Goal: Task Accomplishment & Management: Manage account settings

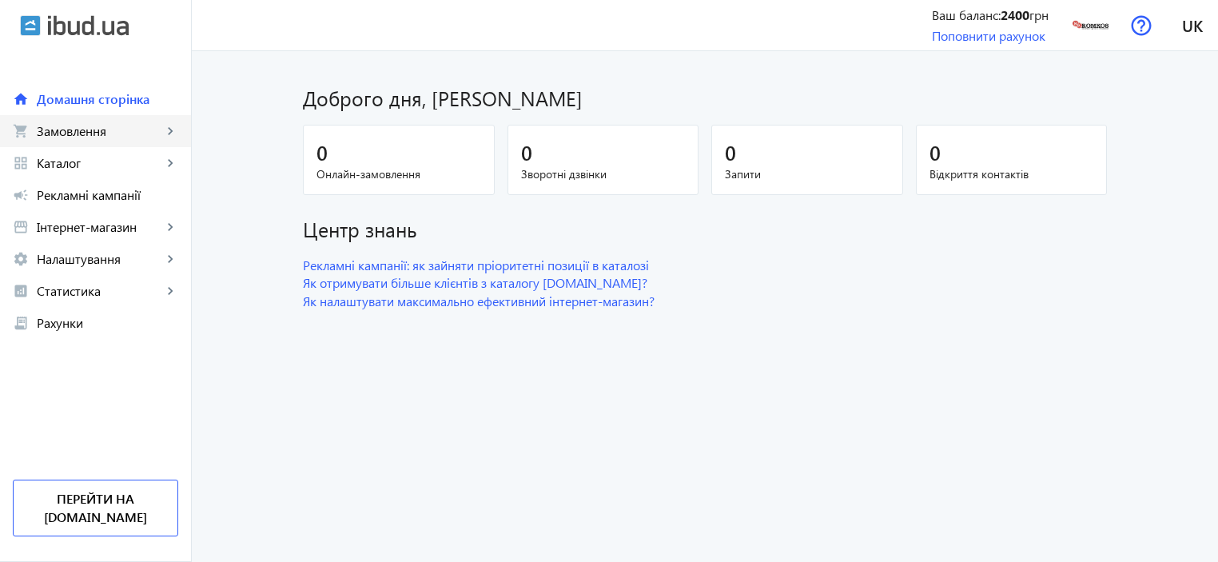
click at [102, 133] on span "Замовлення" at bounding box center [99, 131] width 125 height 16
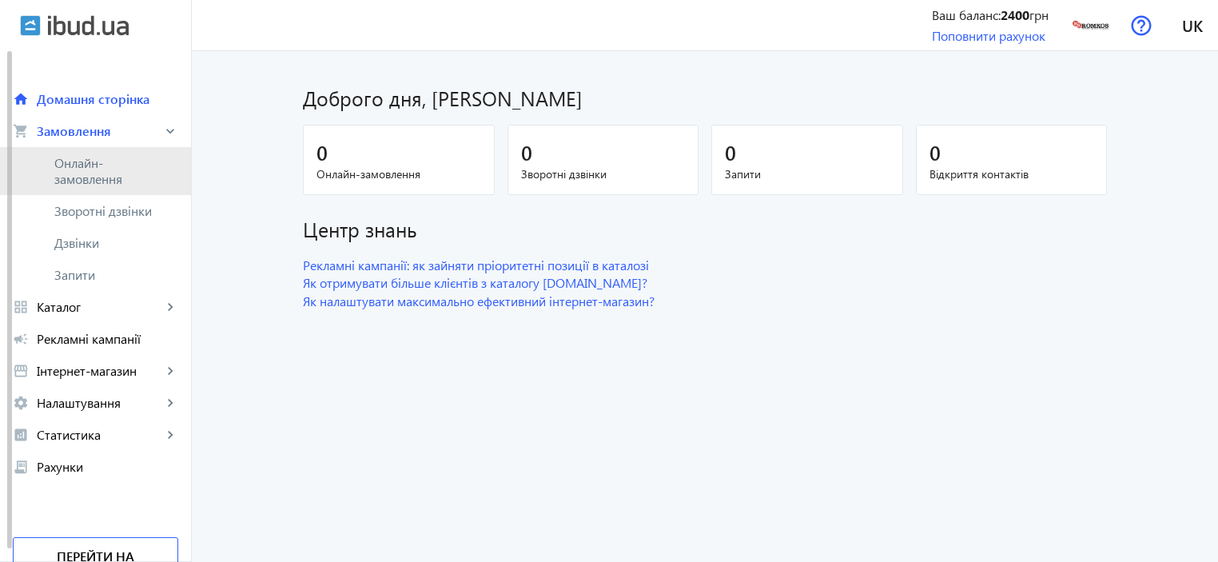
click at [74, 168] on span "Онлайн-замовлення" at bounding box center [107, 171] width 106 height 32
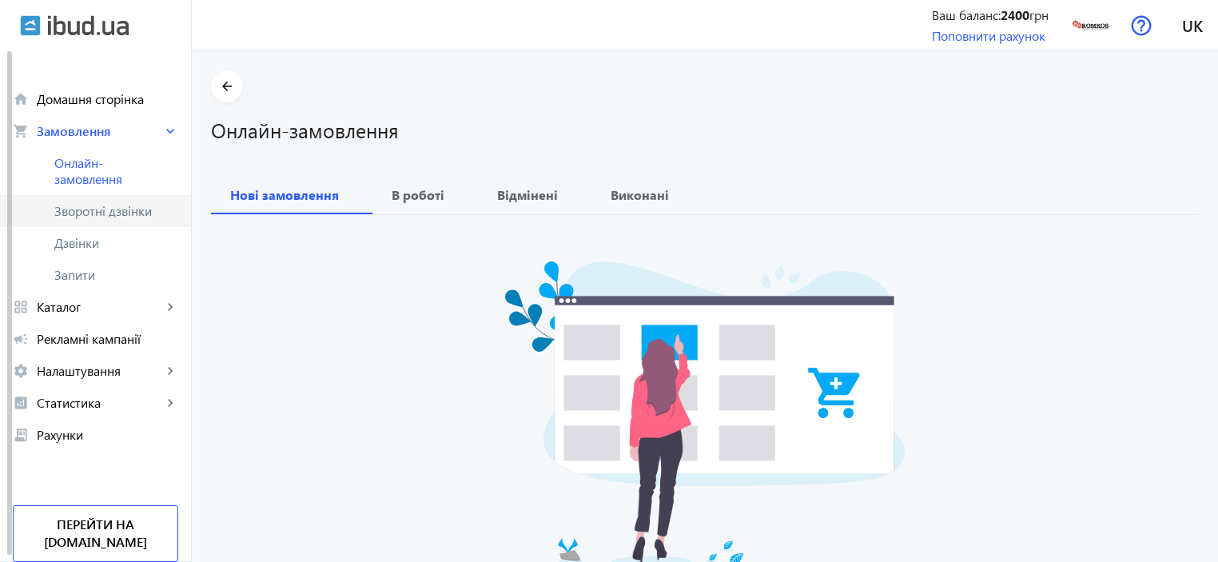
click at [74, 211] on span "Зворотні дзвінки" at bounding box center [107, 211] width 106 height 16
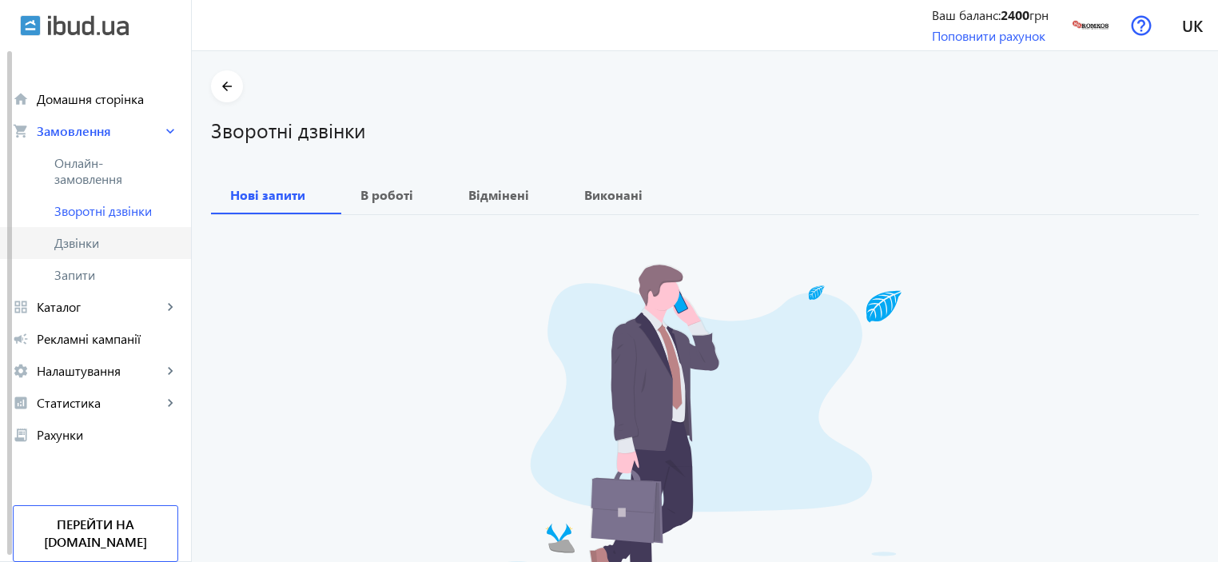
click at [56, 249] on span "Дзвінки" at bounding box center [116, 243] width 124 height 16
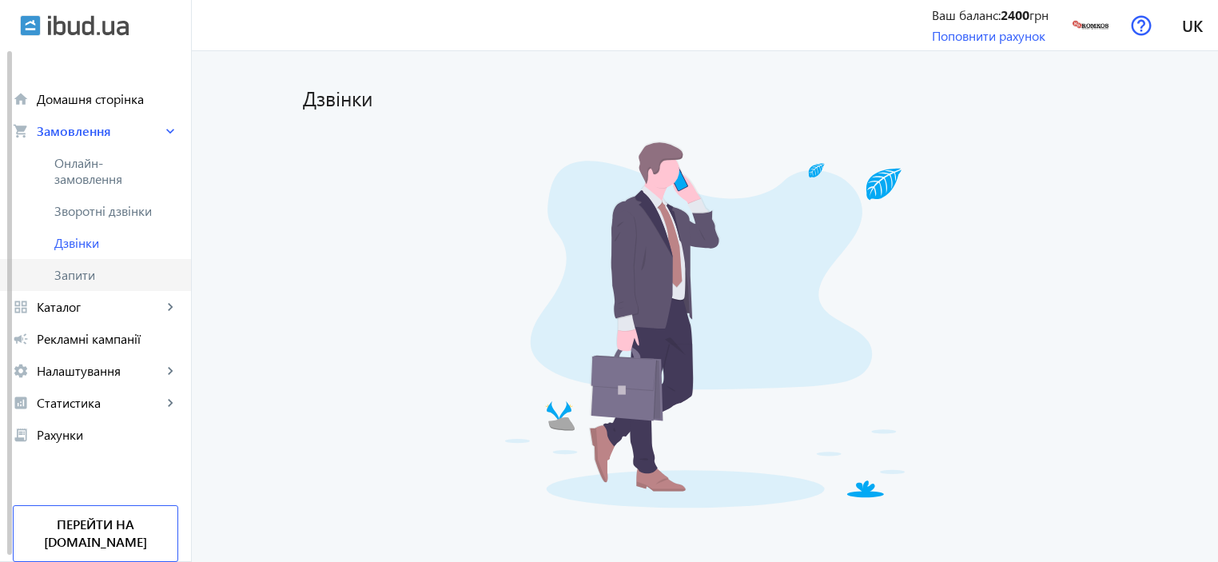
click at [76, 274] on span "Запити" at bounding box center [116, 275] width 124 height 16
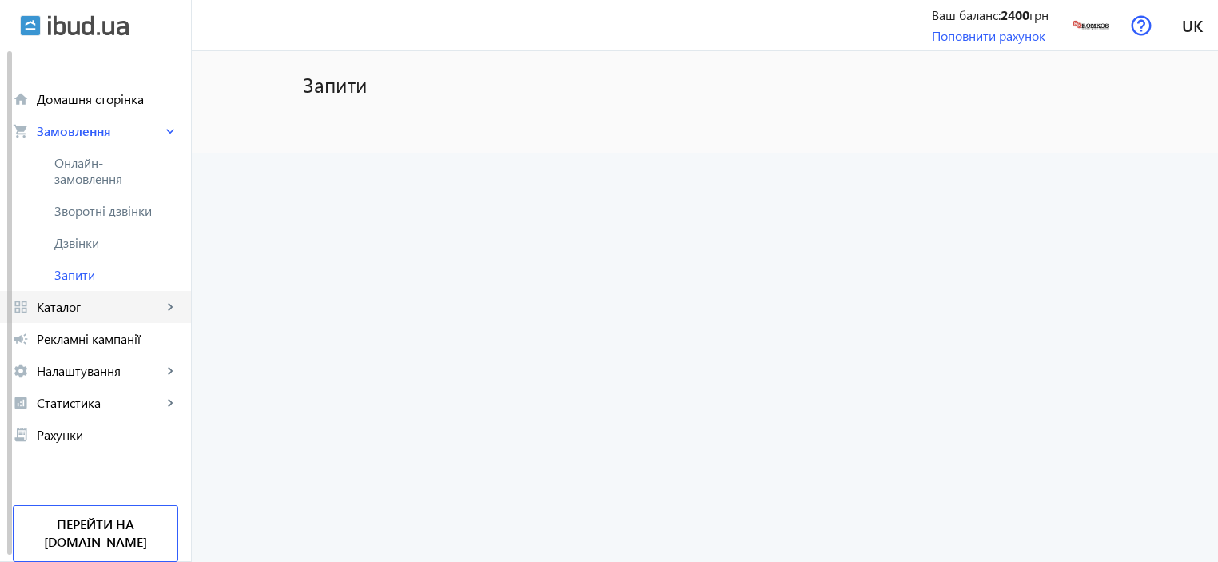
click at [60, 303] on span "Каталог" at bounding box center [99, 307] width 125 height 16
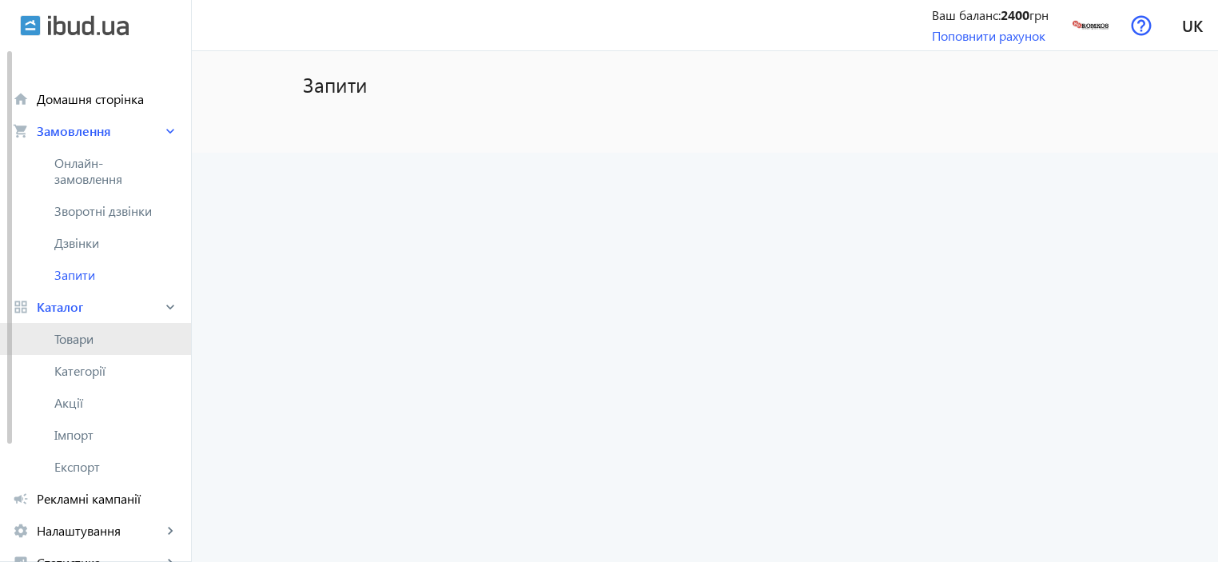
click at [68, 341] on span "Товари" at bounding box center [116, 339] width 124 height 16
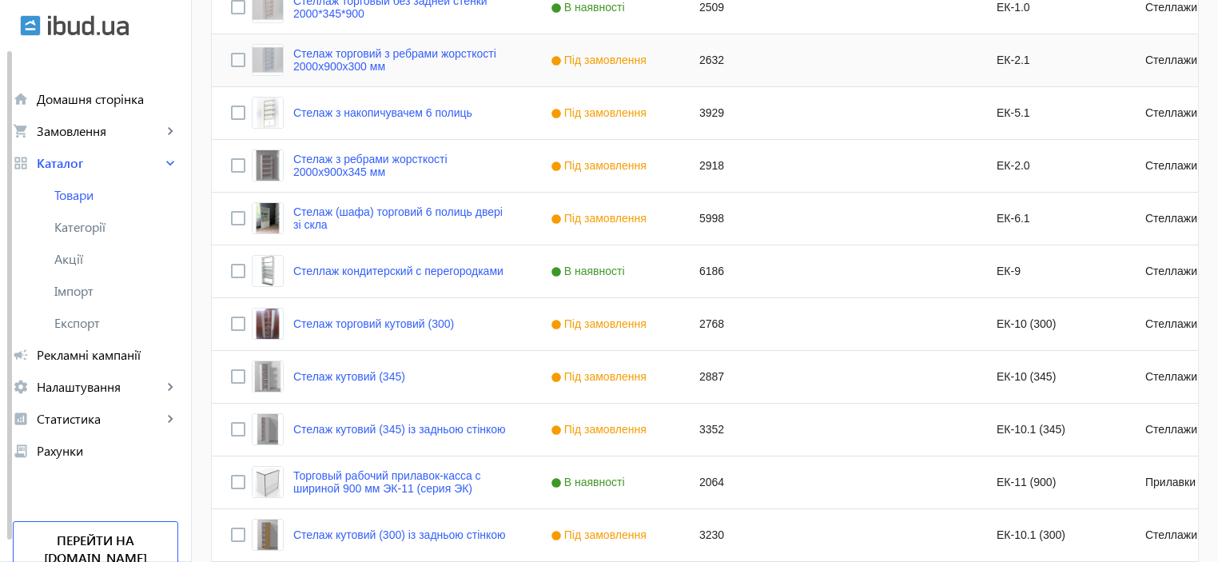
scroll to position [1545, 0]
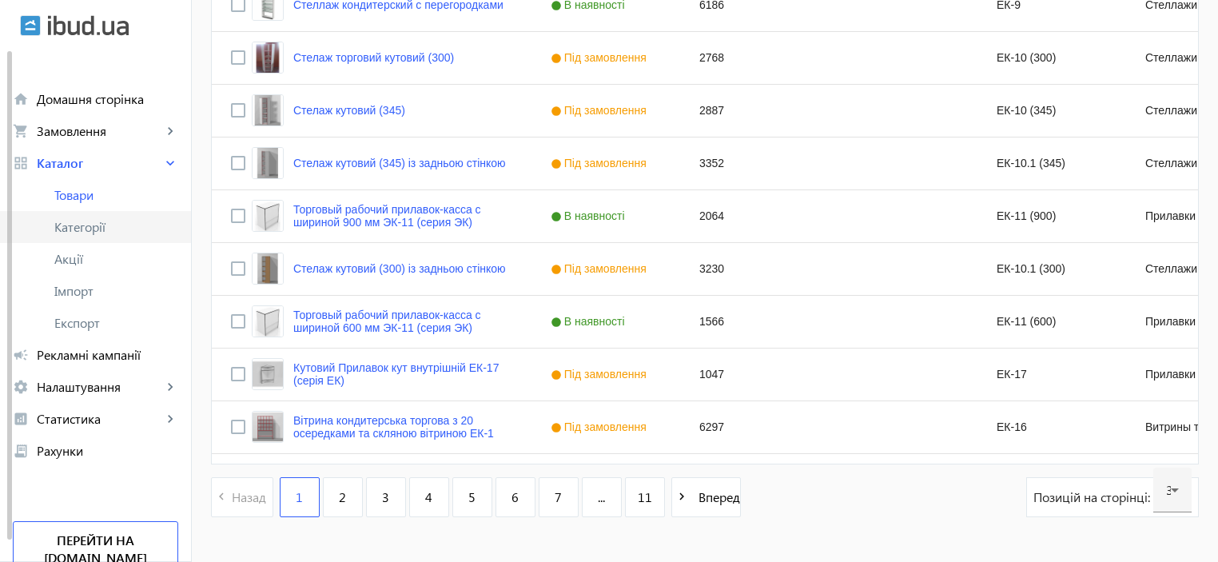
click at [70, 237] on link "Категорії" at bounding box center [95, 227] width 191 height 32
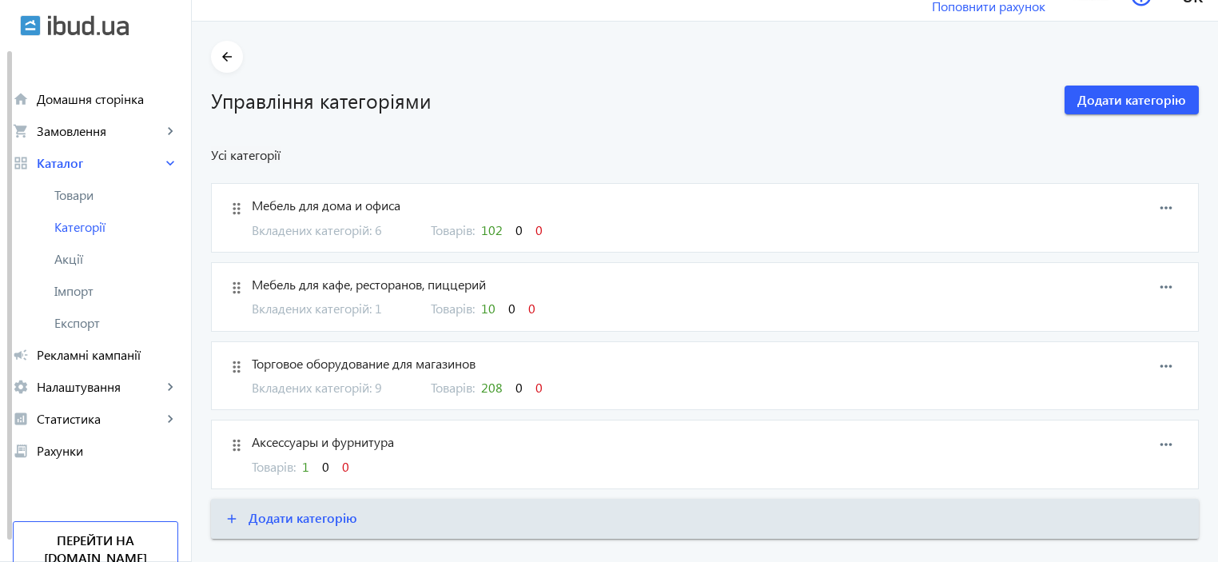
scroll to position [59, 0]
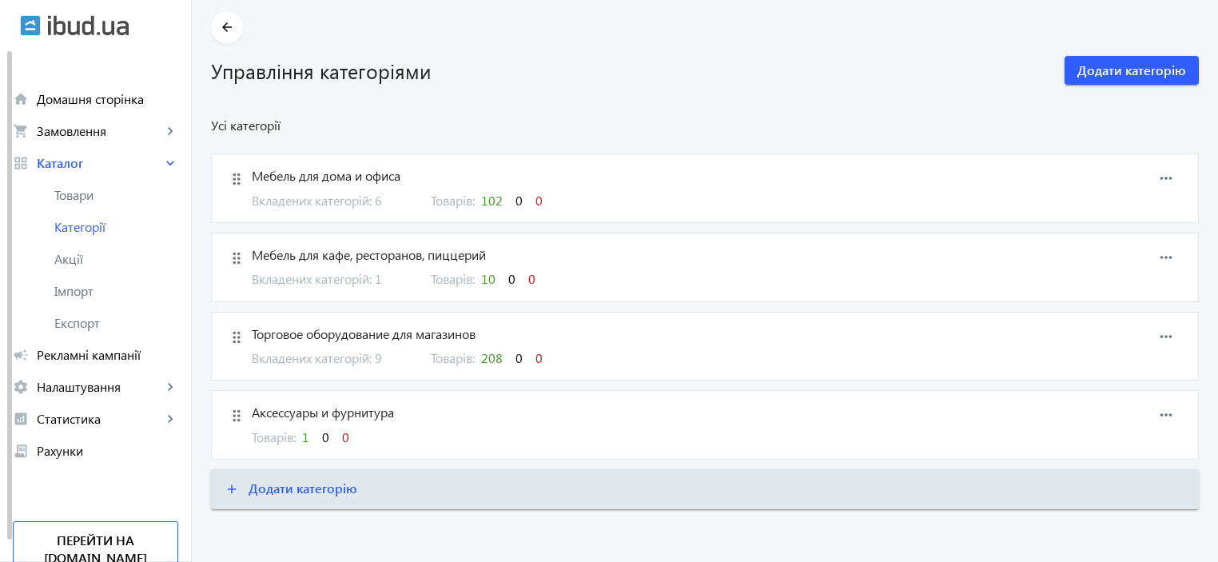
click at [252, 338] on span "Торговое оборудование для магазинов" at bounding box center [635, 334] width 766 height 18
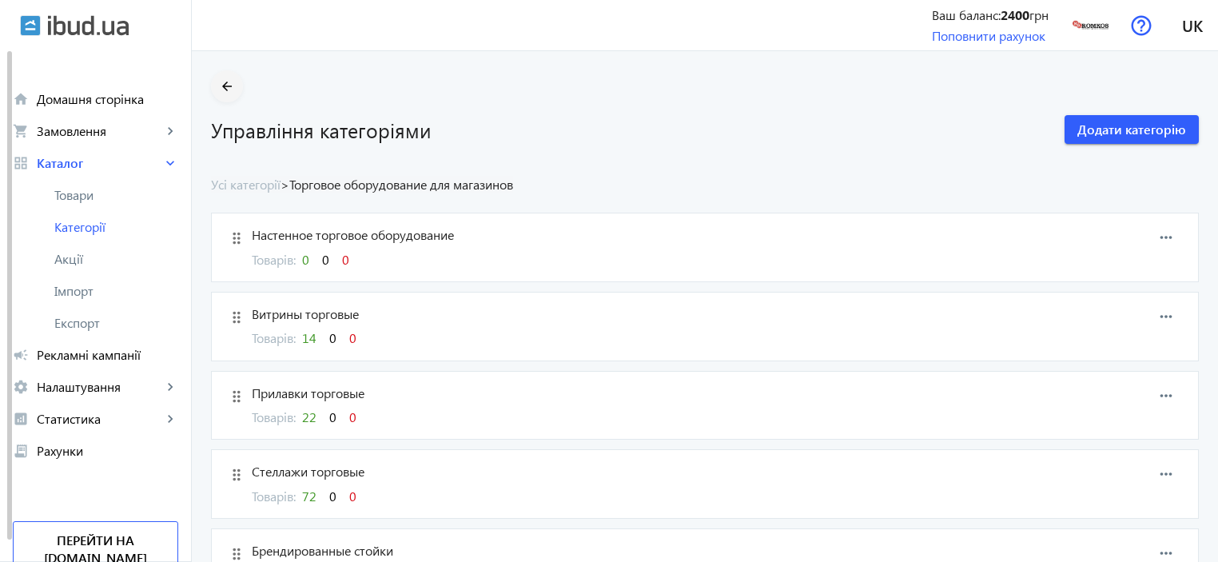
click at [218, 95] on mat-icon "arrow_back" at bounding box center [227, 87] width 20 height 20
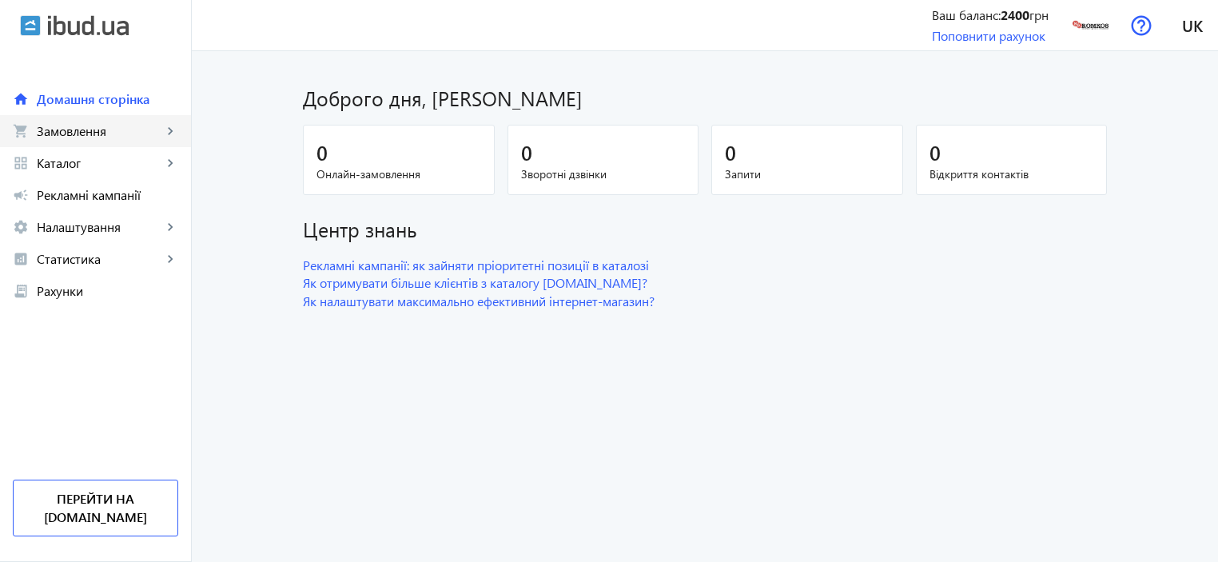
click at [79, 133] on span "Замовлення" at bounding box center [99, 131] width 125 height 16
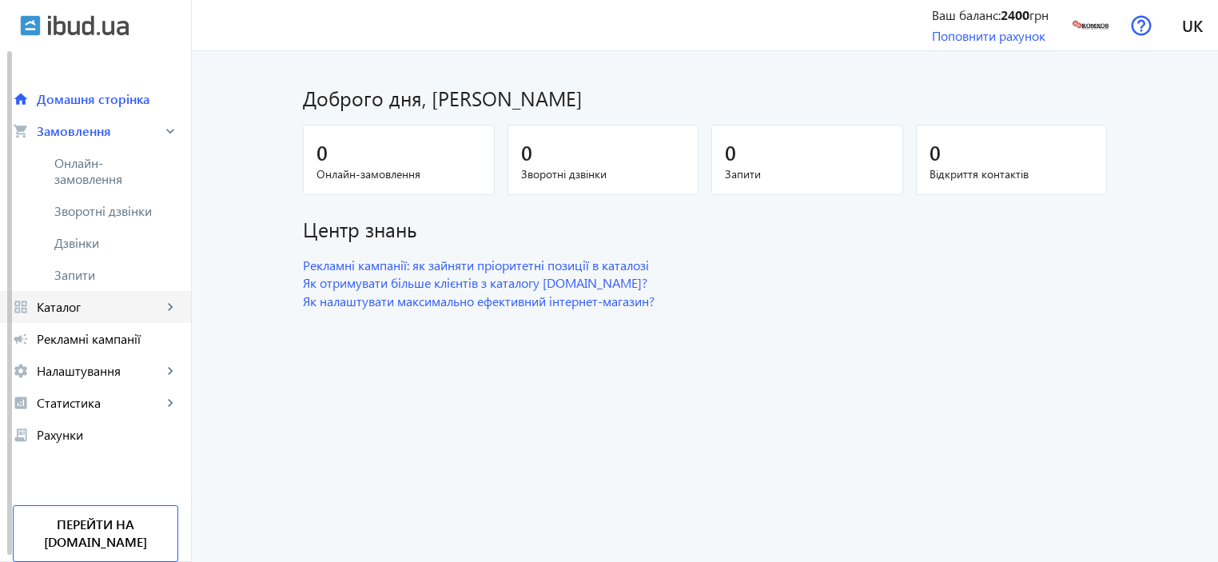
click at [58, 313] on span "Каталог" at bounding box center [99, 307] width 125 height 16
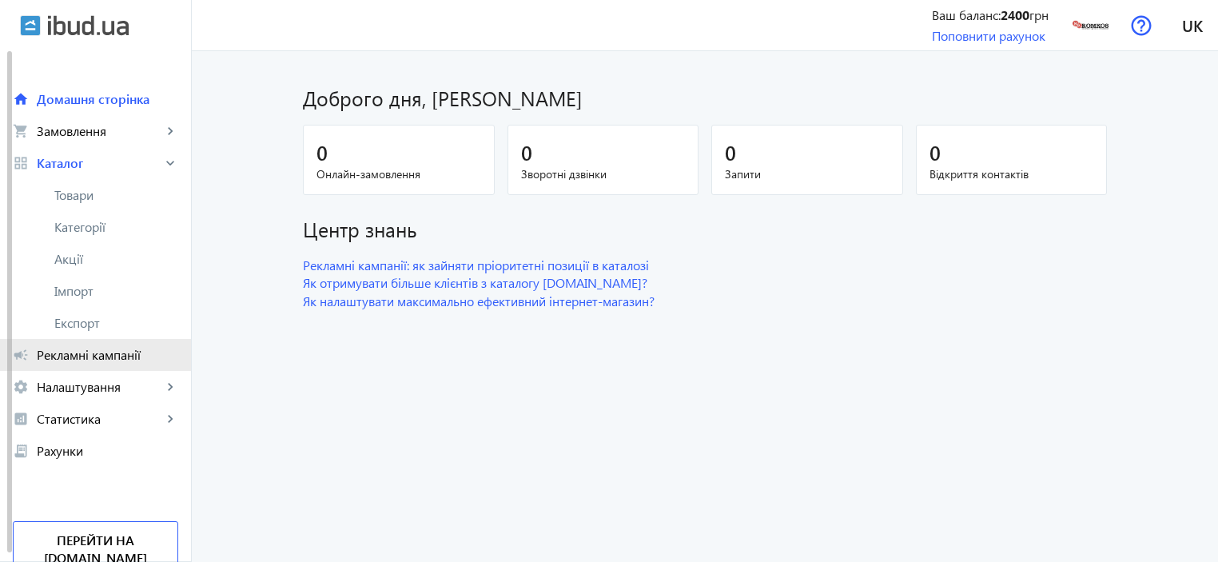
click at [56, 357] on span "Рекламні кампанії" at bounding box center [107, 355] width 141 height 16
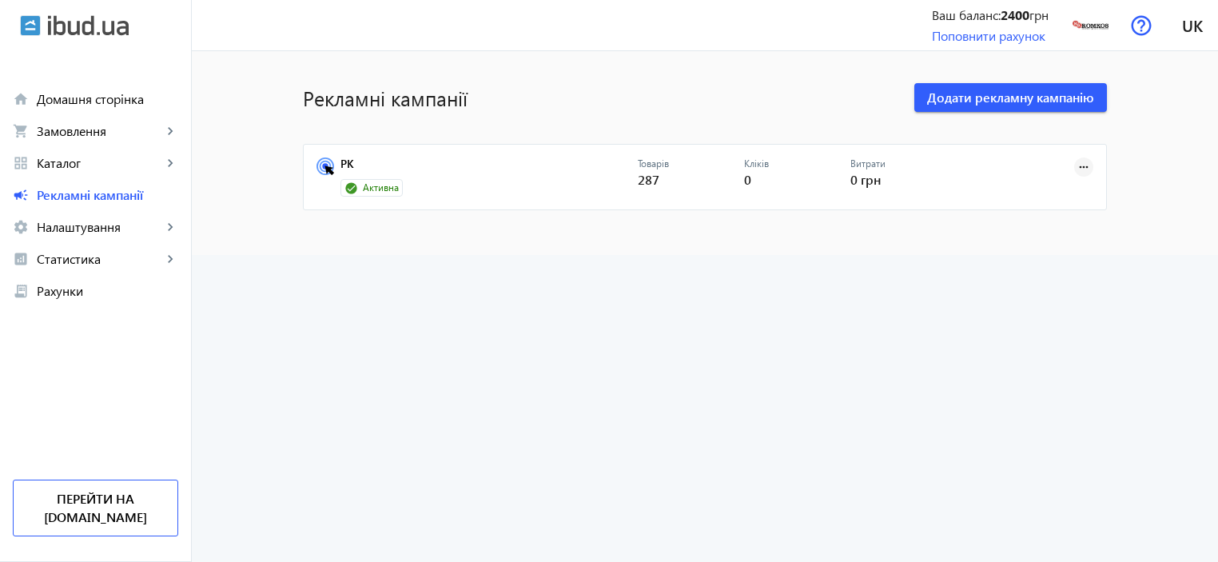
click at [1082, 161] on mat-icon "more_horiz" at bounding box center [1084, 167] width 18 height 18
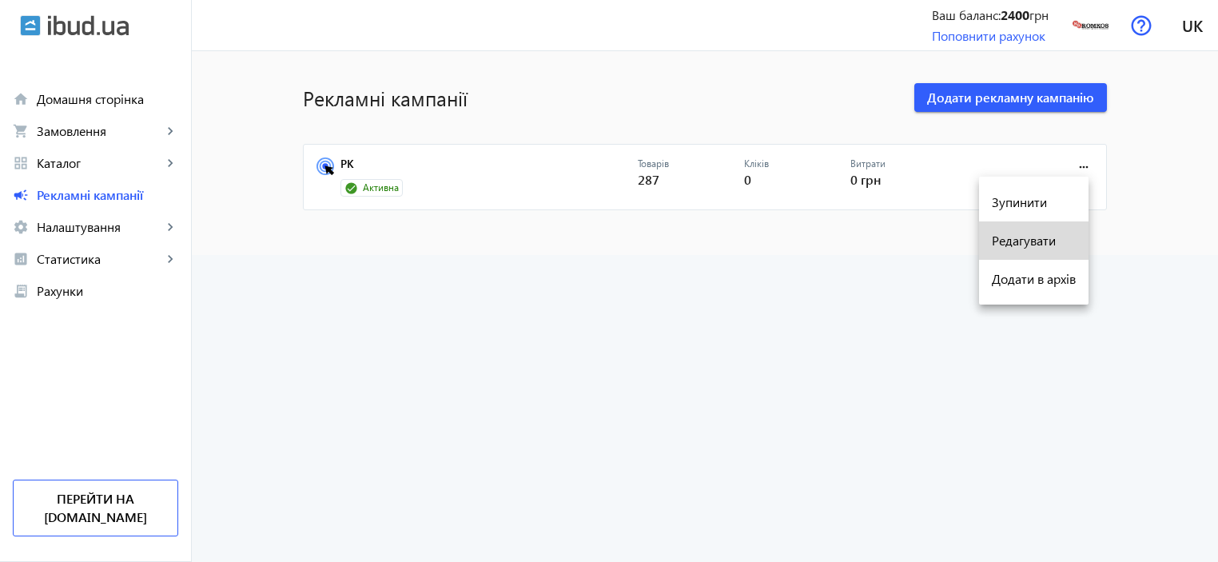
click at [1018, 241] on span "Редагувати" at bounding box center [1034, 240] width 84 height 13
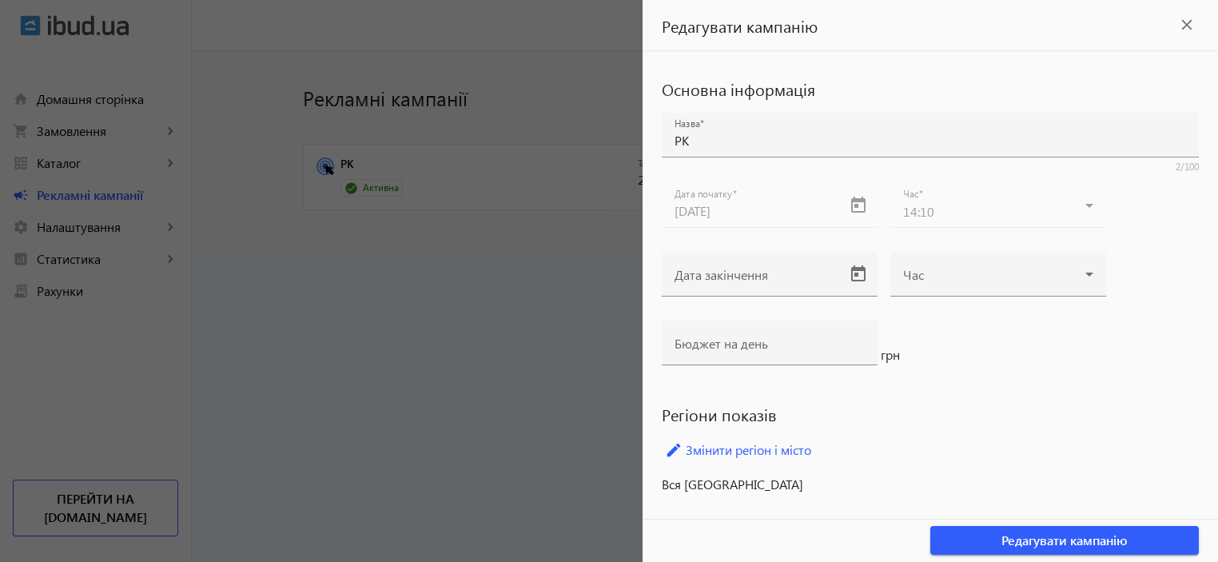
click at [1189, 26] on mat-icon "close" at bounding box center [1187, 25] width 24 height 24
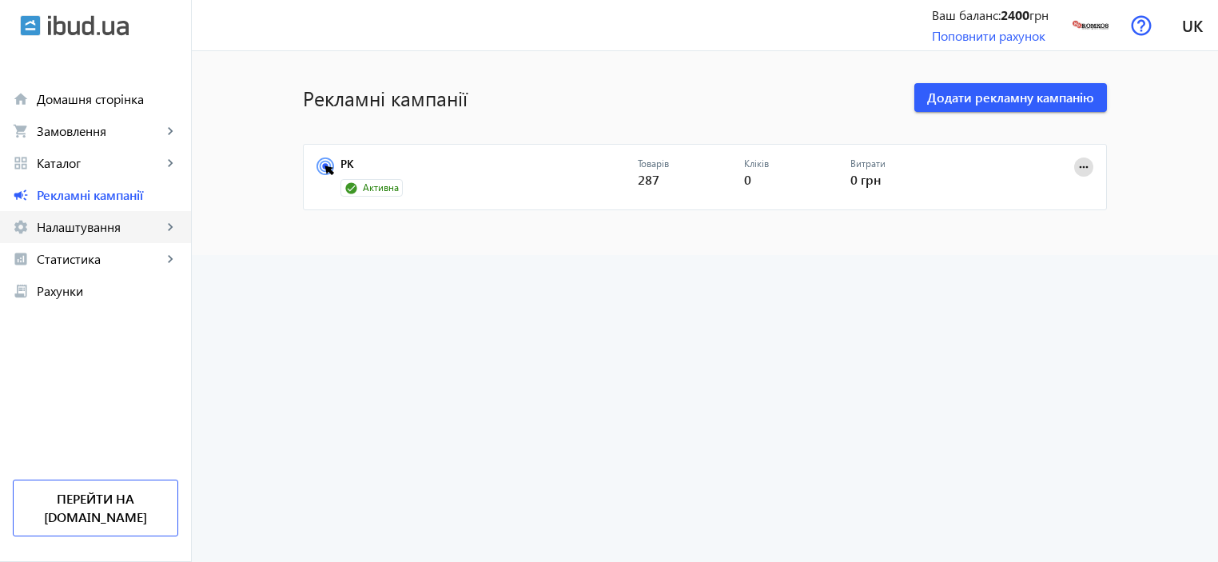
click at [67, 230] on span "Налаштування" at bounding box center [99, 227] width 125 height 16
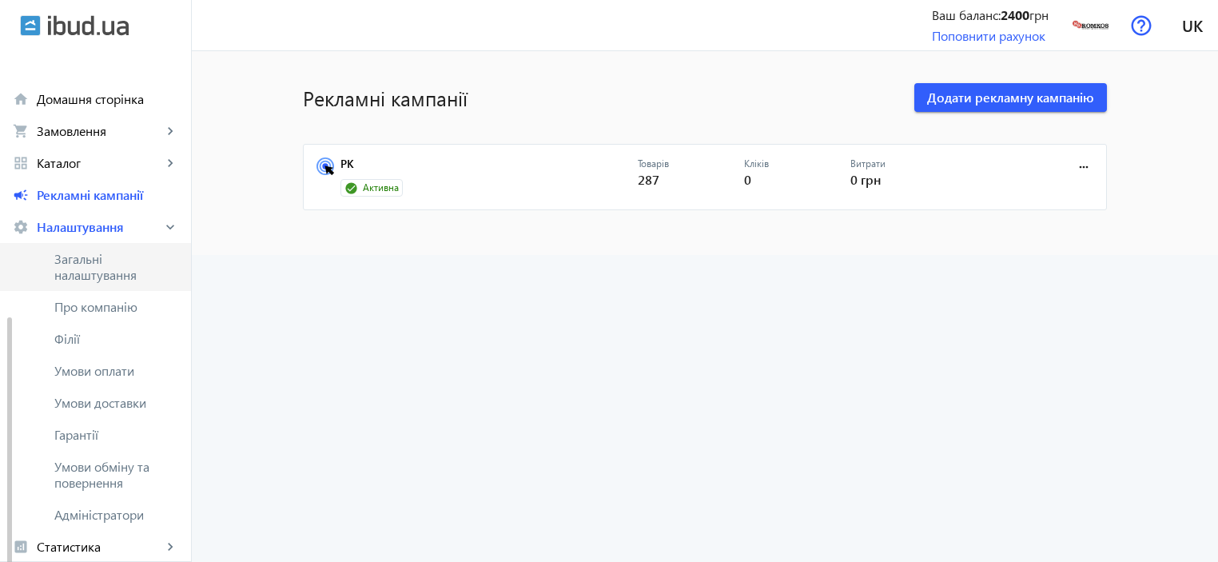
scroll to position [150, 0]
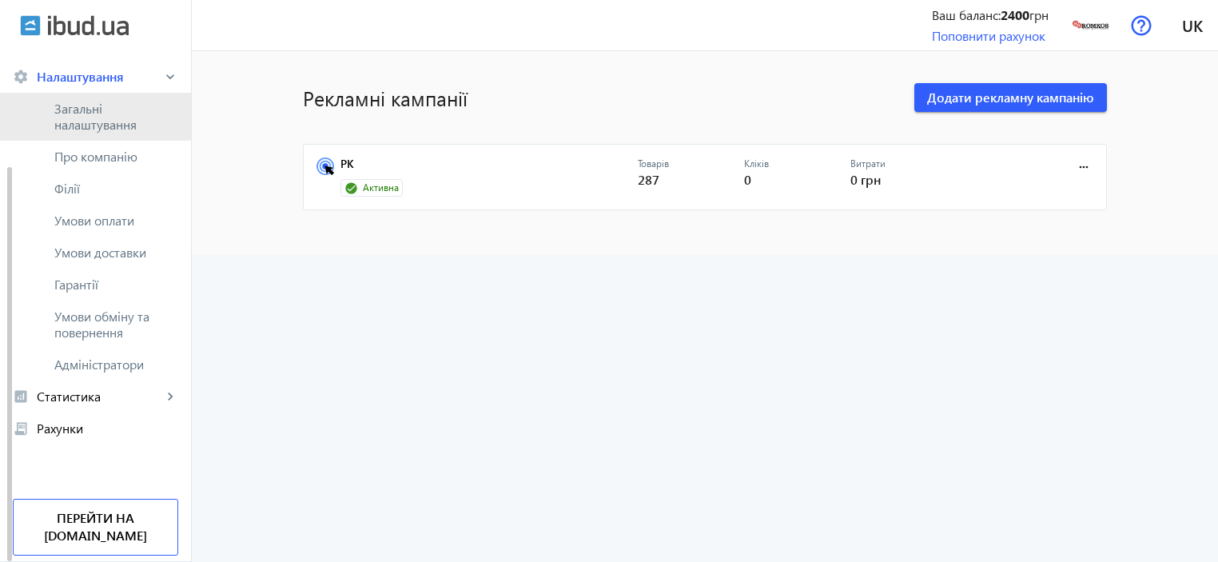
click at [80, 110] on span "Загальні налаштування" at bounding box center [116, 117] width 124 height 32
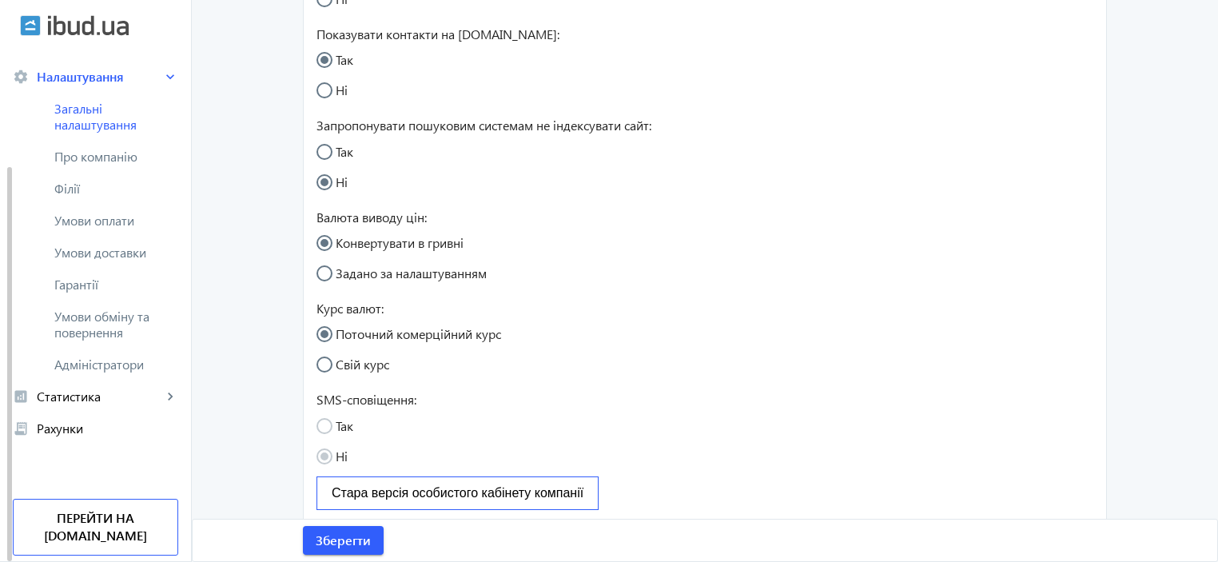
scroll to position [472, 0]
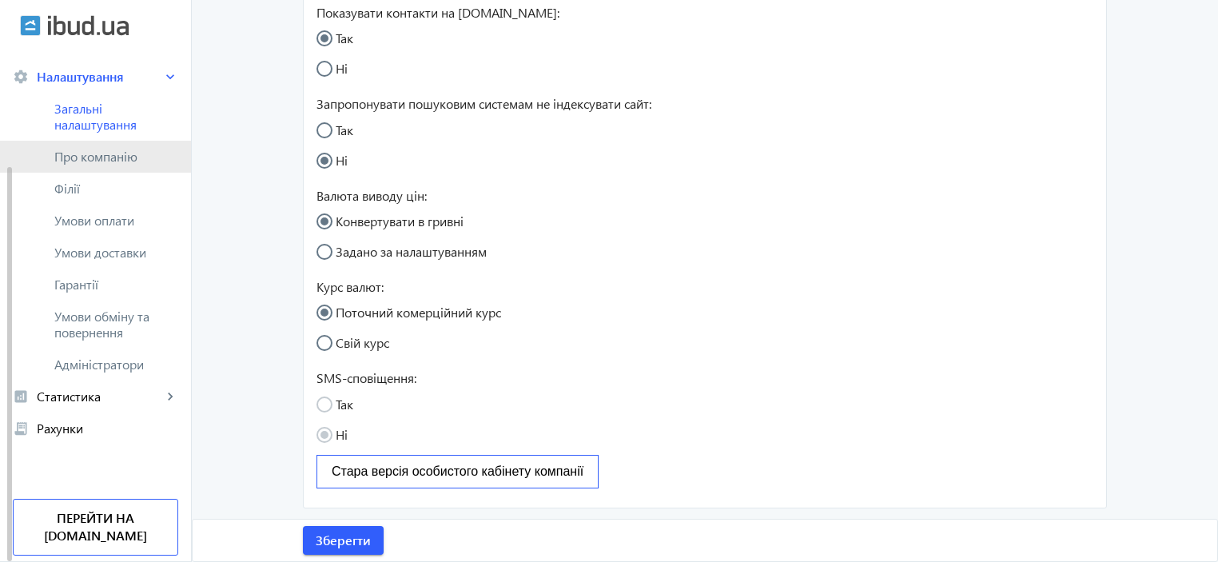
click at [111, 162] on span "Про компанію" at bounding box center [116, 157] width 124 height 16
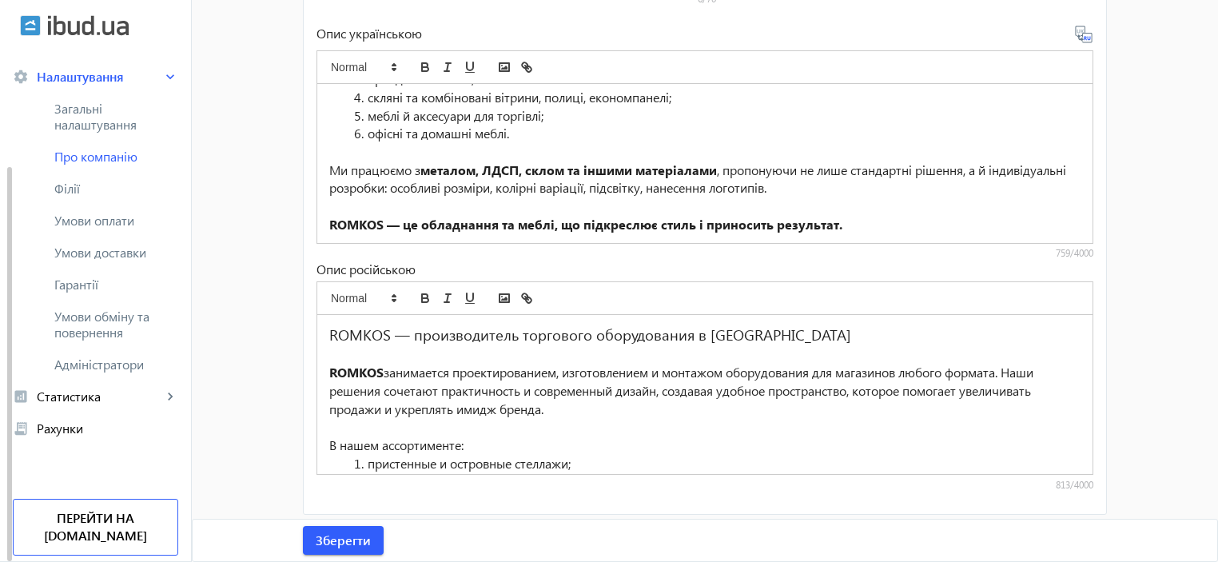
scroll to position [553, 0]
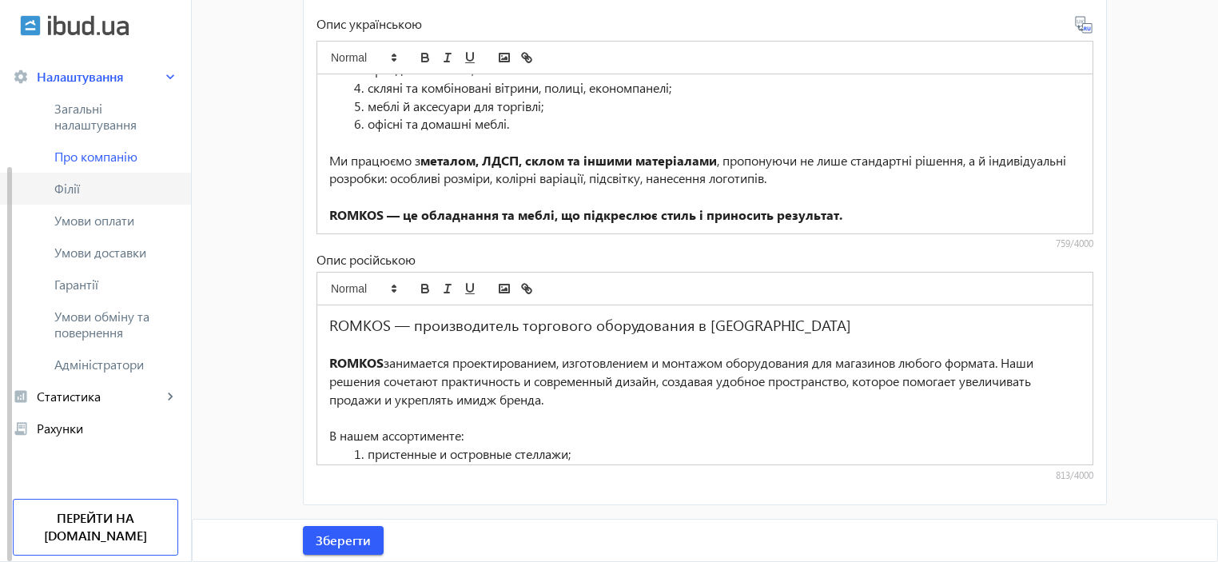
click at [80, 191] on span "Філії" at bounding box center [116, 189] width 124 height 16
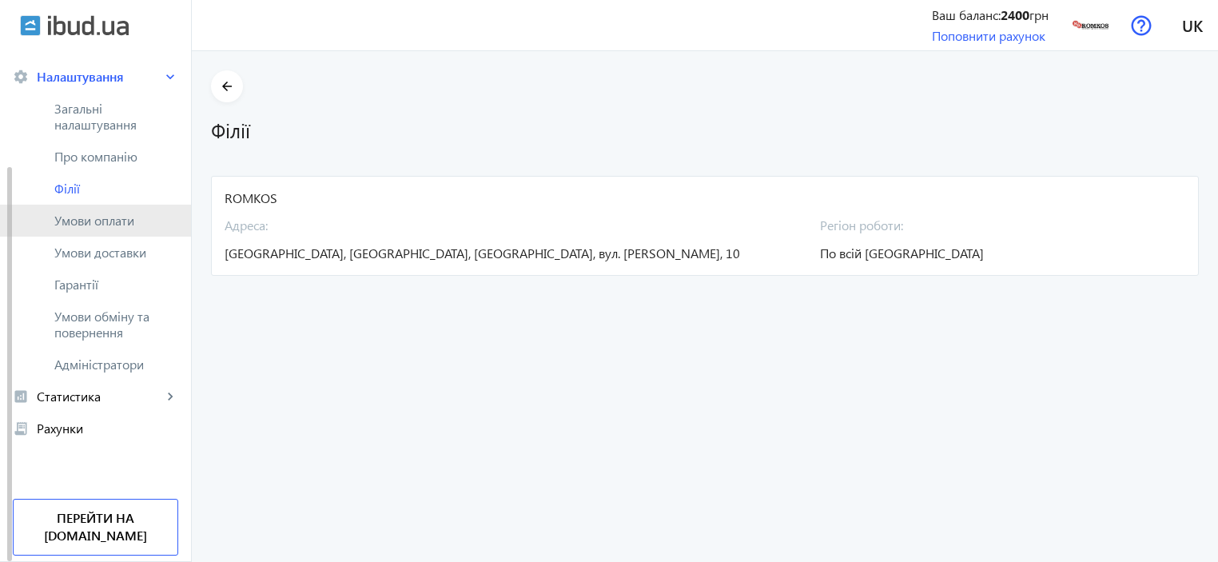
click at [74, 223] on span "Умови оплати" at bounding box center [116, 221] width 124 height 16
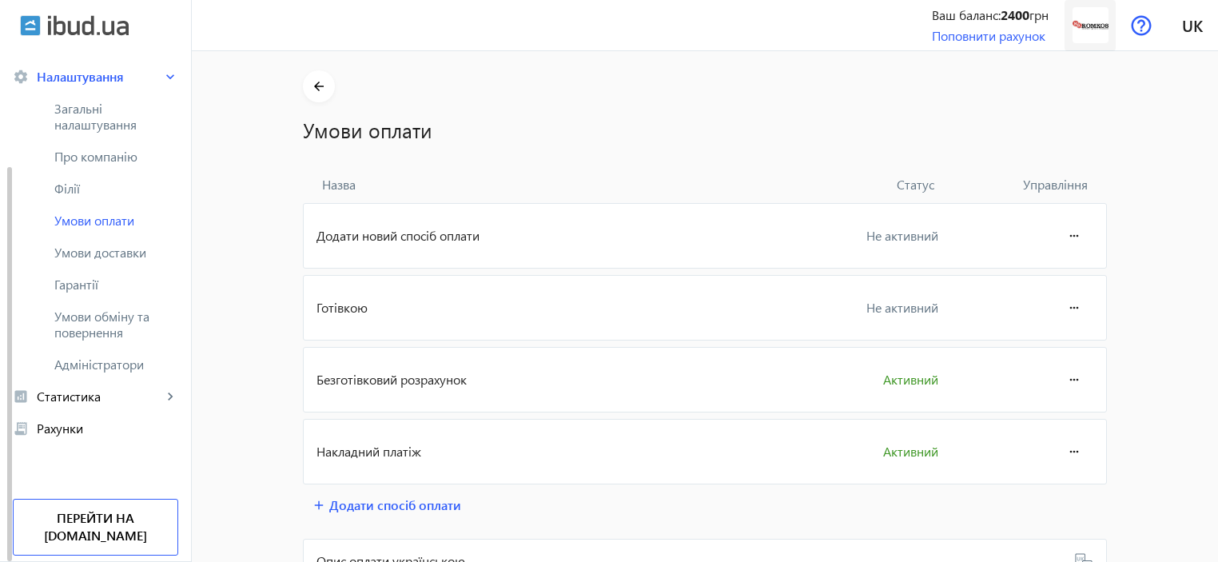
click at [1096, 26] on img at bounding box center [1091, 25] width 36 height 36
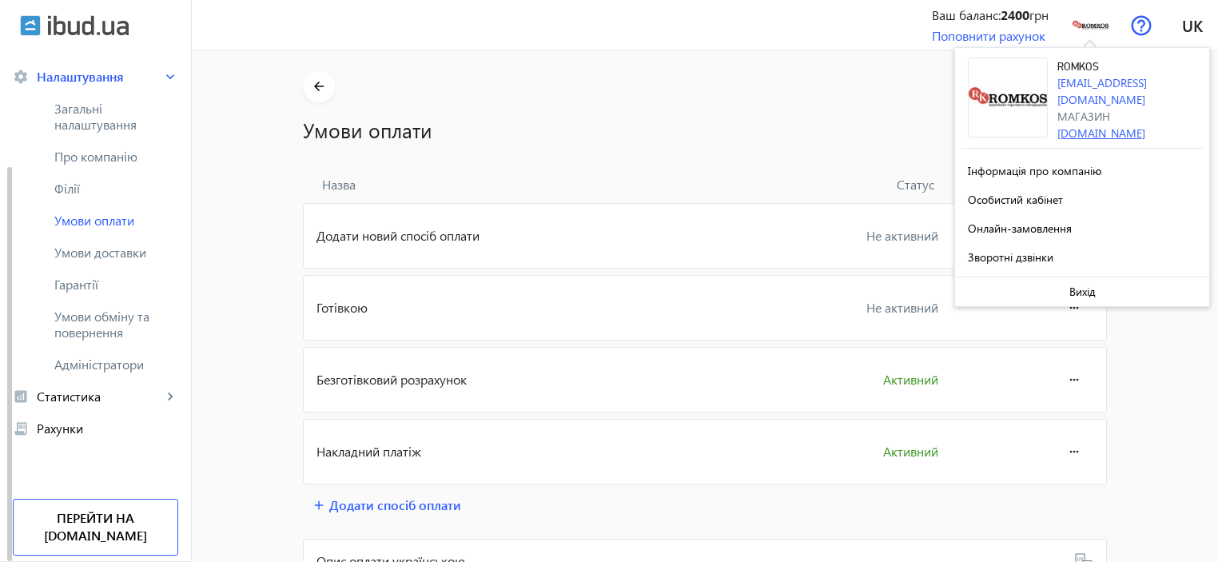
click at [1109, 125] on link "[DOMAIN_NAME]" at bounding box center [1101, 132] width 88 height 15
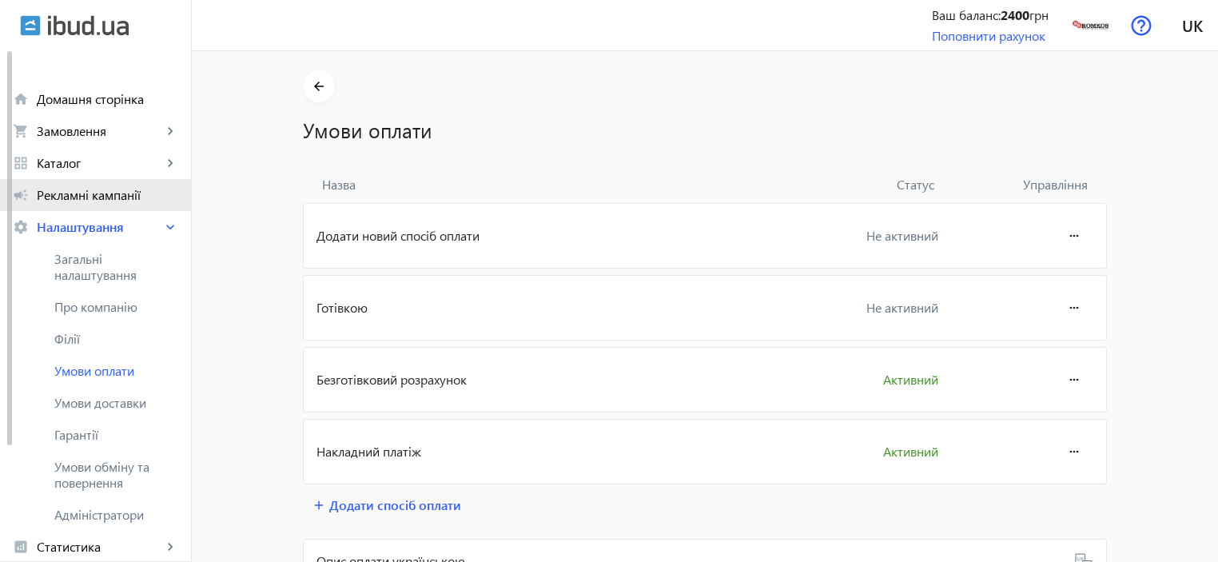
click at [112, 205] on link "campaign Рекламні кампанії" at bounding box center [95, 195] width 191 height 32
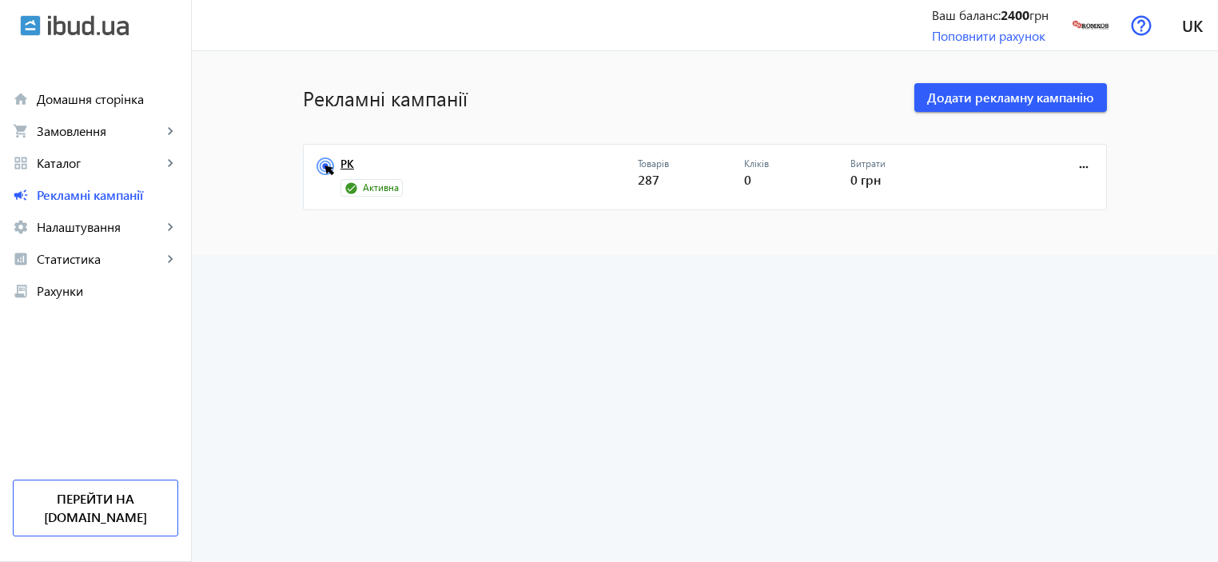
click at [342, 163] on link "РК" at bounding box center [488, 168] width 297 height 22
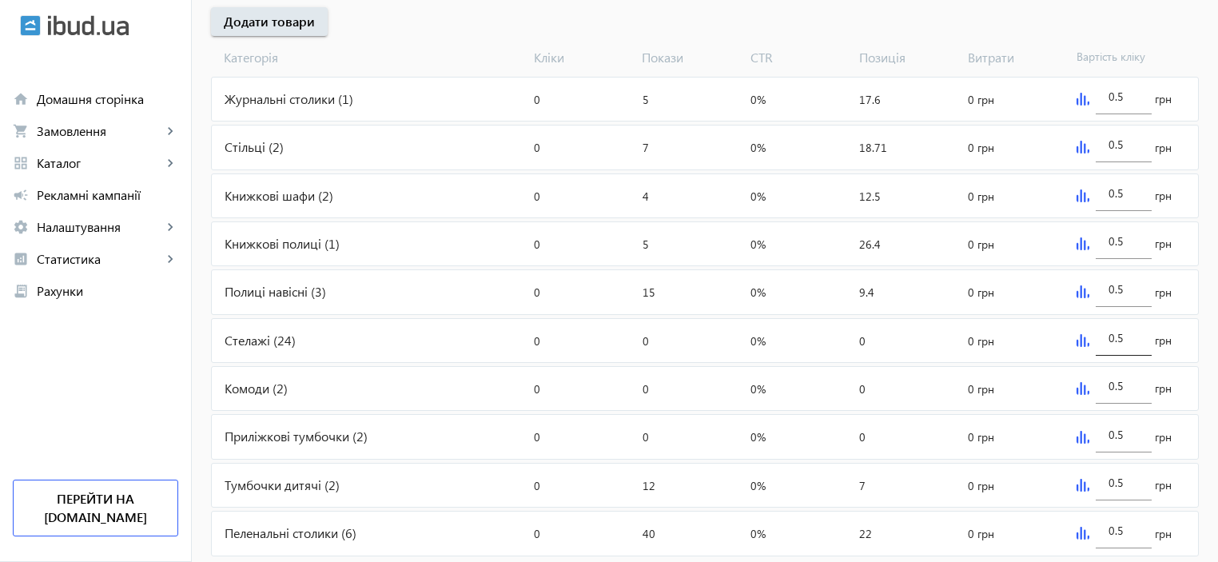
scroll to position [710, 0]
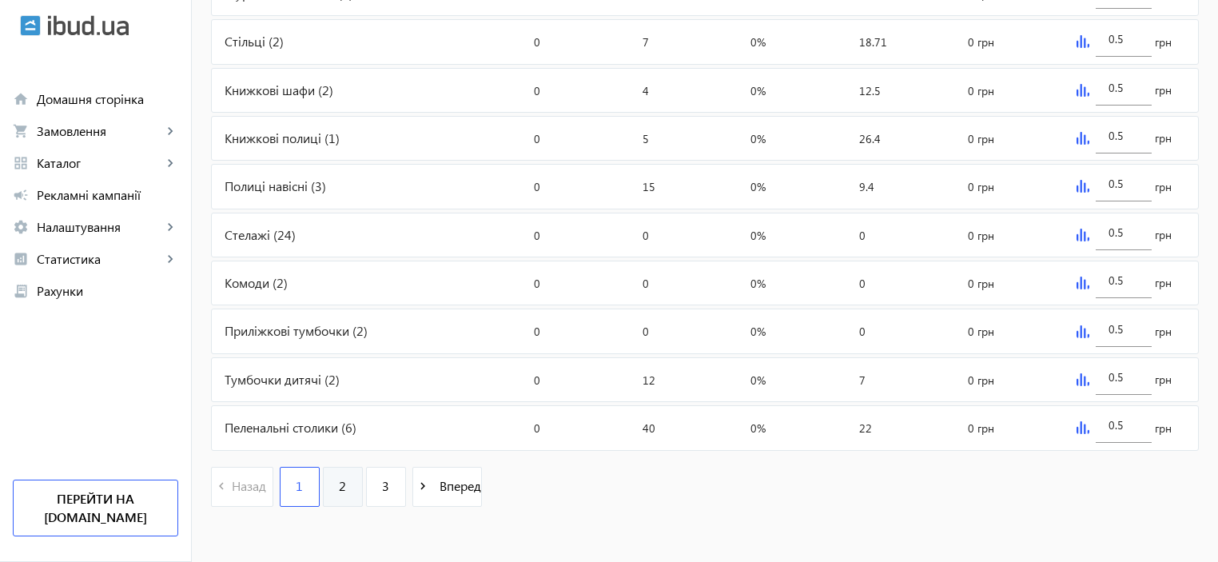
click at [339, 490] on span "2" at bounding box center [342, 486] width 7 height 18
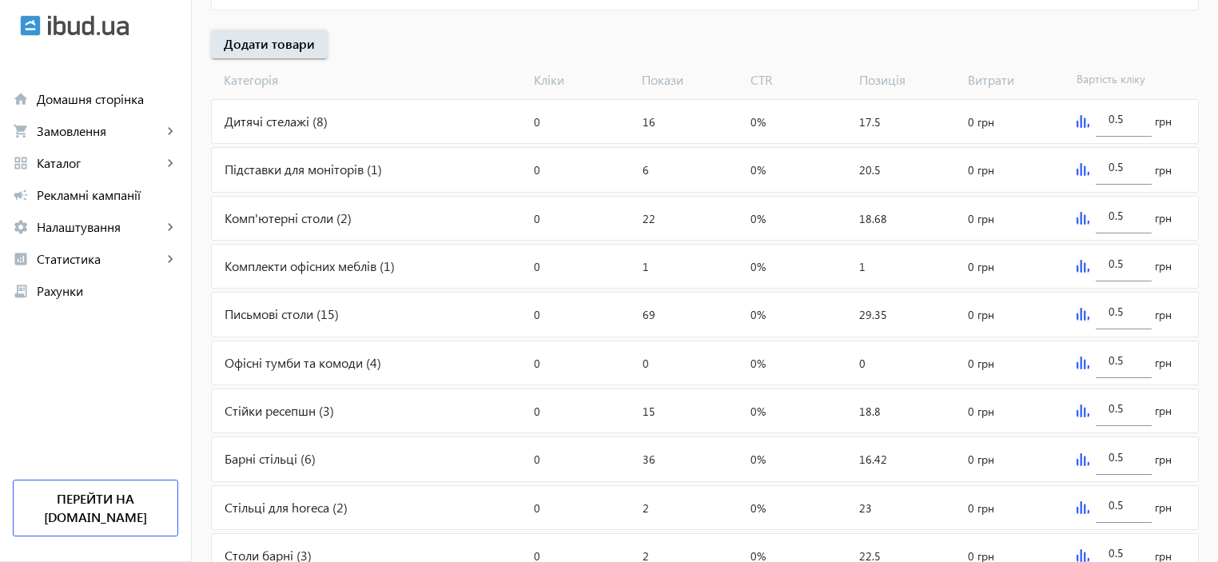
scroll to position [710, 0]
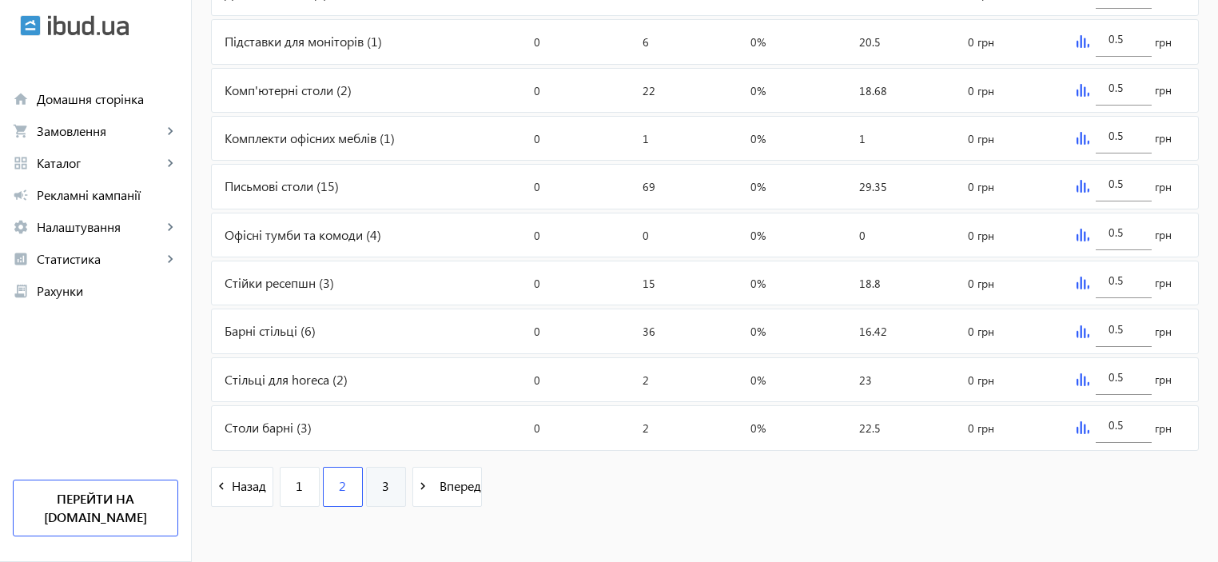
click at [380, 476] on link "3" at bounding box center [386, 487] width 40 height 40
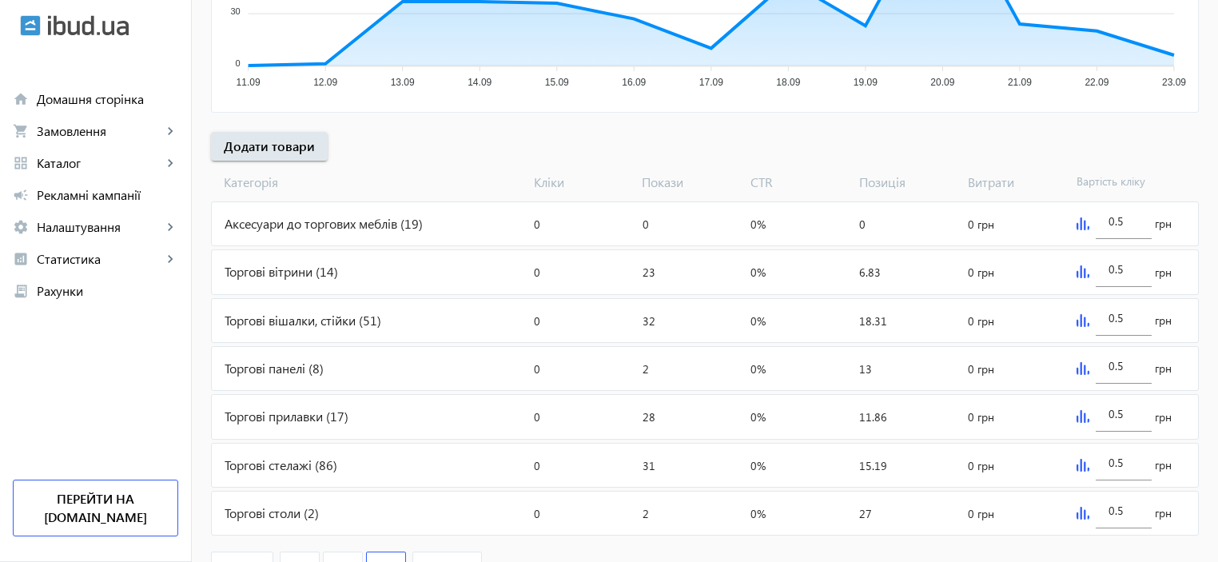
scroll to position [566, 0]
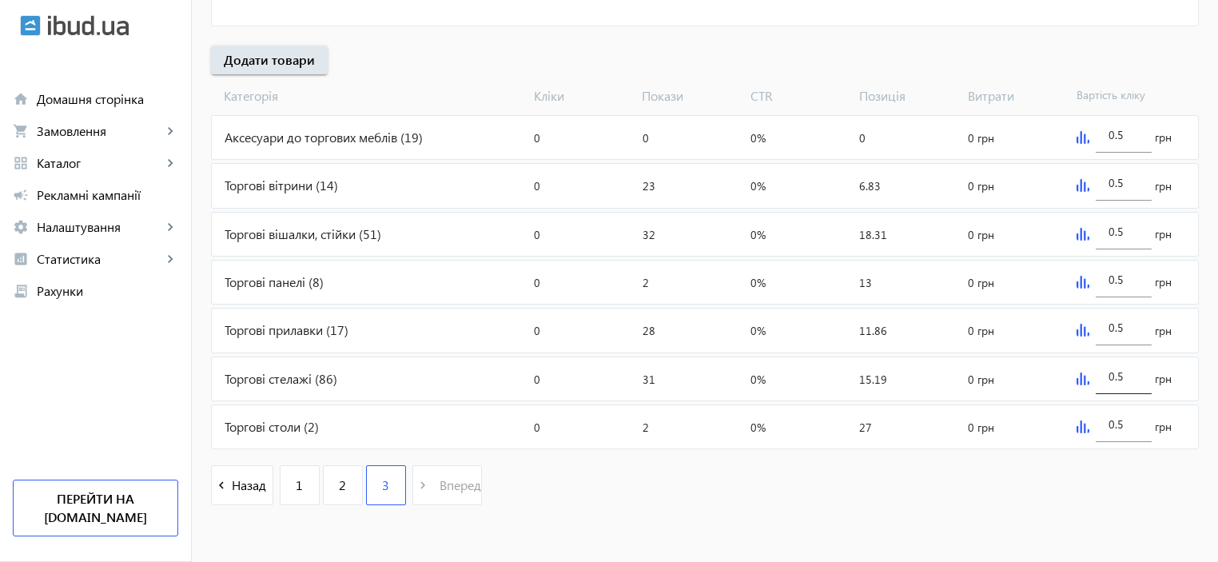
click at [1131, 373] on input "0.5" at bounding box center [1124, 375] width 30 height 15
drag, startPoint x: 1131, startPoint y: 373, endPoint x: 1093, endPoint y: 384, distance: 39.2
click at [1091, 376] on div "0.5 грн" at bounding box center [1134, 378] width 128 height 43
click at [1077, 376] on img at bounding box center [1083, 378] width 13 height 13
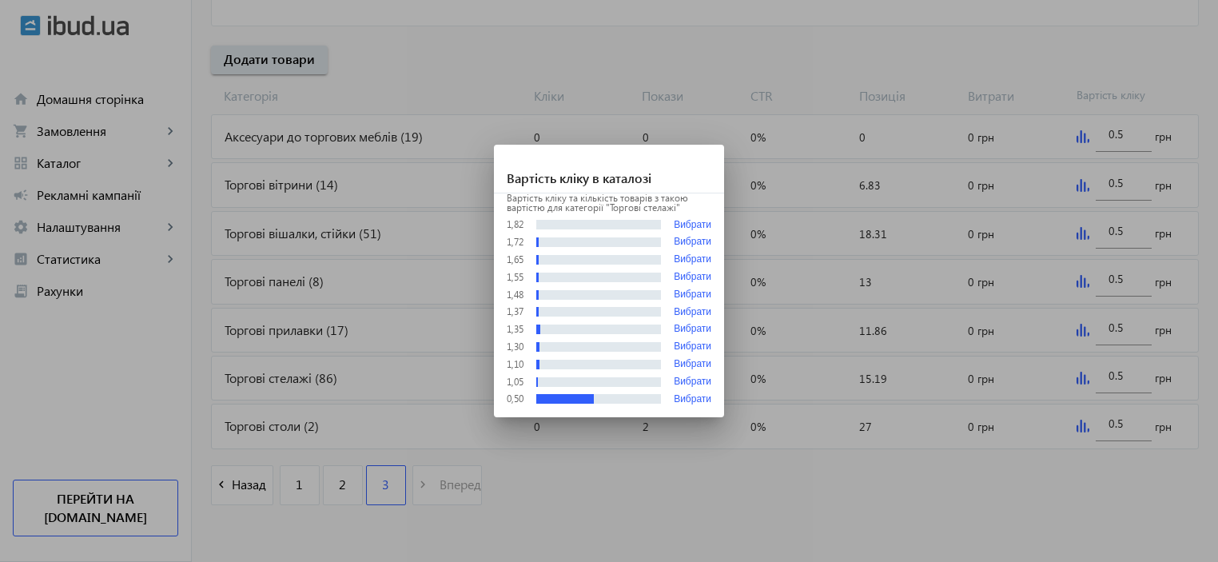
scroll to position [0, 0]
click at [687, 377] on button "Вибрати" at bounding box center [693, 381] width 38 height 11
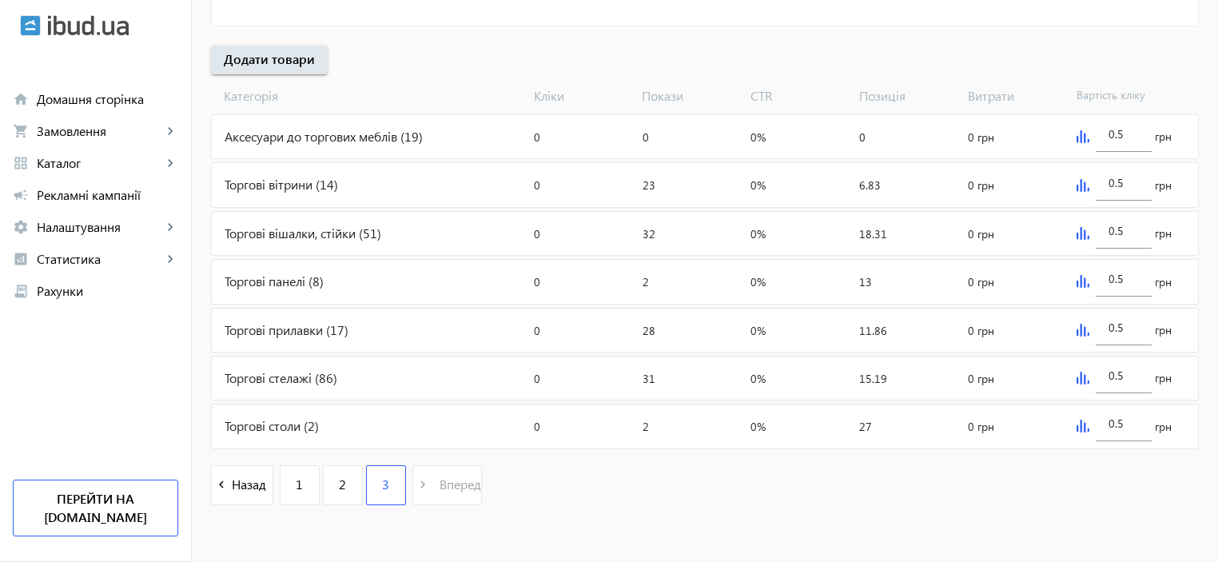
type input "1.05"
click at [654, 489] on div "navigate_before Назад 1 2 3 navigate_next Вперед" at bounding box center [705, 486] width 988 height 69
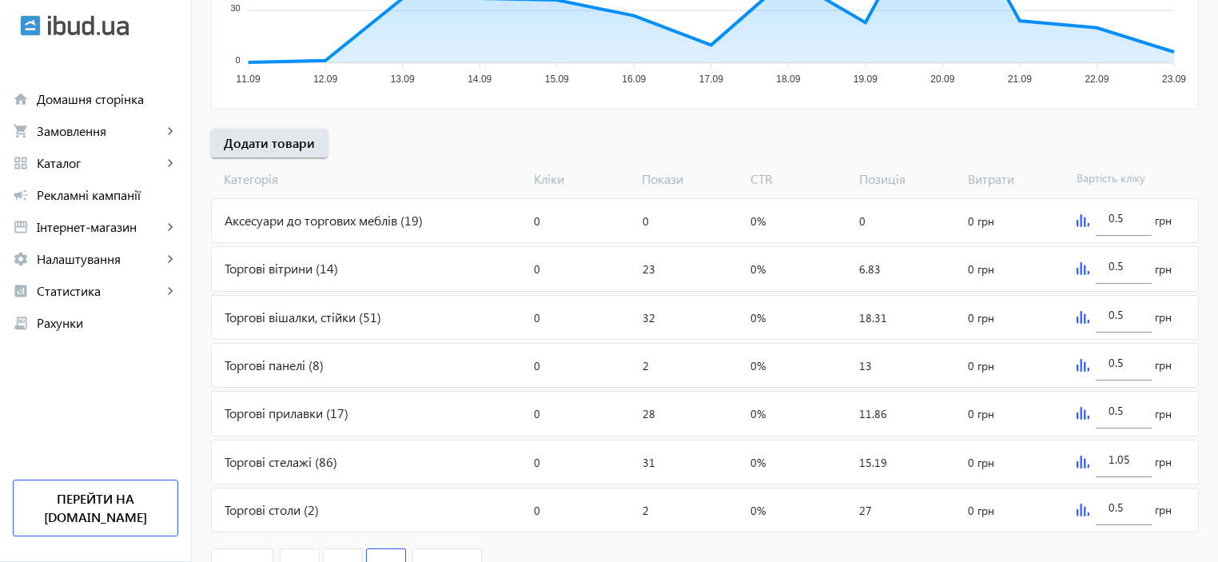
scroll to position [566, 0]
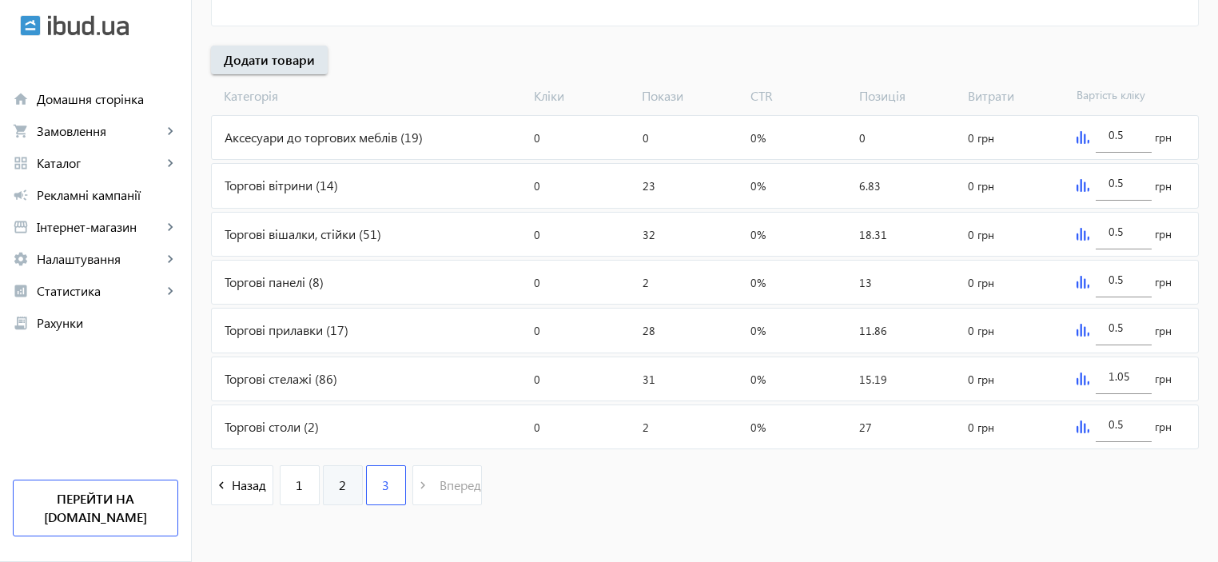
click at [339, 484] on span "2" at bounding box center [342, 485] width 7 height 18
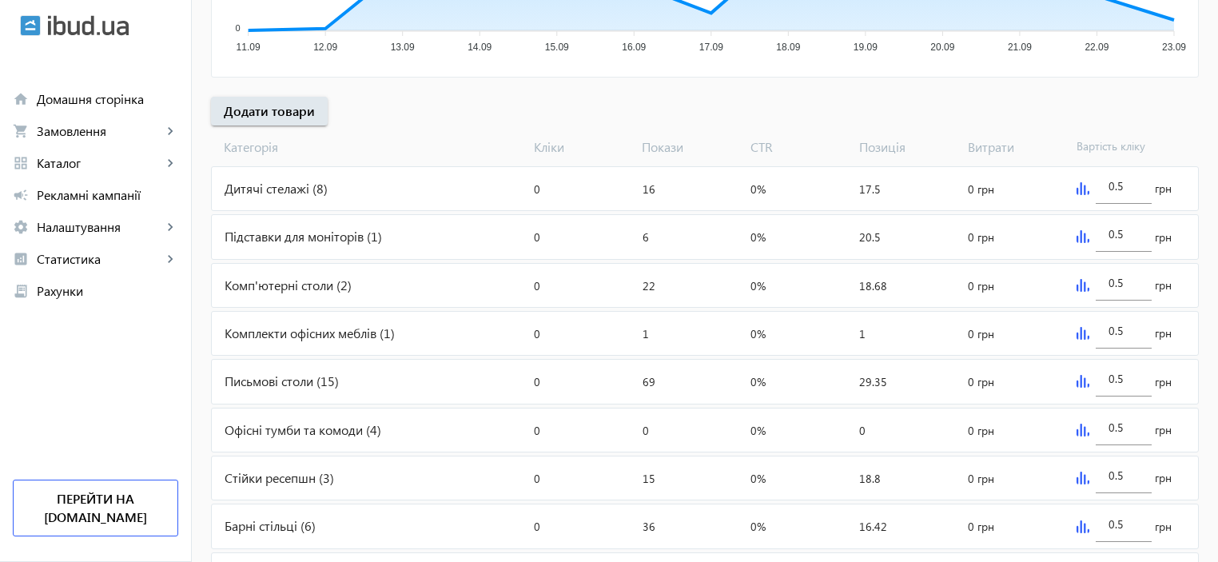
scroll to position [337, 0]
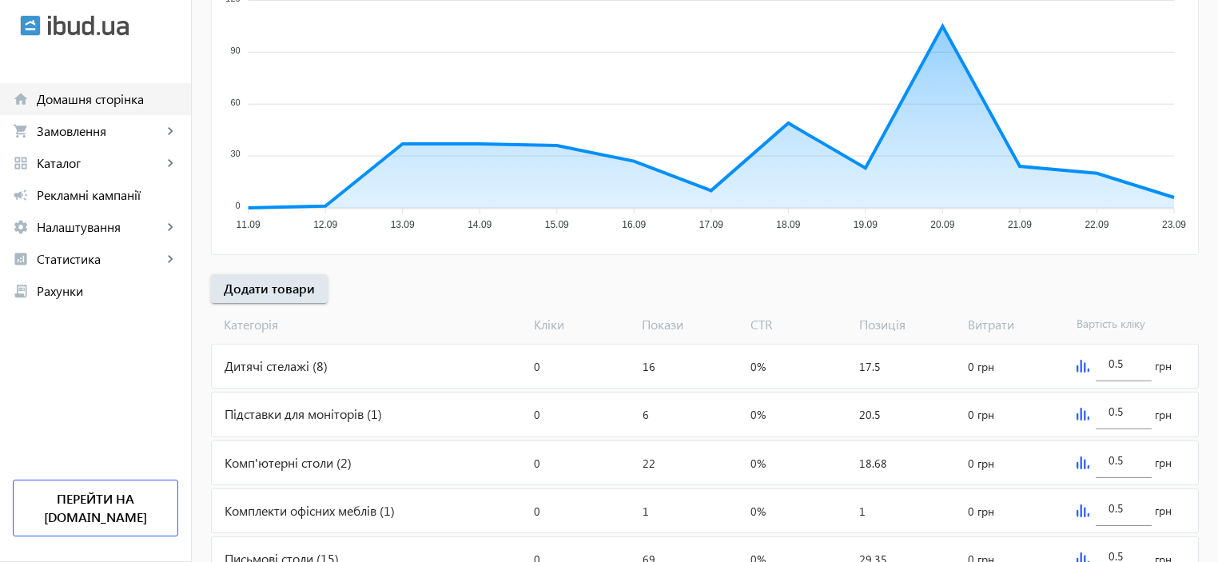
click at [42, 100] on span "Домашня сторінка" at bounding box center [107, 99] width 141 height 16
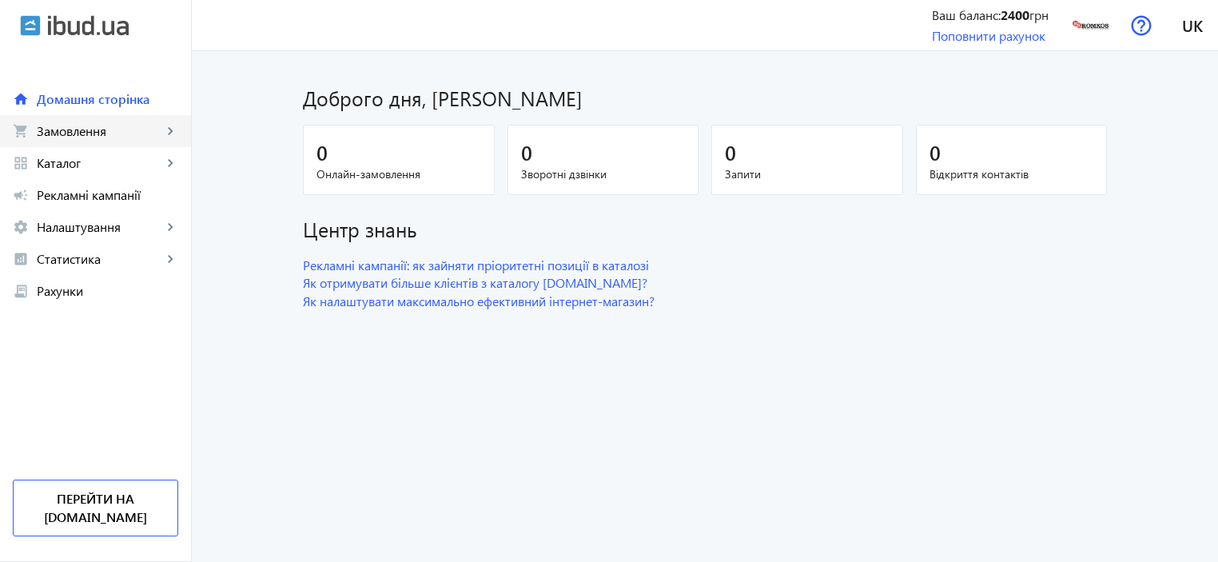
click at [62, 133] on span "Замовлення" at bounding box center [99, 131] width 125 height 16
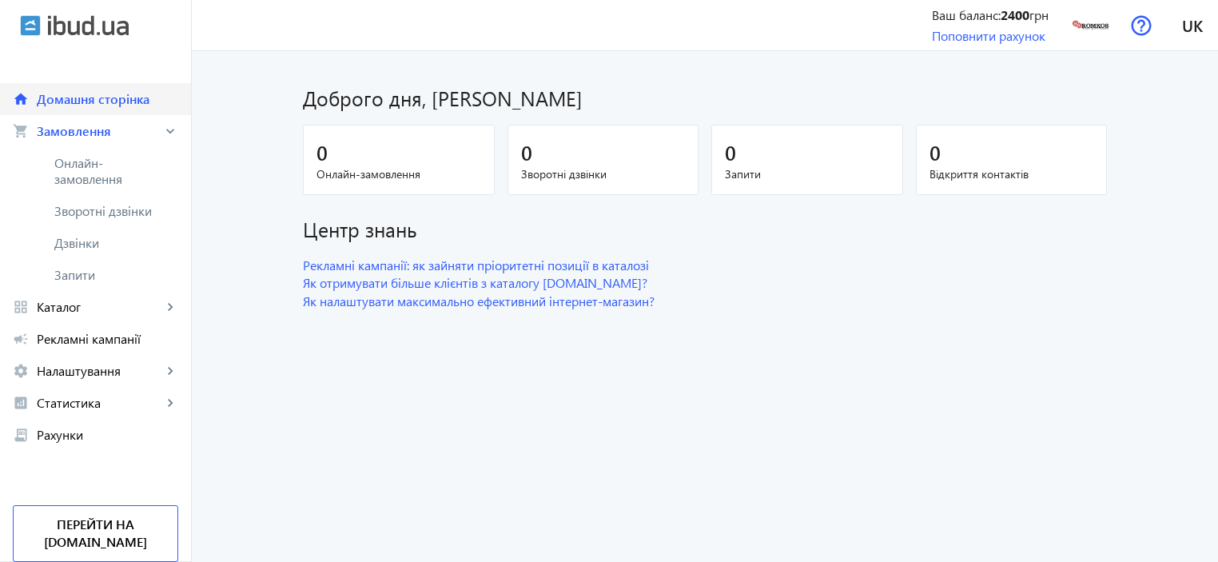
click at [70, 95] on span "Домашня сторінка" at bounding box center [107, 99] width 141 height 16
click at [102, 68] on div "home Домашня сторінка shopping_cart Замовлення keyboard_arrow_right Онлайн-замо…" at bounding box center [95, 251] width 191 height 400
click at [68, 102] on span "Домашня сторінка" at bounding box center [107, 99] width 141 height 16
click at [58, 137] on span "Замовлення" at bounding box center [99, 131] width 125 height 16
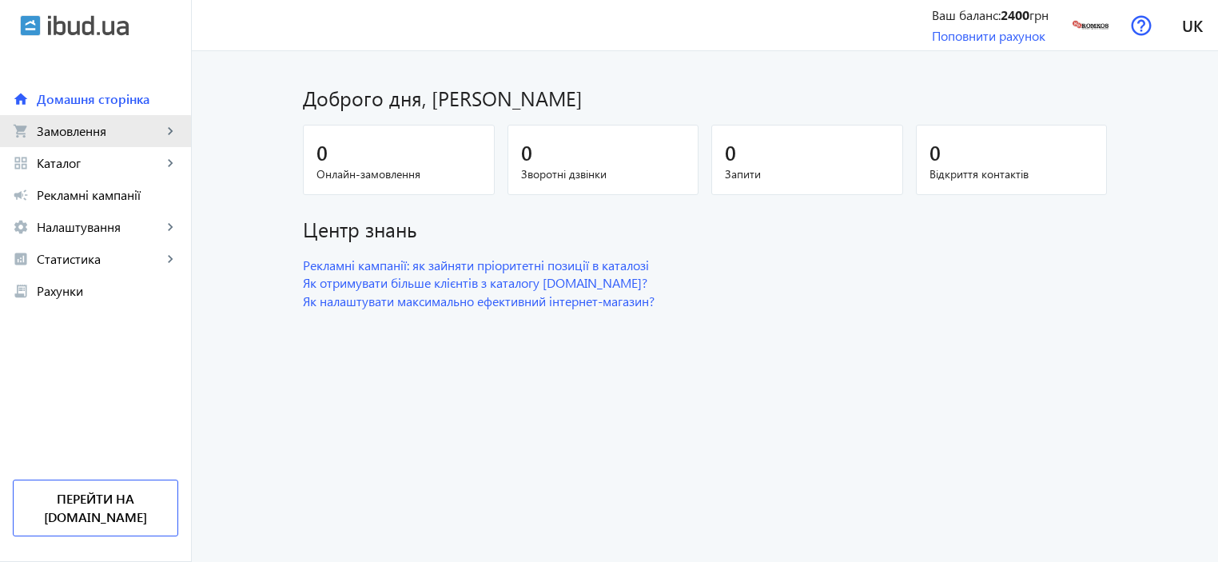
click at [64, 137] on span "Замовлення" at bounding box center [99, 131] width 125 height 16
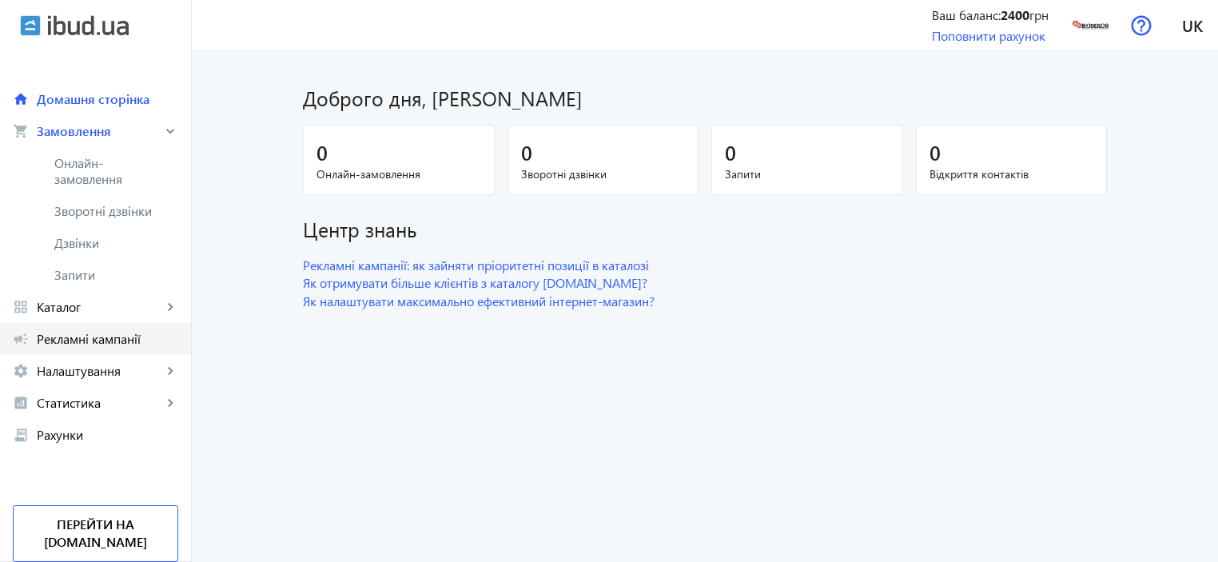
click at [80, 333] on span "Рекламні кампанії" at bounding box center [107, 339] width 141 height 16
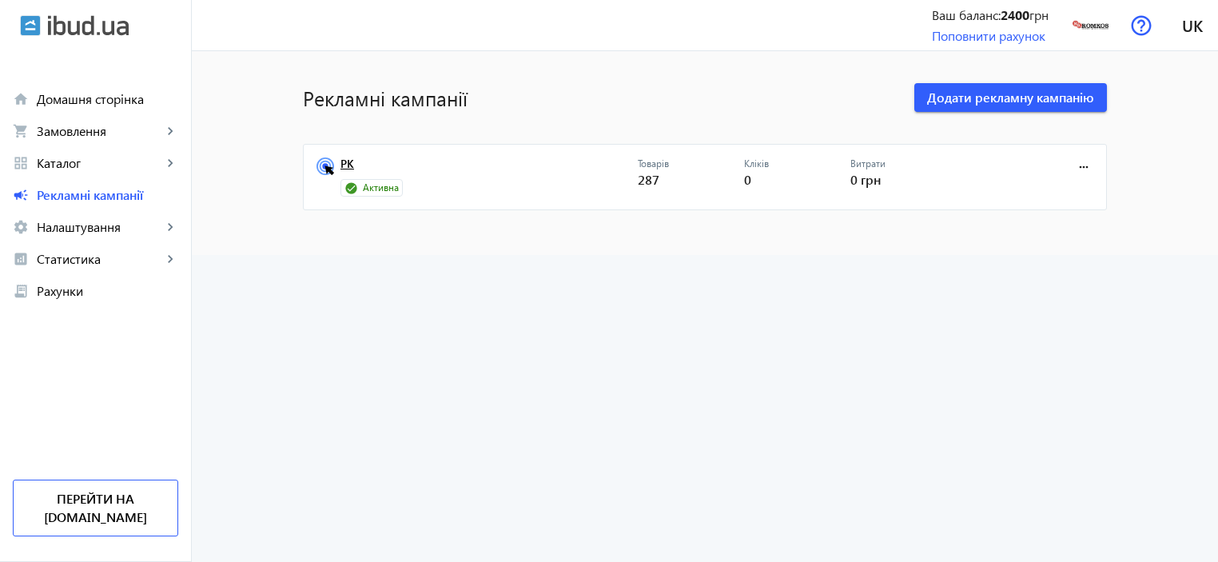
click at [348, 165] on link "РК" at bounding box center [488, 168] width 297 height 22
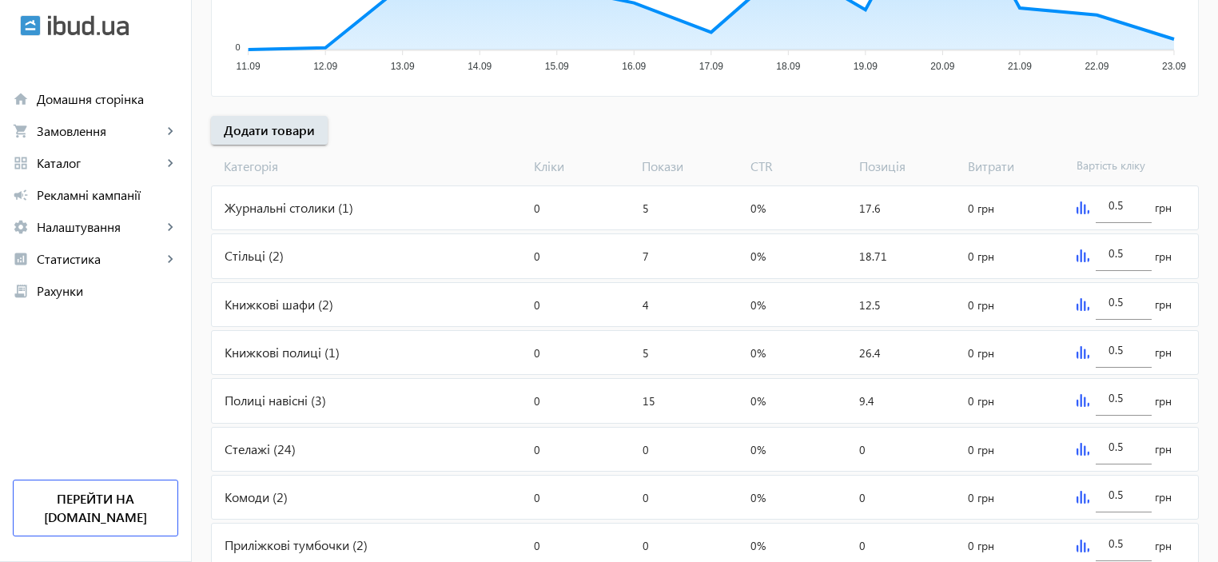
scroll to position [586, 0]
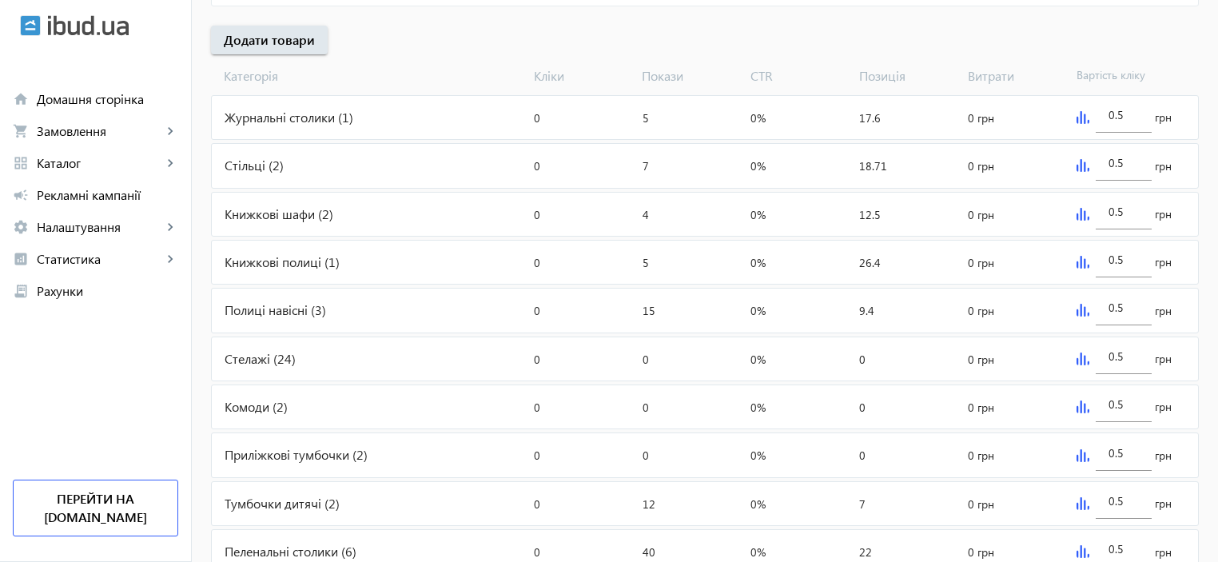
click at [1086, 213] on img at bounding box center [1083, 214] width 13 height 13
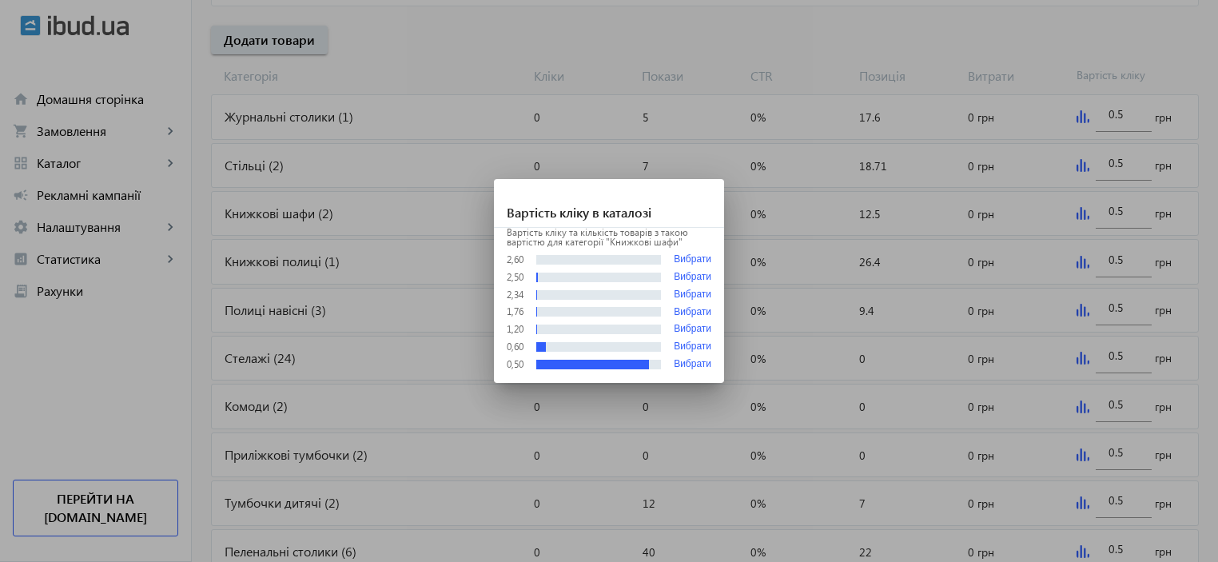
scroll to position [0, 0]
click at [1130, 152] on div at bounding box center [609, 281] width 1218 height 562
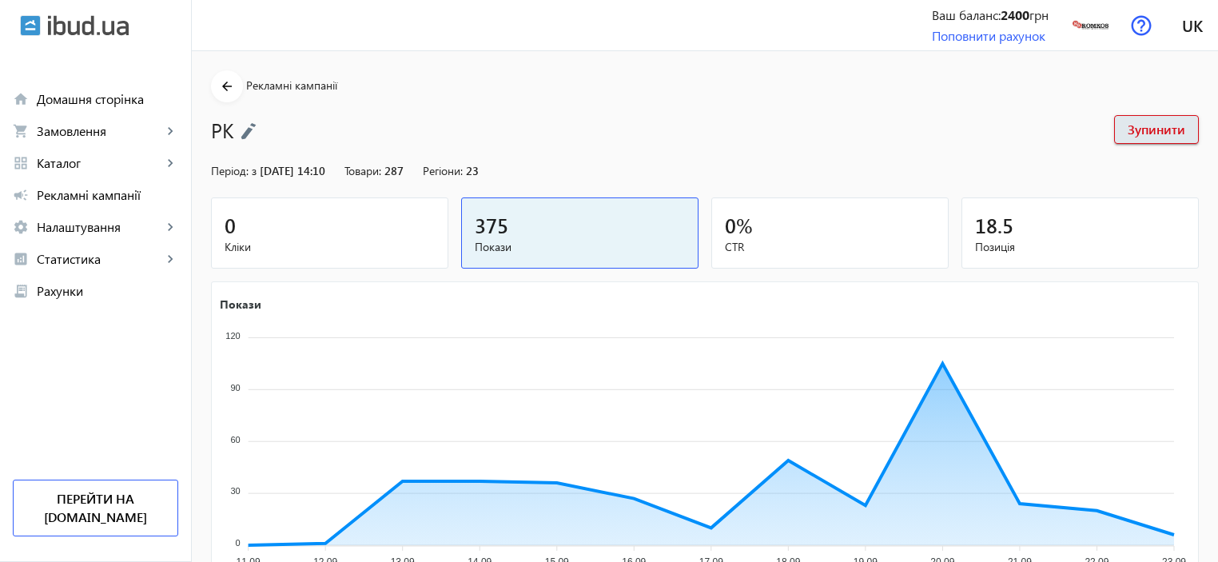
scroll to position [586, 0]
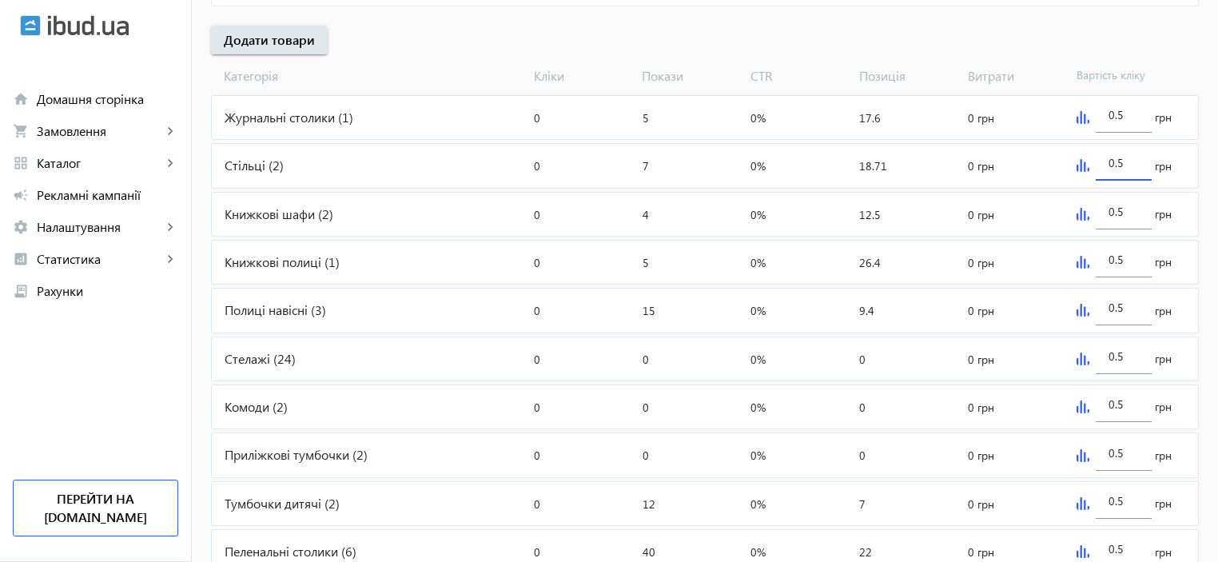
click at [1119, 164] on input "0.5" at bounding box center [1124, 162] width 30 height 15
type input "0.5"
drag, startPoint x: 1123, startPoint y: 207, endPoint x: 1115, endPoint y: 205, distance: 8.2
click at [1115, 205] on input "0.5" at bounding box center [1124, 211] width 30 height 15
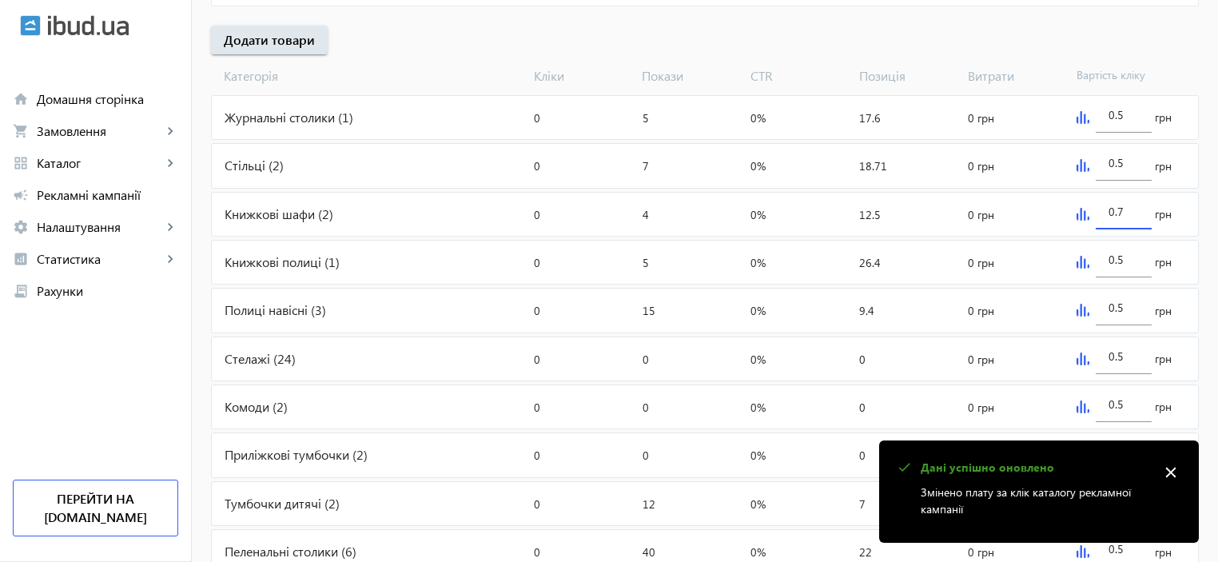
type input "0.7"
click at [698, 263] on div "Покази: 5" at bounding box center [690, 262] width 109 height 43
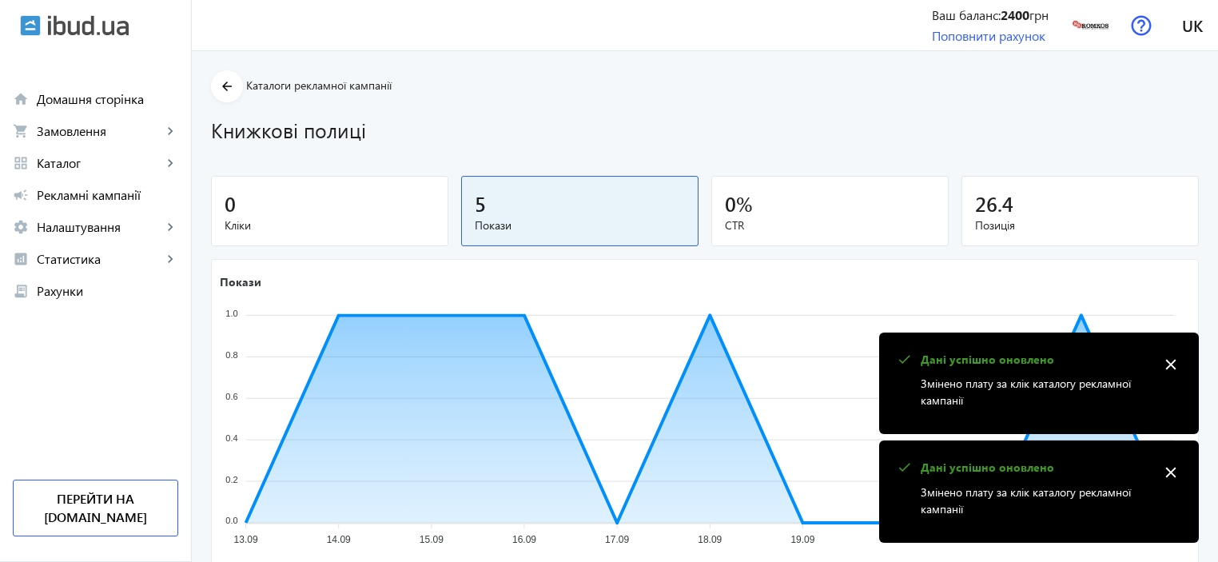
drag, startPoint x: 1173, startPoint y: 360, endPoint x: 1173, endPoint y: 463, distance: 102.3
click at [1173, 360] on mat-icon "close" at bounding box center [1171, 364] width 24 height 24
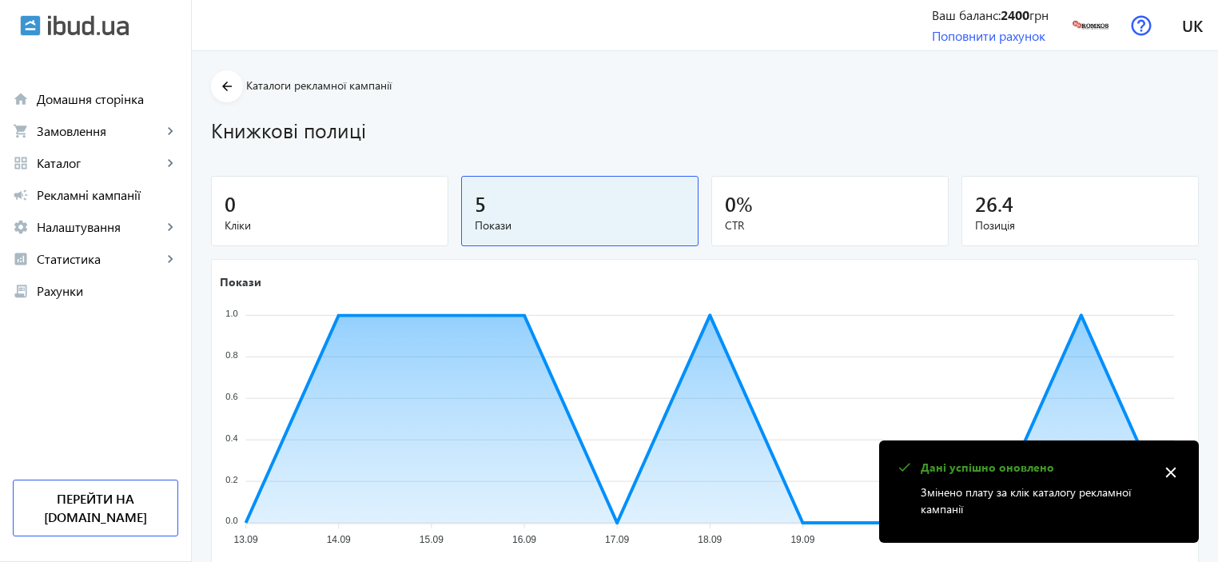
click at [1170, 462] on mat-icon "close" at bounding box center [1171, 472] width 24 height 24
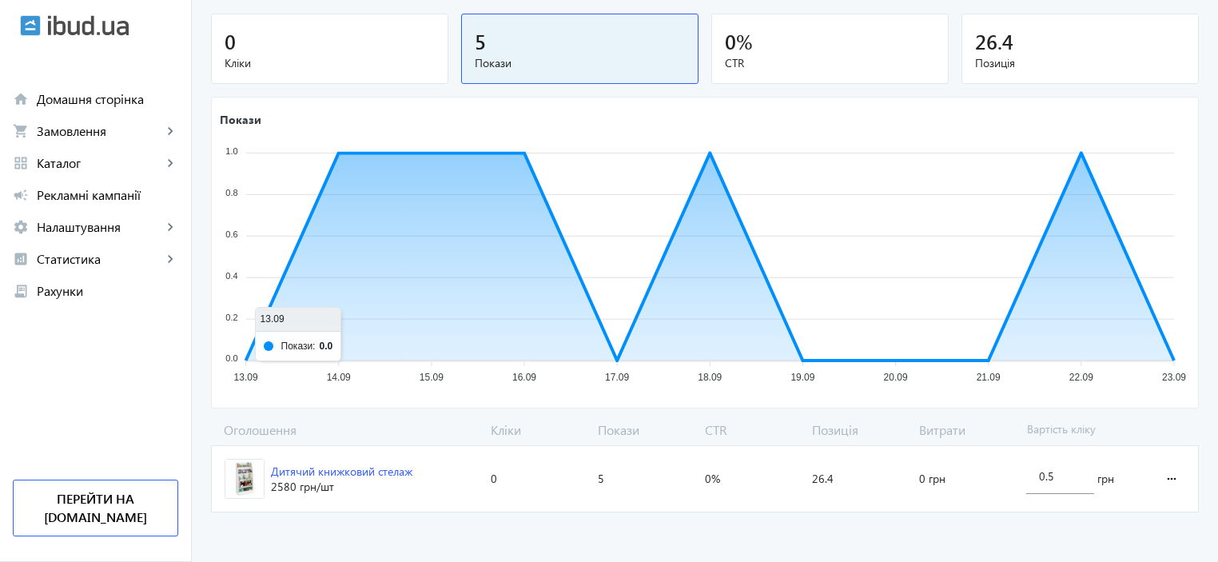
scroll to position [2, 0]
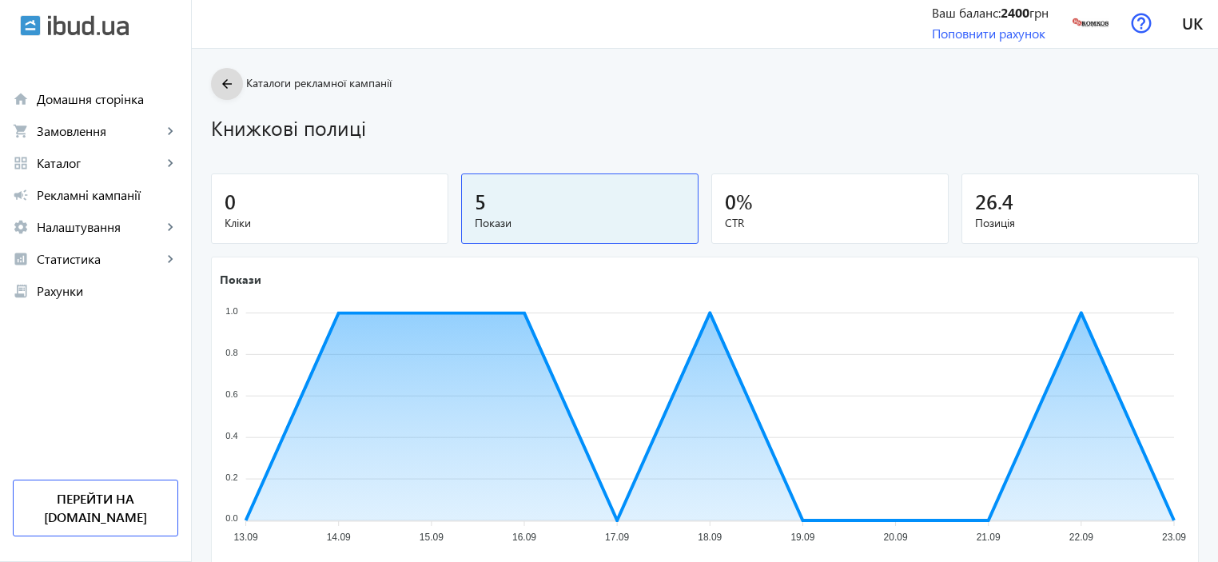
click at [218, 89] on mat-icon "arrow_back" at bounding box center [227, 84] width 20 height 20
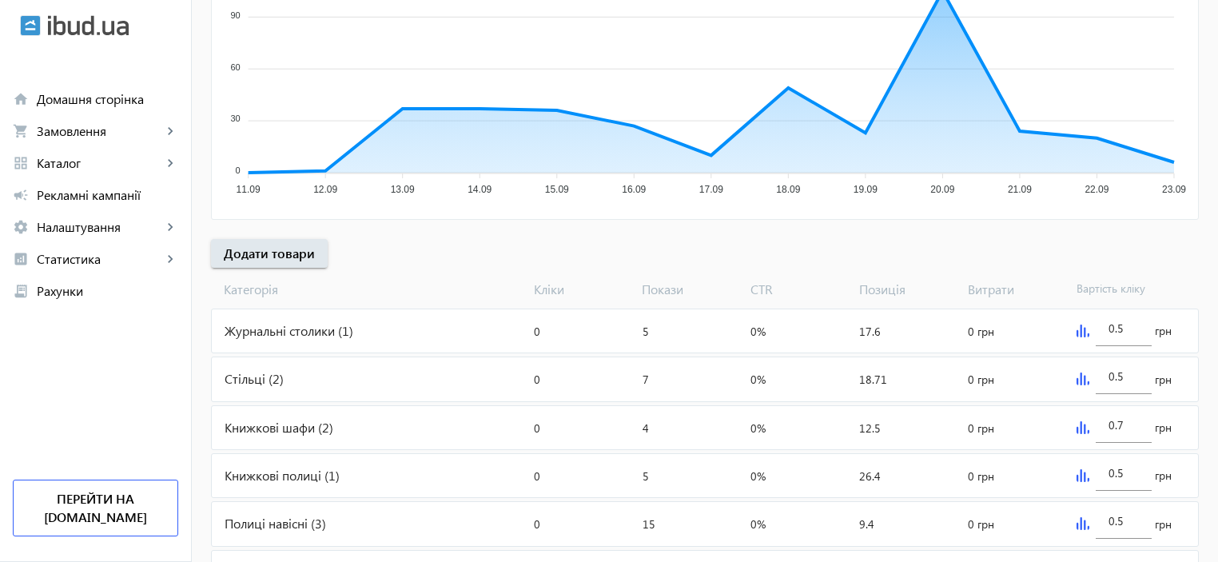
scroll to position [480, 0]
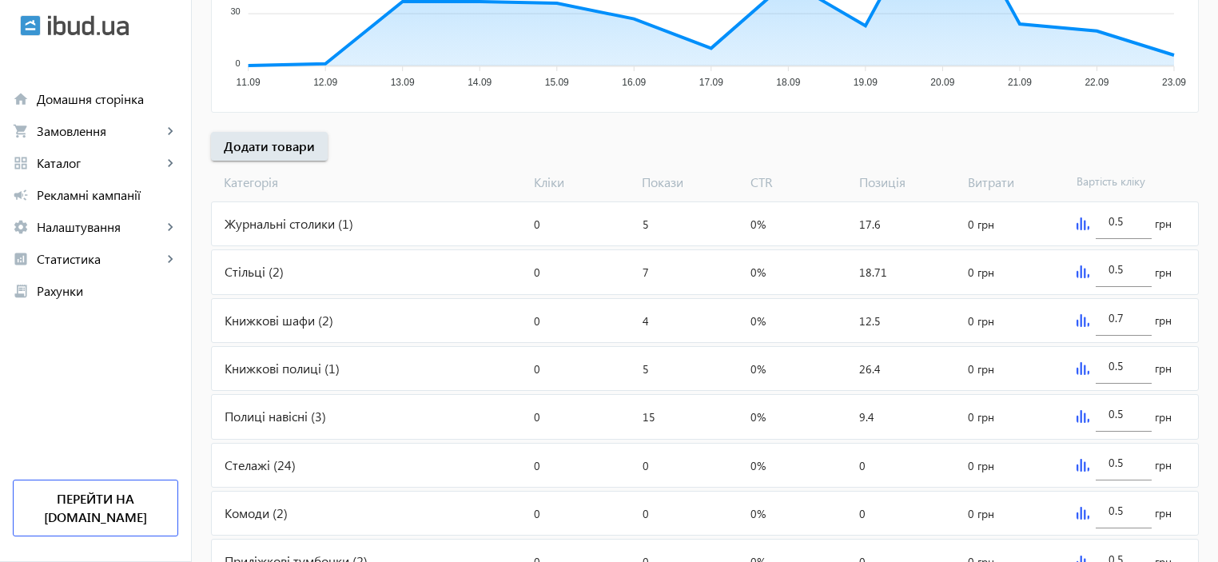
click at [250, 368] on div "Книжкові полиці (1)" at bounding box center [370, 368] width 316 height 43
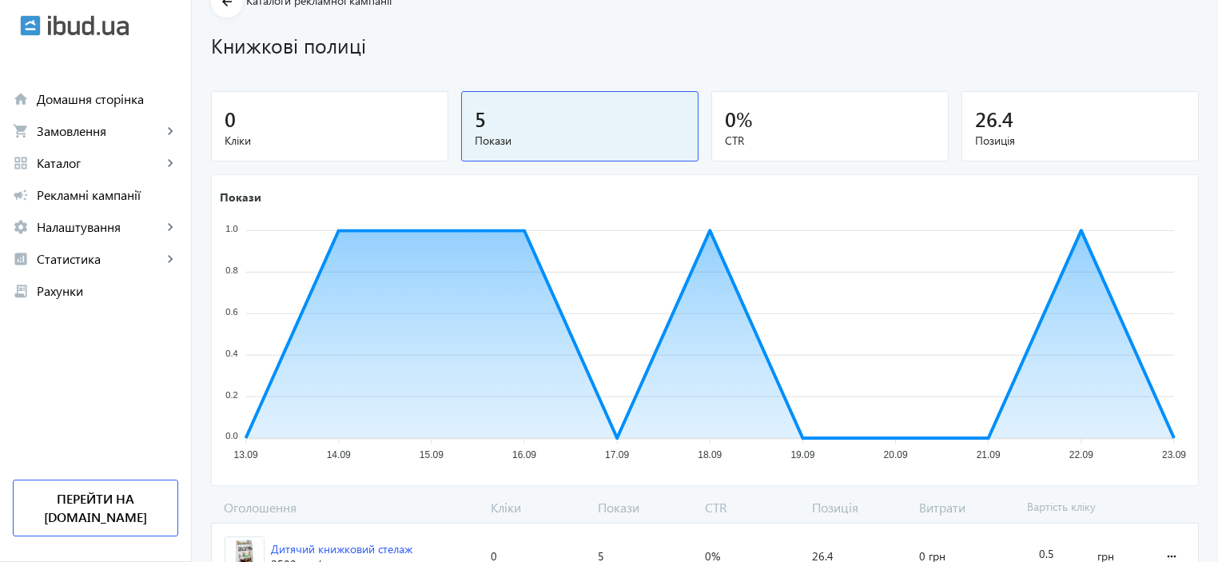
scroll to position [162, 0]
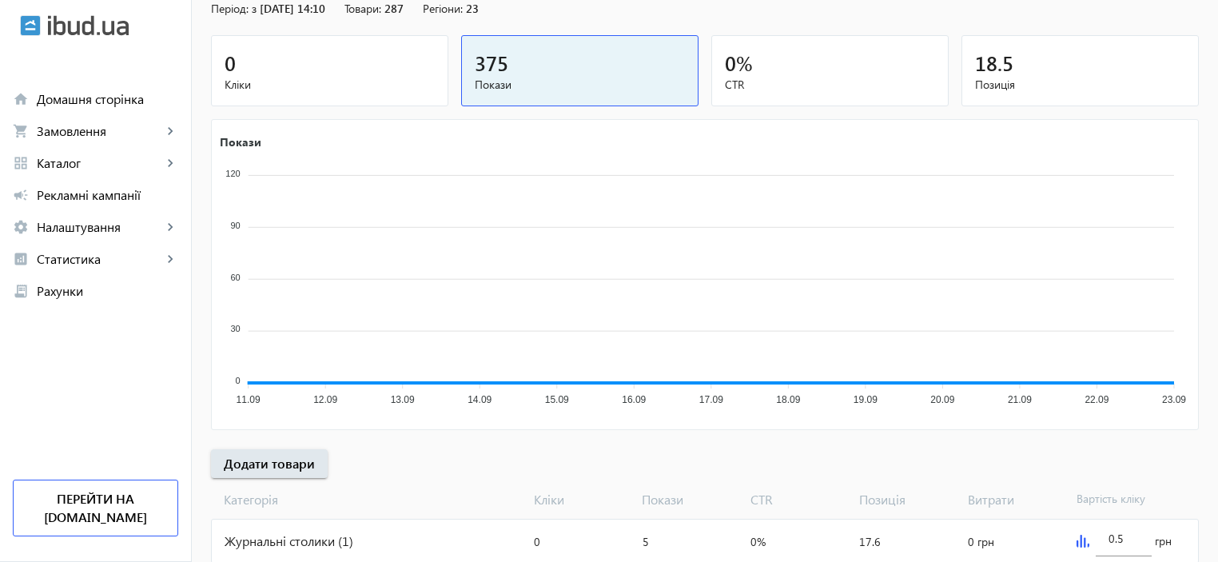
scroll to position [480, 0]
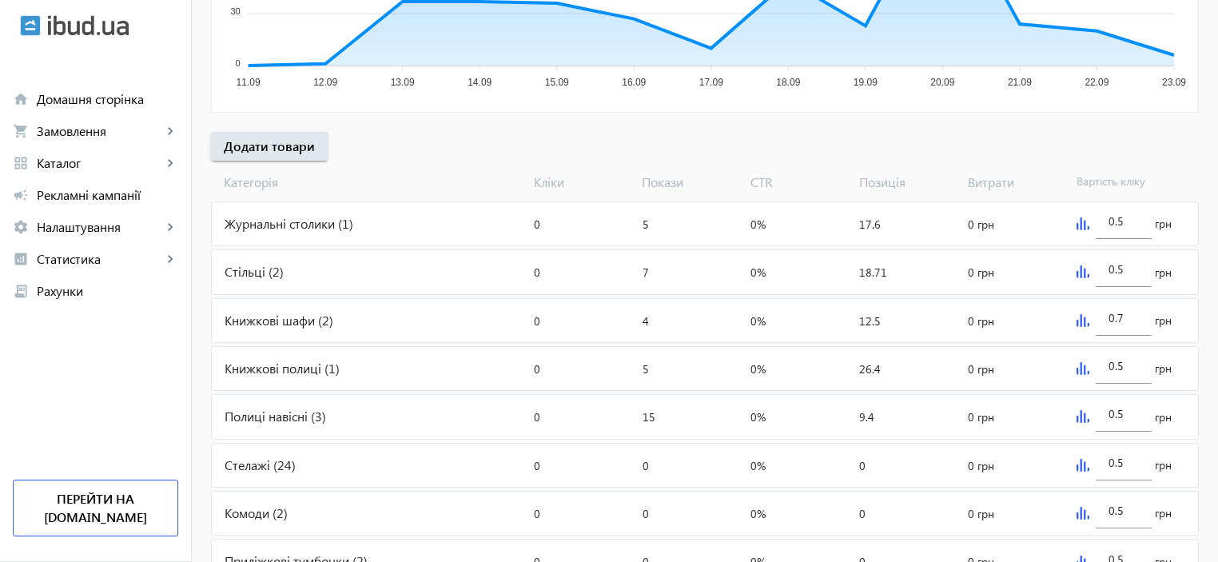
click at [264, 324] on div "Книжкові шафи (2)" at bounding box center [370, 320] width 316 height 43
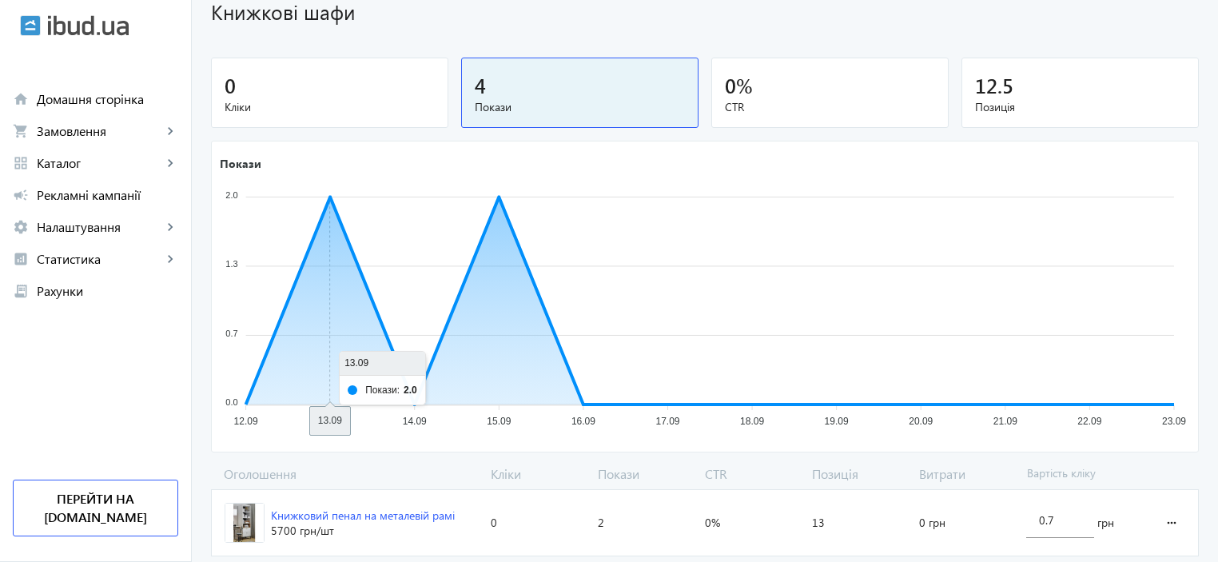
scroll to position [235, 0]
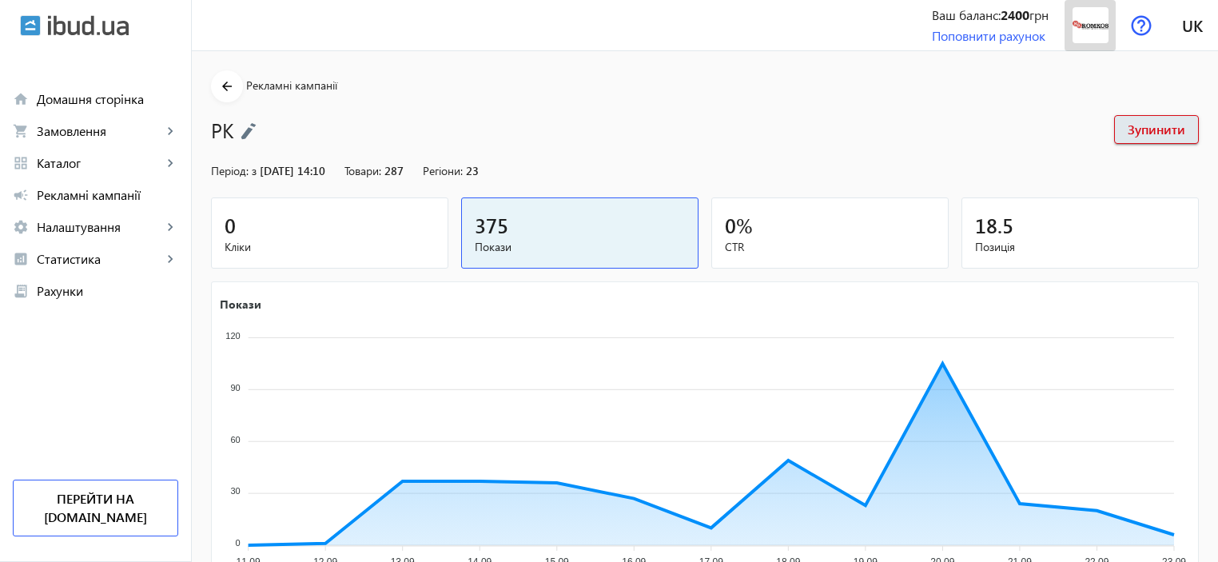
click at [1083, 22] on img at bounding box center [1091, 25] width 36 height 36
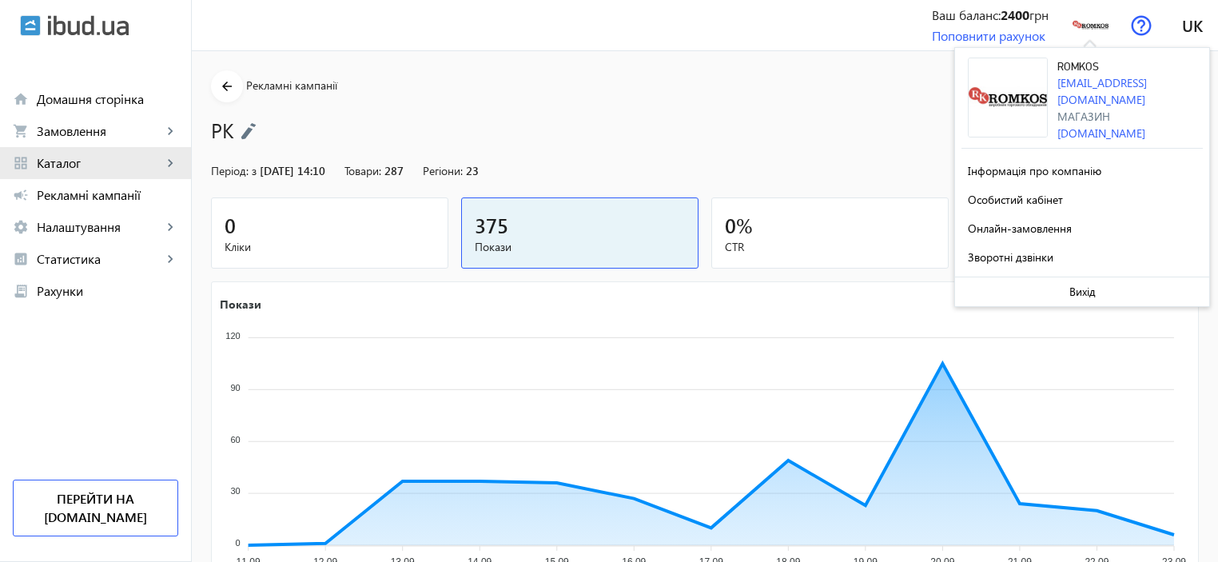
click at [82, 162] on span "Каталог" at bounding box center [99, 163] width 125 height 16
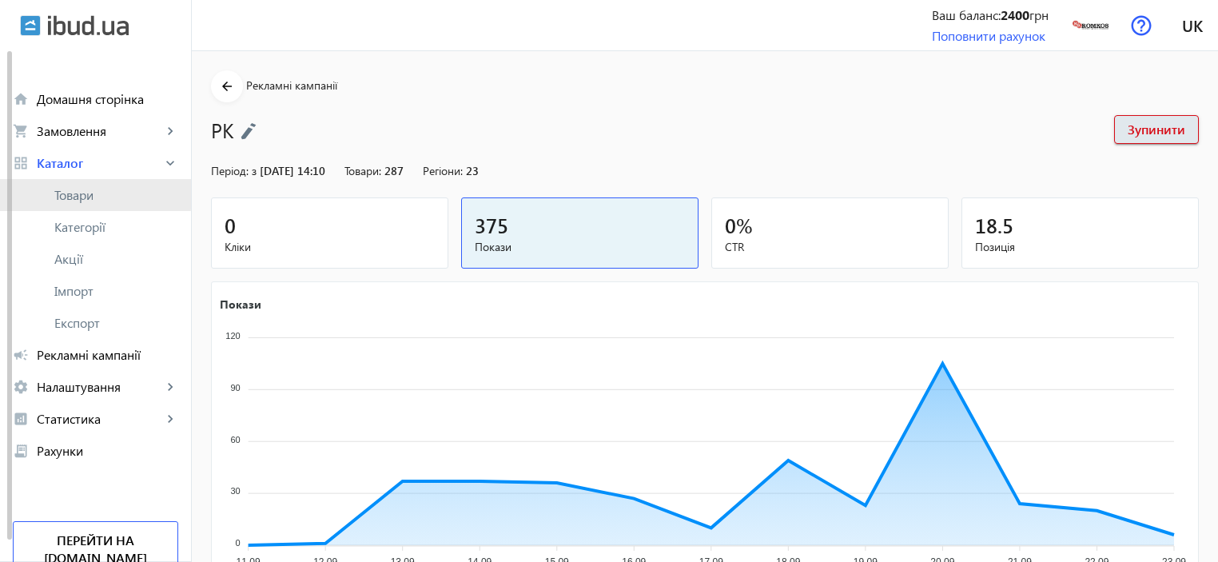
click at [80, 191] on span "Товари" at bounding box center [116, 195] width 124 height 16
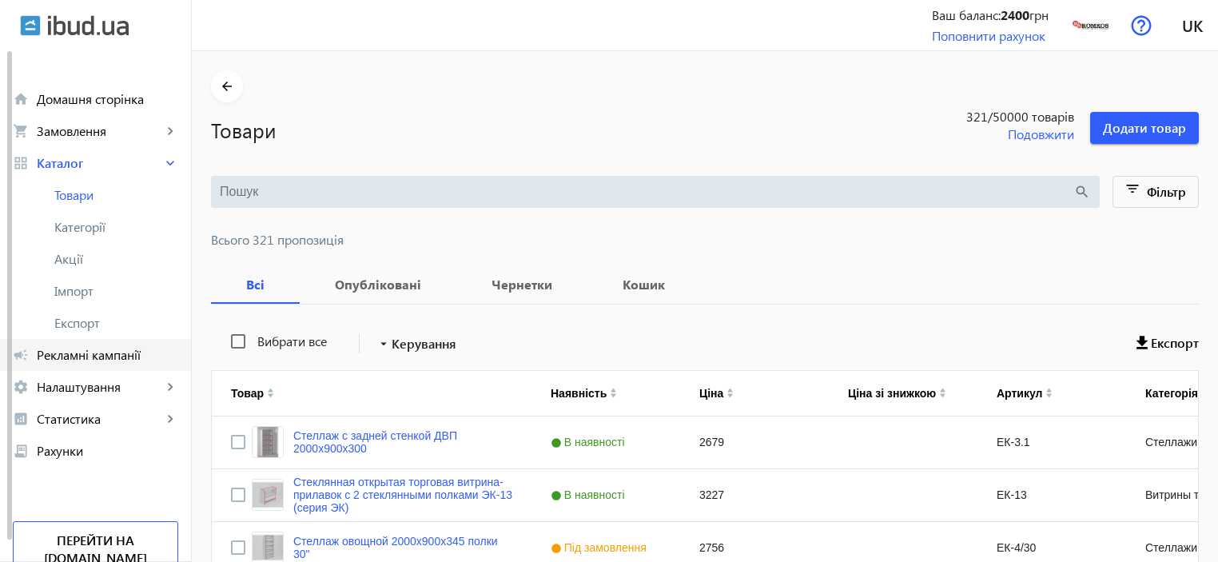
click at [68, 358] on span "Рекламні кампанії" at bounding box center [107, 355] width 141 height 16
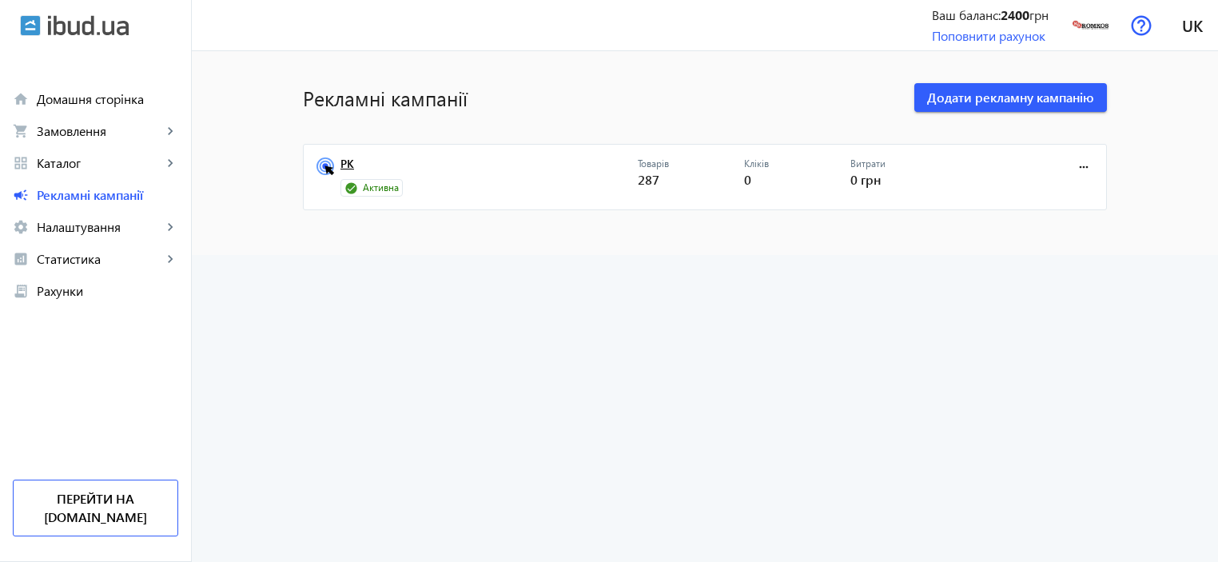
click at [347, 163] on link "РК" at bounding box center [488, 168] width 297 height 22
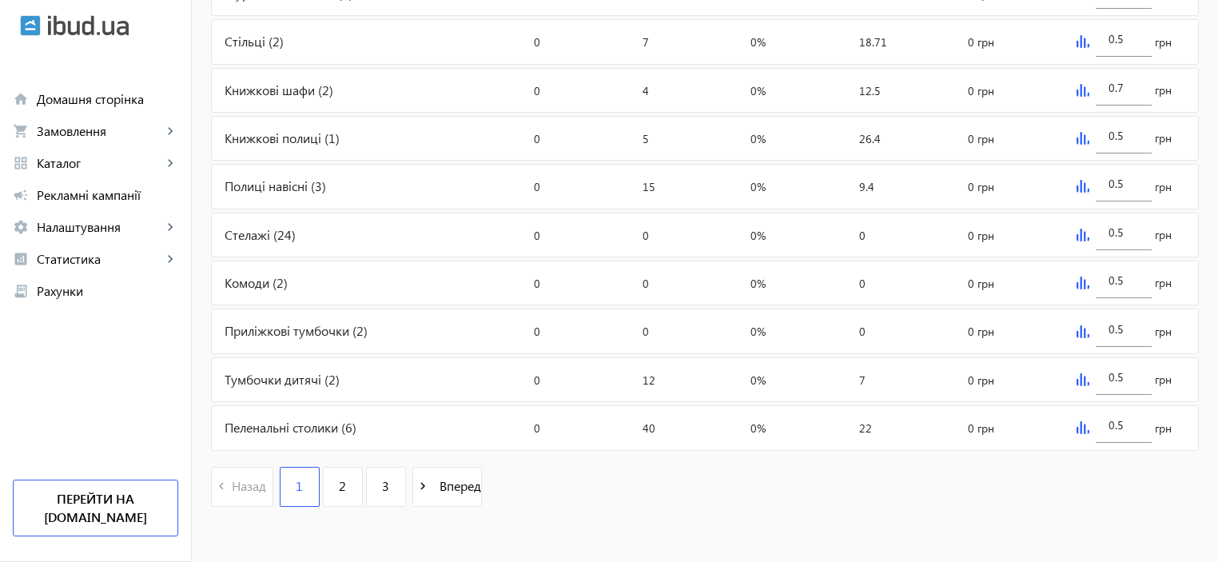
scroll to position [710, 0]
click at [384, 477] on link "3" at bounding box center [386, 487] width 40 height 40
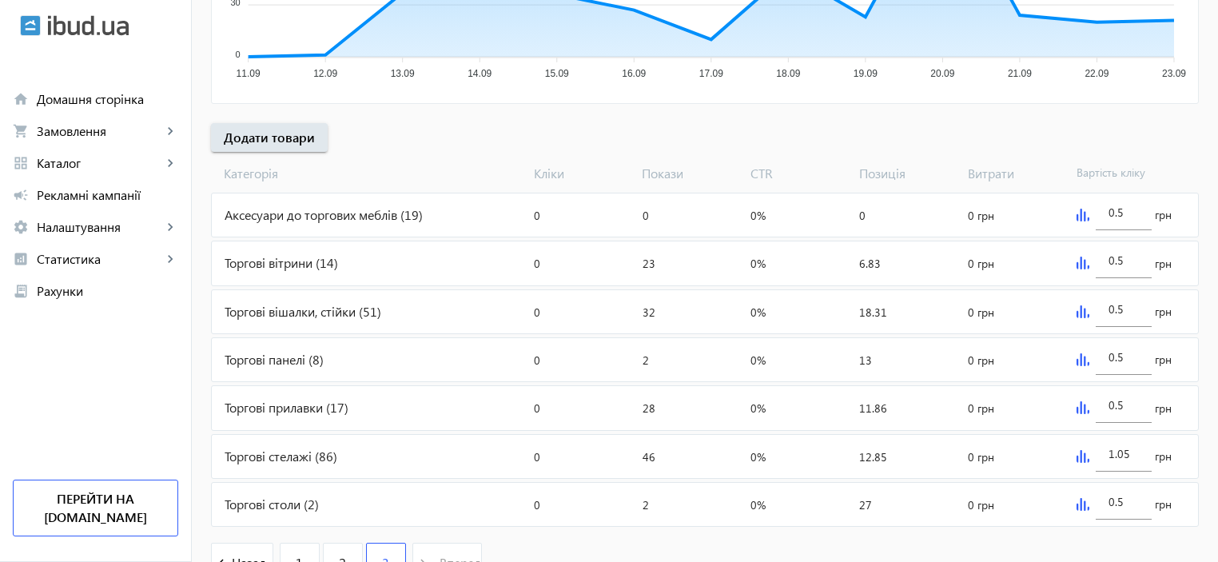
scroll to position [566, 0]
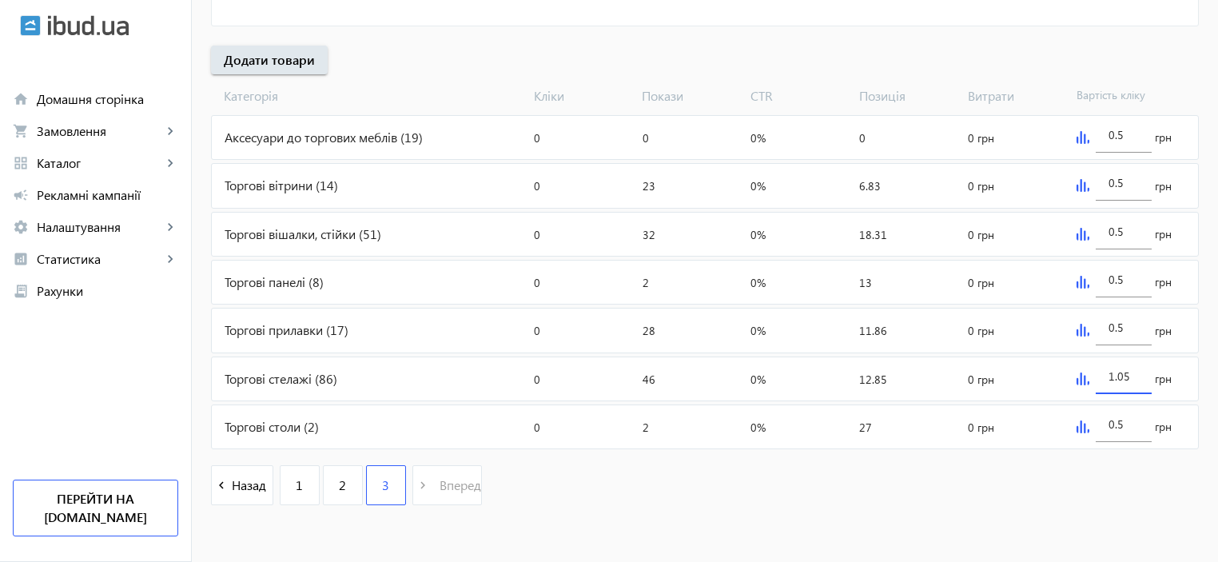
drag, startPoint x: 1133, startPoint y: 372, endPoint x: 1097, endPoint y: 368, distance: 36.1
click at [1097, 368] on div "1.05" at bounding box center [1124, 371] width 56 height 45
click at [607, 496] on div "navigate_before Назад 1 2 3 navigate_next Вперед" at bounding box center [705, 486] width 988 height 69
drag, startPoint x: 1135, startPoint y: 374, endPoint x: 1095, endPoint y: 370, distance: 40.2
click at [1096, 370] on div "0.5" at bounding box center [1124, 371] width 56 height 45
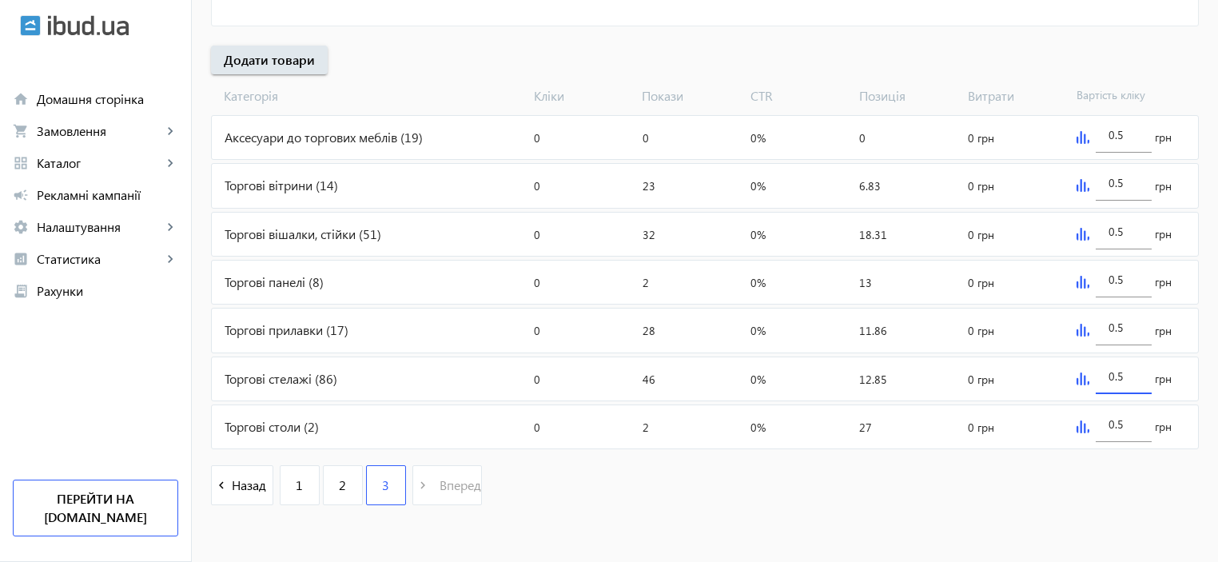
click at [1083, 375] on img at bounding box center [1083, 378] width 13 height 13
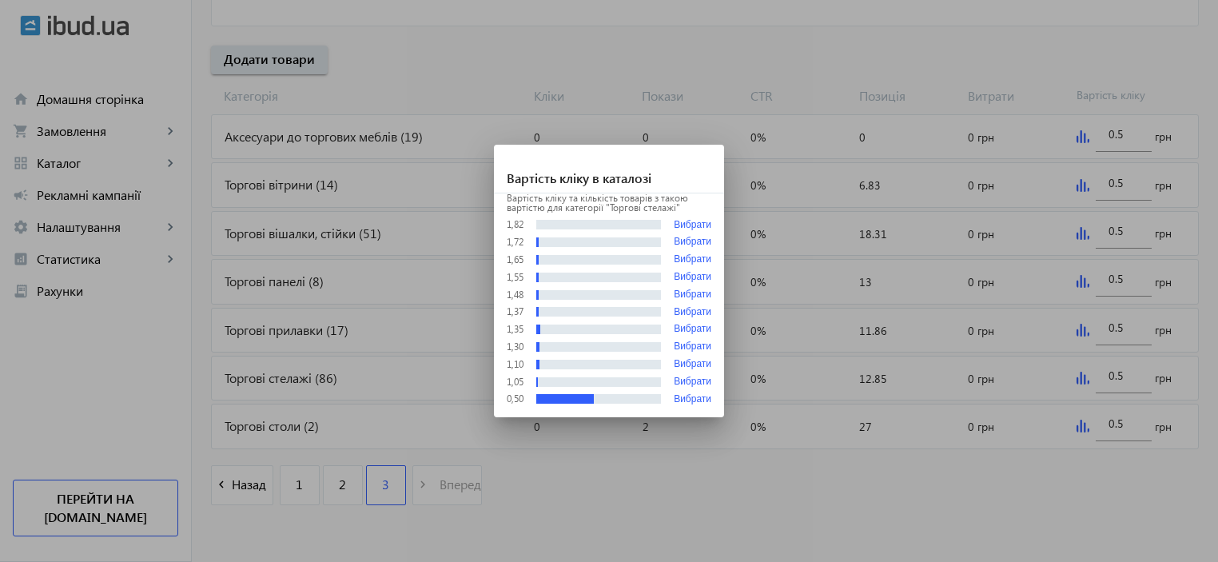
scroll to position [0, 0]
click at [684, 382] on button "Вибрати" at bounding box center [693, 381] width 38 height 11
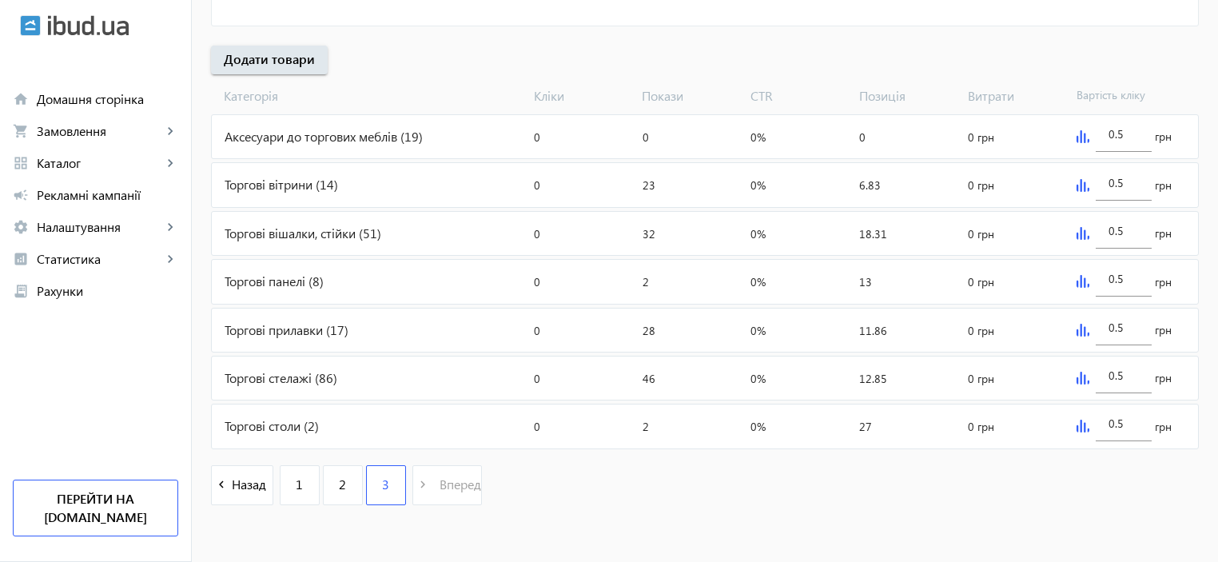
type input "1.05"
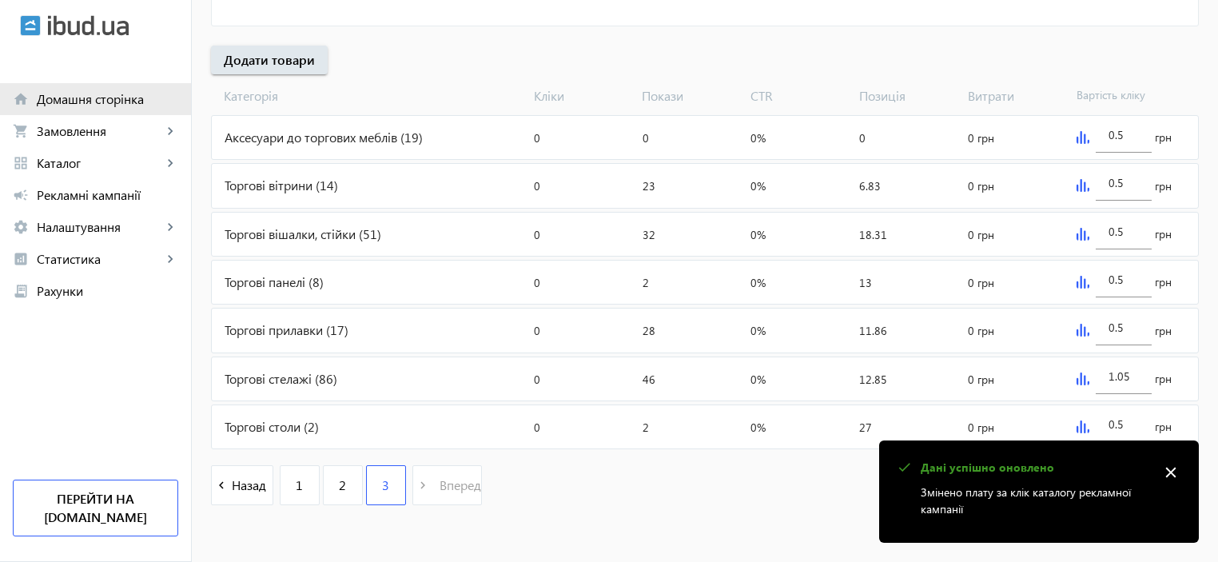
click at [95, 99] on span "Домашня сторінка" at bounding box center [107, 99] width 141 height 16
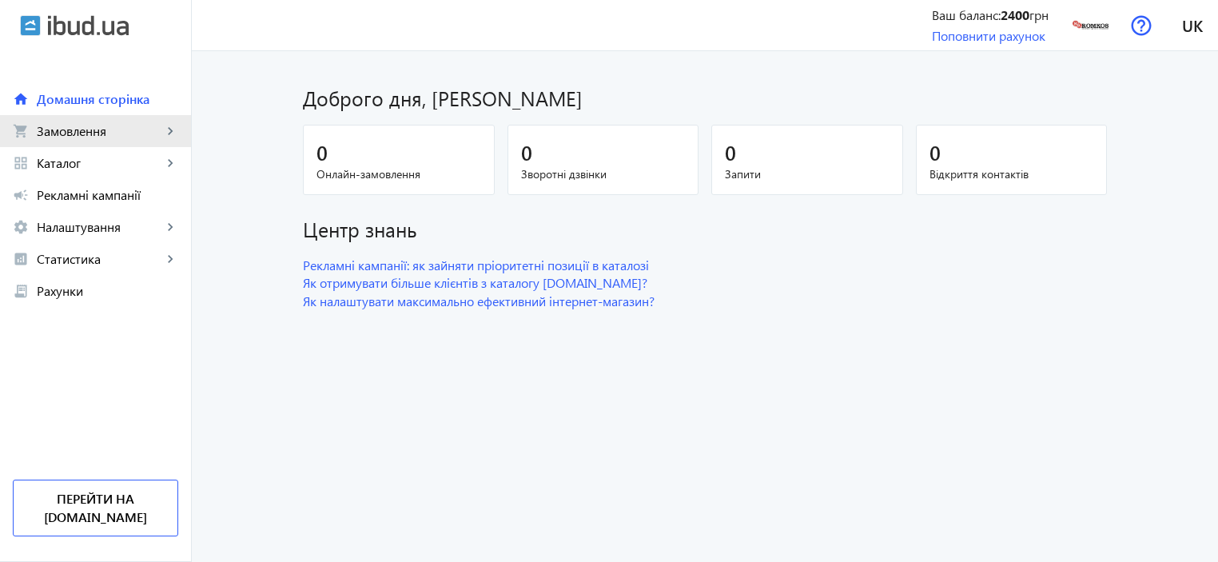
click at [68, 133] on span "Замовлення" at bounding box center [99, 131] width 125 height 16
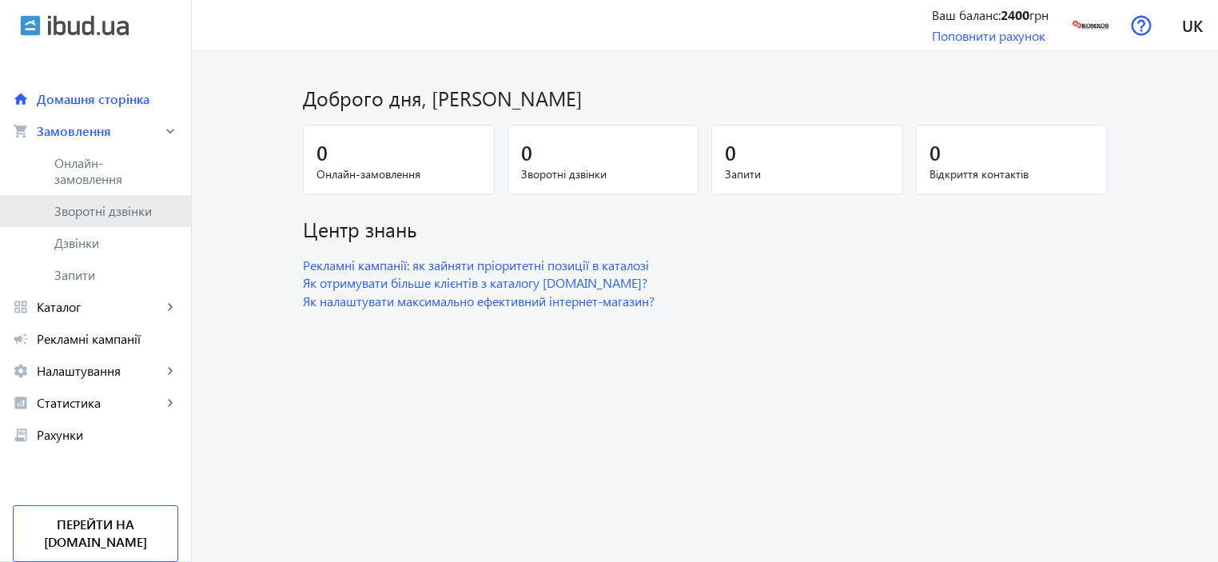
click at [74, 217] on span "Зворотні дзвінки" at bounding box center [107, 211] width 106 height 16
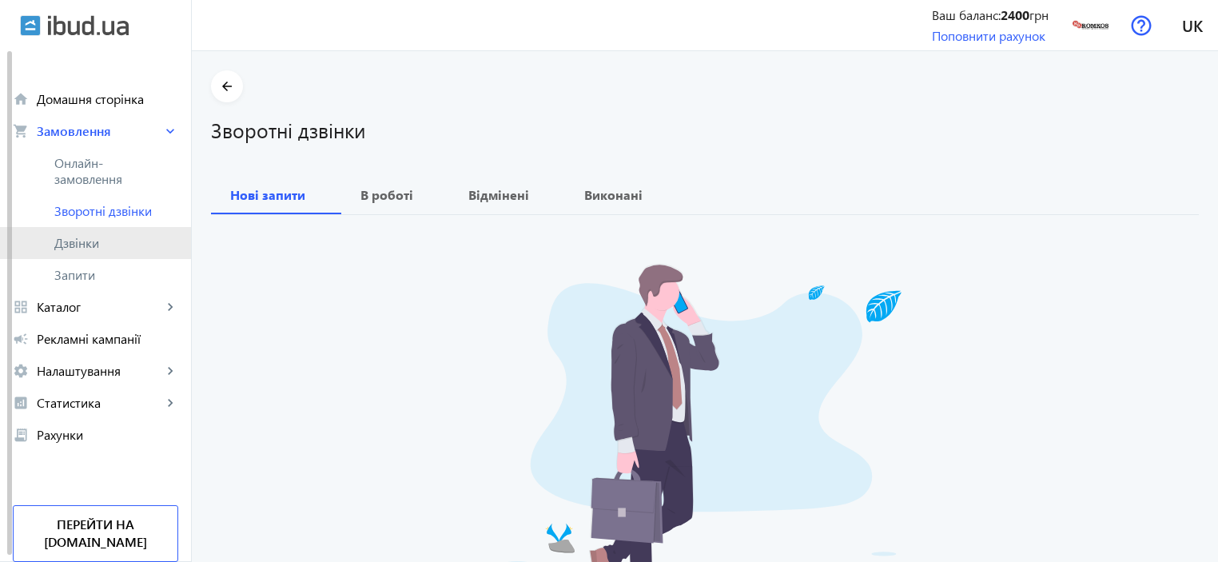
click at [74, 245] on span "Дзвінки" at bounding box center [116, 243] width 124 height 16
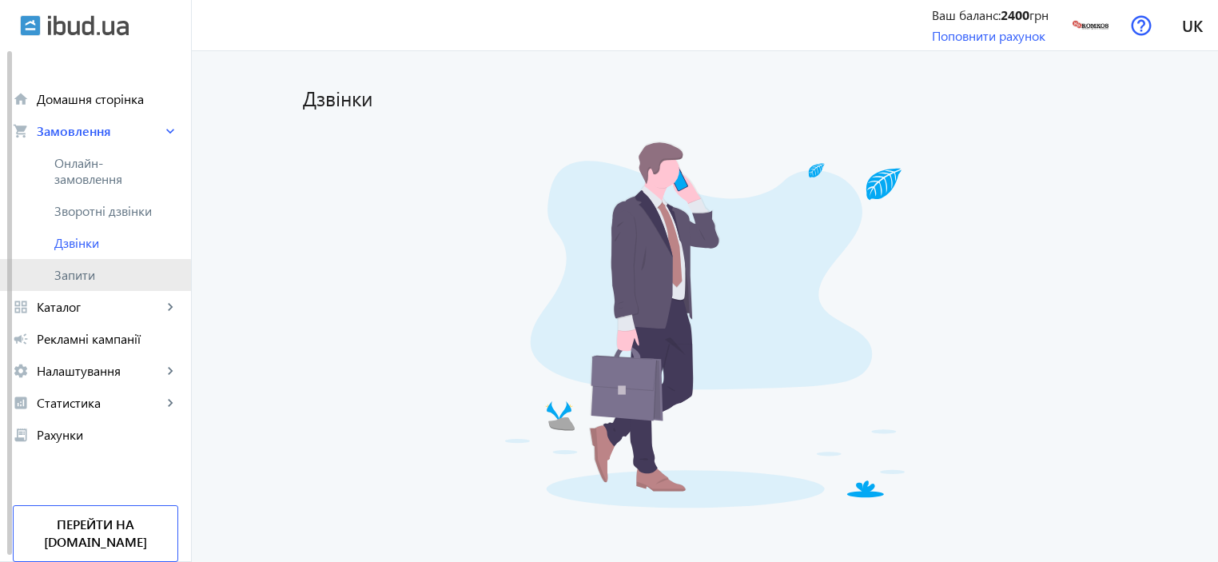
click at [63, 281] on span "Запити" at bounding box center [116, 275] width 124 height 16
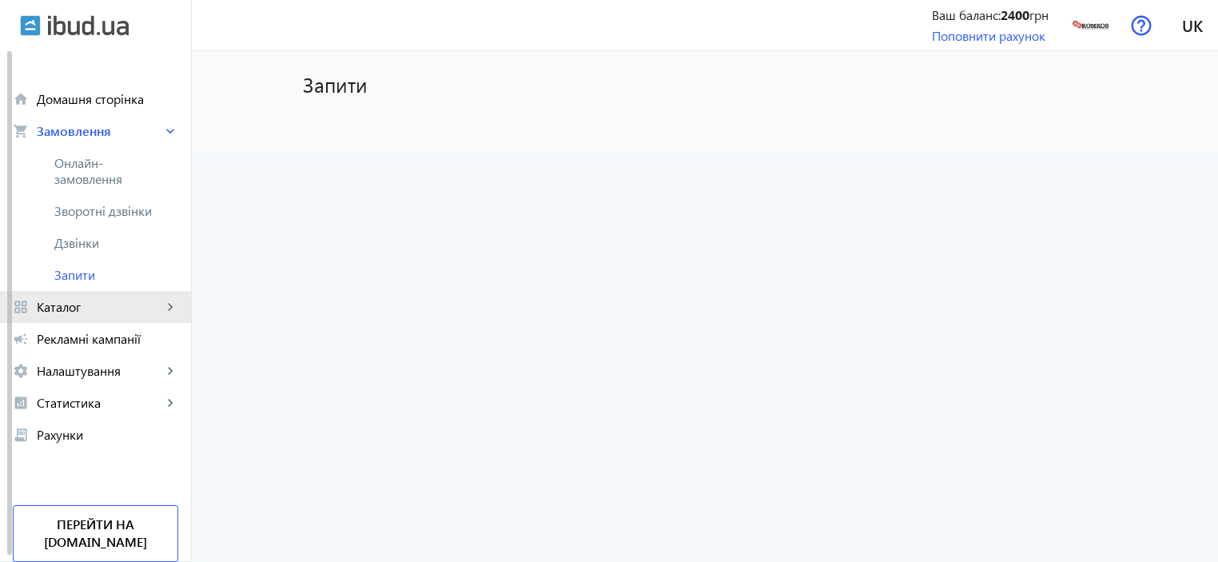
click at [43, 312] on span "Каталог" at bounding box center [99, 307] width 125 height 16
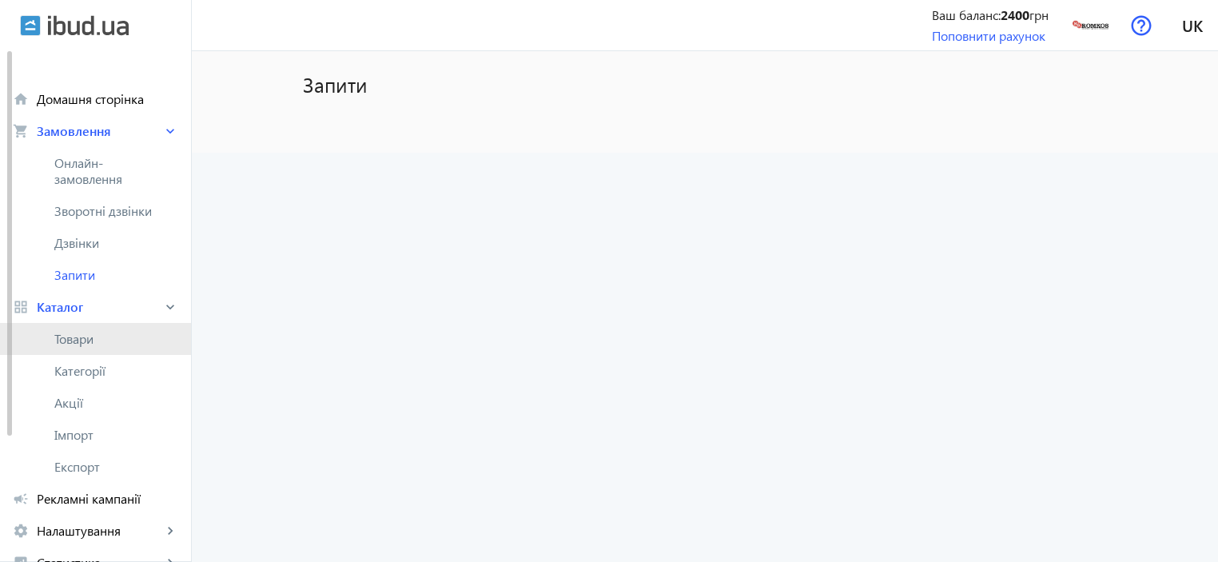
click at [72, 338] on span "Товари" at bounding box center [116, 339] width 124 height 16
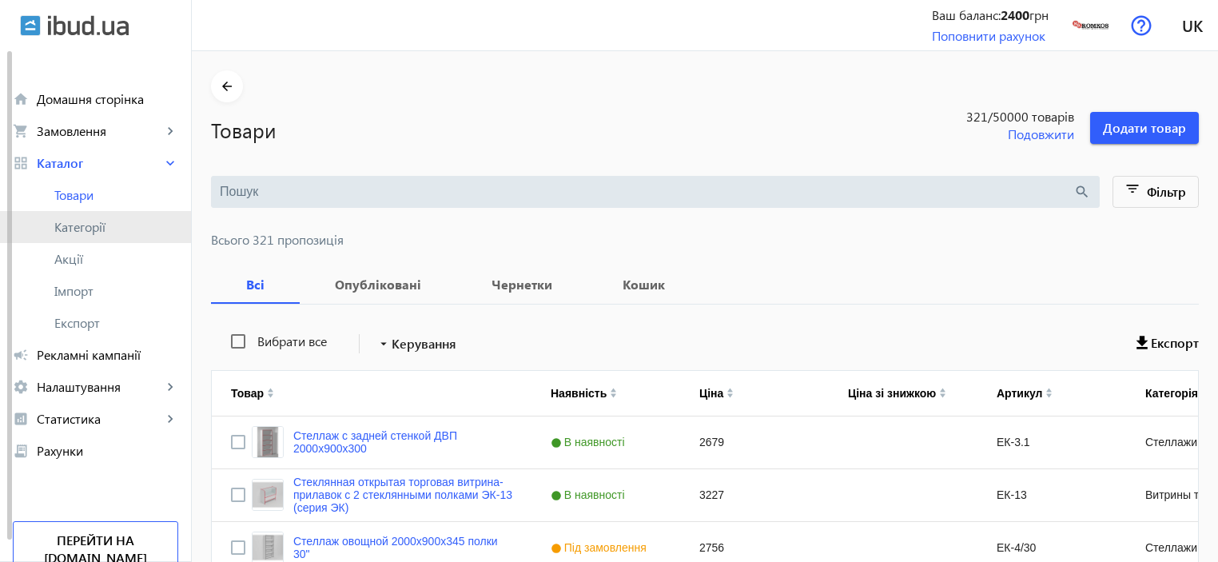
click at [79, 233] on span "Категорії" at bounding box center [116, 227] width 124 height 16
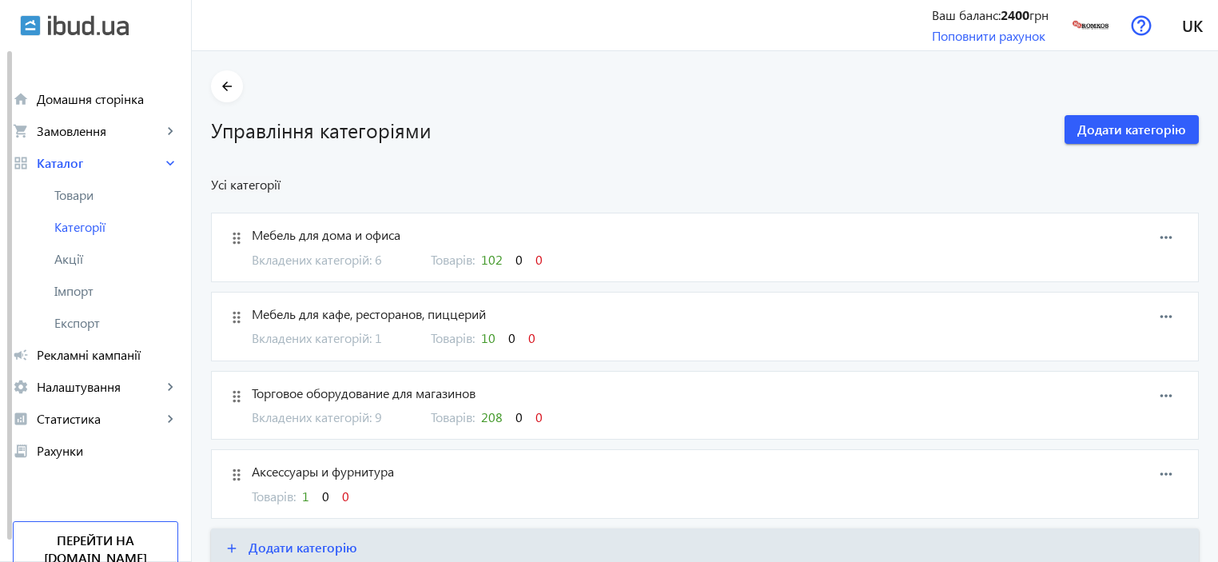
click at [229, 316] on mat-icon "drag_indicator" at bounding box center [237, 317] width 24 height 24
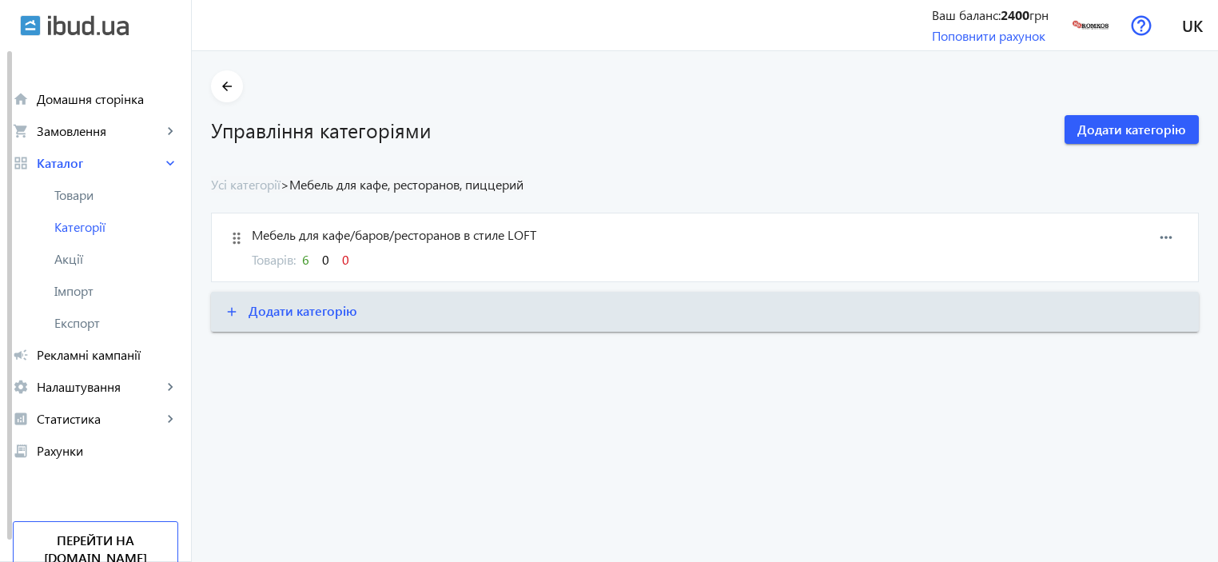
click at [260, 234] on span "Мебель для кафе/баров/ресторанов в стиле LOFT" at bounding box center [635, 235] width 766 height 18
click at [1163, 233] on mat-icon "more_horiz" at bounding box center [1166, 237] width 24 height 24
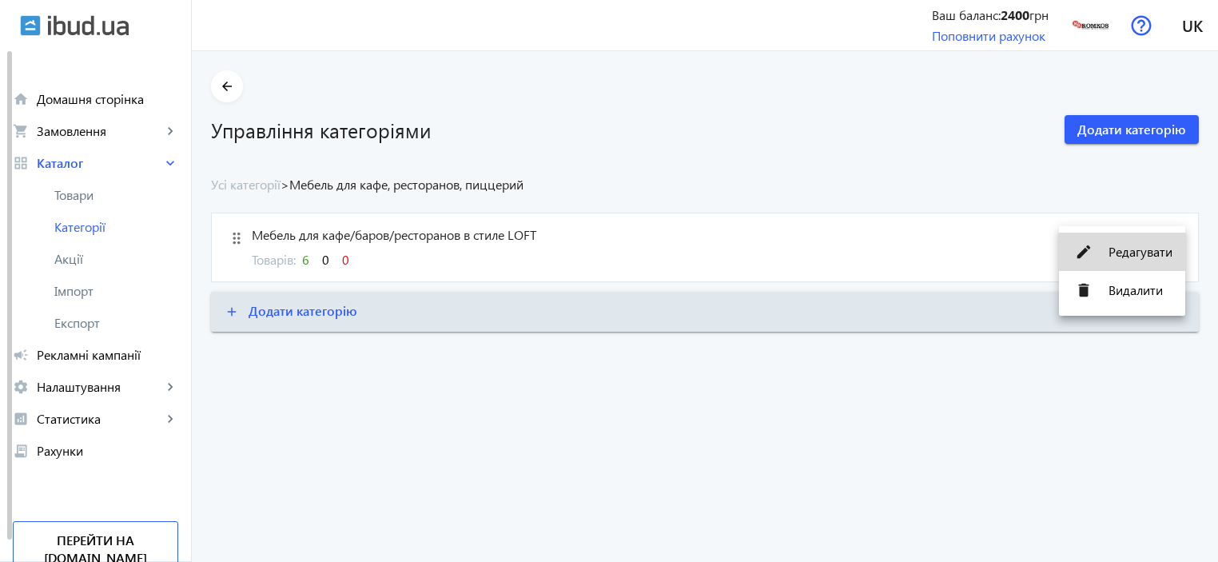
click at [1117, 255] on span "Редагувати" at bounding box center [1141, 251] width 64 height 13
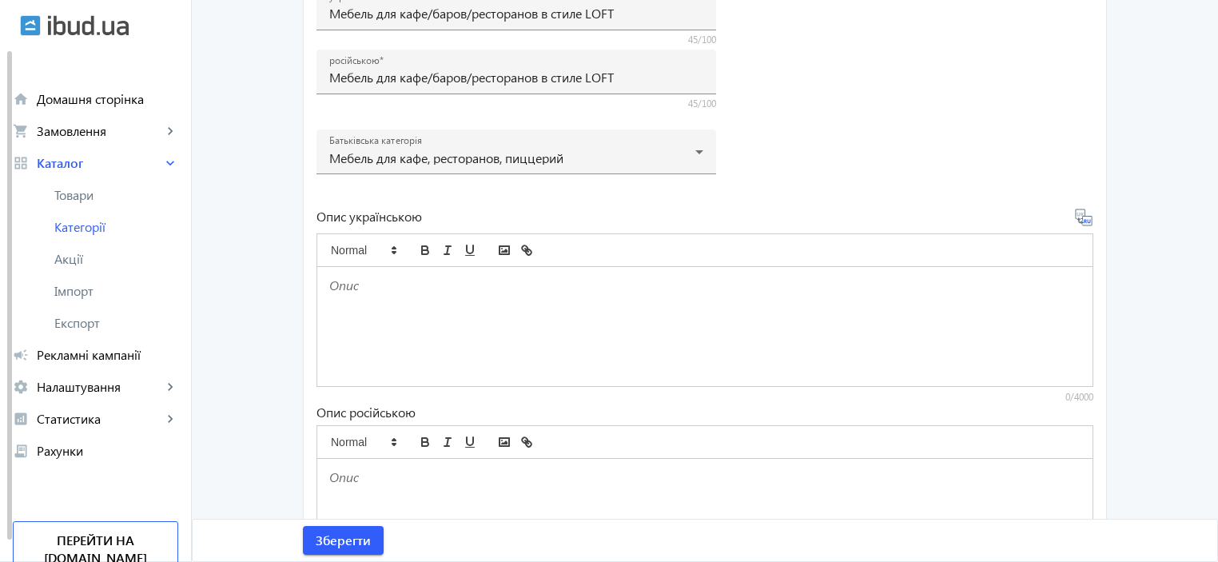
scroll to position [236, 0]
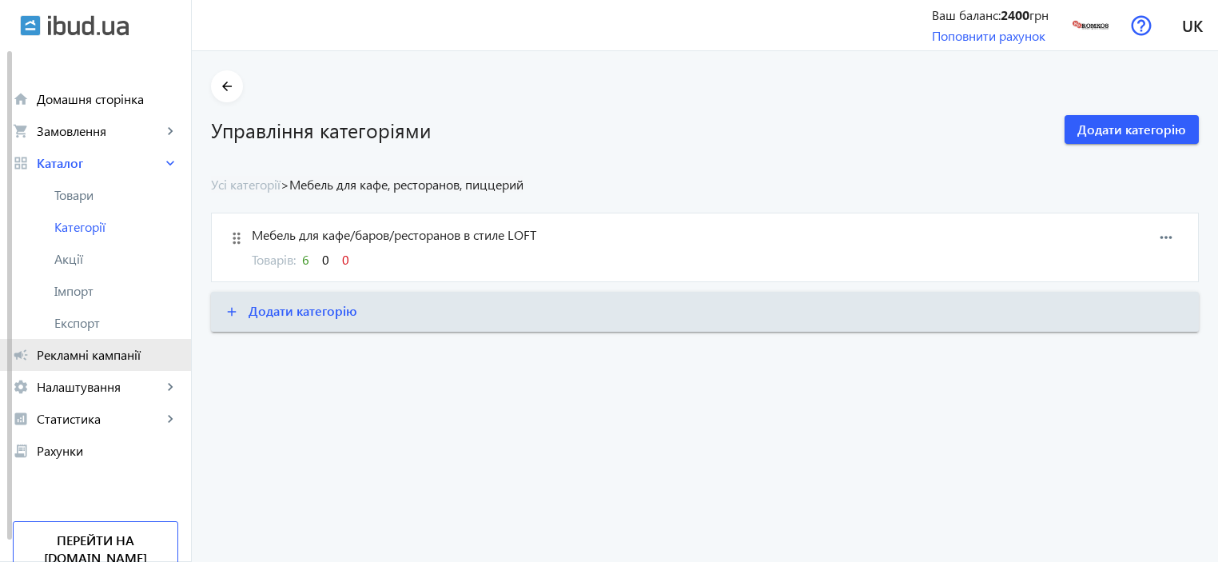
click at [93, 360] on span "Рекламні кампанії" at bounding box center [107, 355] width 141 height 16
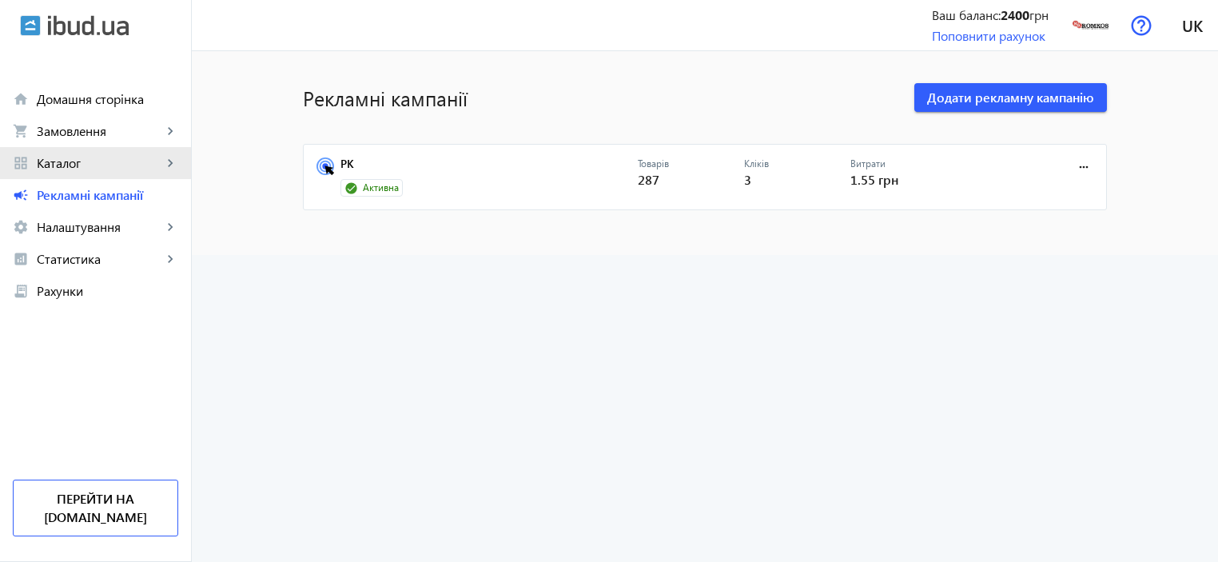
click at [70, 166] on span "Каталог" at bounding box center [99, 163] width 125 height 16
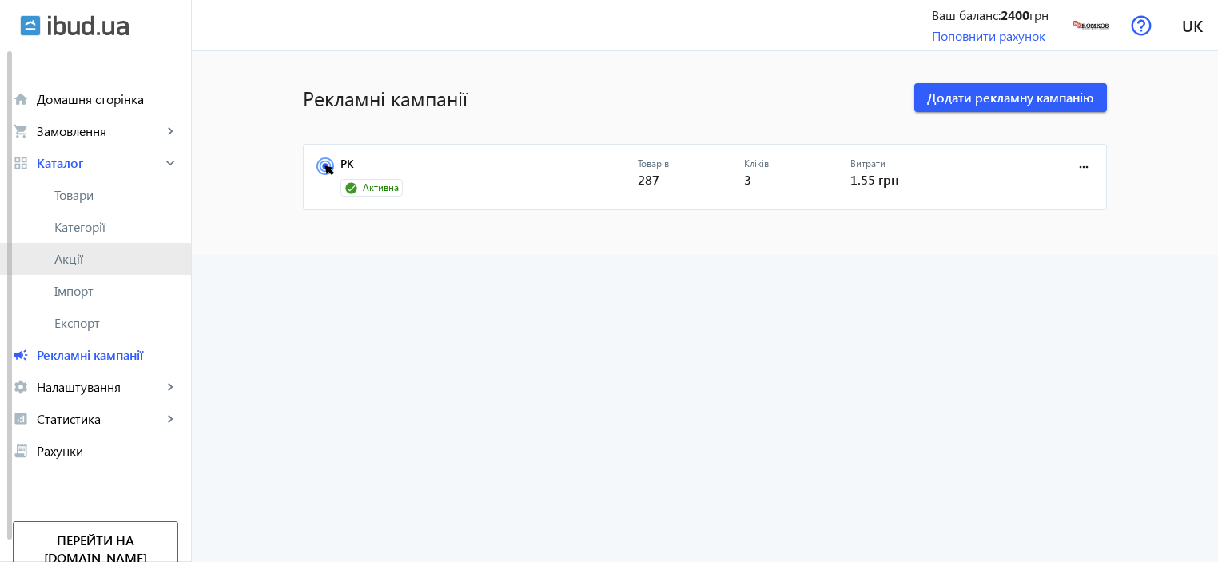
click at [85, 263] on span "Акції" at bounding box center [116, 259] width 124 height 16
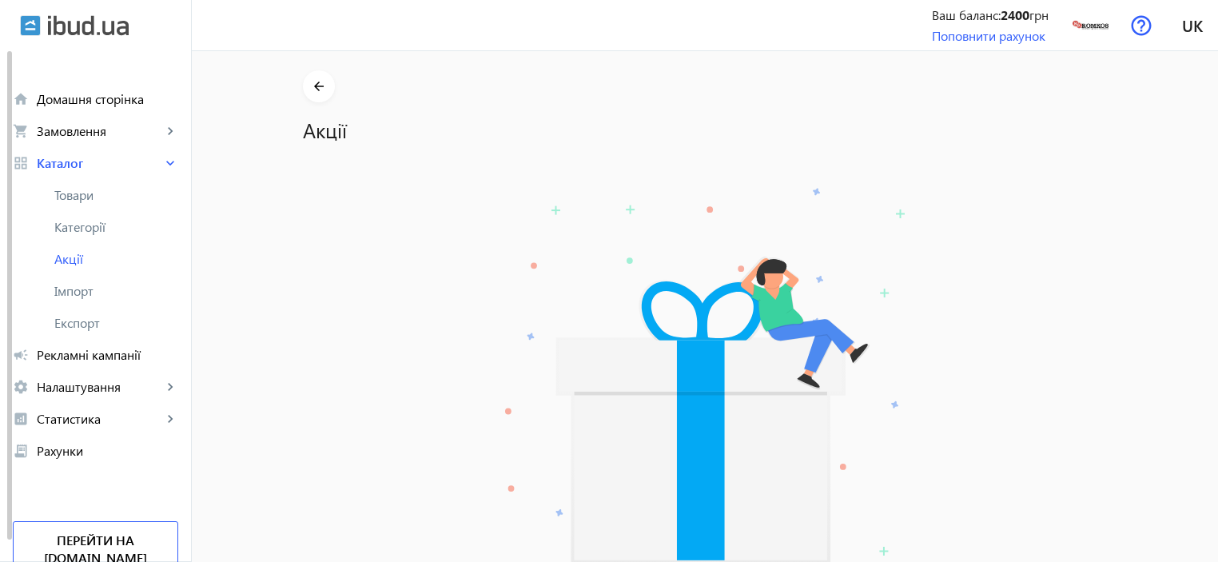
scroll to position [135, 0]
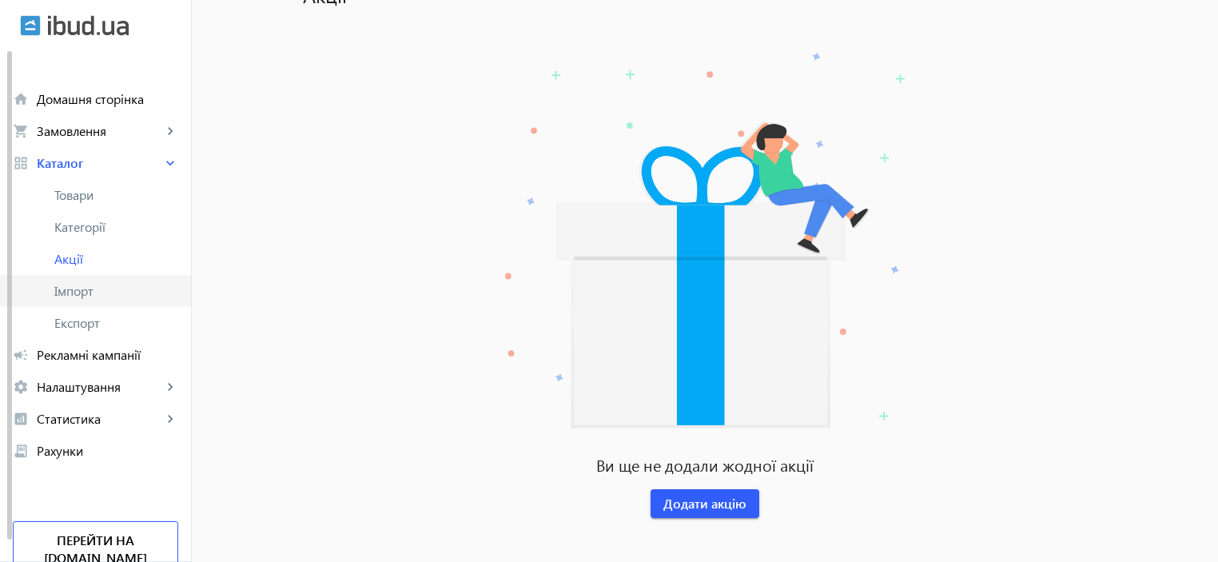
click at [77, 286] on span "Імпорт" at bounding box center [116, 291] width 124 height 16
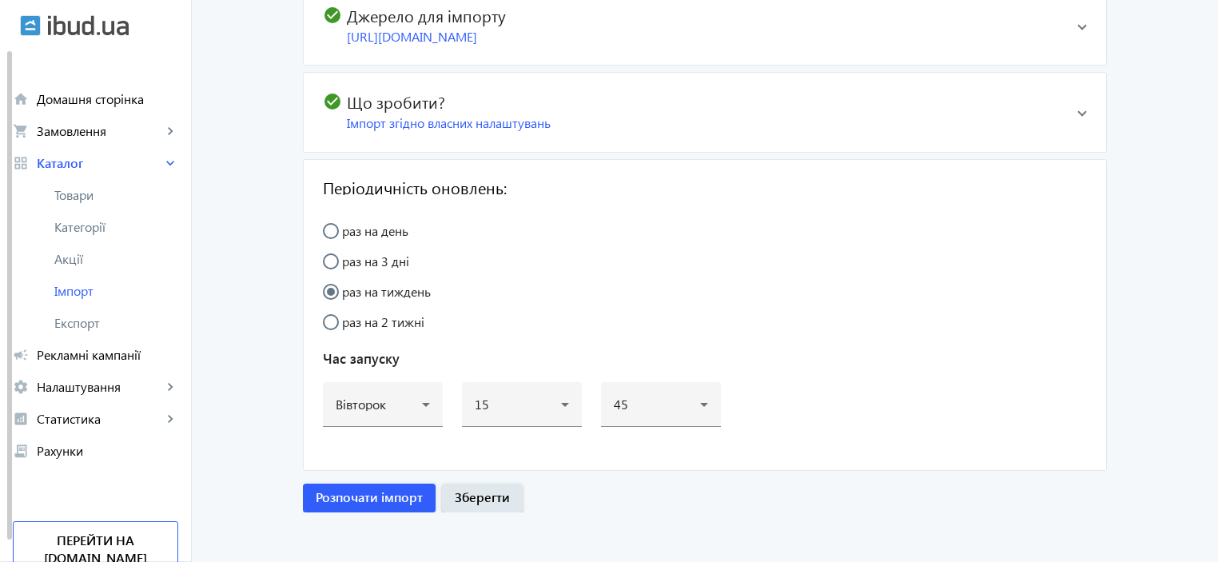
scroll to position [266, 0]
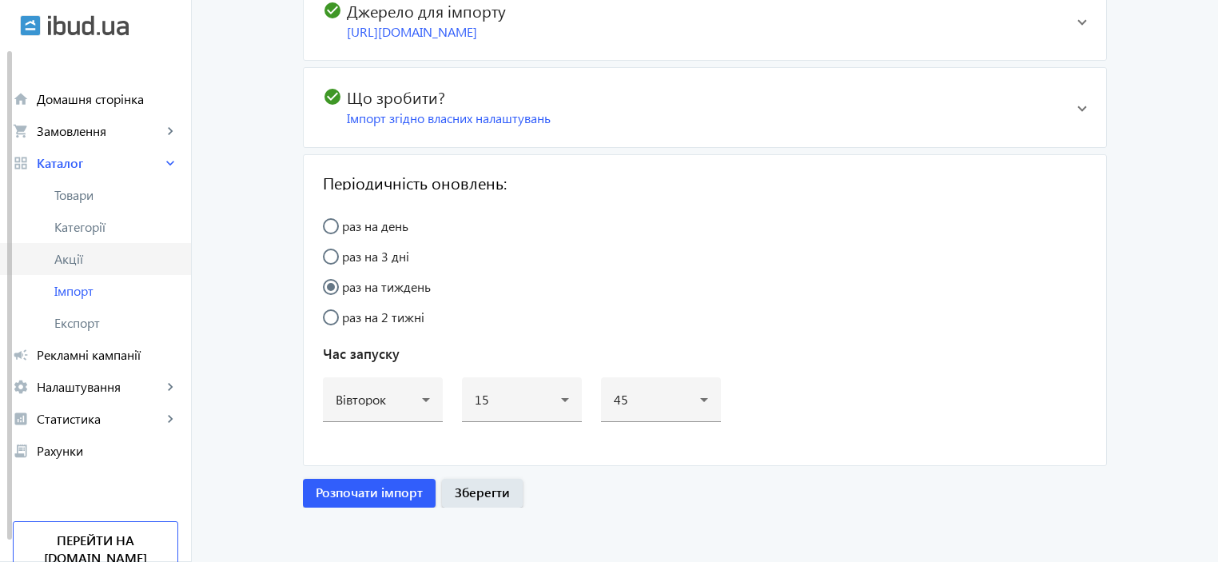
click at [73, 268] on link "Акції" at bounding box center [95, 259] width 191 height 32
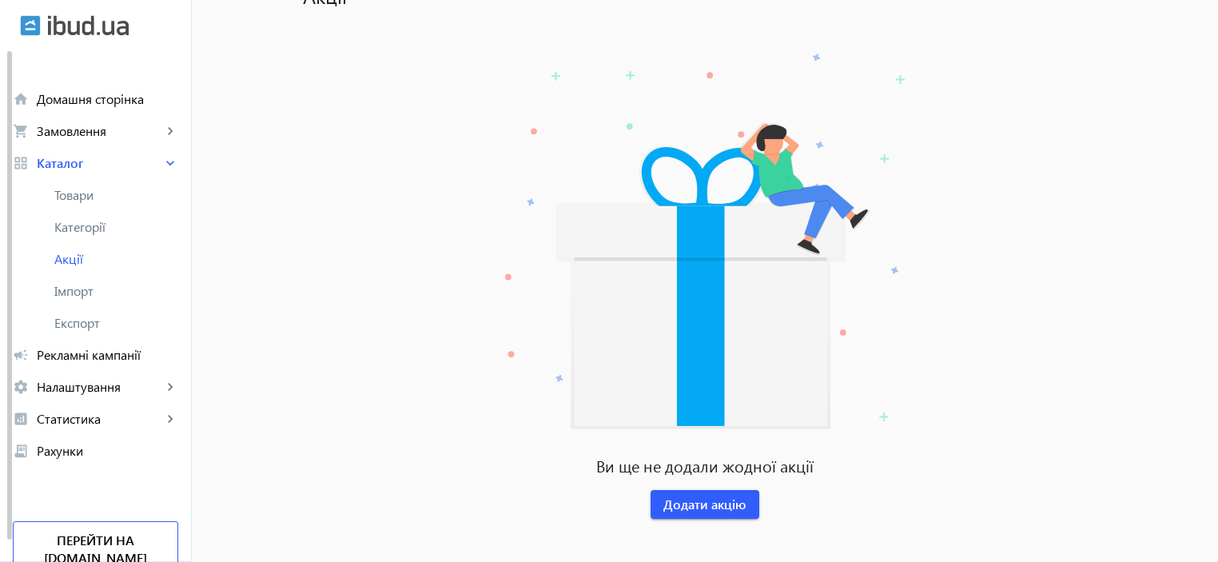
scroll to position [135, 0]
click at [687, 506] on span "Додати акцію" at bounding box center [704, 504] width 83 height 18
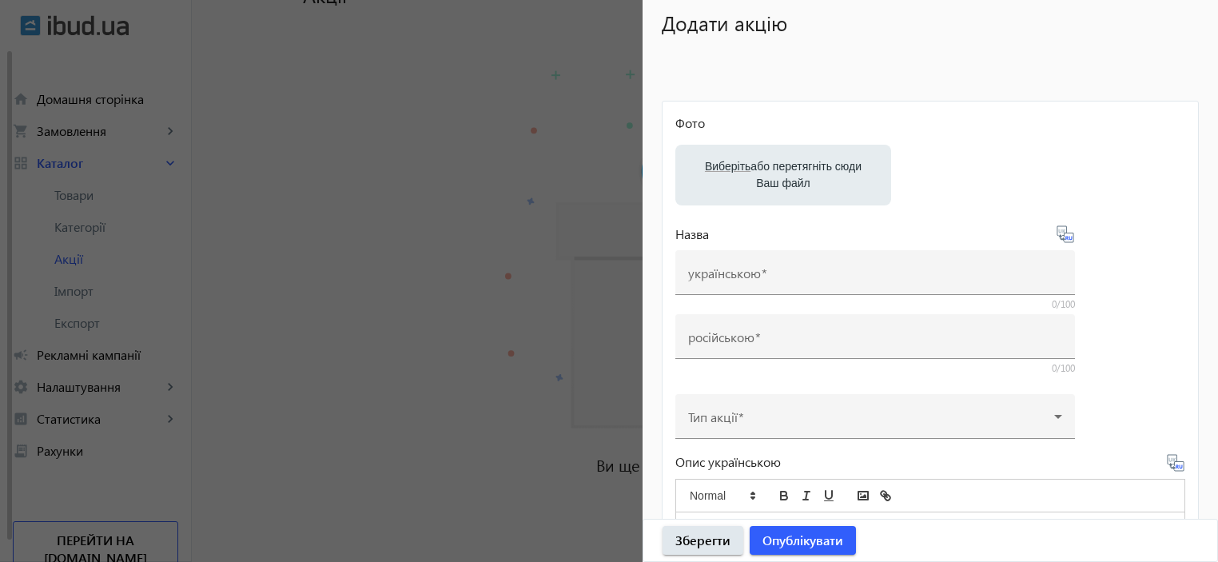
scroll to position [213, 0]
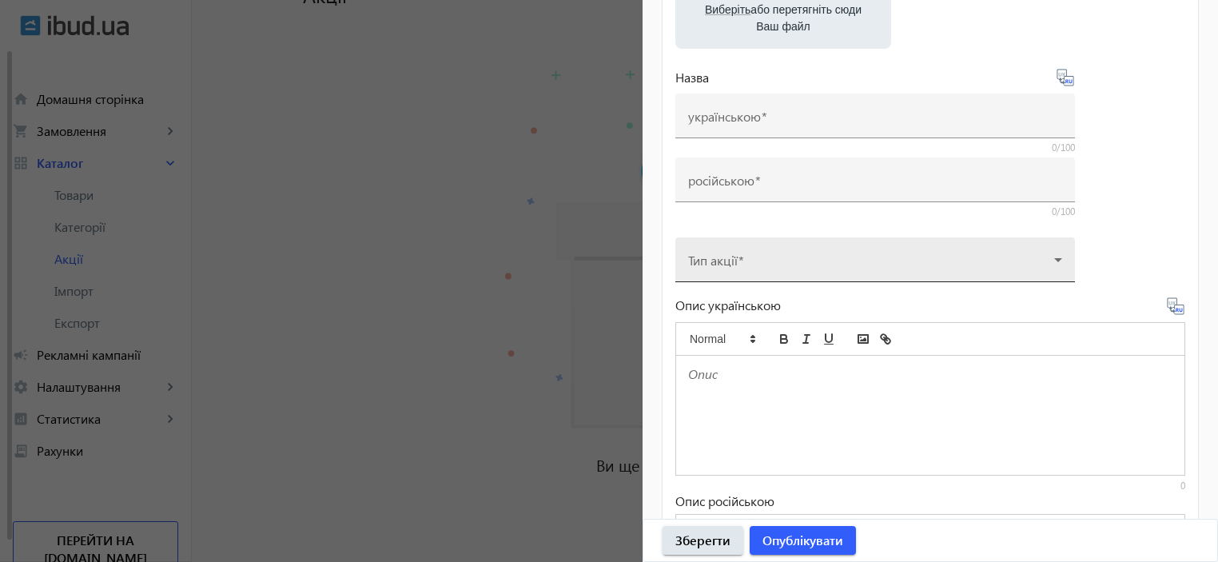
click at [825, 261] on span at bounding box center [871, 266] width 366 height 13
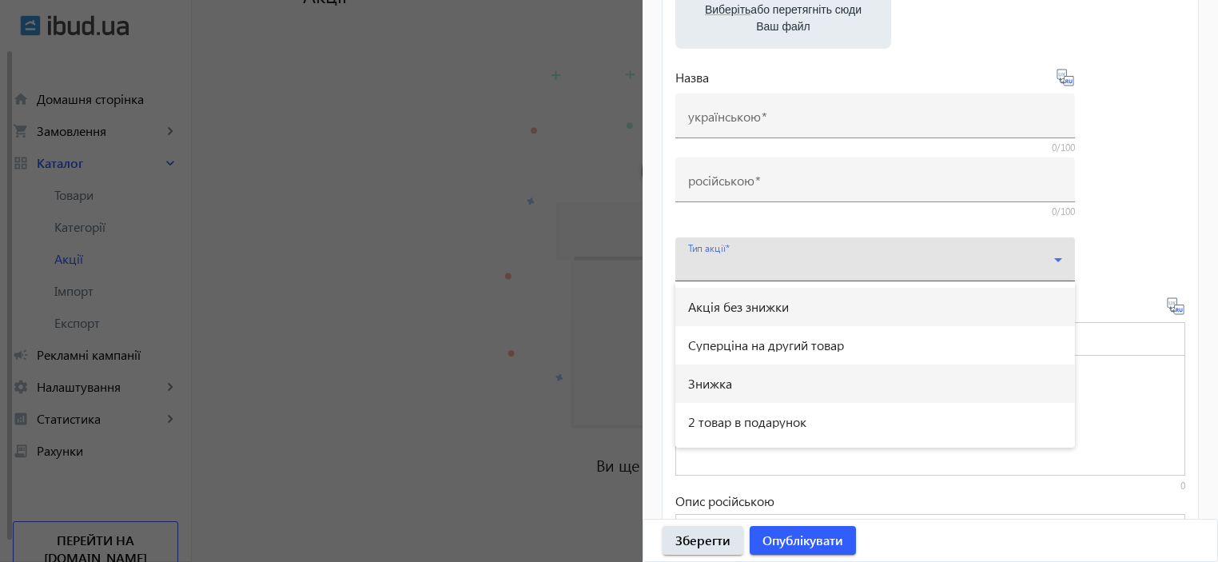
click at [752, 386] on mat-option "Знижка" at bounding box center [875, 383] width 400 height 38
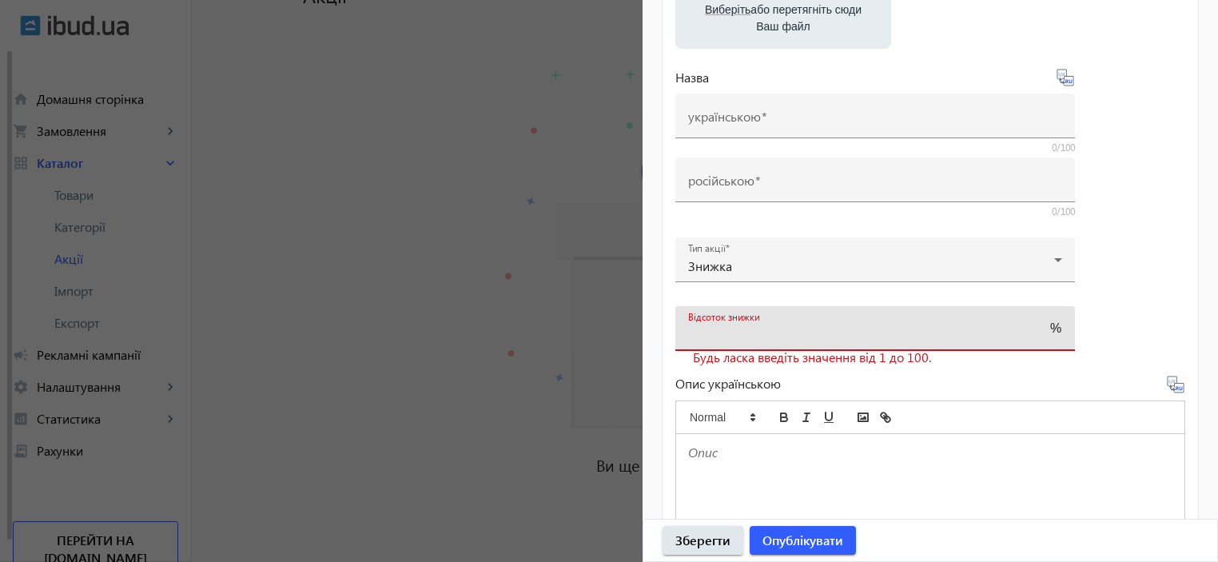
click at [797, 335] on input "Відсоток знижки" at bounding box center [860, 333] width 345 height 17
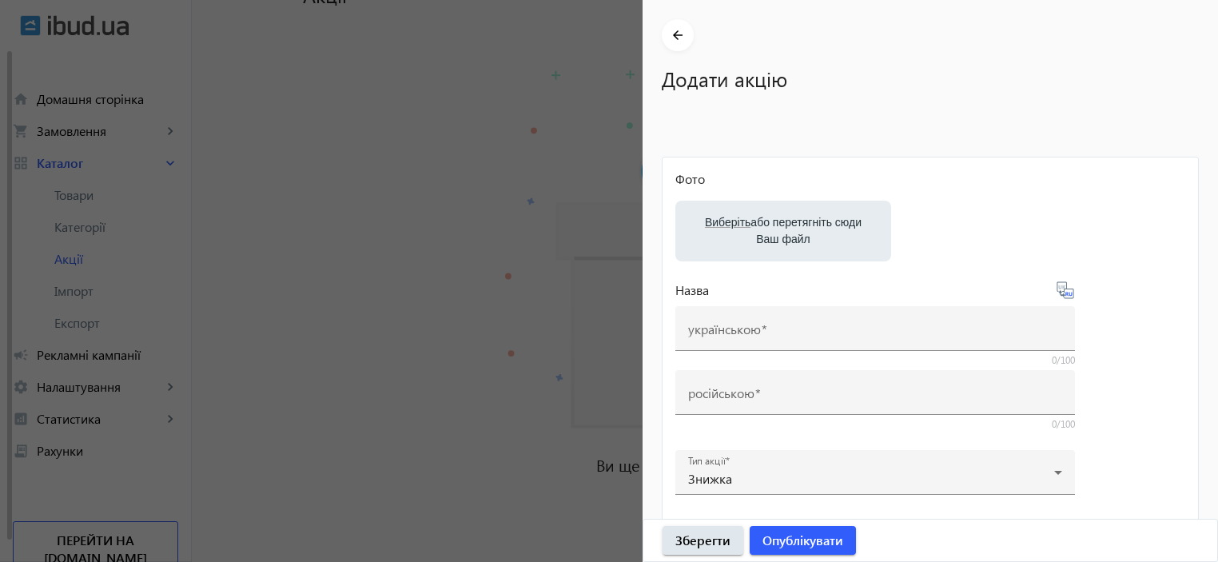
scroll to position [0, 0]
click at [686, 35] on mat-icon "arrow_back" at bounding box center [678, 36] width 20 height 20
click at [678, 38] on mat-icon "arrow_back" at bounding box center [678, 36] width 20 height 20
click at [416, 260] on div at bounding box center [609, 281] width 1218 height 562
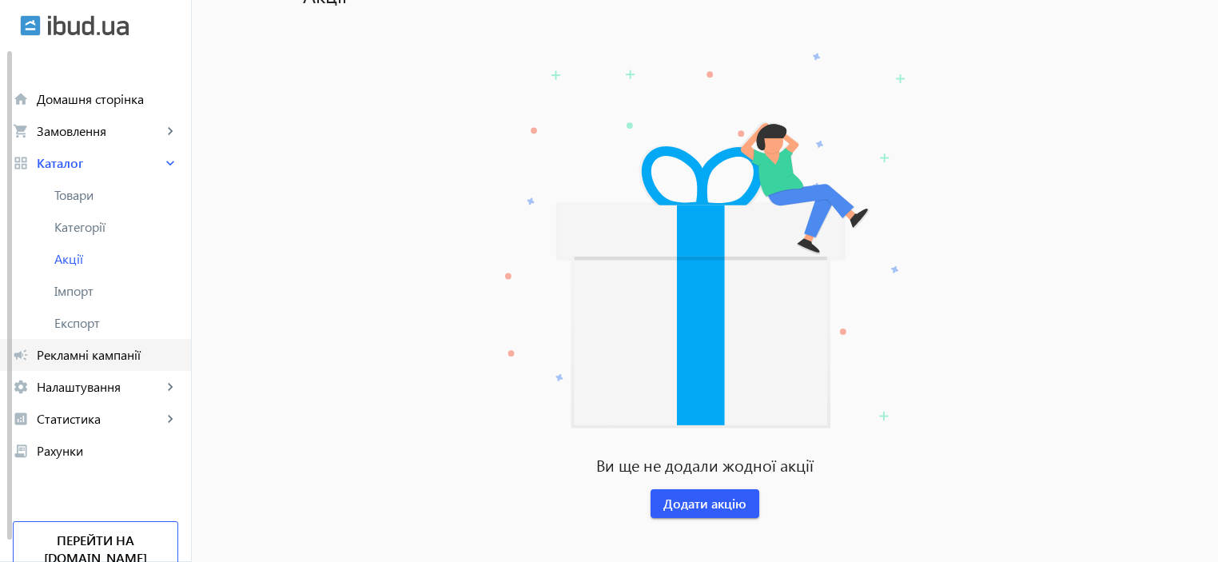
click at [42, 356] on span "Рекламні кампанії" at bounding box center [107, 355] width 141 height 16
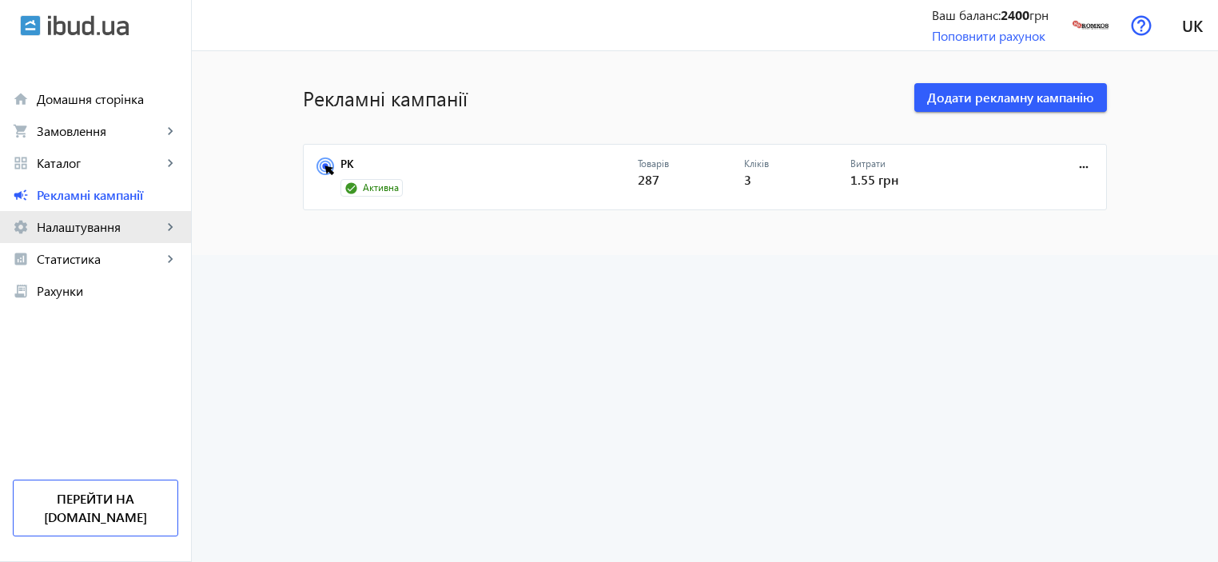
click at [66, 224] on span "Налаштування" at bounding box center [99, 227] width 125 height 16
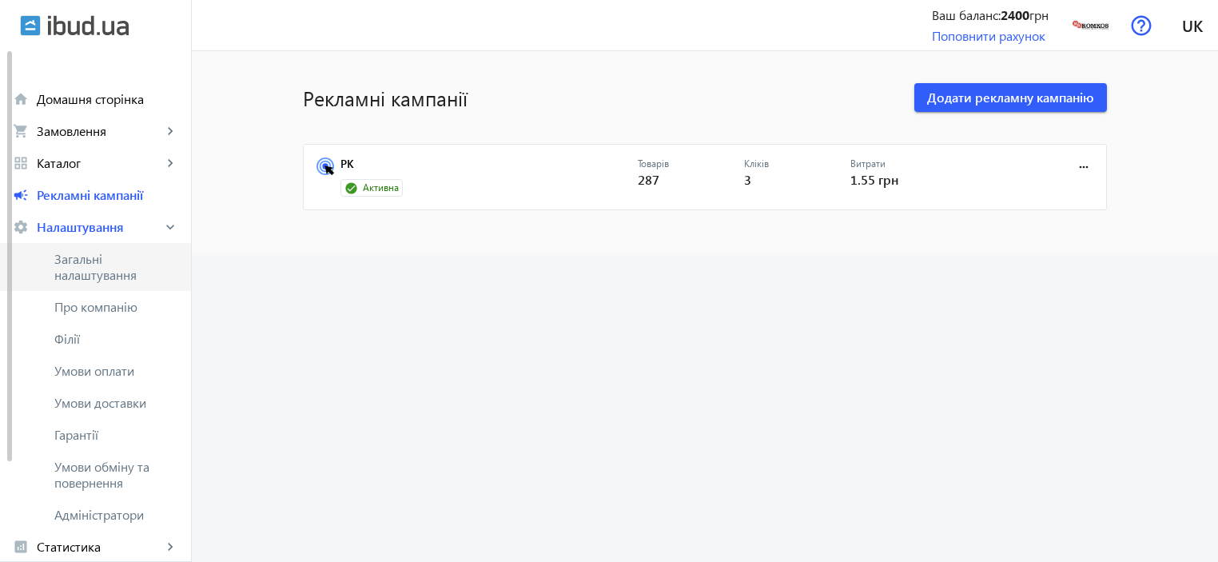
click at [66, 264] on span "Загальні налаштування" at bounding box center [116, 267] width 124 height 32
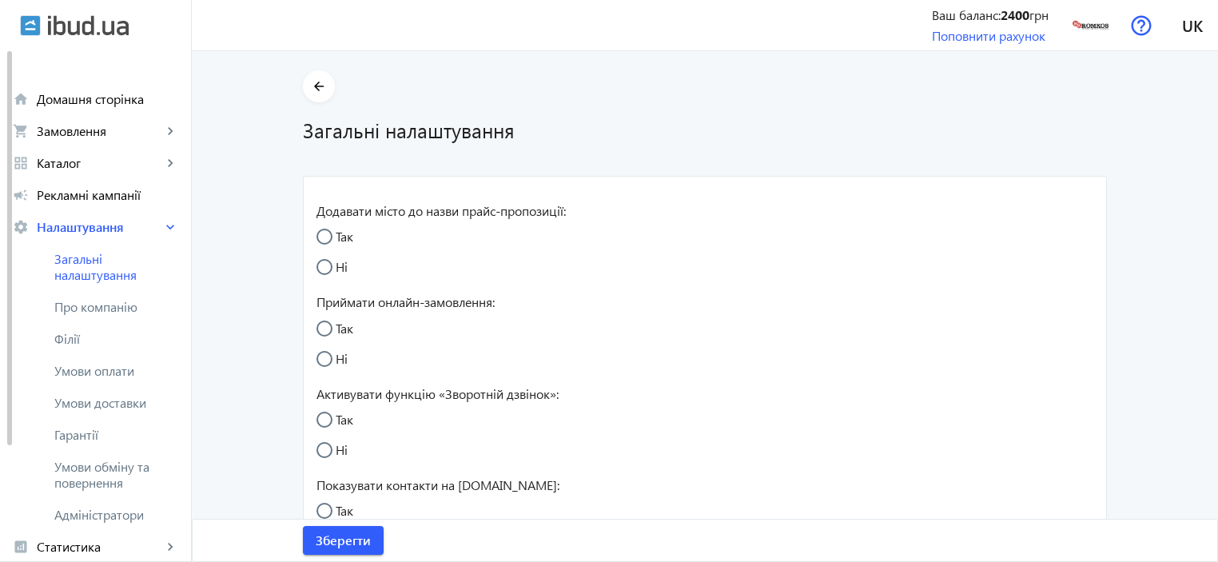
radio input "true"
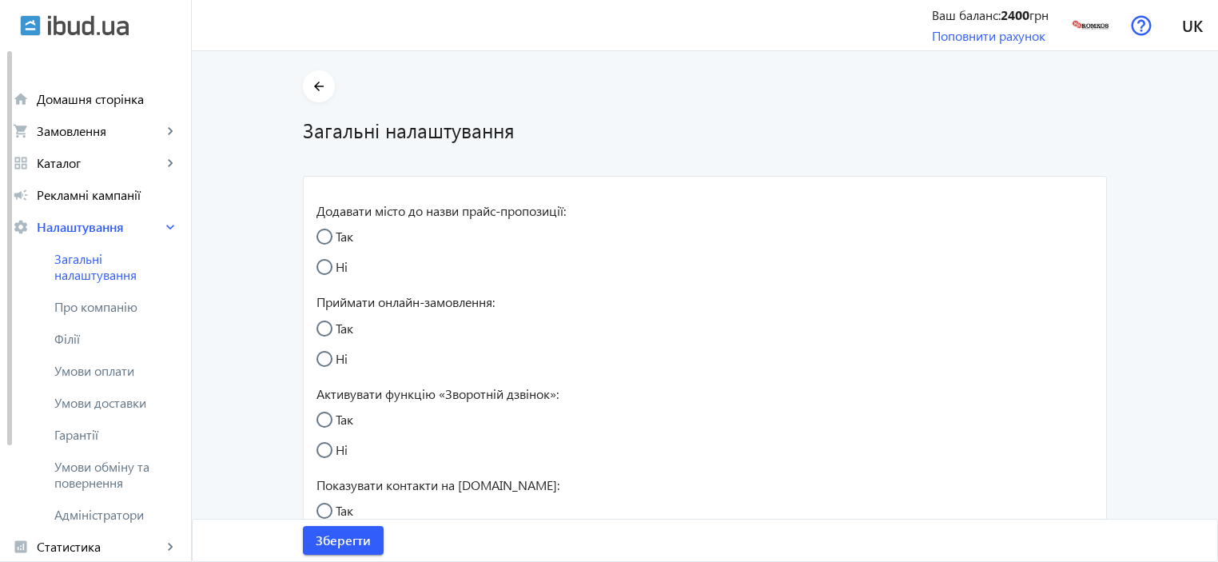
radio input "true"
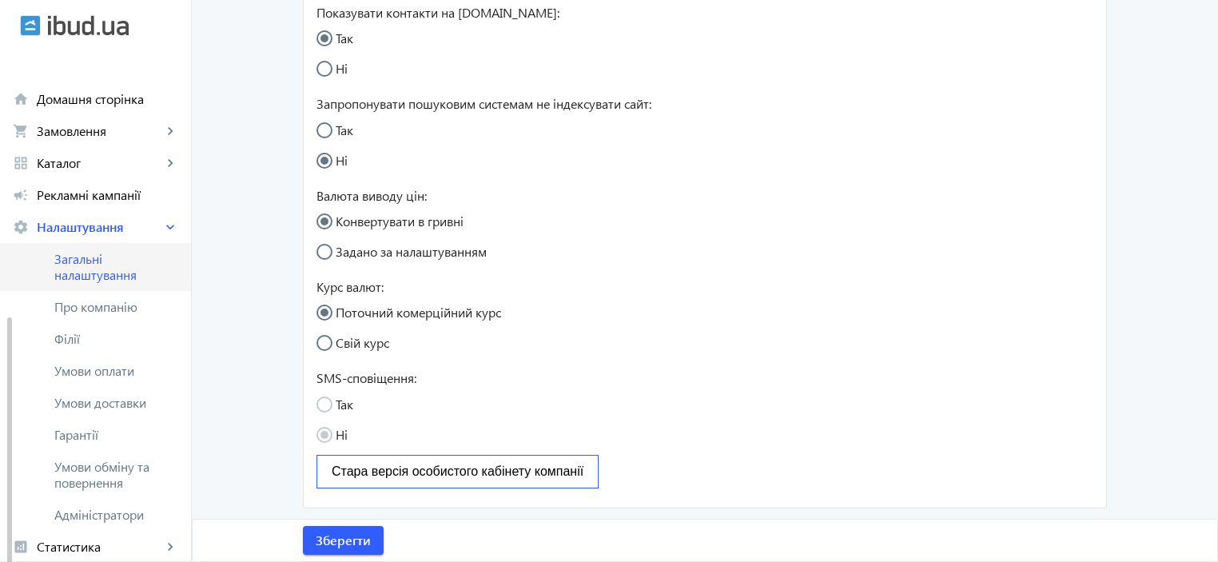
scroll to position [150, 0]
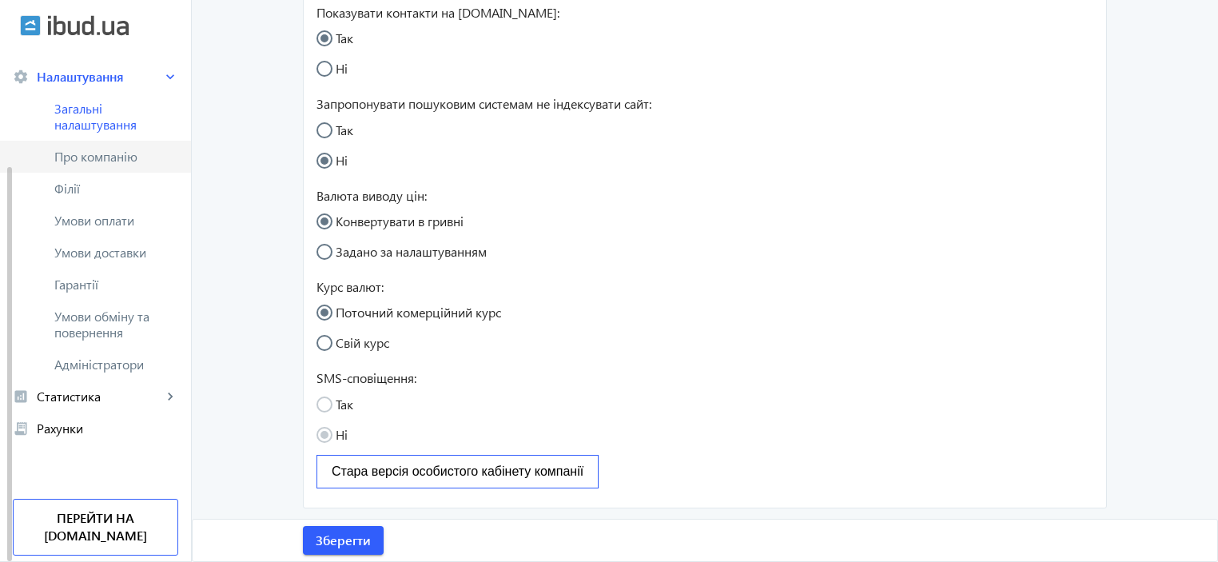
click at [99, 149] on span "Про компанію" at bounding box center [116, 157] width 124 height 16
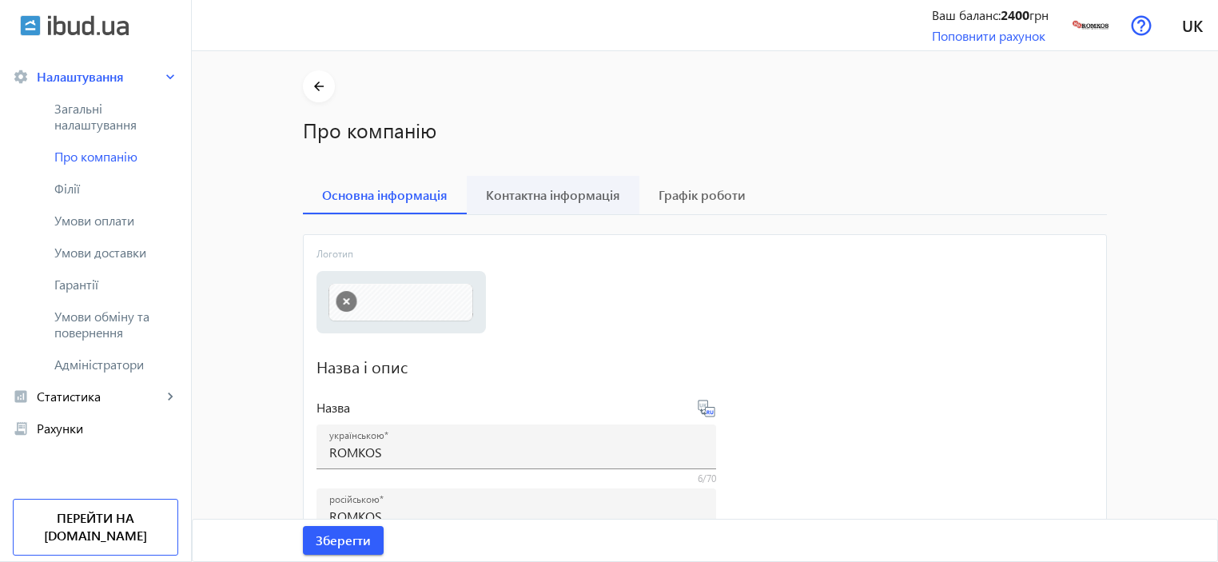
click at [573, 195] on span "Контактна інформація" at bounding box center [553, 195] width 134 height 13
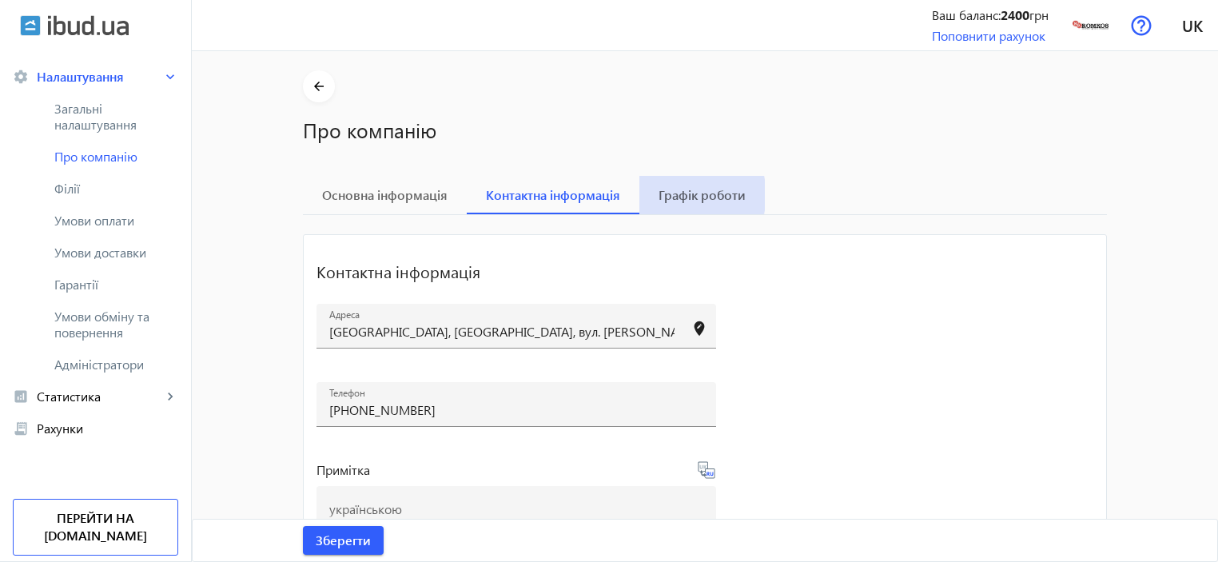
click at [691, 195] on span "Графік роботи" at bounding box center [702, 195] width 87 height 13
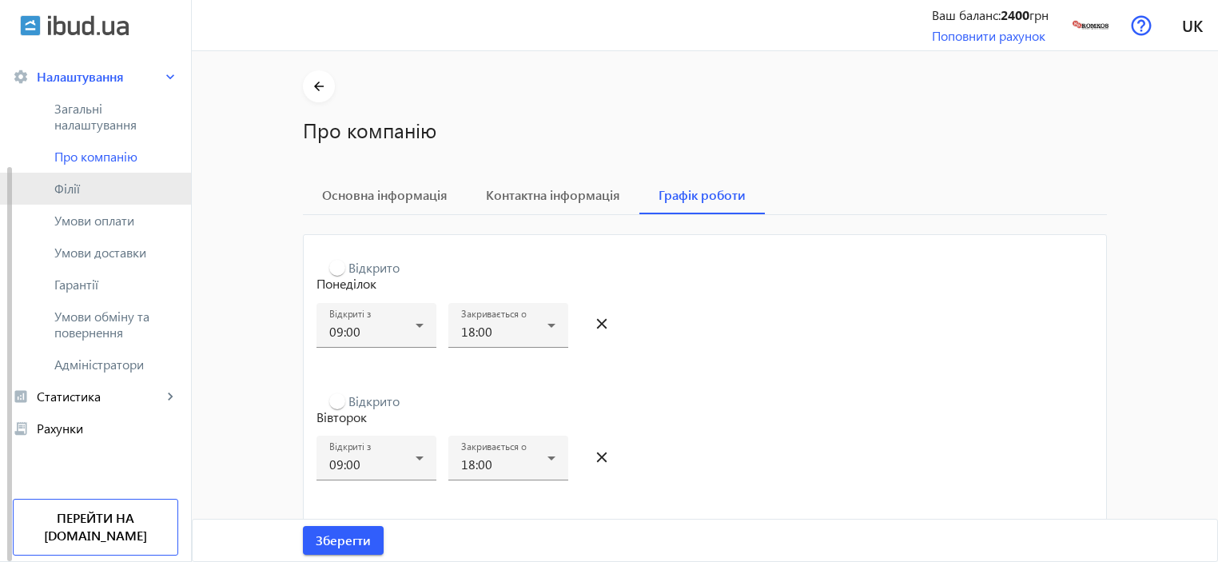
click at [86, 194] on span "Філії" at bounding box center [116, 189] width 124 height 16
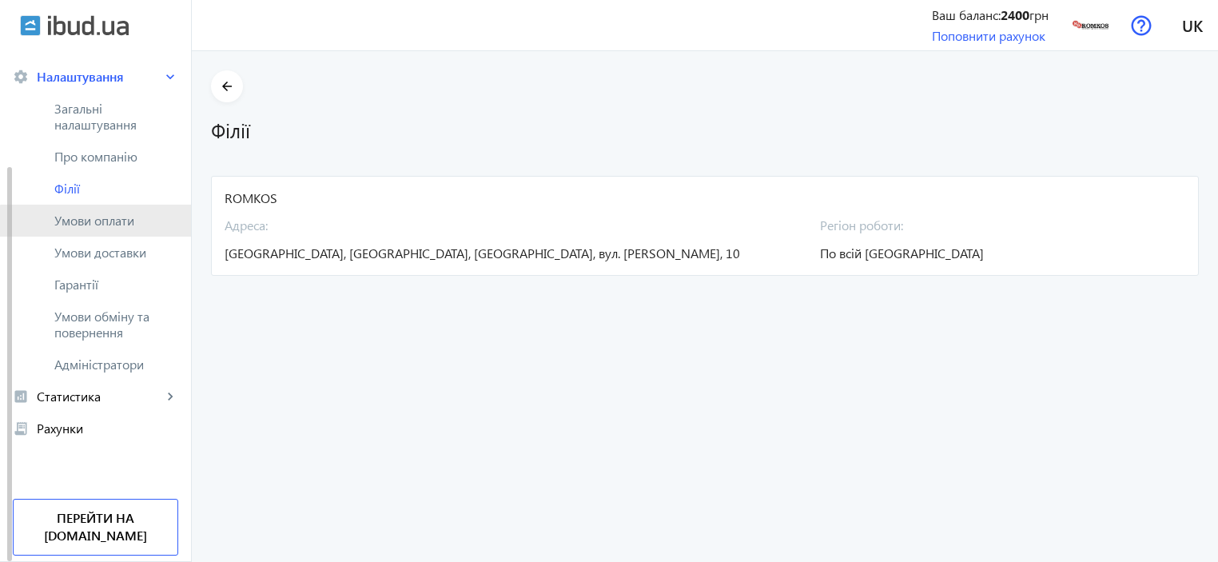
click at [103, 223] on span "Умови оплати" at bounding box center [116, 221] width 124 height 16
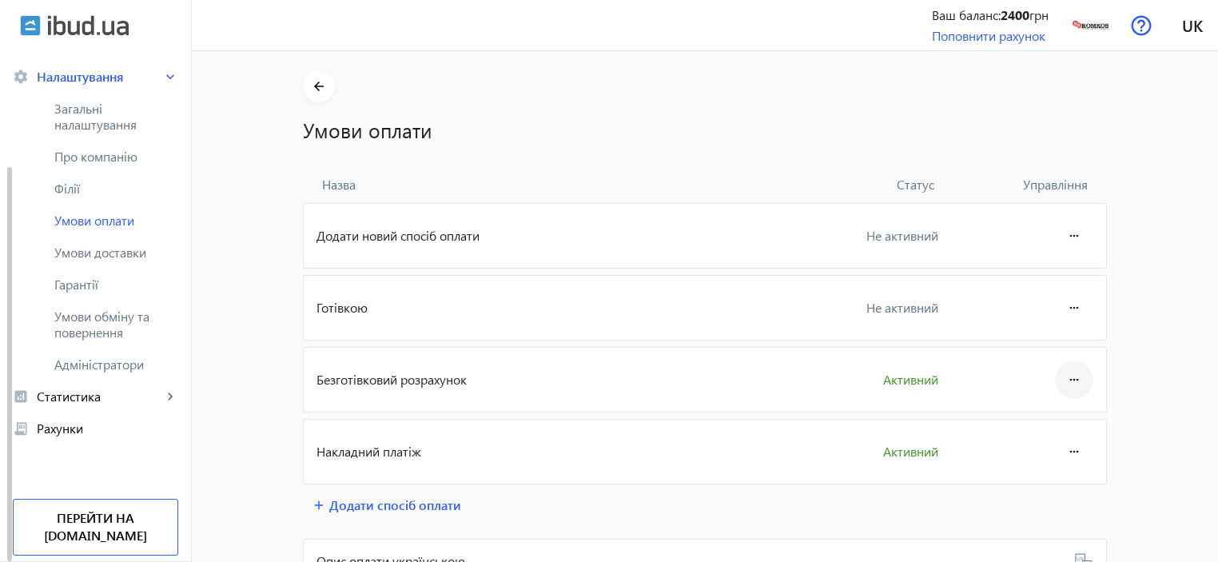
click at [1071, 379] on mat-icon "more_horiz" at bounding box center [1074, 379] width 19 height 38
click at [1049, 424] on span "Редагувати" at bounding box center [1044, 423] width 64 height 13
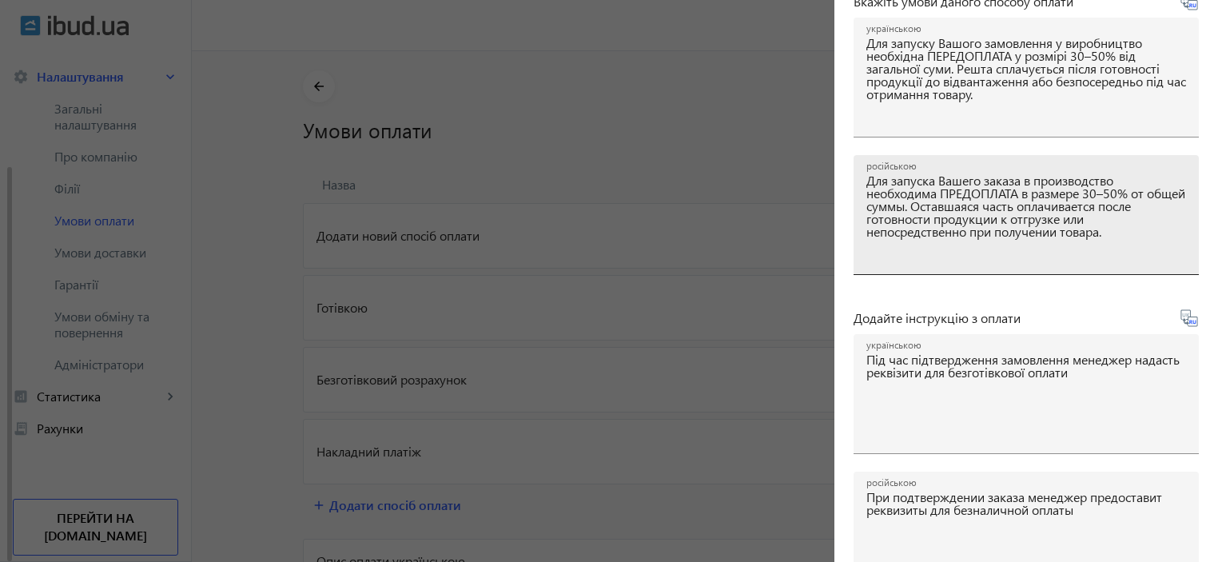
scroll to position [442, 0]
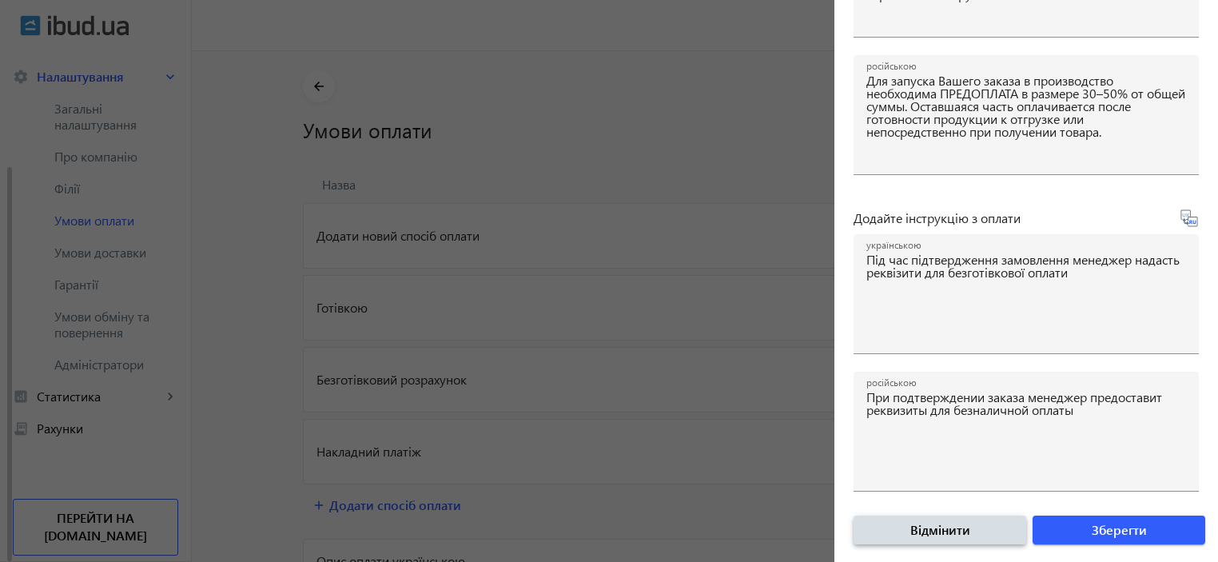
click at [969, 533] on span "button" at bounding box center [940, 530] width 173 height 38
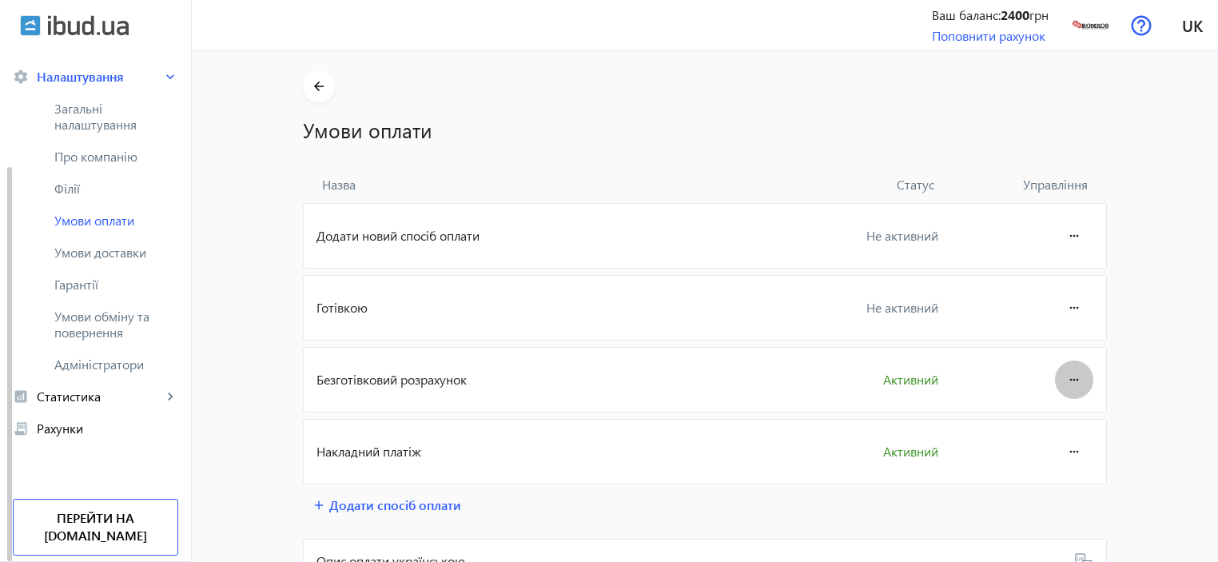
click at [1069, 378] on mat-icon "more_horiz" at bounding box center [1074, 379] width 19 height 38
click at [1050, 426] on span "Редагувати" at bounding box center [1044, 423] width 64 height 13
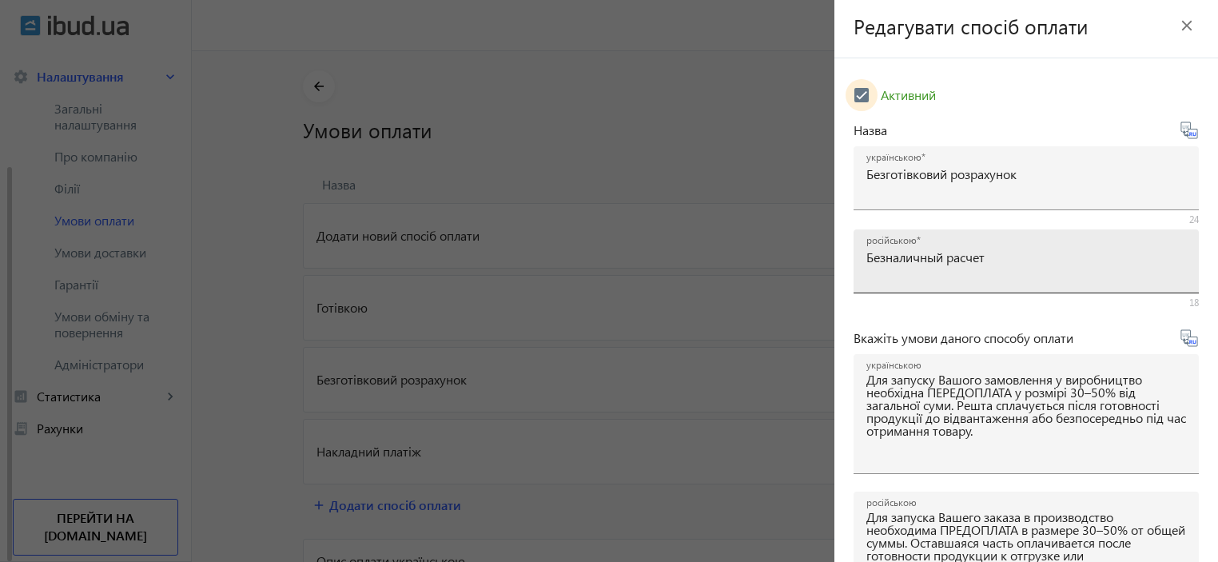
scroll to position [0, 0]
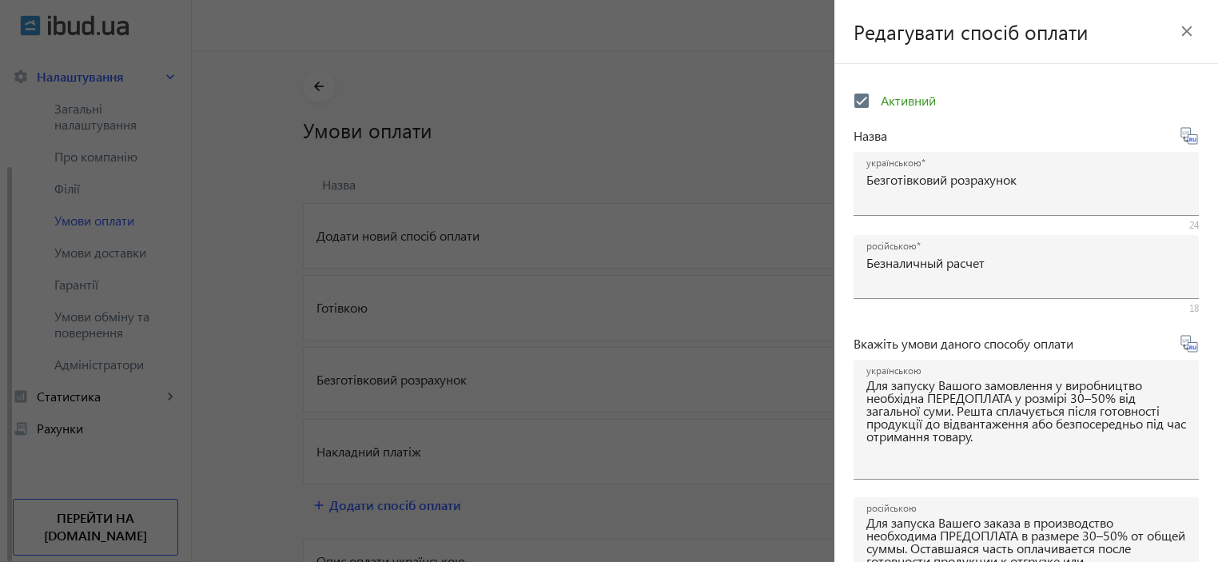
click at [1181, 33] on mat-icon "close" at bounding box center [1187, 31] width 24 height 24
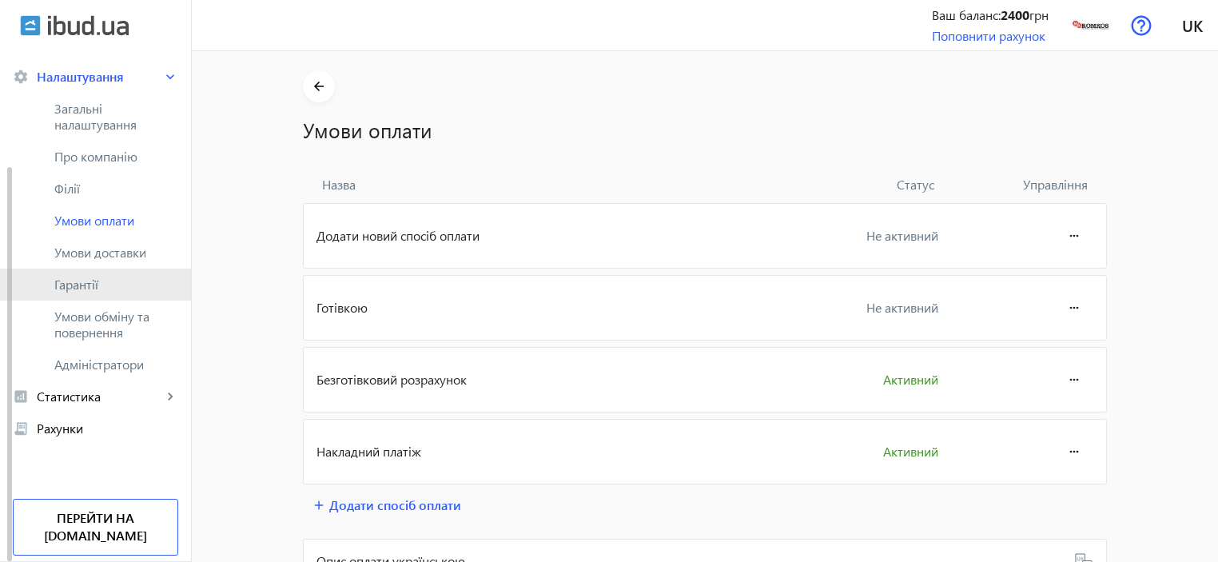
click at [99, 284] on span "Гарантії" at bounding box center [116, 285] width 124 height 16
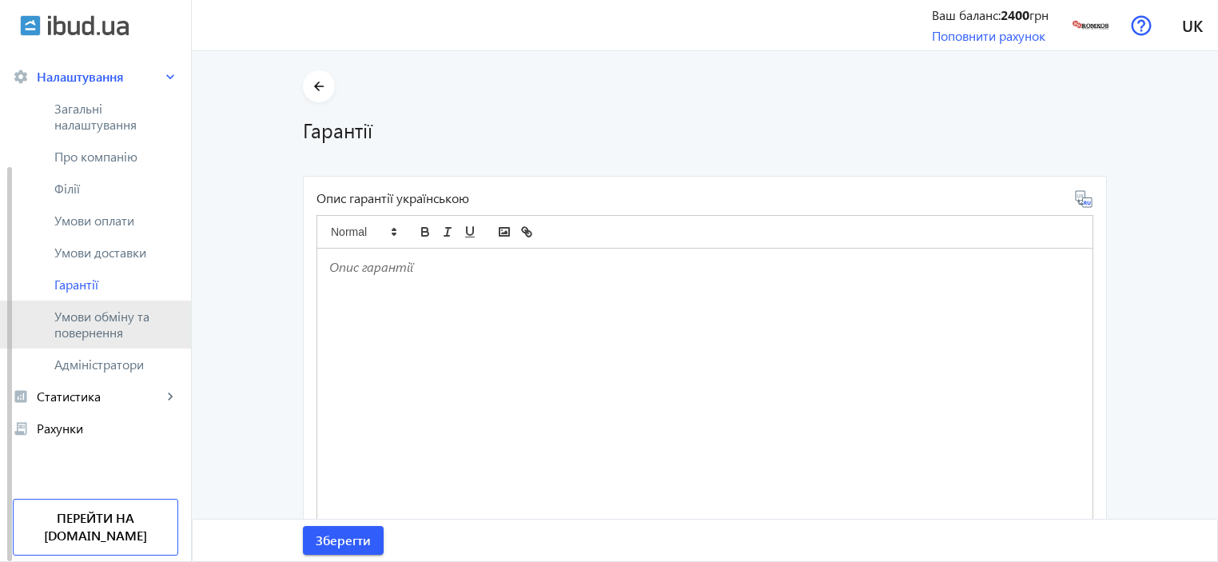
click at [78, 325] on span "Умови обміну та повернення" at bounding box center [116, 325] width 124 height 32
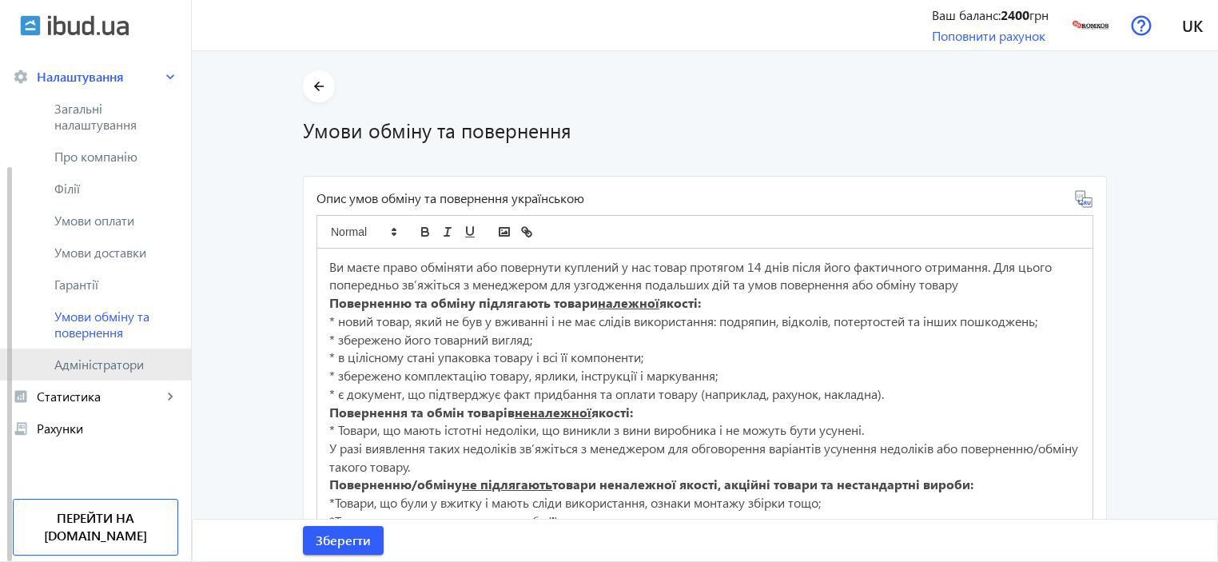
click at [84, 368] on span "Адміністратори" at bounding box center [116, 364] width 124 height 16
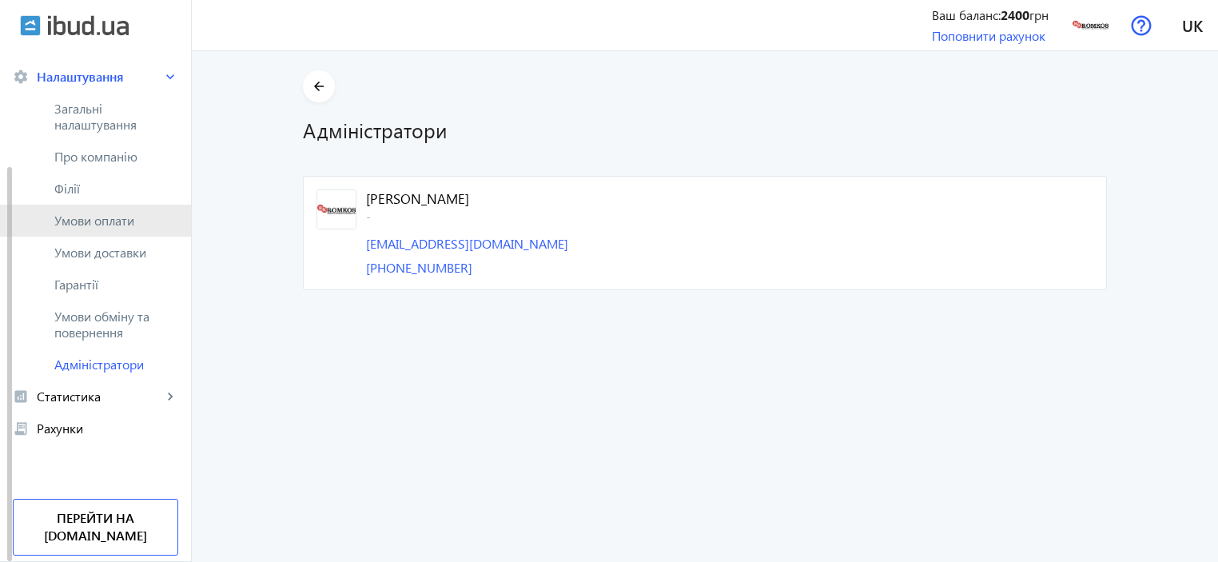
click at [86, 224] on span "Умови оплати" at bounding box center [116, 221] width 124 height 16
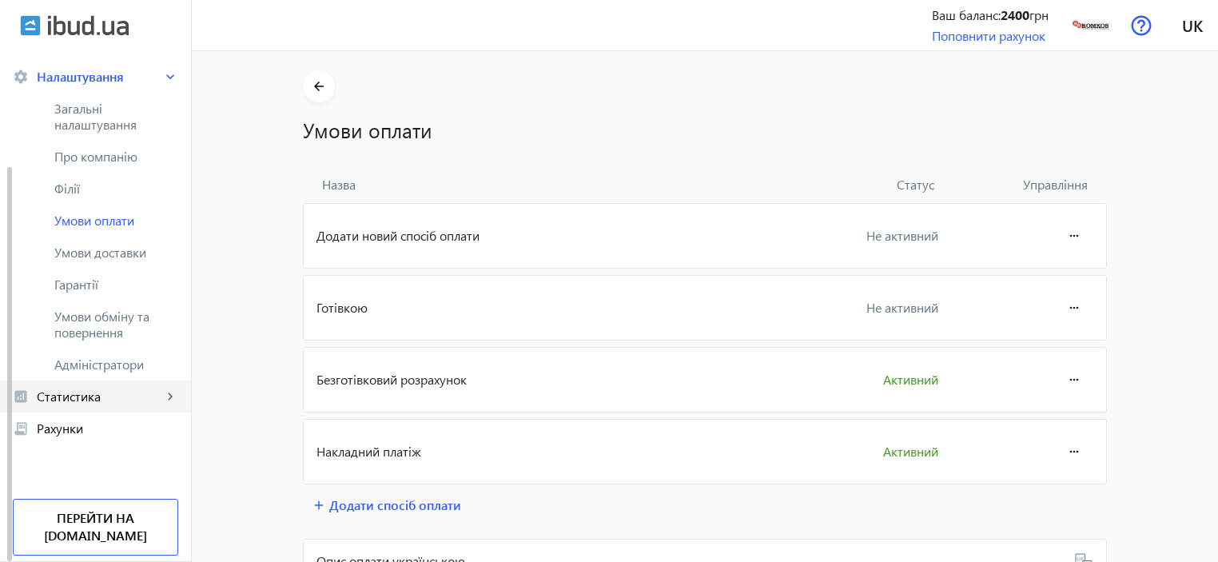
click at [91, 397] on span "Статистика" at bounding box center [99, 396] width 125 height 16
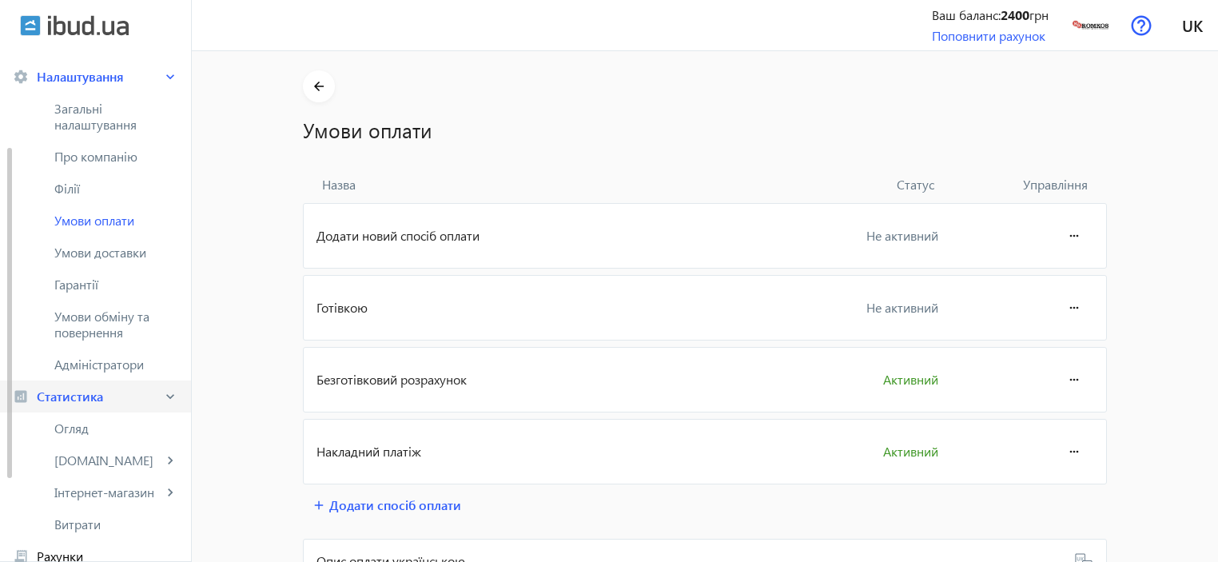
scroll to position [278, 0]
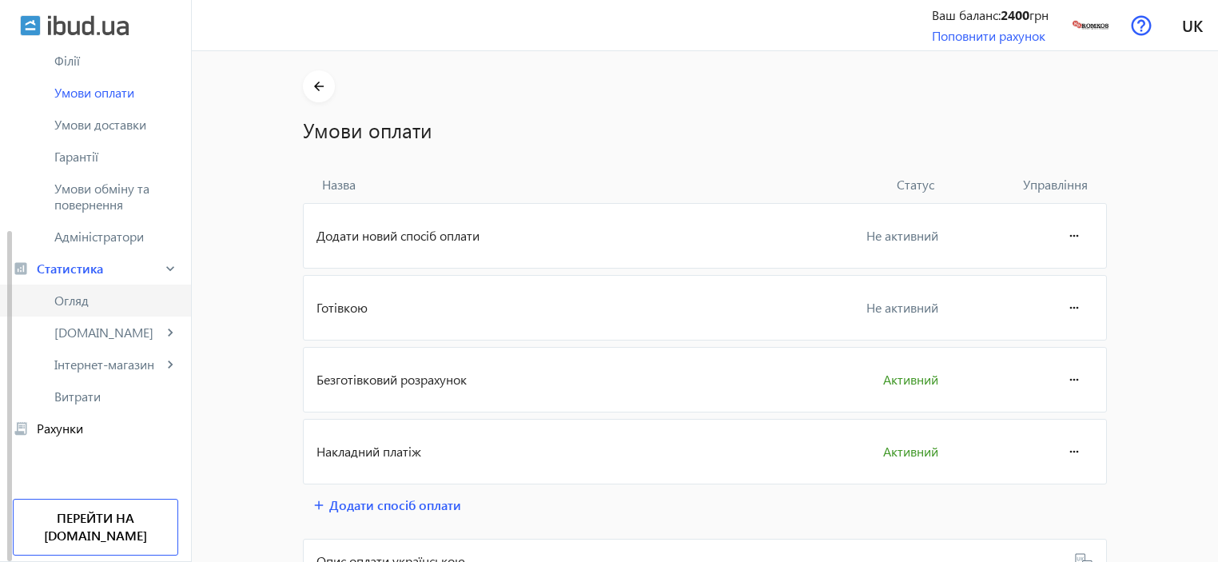
click at [111, 293] on span "Огляд" at bounding box center [116, 301] width 124 height 16
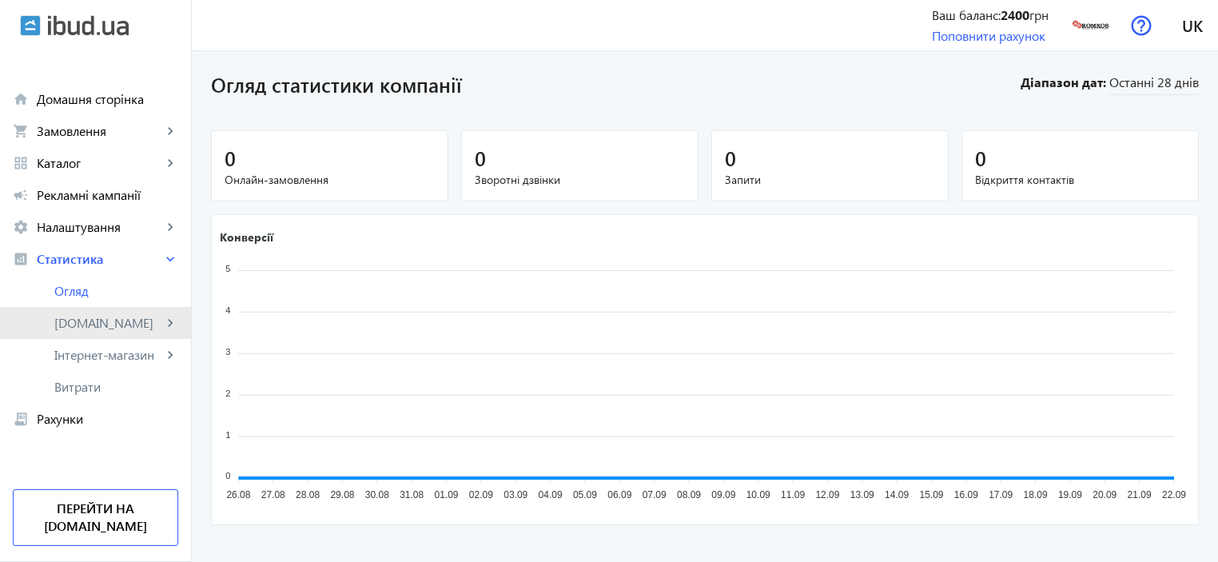
click at [109, 329] on span "[DOMAIN_NAME]" at bounding box center [108, 323] width 108 height 16
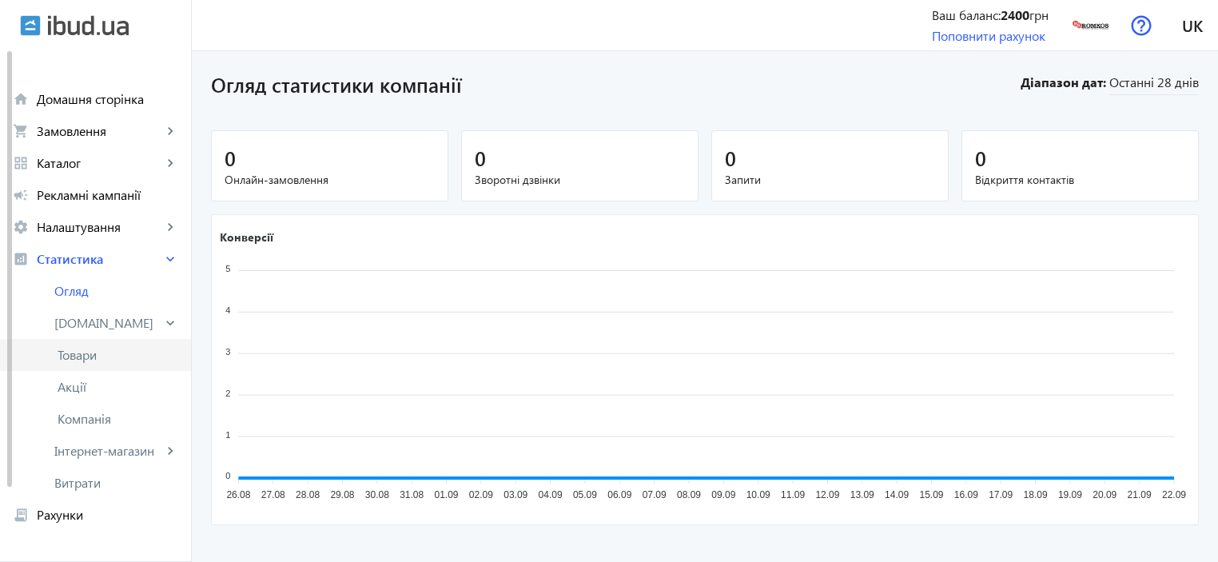
click at [92, 344] on link "Товари" at bounding box center [95, 355] width 191 height 32
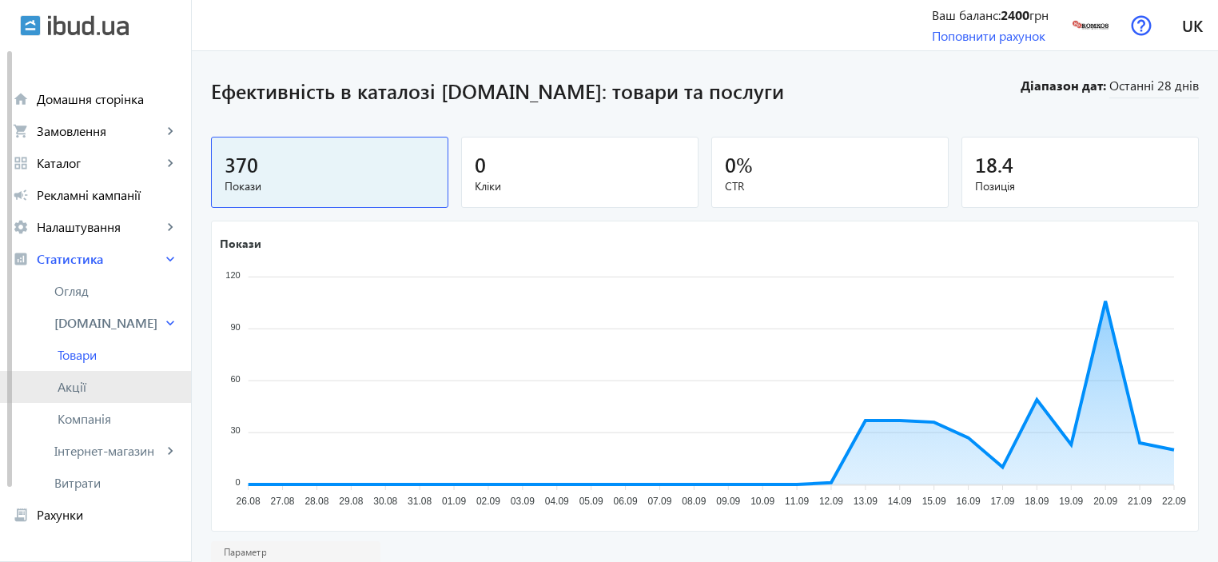
click at [80, 386] on span "Акції" at bounding box center [118, 387] width 121 height 16
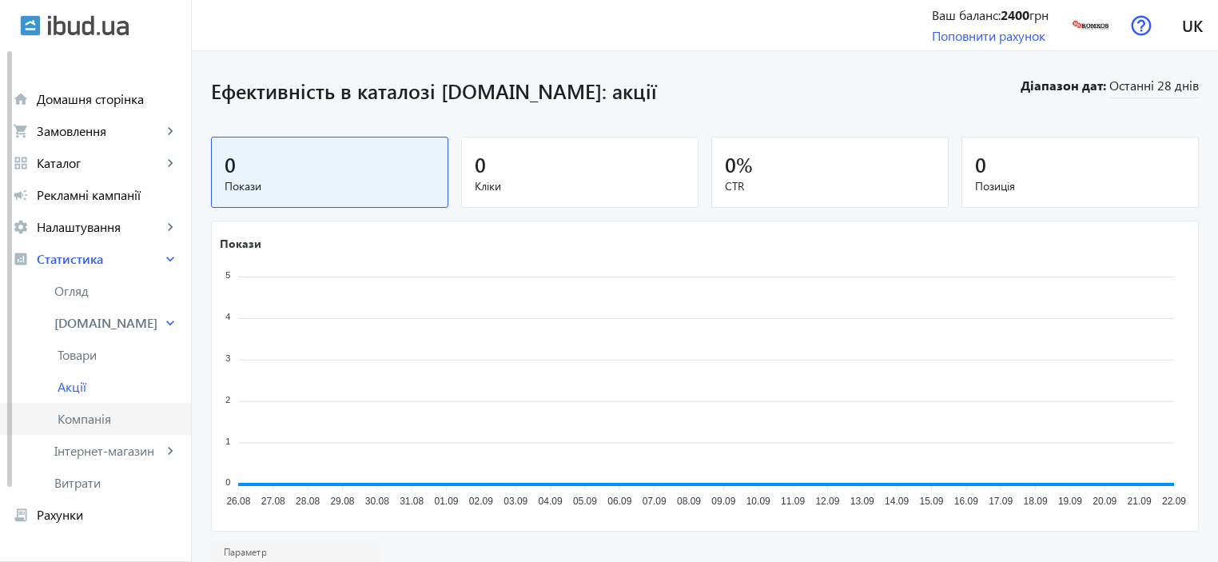
click at [86, 418] on span "Компанія" at bounding box center [118, 419] width 121 height 16
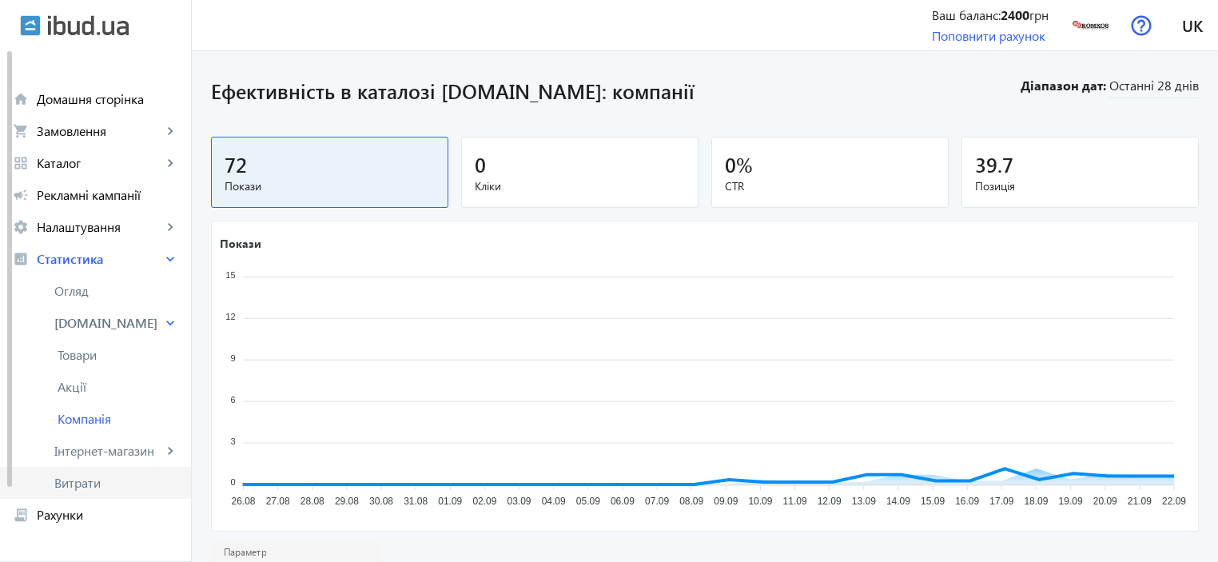
scroll to position [86, 0]
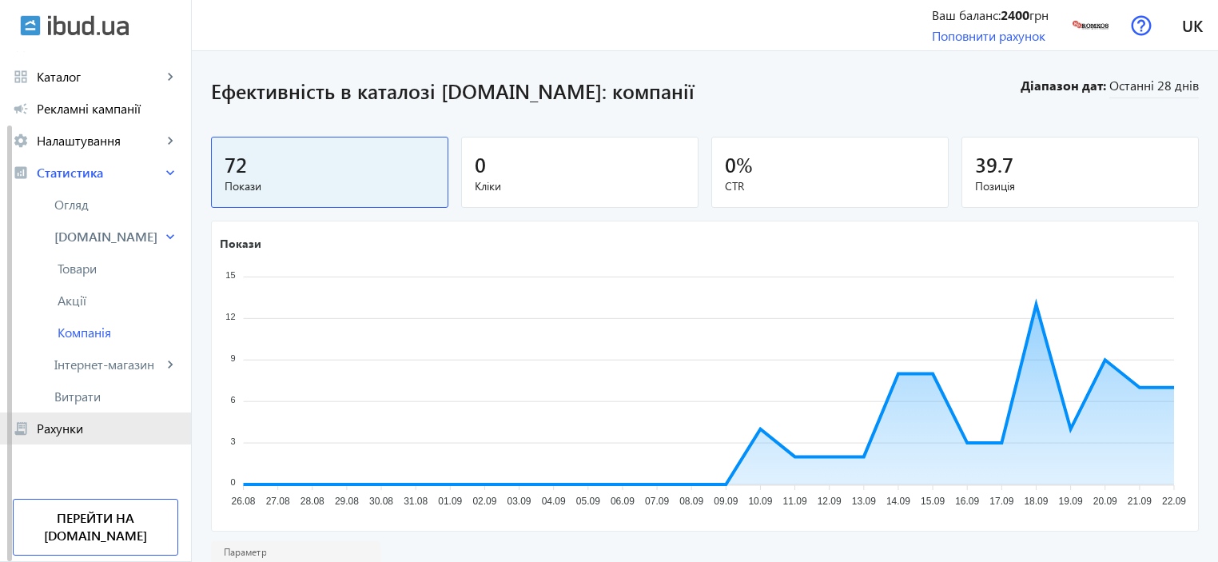
click at [70, 431] on span "Рахунки" at bounding box center [107, 428] width 141 height 16
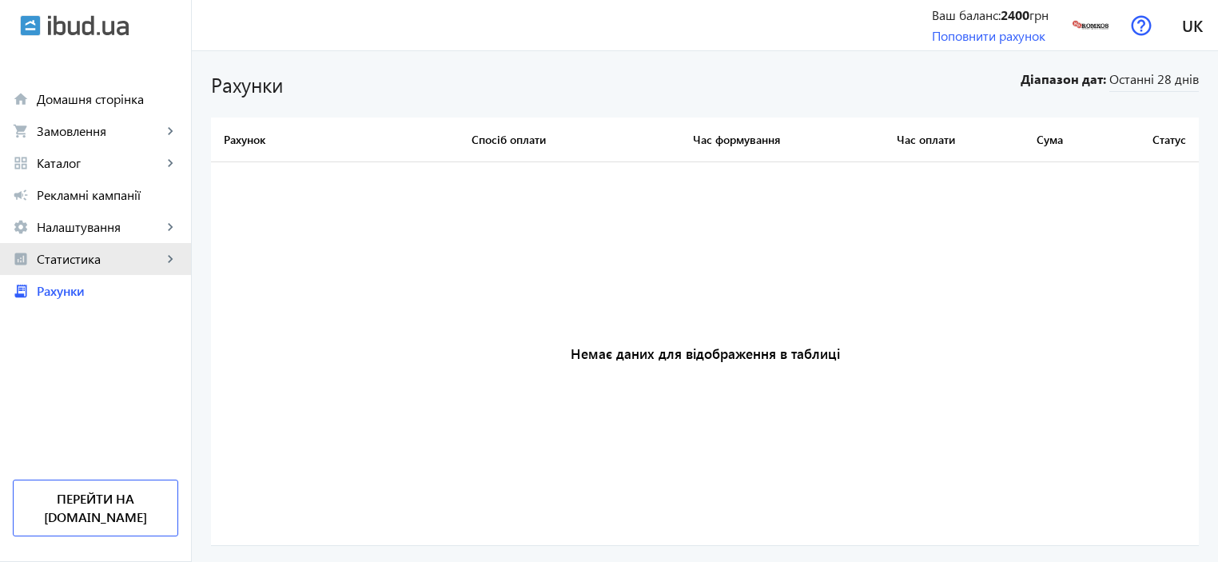
click at [62, 267] on span "Статистика" at bounding box center [99, 259] width 125 height 16
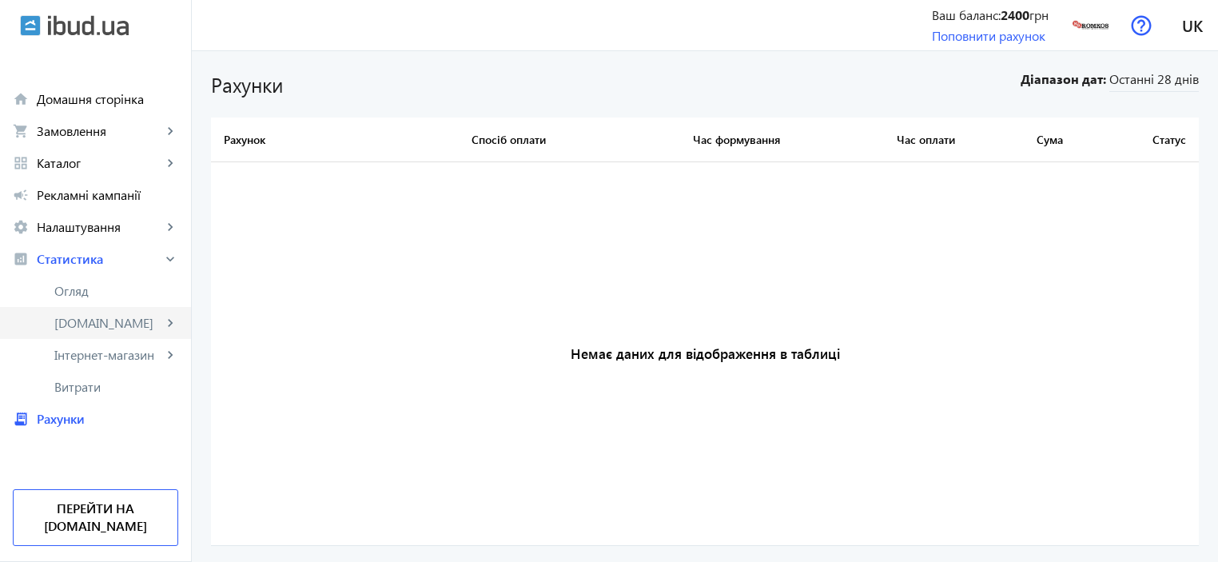
click at [77, 322] on span "[DOMAIN_NAME]" at bounding box center [108, 323] width 108 height 16
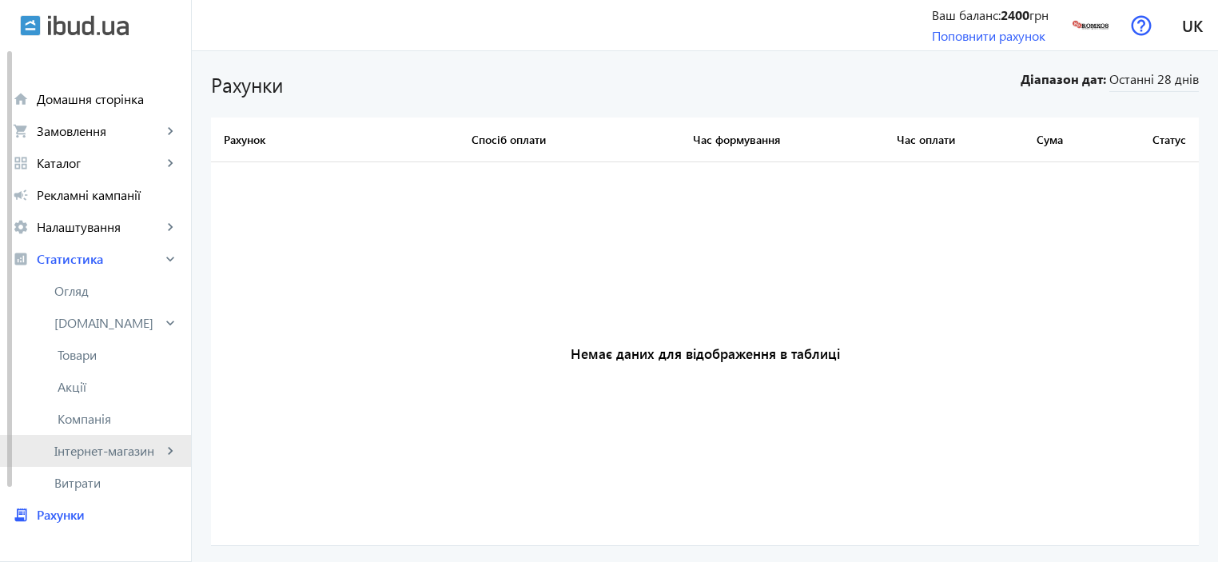
click at [66, 443] on span "Інтернет-магазин" at bounding box center [108, 451] width 108 height 16
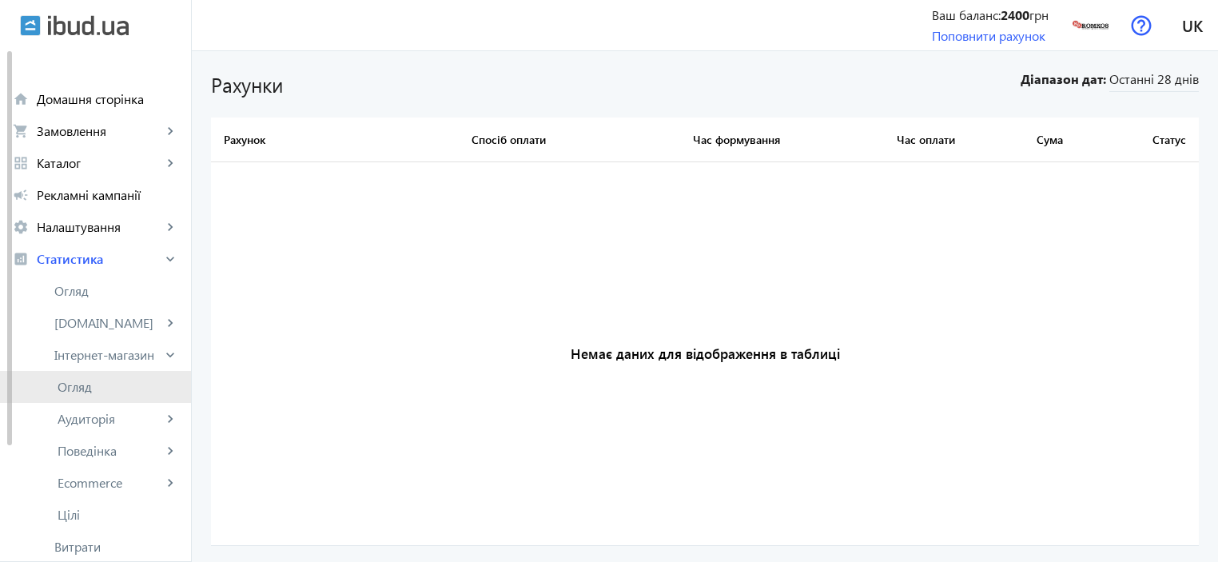
click at [68, 392] on span "Огляд" at bounding box center [118, 387] width 121 height 16
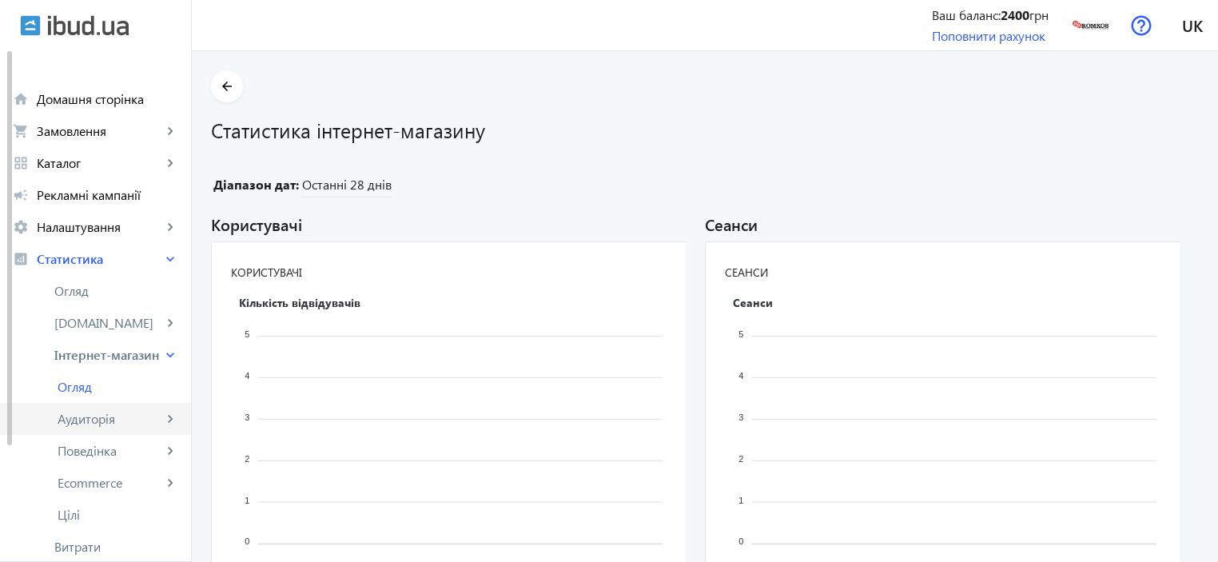
scroll to position [150, 0]
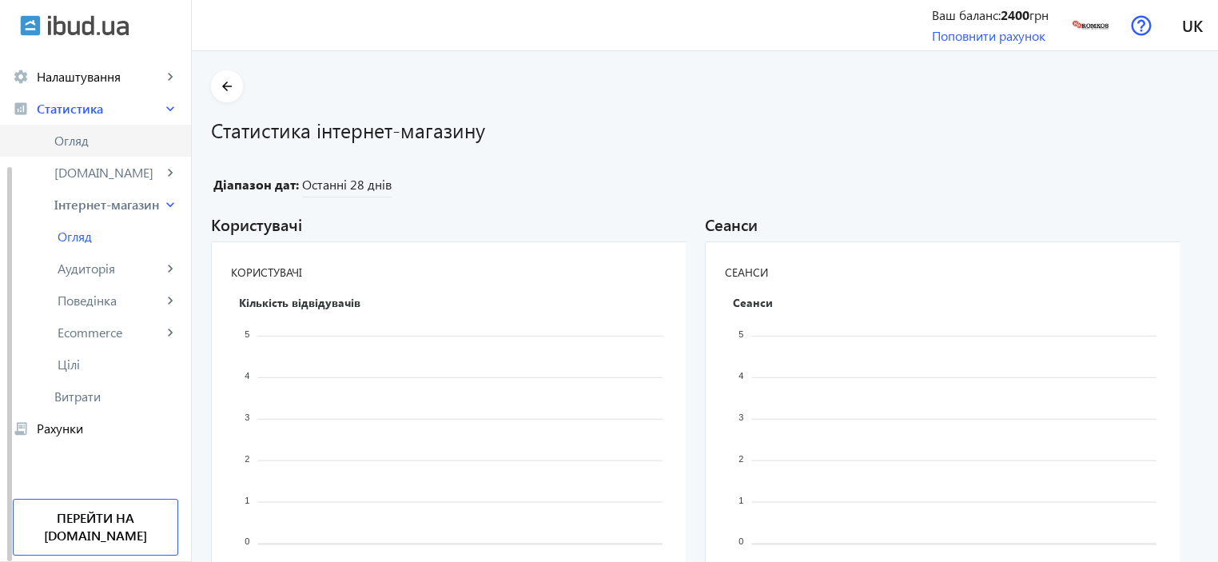
click at [93, 143] on span "Огляд" at bounding box center [116, 141] width 124 height 16
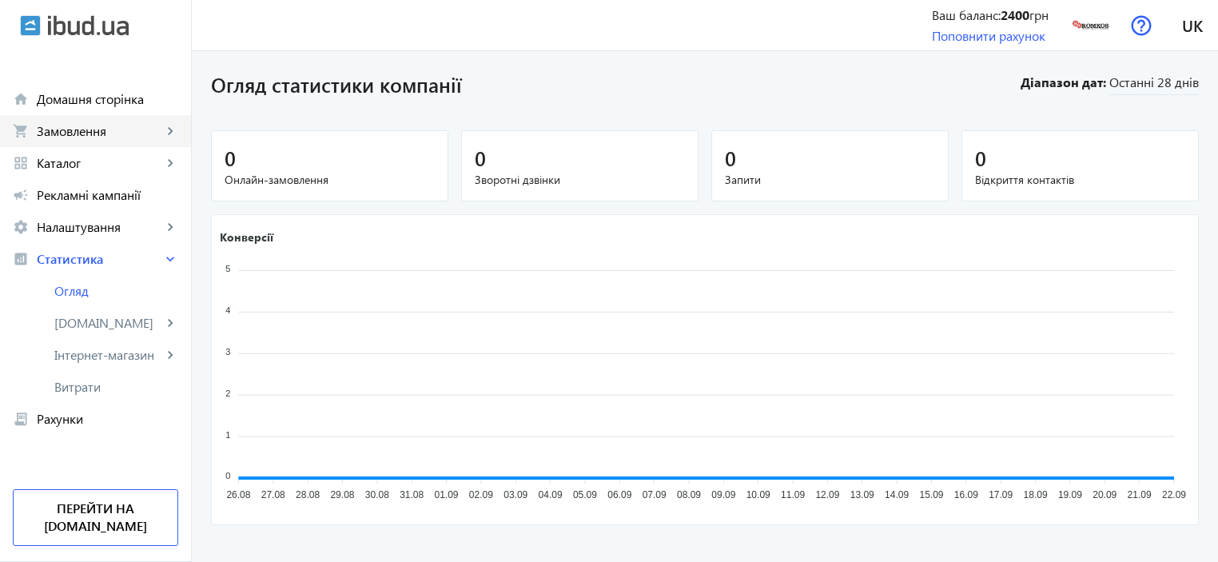
click at [96, 130] on span "Замовлення" at bounding box center [99, 131] width 125 height 16
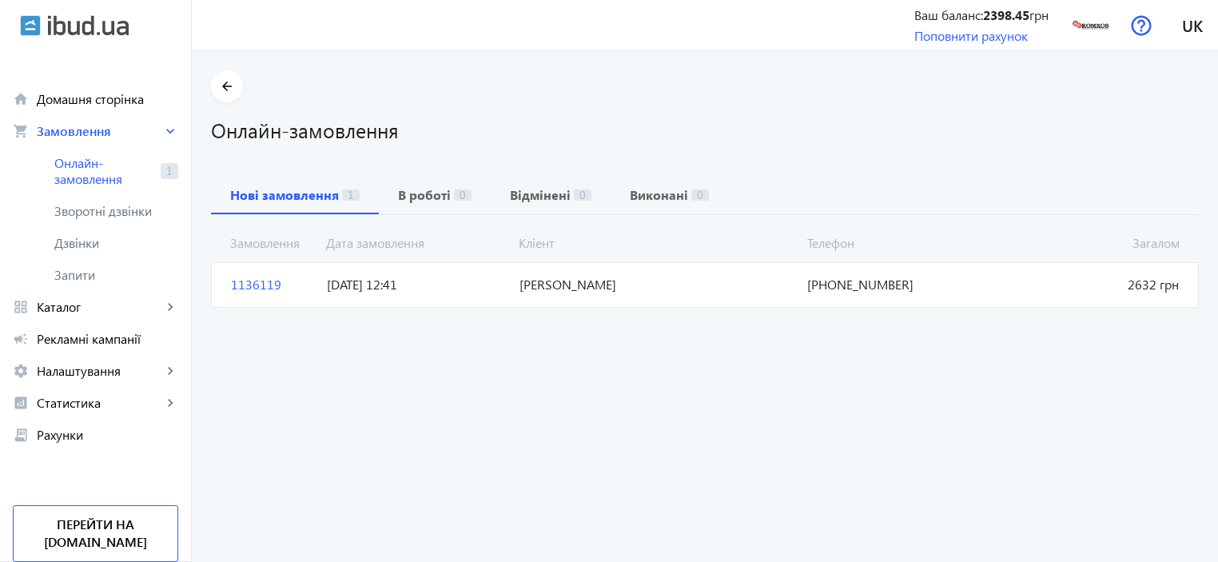
click at [242, 284] on span "1136119" at bounding box center [273, 285] width 96 height 18
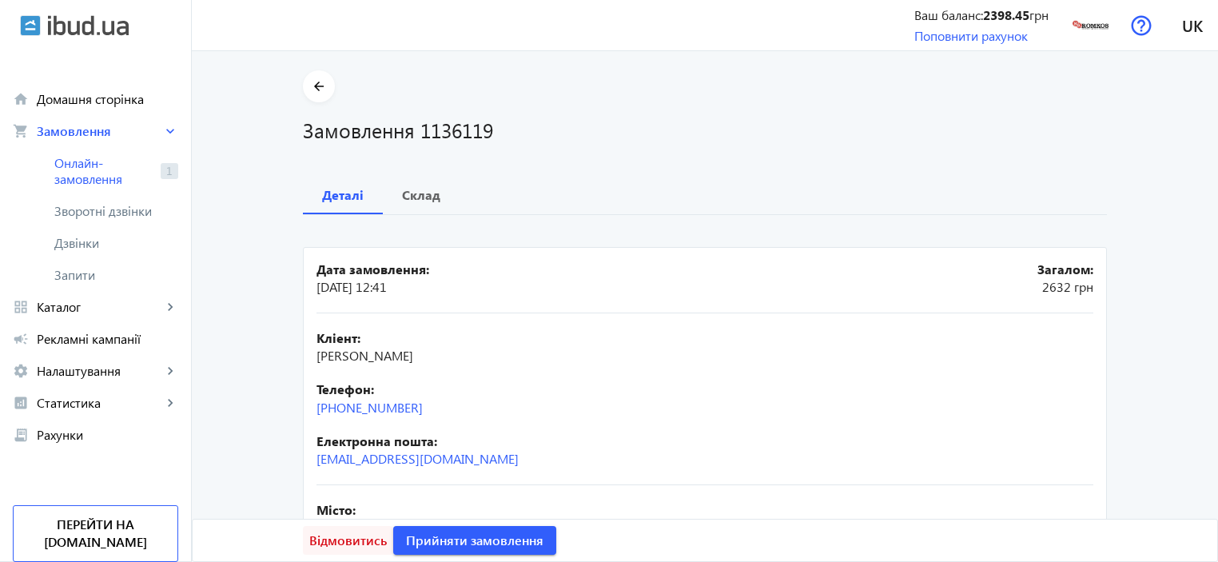
click at [356, 542] on span "Відмовитись" at bounding box center [348, 541] width 78 height 18
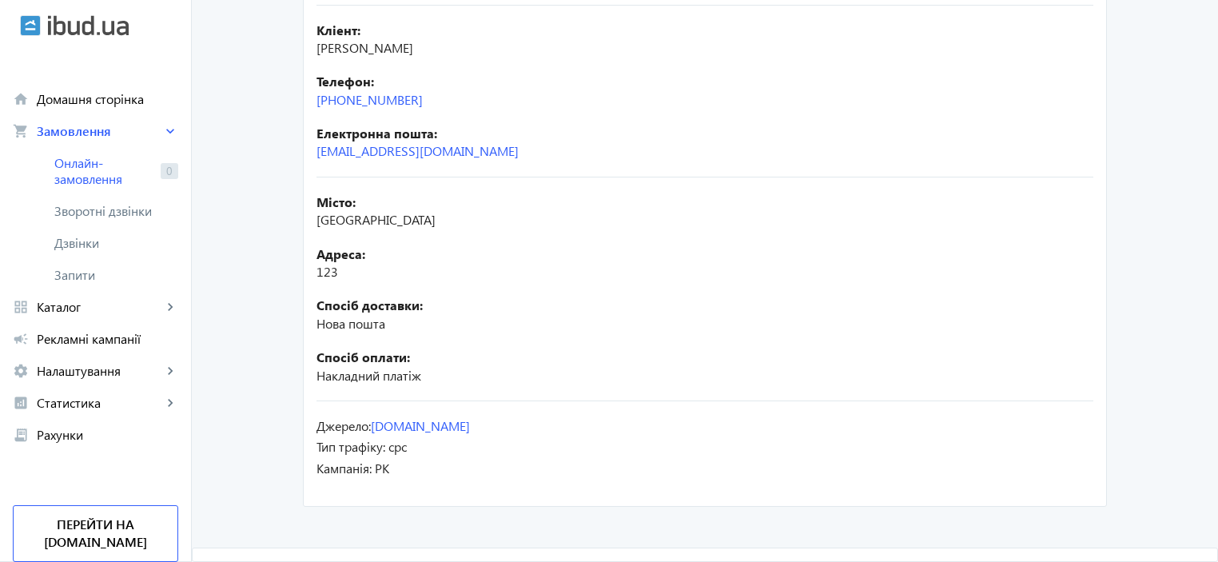
scroll to position [310, 0]
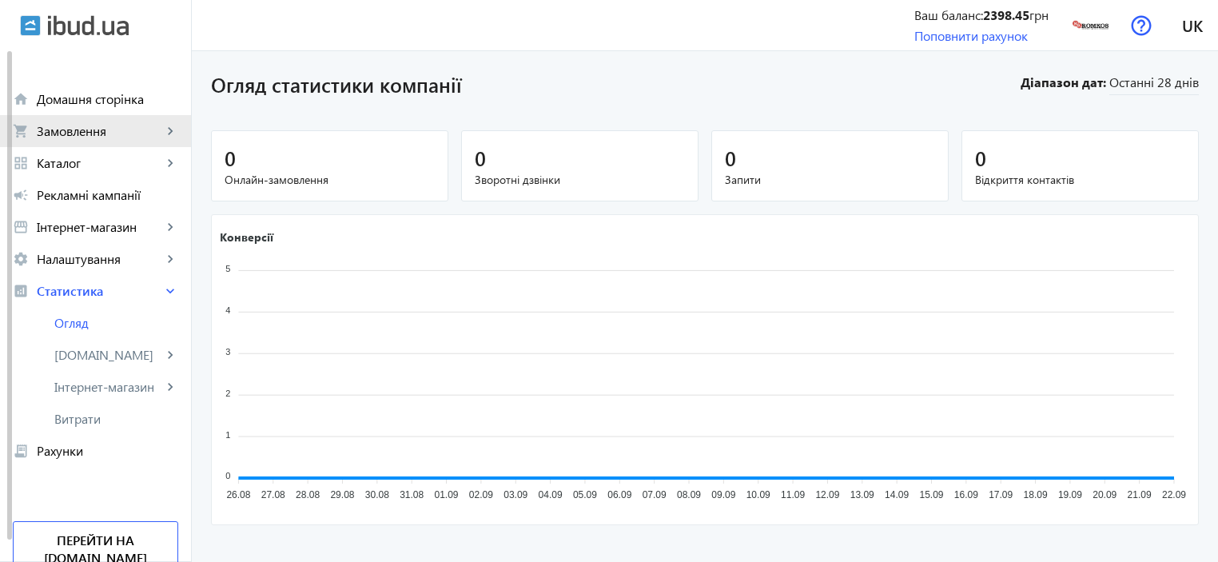
click at [72, 133] on span "Замовлення" at bounding box center [99, 131] width 125 height 16
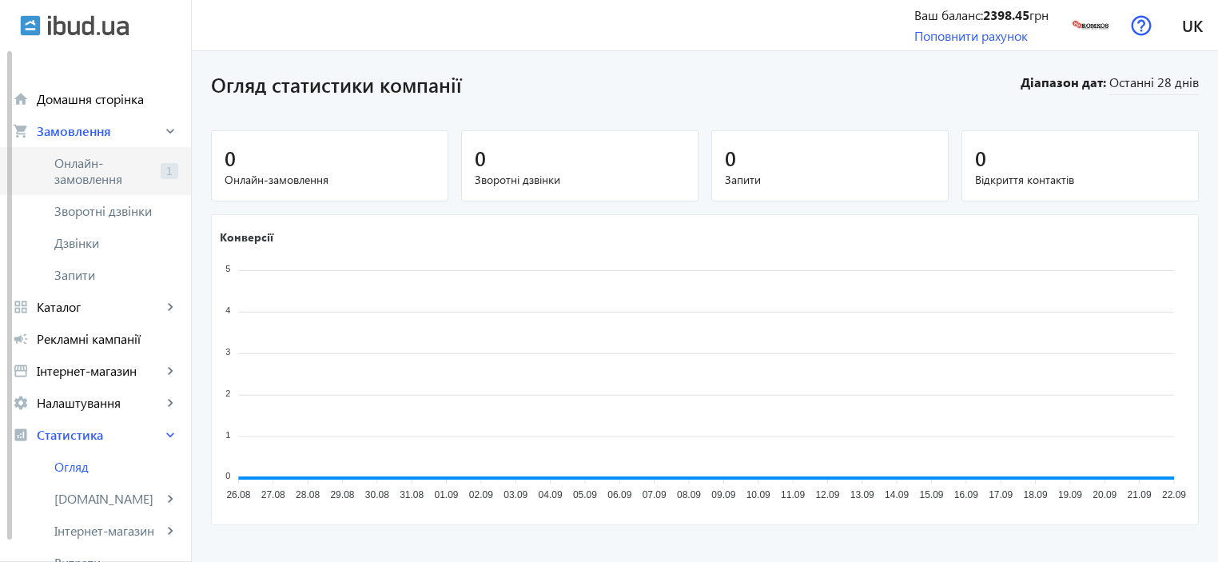
click at [72, 180] on span "Онлайн-замовлення" at bounding box center [104, 171] width 100 height 32
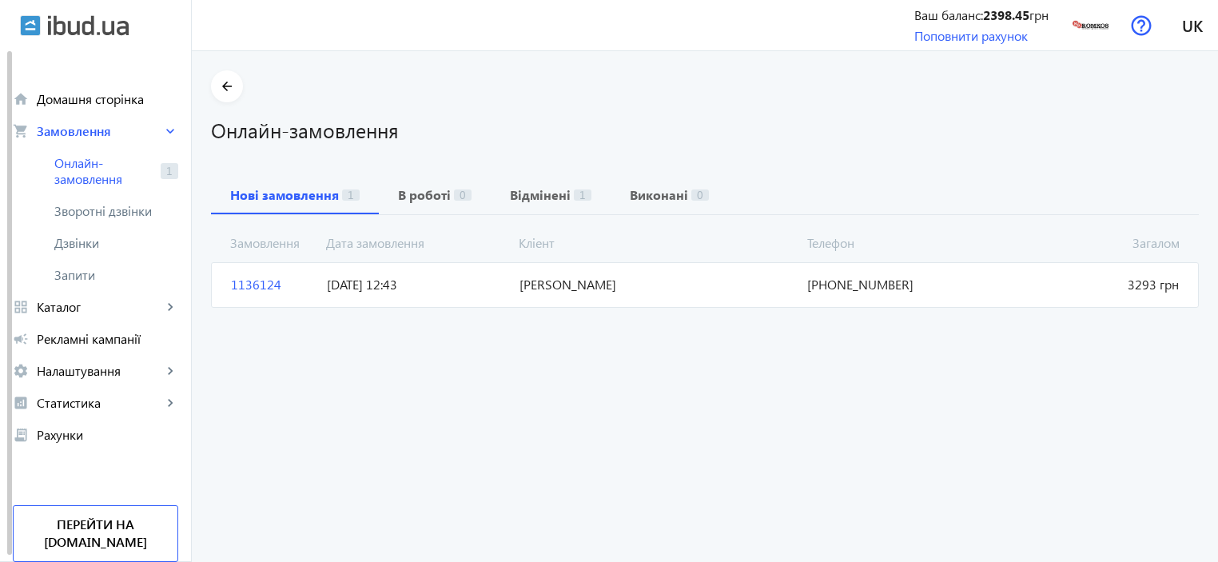
click at [233, 283] on span "1136124" at bounding box center [273, 285] width 96 height 18
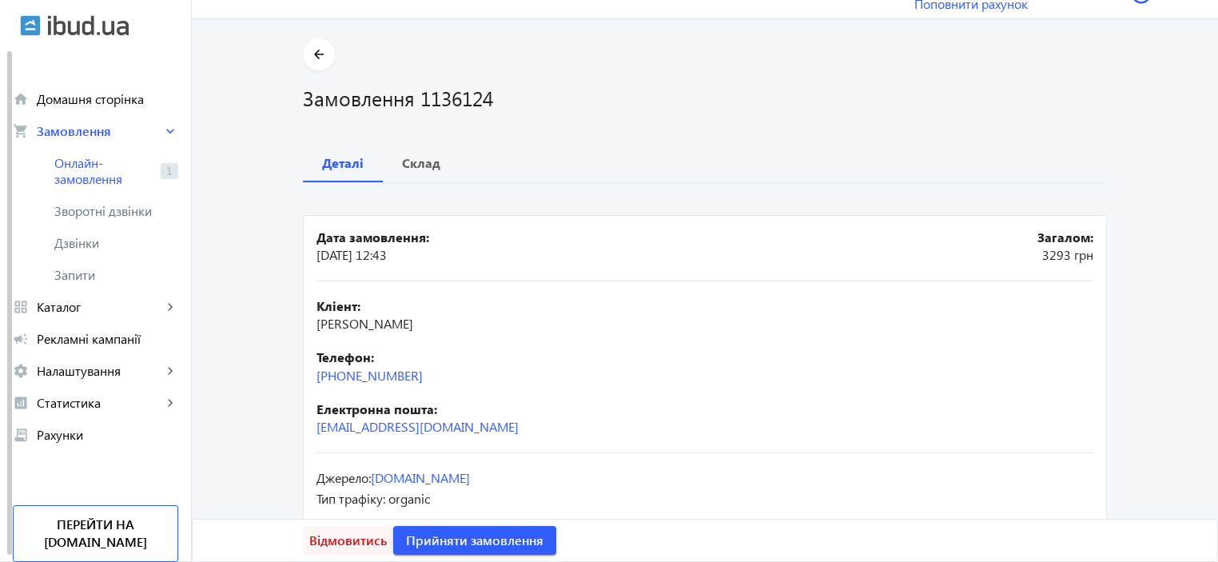
scroll to position [65, 0]
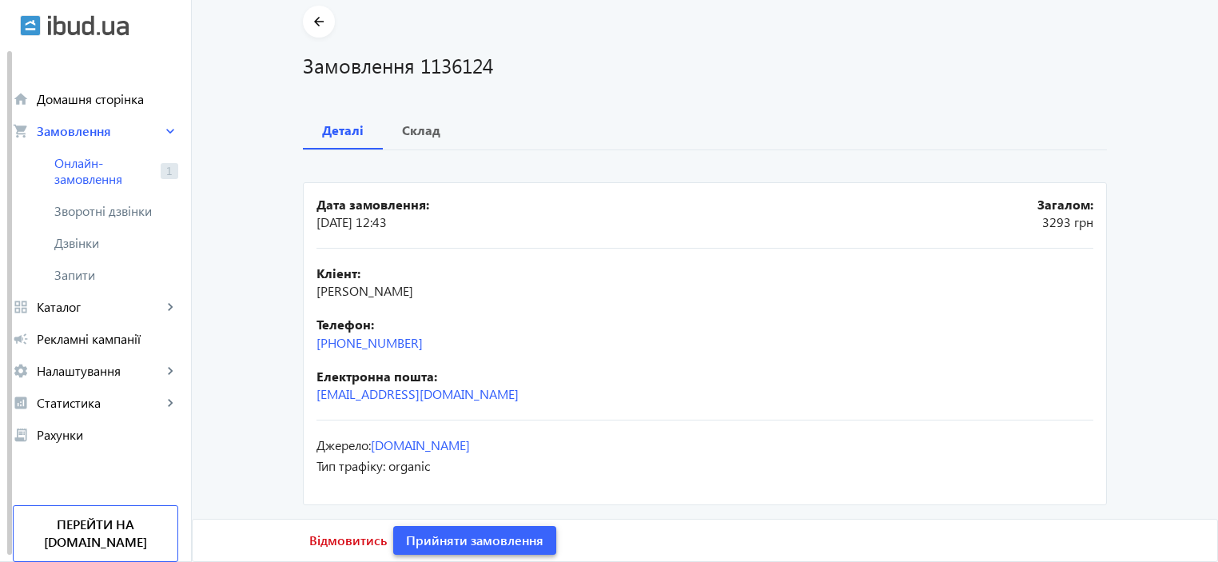
click at [431, 543] on span "Прийняти замовлення" at bounding box center [474, 541] width 137 height 18
click at [106, 175] on span "Онлайн-замовлення" at bounding box center [104, 171] width 100 height 32
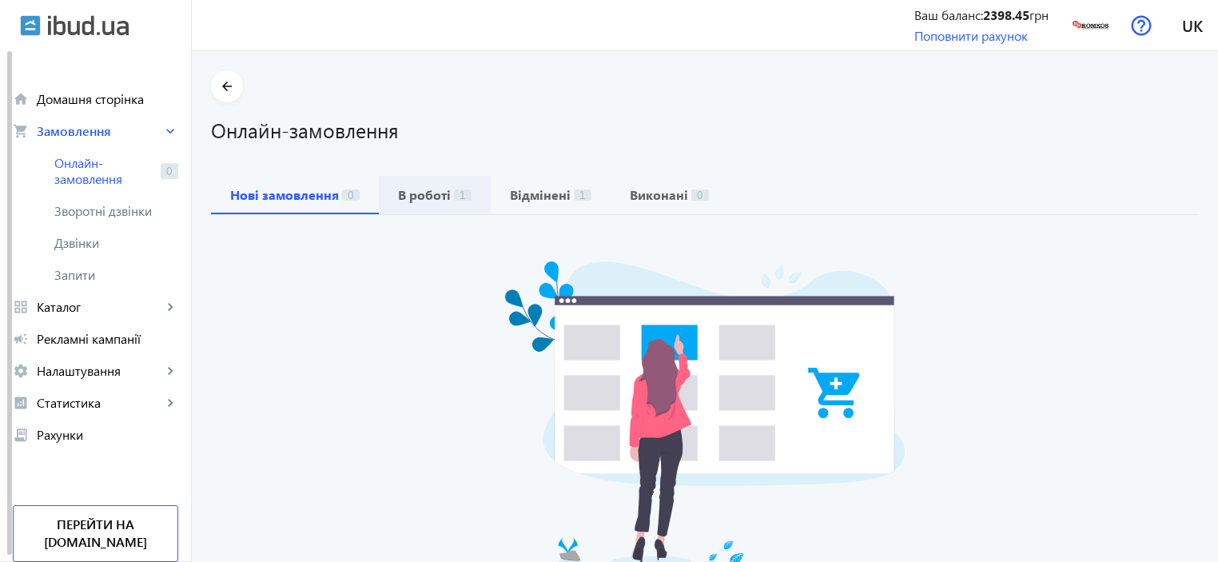
click at [430, 193] on b "В роботі" at bounding box center [424, 195] width 53 height 13
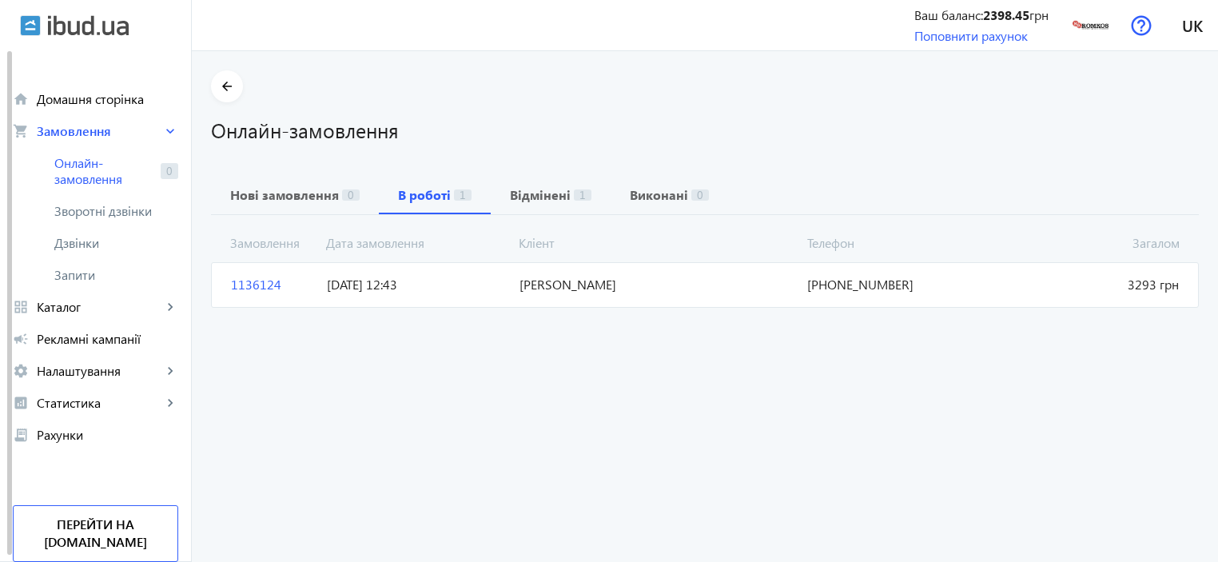
click at [253, 284] on span "1136124" at bounding box center [273, 285] width 96 height 18
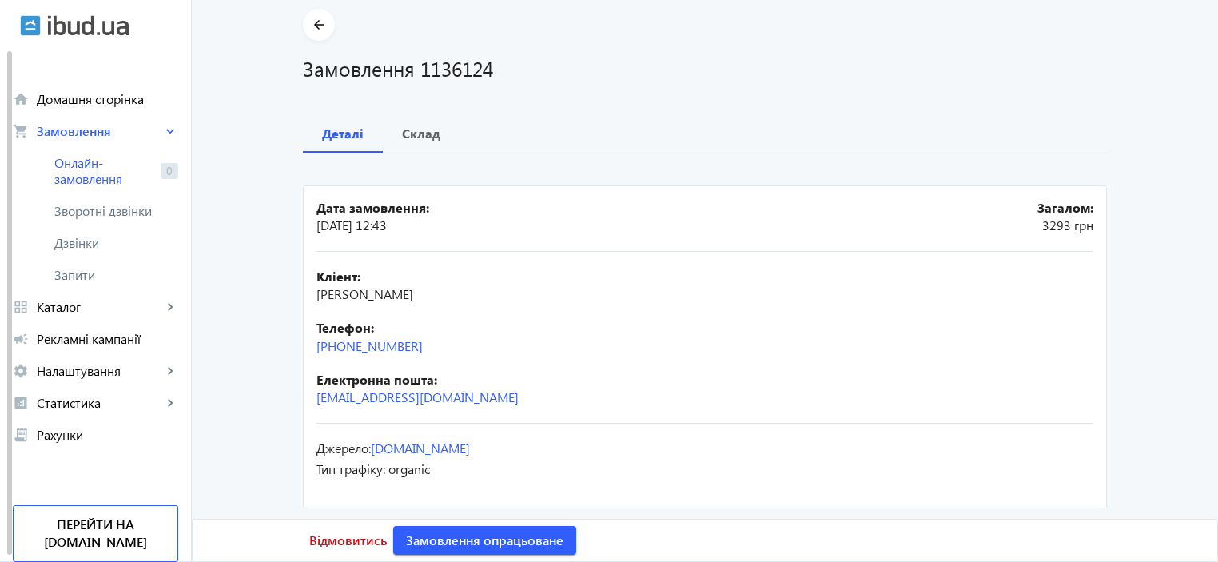
scroll to position [65, 0]
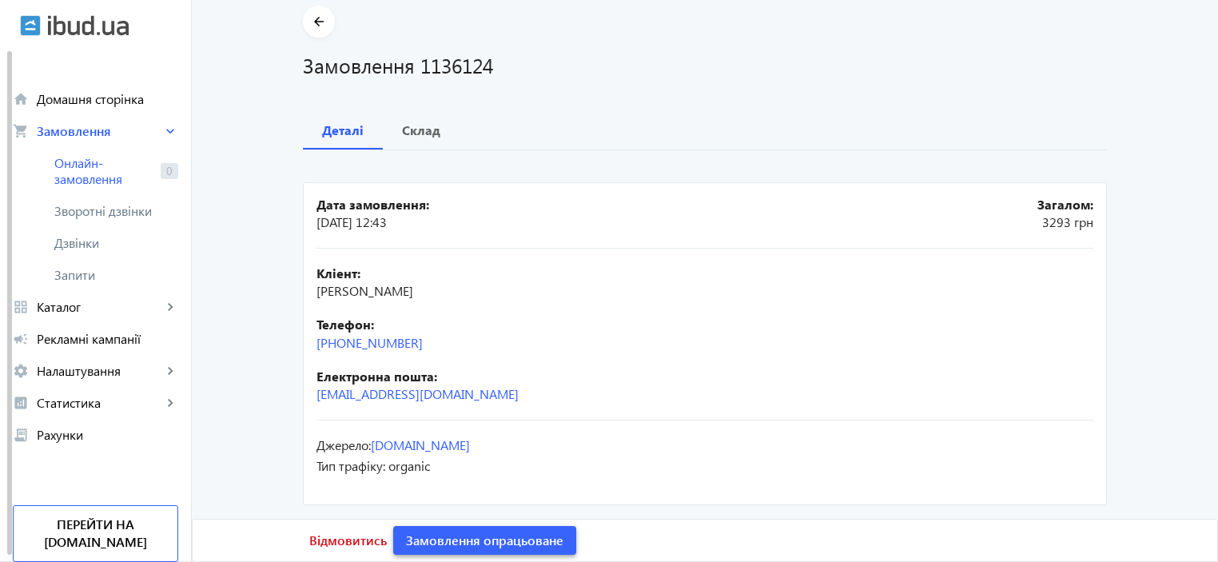
click at [491, 544] on span "Замовлення опрацьоване" at bounding box center [484, 541] width 157 height 18
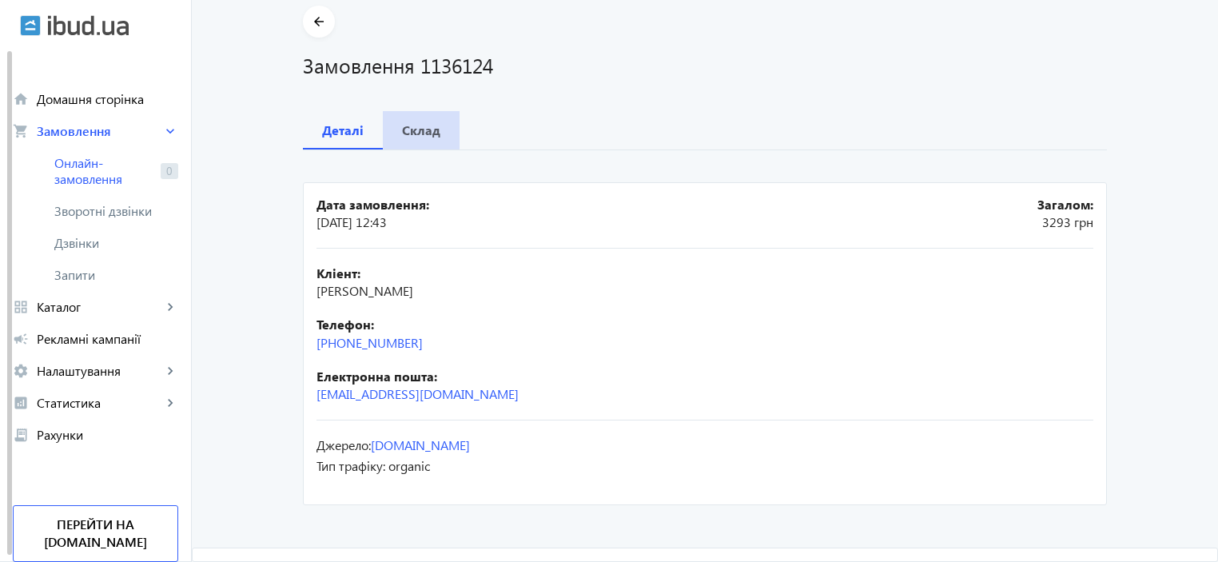
click at [436, 129] on div "Склад" at bounding box center [421, 130] width 77 height 38
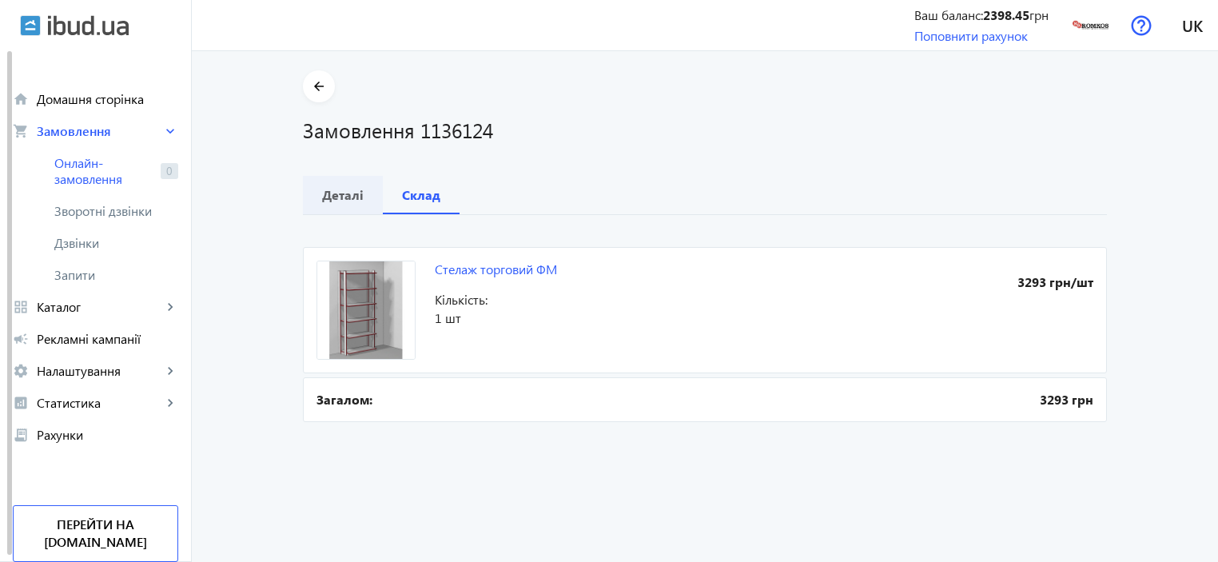
click at [333, 201] on b "Деталі" at bounding box center [343, 195] width 42 height 13
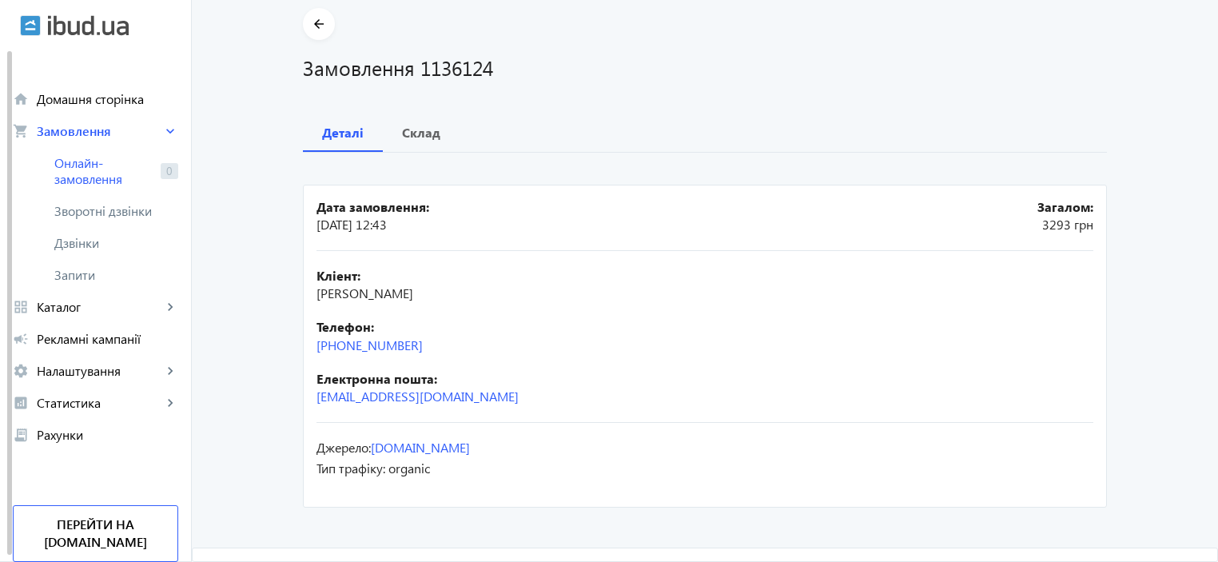
scroll to position [65, 0]
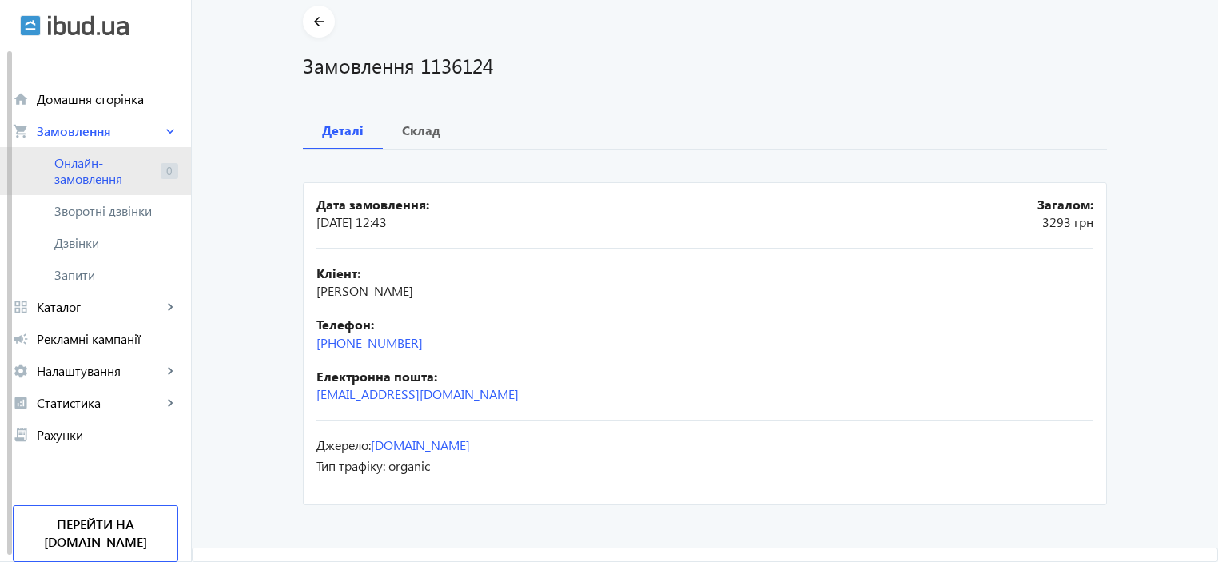
click at [100, 157] on span "Онлайн-замовлення" at bounding box center [104, 171] width 100 height 32
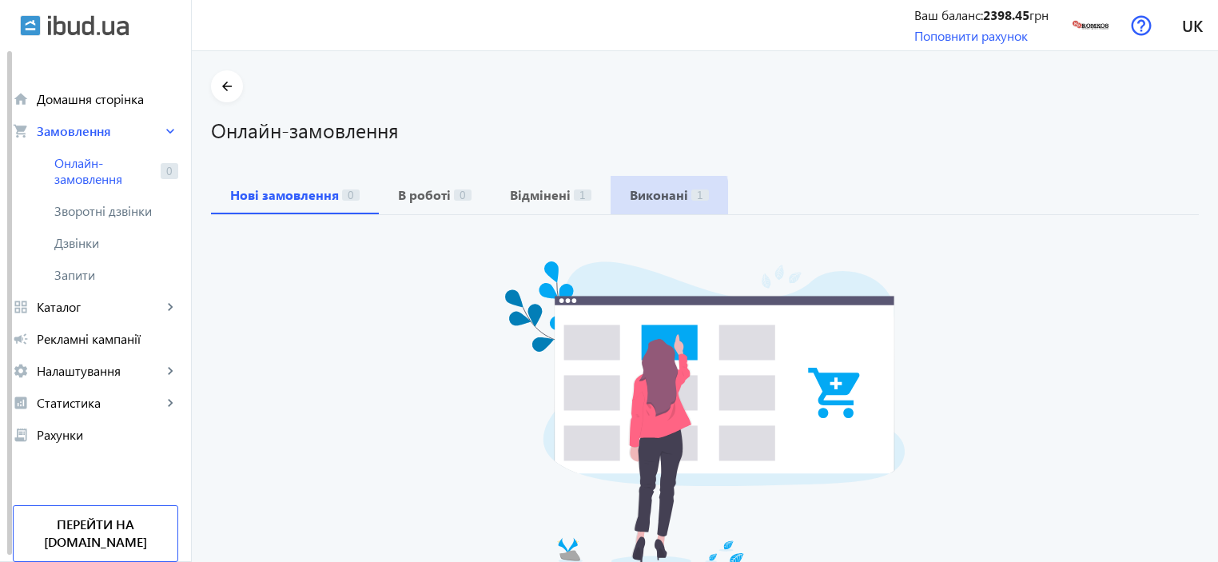
click at [630, 198] on b "Виконані" at bounding box center [659, 195] width 58 height 13
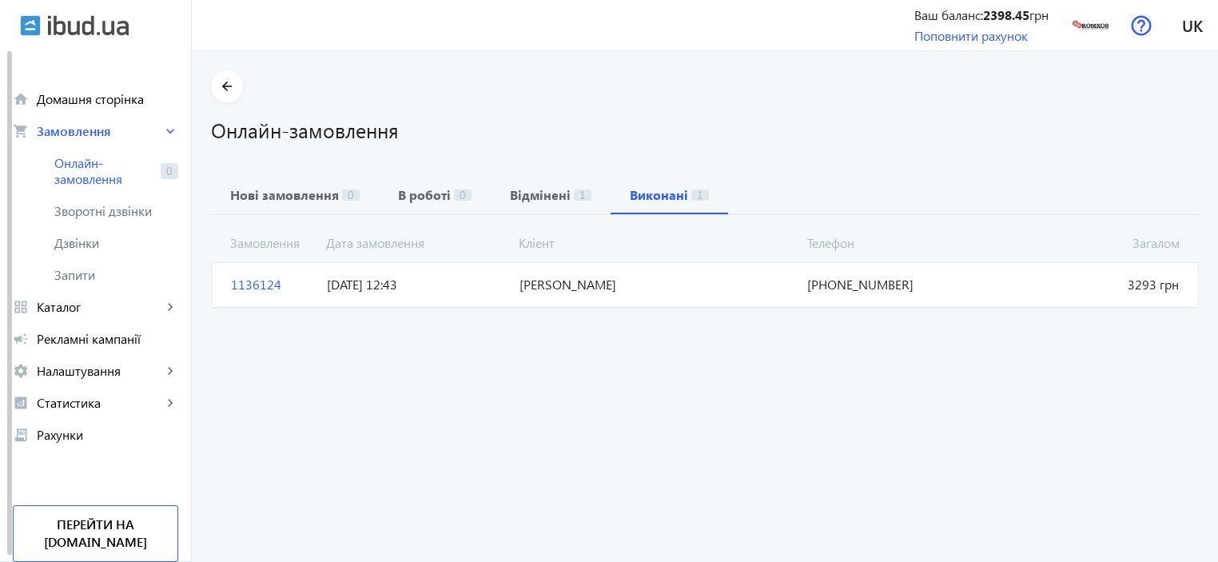
click at [232, 287] on span "1136124" at bounding box center [273, 285] width 96 height 18
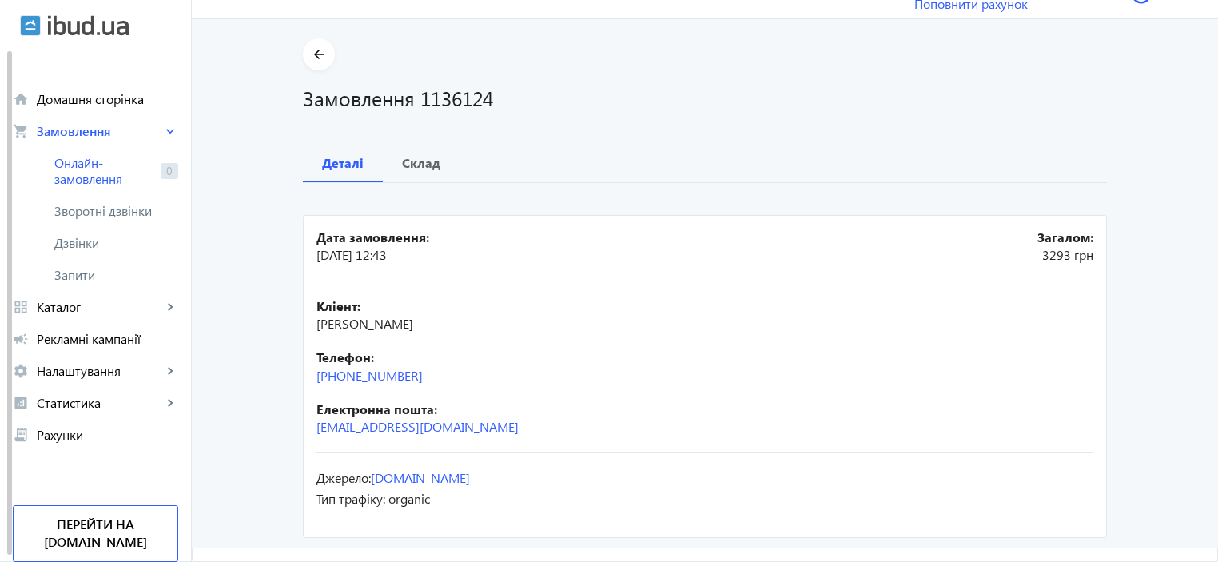
scroll to position [65, 0]
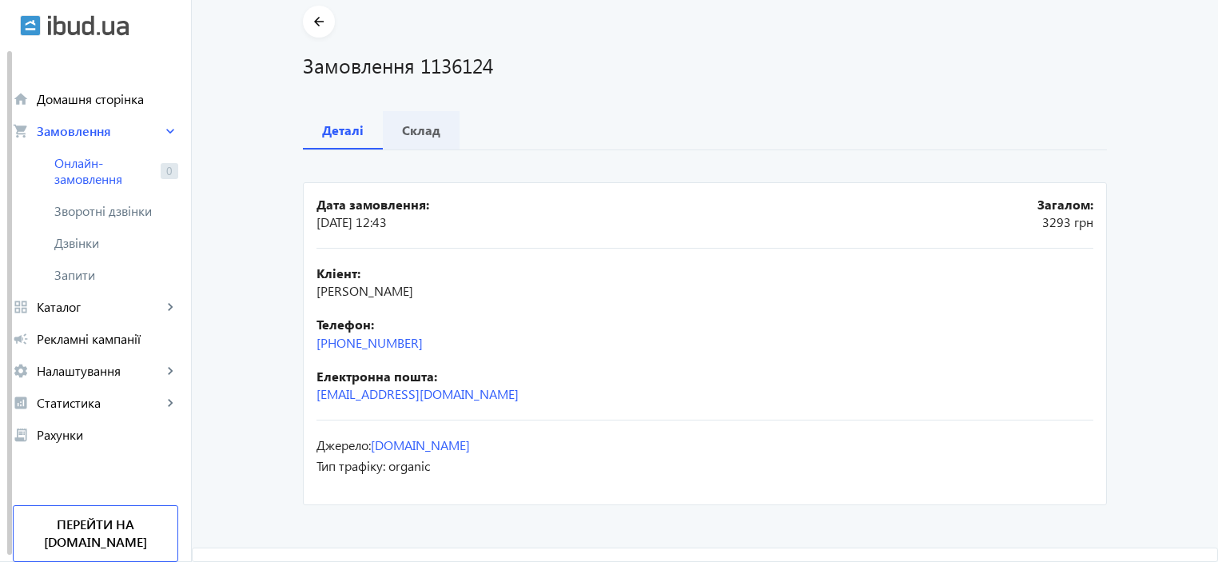
click at [419, 139] on span "Склад" at bounding box center [421, 130] width 38 height 38
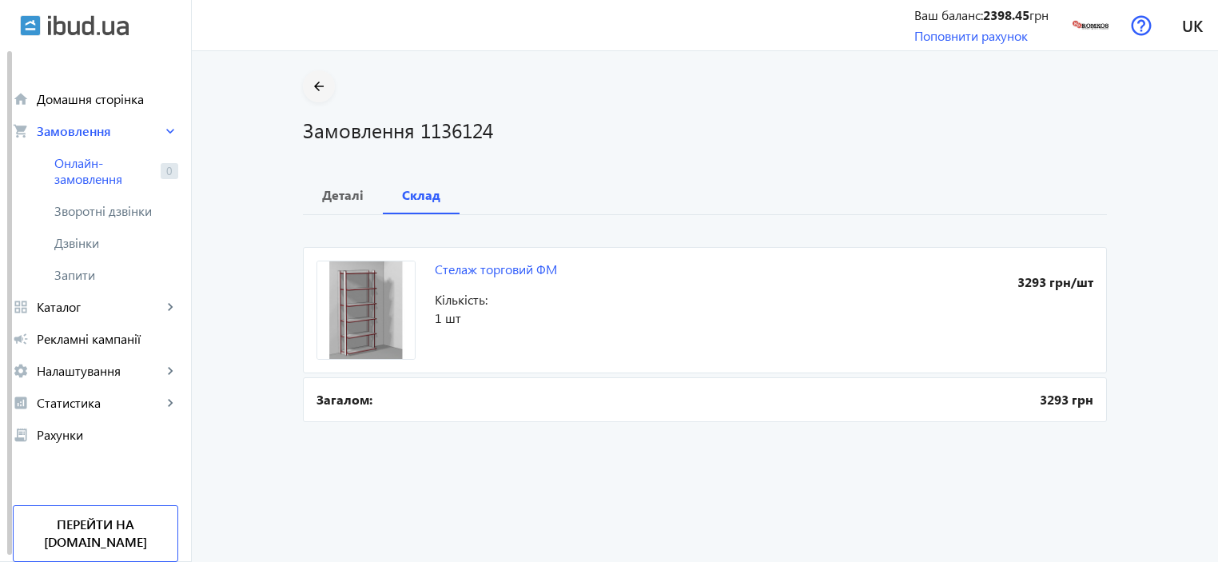
click at [322, 82] on mat-icon "arrow_back" at bounding box center [319, 87] width 20 height 20
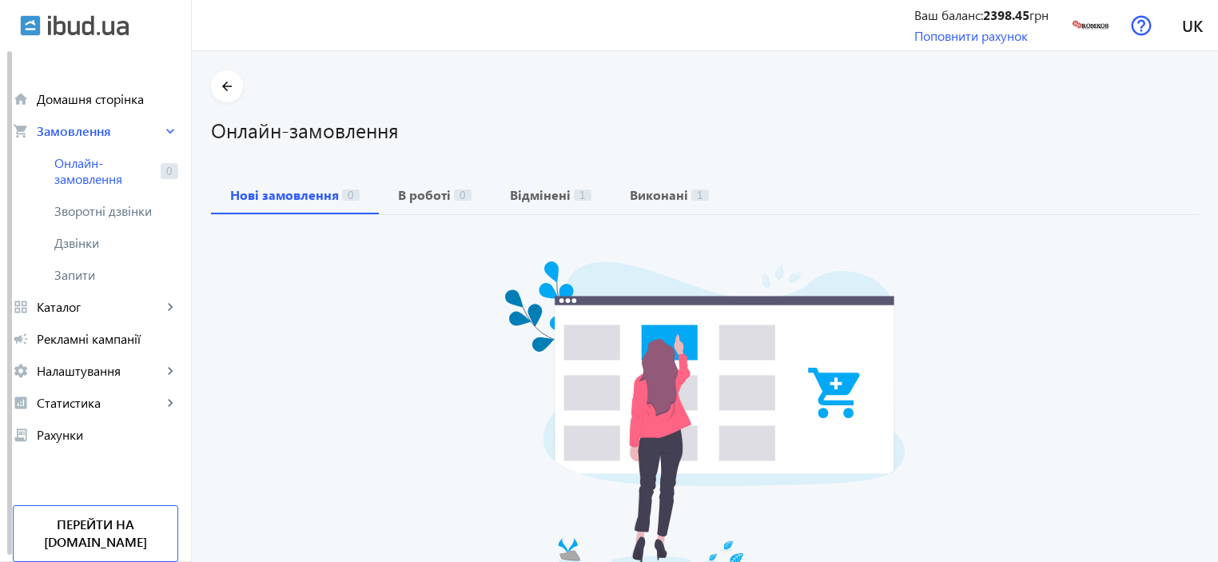
drag, startPoint x: 657, startPoint y: 196, endPoint x: 364, endPoint y: 356, distance: 334.1
click at [364, 356] on div "Нажаль, на даний момент нових онлайн замовлень немає" at bounding box center [705, 439] width 988 height 448
click at [398, 193] on b "В роботі" at bounding box center [424, 195] width 53 height 13
click at [521, 194] on b "Відмінені" at bounding box center [540, 195] width 61 height 13
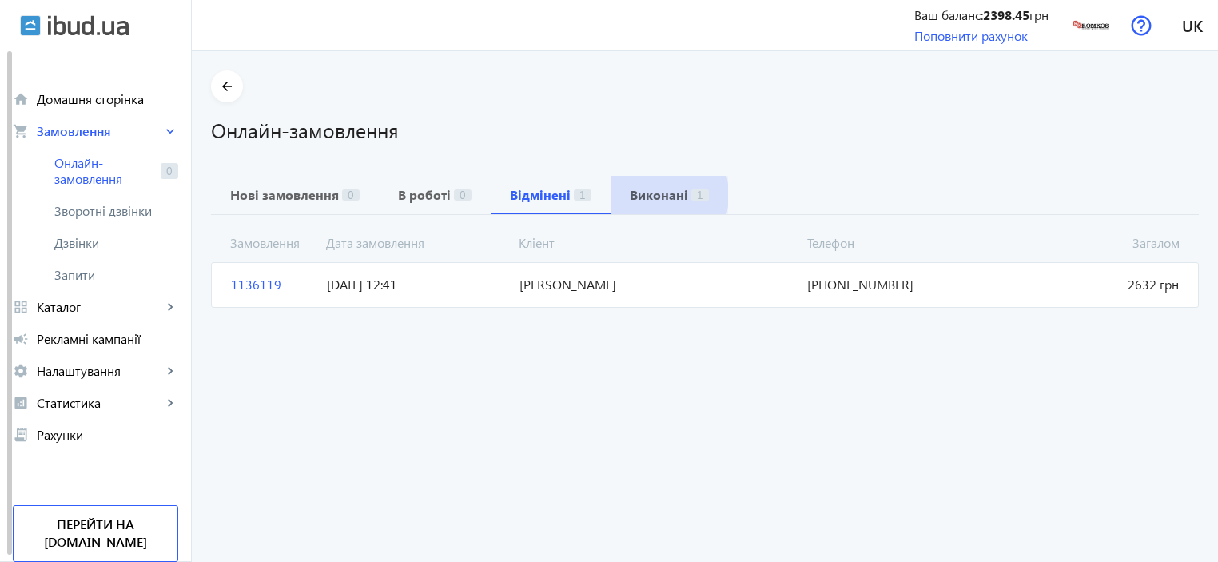
click at [637, 195] on b "Виконані" at bounding box center [659, 195] width 58 height 13
click at [589, 288] on span "Олена" at bounding box center [657, 285] width 289 height 18
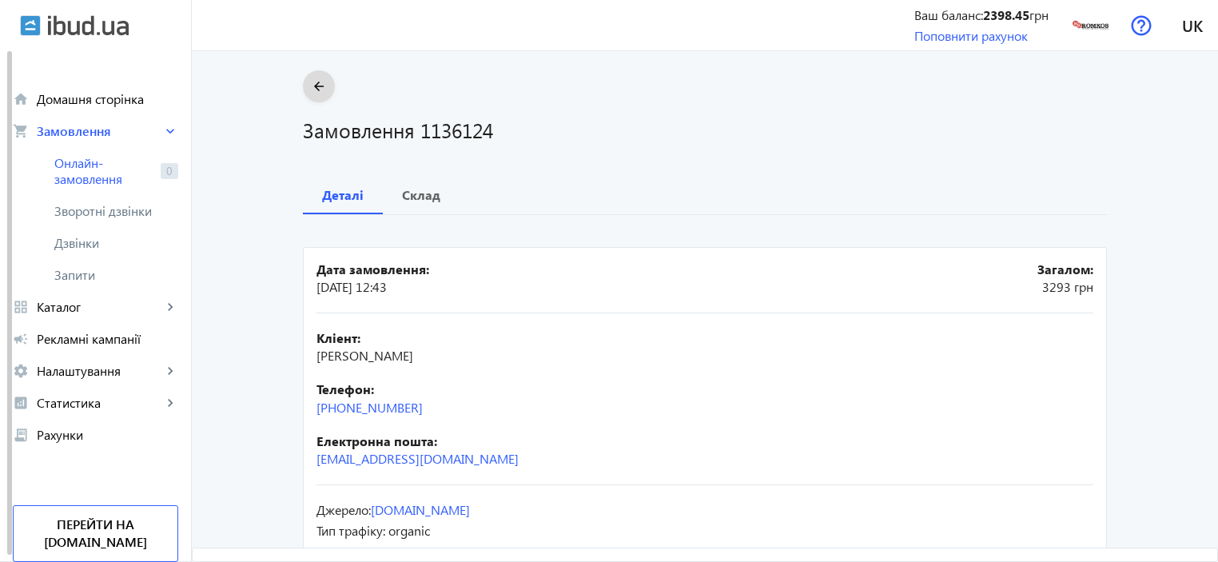
click at [317, 86] on mat-icon "arrow_back" at bounding box center [319, 87] width 20 height 20
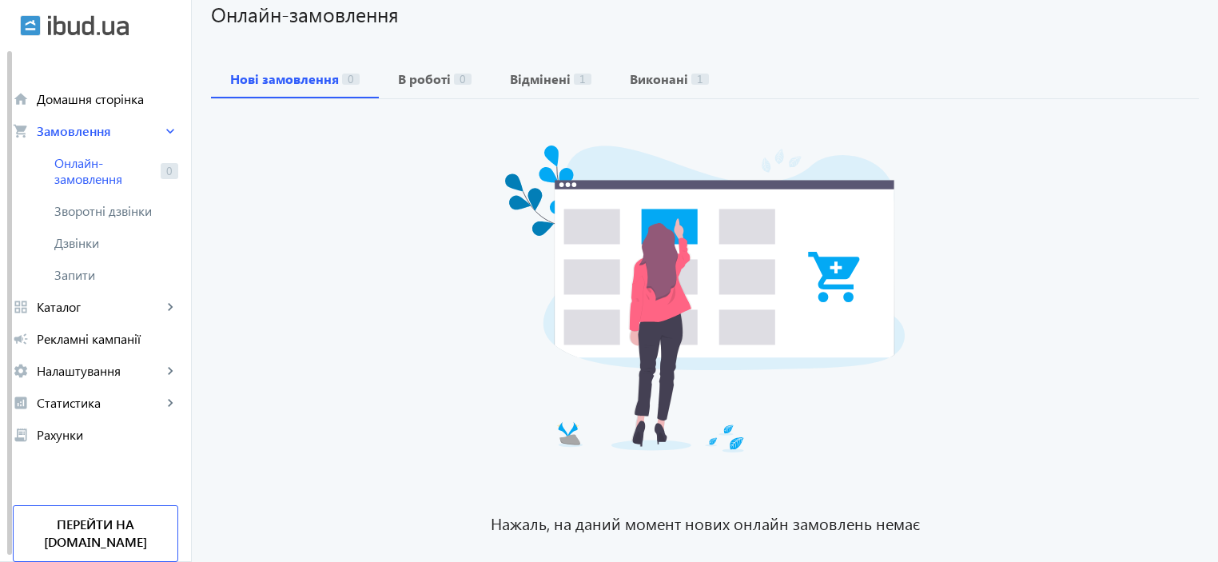
scroll to position [155, 0]
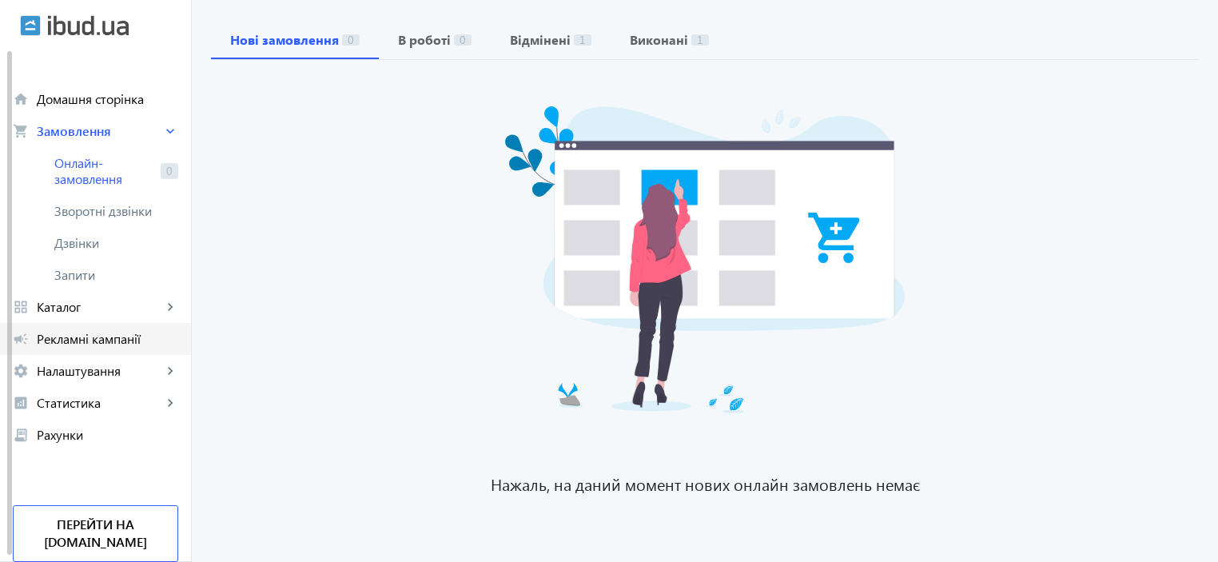
click at [110, 341] on span "Рекламні кампанії" at bounding box center [107, 339] width 141 height 16
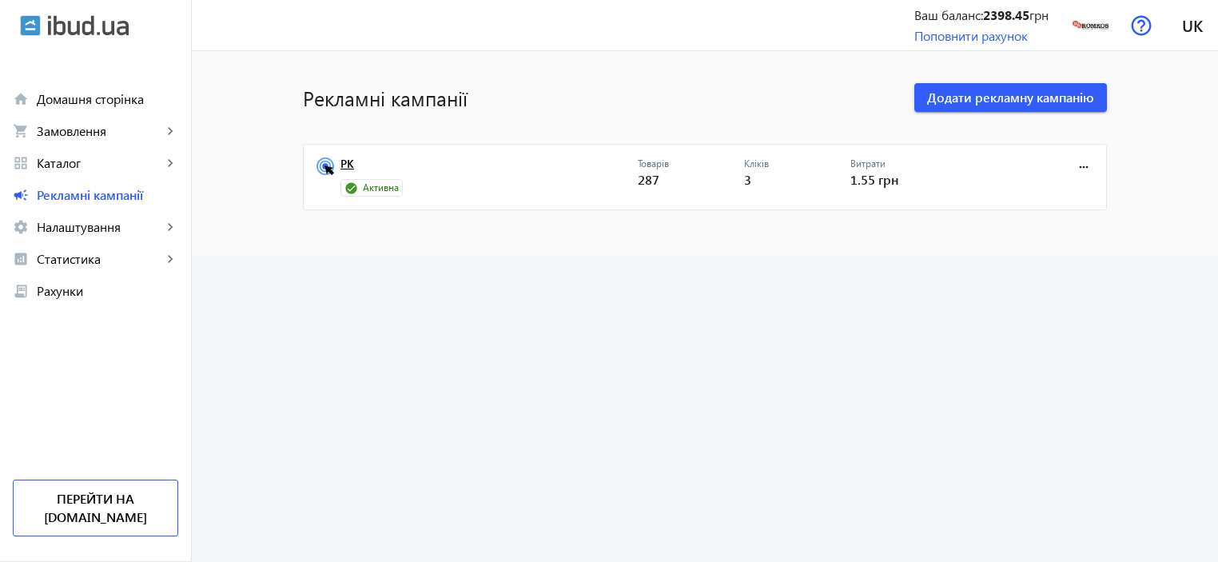
click at [347, 158] on link "РК" at bounding box center [488, 168] width 297 height 22
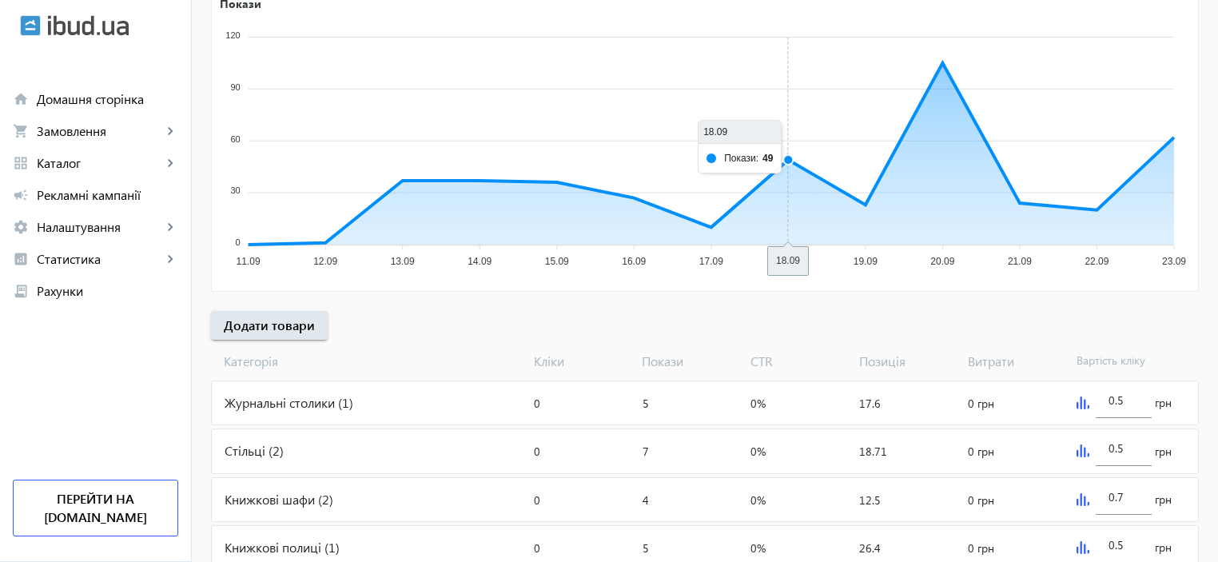
scroll to position [426, 0]
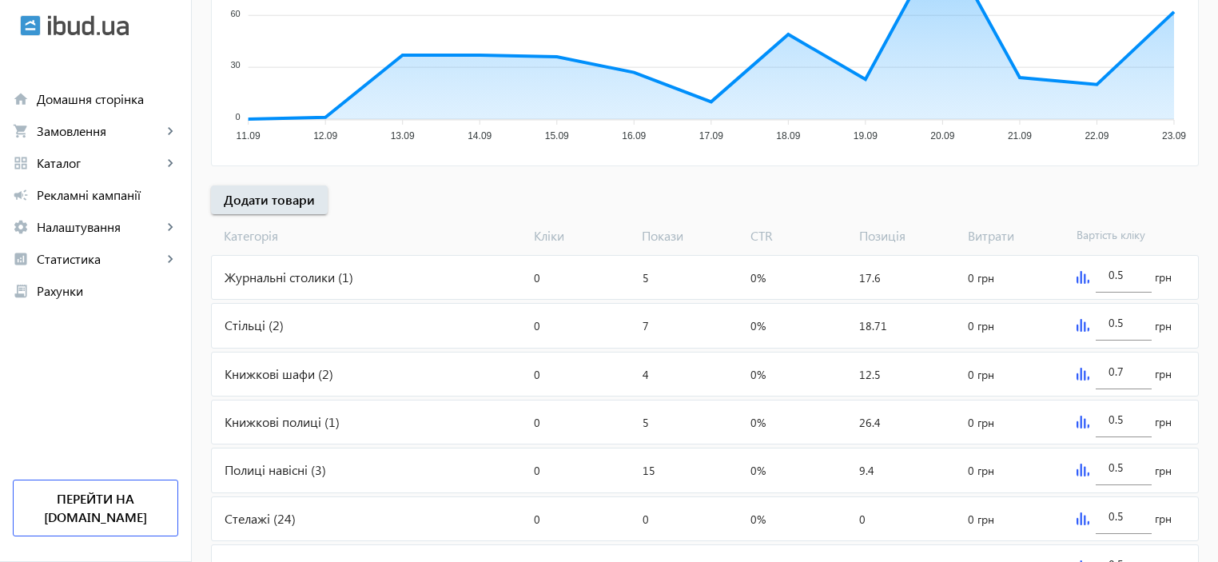
click at [311, 281] on div "Журнальні столики (1)" at bounding box center [370, 277] width 316 height 43
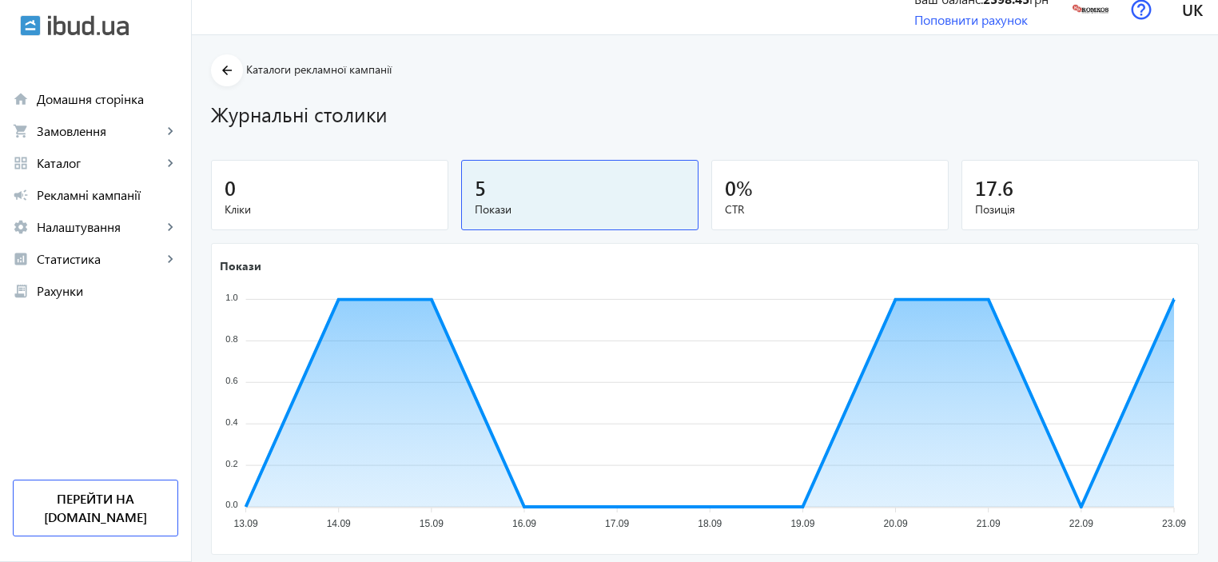
scroll to position [162, 0]
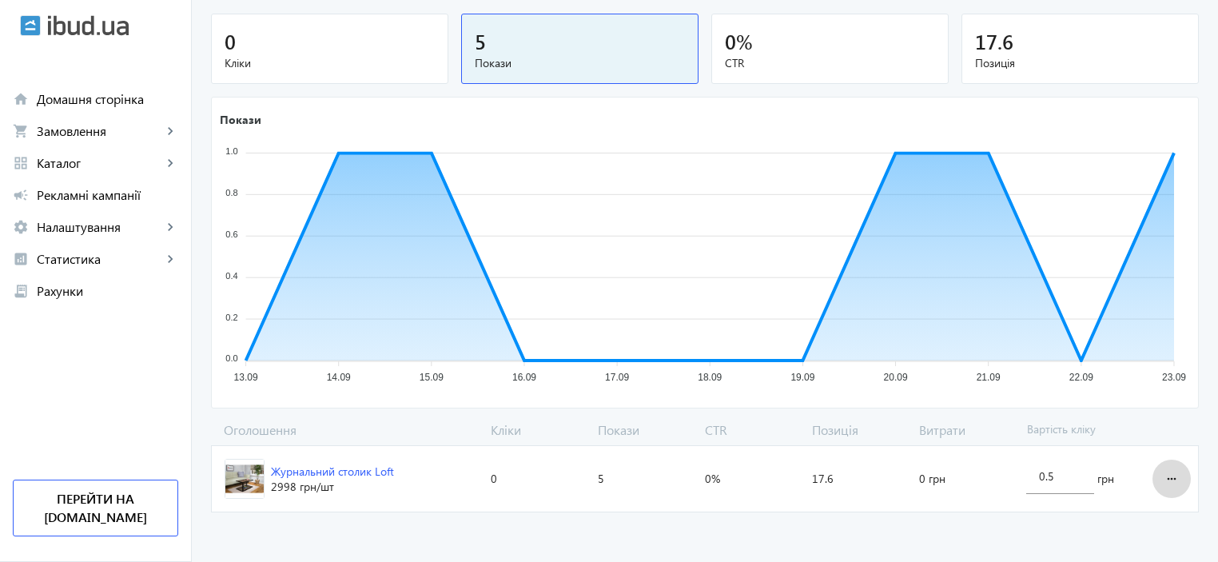
click at [1173, 479] on mat-icon "more_horiz" at bounding box center [1171, 479] width 19 height 38
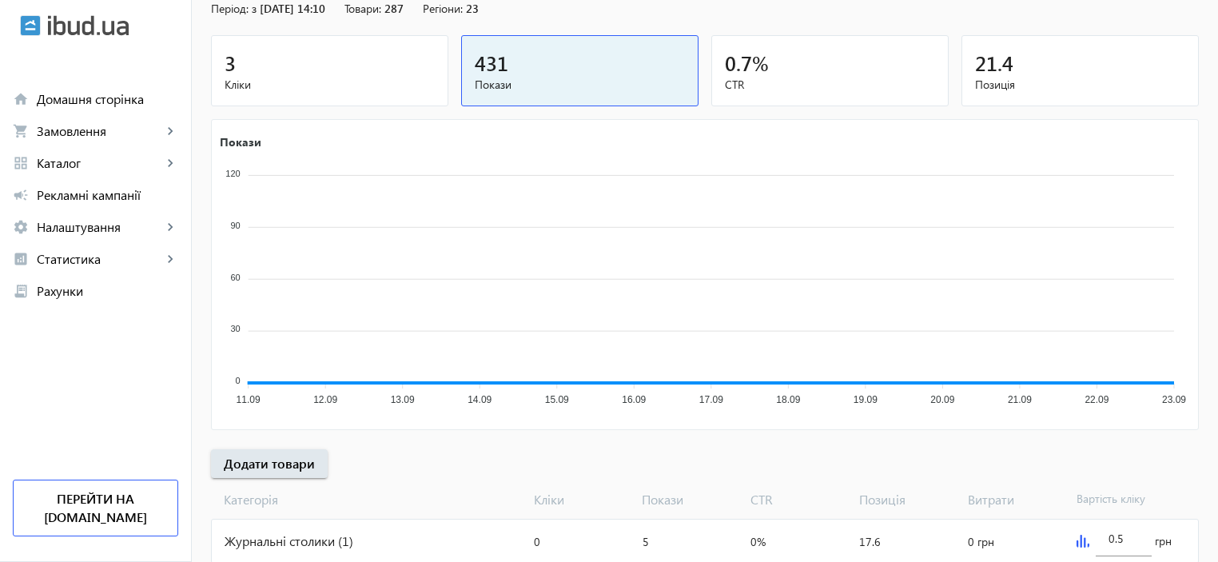
scroll to position [426, 0]
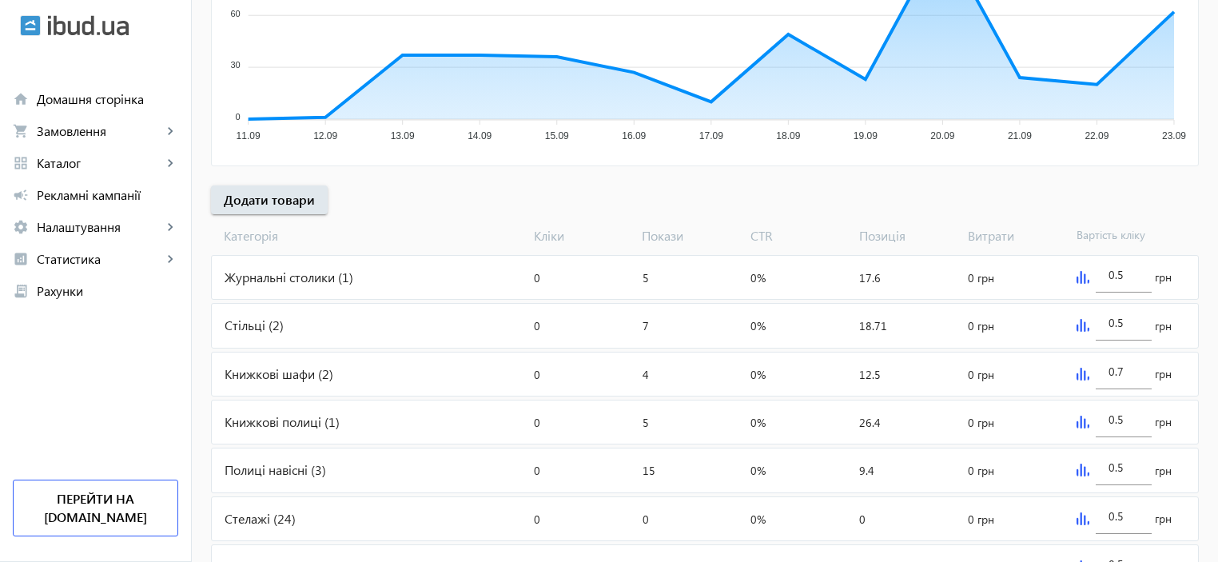
click at [232, 378] on div "Книжкові шафи (2)" at bounding box center [370, 373] width 316 height 43
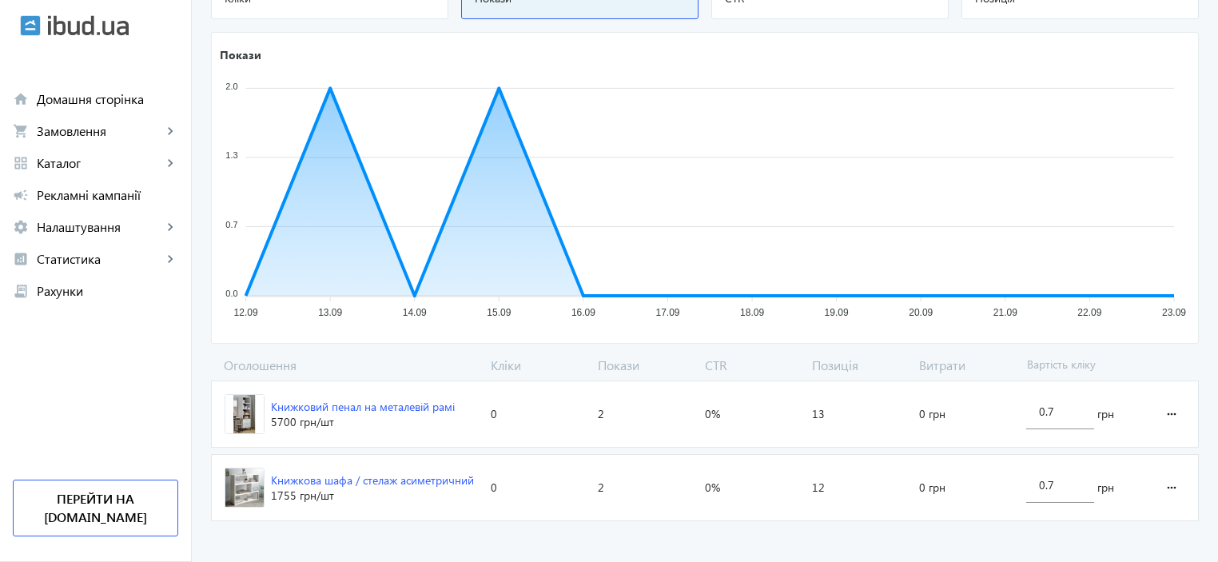
scroll to position [235, 0]
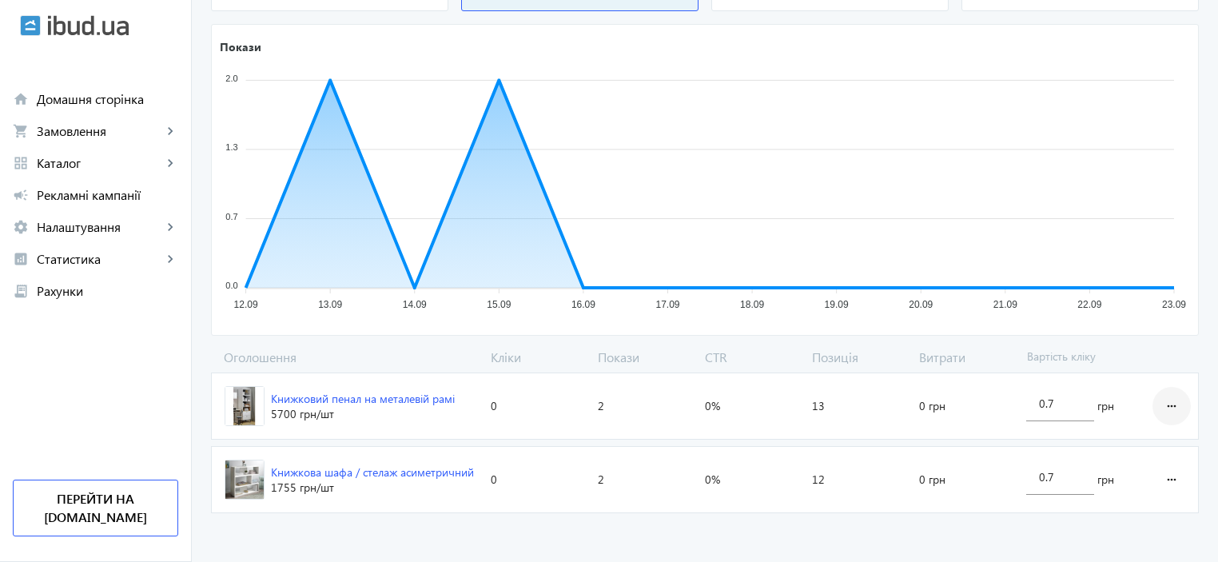
click at [1167, 401] on mat-icon "more_horiz" at bounding box center [1171, 406] width 19 height 38
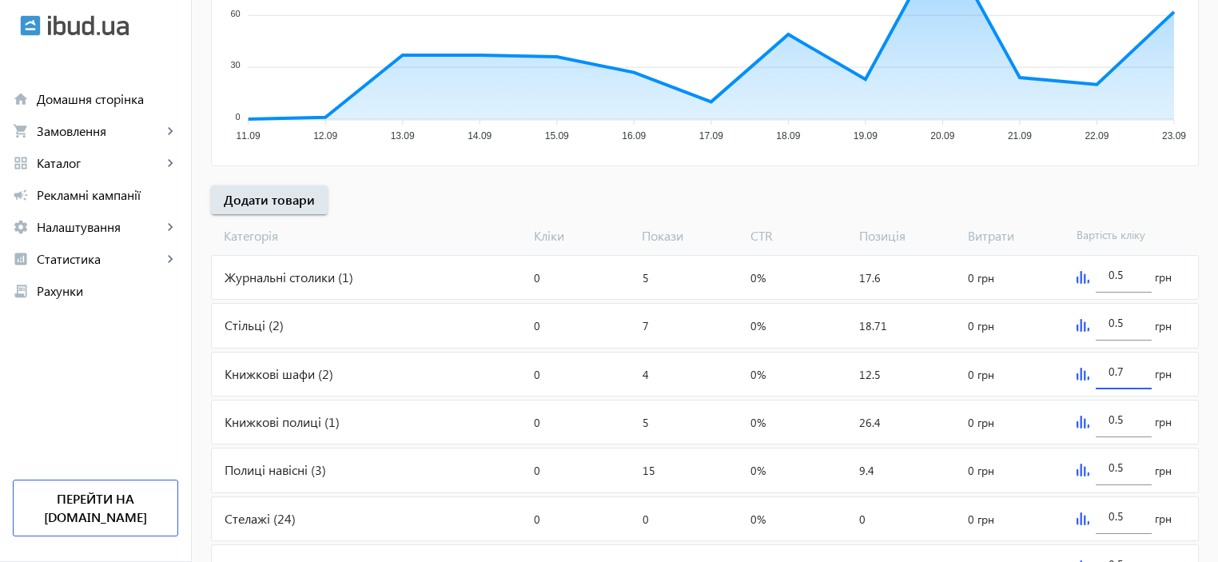
click at [1130, 371] on input "0.7" at bounding box center [1124, 371] width 30 height 15
click at [1077, 373] on img at bounding box center [1083, 374] width 13 height 13
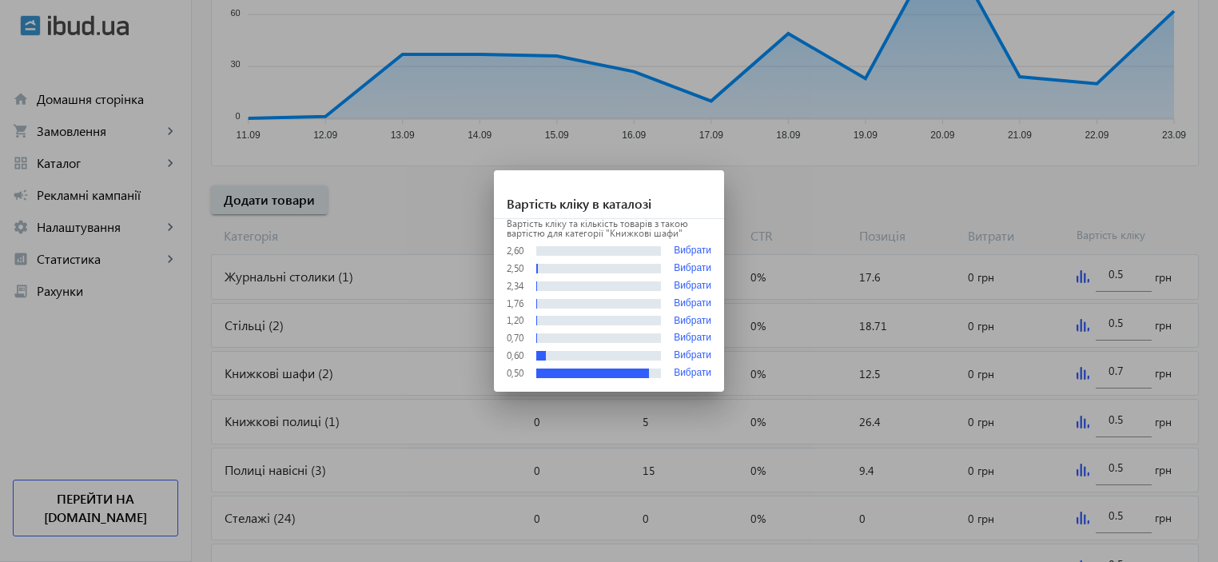
scroll to position [0, 0]
click at [1015, 193] on div at bounding box center [609, 281] width 1218 height 562
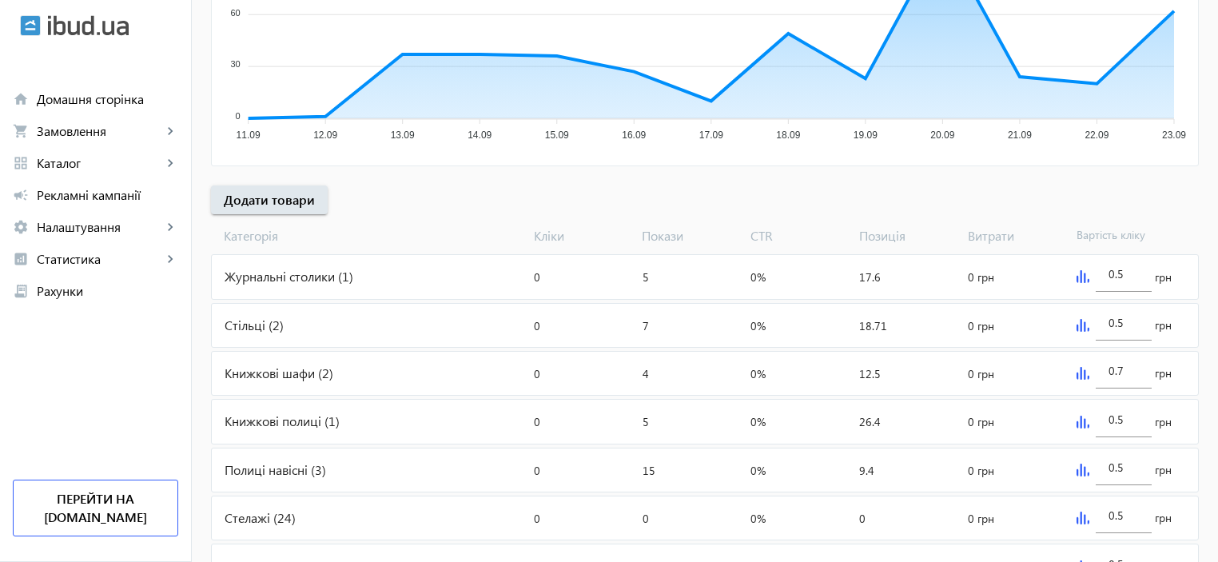
scroll to position [426, 0]
click at [1081, 373] on img at bounding box center [1083, 374] width 13 height 13
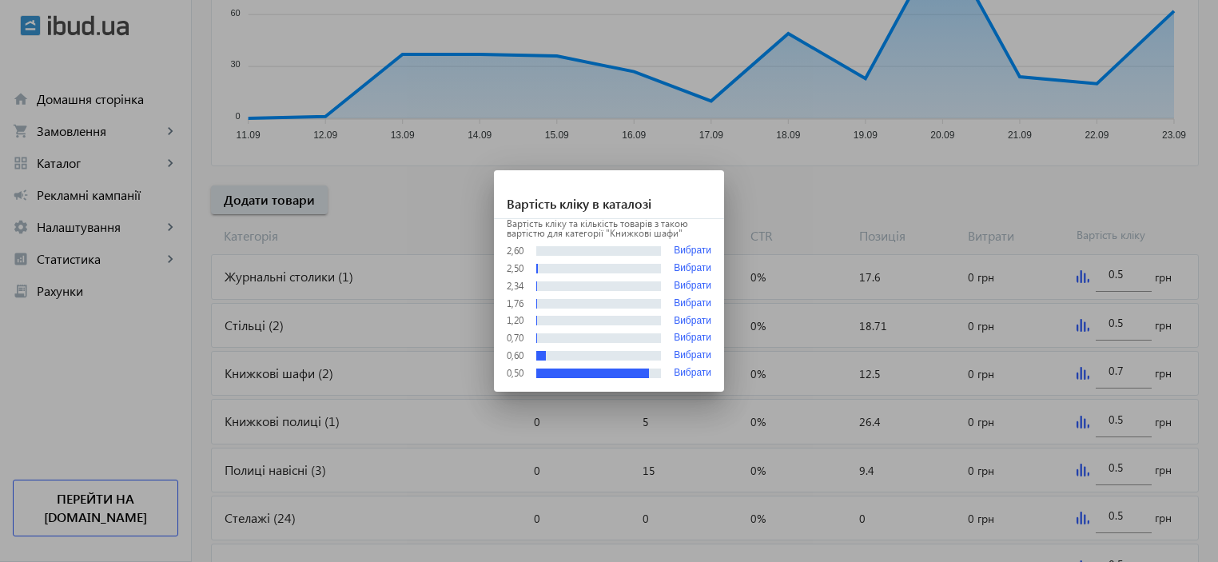
click at [1052, 170] on div at bounding box center [609, 281] width 1218 height 562
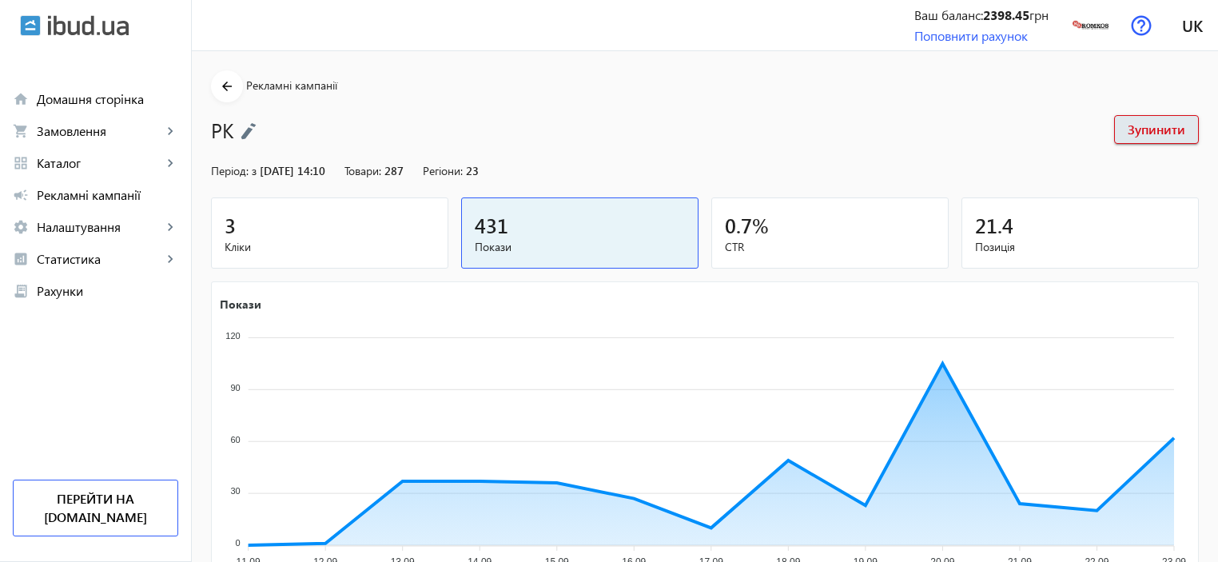
scroll to position [426, 0]
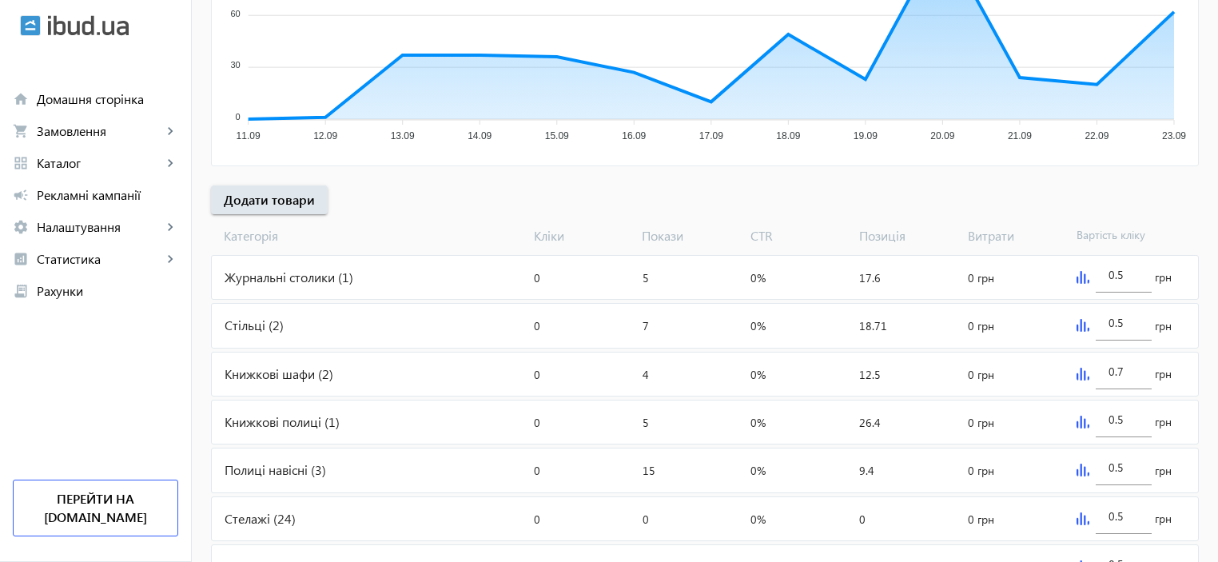
click at [1083, 375] on img at bounding box center [1083, 374] width 13 height 13
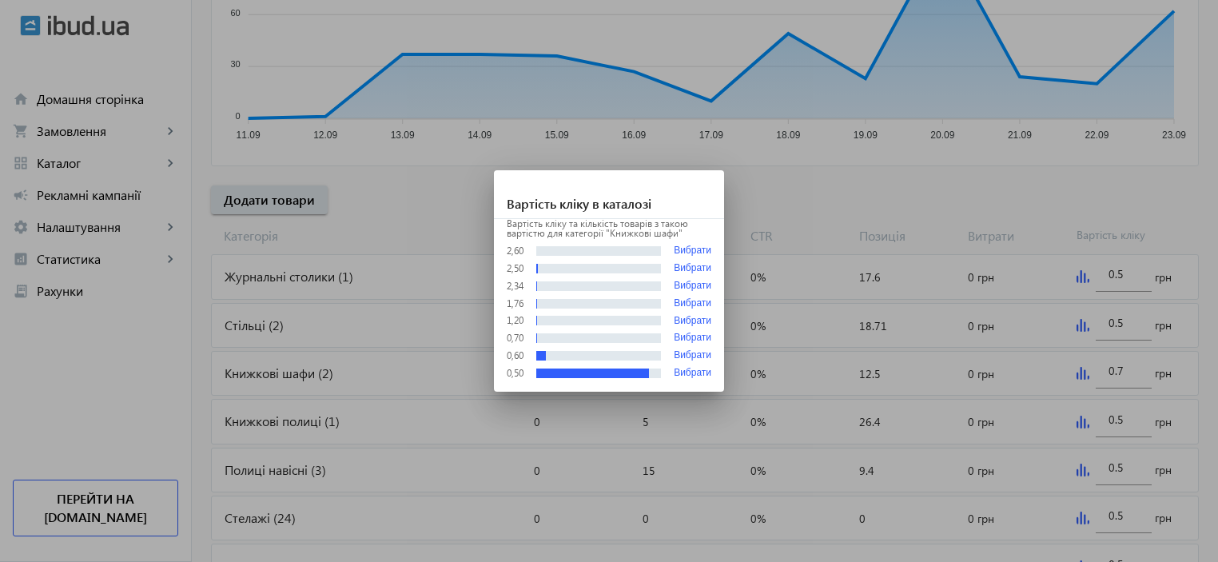
scroll to position [0, 0]
click at [1145, 362] on div at bounding box center [609, 281] width 1218 height 562
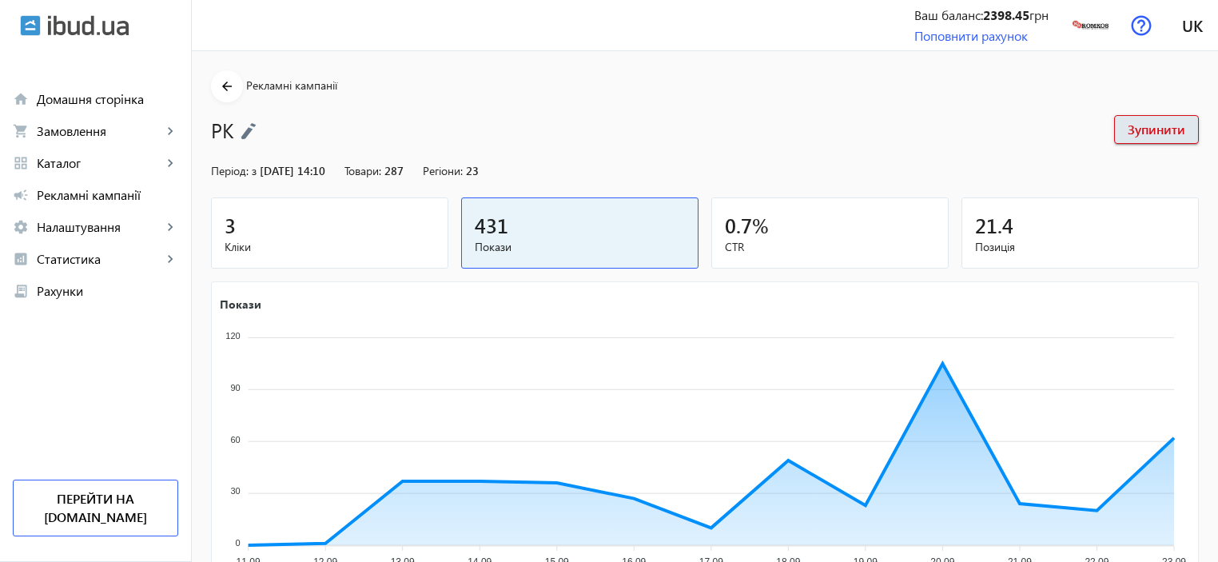
scroll to position [426, 0]
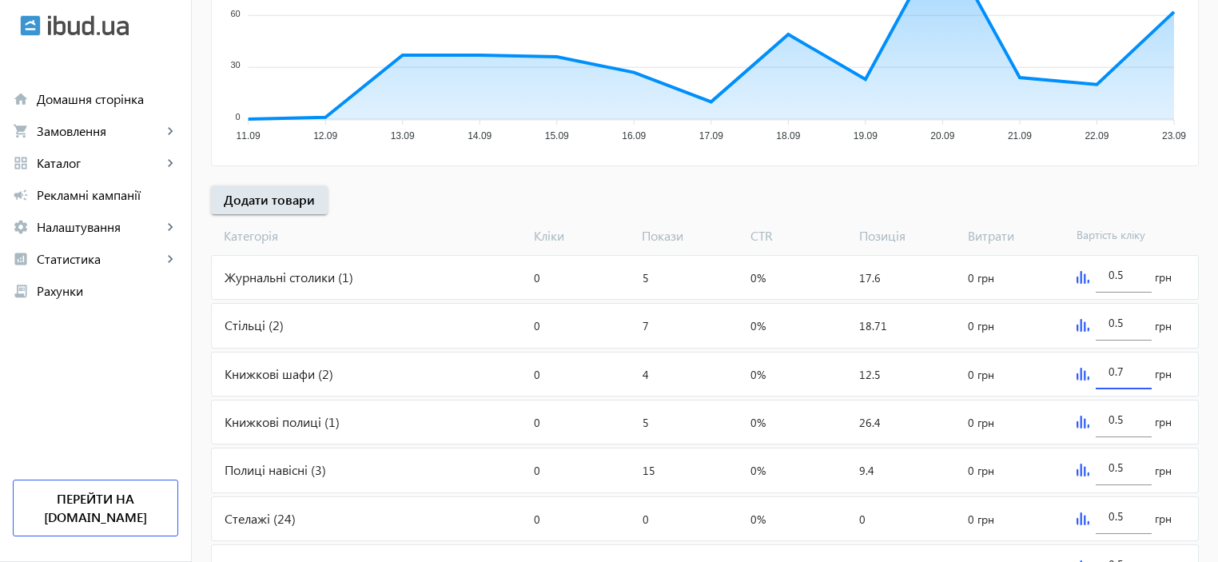
drag, startPoint x: 1125, startPoint y: 365, endPoint x: 1085, endPoint y: 376, distance: 42.3
click at [1093, 370] on div "0.7 грн" at bounding box center [1134, 373] width 128 height 43
type input "2"
click at [1073, 184] on div "arrow_back Рекламні кампанії РК Зупинити Період: з 12.09.2025 14:10 Товари: 287…" at bounding box center [705, 225] width 1026 height 1162
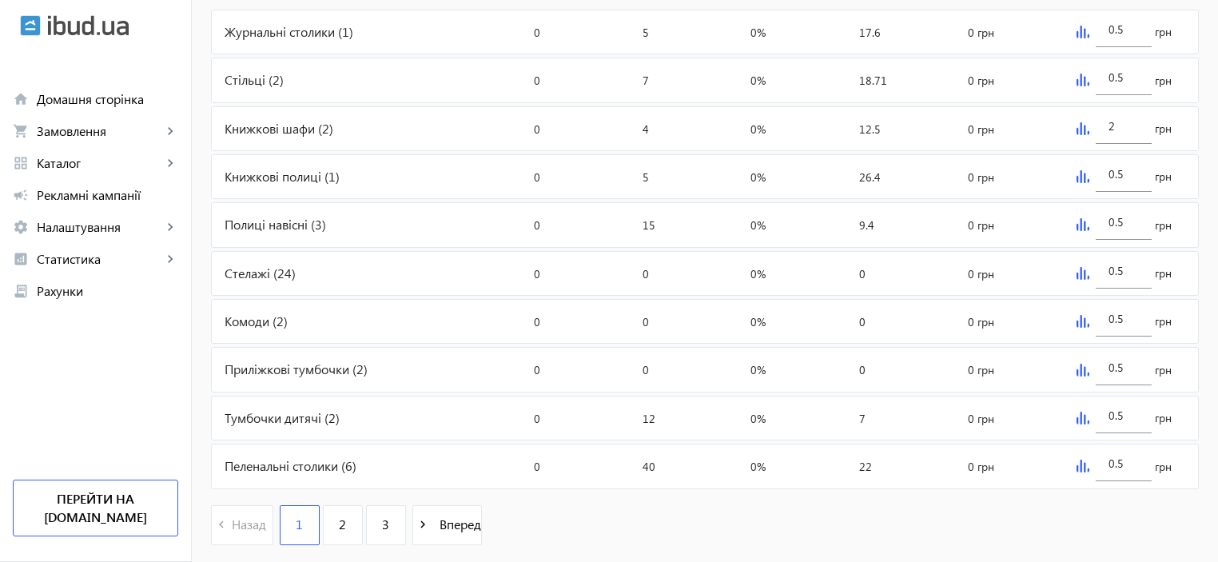
scroll to position [710, 0]
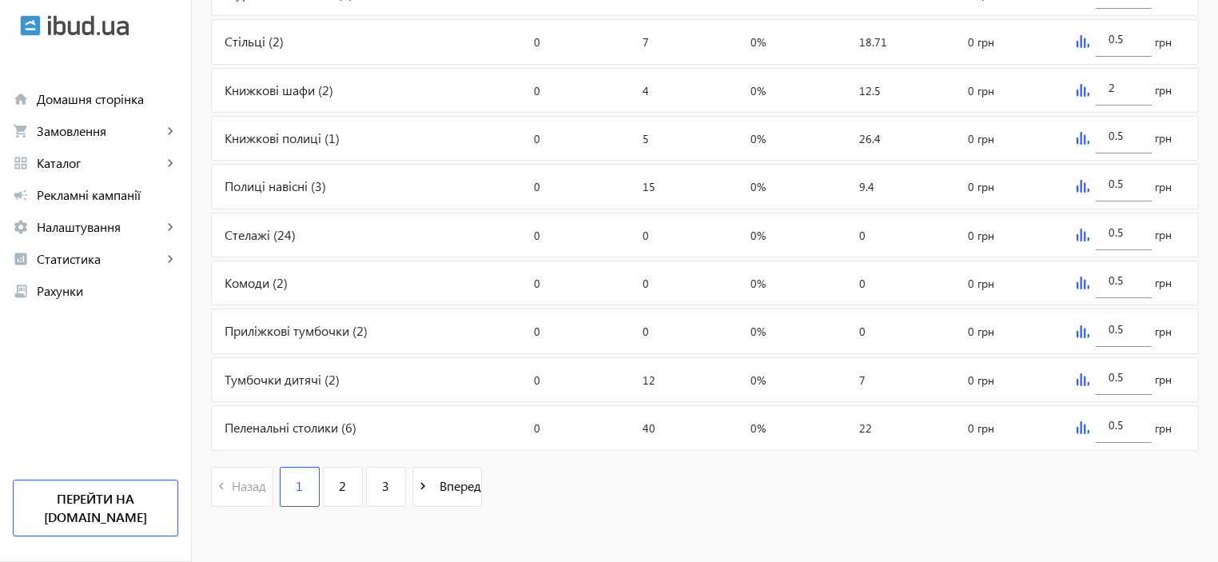
click at [226, 241] on div "Стелажі (24)" at bounding box center [370, 234] width 316 height 43
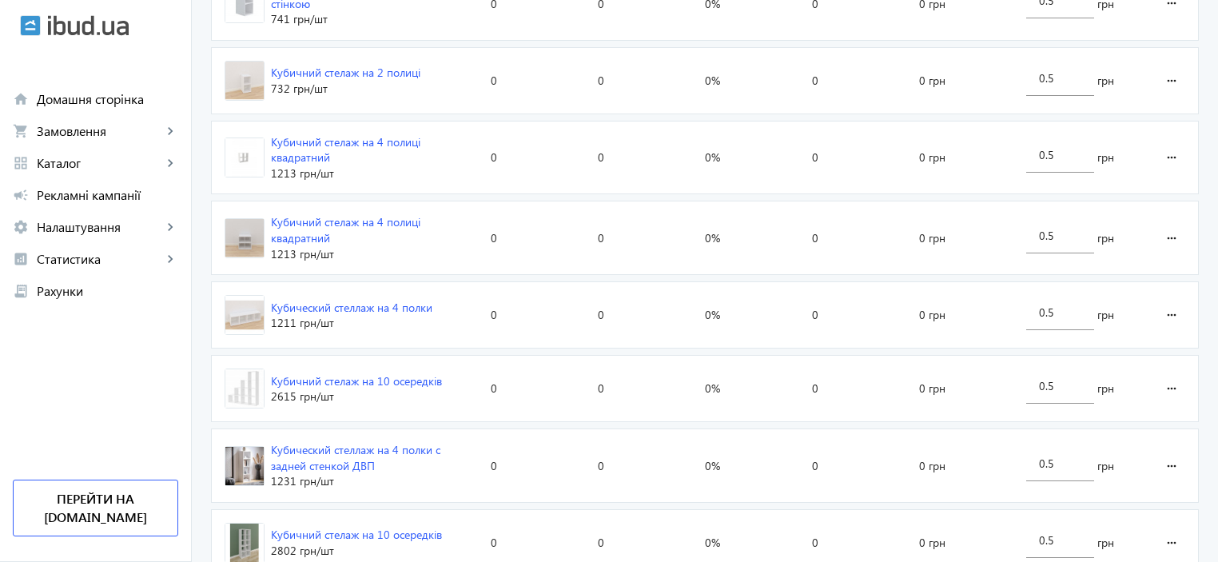
scroll to position [532, 0]
click at [1164, 315] on mat-icon "more_horiz" at bounding box center [1171, 317] width 19 height 38
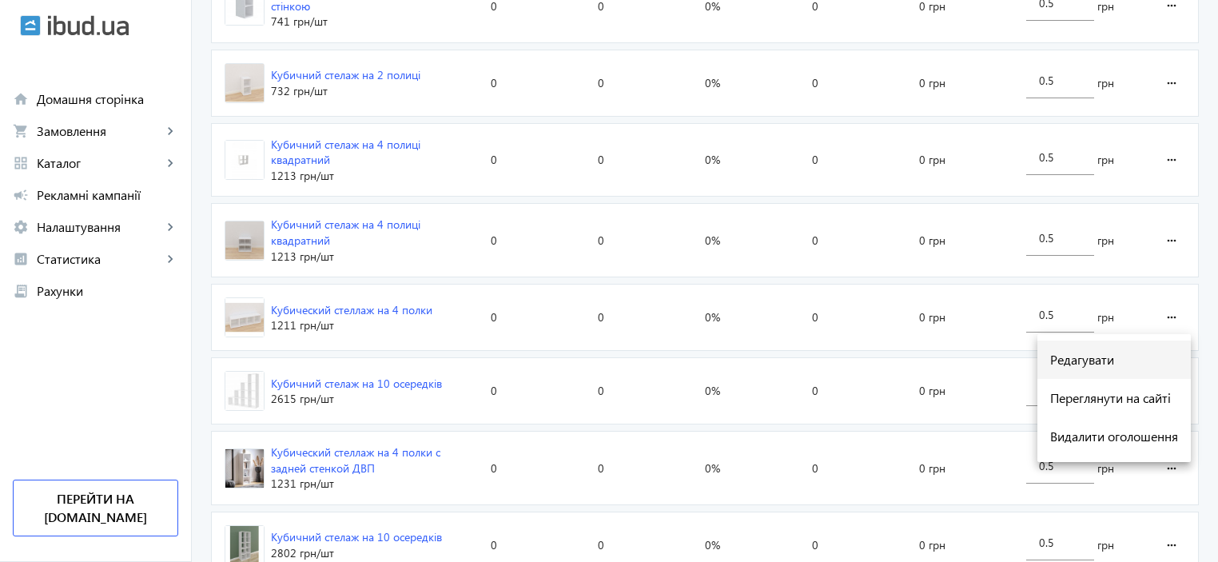
click at [1090, 356] on span "Редагувати" at bounding box center [1114, 359] width 128 height 13
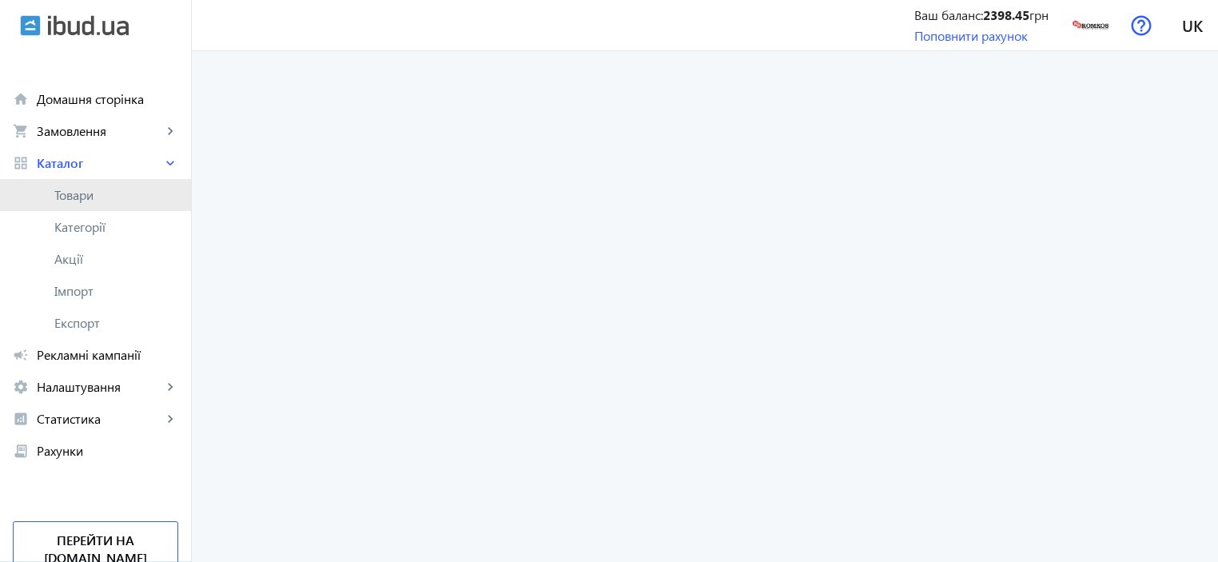
click at [74, 188] on span "Товари" at bounding box center [116, 195] width 124 height 16
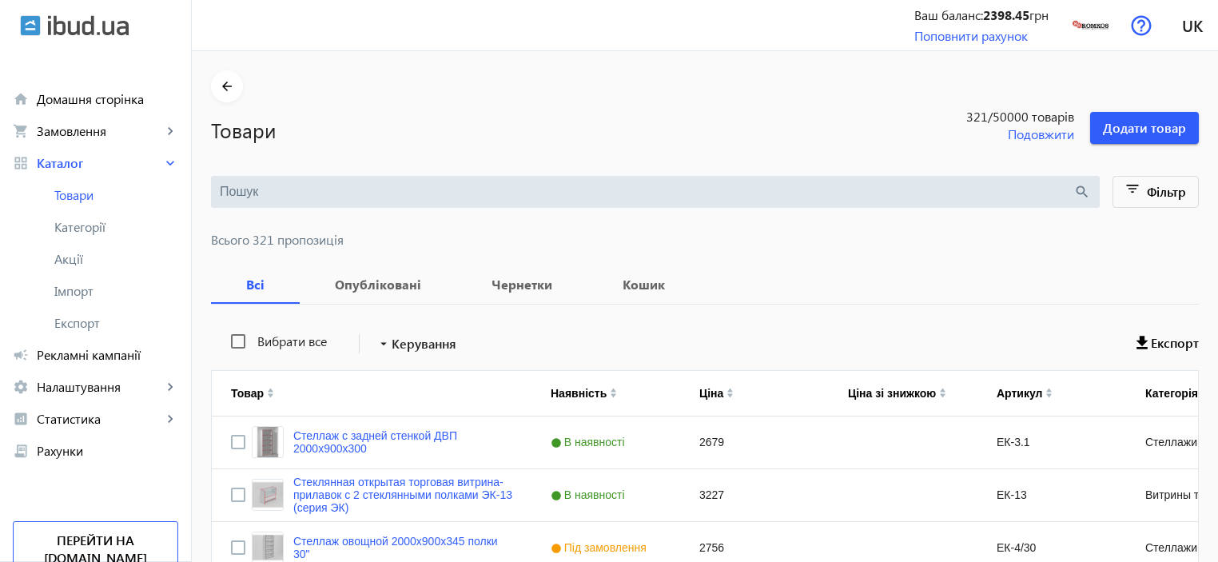
click at [330, 193] on input "search" at bounding box center [647, 192] width 854 height 18
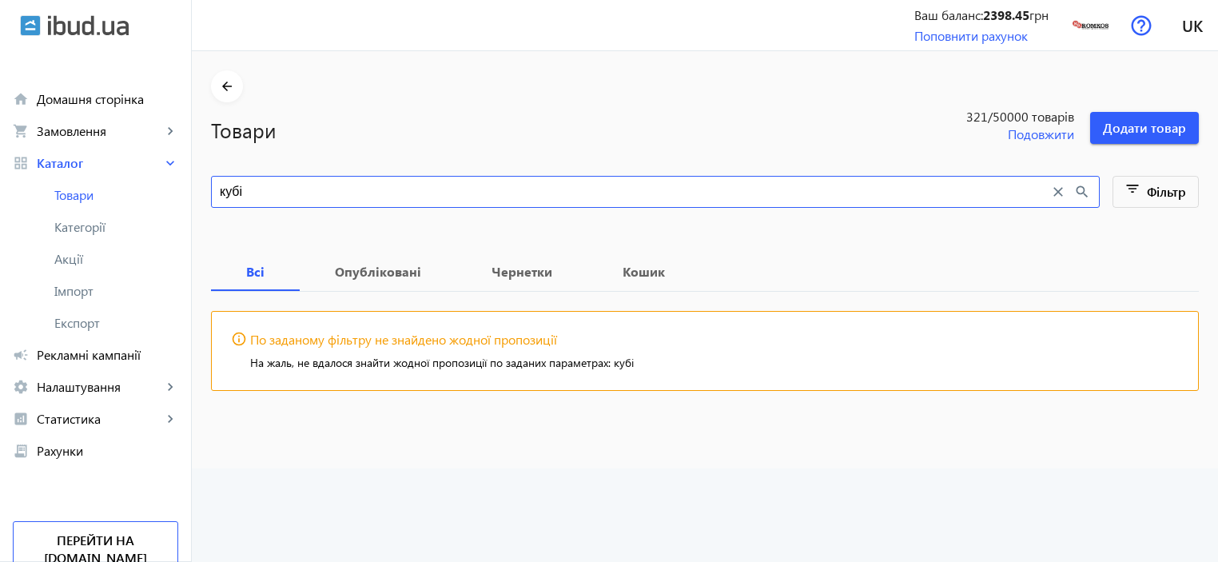
type input "куб"
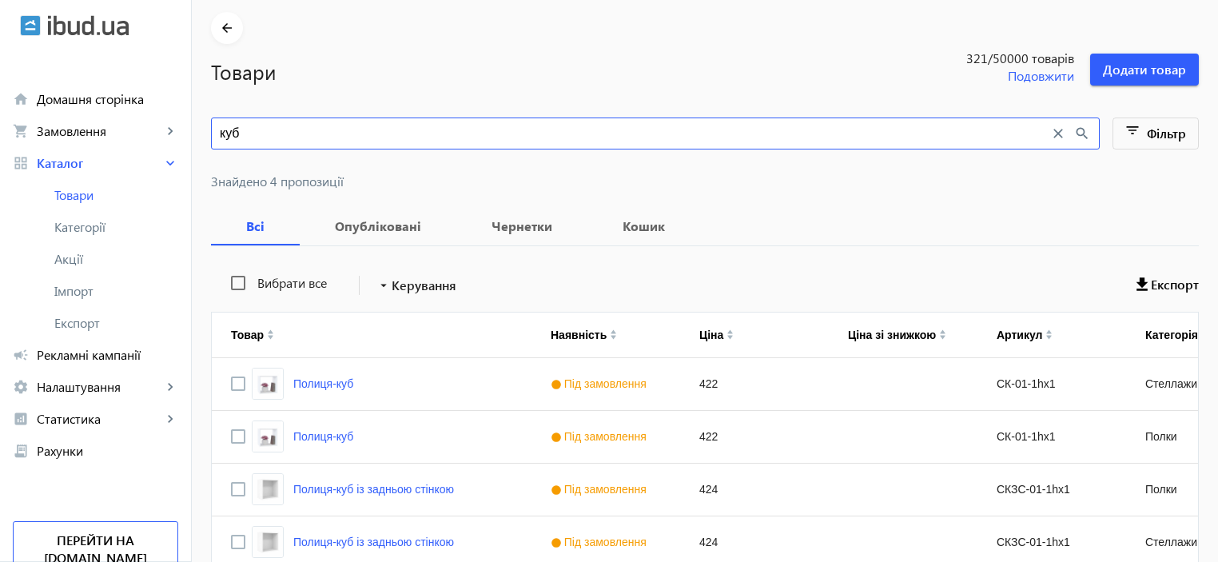
scroll to position [148, 0]
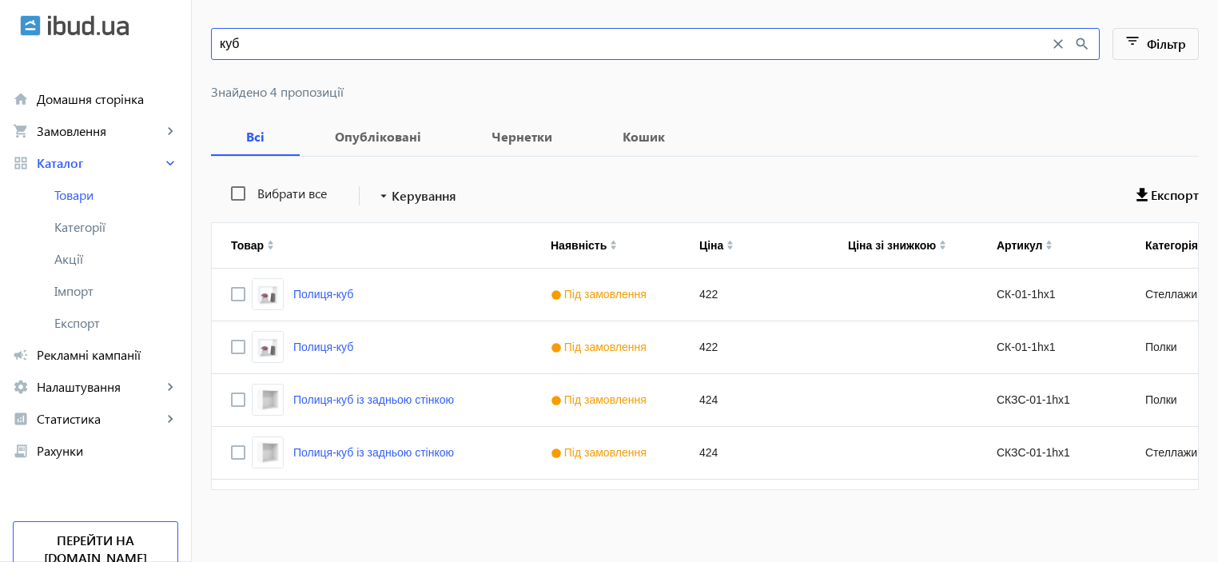
drag, startPoint x: 237, startPoint y: 46, endPoint x: 198, endPoint y: 43, distance: 39.2
click at [198, 43] on main "arrow_back Товари 321 /50000 товарів Подовжити Додати товар куб close search fi…" at bounding box center [705, 215] width 1026 height 587
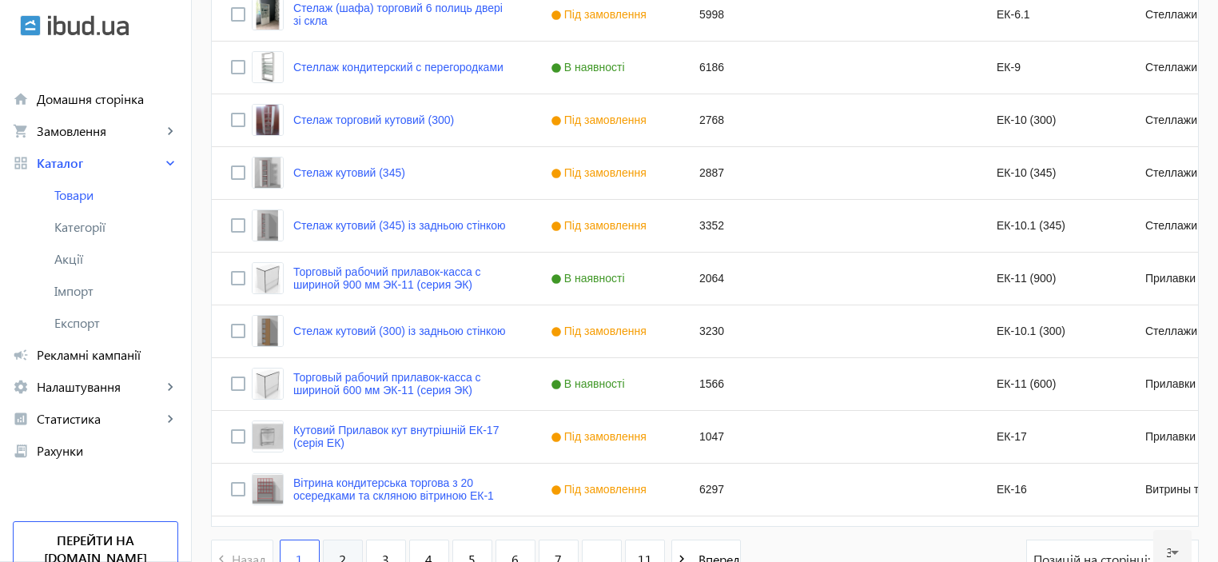
scroll to position [1429, 0]
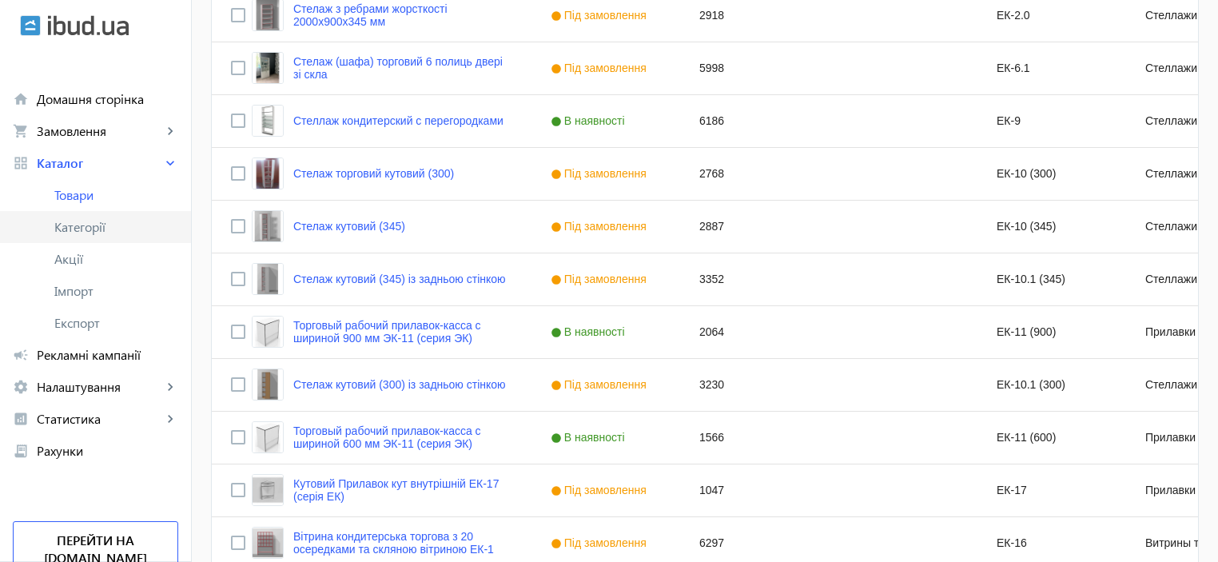
click at [74, 224] on span "Категорії" at bounding box center [116, 227] width 124 height 16
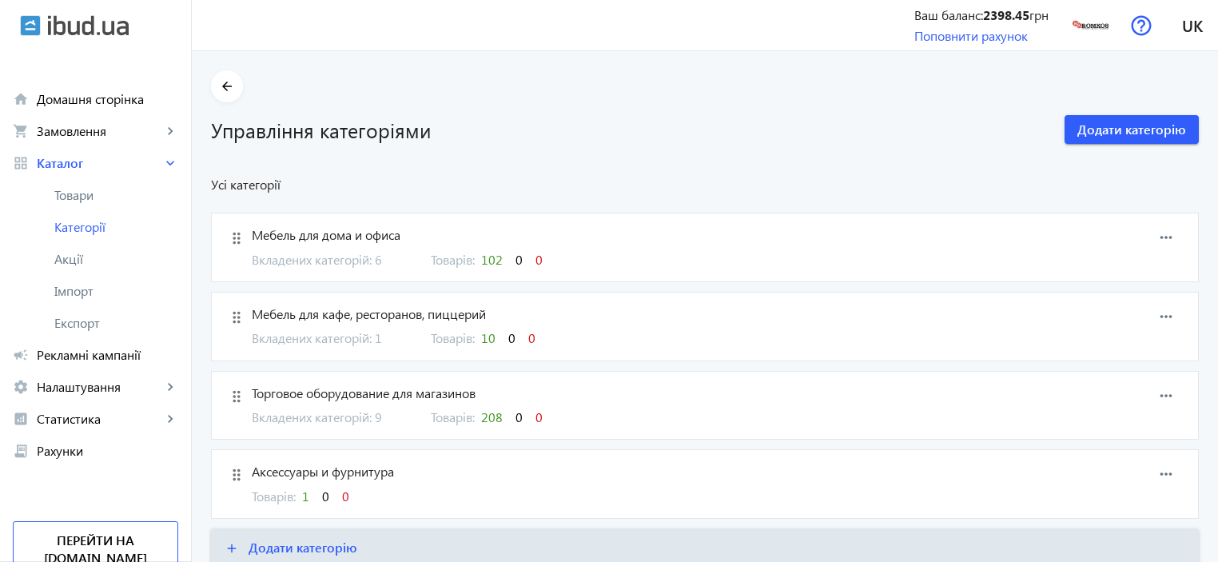
click at [229, 236] on mat-icon "drag_indicator" at bounding box center [237, 238] width 24 height 24
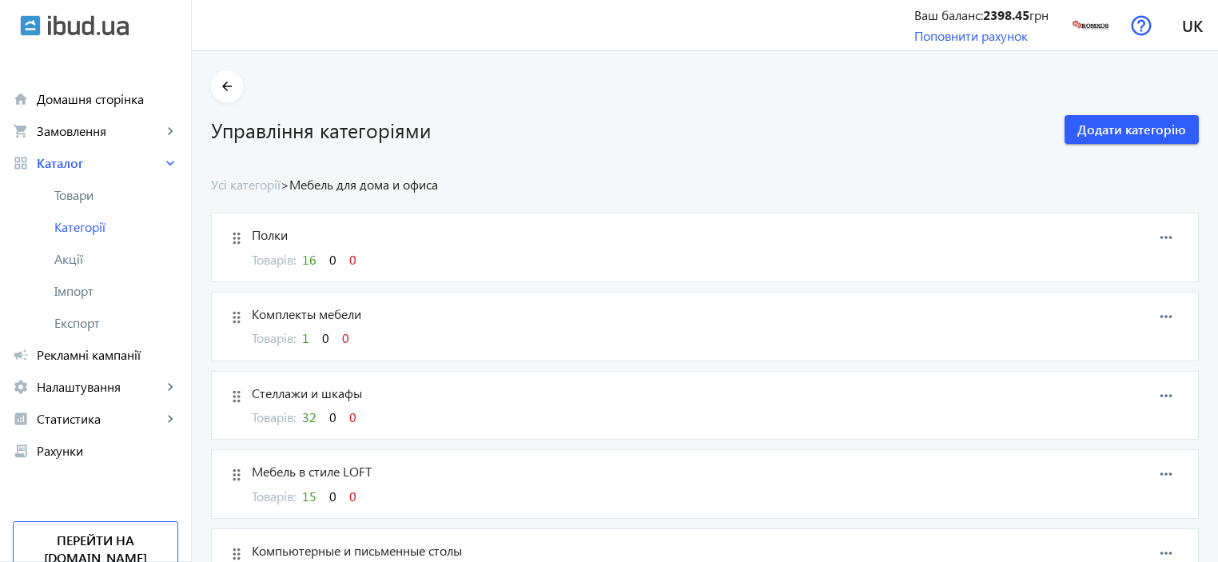
scroll to position [106, 0]
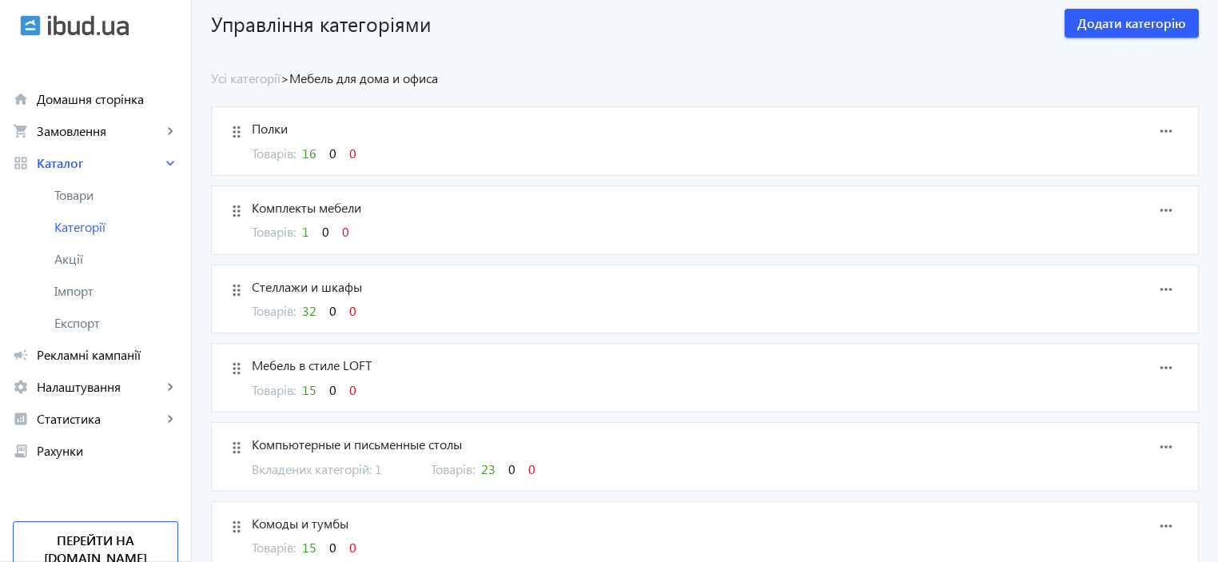
click at [285, 281] on span "Стеллажи и шкафы" at bounding box center [635, 287] width 766 height 18
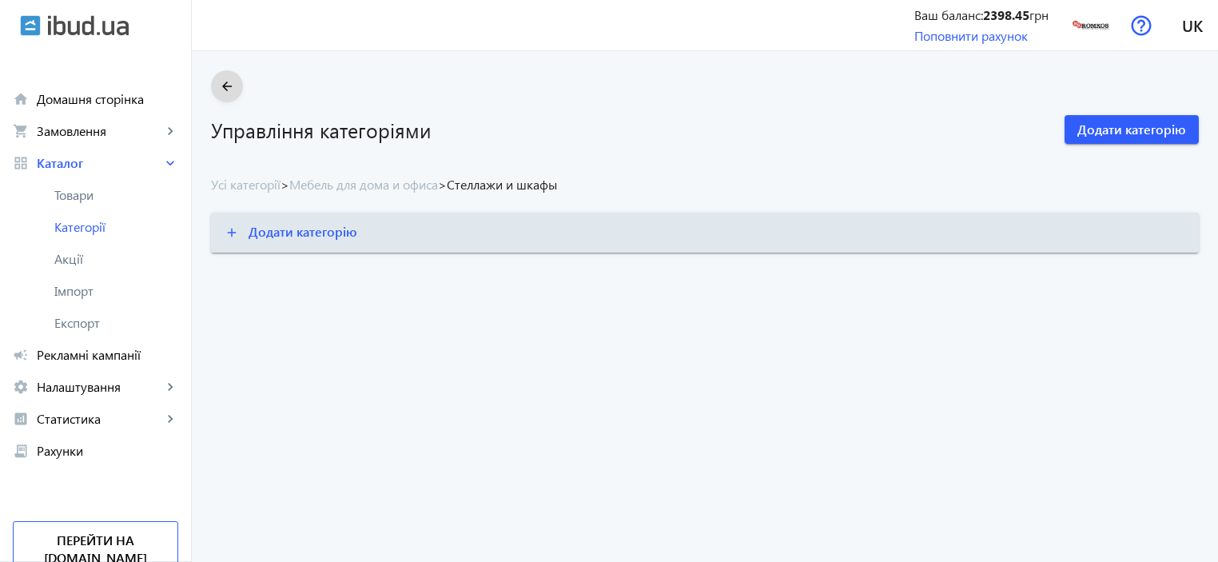
click at [217, 87] on mat-icon "arrow_back" at bounding box center [227, 87] width 20 height 20
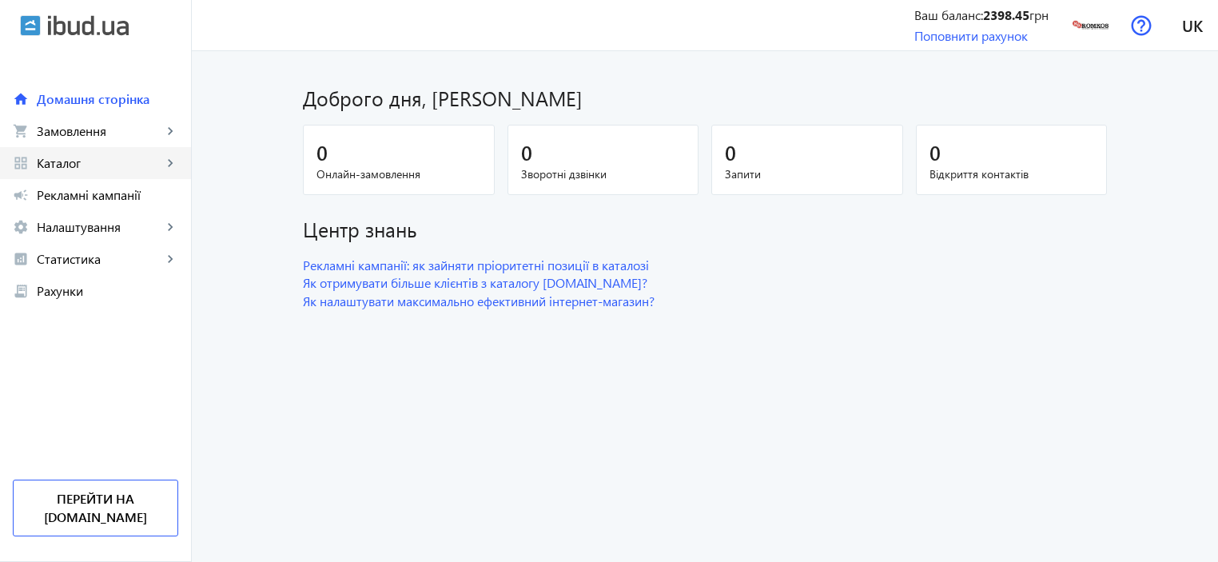
click at [54, 167] on span "Каталог" at bounding box center [99, 163] width 125 height 16
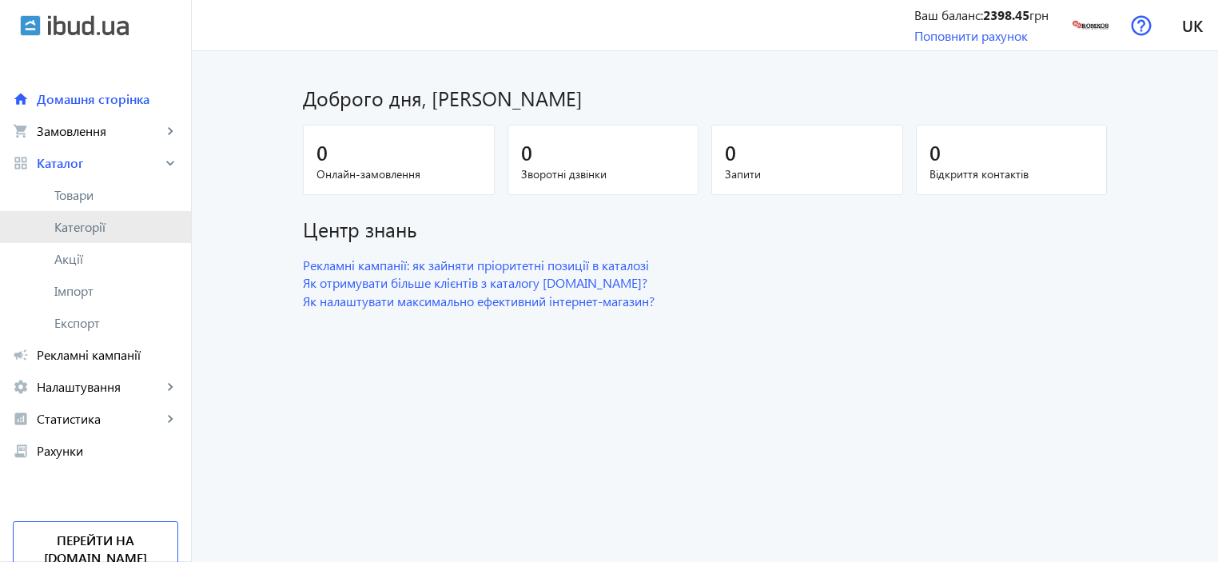
click at [61, 229] on span "Категорії" at bounding box center [116, 227] width 124 height 16
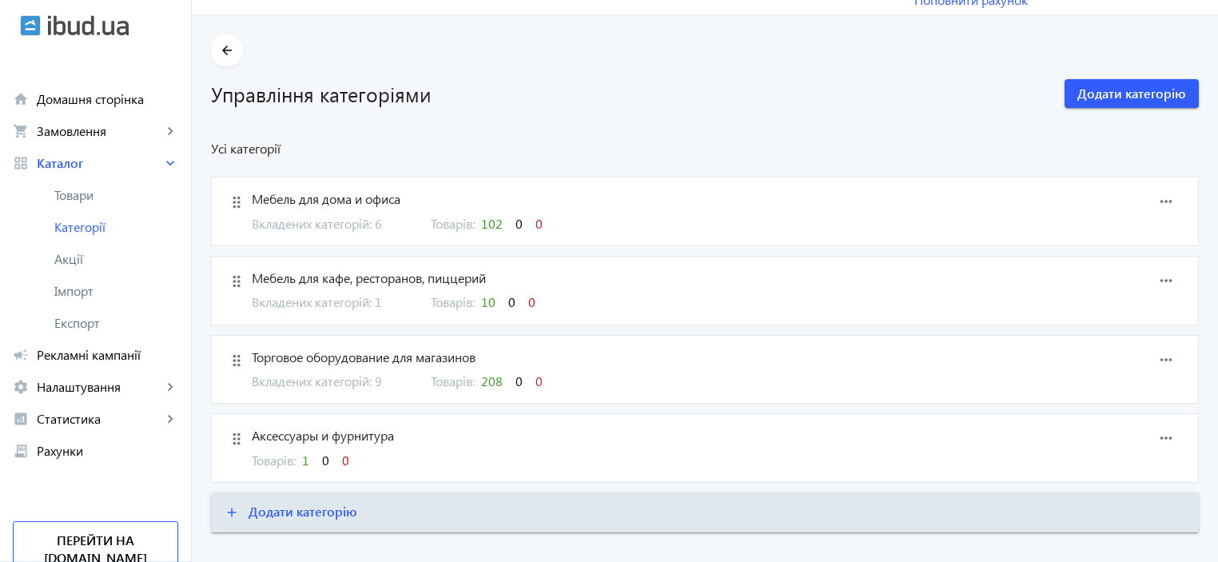
scroll to position [59, 0]
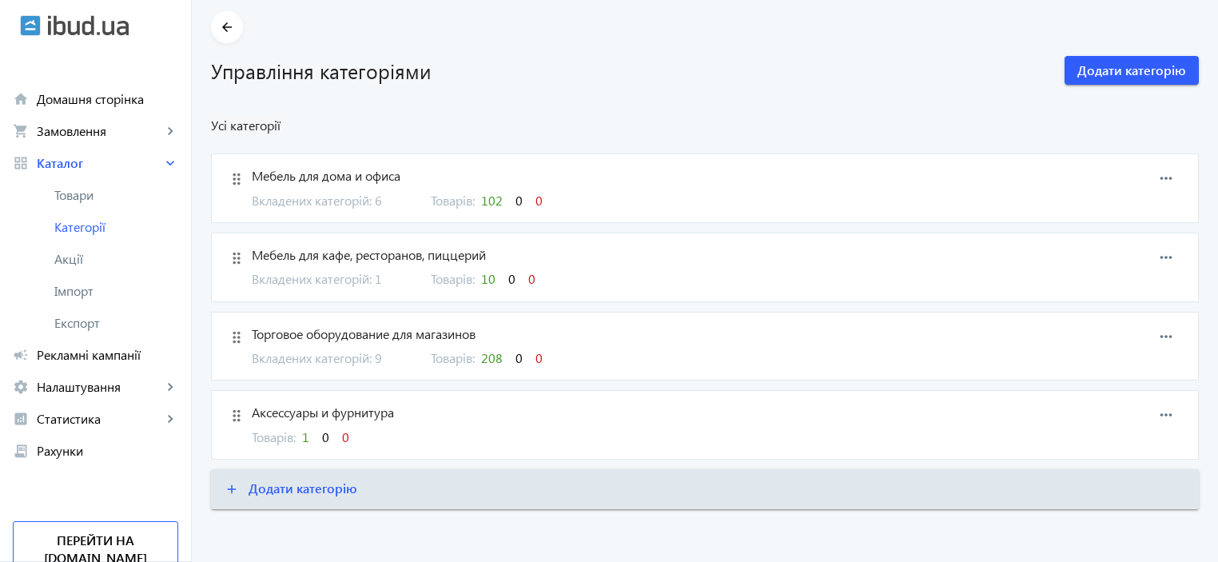
click at [229, 178] on mat-icon "drag_indicator" at bounding box center [237, 179] width 24 height 24
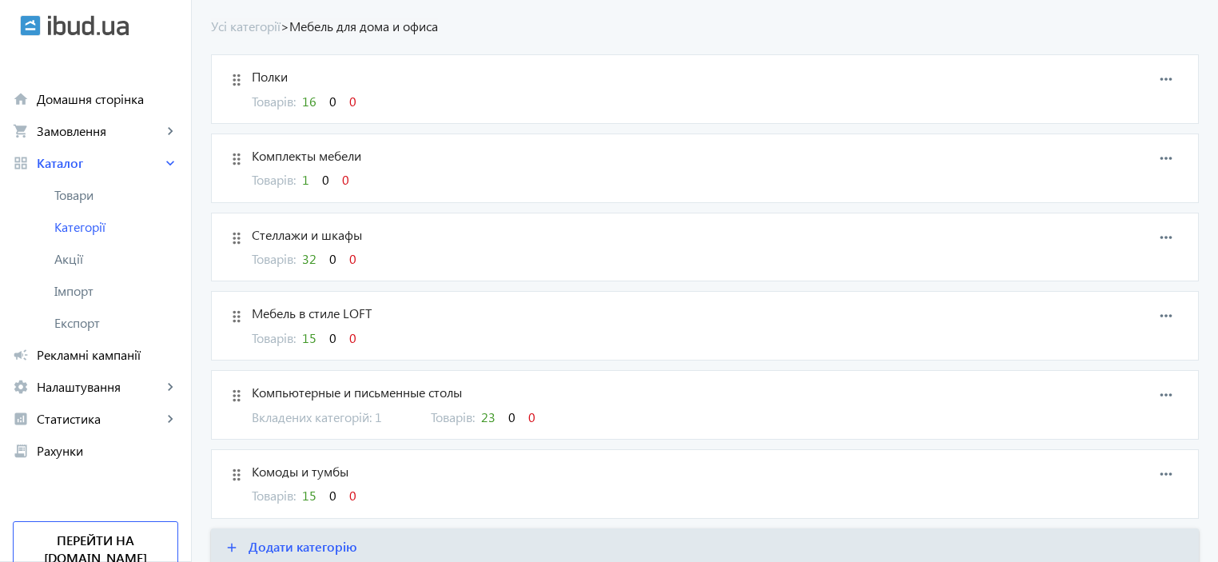
scroll to position [160, 0]
click at [305, 259] on span "32" at bounding box center [309, 257] width 14 height 17
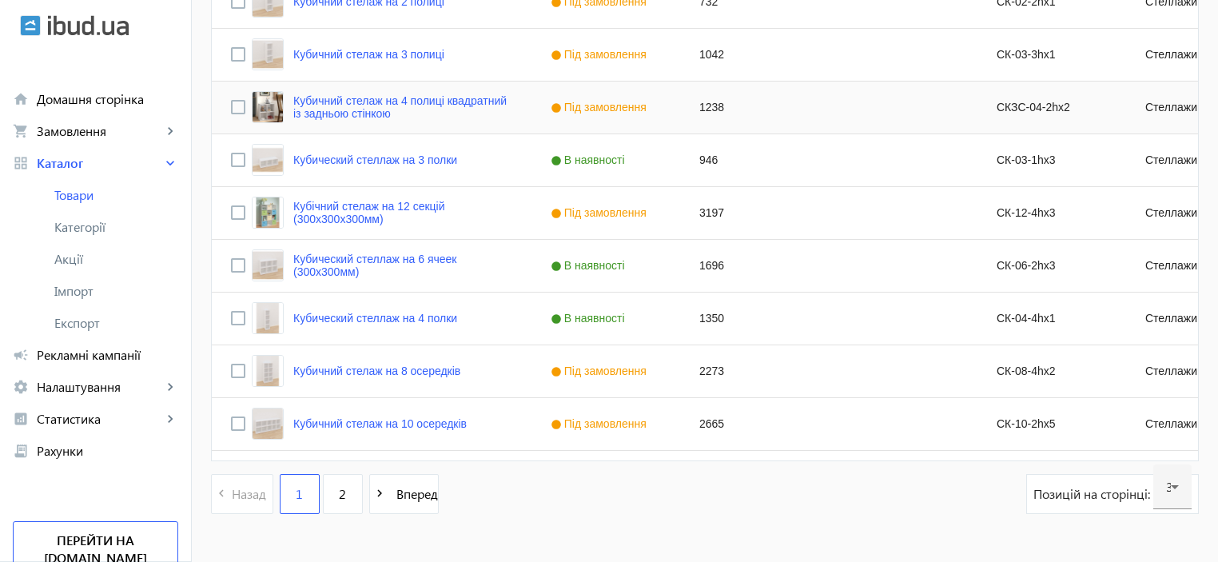
scroll to position [1599, 0]
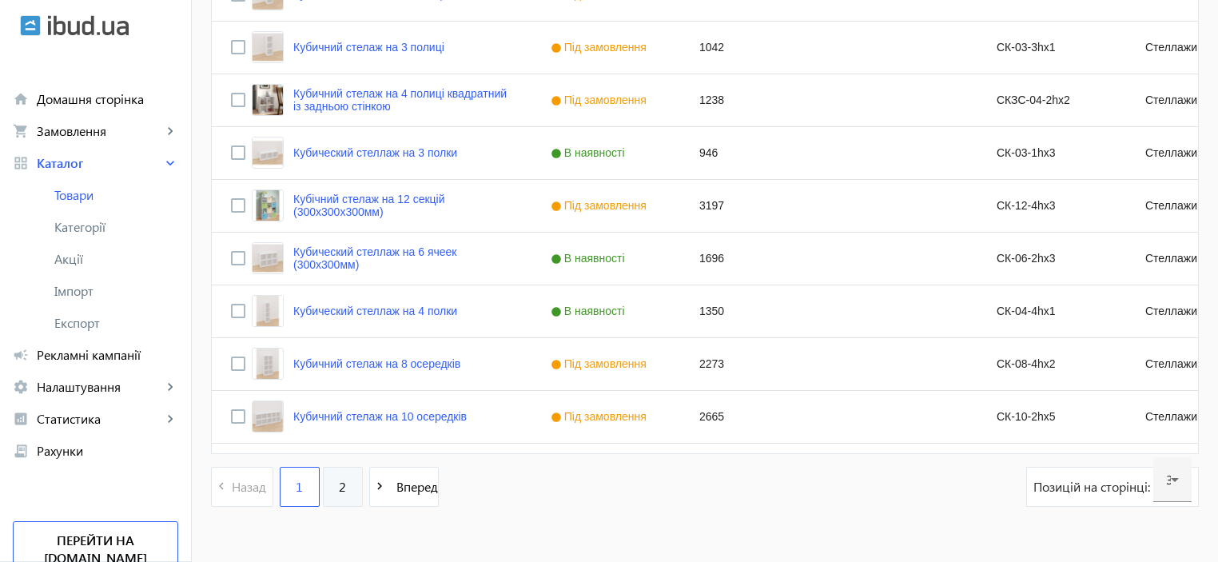
click at [339, 484] on span "2" at bounding box center [342, 487] width 7 height 18
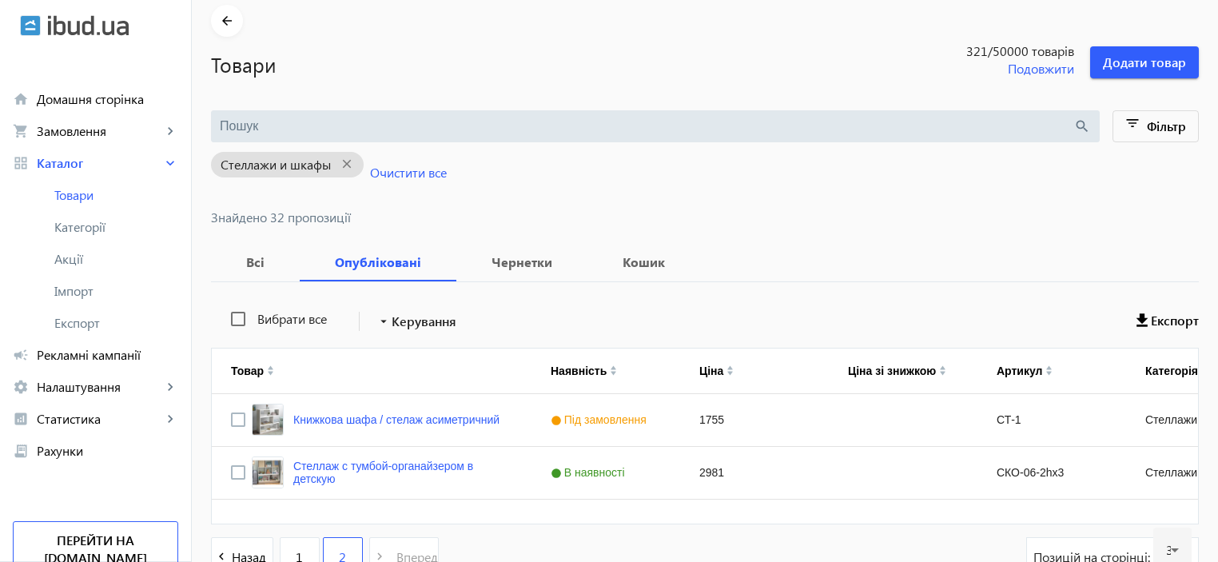
scroll to position [169, 0]
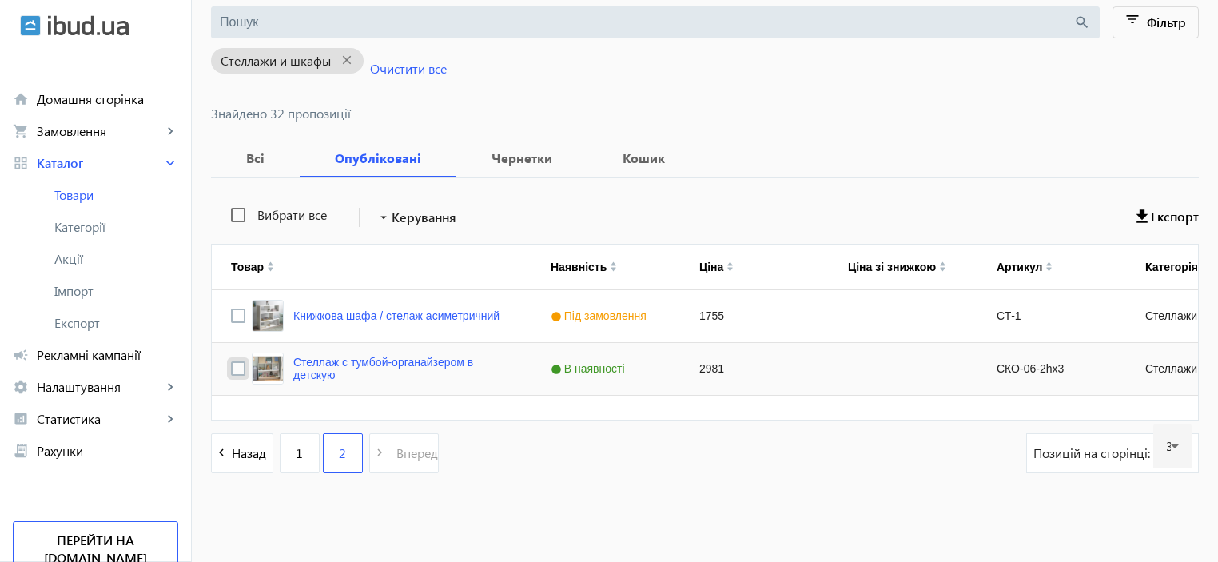
click at [233, 364] on input "Press Space to toggle row selection (unchecked)" at bounding box center [238, 368] width 14 height 14
checkbox input "true"
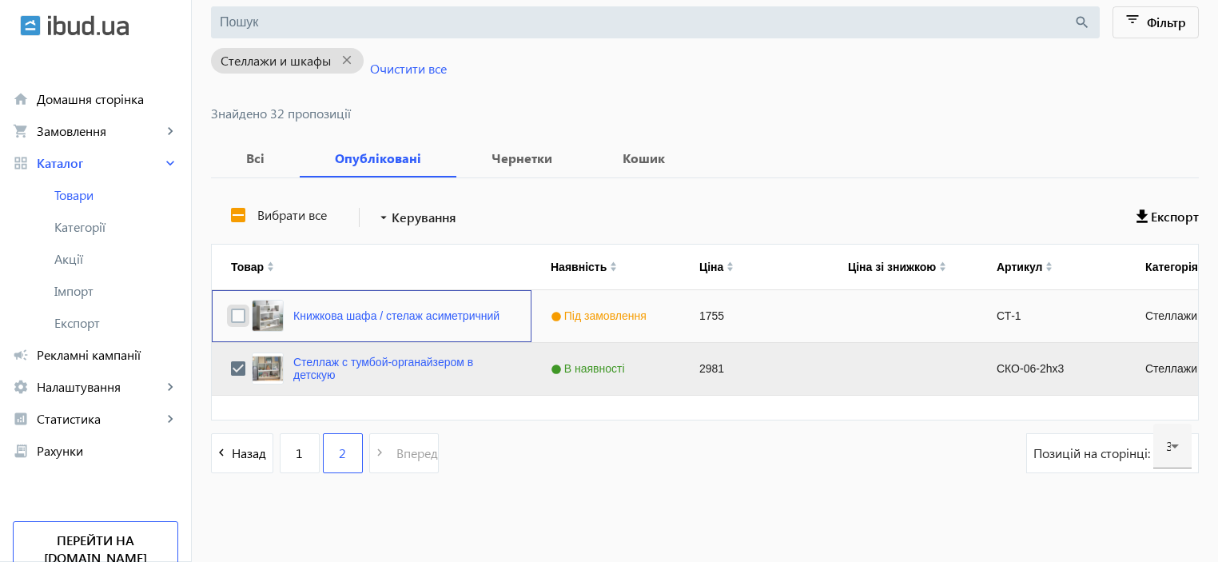
click at [231, 312] on input "Press Space to toggle row selection (unchecked)" at bounding box center [238, 316] width 14 height 14
checkbox input "true"
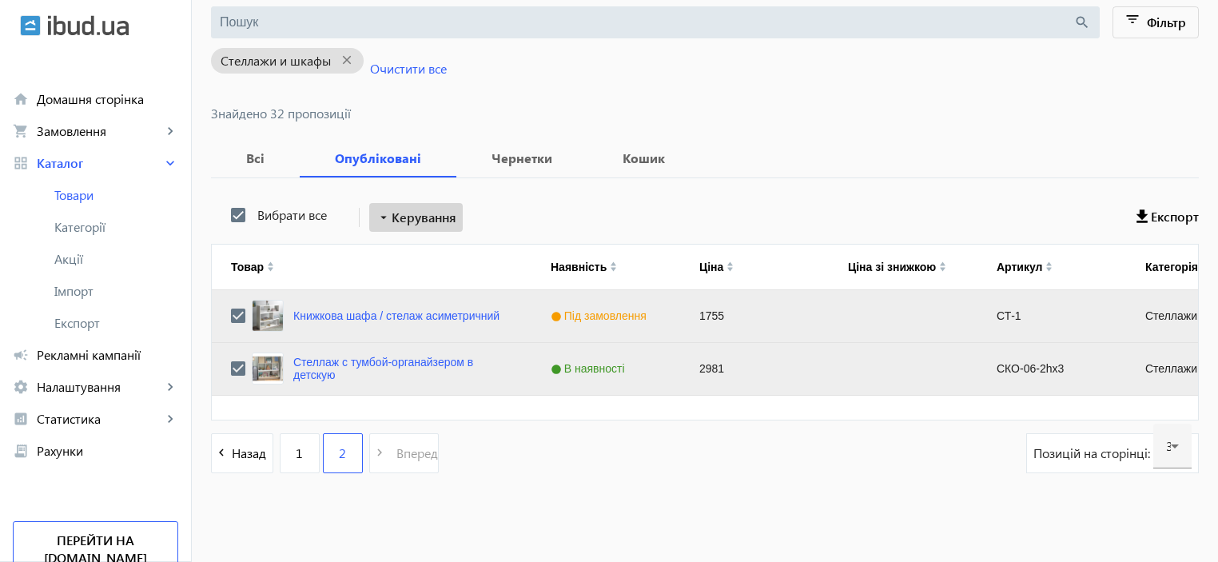
click at [404, 217] on span "Керування" at bounding box center [424, 217] width 65 height 19
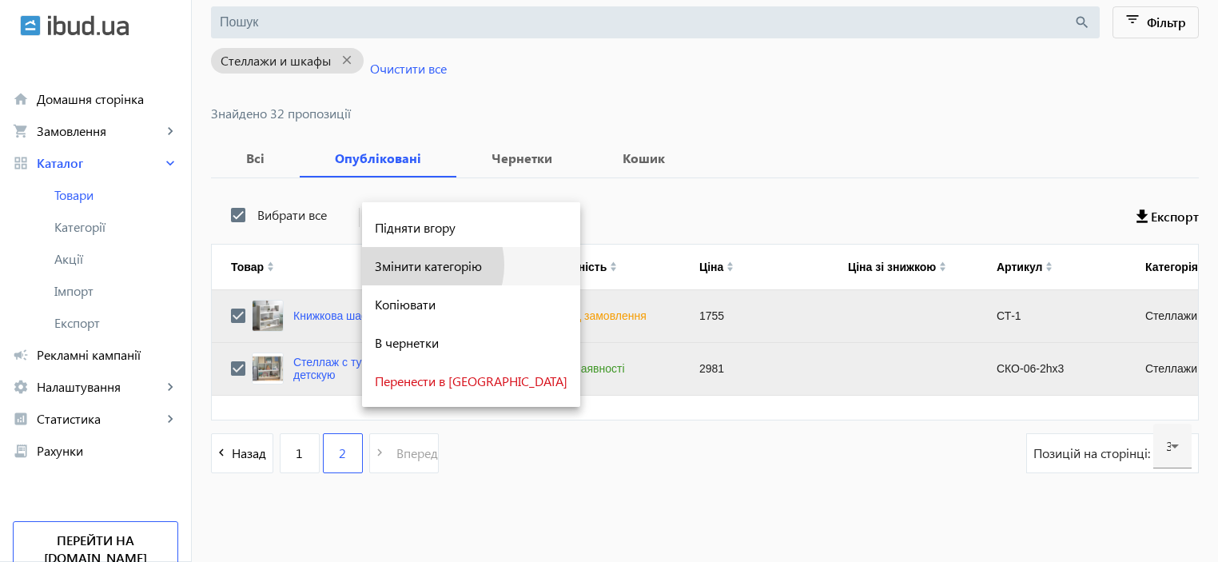
click at [417, 265] on div "Змінити категорію" at bounding box center [471, 266] width 193 height 13
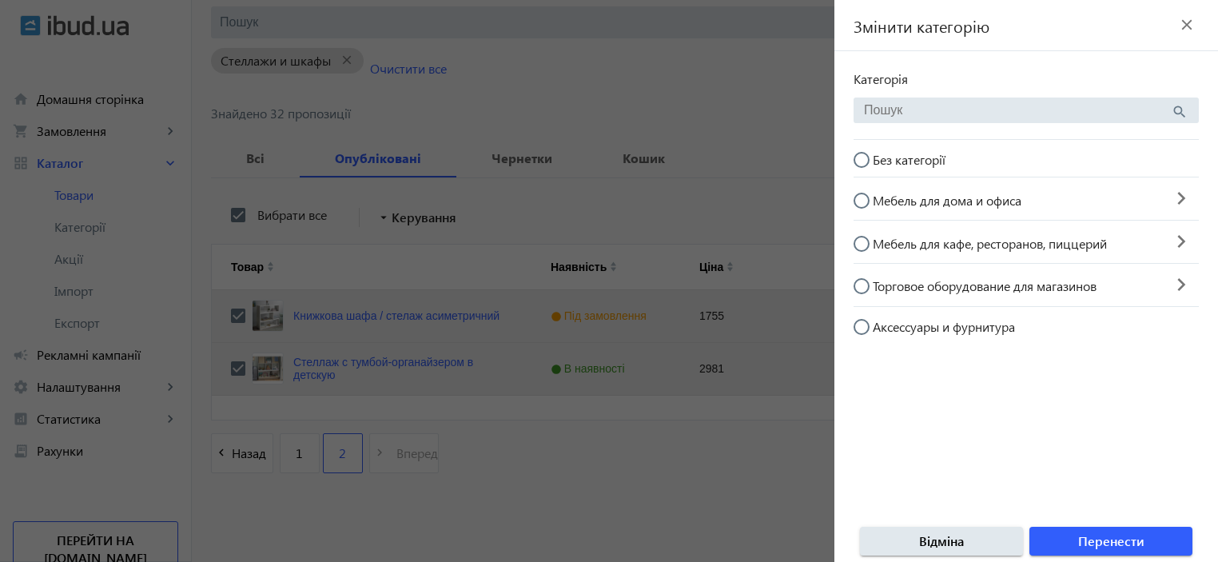
click at [930, 111] on input "search" at bounding box center [1017, 110] width 307 height 14
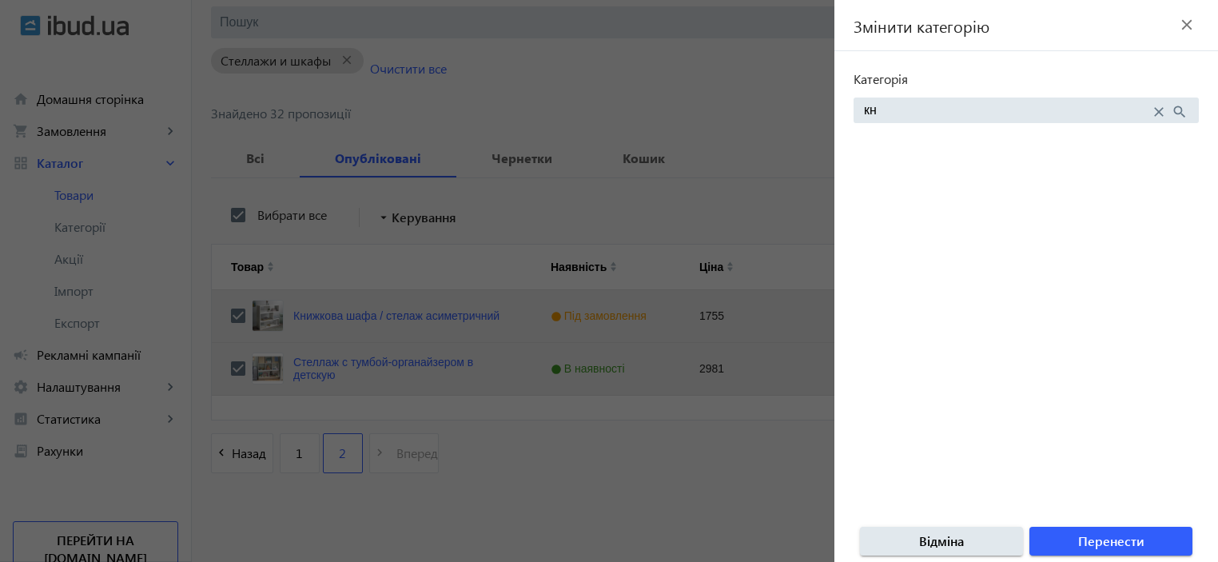
type input "к"
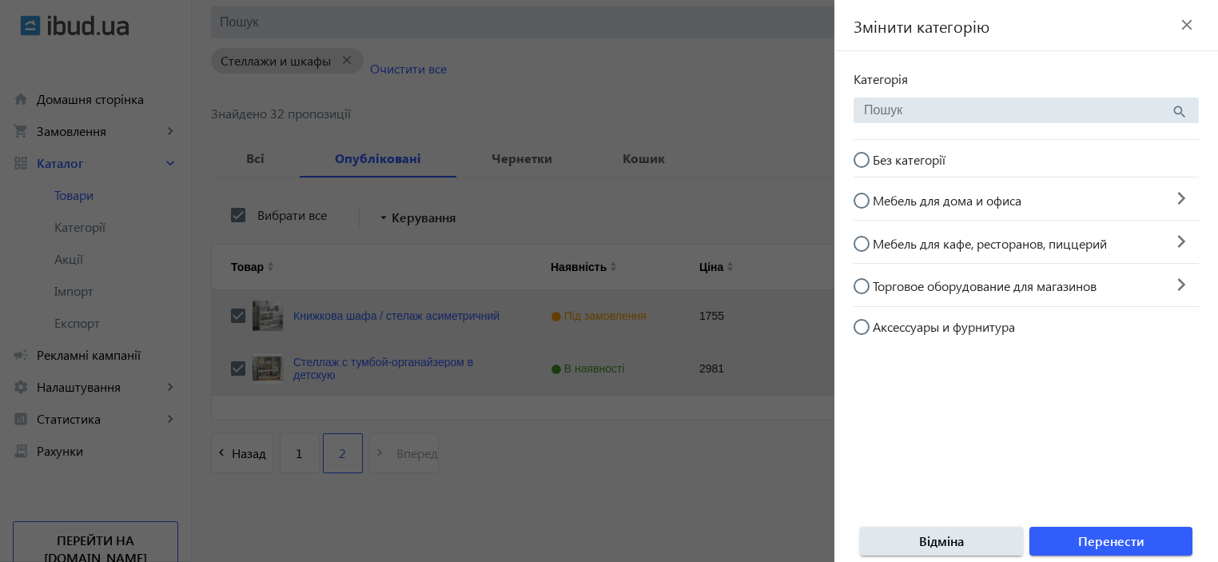
click at [1037, 204] on mat-radio-button "Мебель для дома и офиса" at bounding box center [1009, 199] width 310 height 30
radio input "true"
click at [1037, 204] on mat-radio-button "Мебель для дома и офиса" at bounding box center [1009, 199] width 310 height 30
click at [1009, 211] on mat-radio-button "Мебель для дома и офиса" at bounding box center [1009, 199] width 310 height 30
click at [942, 195] on span "Мебель для дома и офиса" at bounding box center [947, 200] width 149 height 17
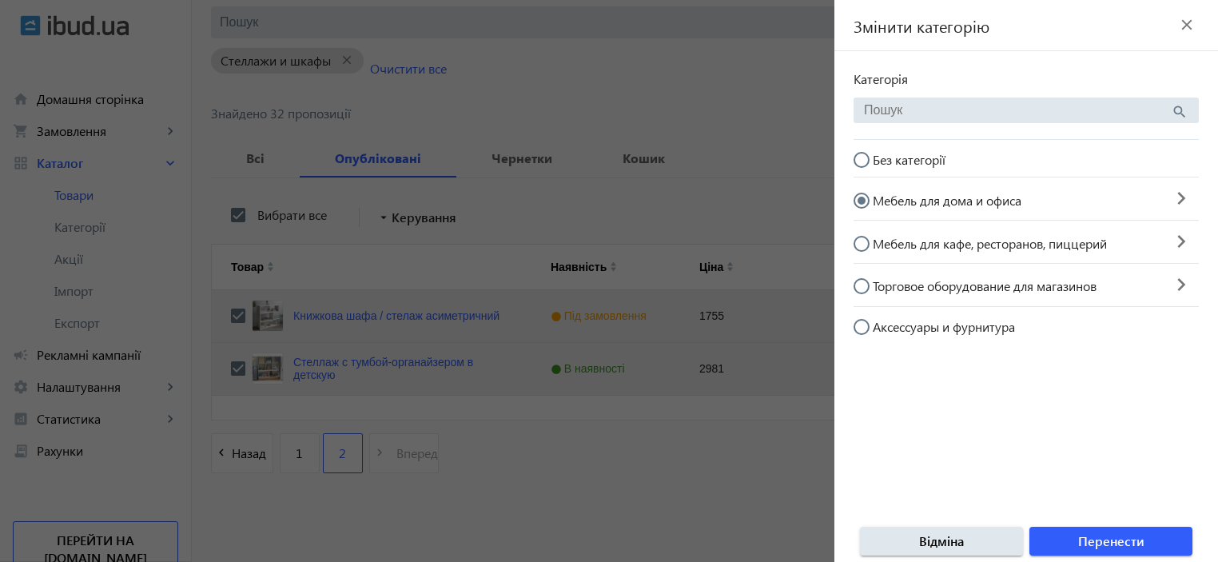
click at [886, 195] on input "Мебель для дома и офиса" at bounding box center [870, 209] width 32 height 32
click at [861, 204] on input "Мебель для дома и офиса" at bounding box center [870, 209] width 32 height 32
click at [1167, 197] on mat-icon "keyboard_arrow_right" at bounding box center [1181, 199] width 35 height 36
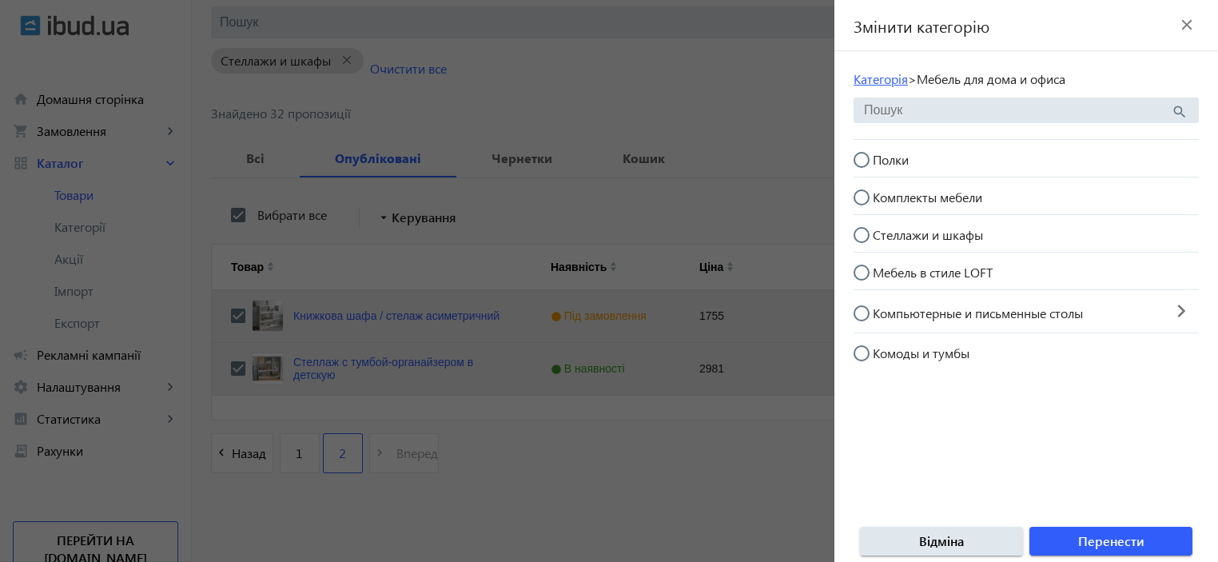
click at [866, 84] on link "Категорія" at bounding box center [881, 78] width 54 height 17
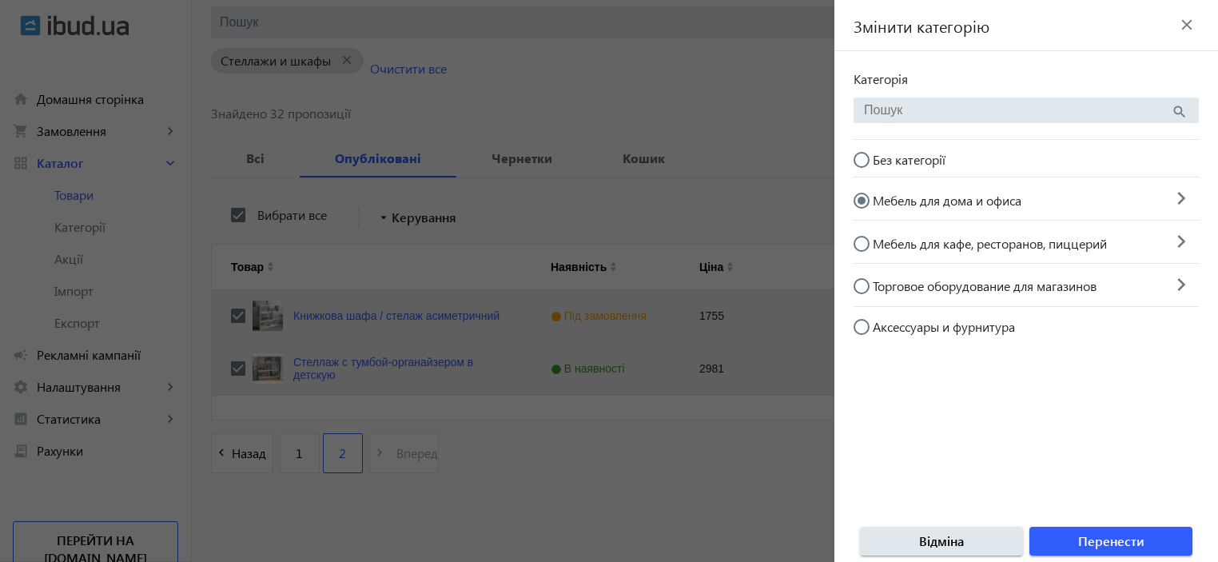
click at [1167, 245] on mat-icon "keyboard_arrow_right" at bounding box center [1181, 242] width 35 height 36
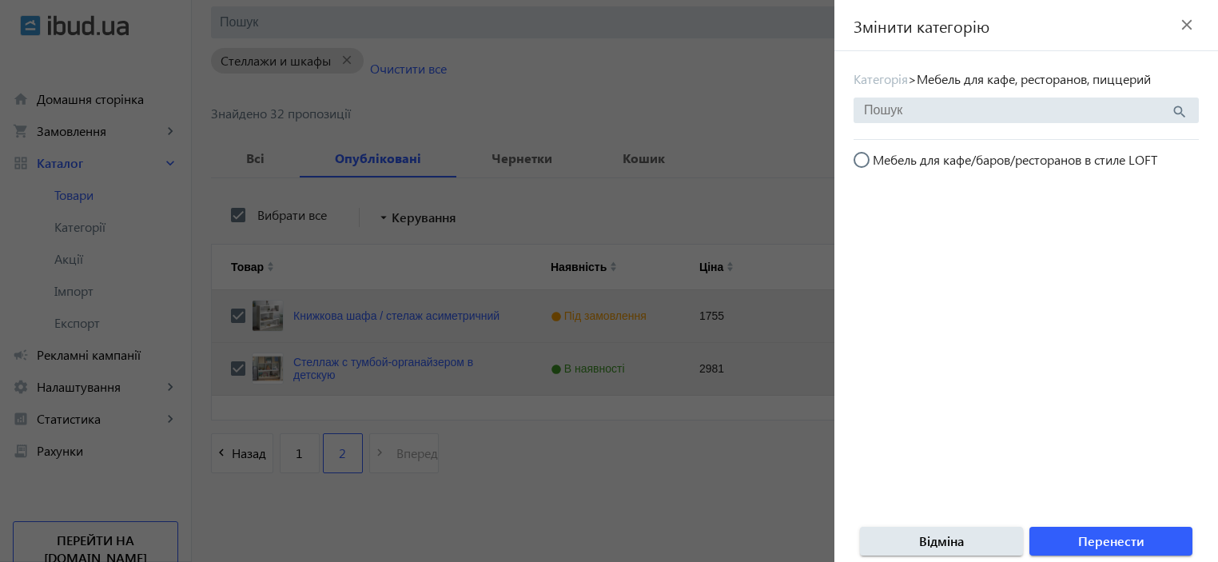
click at [768, 76] on div at bounding box center [609, 281] width 1218 height 562
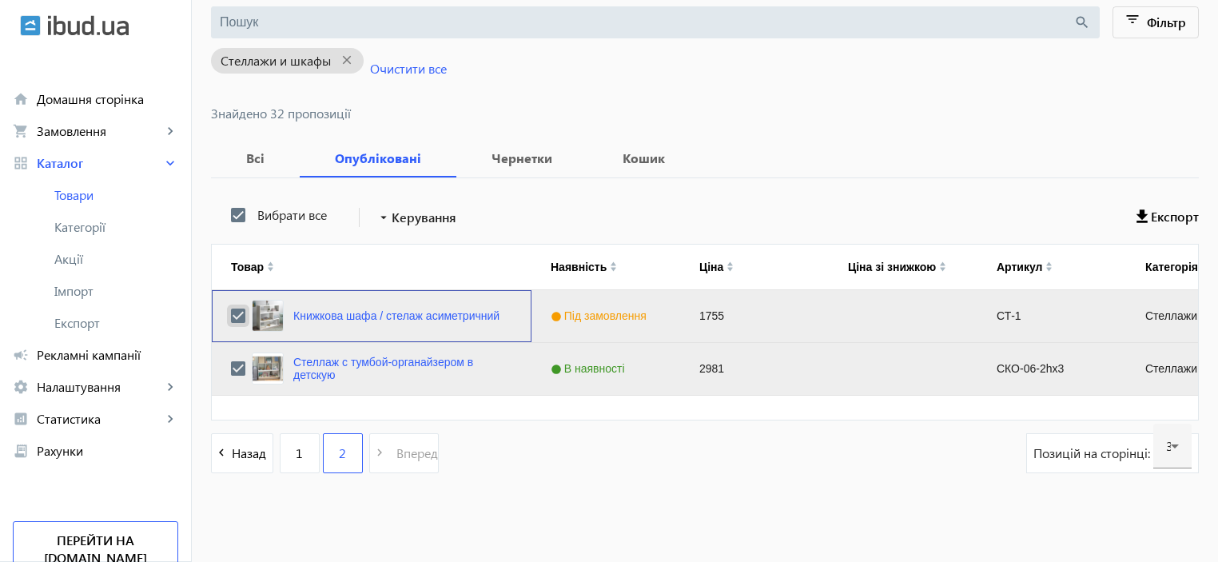
click at [231, 318] on input "Press Space to toggle row selection (checked)" at bounding box center [238, 316] width 14 height 14
checkbox input "false"
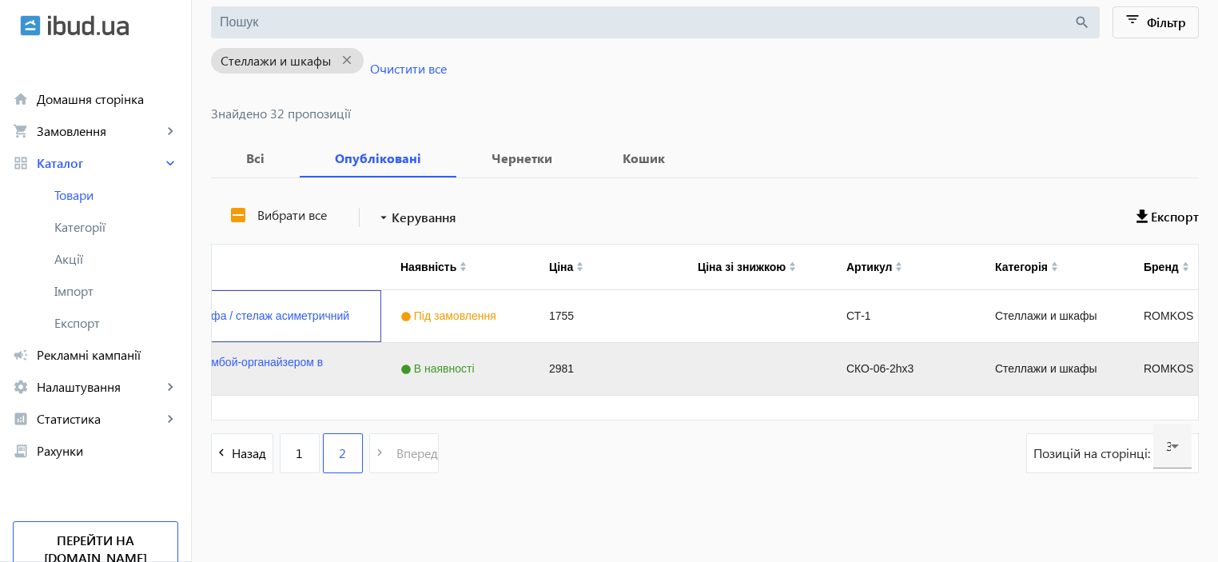
scroll to position [0, 0]
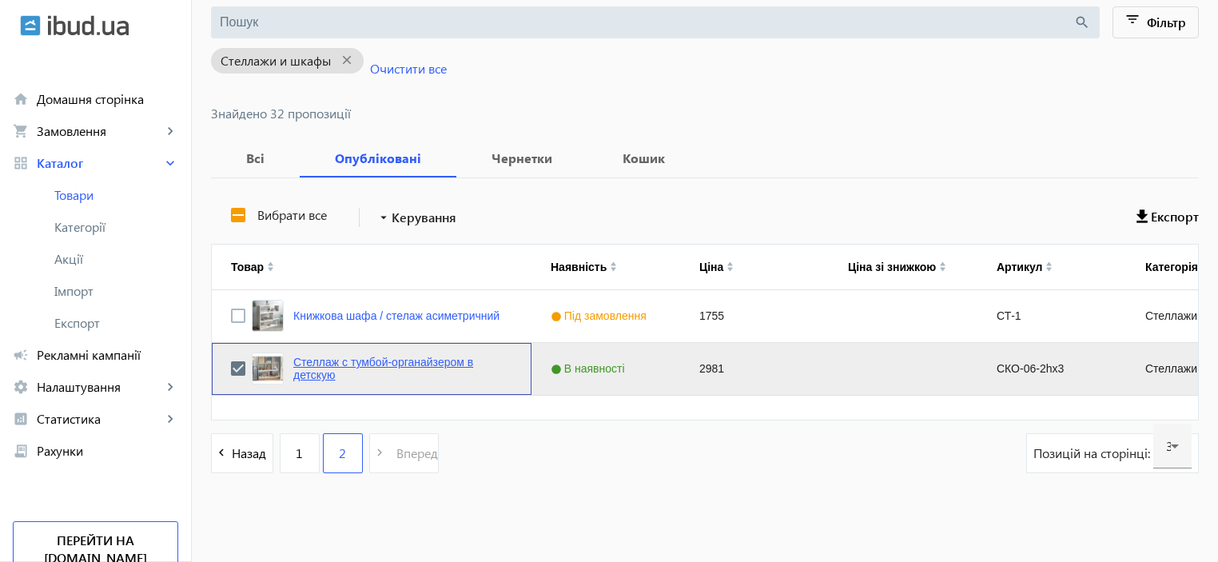
click at [313, 360] on link "Стеллаж с тумбой-органайзером в детскую" at bounding box center [402, 369] width 219 height 26
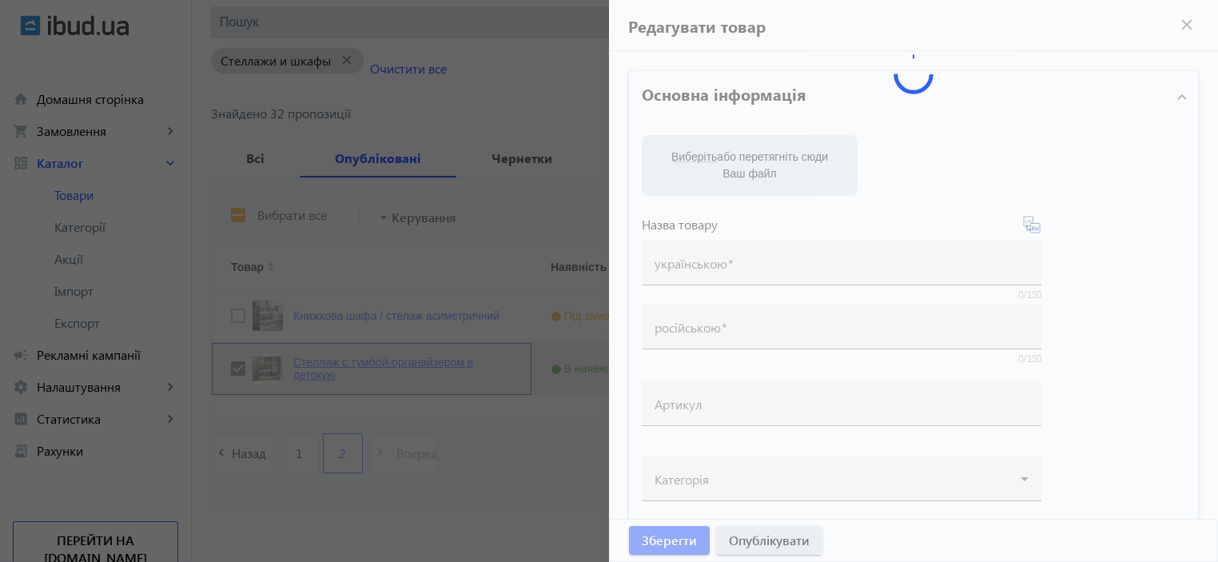
type input "Стеллаж с тумбой-органайзером в детскую"
type input "СКО-06-2hх3"
type input "2981"
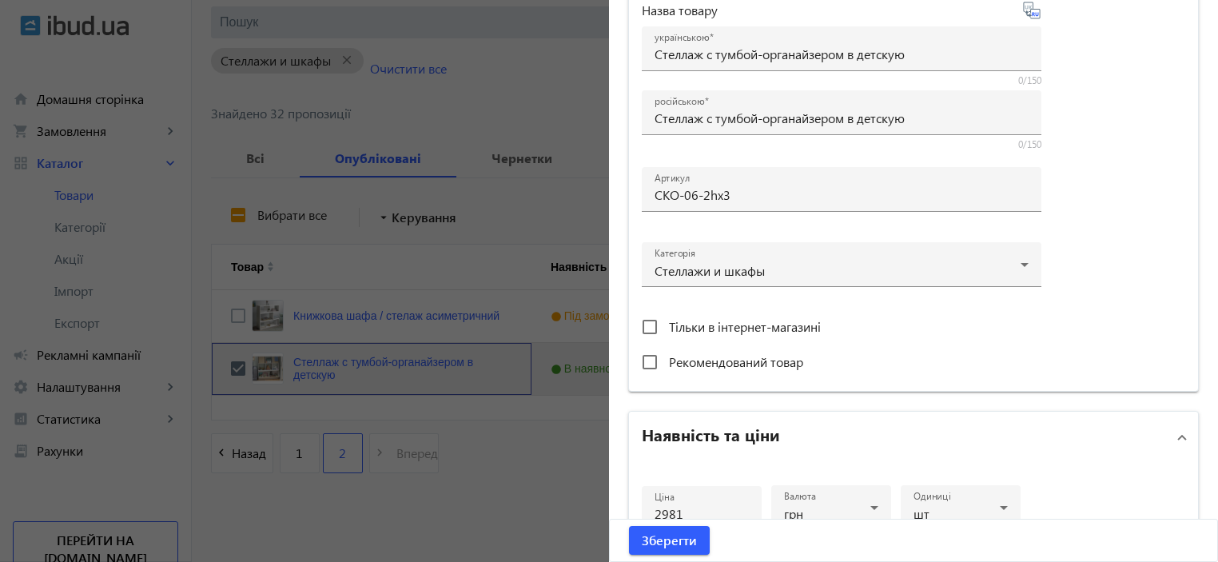
scroll to position [372, 0]
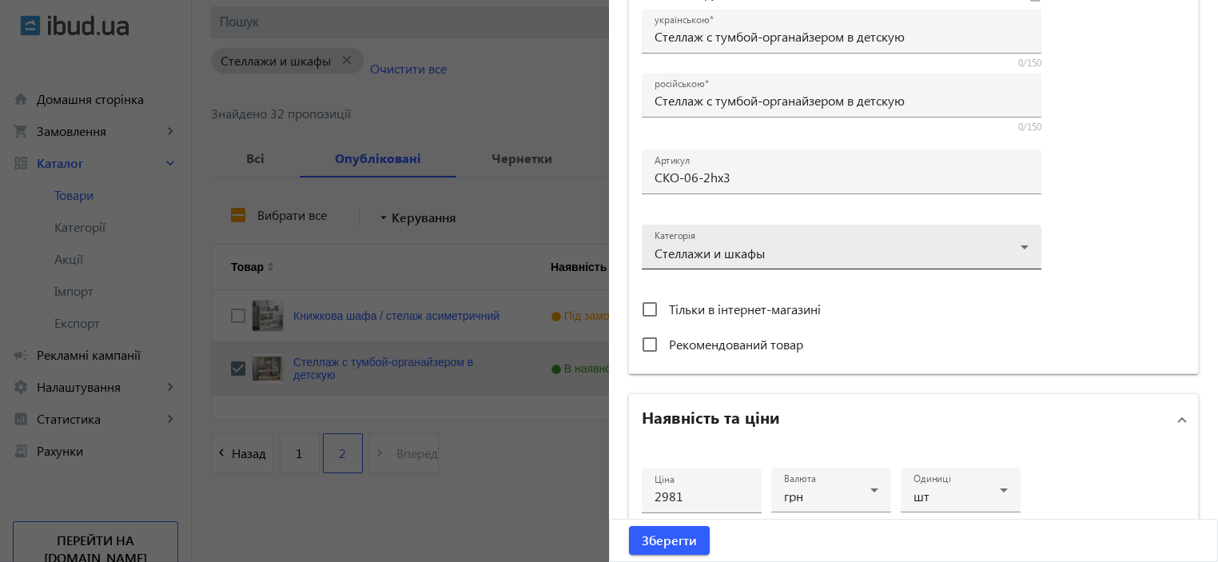
click at [962, 248] on div at bounding box center [842, 241] width 374 height 58
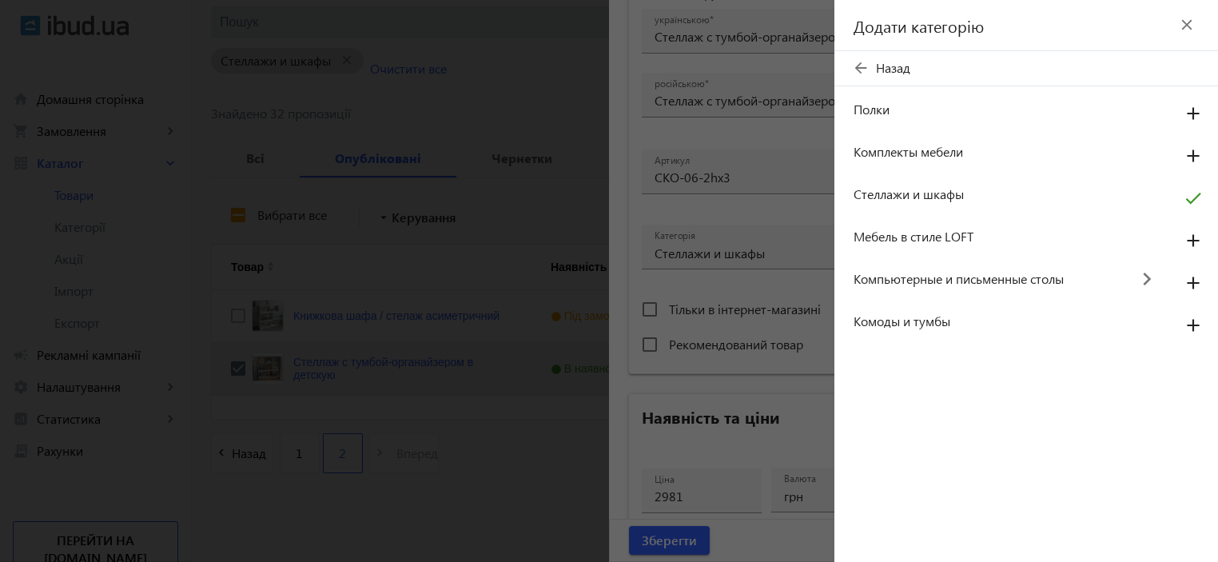
click at [1186, 22] on mat-icon "close" at bounding box center [1187, 25] width 24 height 24
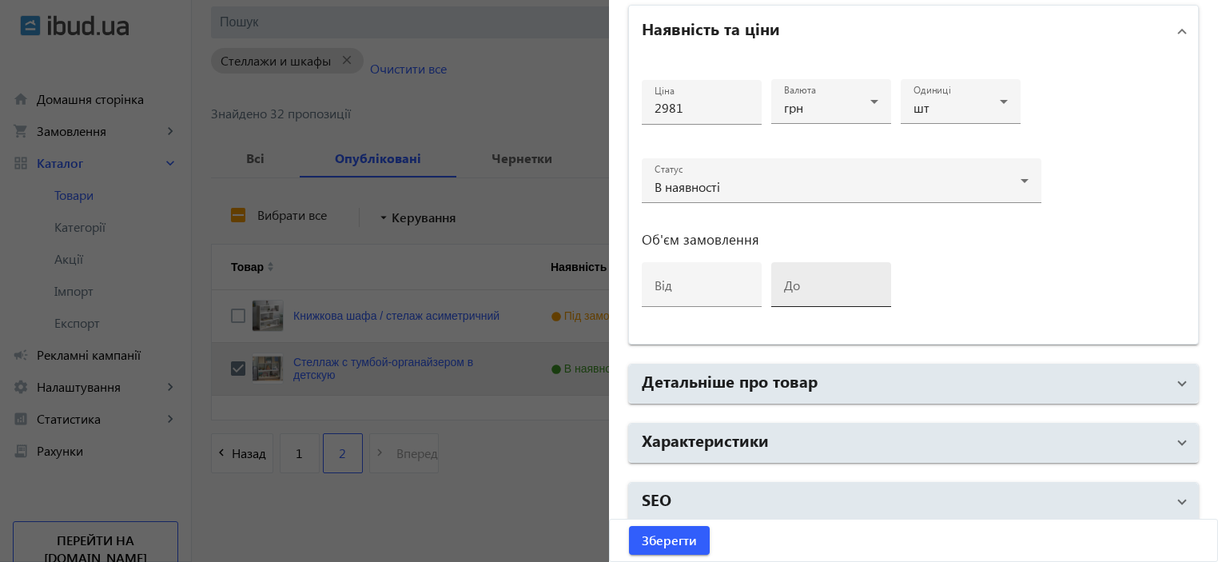
scroll to position [767, 0]
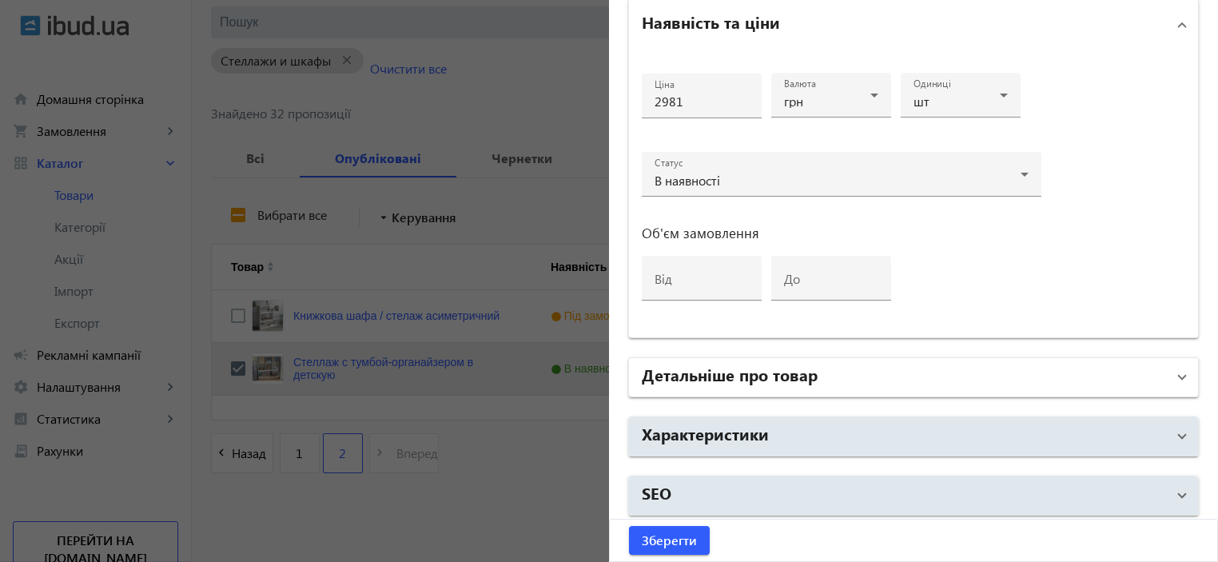
click at [813, 373] on mat-panel-title "Детальніше про товар" at bounding box center [904, 377] width 524 height 29
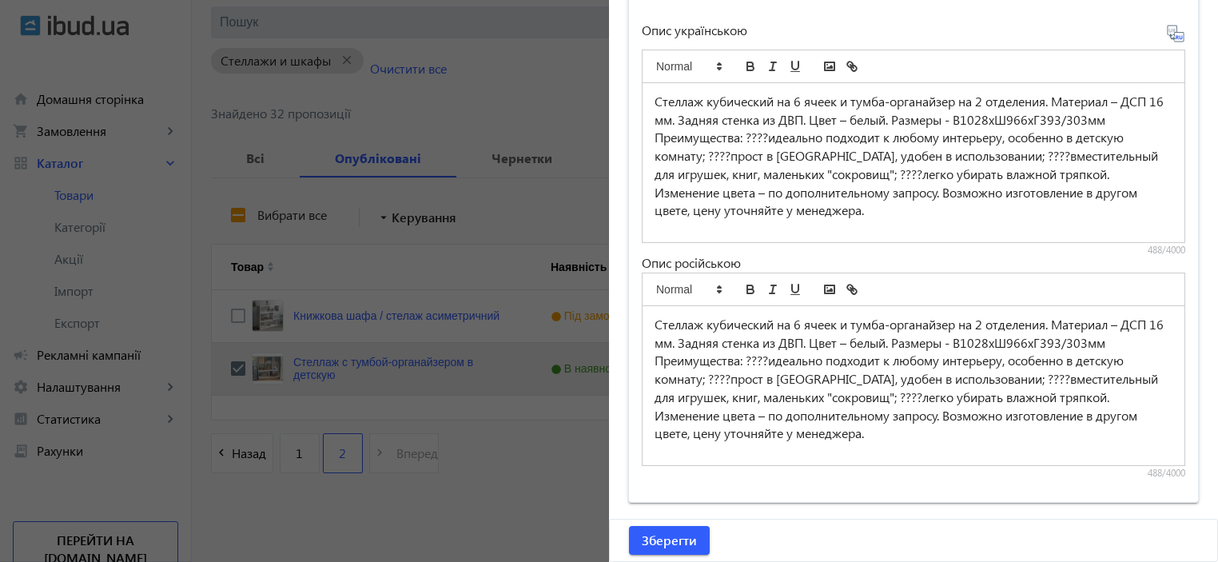
scroll to position [1299, 0]
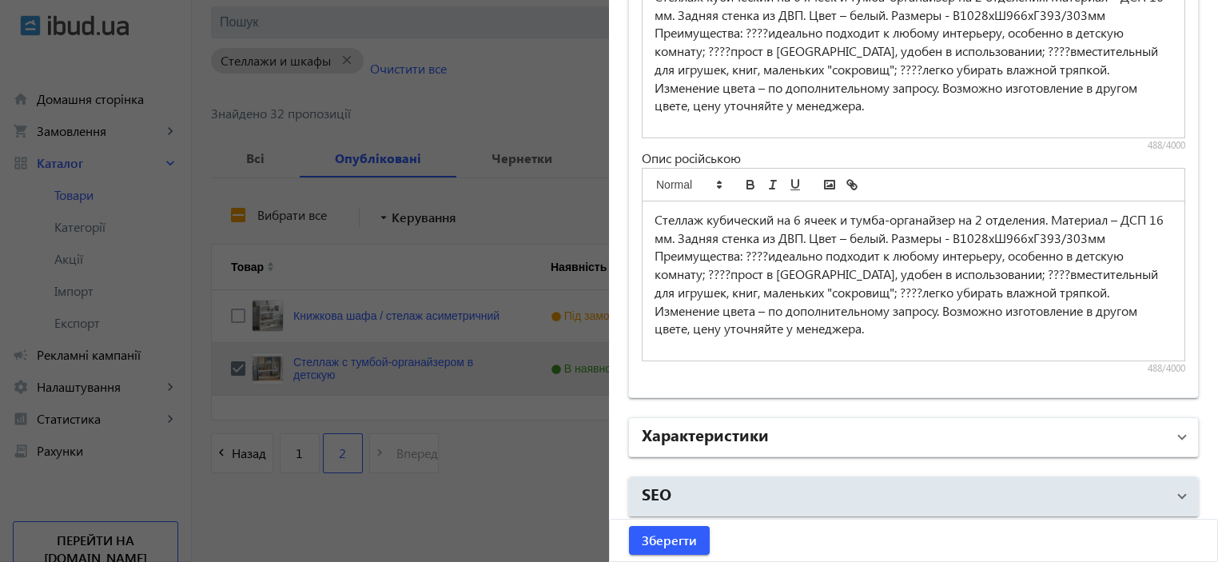
click at [698, 434] on h2 "Характеристики" at bounding box center [705, 434] width 127 height 22
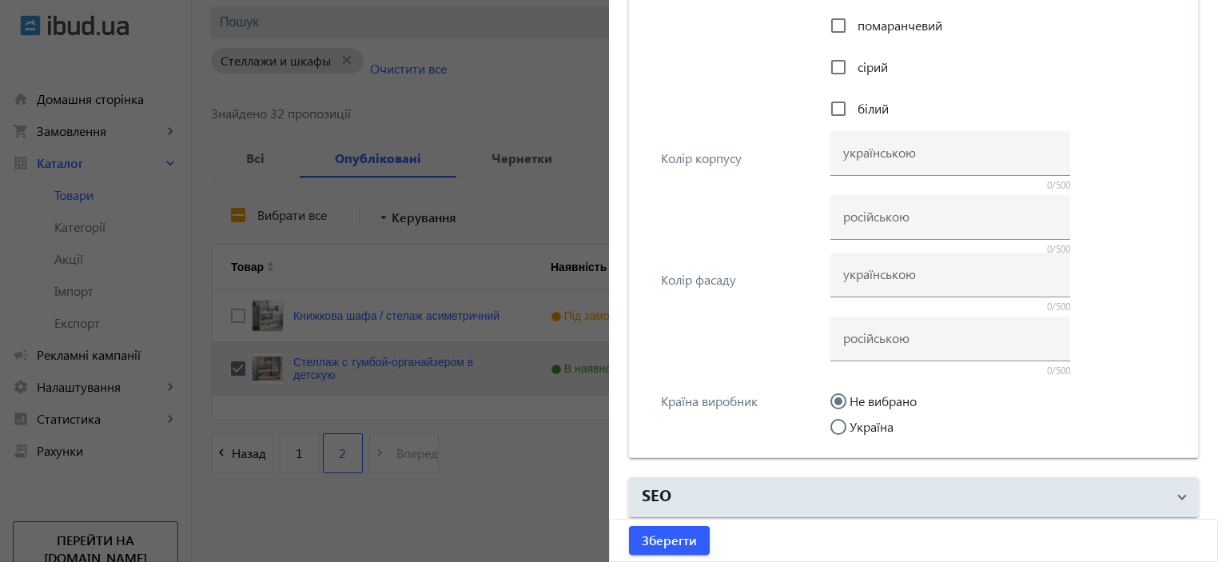
scroll to position [2651, 0]
click at [836, 419] on input "Україна" at bounding box center [846, 434] width 32 height 32
radio input "true"
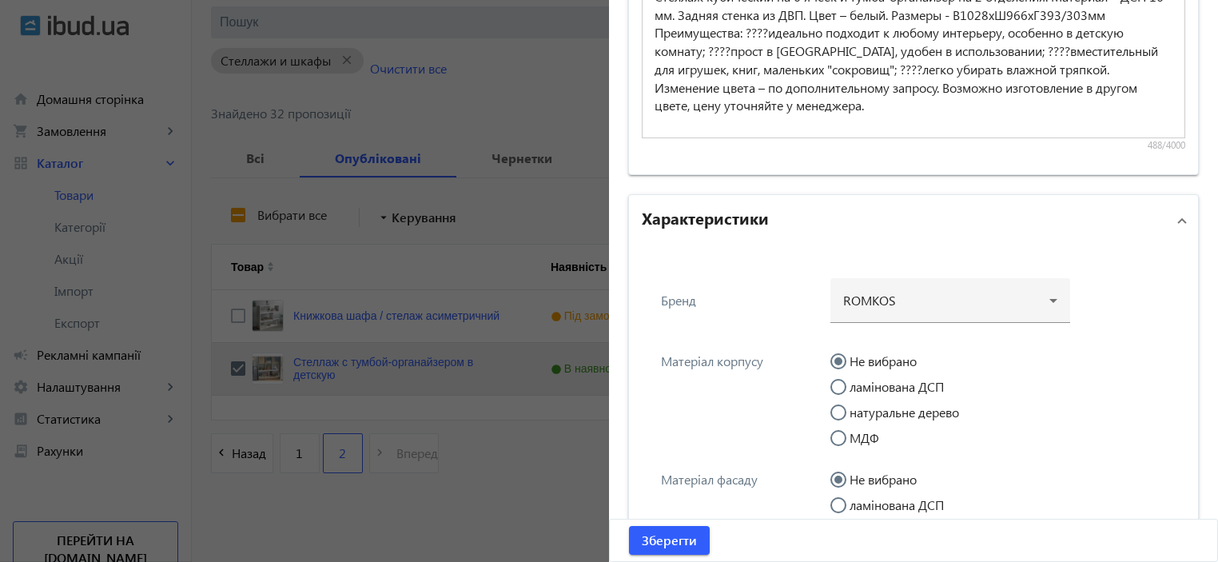
scroll to position [1532, 0]
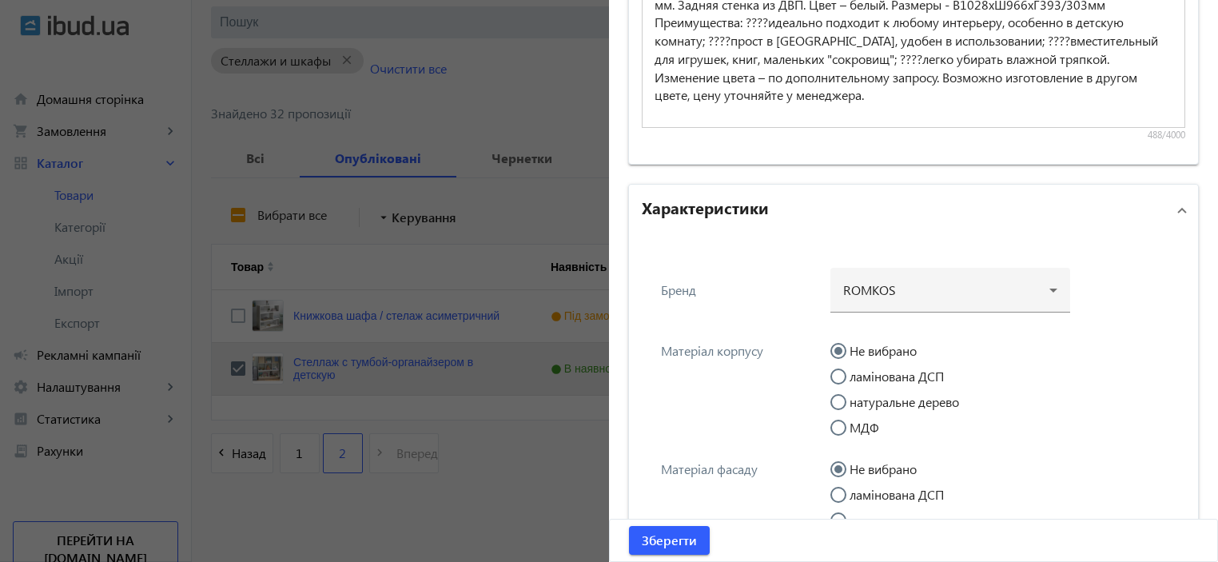
click at [838, 372] on input "ламінована ДСП" at bounding box center [846, 384] width 32 height 32
radio input "true"
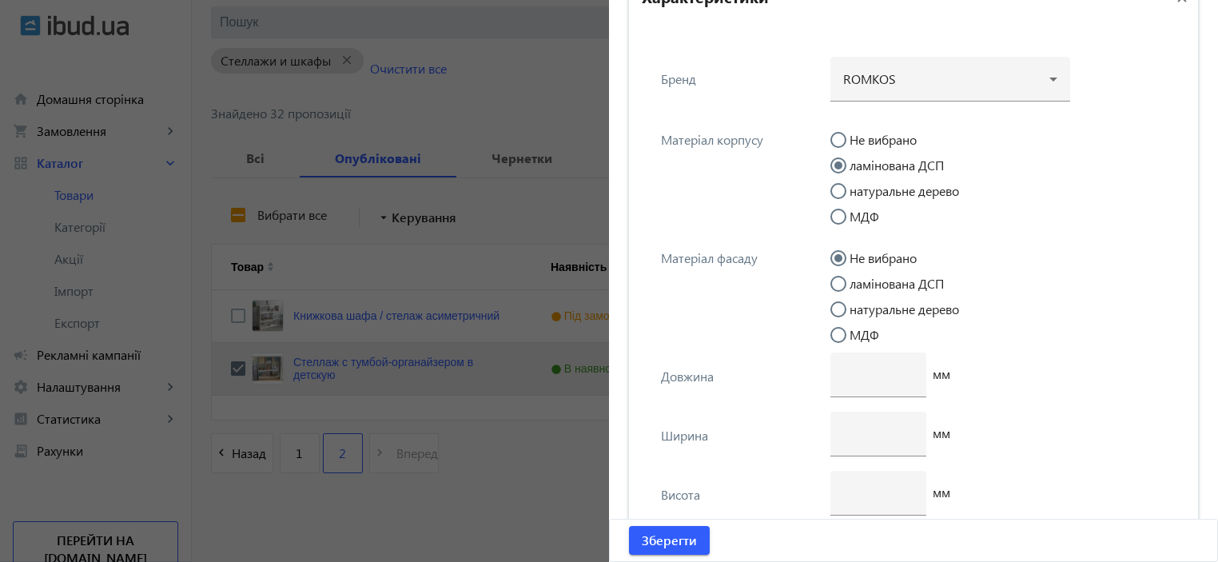
scroll to position [1746, 0]
click at [834, 278] on input "ламінована ДСП" at bounding box center [846, 289] width 32 height 32
radio input "true"
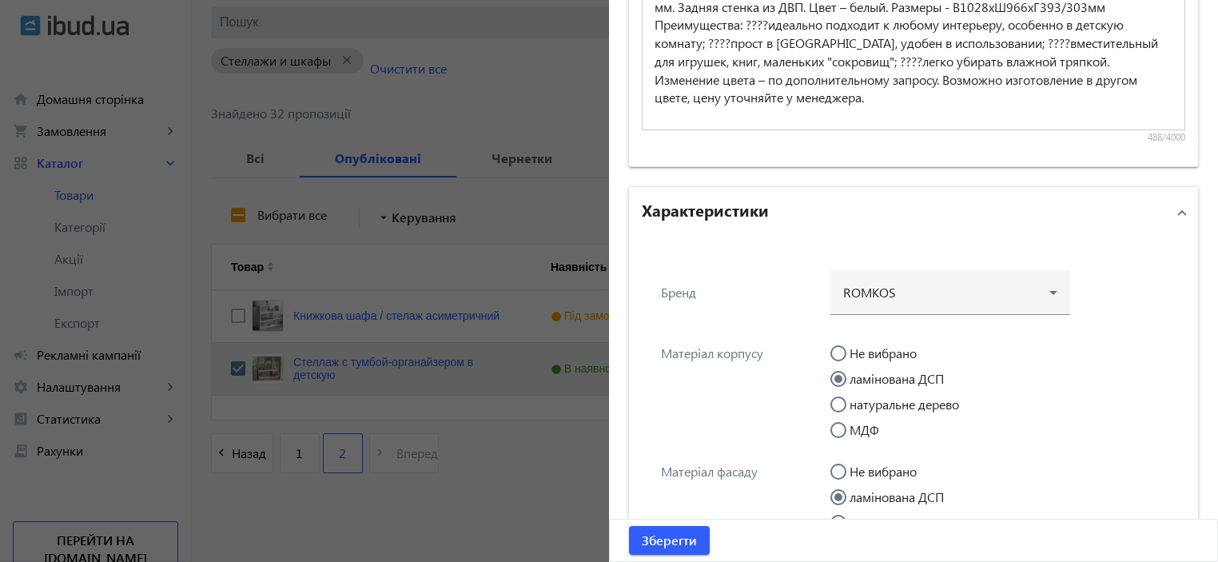
scroll to position [1532, 0]
click at [662, 533] on span "Зберегти" at bounding box center [669, 541] width 55 height 18
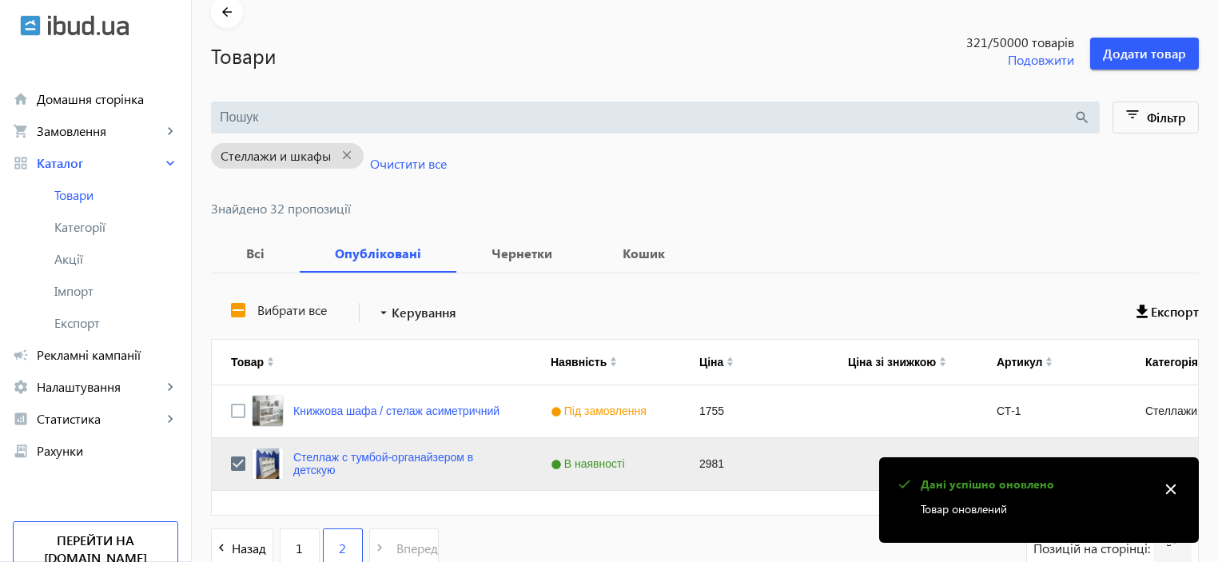
scroll to position [169, 0]
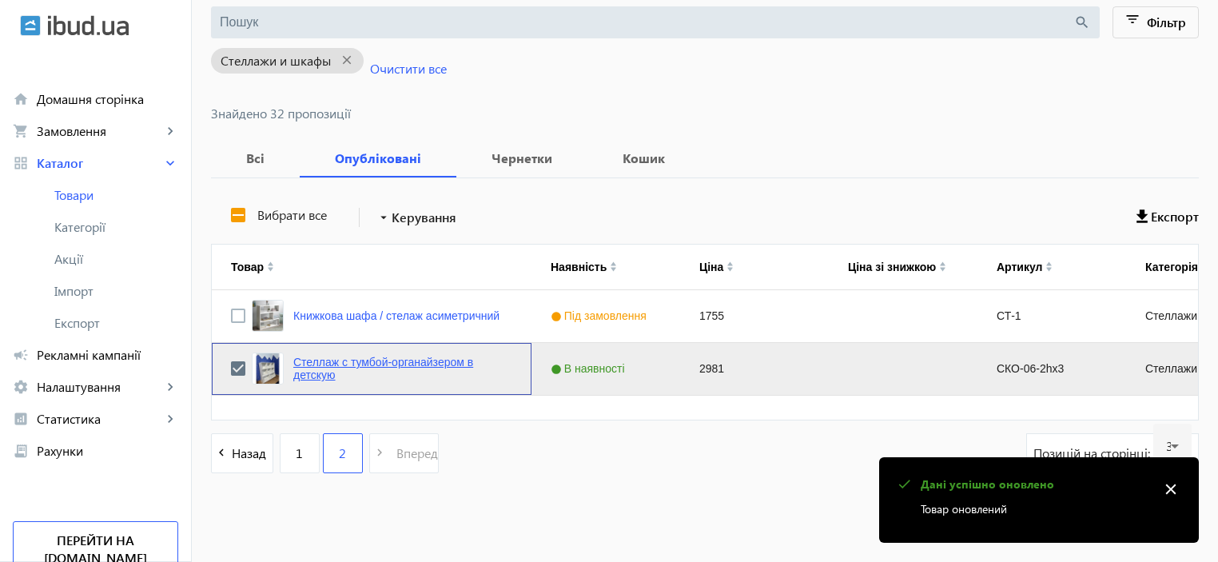
click at [376, 364] on link "Стеллаж с тумбой-органайзером в детскую" at bounding box center [402, 369] width 219 height 26
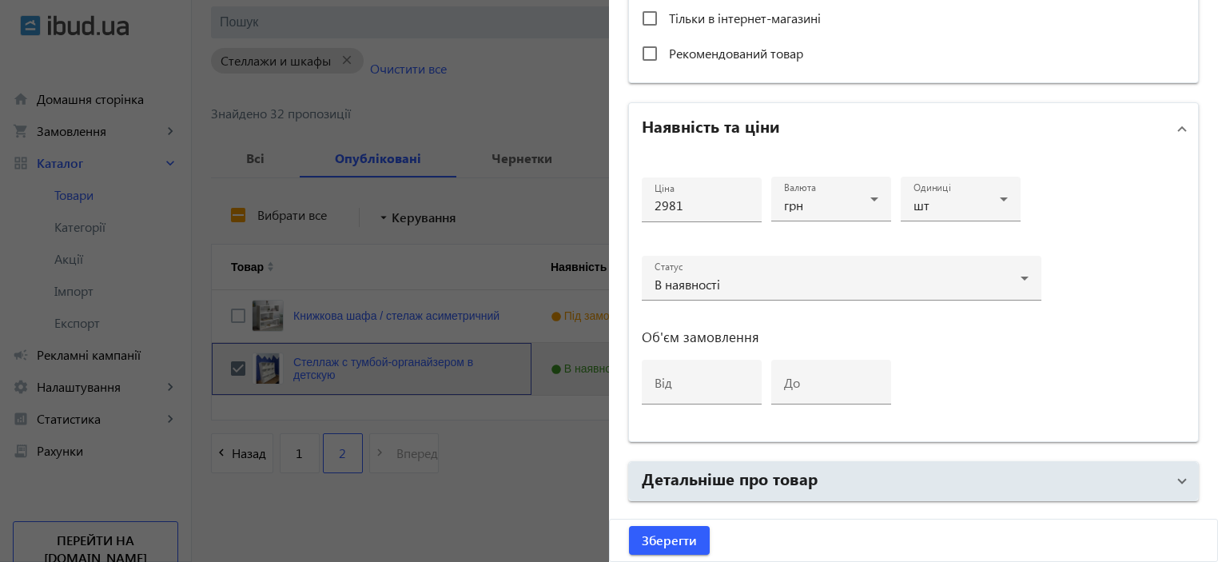
scroll to position [767, 0]
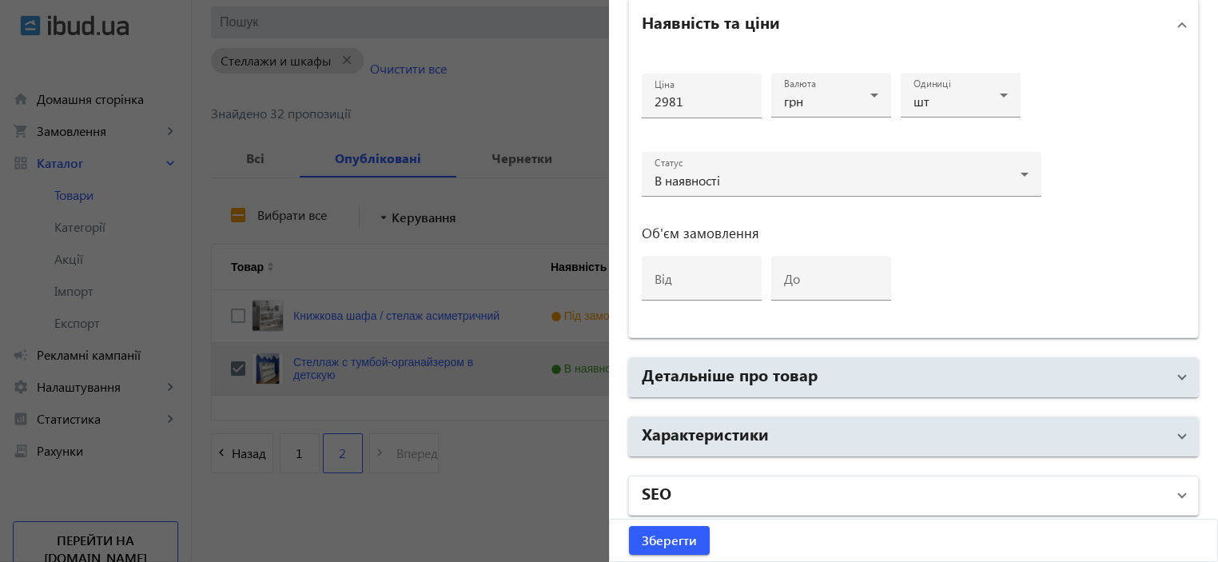
click at [727, 489] on mat-panel-title "SEO" at bounding box center [904, 495] width 524 height 29
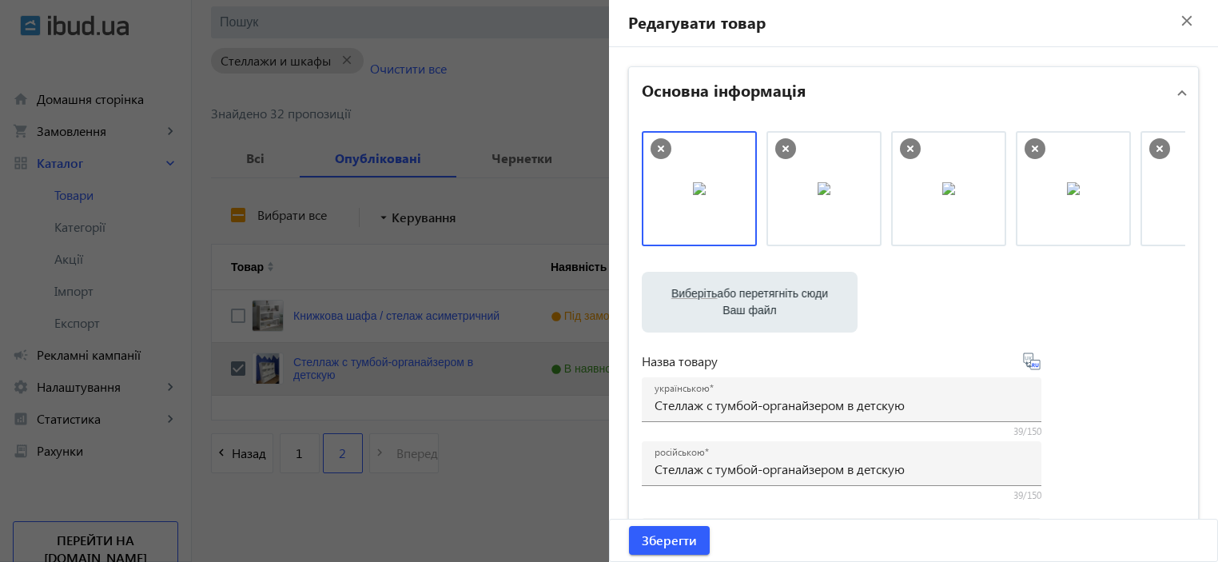
scroll to position [0, 0]
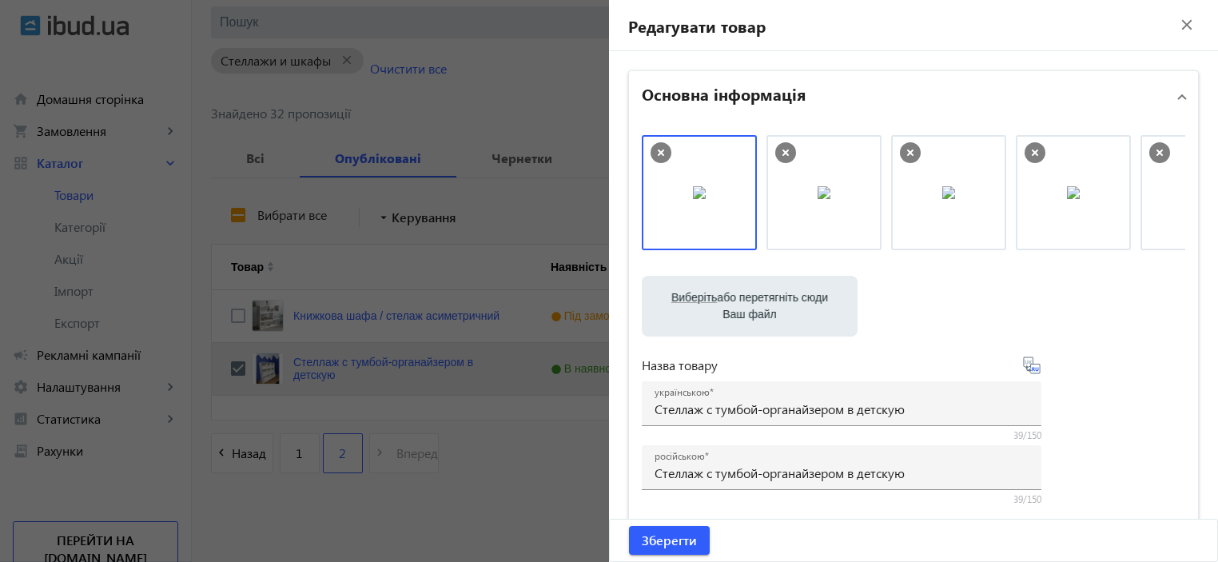
click at [540, 84] on div at bounding box center [609, 281] width 1218 height 562
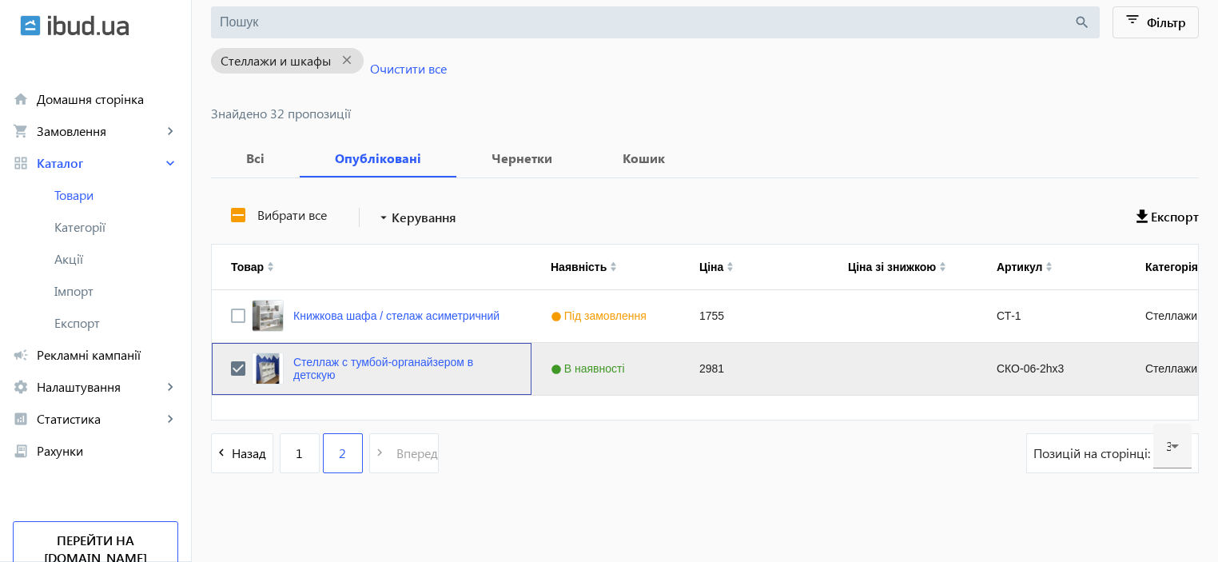
drag, startPoint x: 337, startPoint y: 373, endPoint x: 285, endPoint y: 373, distance: 52.8
click at [282, 364] on div "Стеллаж с тумбой-органайзером в детскую" at bounding box center [382, 368] width 261 height 32
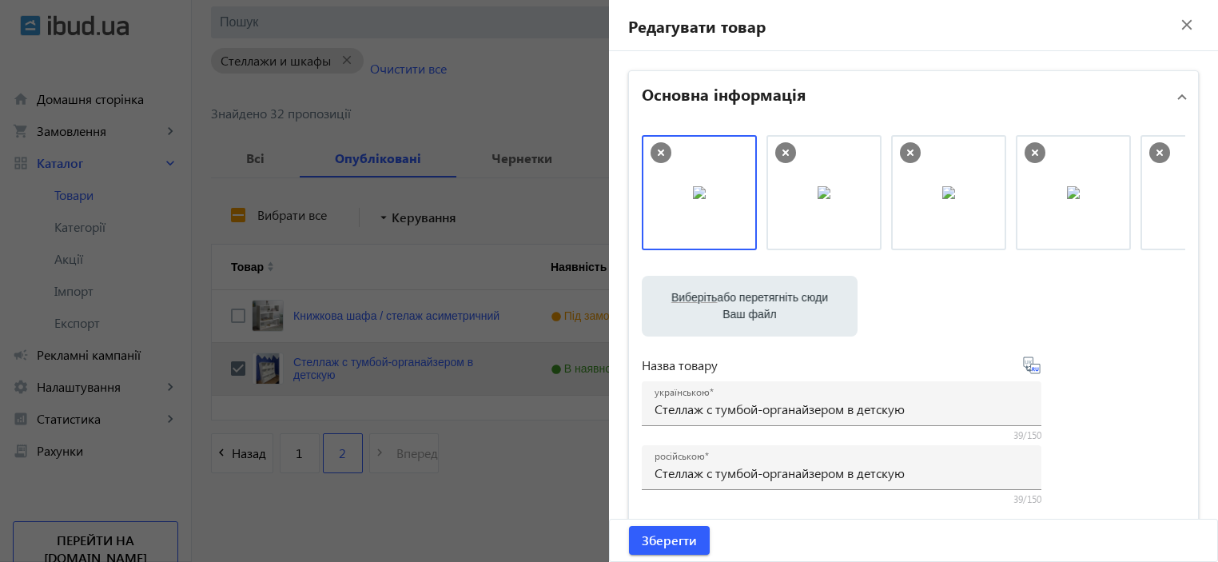
click at [1177, 25] on mat-icon "close" at bounding box center [1187, 25] width 24 height 24
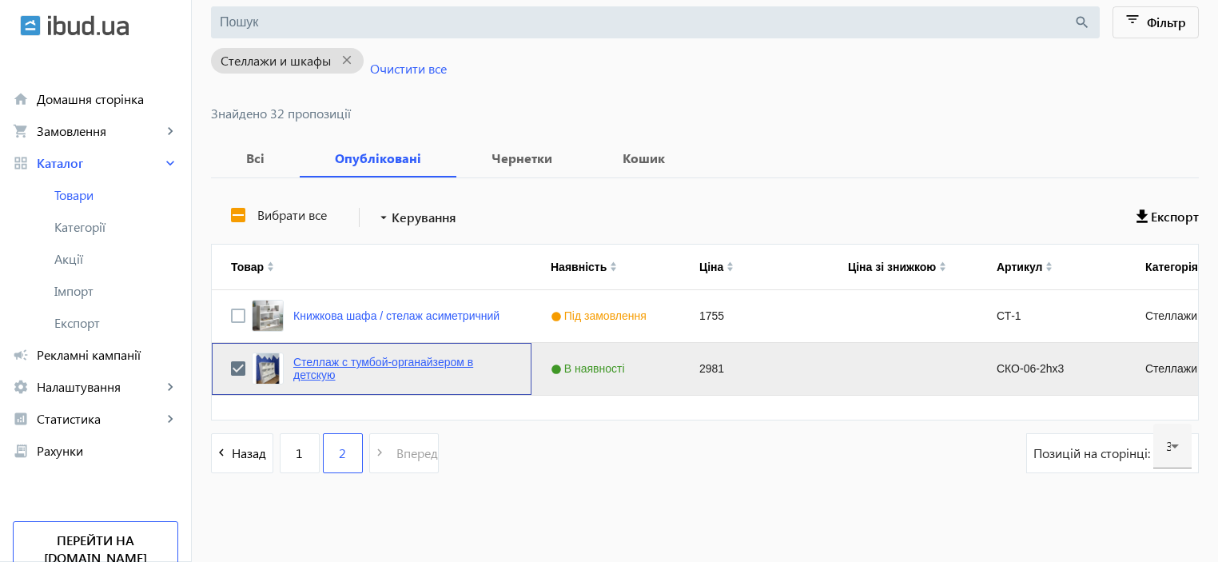
click at [303, 361] on link "Стеллаж с тумбой-органайзером в детскую" at bounding box center [402, 369] width 219 height 26
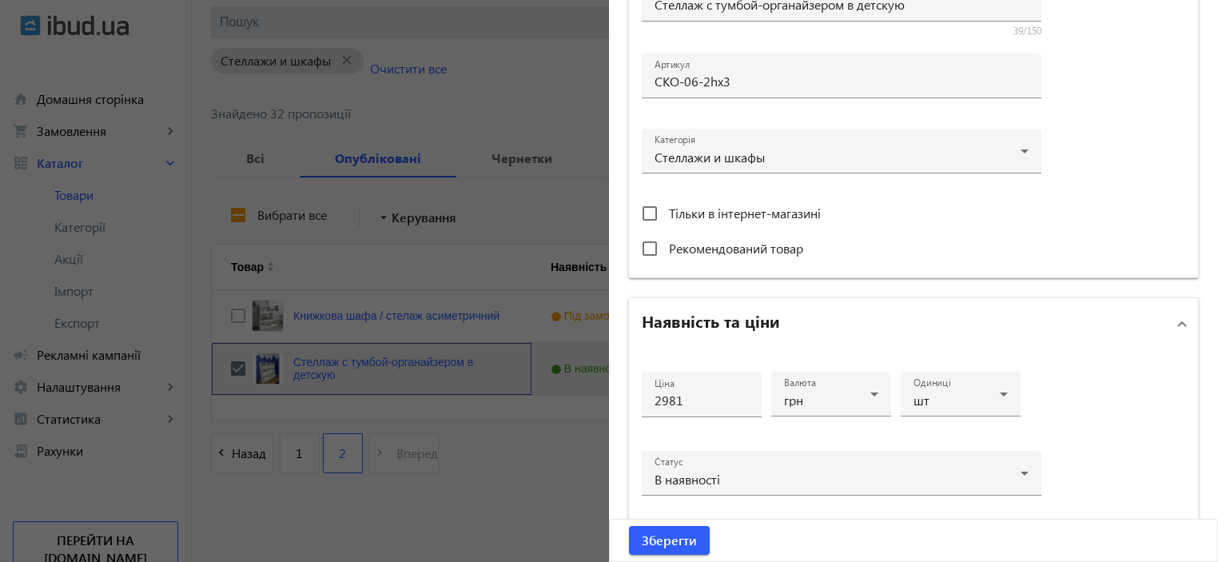
scroll to position [288, 0]
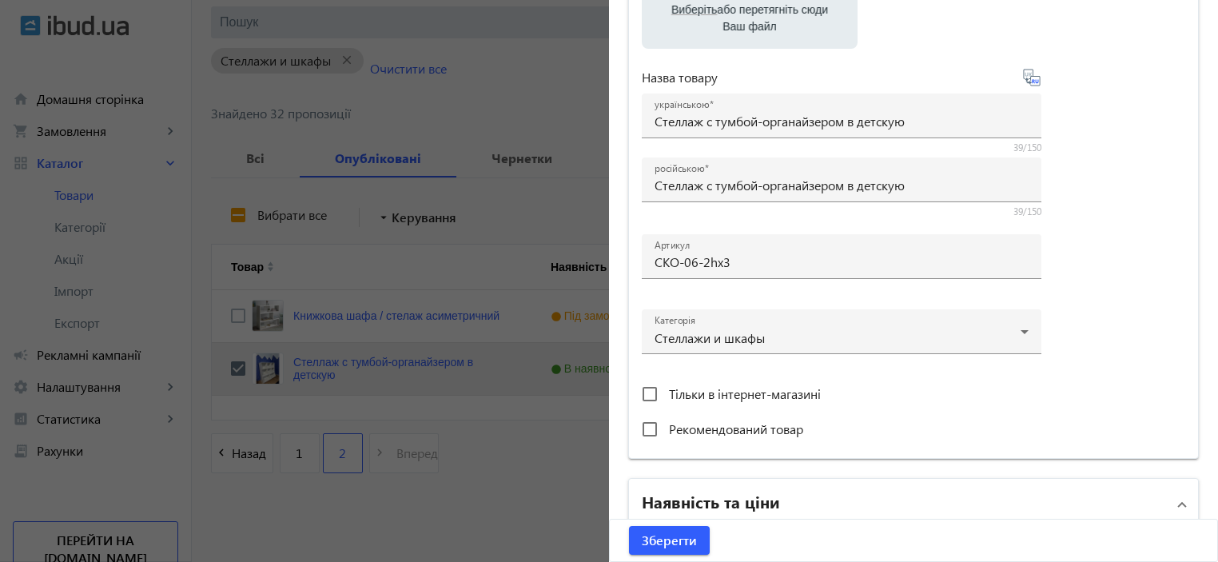
click at [523, 82] on div at bounding box center [609, 281] width 1218 height 562
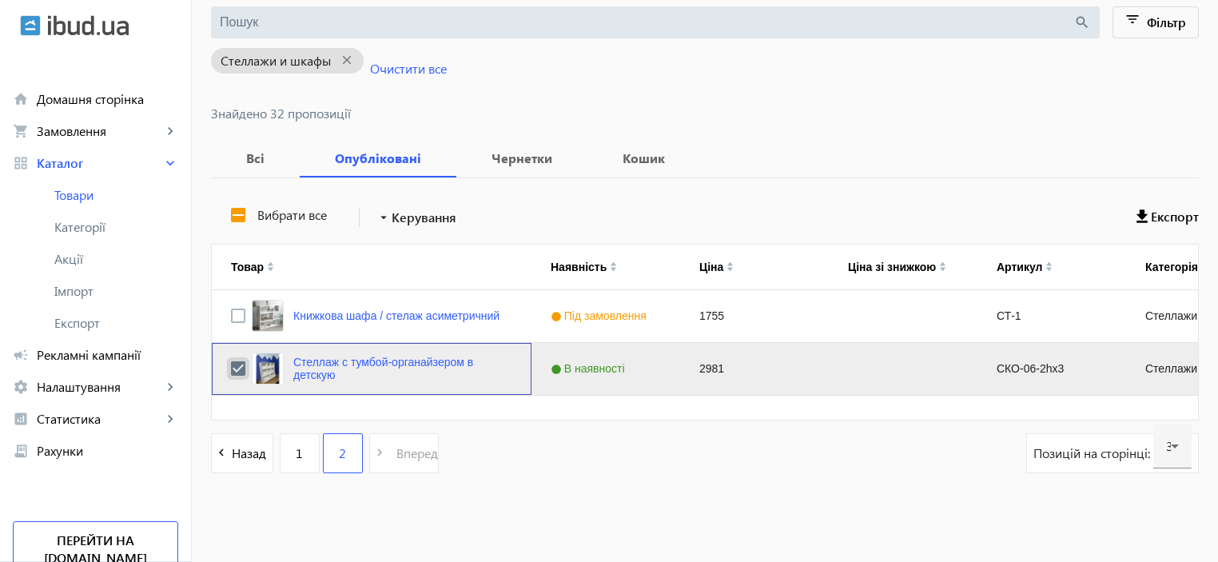
click at [231, 364] on input "Press Space to toggle row selection (checked)" at bounding box center [238, 368] width 14 height 14
checkbox input "false"
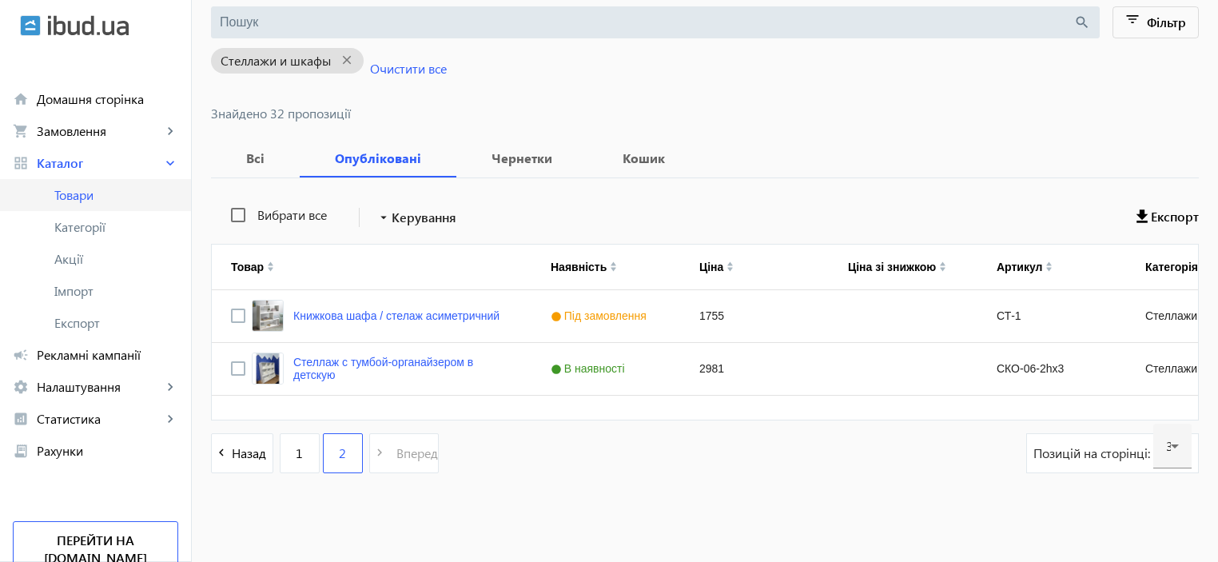
click at [70, 197] on span "Товари" at bounding box center [116, 195] width 124 height 16
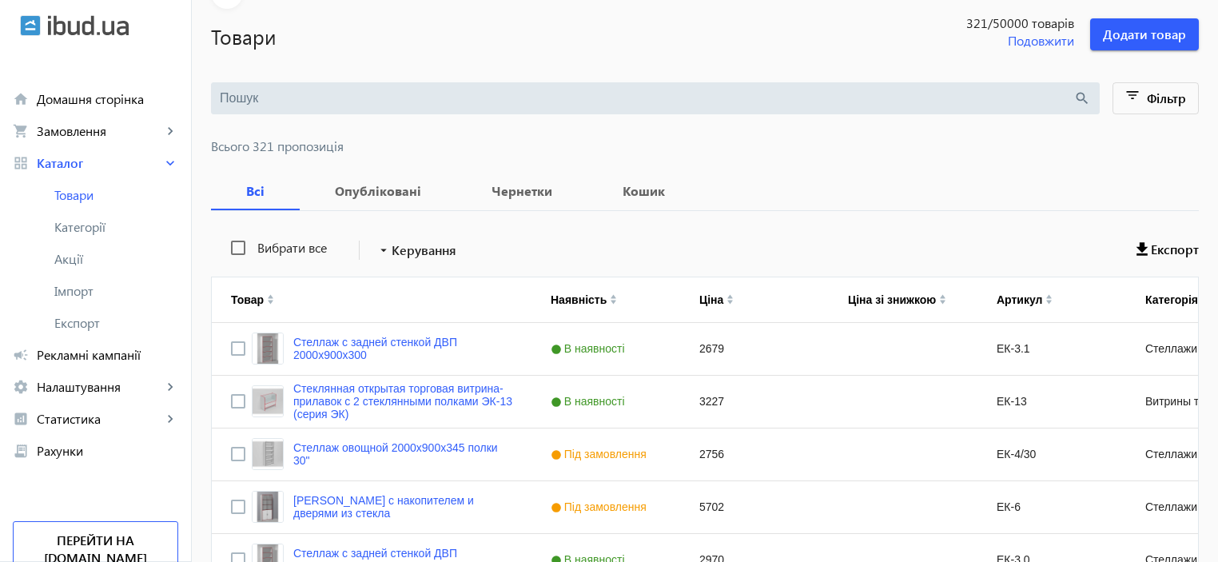
scroll to position [160, 0]
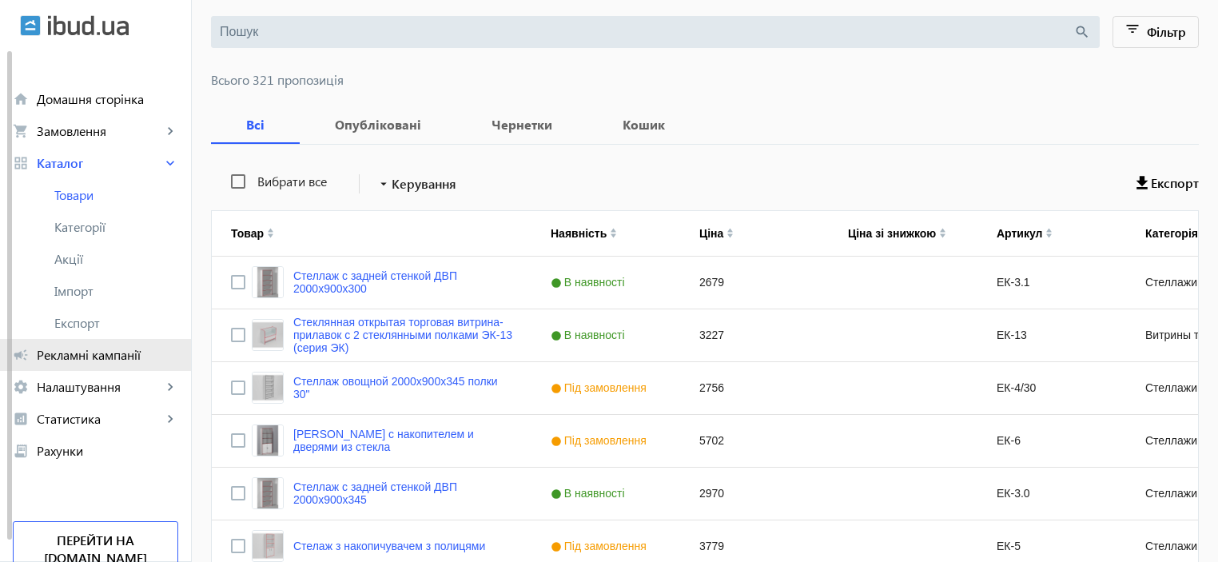
click at [68, 365] on link "campaign Рекламні кампанії" at bounding box center [95, 355] width 191 height 32
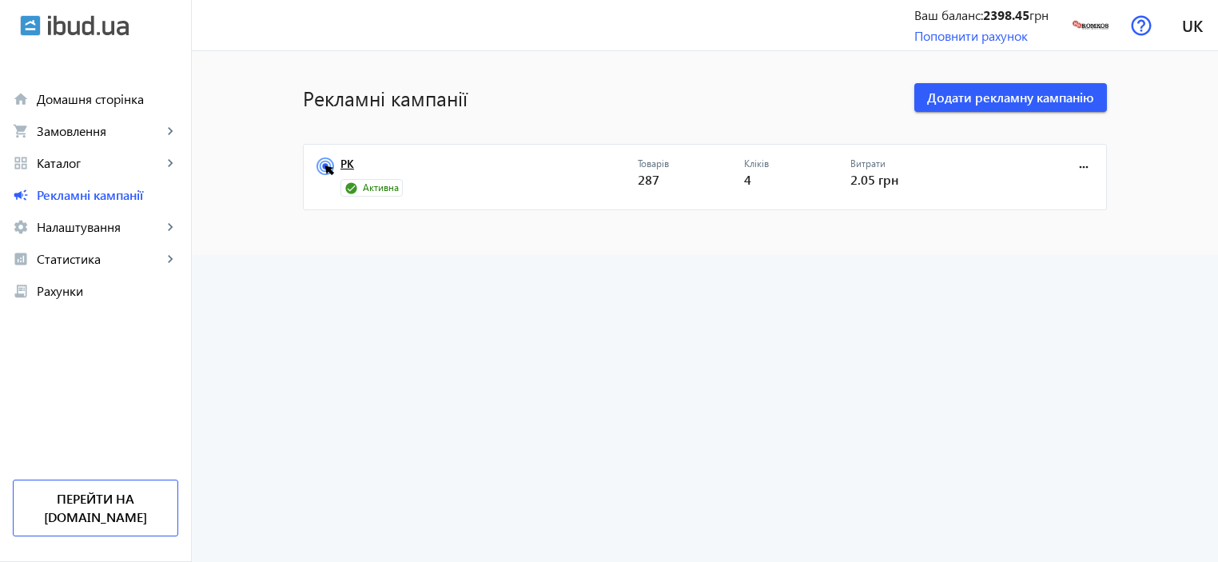
click at [344, 165] on link "РК" at bounding box center [488, 168] width 297 height 22
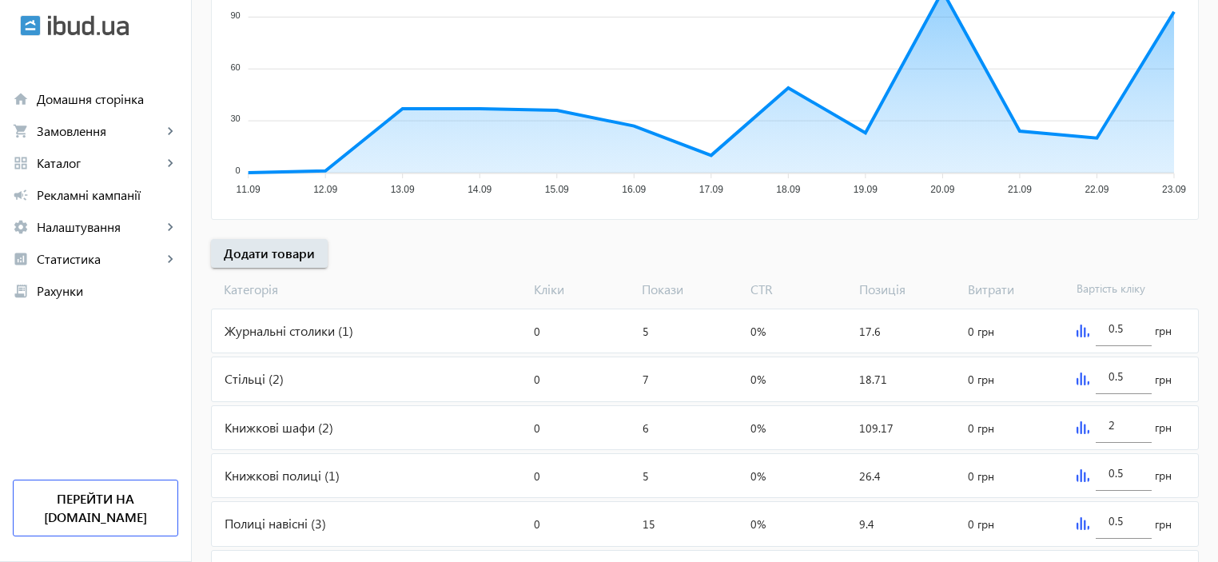
scroll to position [532, 0]
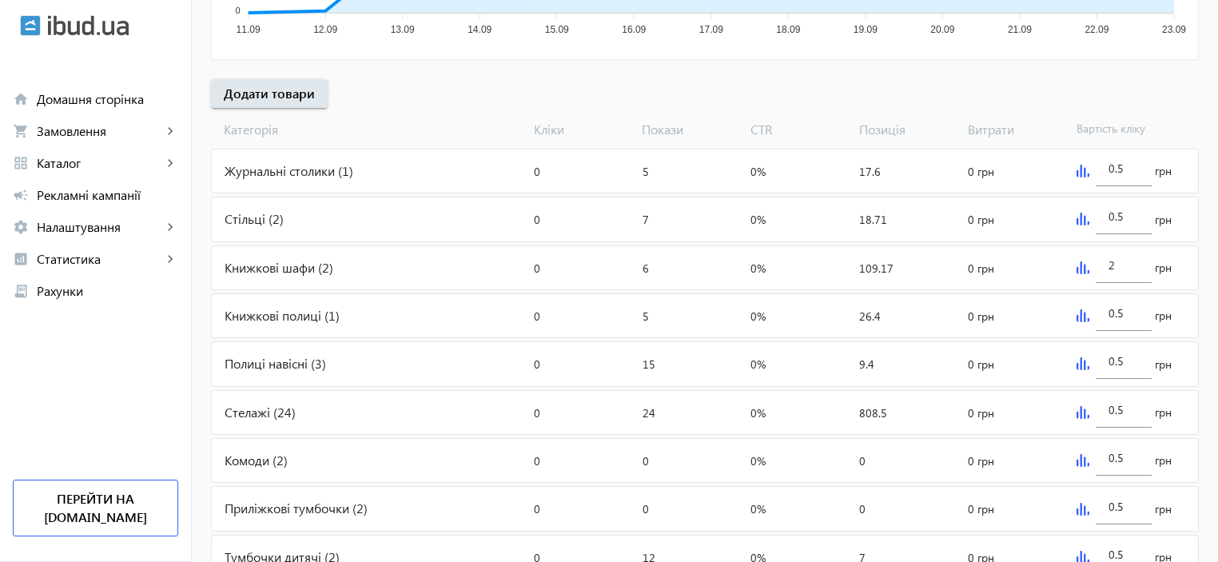
click at [277, 315] on div "Книжкові полиці (1)" at bounding box center [370, 315] width 316 height 43
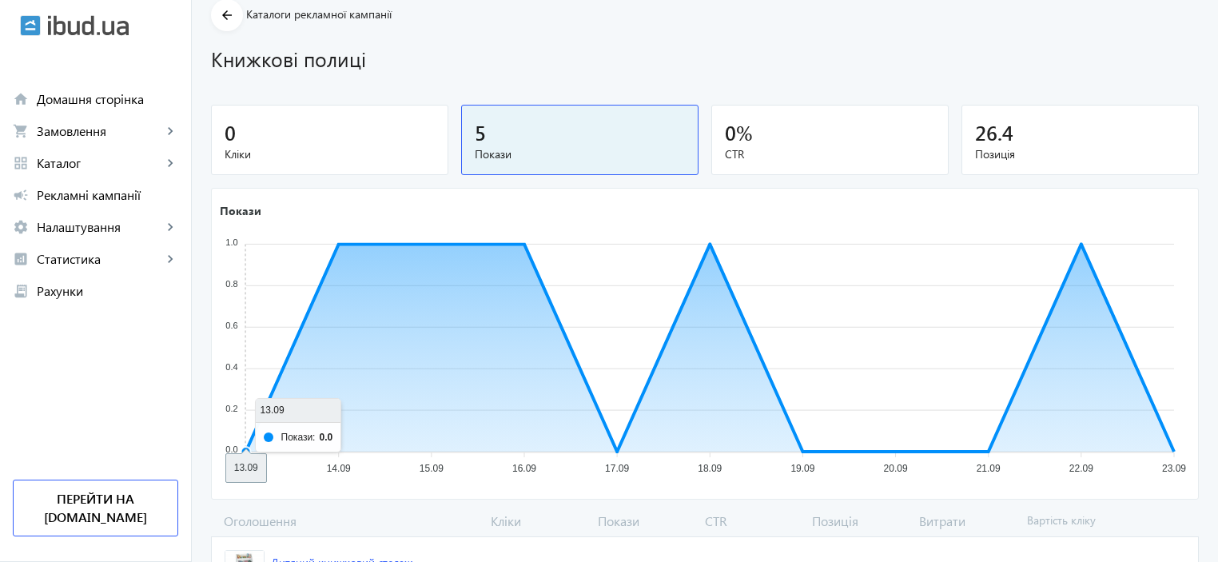
scroll to position [162, 0]
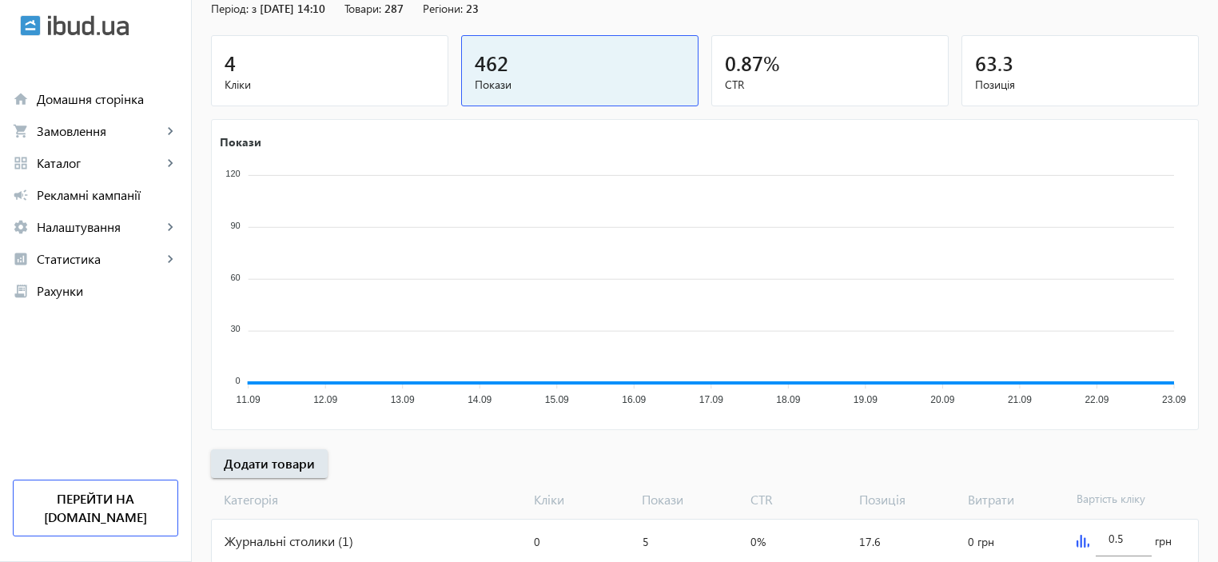
scroll to position [532, 0]
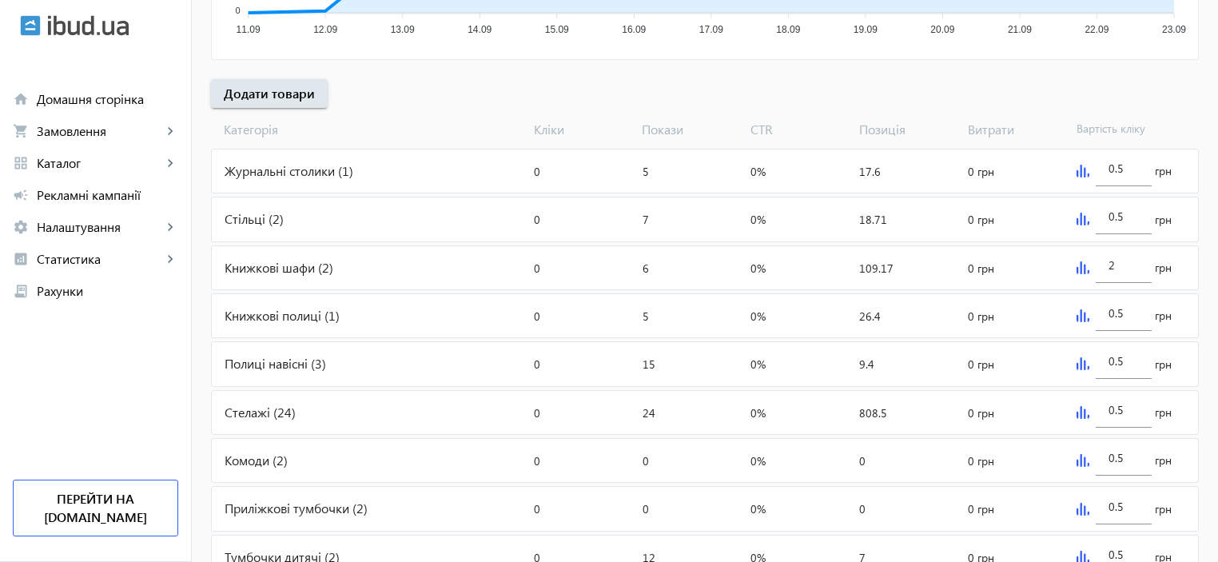
click at [1082, 313] on img at bounding box center [1083, 315] width 13 height 13
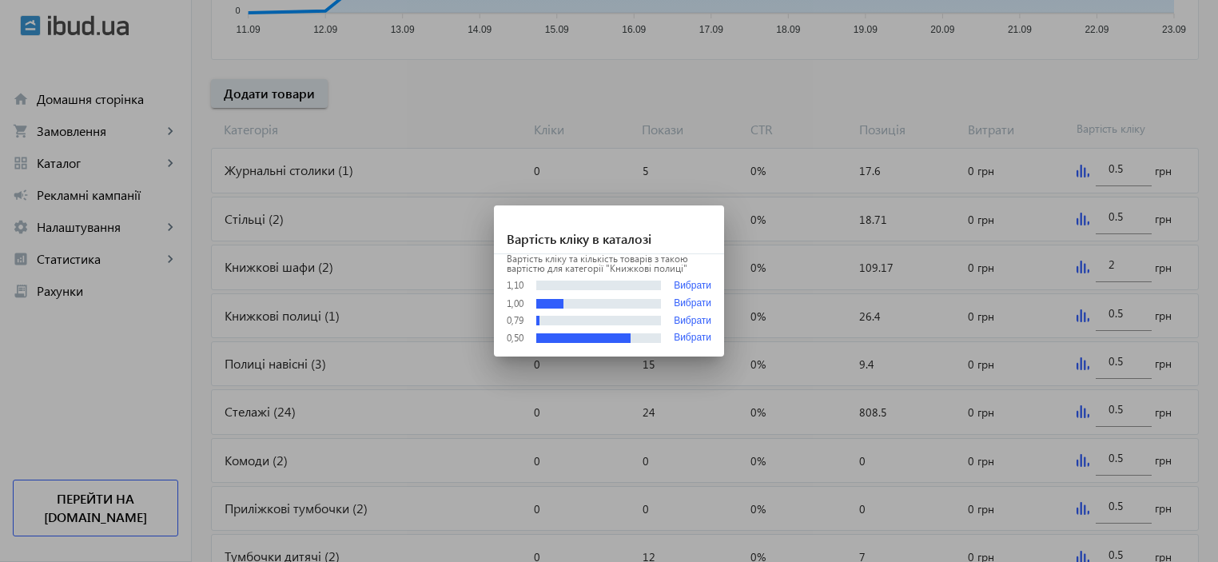
scroll to position [0, 0]
click at [1125, 309] on div at bounding box center [609, 281] width 1218 height 562
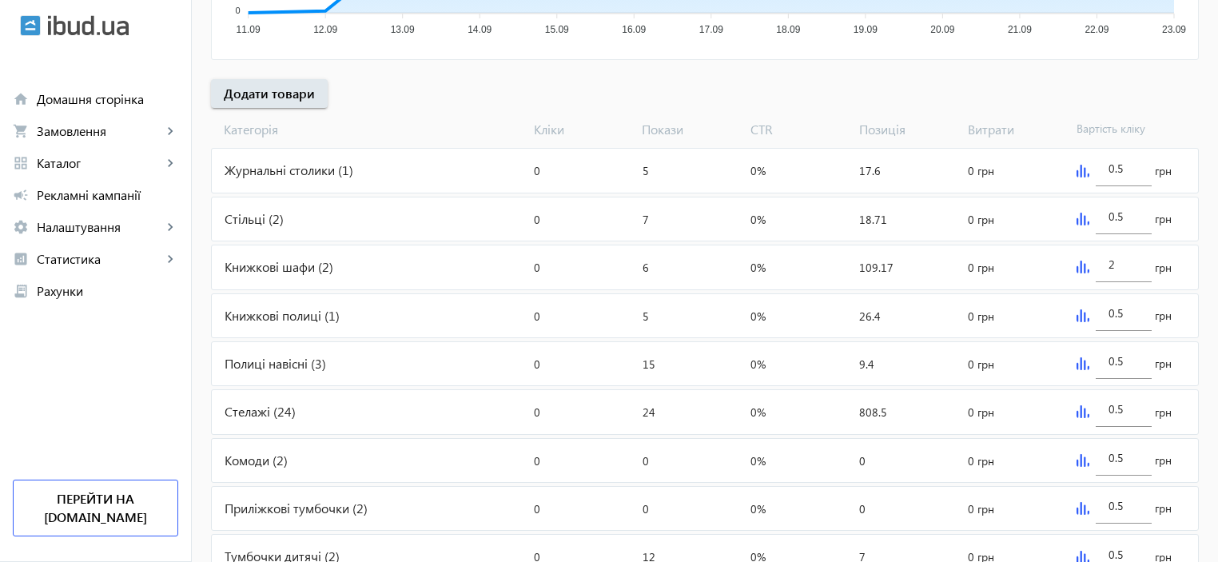
scroll to position [532, 0]
drag, startPoint x: 1126, startPoint y: 312, endPoint x: 1061, endPoint y: 303, distance: 66.1
click at [1077, 309] on div "0.5 грн" at bounding box center [1134, 315] width 128 height 43
type input "1.05"
click at [1035, 325] on div "Витрати: 0 грн" at bounding box center [1016, 315] width 109 height 43
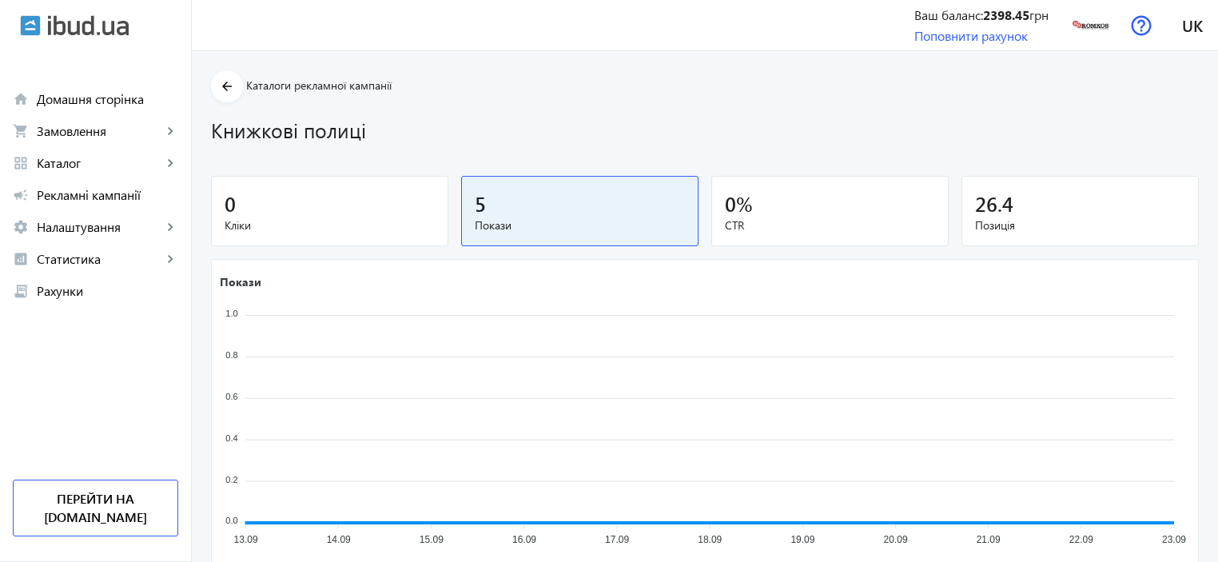
type input "1.05"
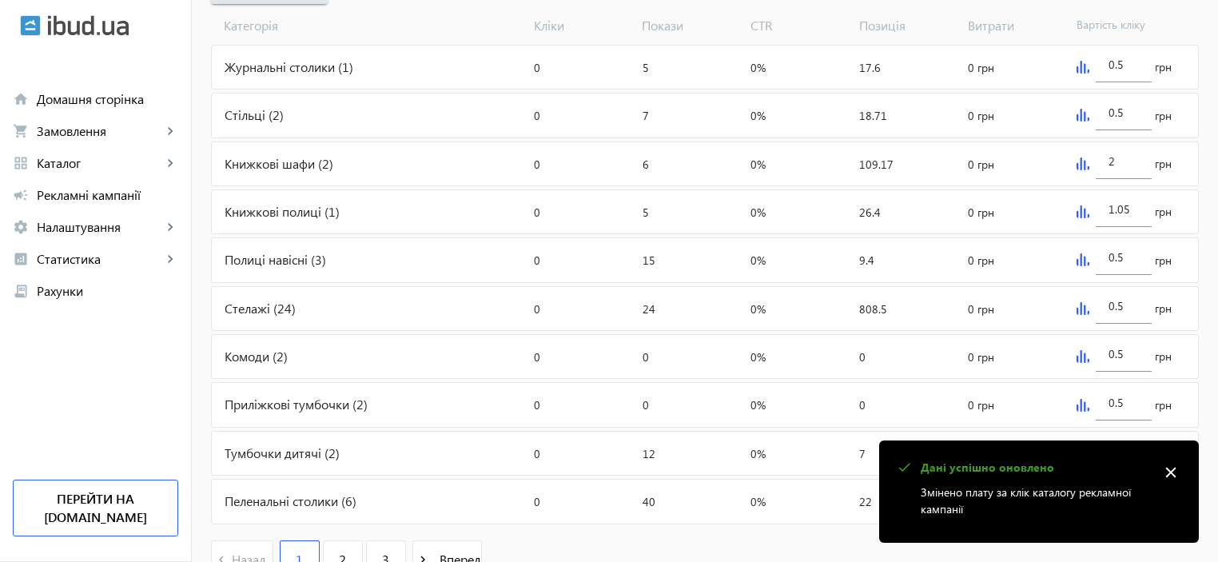
scroll to position [639, 0]
click at [261, 257] on div "Полиці навісні (3)" at bounding box center [370, 256] width 316 height 43
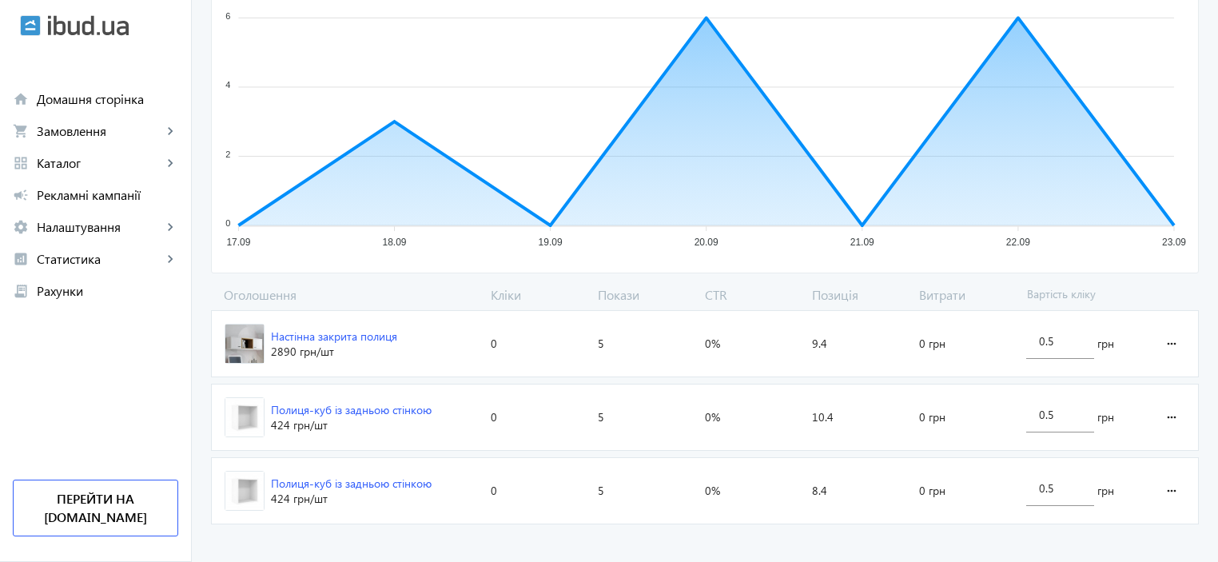
scroll to position [309, 0]
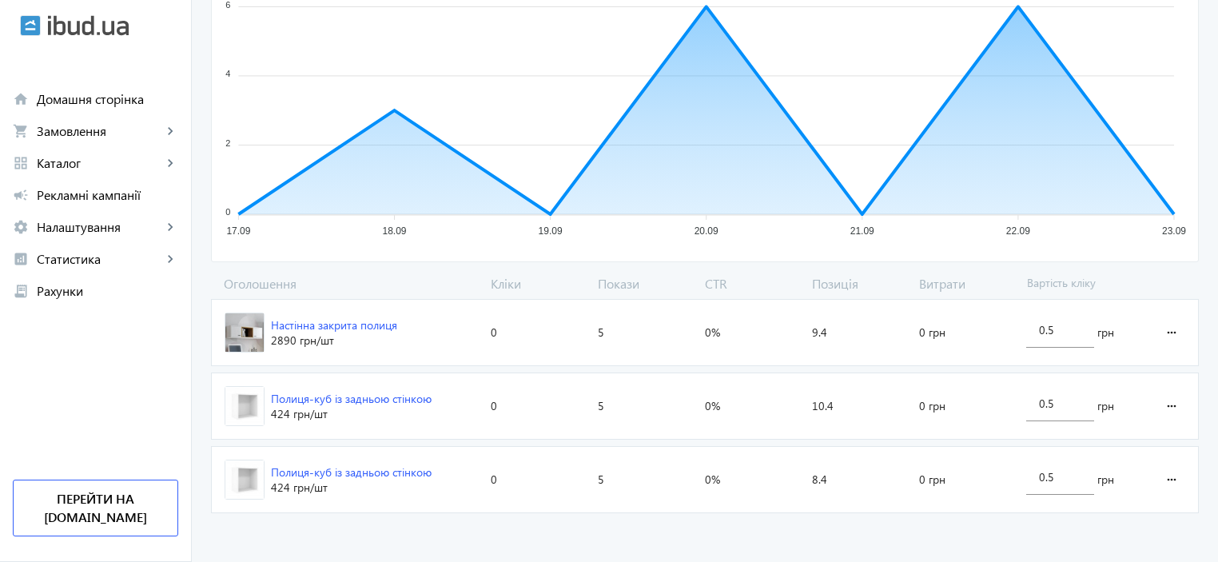
scroll to position [639, 0]
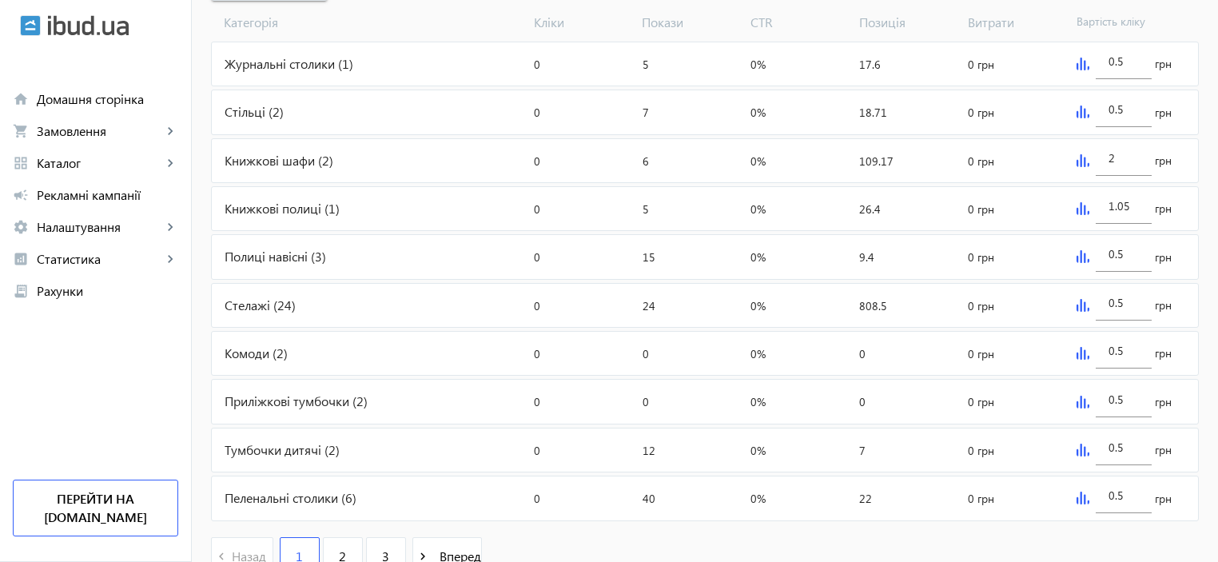
click at [1081, 250] on img at bounding box center [1083, 256] width 13 height 13
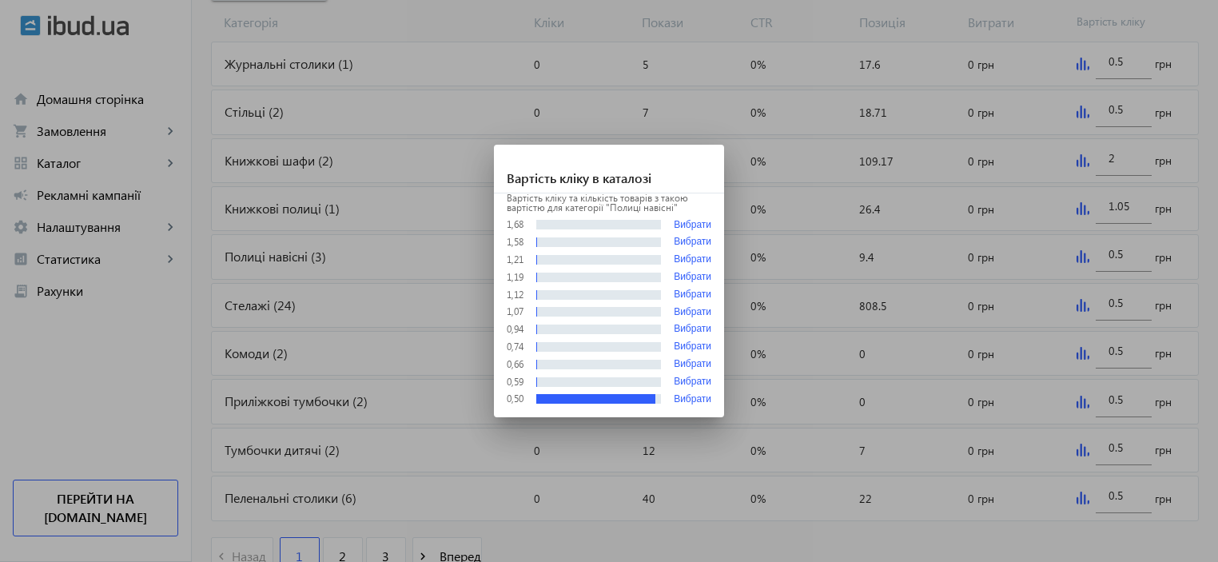
scroll to position [0, 0]
click at [1121, 252] on div at bounding box center [609, 281] width 1218 height 562
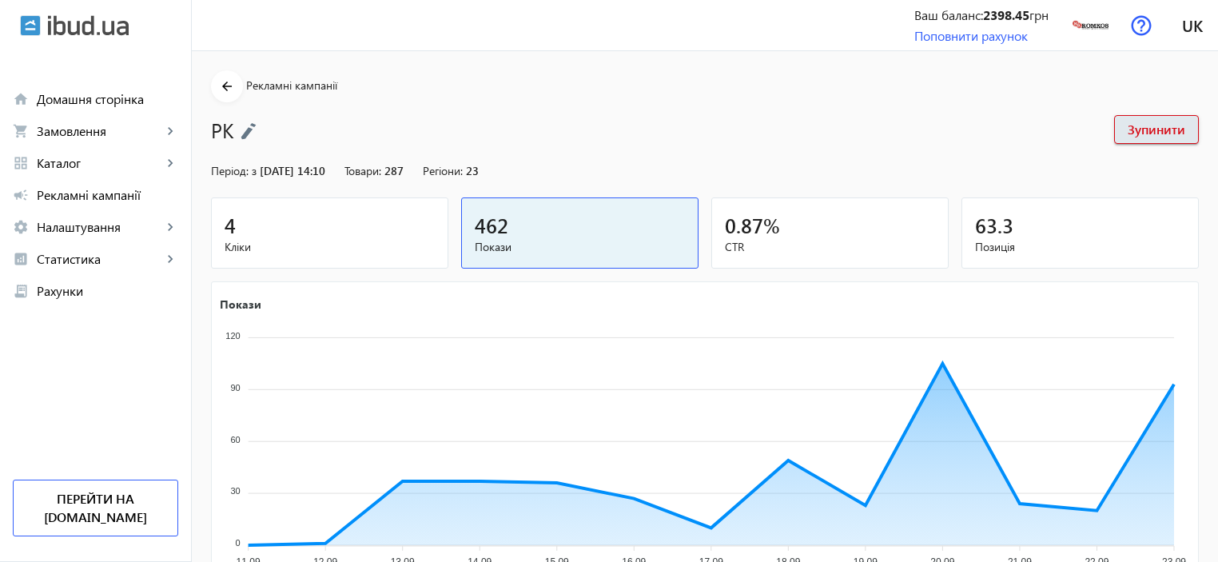
scroll to position [639, 0]
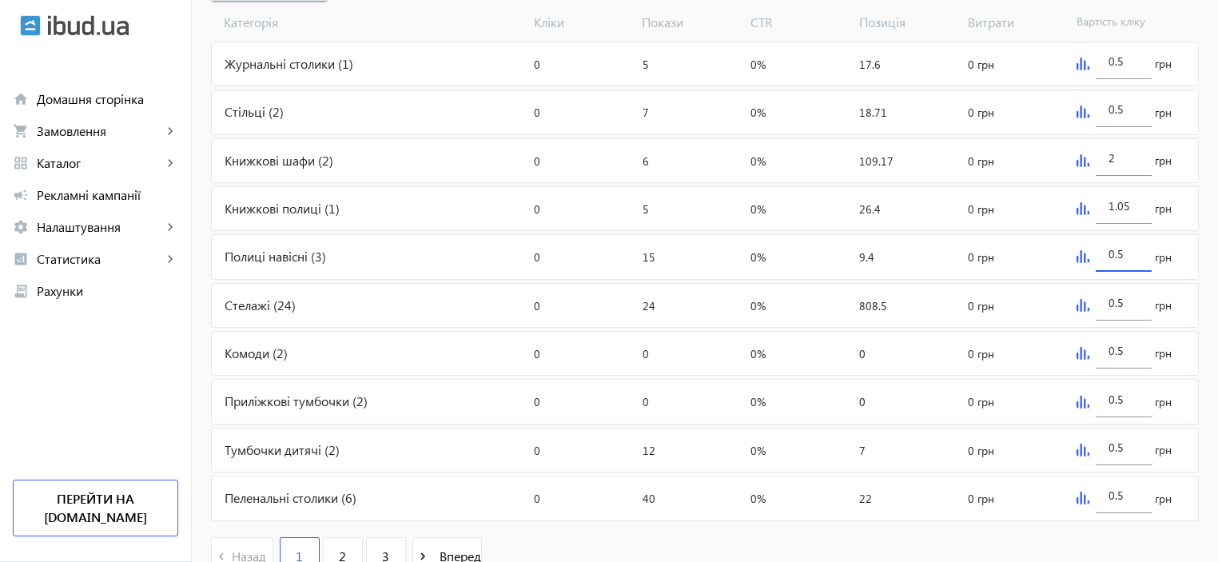
drag, startPoint x: 1125, startPoint y: 252, endPoint x: 1116, endPoint y: 252, distance: 9.6
click at [1116, 252] on input "0.5" at bounding box center [1124, 253] width 30 height 15
type input "0.6"
click at [1079, 307] on img at bounding box center [1083, 305] width 13 height 13
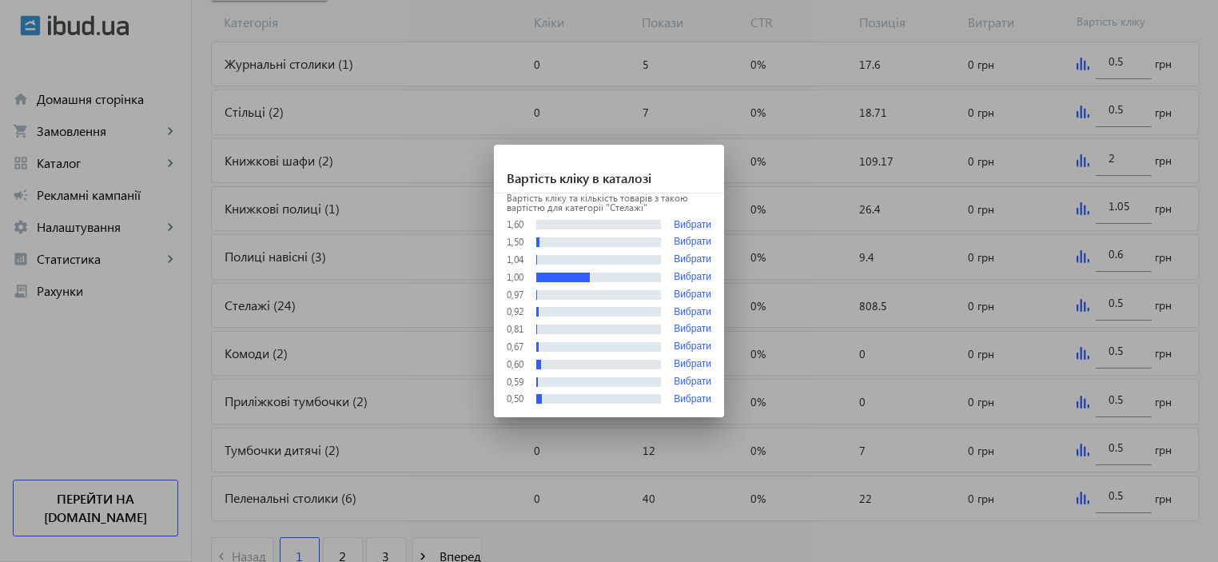
click at [1081, 306] on div at bounding box center [609, 281] width 1218 height 562
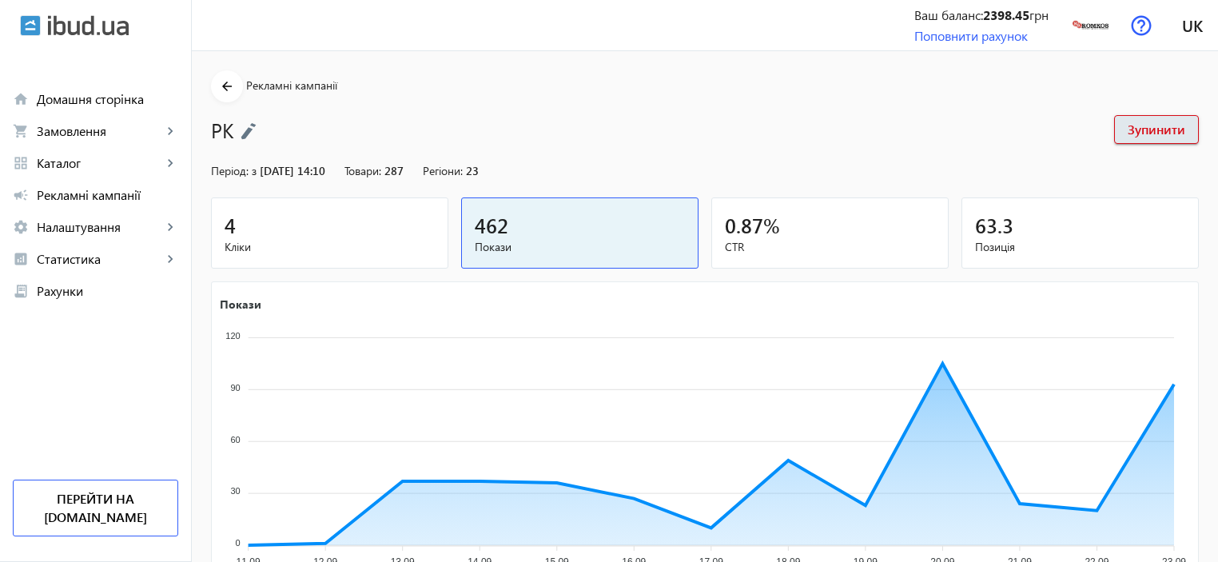
scroll to position [639, 0]
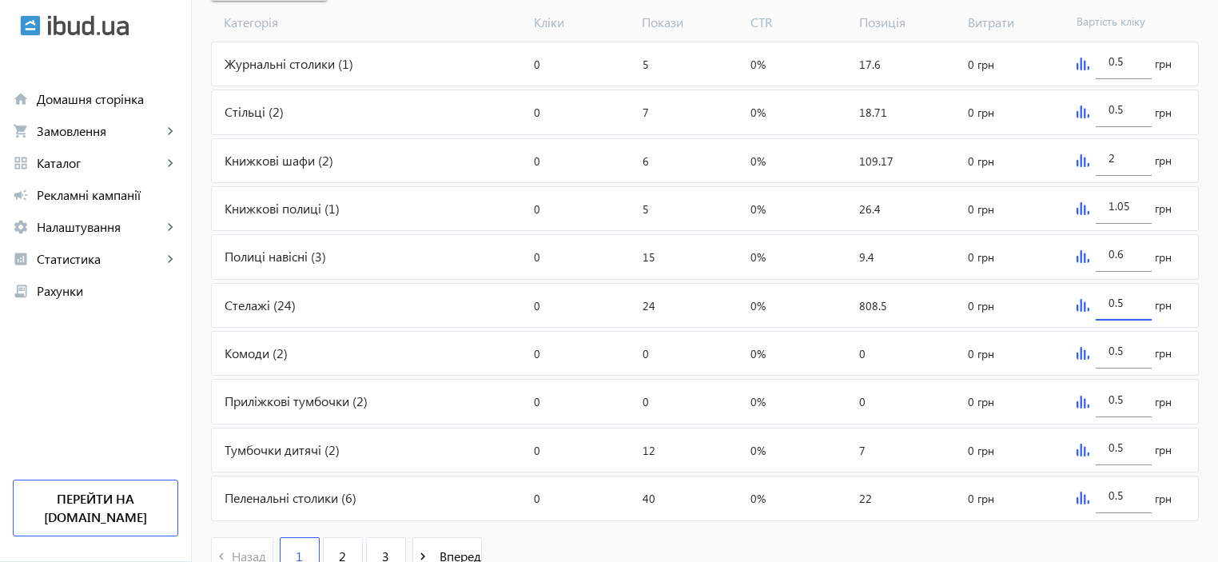
drag, startPoint x: 1119, startPoint y: 303, endPoint x: 1079, endPoint y: 300, distance: 40.1
click at [1100, 300] on div "0.5" at bounding box center [1124, 298] width 56 height 45
type input "1.55"
click at [304, 359] on div "Комоди (2)" at bounding box center [370, 353] width 316 height 43
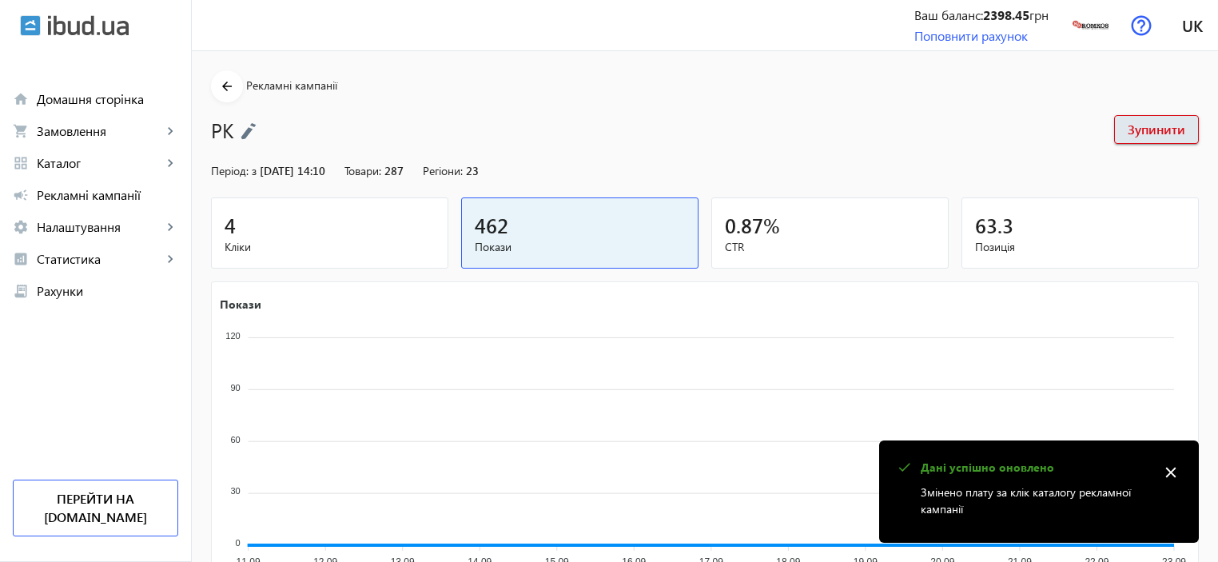
scroll to position [639, 0]
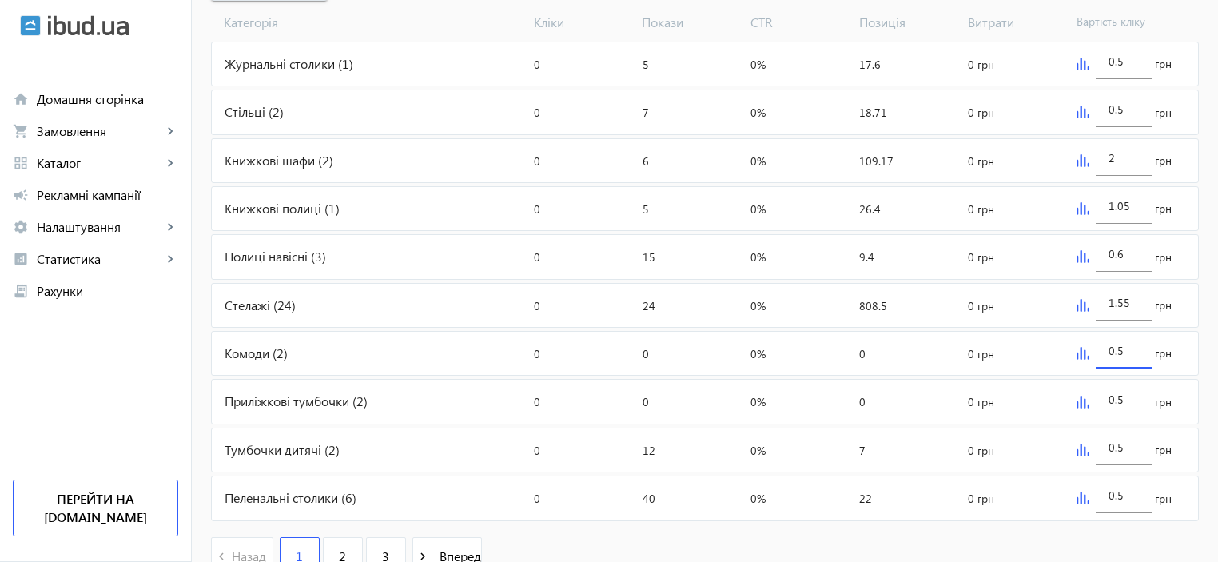
click at [1117, 349] on input "0.5" at bounding box center [1124, 350] width 30 height 15
click at [1077, 358] on div "0.5 грн" at bounding box center [1134, 353] width 128 height 43
click at [1080, 350] on img at bounding box center [1083, 353] width 13 height 13
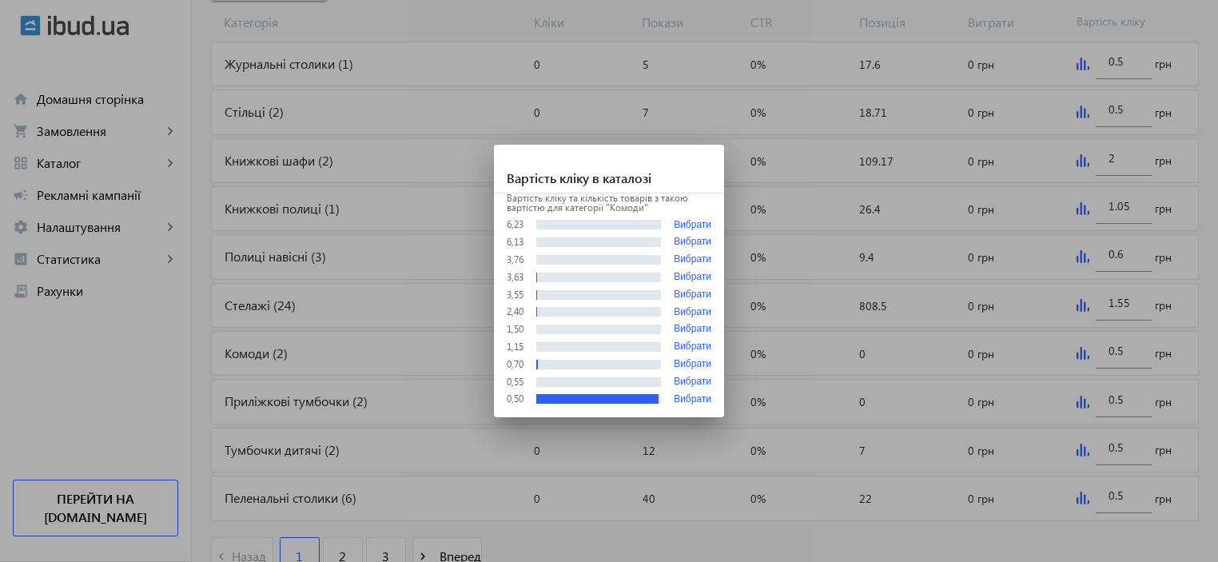
scroll to position [0, 0]
click at [1125, 349] on div at bounding box center [609, 281] width 1218 height 562
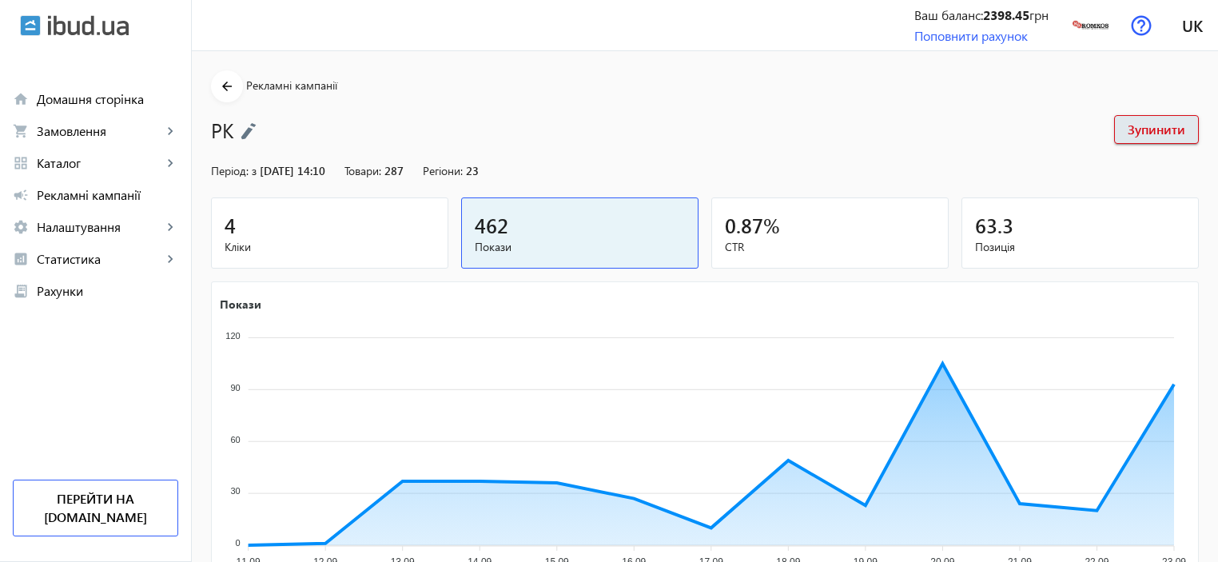
scroll to position [639, 0]
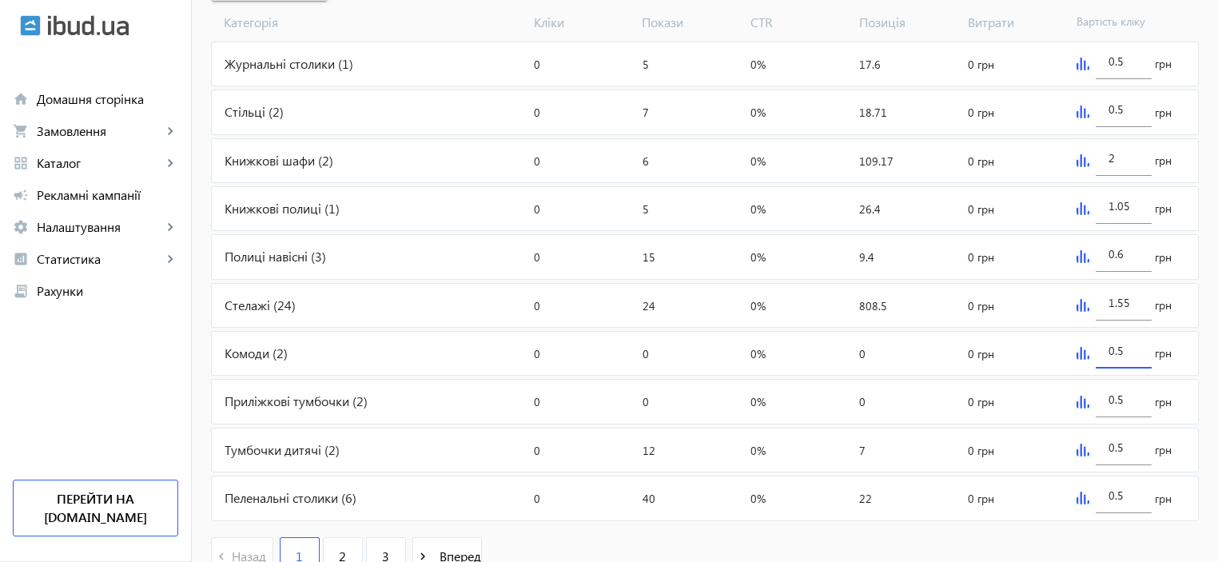
drag, startPoint x: 1129, startPoint y: 349, endPoint x: 1118, endPoint y: 351, distance: 10.5
click at [1118, 351] on input "0.5" at bounding box center [1124, 350] width 30 height 15
type input "0.75"
click at [380, 404] on div "Приліжкові тумбочки (2)" at bounding box center [370, 401] width 316 height 43
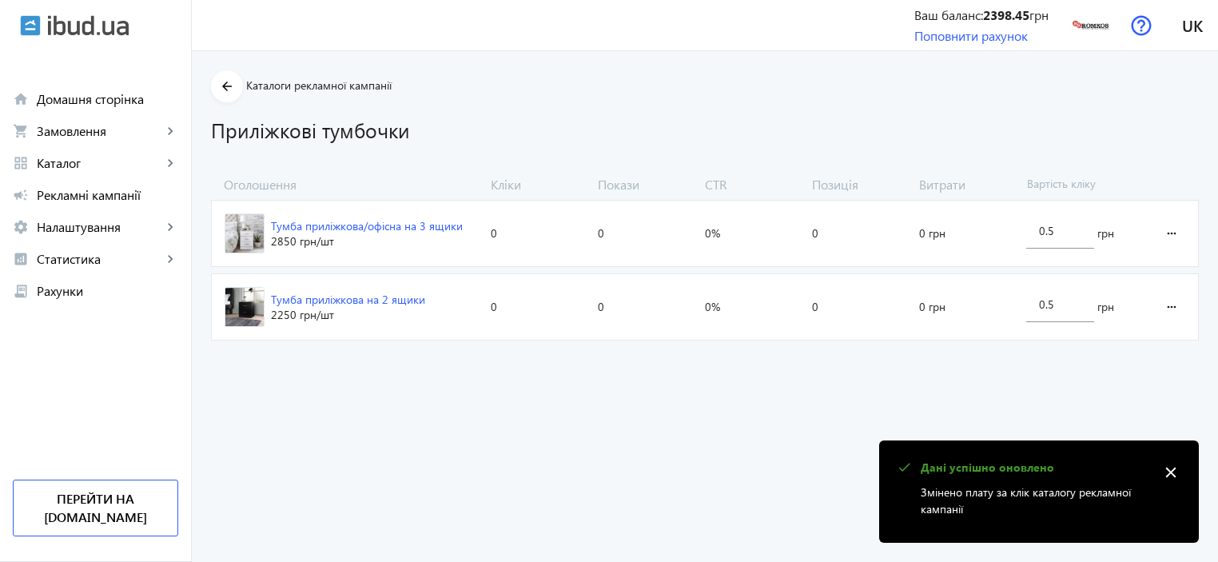
scroll to position [639, 0]
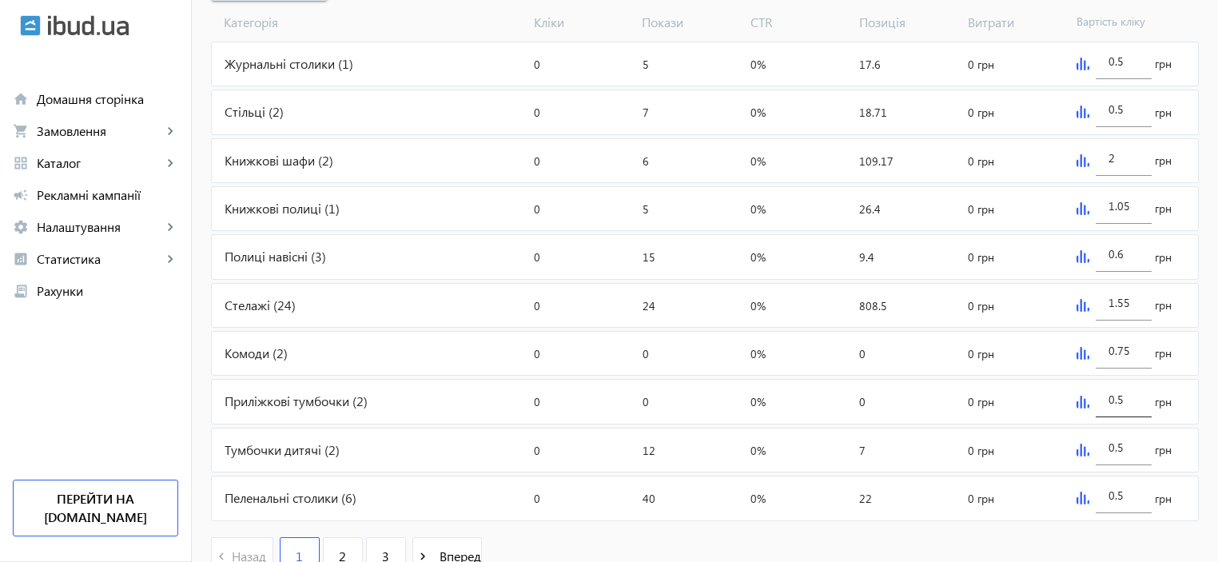
click at [1135, 392] on input "0.5" at bounding box center [1124, 399] width 30 height 15
click at [1081, 396] on img at bounding box center [1083, 402] width 13 height 13
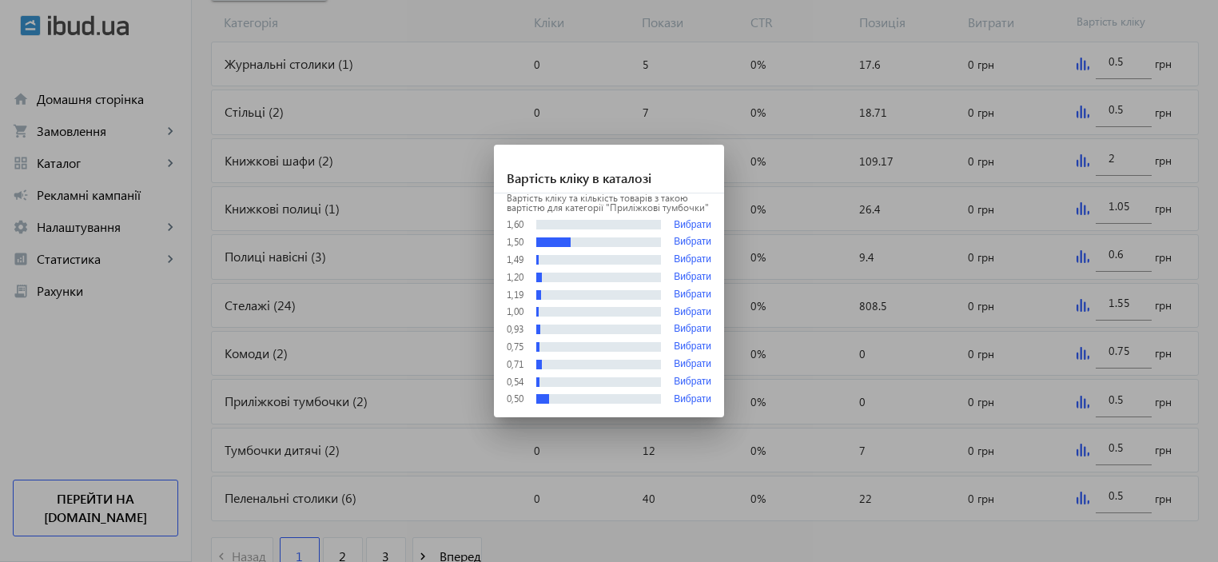
click at [1073, 394] on div at bounding box center [609, 281] width 1218 height 562
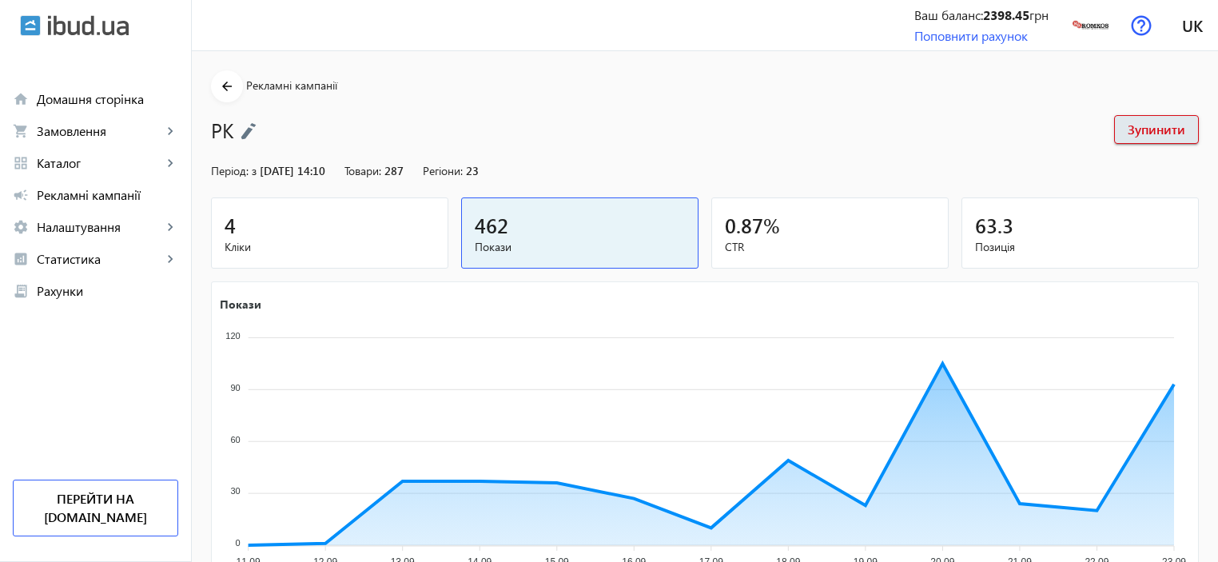
scroll to position [639, 0]
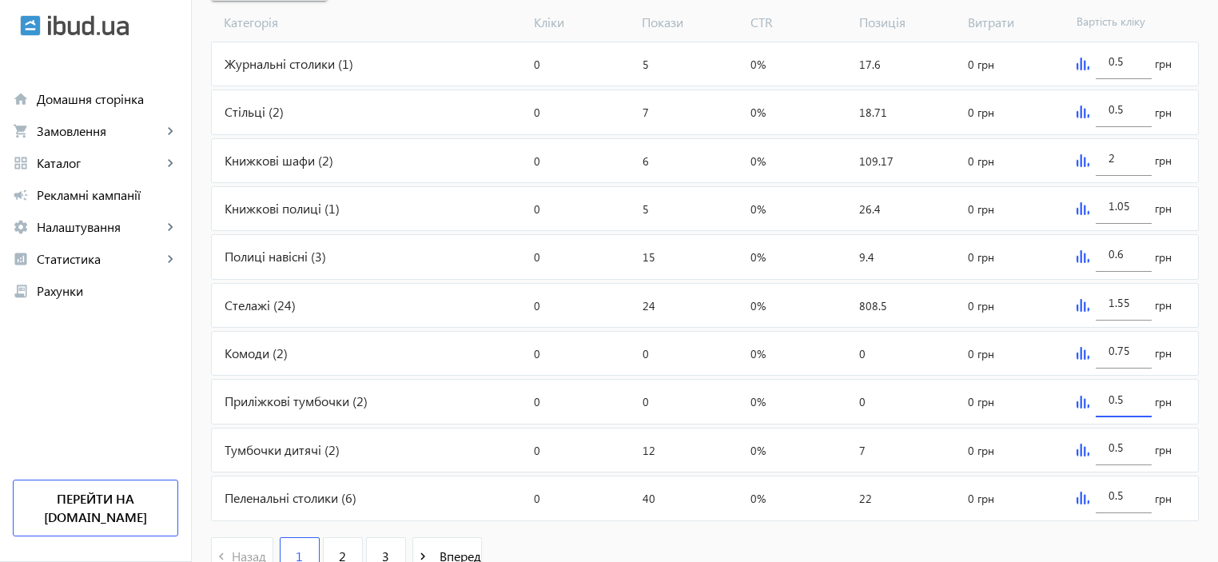
drag, startPoint x: 1123, startPoint y: 396, endPoint x: 1074, endPoint y: 400, distance: 49.0
click at [1081, 400] on div "0.5 грн" at bounding box center [1134, 401] width 128 height 43
type input "1.55"
click at [370, 449] on div "Тумбочки дитячі (2)" at bounding box center [370, 449] width 316 height 43
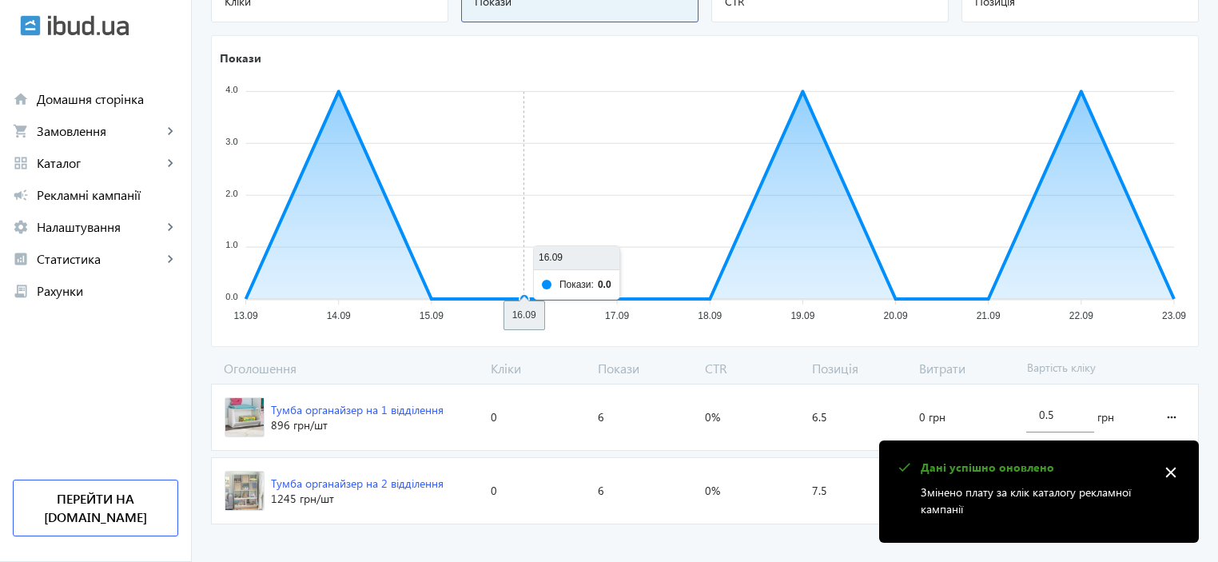
scroll to position [235, 0]
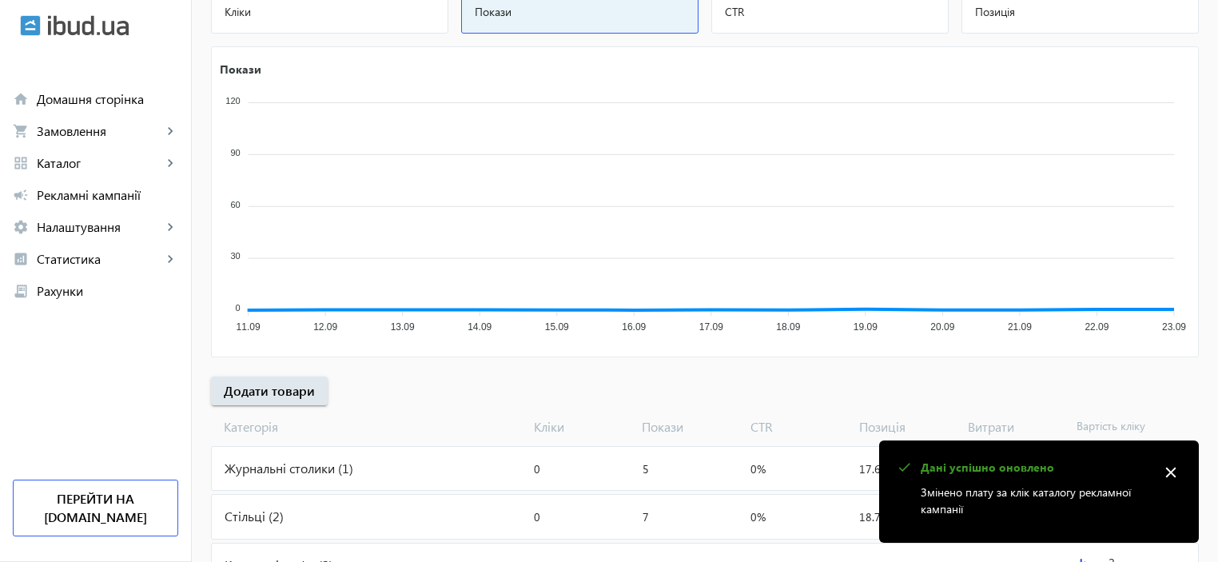
scroll to position [639, 0]
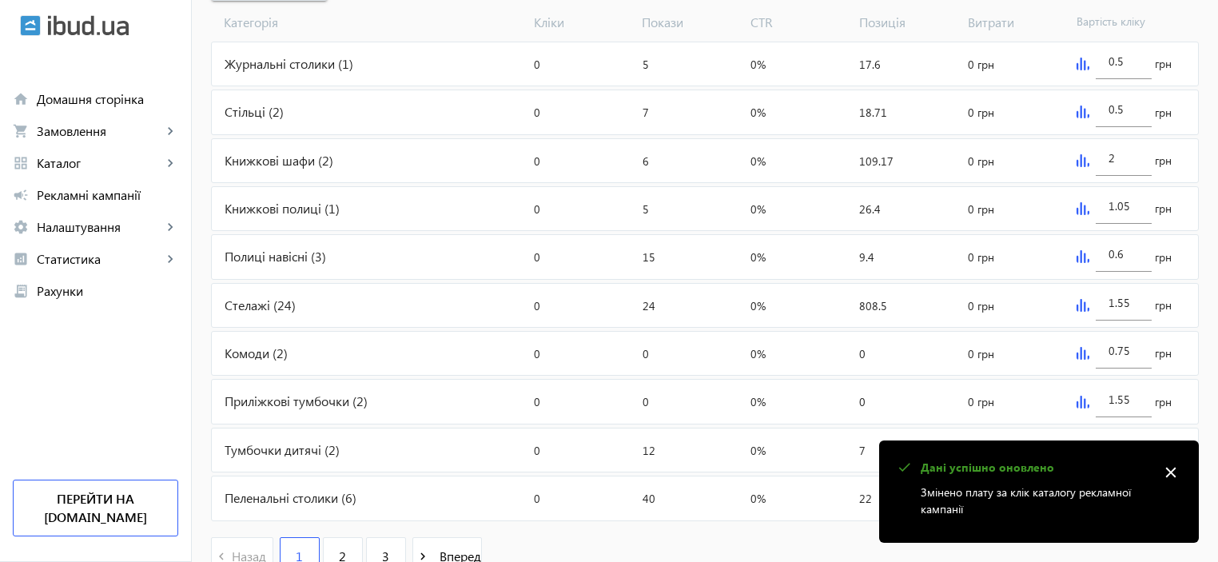
click at [1177, 472] on mat-icon "close" at bounding box center [1171, 472] width 24 height 24
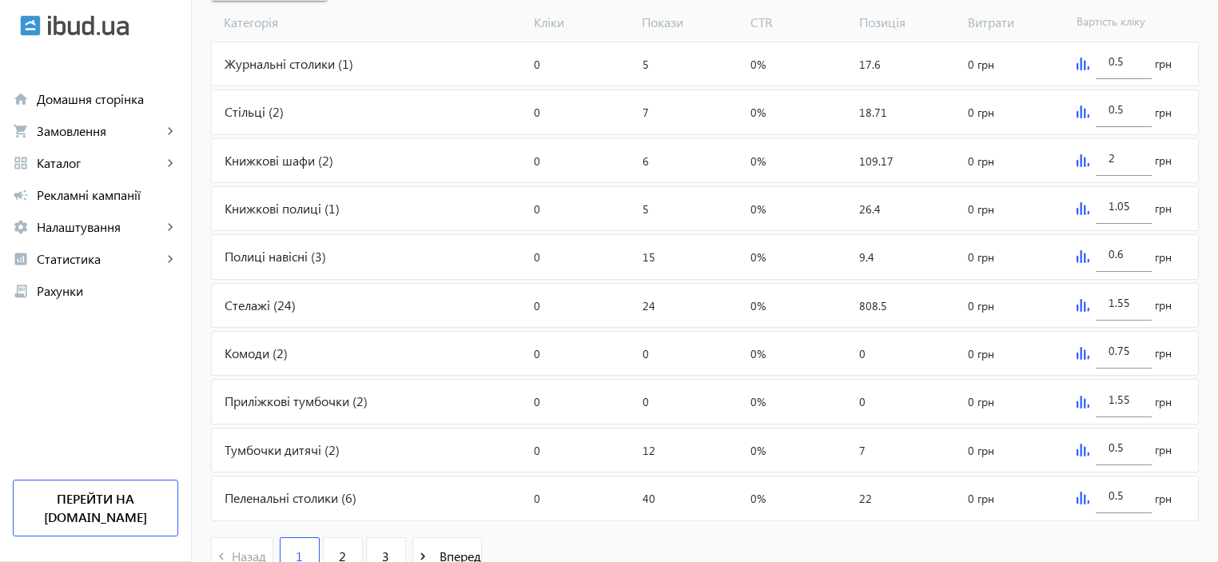
click at [1084, 451] on img at bounding box center [1083, 450] width 13 height 13
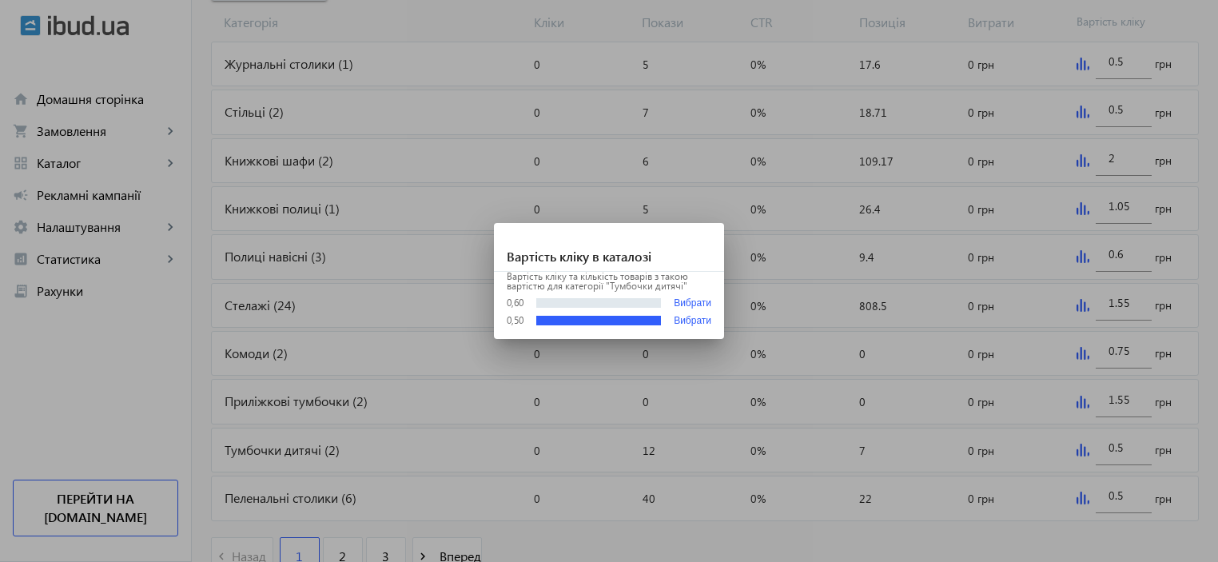
click at [1084, 451] on div at bounding box center [609, 281] width 1218 height 562
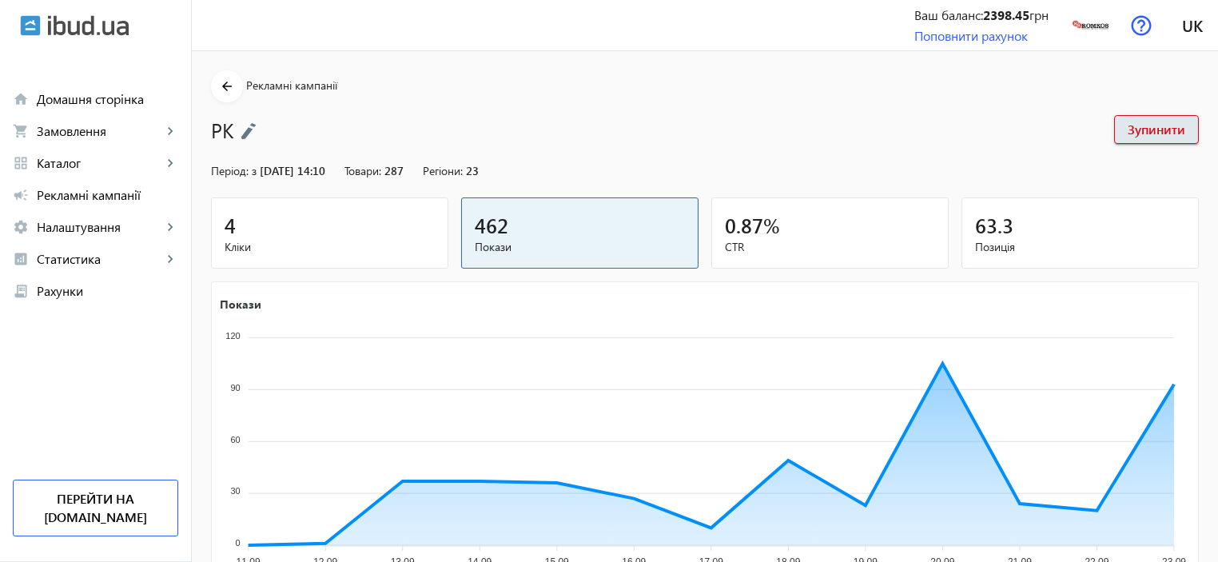
scroll to position [639, 0]
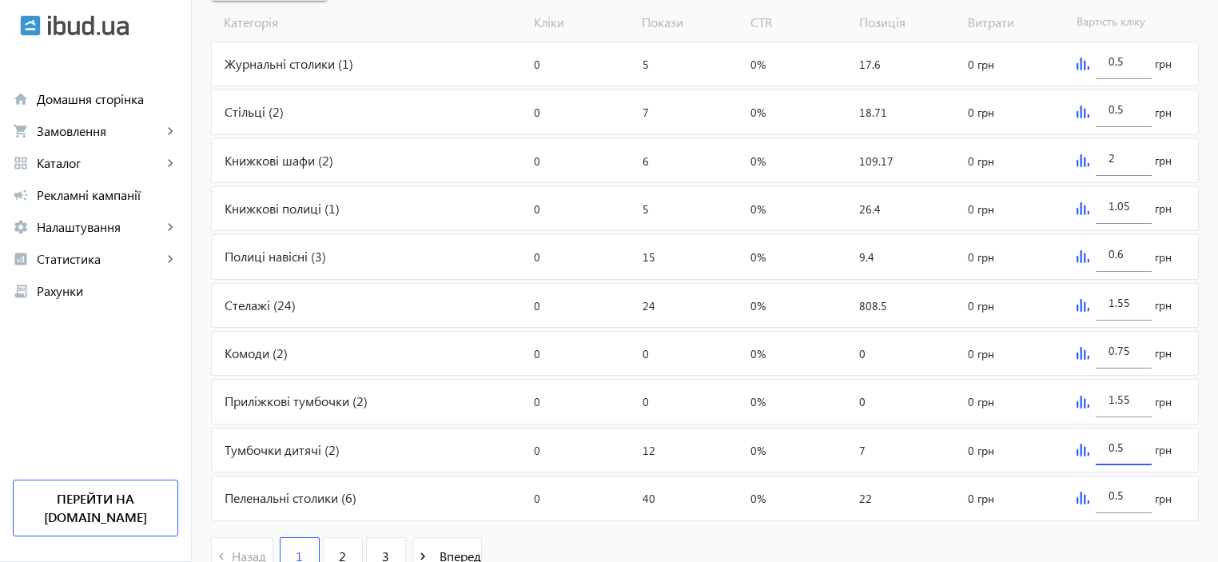
drag, startPoint x: 1127, startPoint y: 446, endPoint x: 1117, endPoint y: 446, distance: 9.6
click at [1117, 446] on input "0.5" at bounding box center [1124, 447] width 30 height 15
type input "0.55"
click at [1077, 495] on img at bounding box center [1083, 498] width 13 height 13
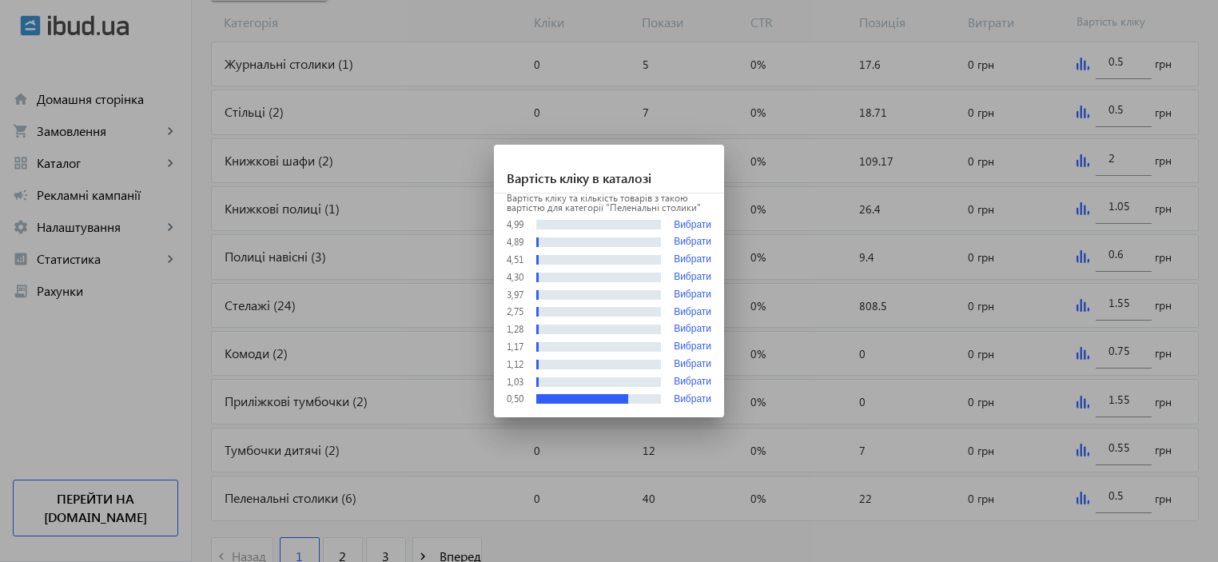
click at [809, 539] on div at bounding box center [609, 281] width 1218 height 562
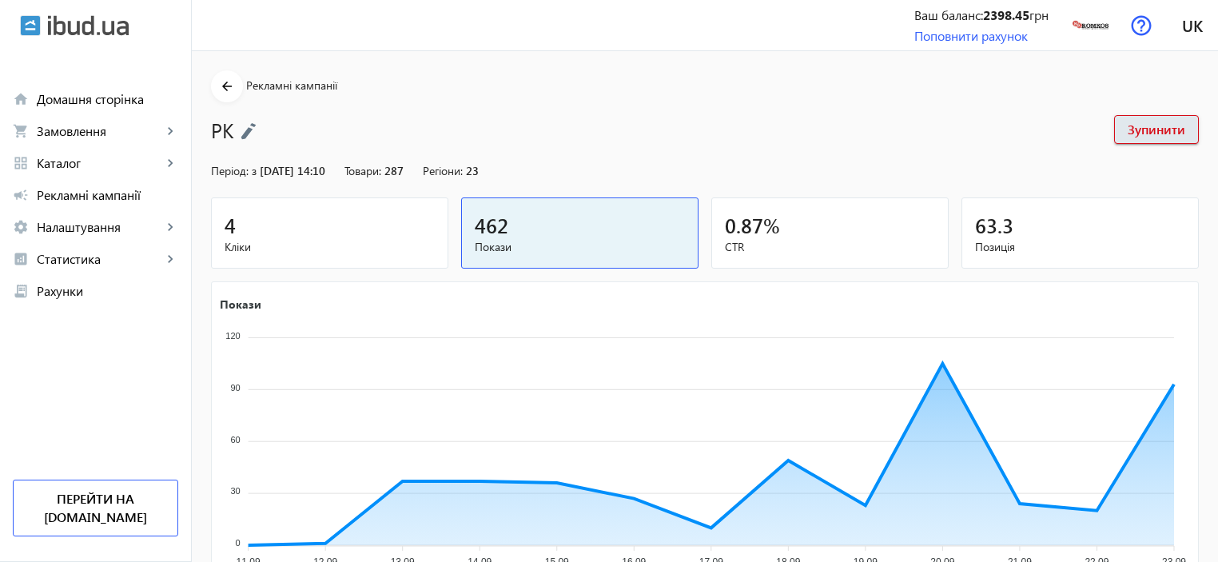
scroll to position [639, 0]
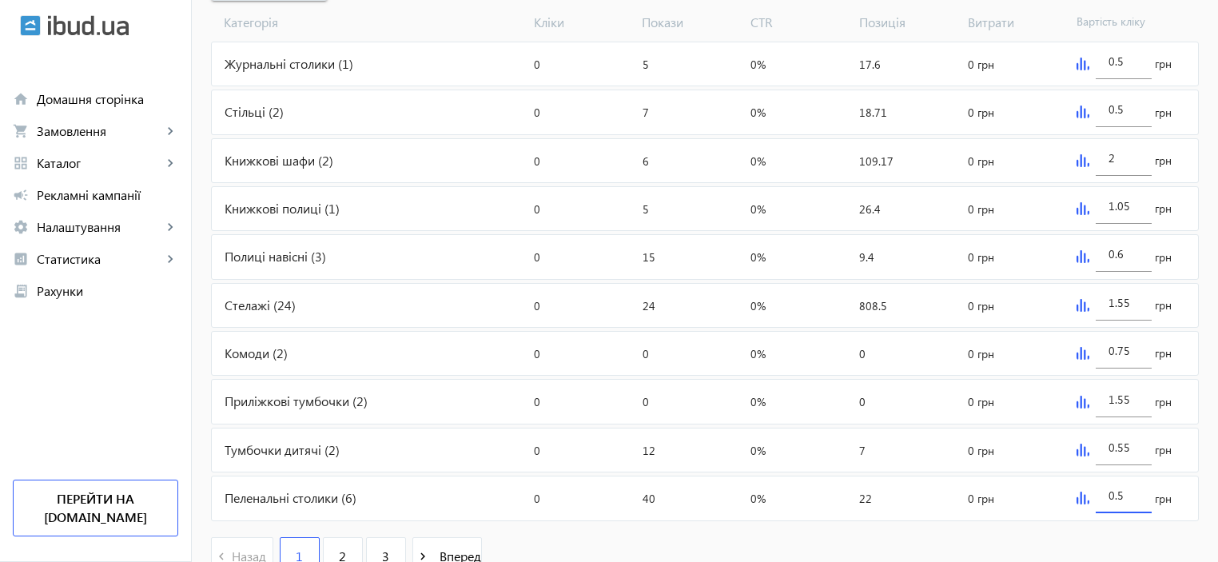
drag, startPoint x: 1127, startPoint y: 492, endPoint x: 1113, endPoint y: 490, distance: 14.5
click at [1113, 491] on input "0.5" at bounding box center [1124, 495] width 30 height 15
click at [1120, 489] on input "0.5" at bounding box center [1124, 495] width 30 height 15
click at [1114, 489] on input "0.5" at bounding box center [1124, 495] width 30 height 15
type input "0.6"
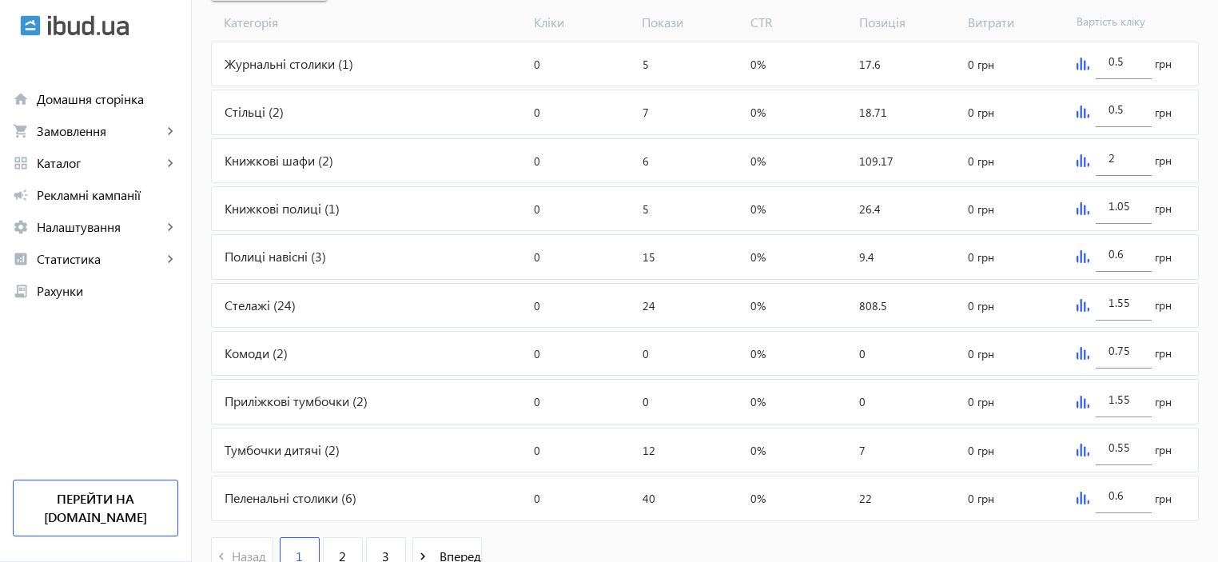
click at [616, 540] on div "navigate_before Назад 1 2 3 navigate_next Вперед" at bounding box center [705, 558] width 988 height 69
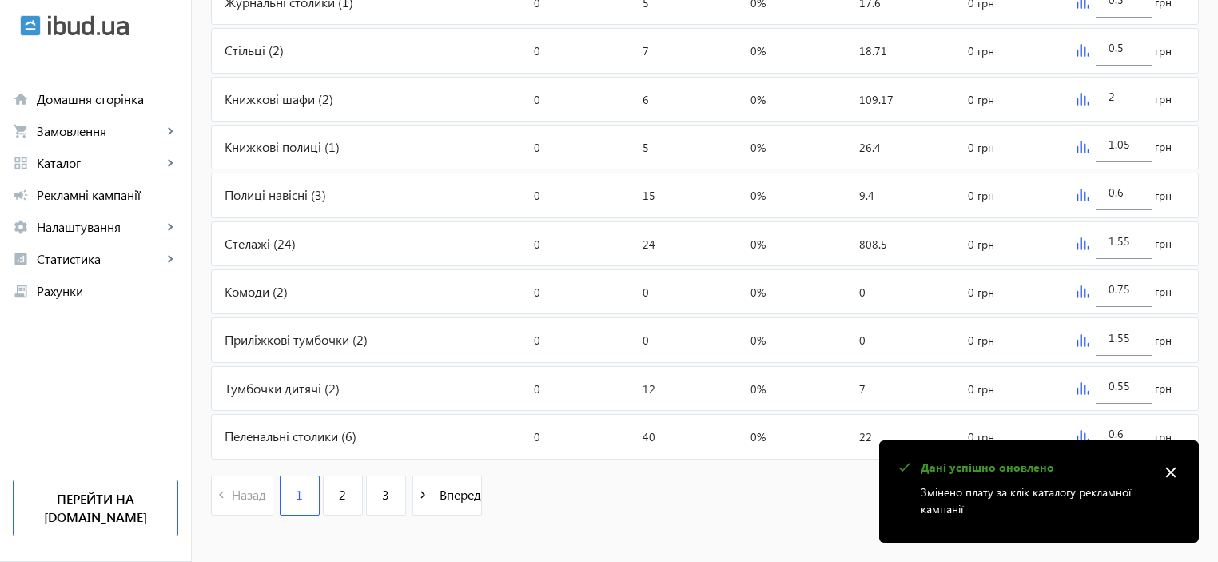
scroll to position [710, 0]
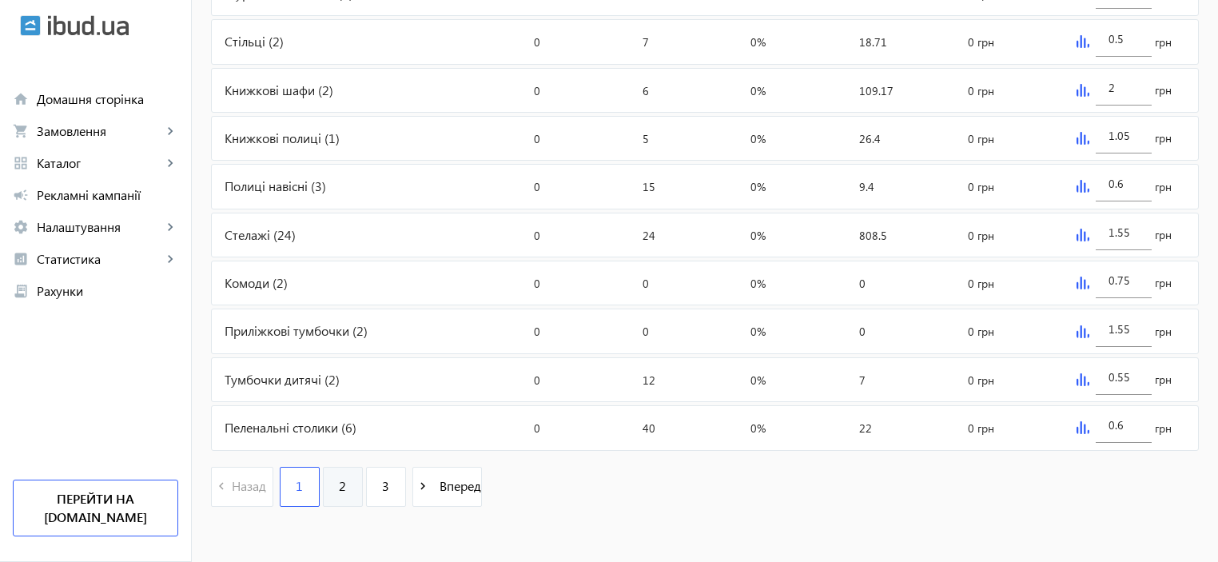
click at [339, 490] on span "2" at bounding box center [342, 486] width 7 height 18
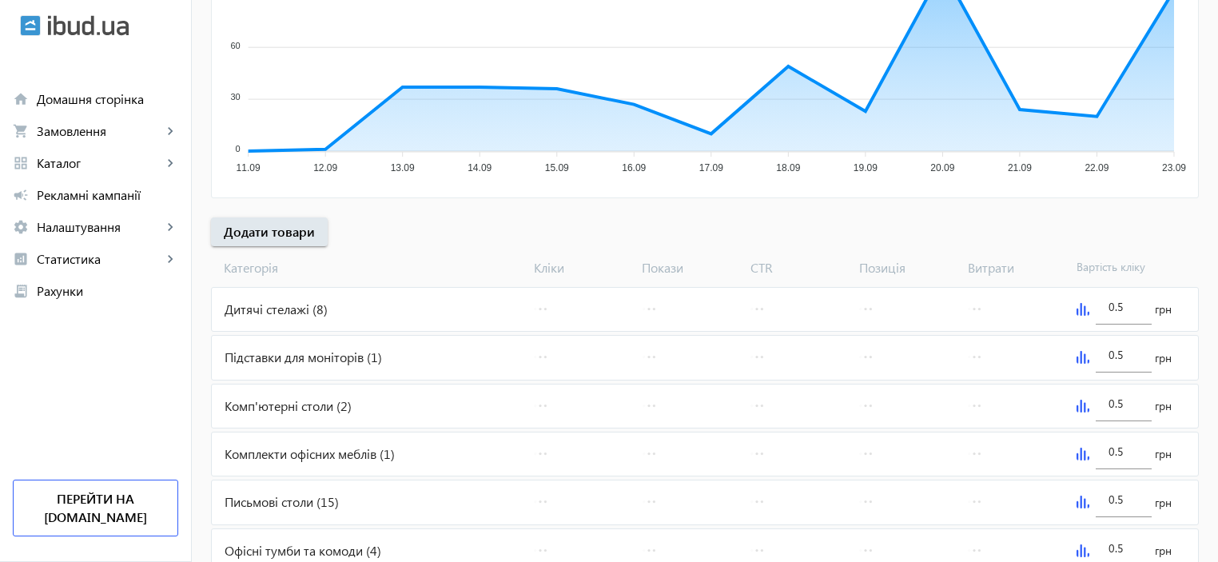
scroll to position [426, 0]
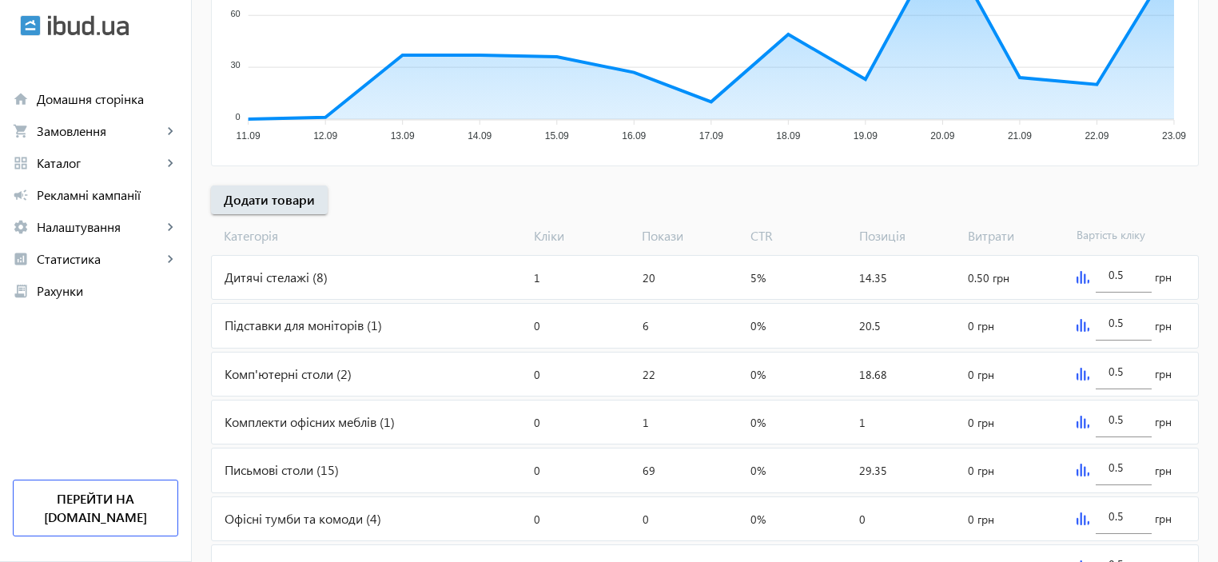
click at [1081, 278] on img at bounding box center [1083, 277] width 13 height 13
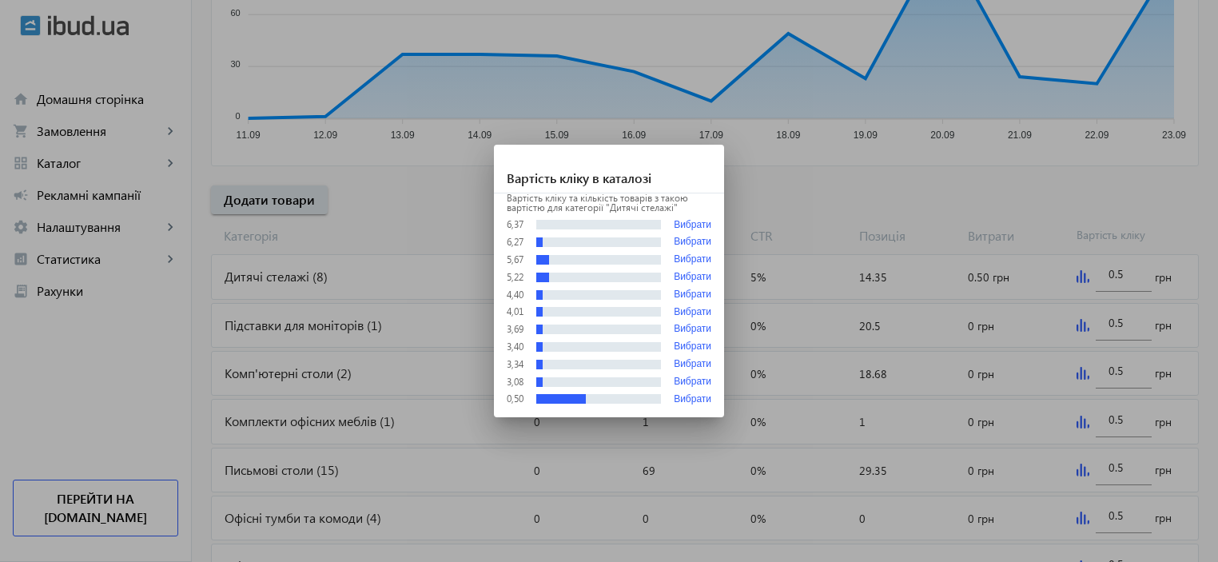
scroll to position [0, 0]
click at [361, 268] on div at bounding box center [609, 281] width 1218 height 562
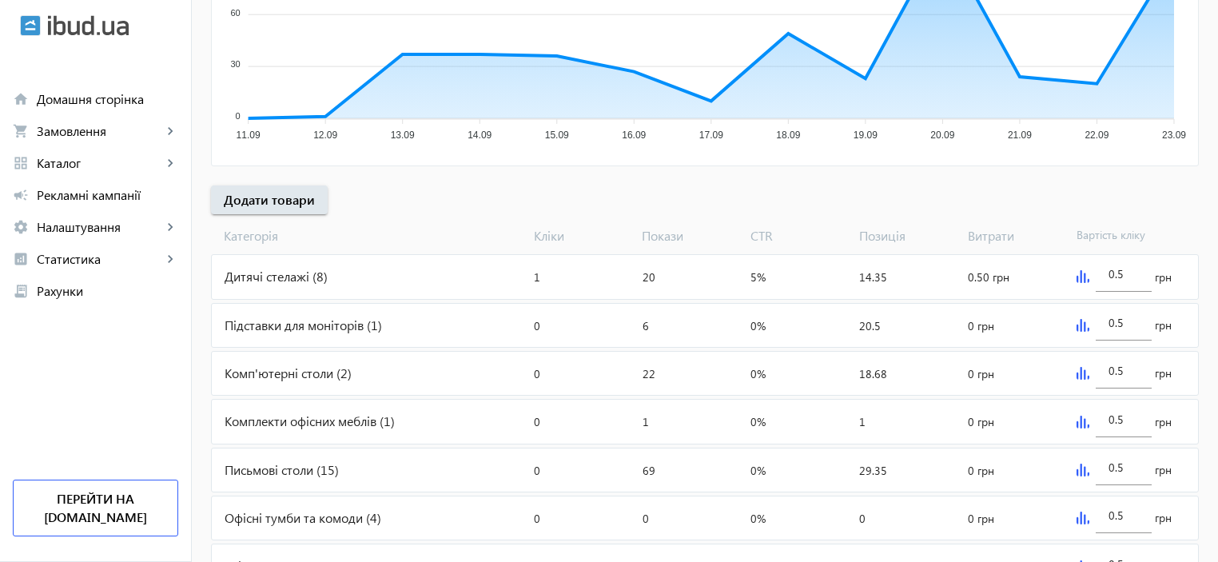
scroll to position [426, 0]
click at [290, 281] on div "Дитячі стелажі (8)" at bounding box center [370, 277] width 316 height 43
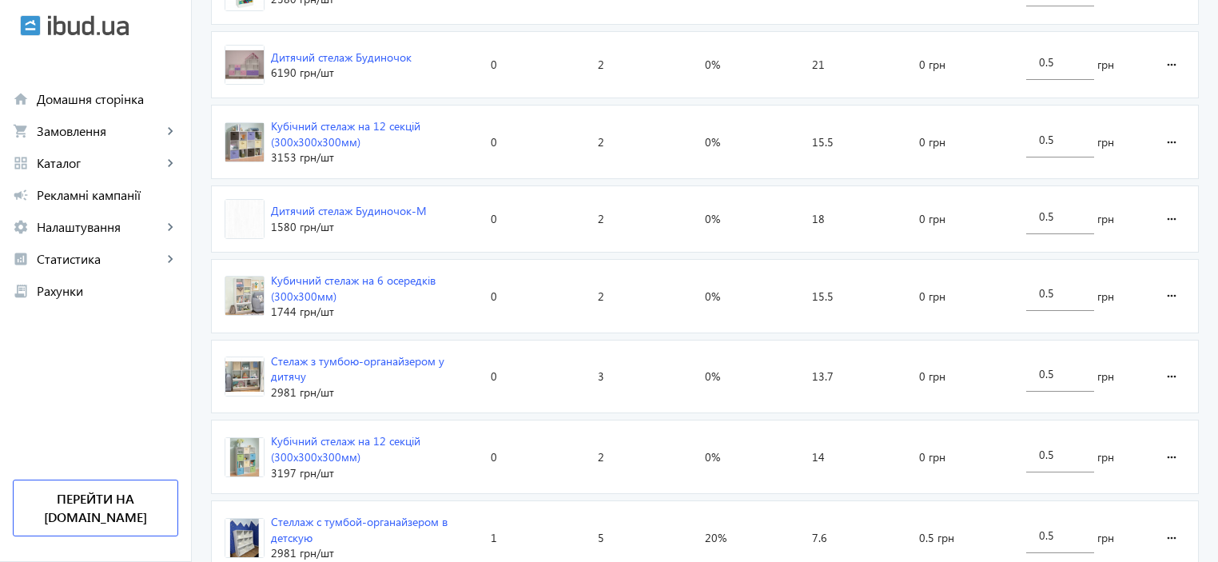
scroll to position [710, 0]
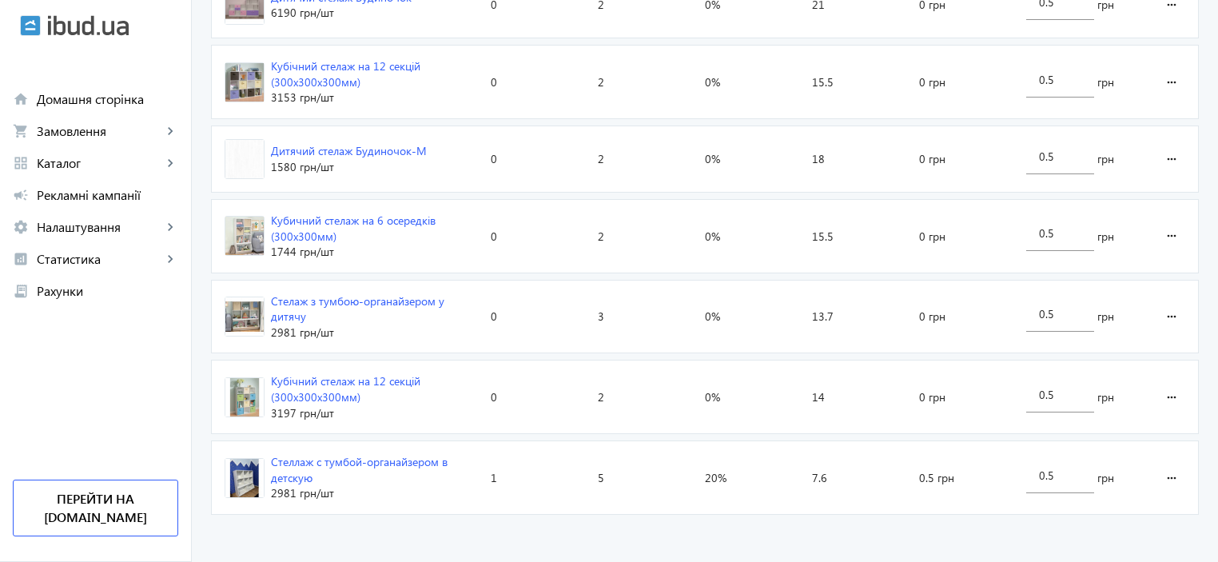
click at [338, 150] on div "Дитячий стелаж Будиночок-М" at bounding box center [349, 151] width 156 height 16
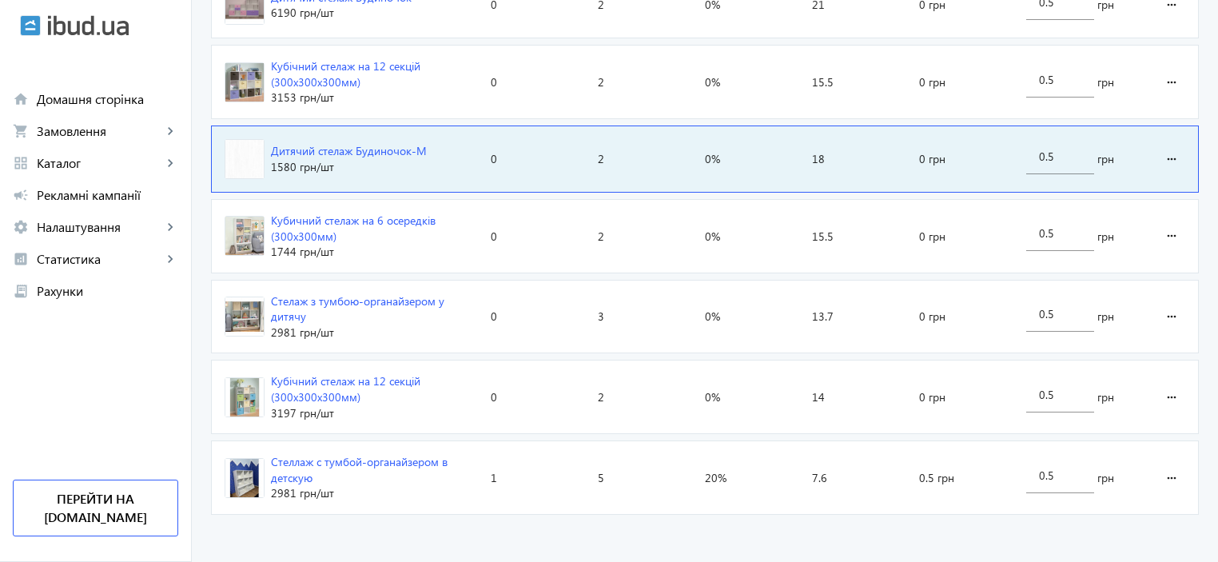
click at [343, 150] on div "Дитячий стелаж Будиночок-М" at bounding box center [349, 151] width 156 height 16
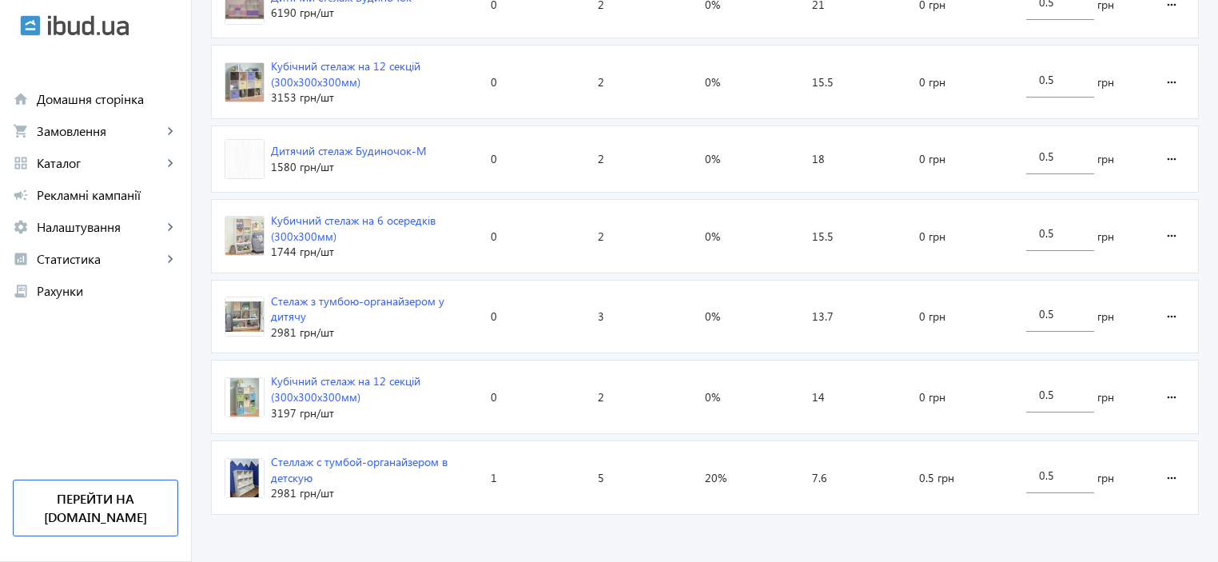
click at [344, 149] on div "Дитячий стелаж Будиночок-М" at bounding box center [349, 151] width 156 height 16
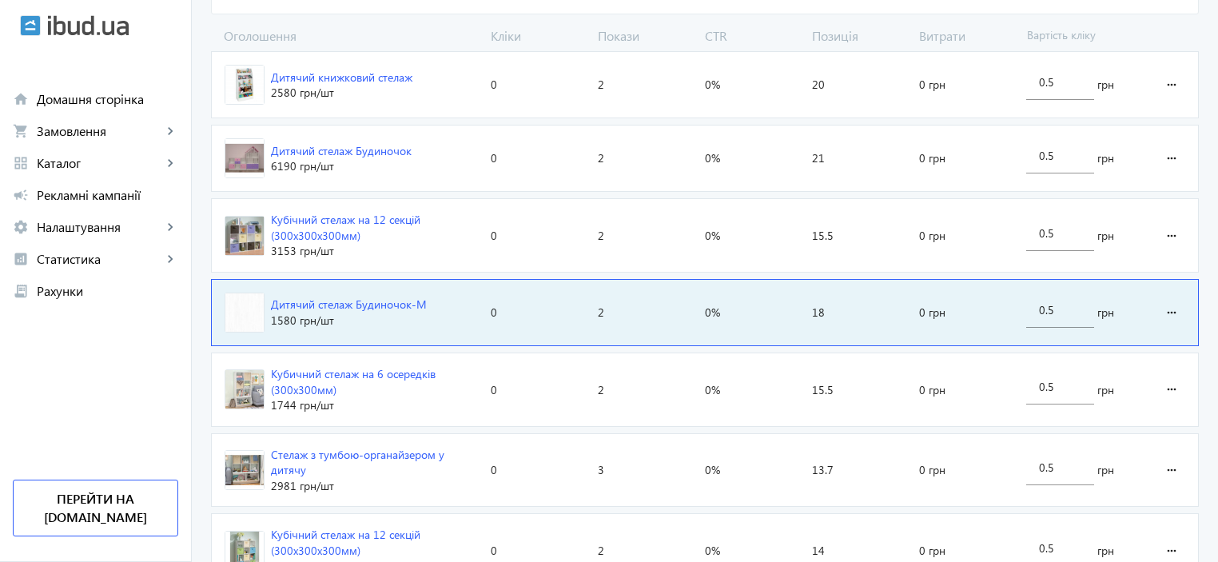
scroll to position [550, 0]
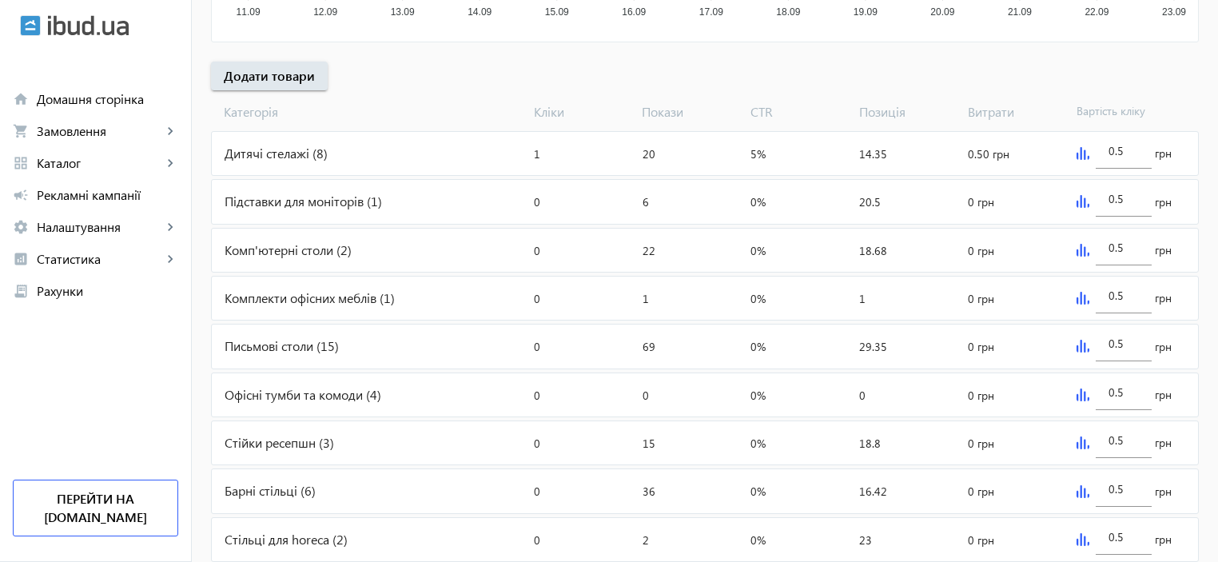
scroll to position [426, 0]
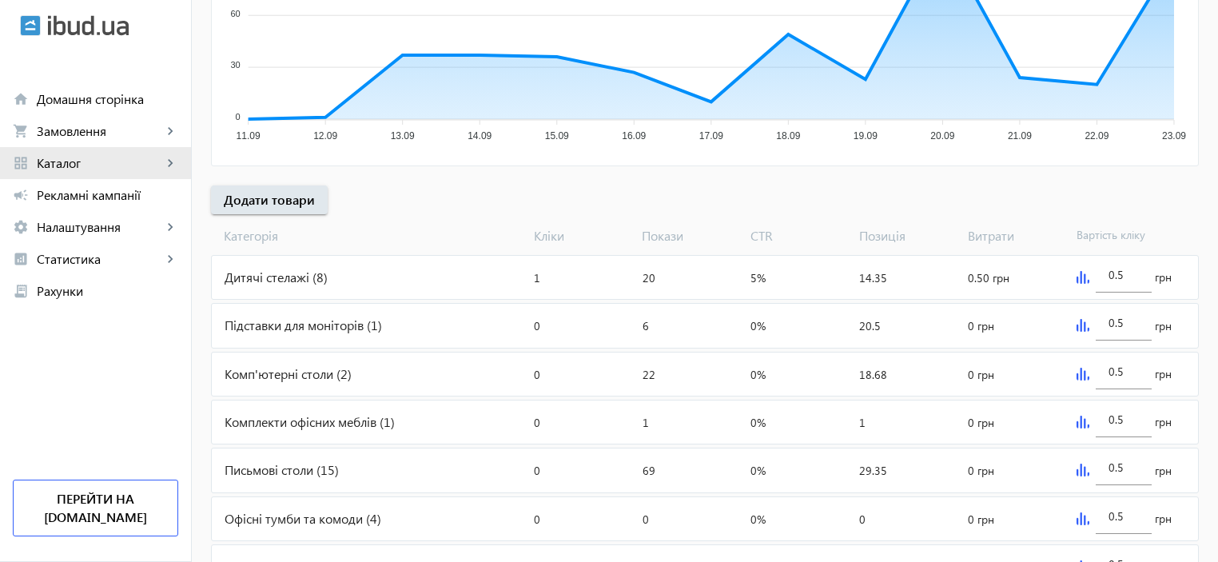
click at [61, 165] on span "Каталог" at bounding box center [99, 163] width 125 height 16
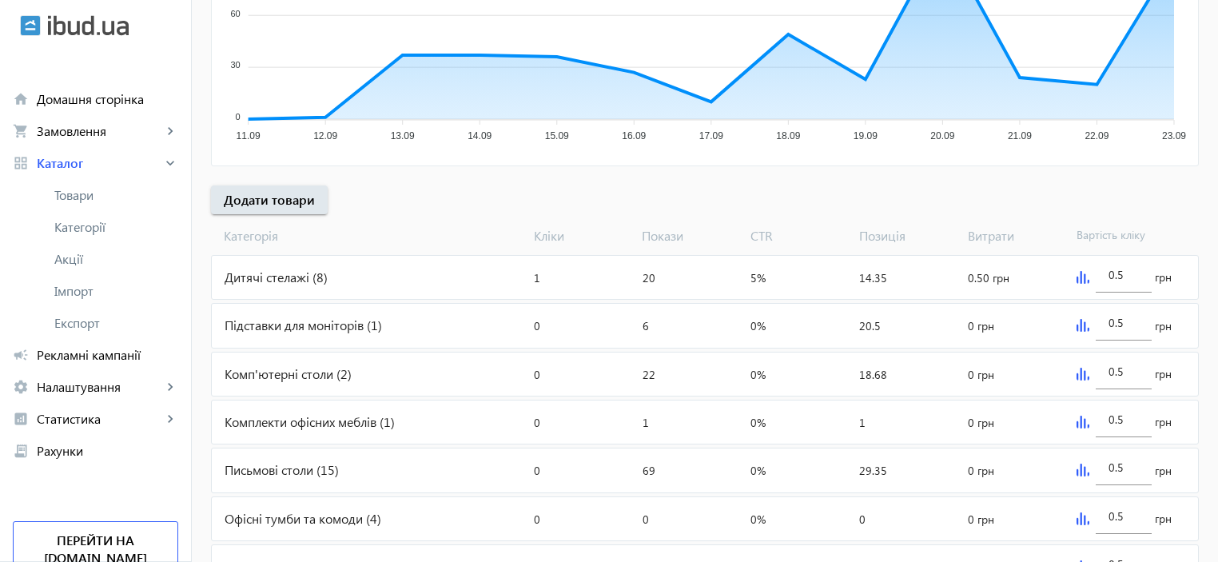
click at [243, 277] on div "Дитячі стелажі (8)" at bounding box center [370, 277] width 316 height 43
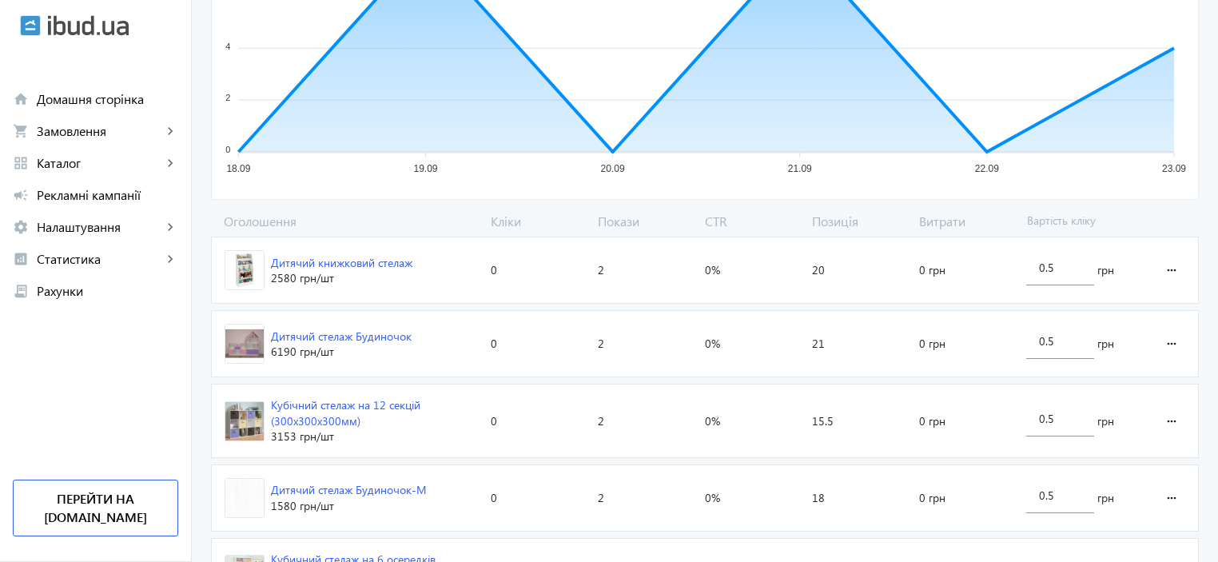
scroll to position [532, 0]
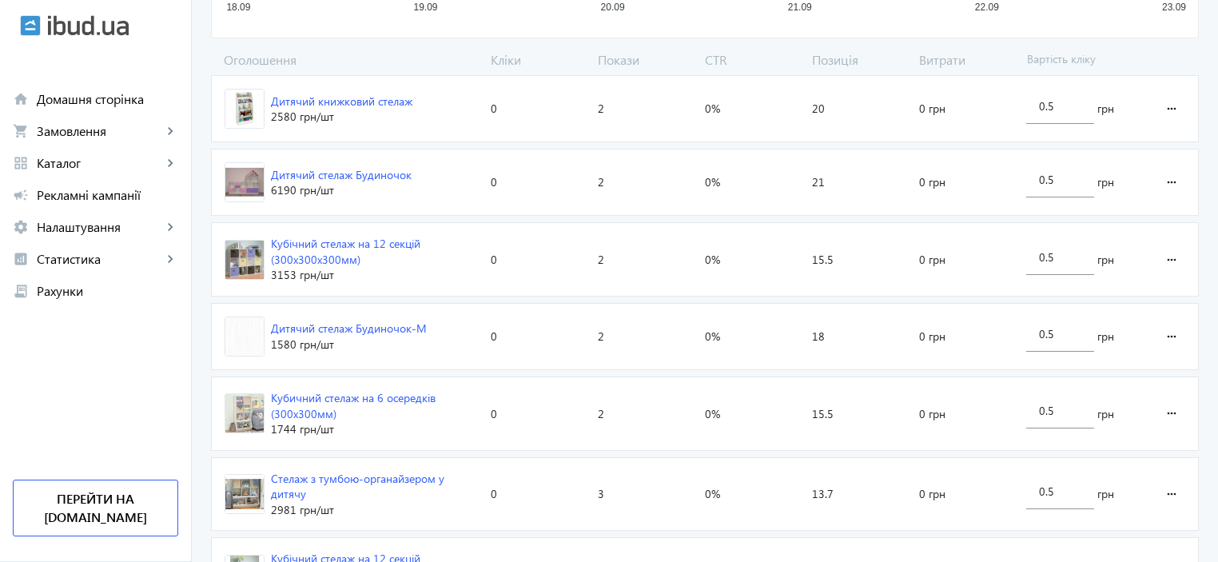
click at [336, 325] on div "Дитячий стелаж Будиночок-М" at bounding box center [349, 329] width 156 height 16
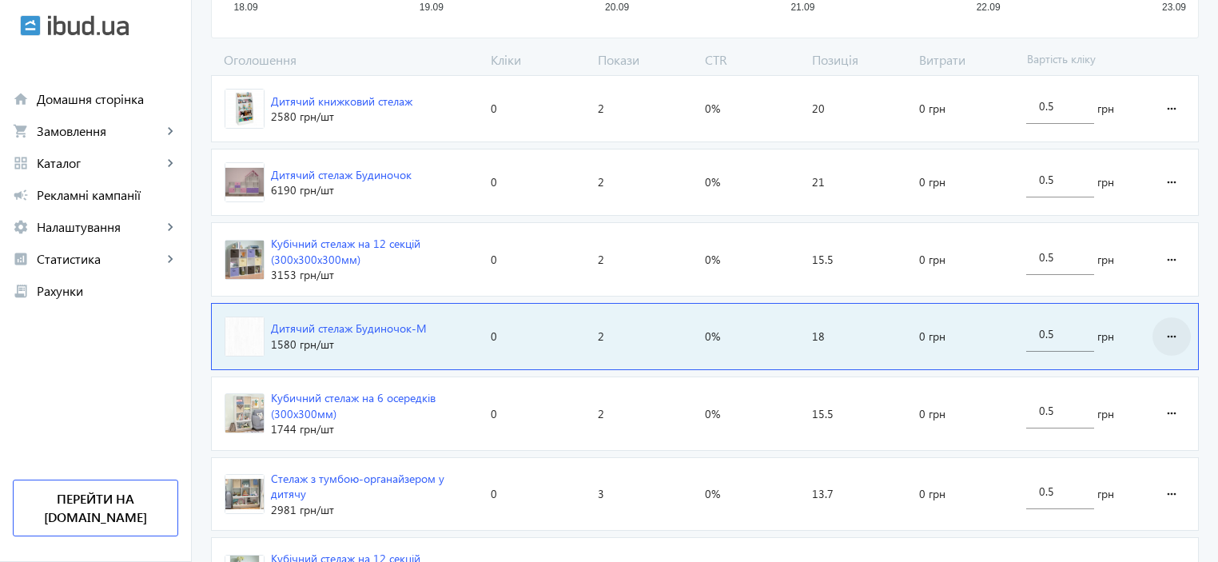
click at [1180, 340] on mat-icon "more_horiz" at bounding box center [1171, 336] width 19 height 38
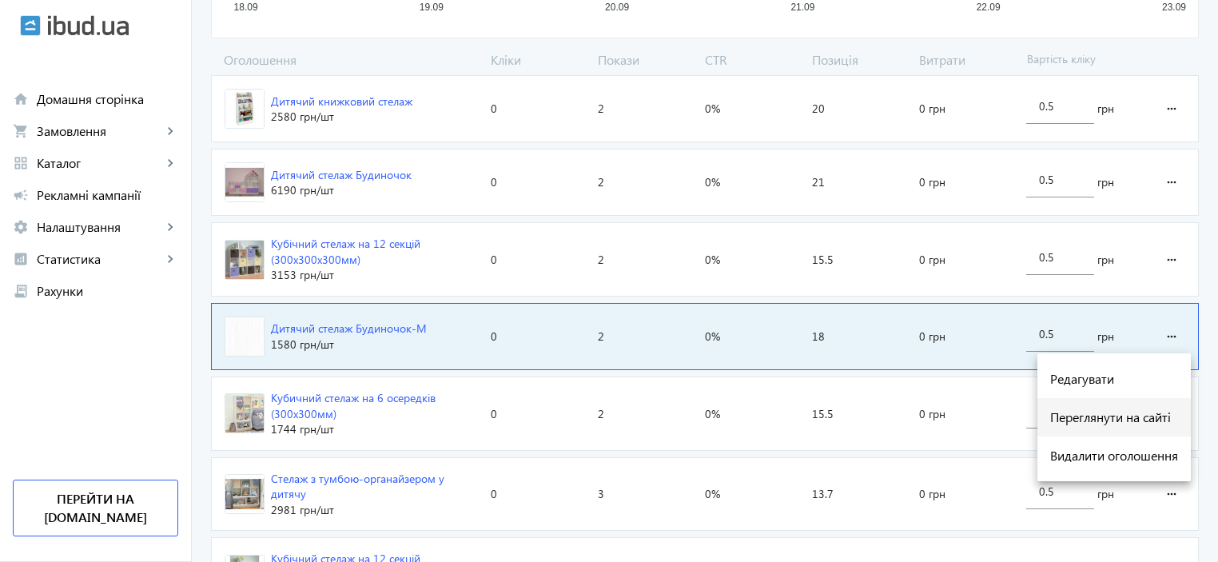
click at [1121, 416] on span "Переглянути на сайті" at bounding box center [1114, 417] width 128 height 13
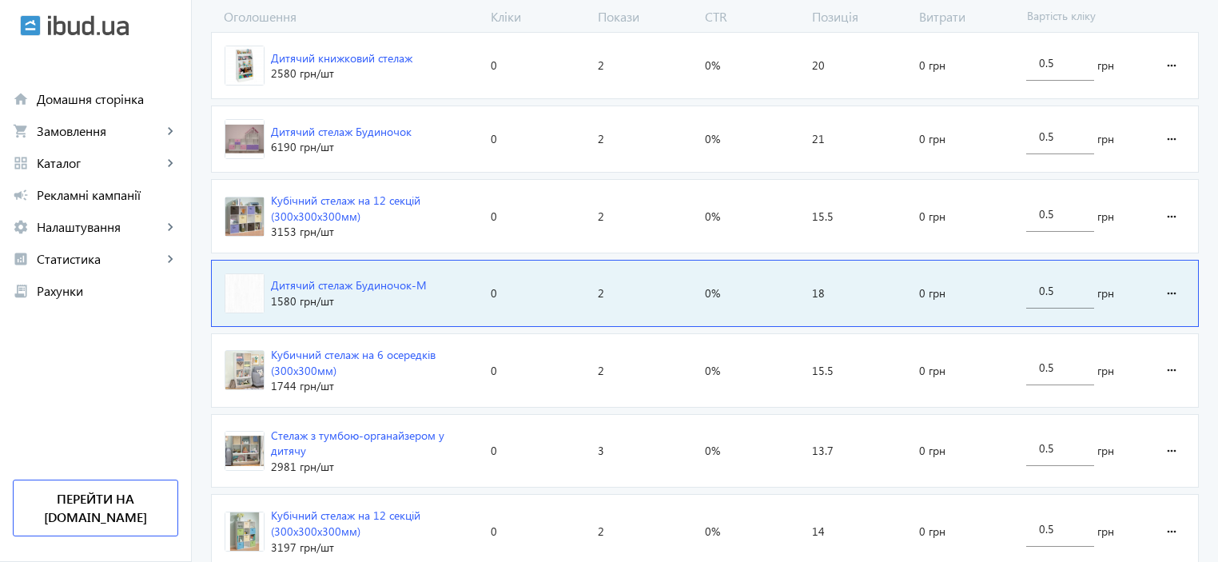
scroll to position [586, 0]
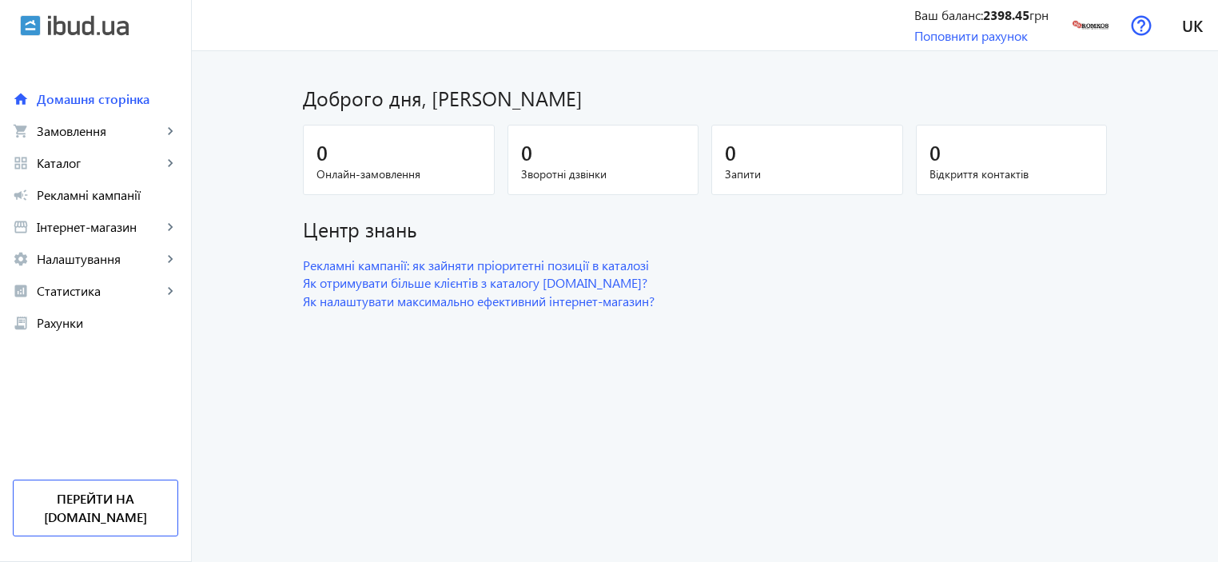
click at [64, 26] on img at bounding box center [88, 25] width 81 height 21
click at [1102, 33] on img at bounding box center [1091, 25] width 36 height 36
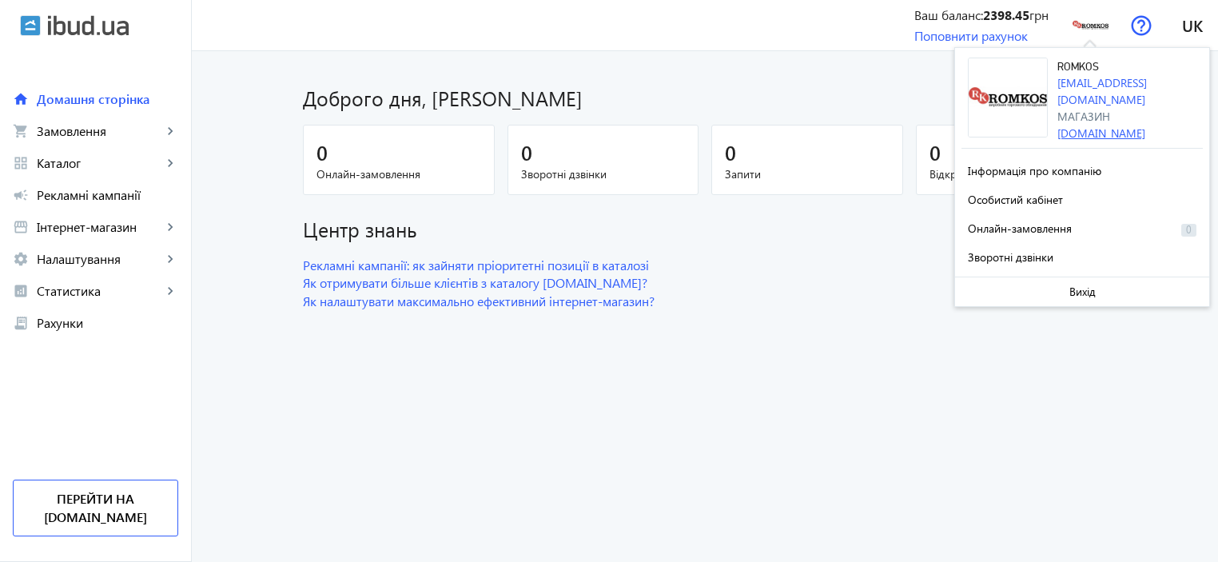
click at [1075, 125] on link "[DOMAIN_NAME]" at bounding box center [1101, 132] width 88 height 15
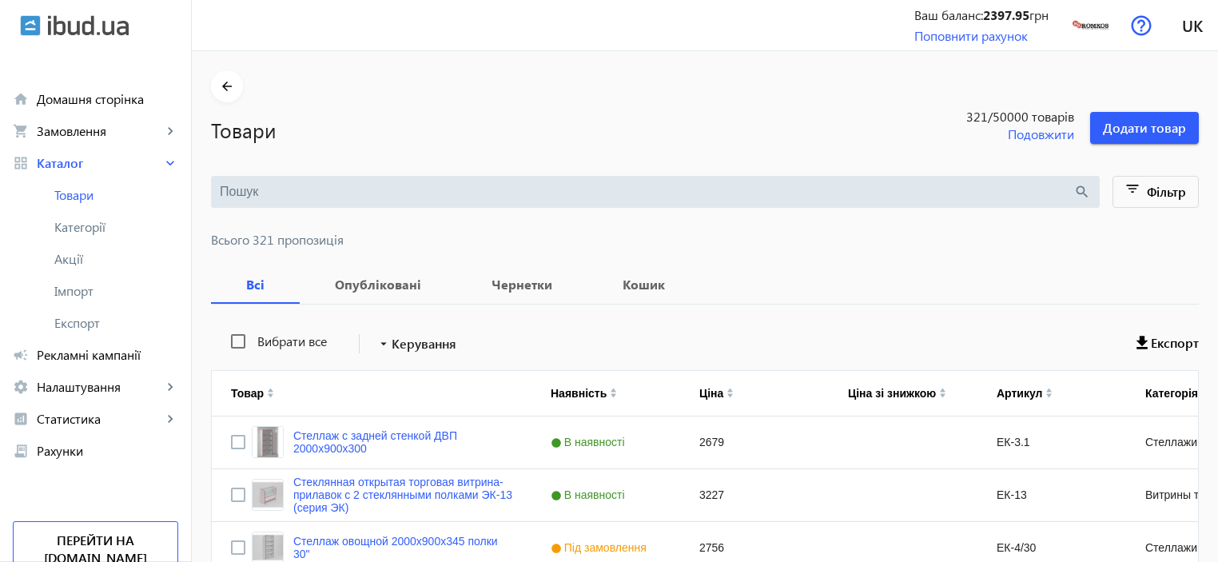
click at [298, 198] on input "search" at bounding box center [647, 192] width 854 height 18
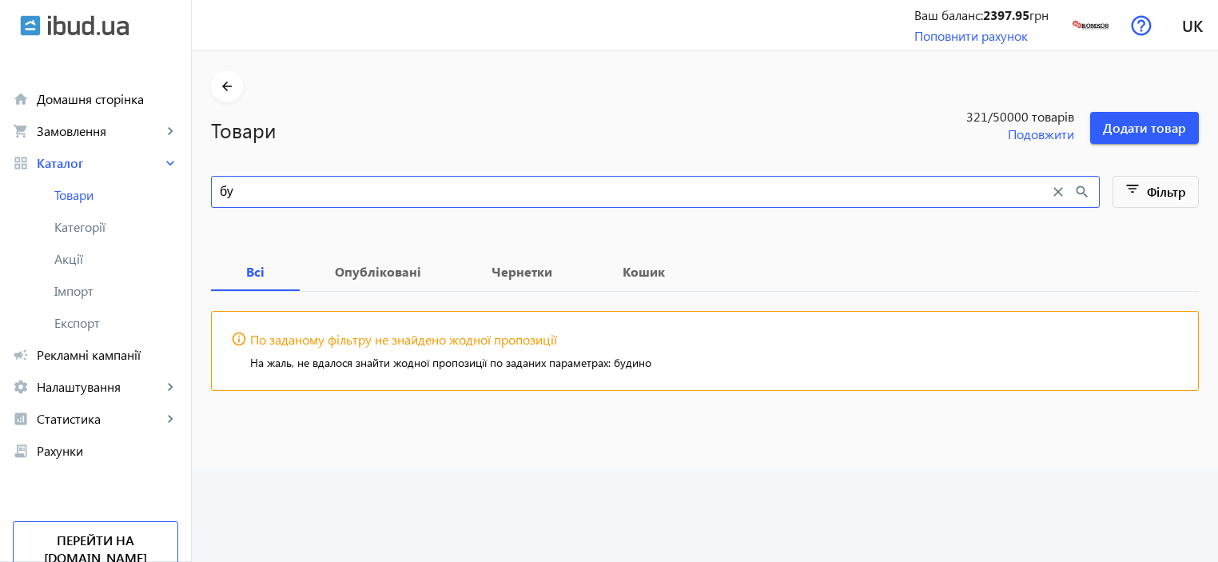
type input "б"
type input "д"
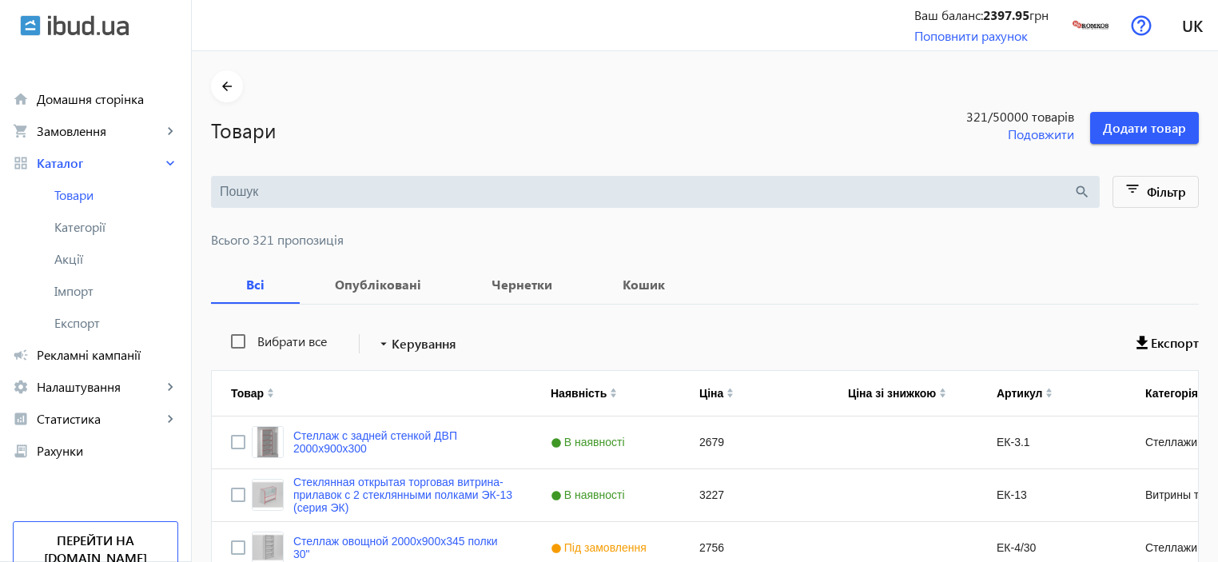
paste input "Детский стеллаж Домик-М"
type input "Детский стеллаж Домик-М"
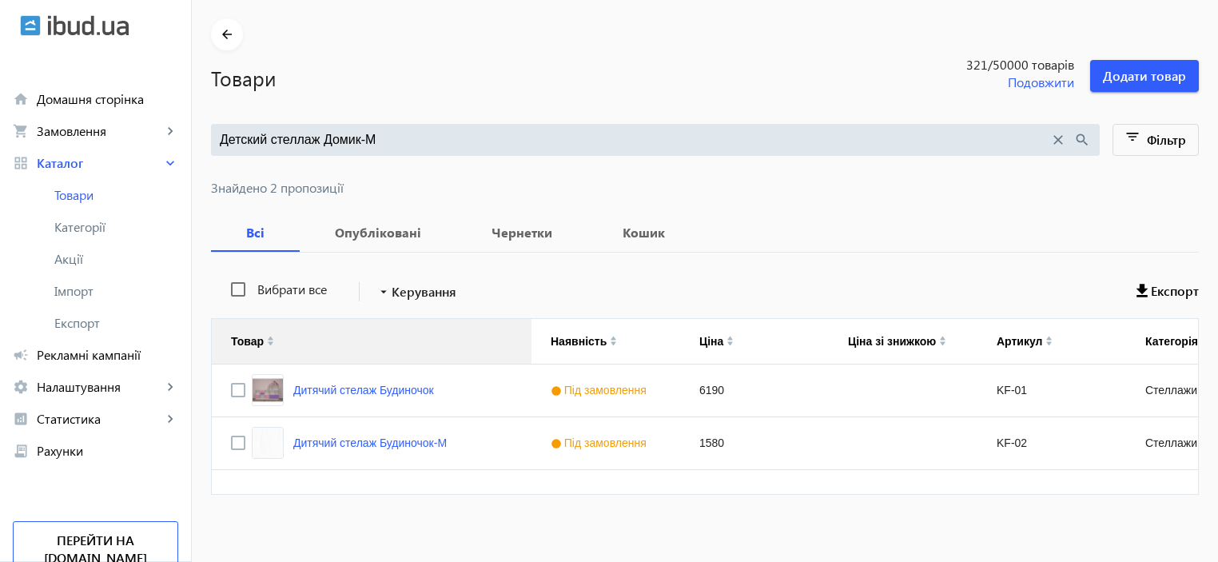
scroll to position [58, 0]
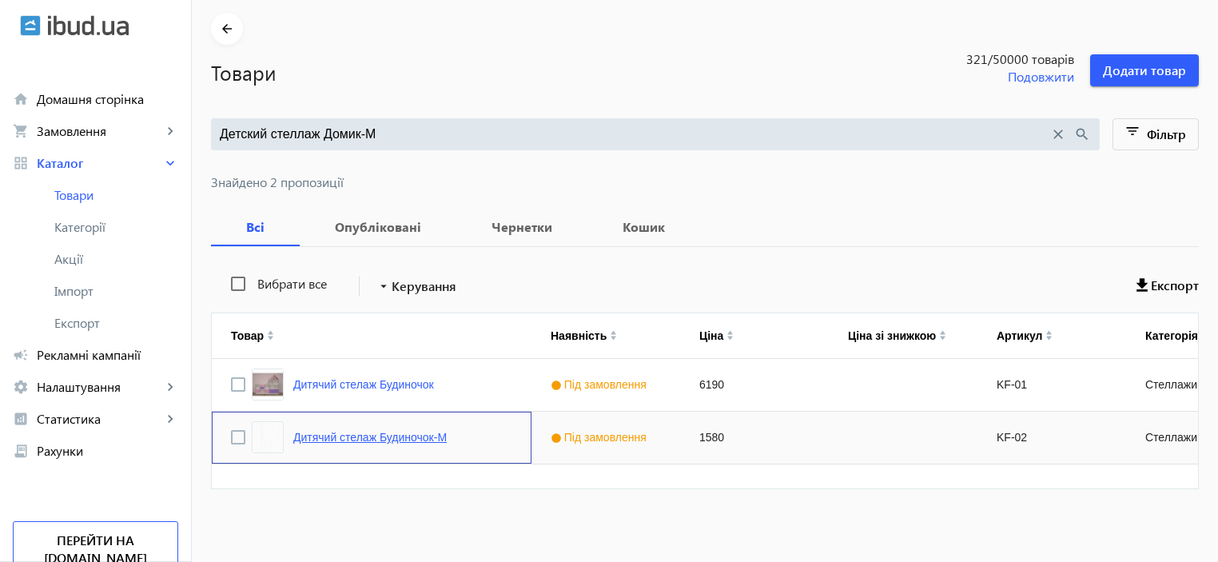
click at [342, 440] on link "Дитячий стелаж Будиночок-М" at bounding box center [369, 437] width 153 height 13
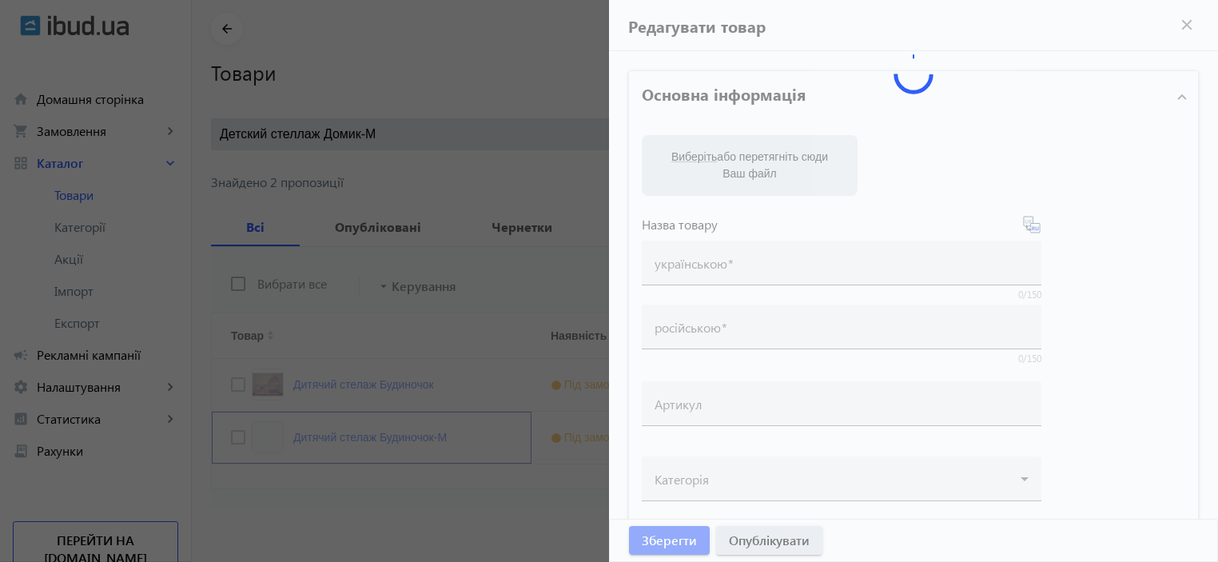
type input "Дитячий стелаж Будиночок-М"
type input "Детский стеллаж Домик-М"
type input "KF-02"
type input "1580"
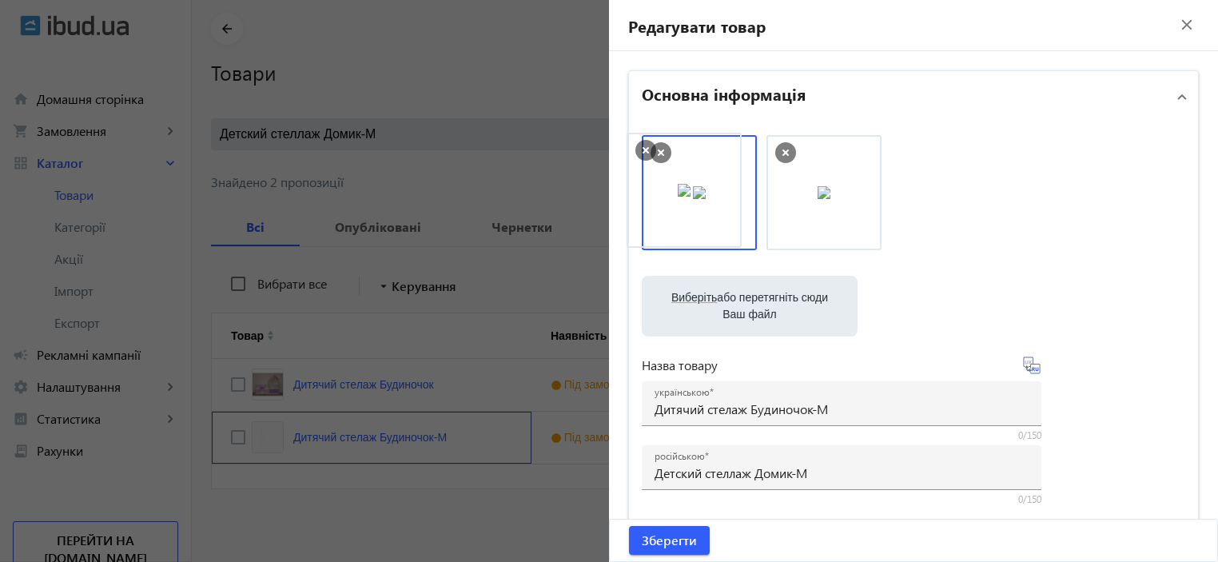
drag, startPoint x: 808, startPoint y: 200, endPoint x: 673, endPoint y: 197, distance: 135.1
click at [687, 543] on span "Зберегти" at bounding box center [669, 541] width 55 height 18
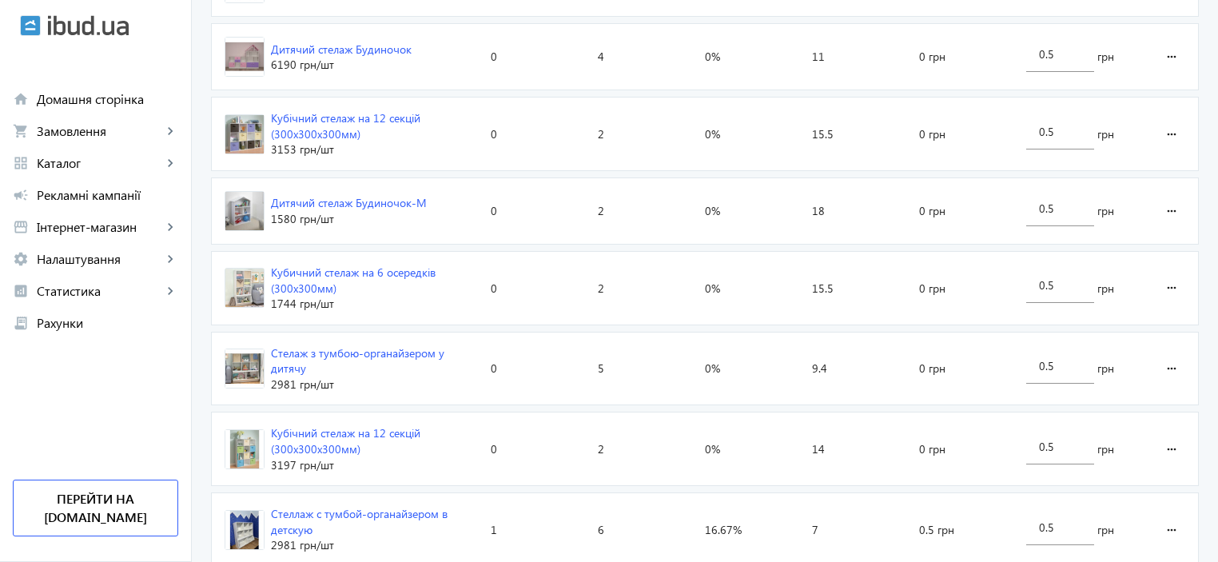
scroll to position [639, 0]
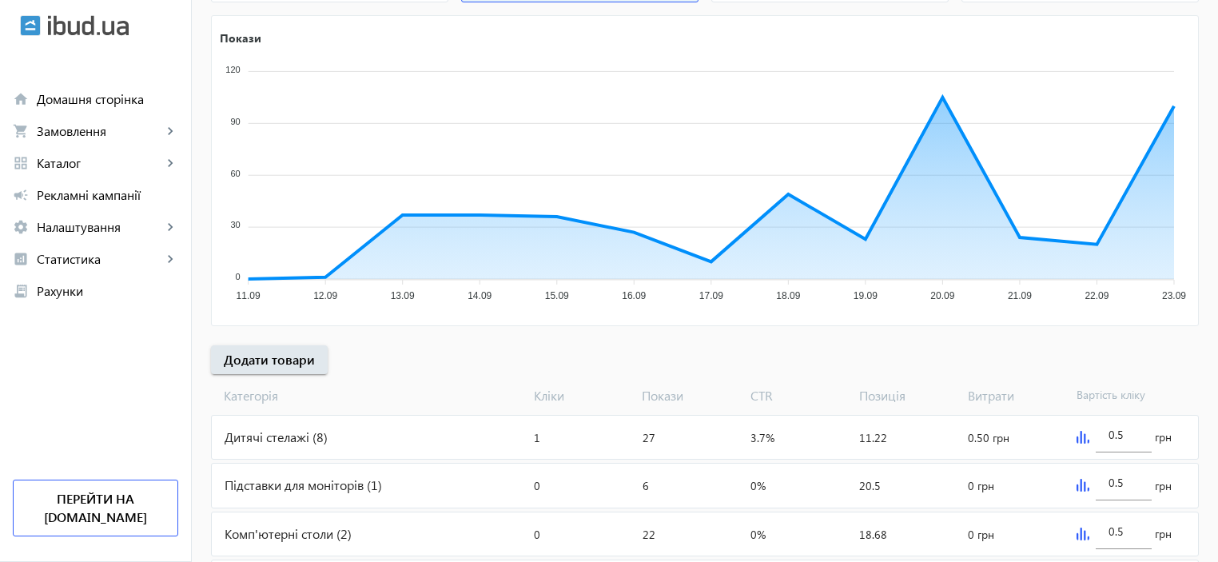
scroll to position [372, 0]
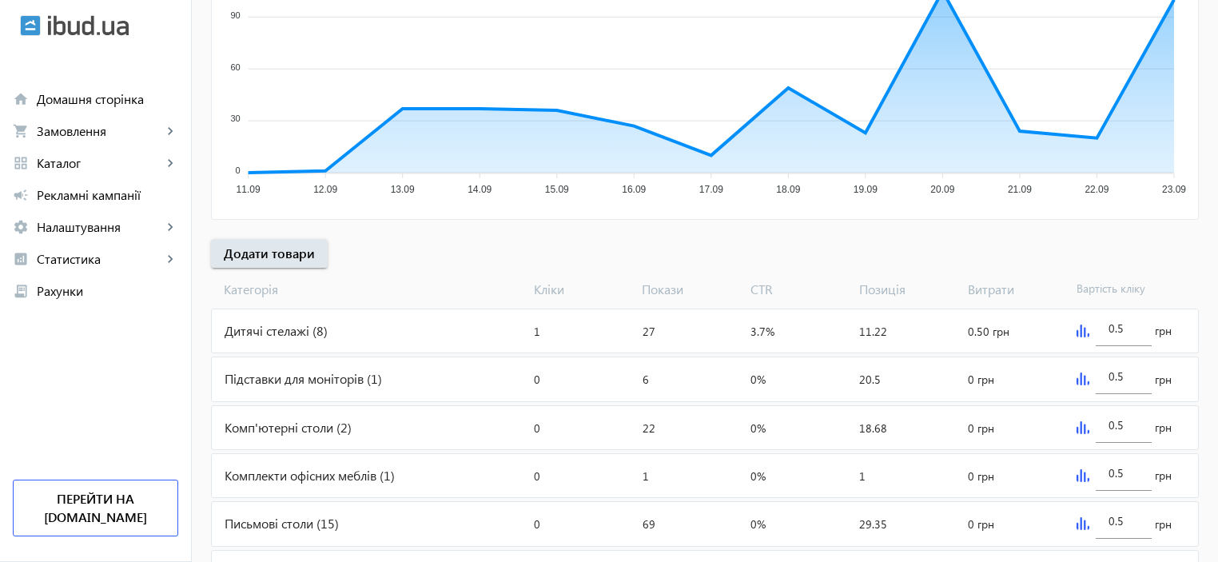
click at [1078, 329] on img at bounding box center [1083, 331] width 13 height 13
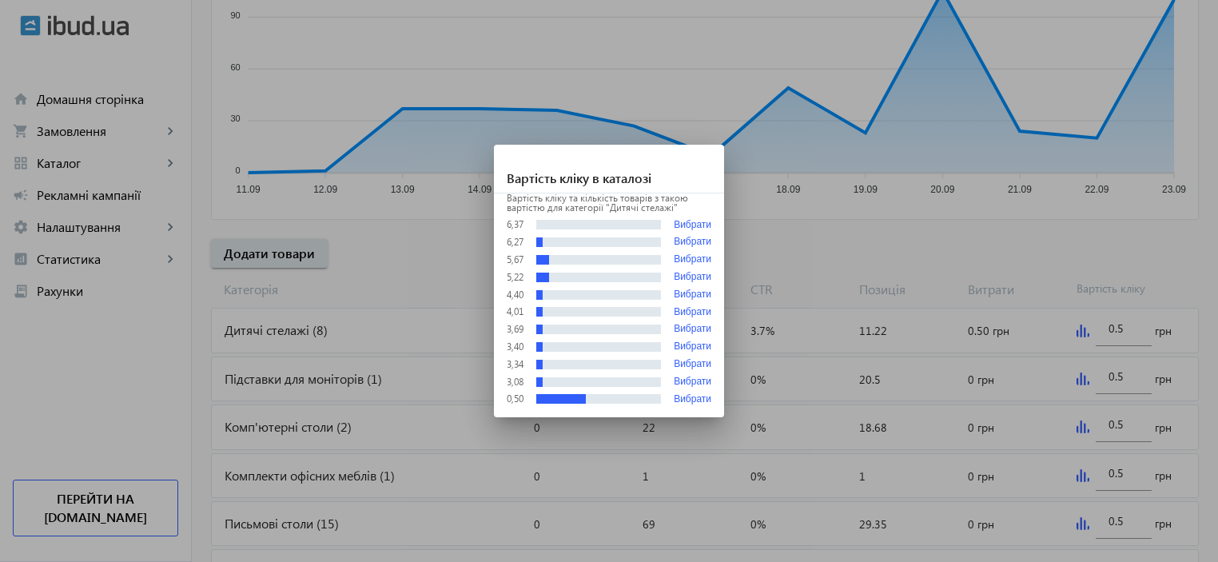
scroll to position [0, 0]
click at [1129, 328] on div at bounding box center [609, 281] width 1218 height 562
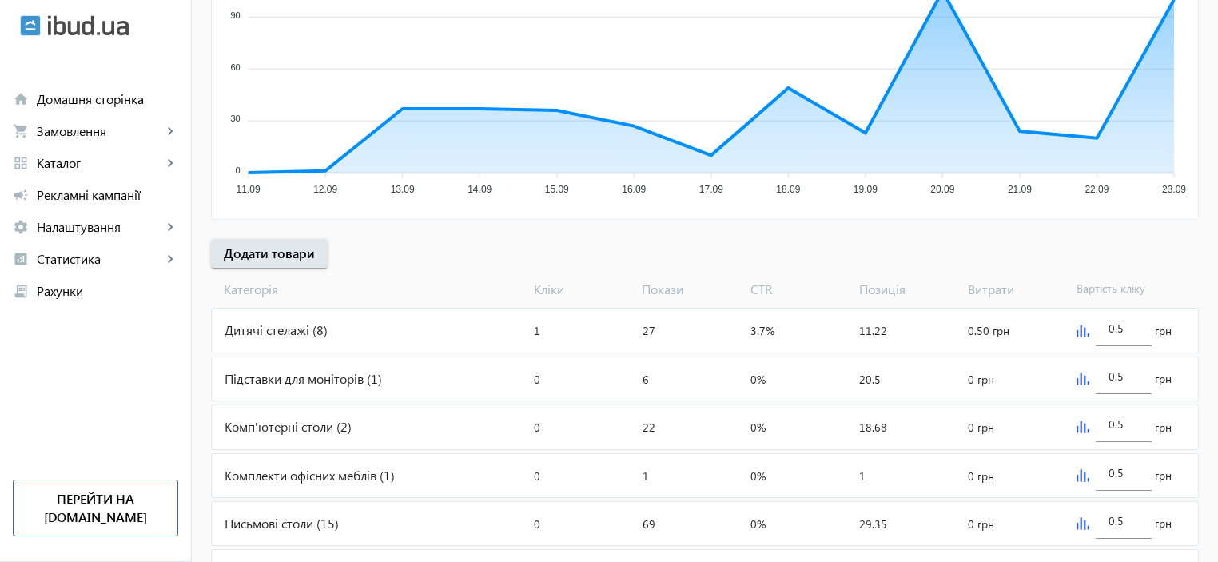
scroll to position [372, 0]
drag, startPoint x: 1129, startPoint y: 328, endPoint x: 1100, endPoint y: 325, distance: 28.9
click at [1100, 325] on div "0.5" at bounding box center [1124, 323] width 56 height 45
type input "1"
click at [322, 378] on div "Підставки для моніторів (1)" at bounding box center [370, 378] width 316 height 43
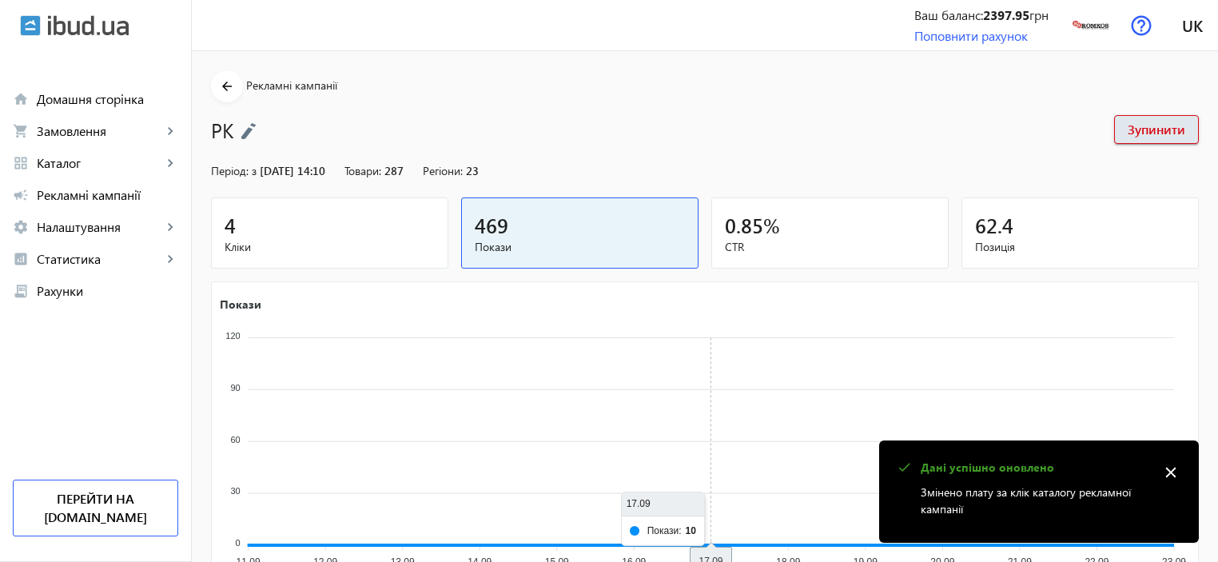
scroll to position [372, 0]
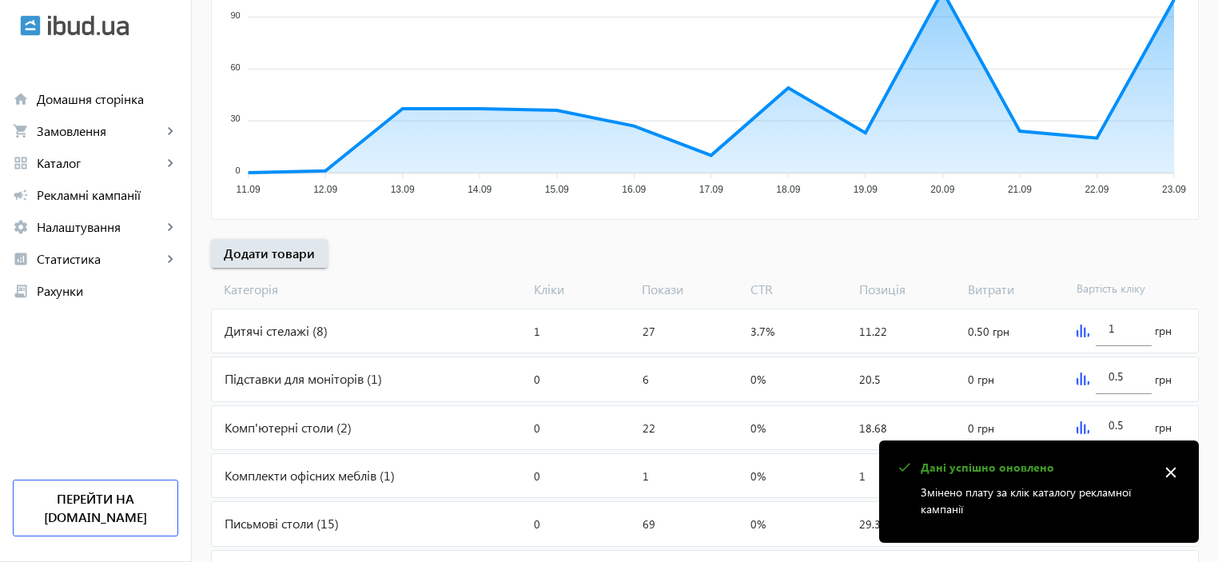
click at [1177, 472] on mat-icon "close" at bounding box center [1171, 472] width 24 height 24
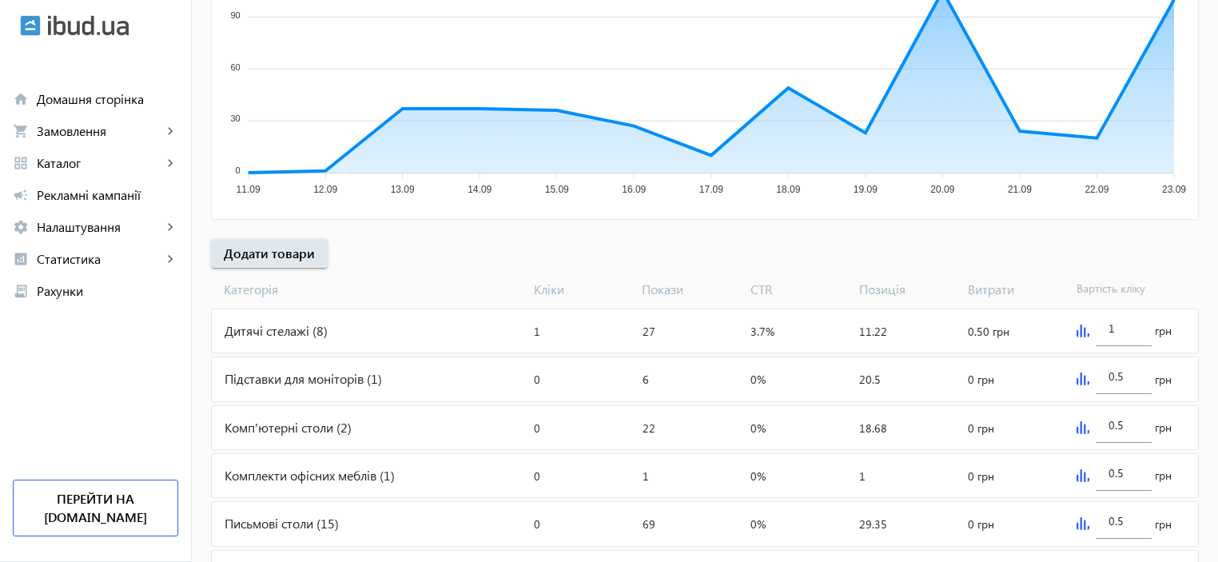
click at [1081, 383] on img at bounding box center [1083, 378] width 13 height 13
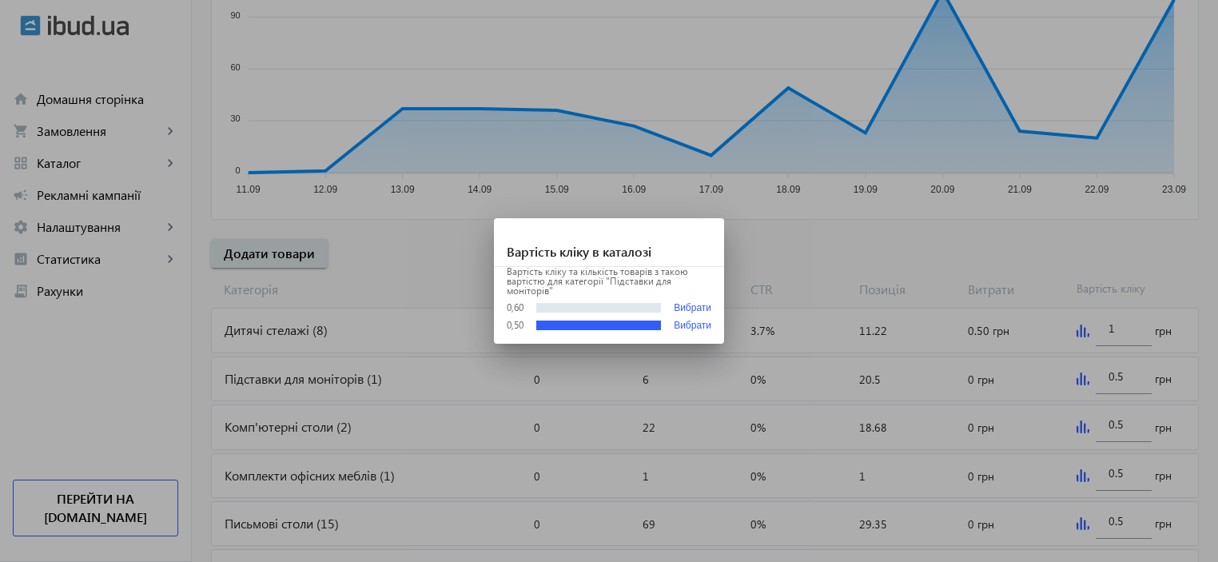
scroll to position [0, 0]
click at [1130, 372] on div at bounding box center [609, 281] width 1218 height 562
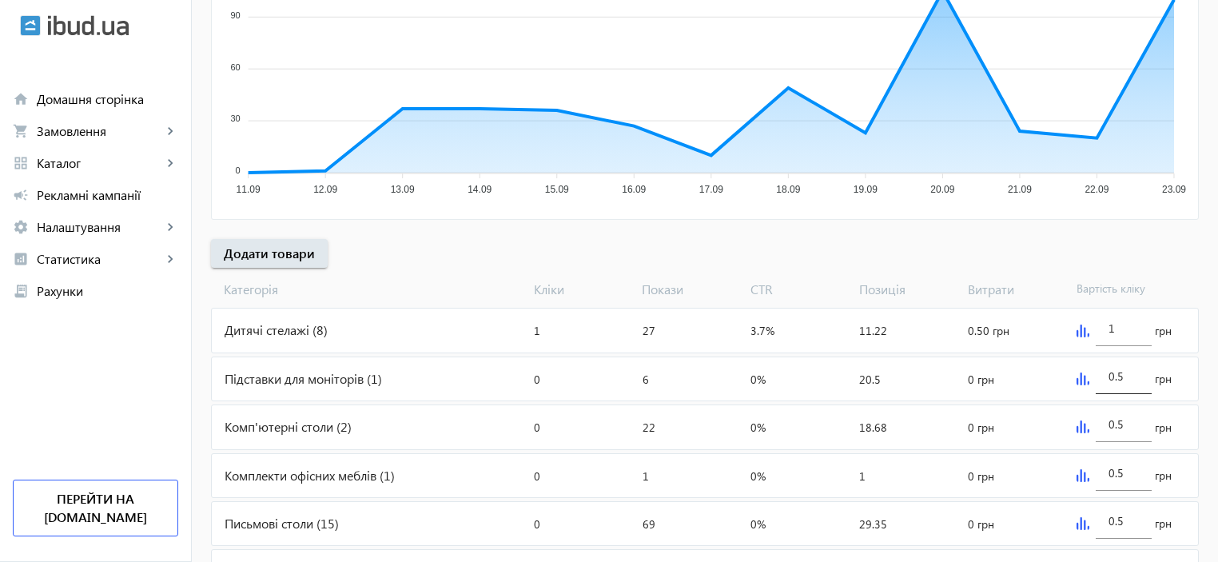
scroll to position [372, 0]
click at [1121, 372] on input "0.5" at bounding box center [1124, 375] width 30 height 15
type input "0.55"
click at [1077, 432] on div "0.5 грн" at bounding box center [1134, 427] width 128 height 43
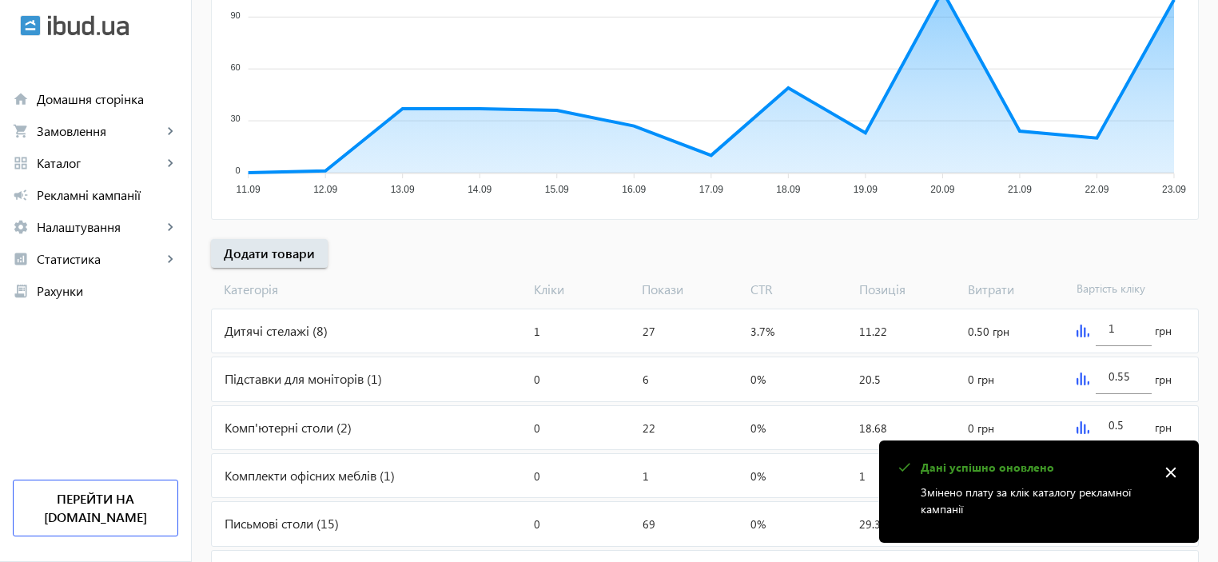
click at [1081, 424] on img at bounding box center [1083, 427] width 13 height 13
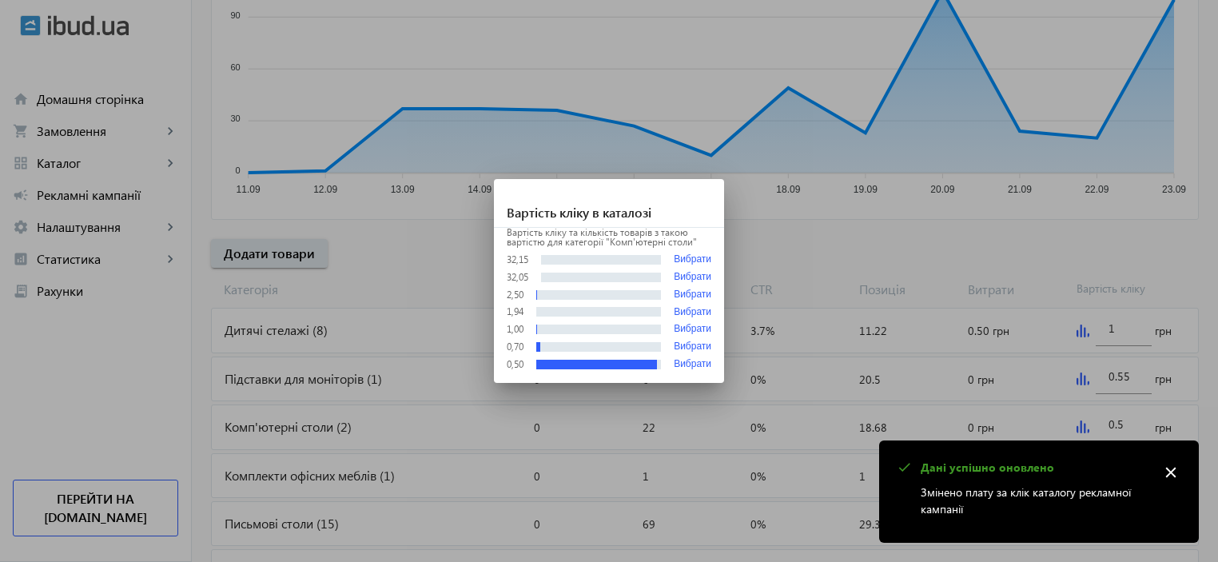
scroll to position [0, 0]
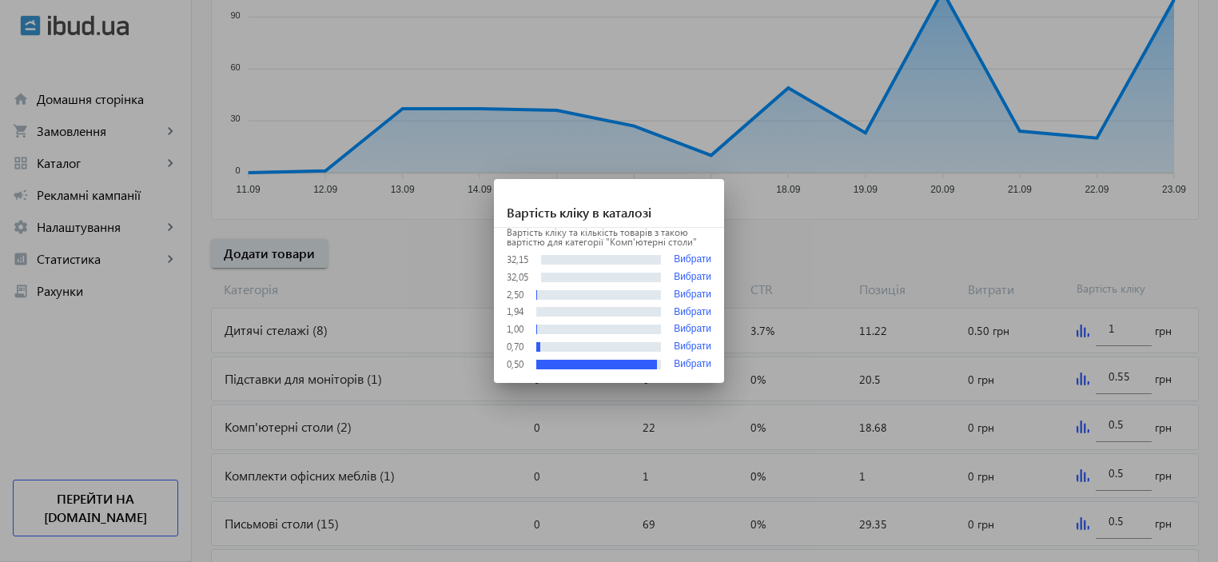
click at [1081, 424] on div at bounding box center [609, 281] width 1218 height 562
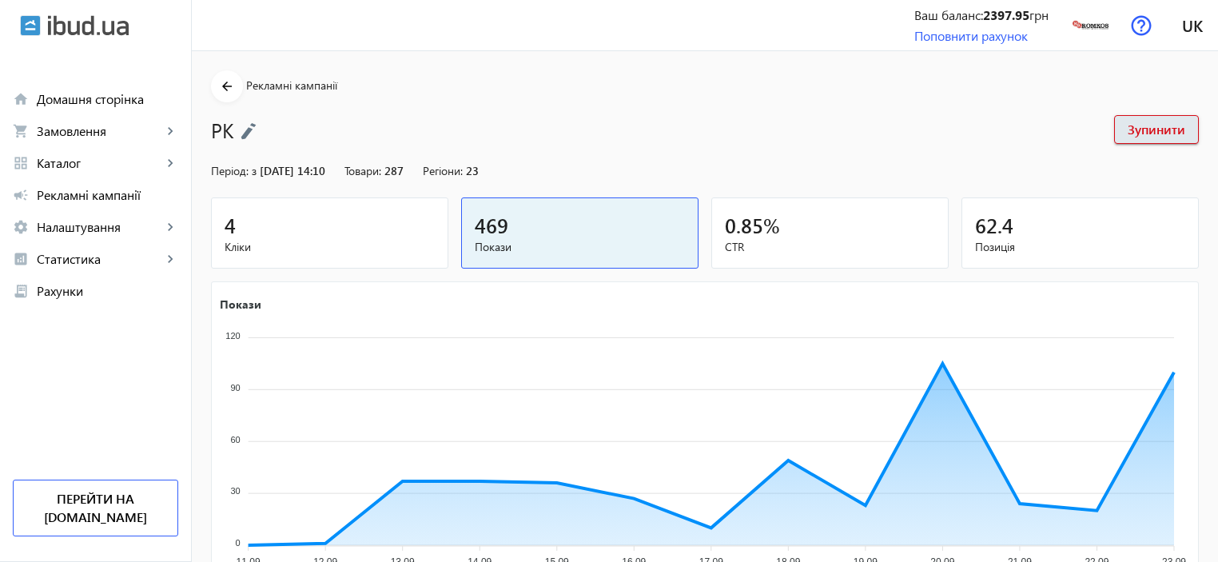
scroll to position [372, 0]
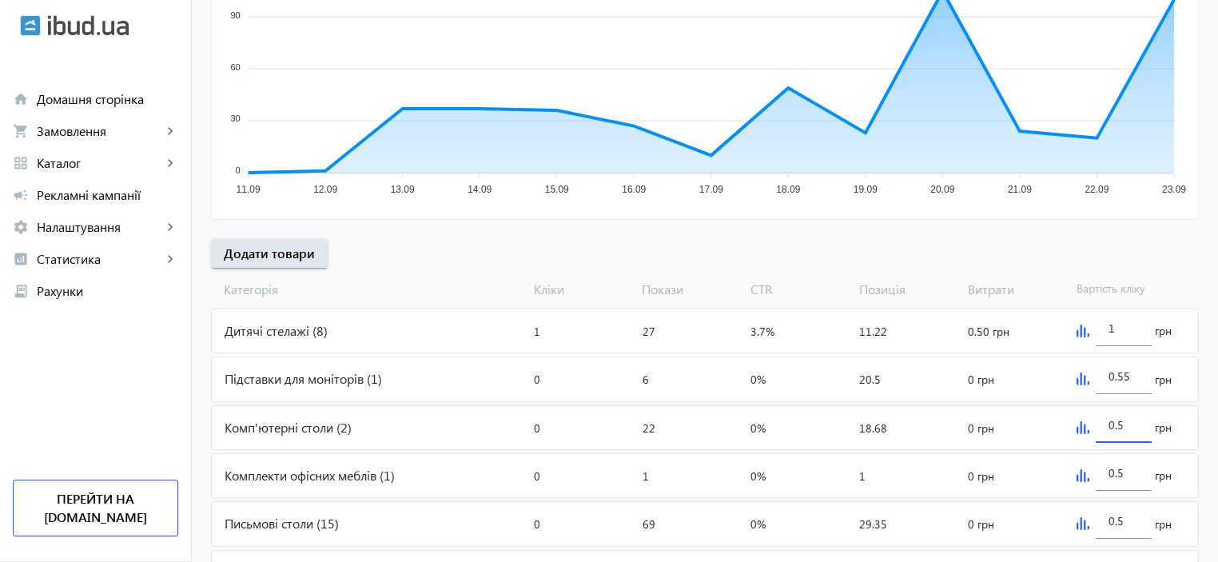
drag, startPoint x: 1135, startPoint y: 424, endPoint x: 1089, endPoint y: 424, distance: 45.6
click at [1089, 424] on div "0.5 грн" at bounding box center [1134, 427] width 128 height 43
type input "1.05"
click at [1085, 476] on img at bounding box center [1083, 475] width 13 height 13
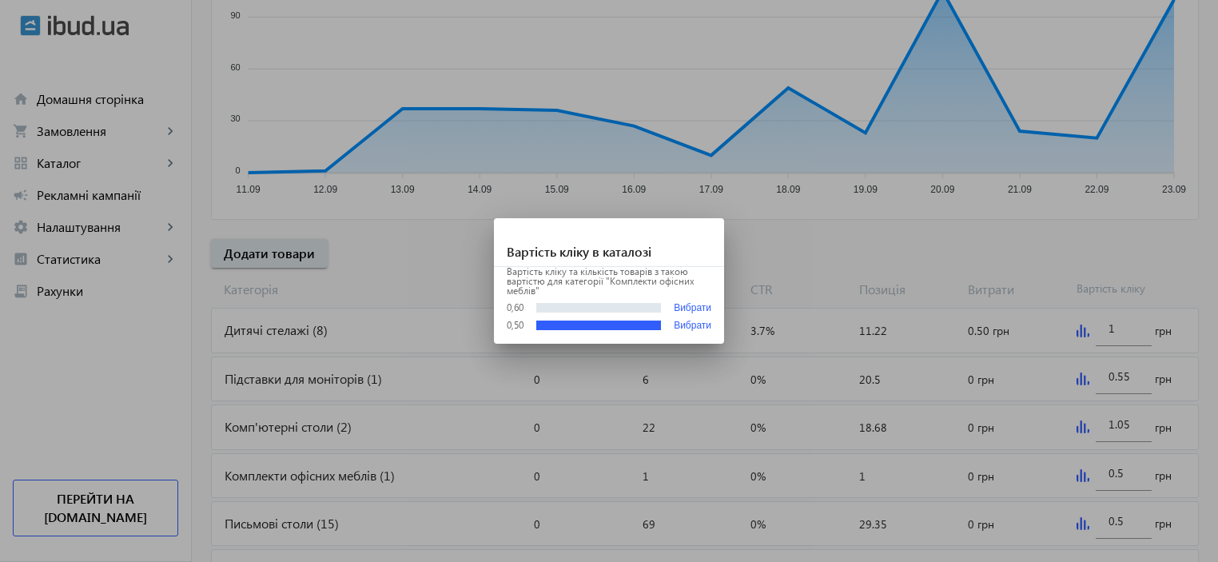
scroll to position [0, 0]
click at [1074, 239] on div at bounding box center [609, 281] width 1218 height 562
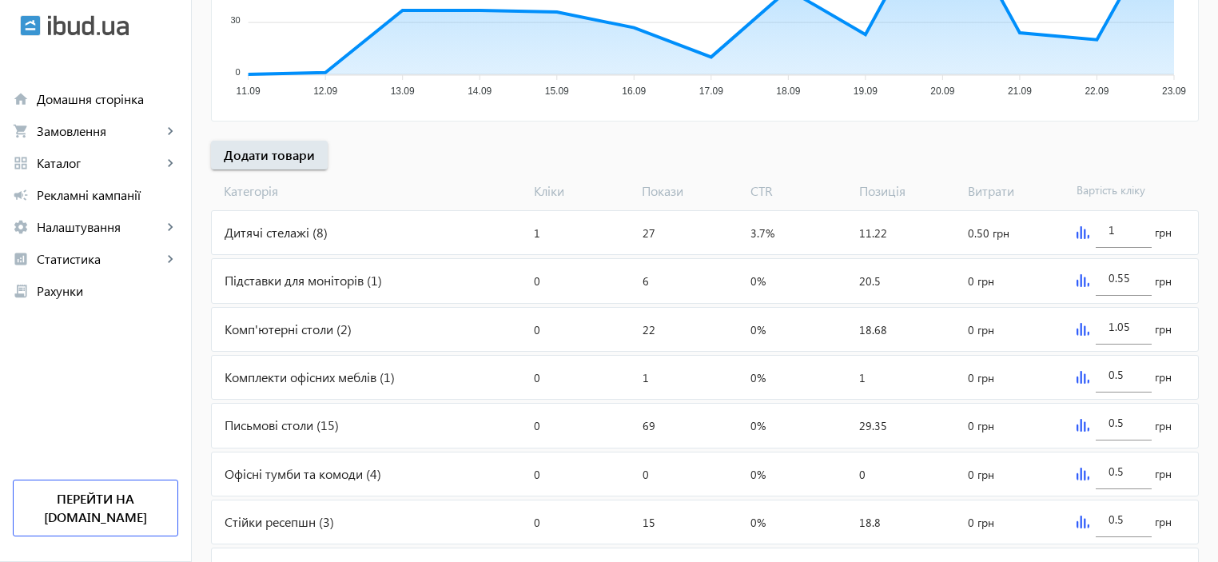
scroll to position [532, 0]
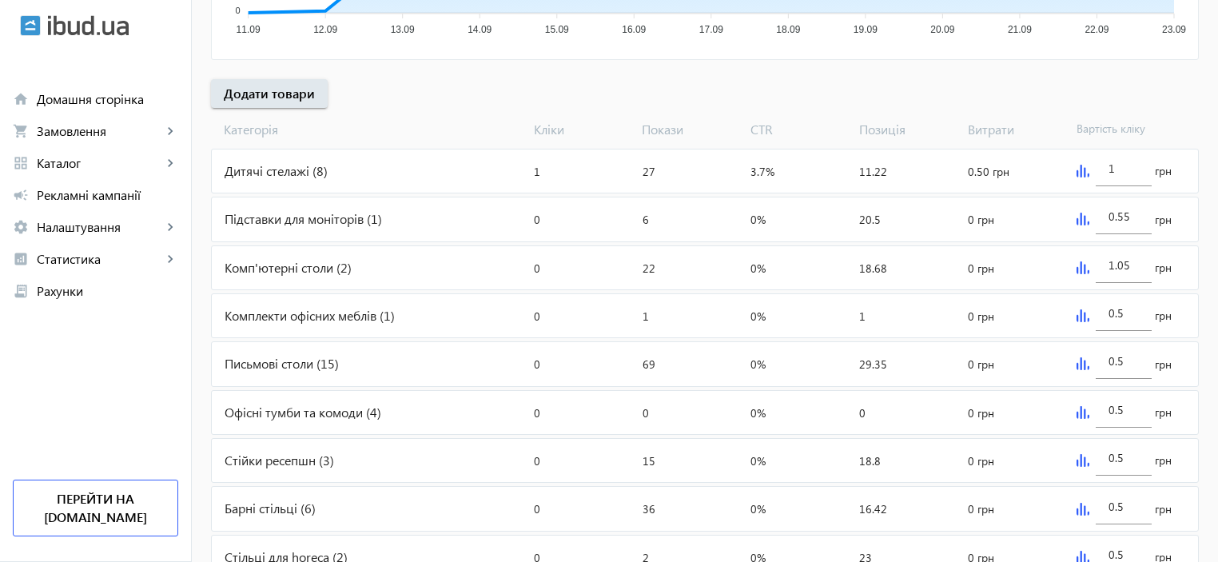
click at [1077, 362] on img at bounding box center [1083, 363] width 13 height 13
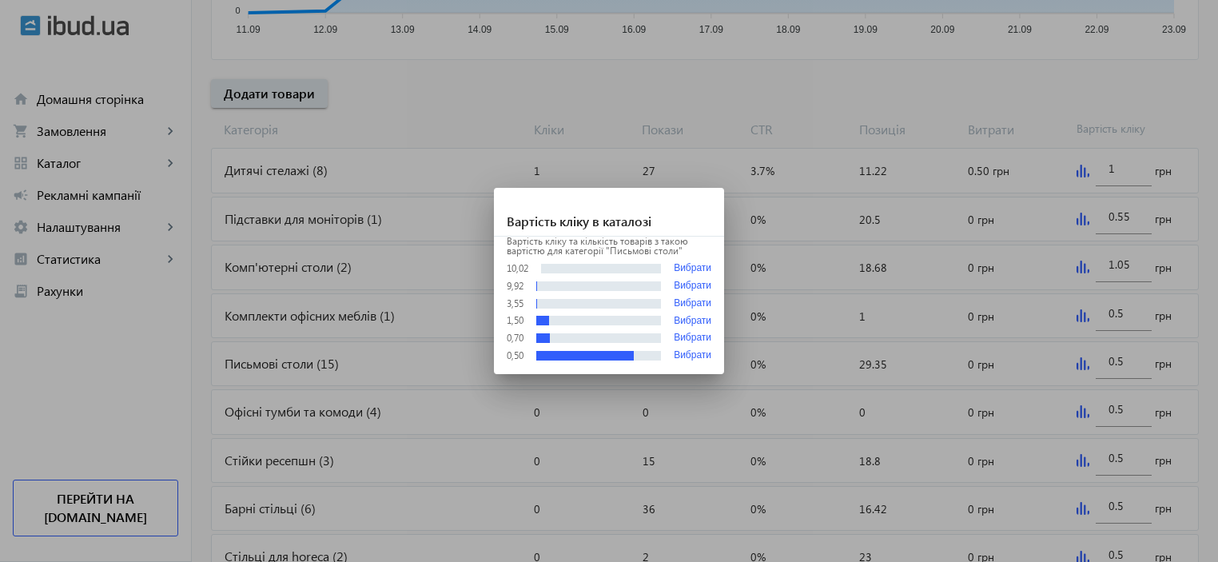
scroll to position [0, 0]
click at [1130, 357] on div at bounding box center [609, 281] width 1218 height 562
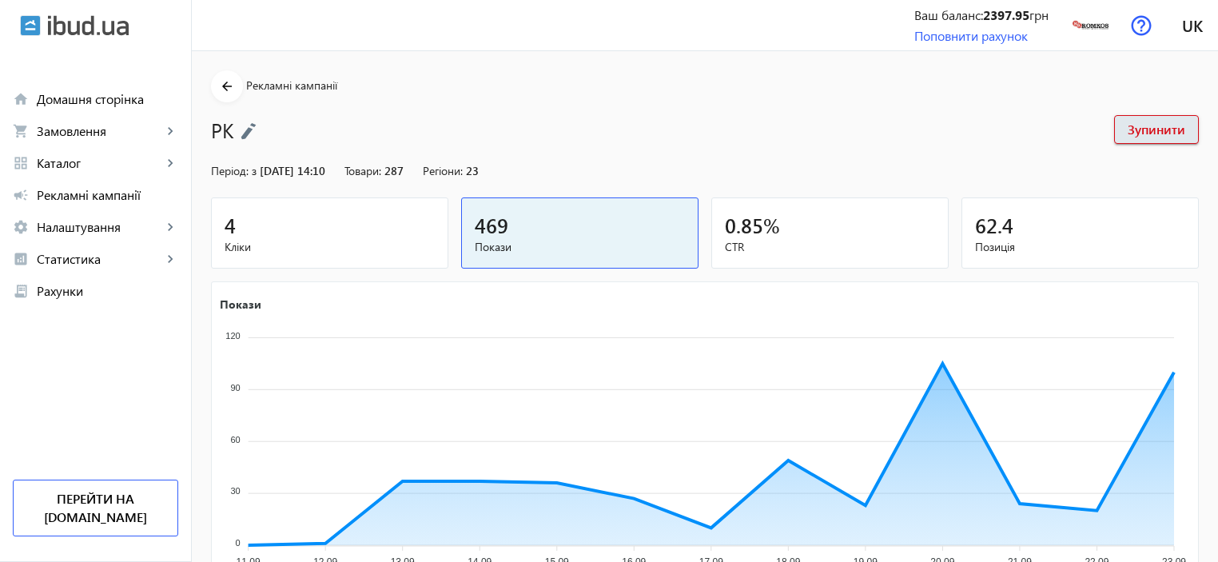
scroll to position [532, 0]
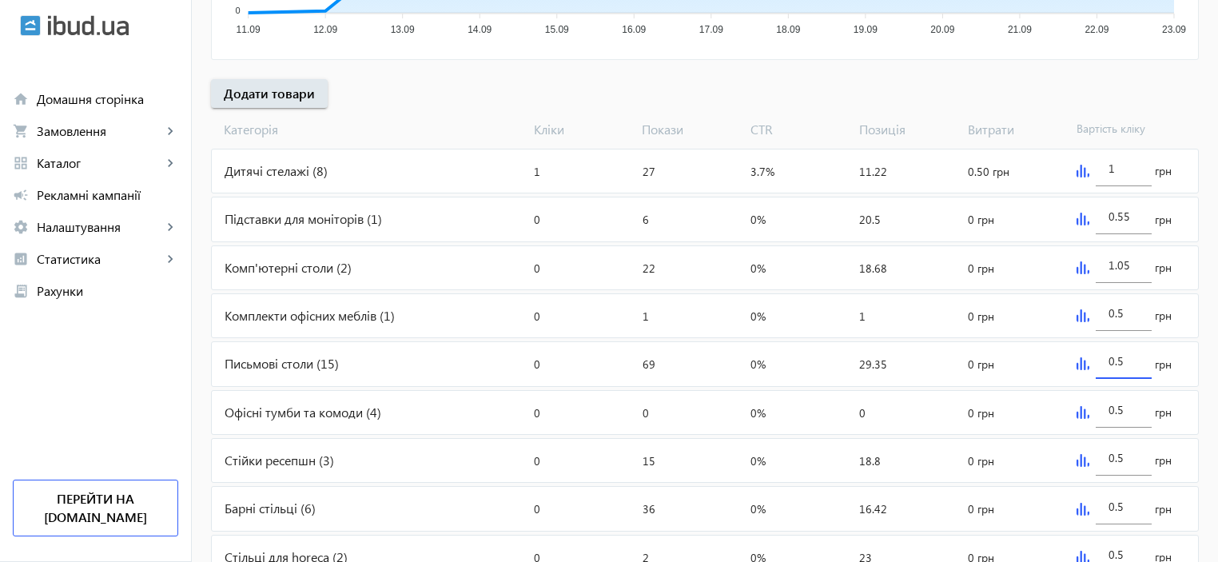
drag, startPoint x: 1131, startPoint y: 357, endPoint x: 1077, endPoint y: 357, distance: 53.6
click at [1077, 357] on div "0.5 грн" at bounding box center [1134, 363] width 128 height 43
type input "1.55"
click at [1079, 364] on img at bounding box center [1083, 363] width 13 height 13
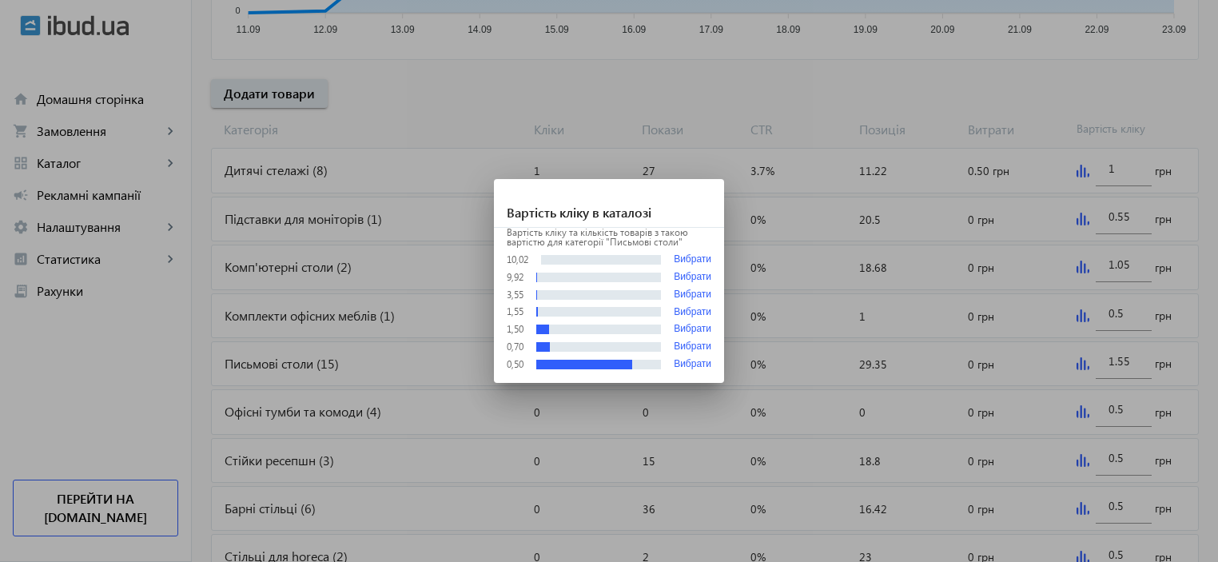
scroll to position [0, 0]
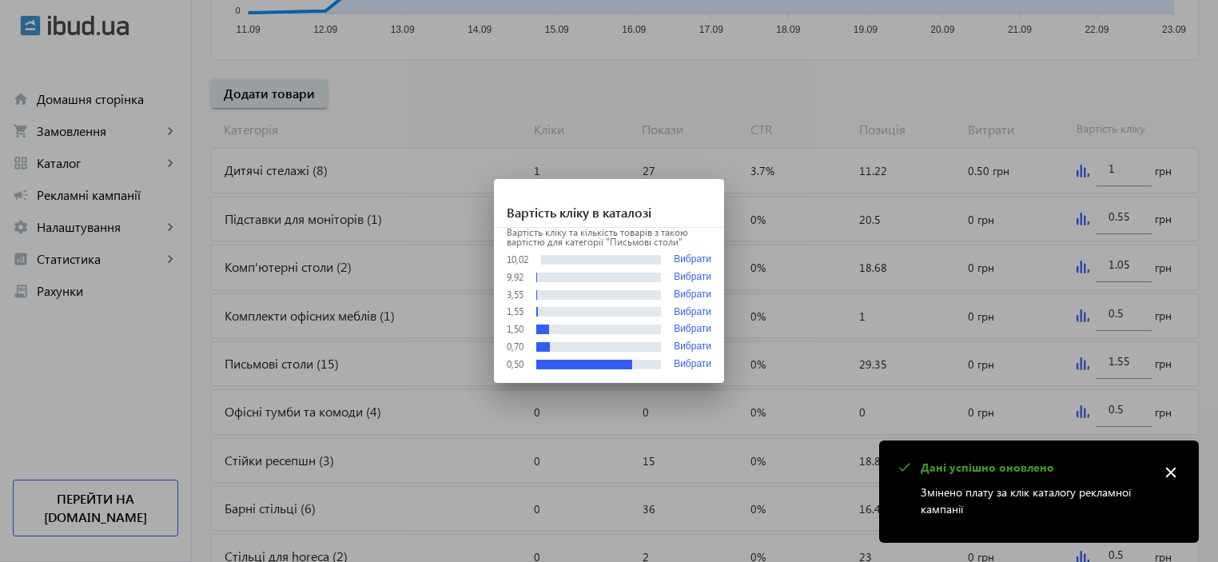
click at [1079, 364] on div at bounding box center [609, 281] width 1218 height 562
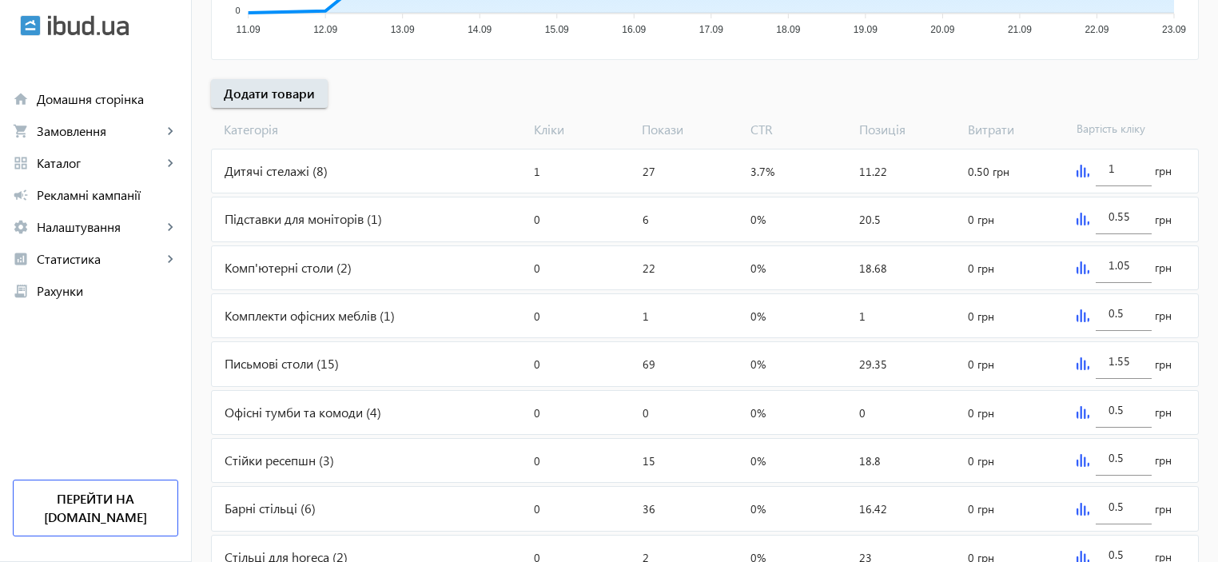
click at [1081, 410] on img at bounding box center [1083, 412] width 13 height 13
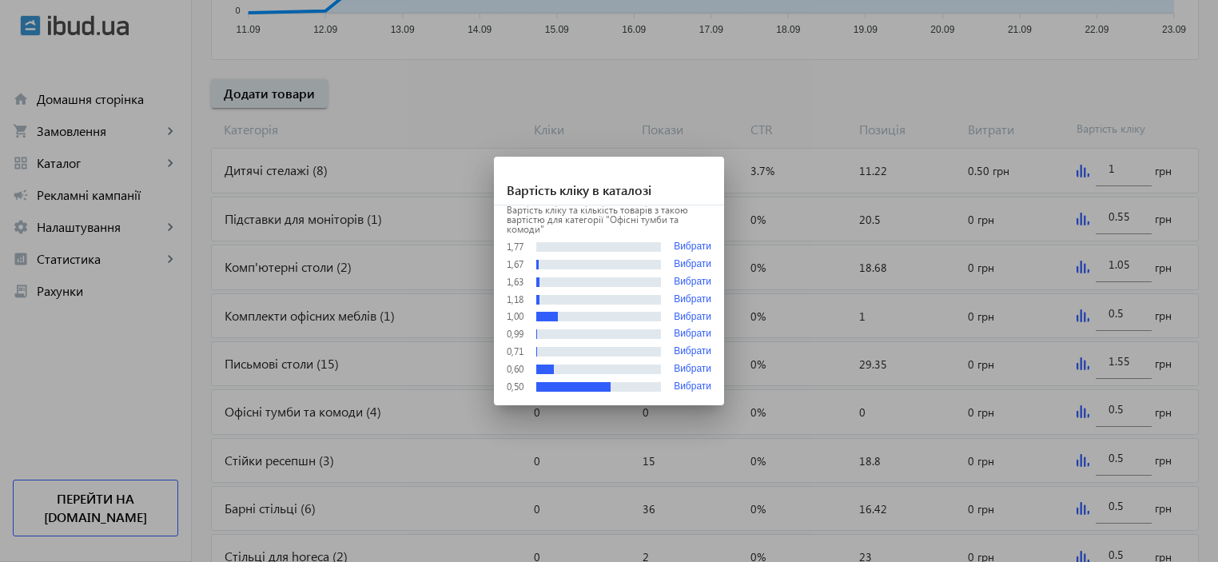
click at [1081, 410] on div at bounding box center [609, 281] width 1218 height 562
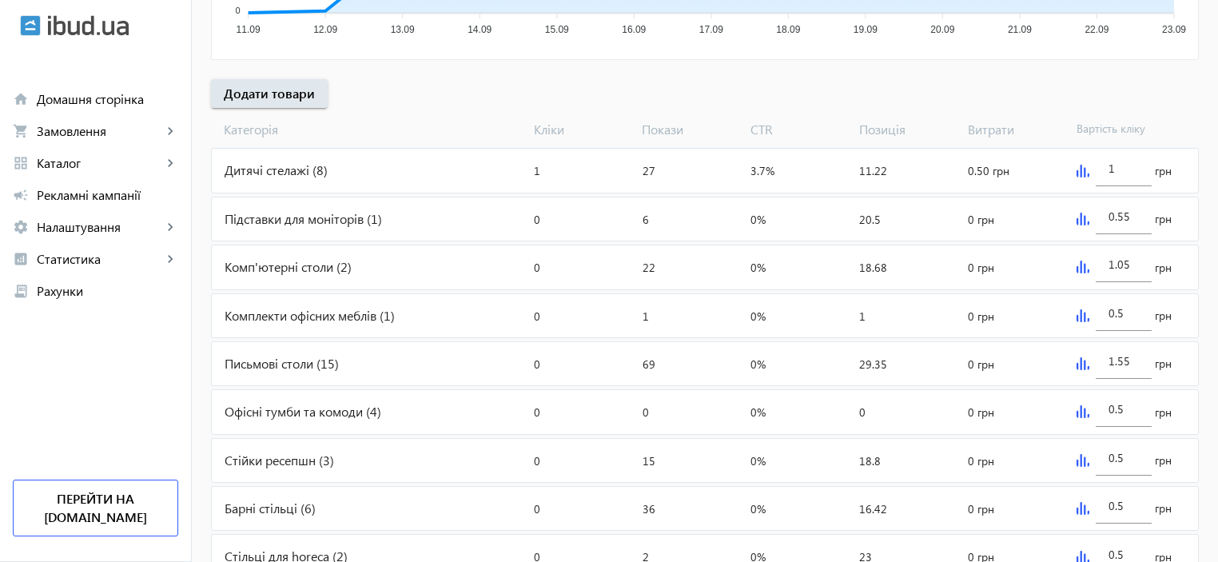
scroll to position [532, 0]
click at [286, 412] on div "Офісні тумби та комоди (4)" at bounding box center [370, 412] width 316 height 43
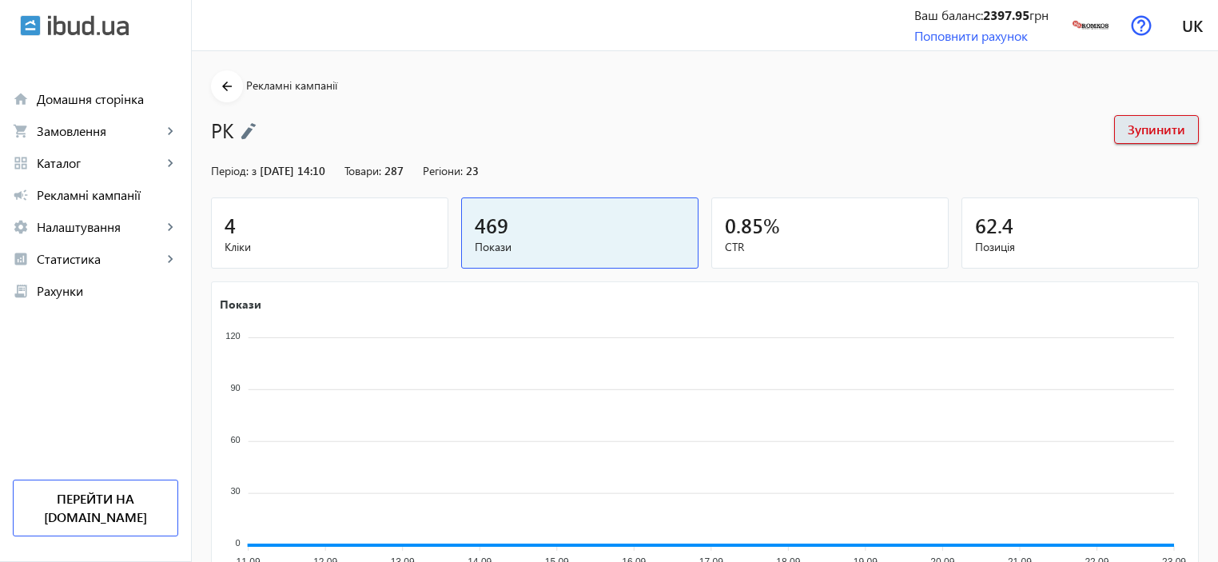
scroll to position [532, 0]
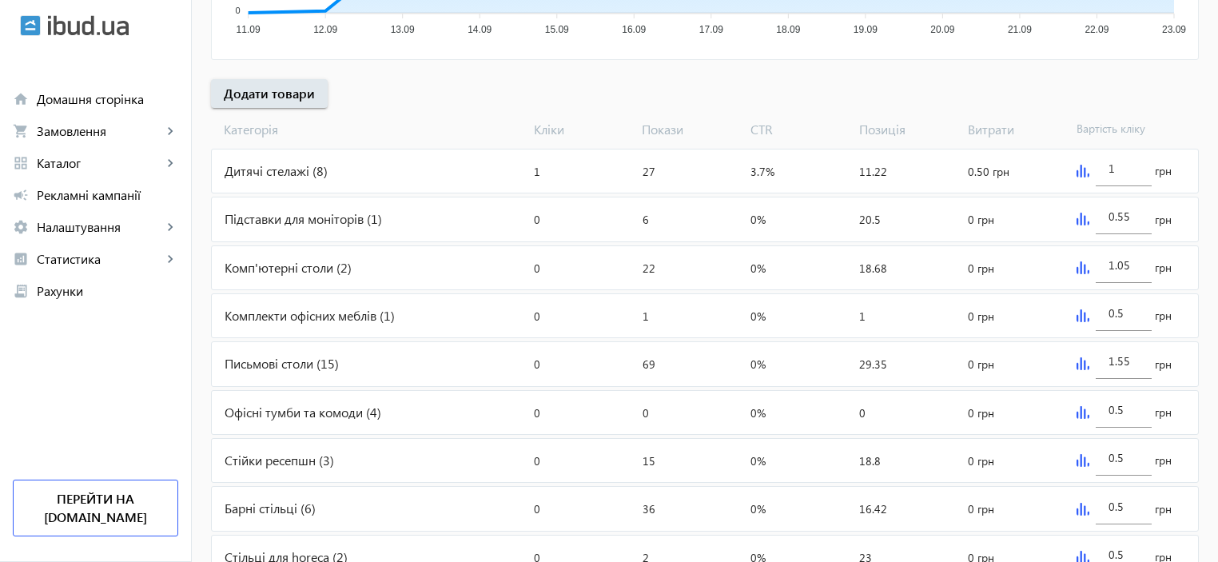
click at [1085, 414] on img at bounding box center [1083, 412] width 13 height 13
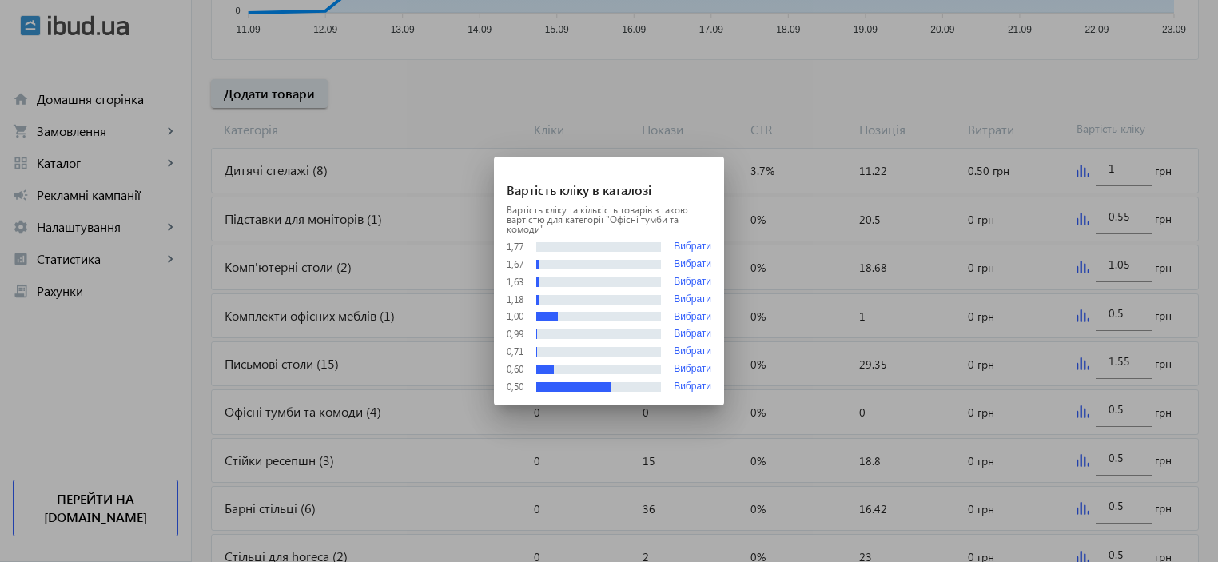
click at [1122, 404] on div at bounding box center [609, 281] width 1218 height 562
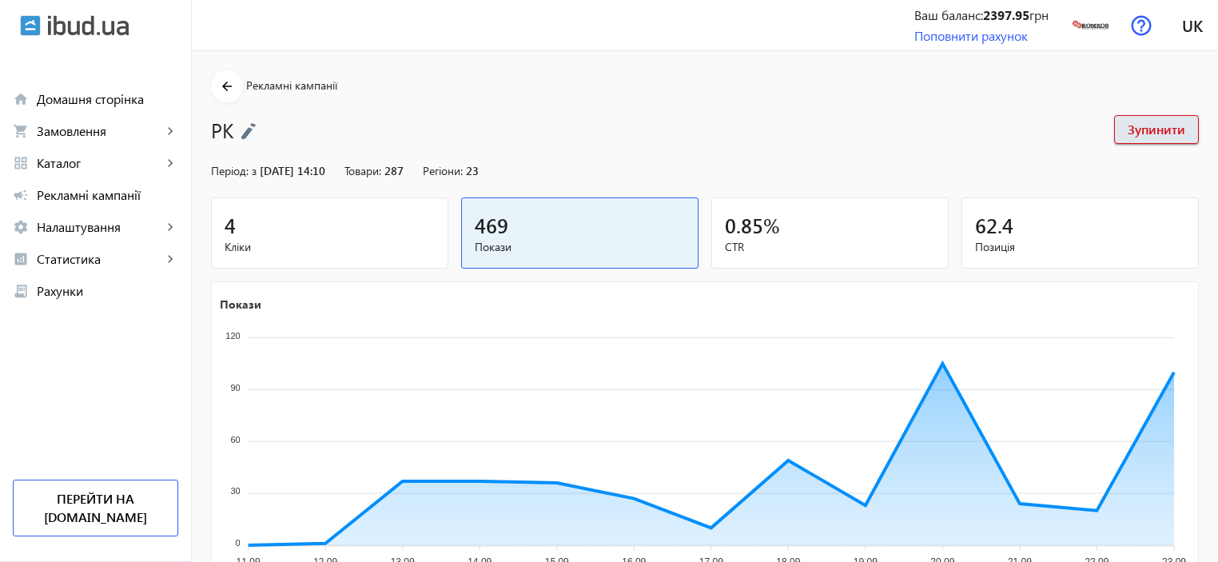
scroll to position [532, 0]
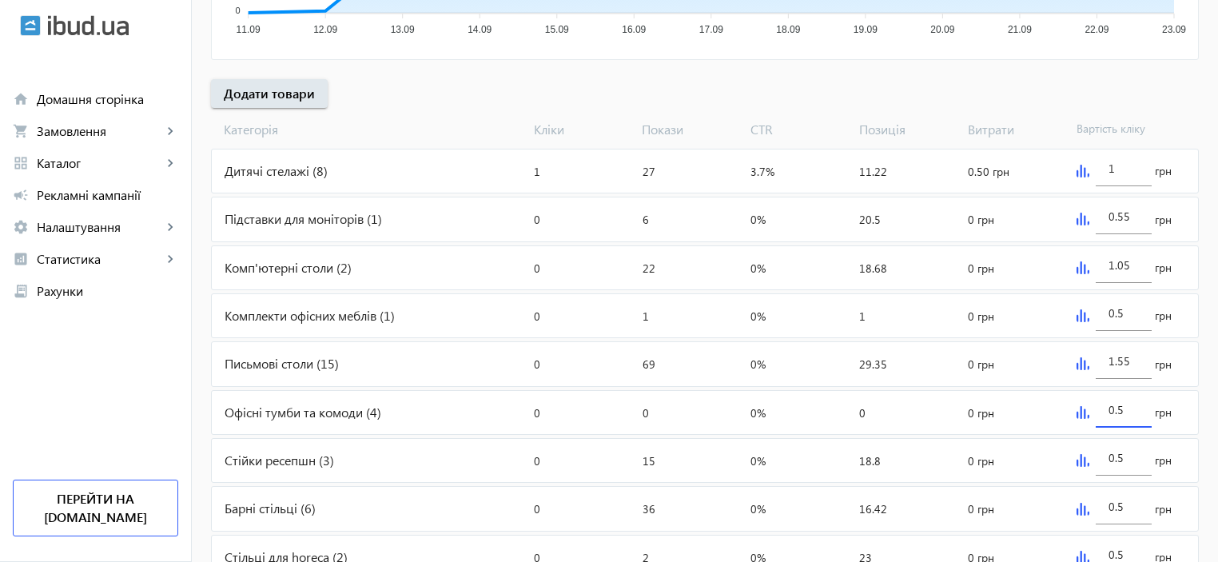
drag, startPoint x: 1129, startPoint y: 407, endPoint x: 1108, endPoint y: 407, distance: 21.6
click at [1109, 407] on input "0.5" at bounding box center [1124, 409] width 30 height 15
click at [1081, 415] on img at bounding box center [1083, 412] width 13 height 13
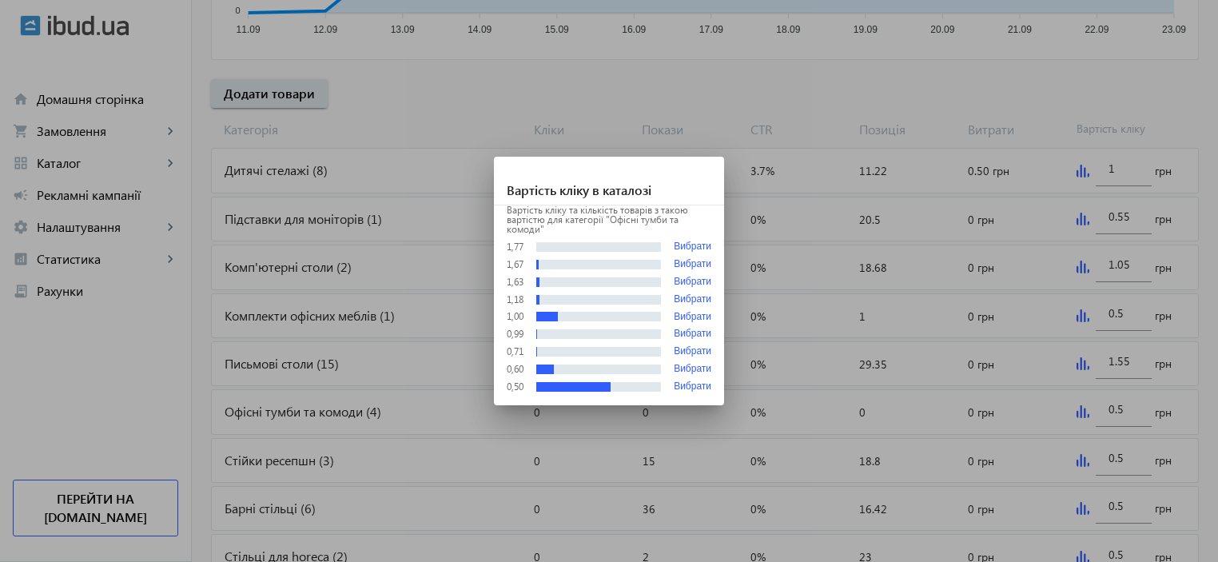
scroll to position [0, 0]
click at [1081, 415] on div at bounding box center [609, 281] width 1218 height 562
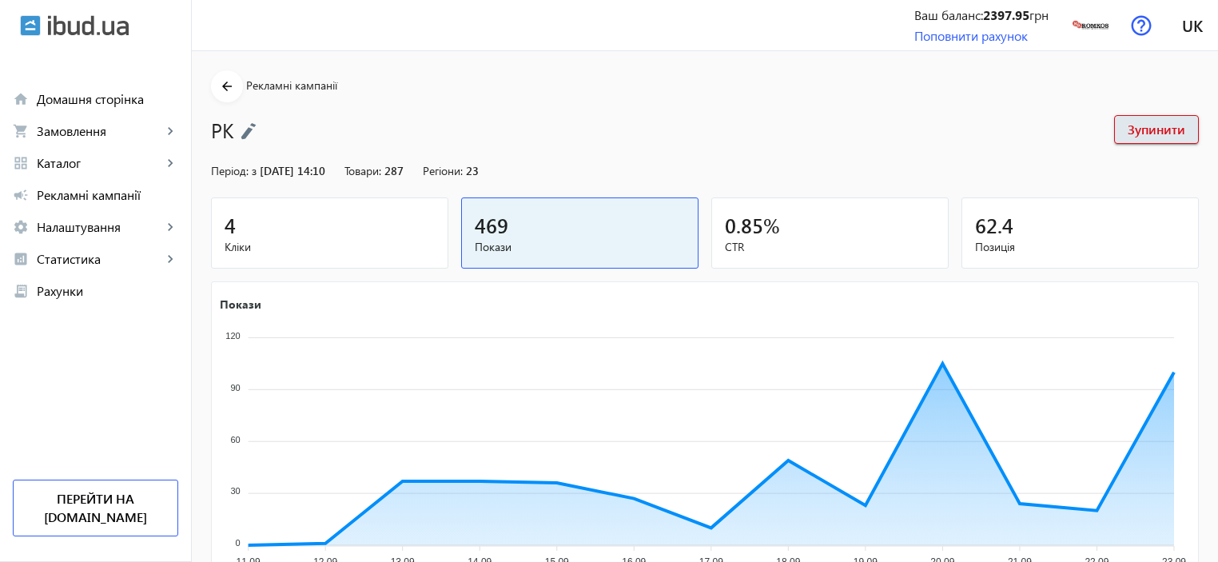
scroll to position [532, 0]
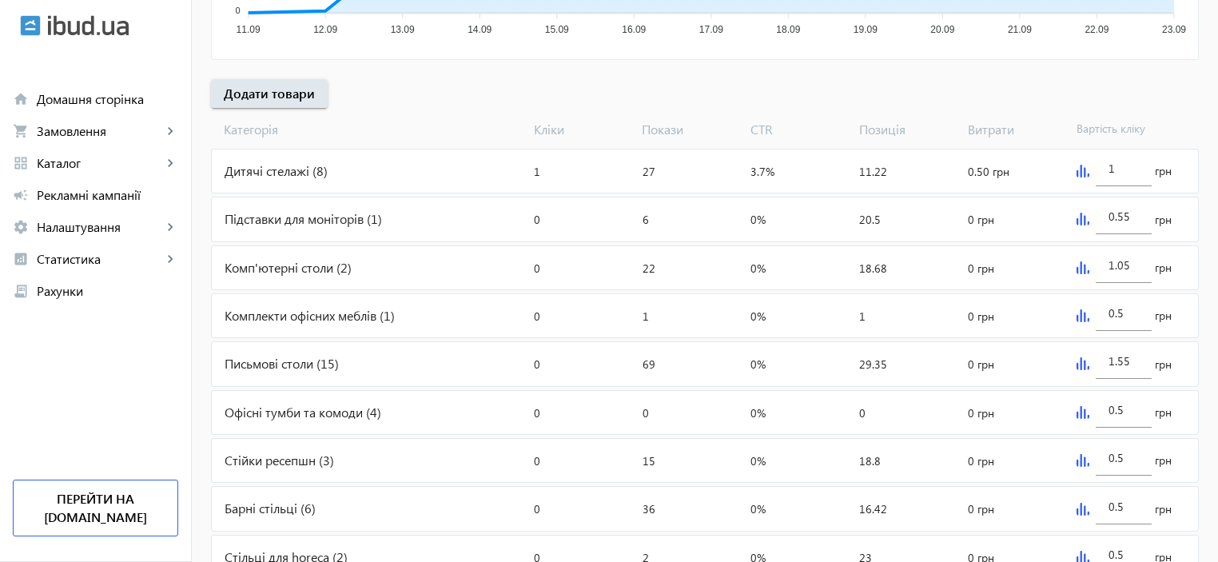
drag, startPoint x: 1134, startPoint y: 405, endPoint x: 1090, endPoint y: 402, distance: 44.1
click at [1090, 402] on div "0.5 грн" at bounding box center [1134, 412] width 128 height 43
click at [1119, 402] on input "0.5" at bounding box center [1124, 409] width 30 height 15
drag, startPoint x: 1123, startPoint y: 423, endPoint x: 1087, endPoint y: 408, distance: 38.7
click at [1080, 419] on div "0.5 грн" at bounding box center [1134, 412] width 128 height 43
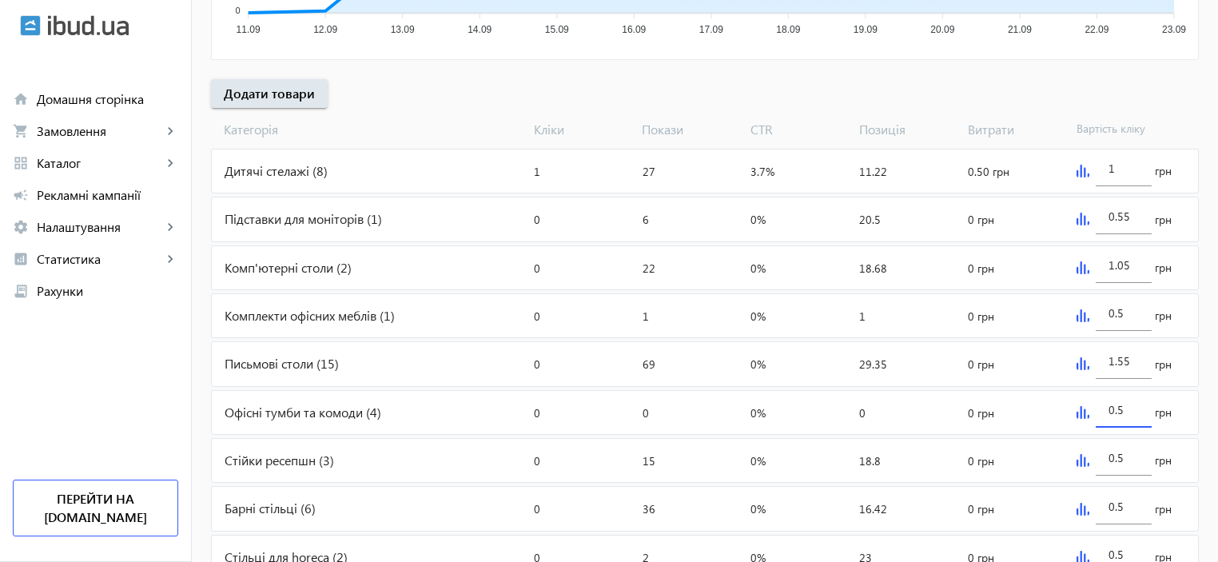
drag, startPoint x: 1125, startPoint y: 404, endPoint x: 1092, endPoint y: 394, distance: 34.1
click at [1092, 402] on div "0.5 грн" at bounding box center [1134, 412] width 128 height 43
type input "1.05"
click at [1079, 457] on img at bounding box center [1083, 460] width 13 height 13
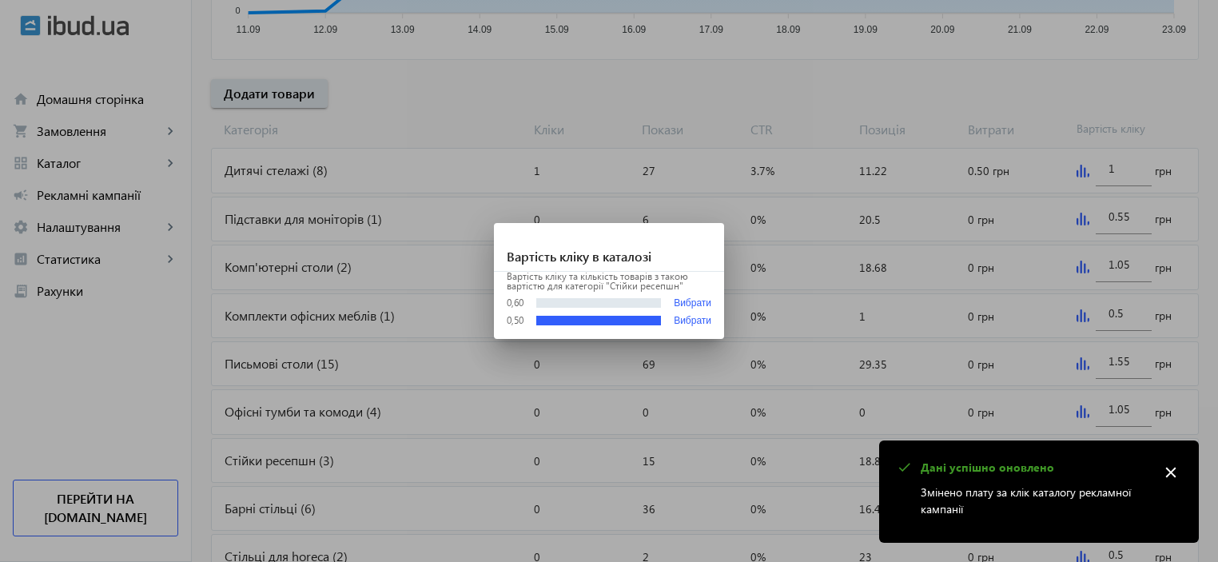
click at [1166, 465] on mat-icon "close" at bounding box center [1171, 472] width 24 height 24
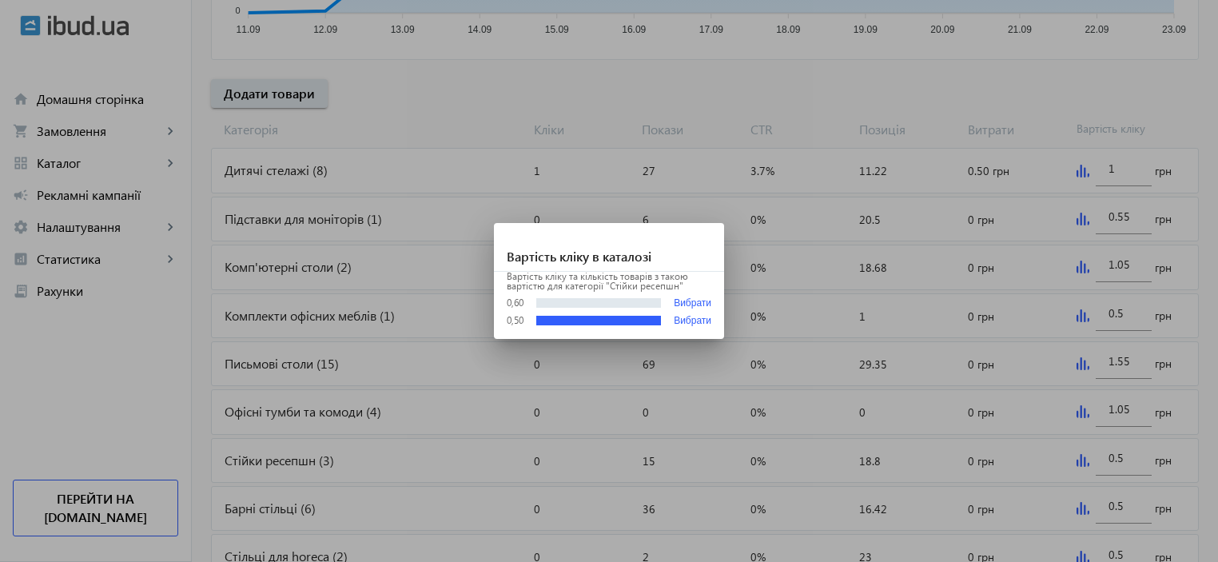
click at [715, 79] on div at bounding box center [609, 281] width 1218 height 562
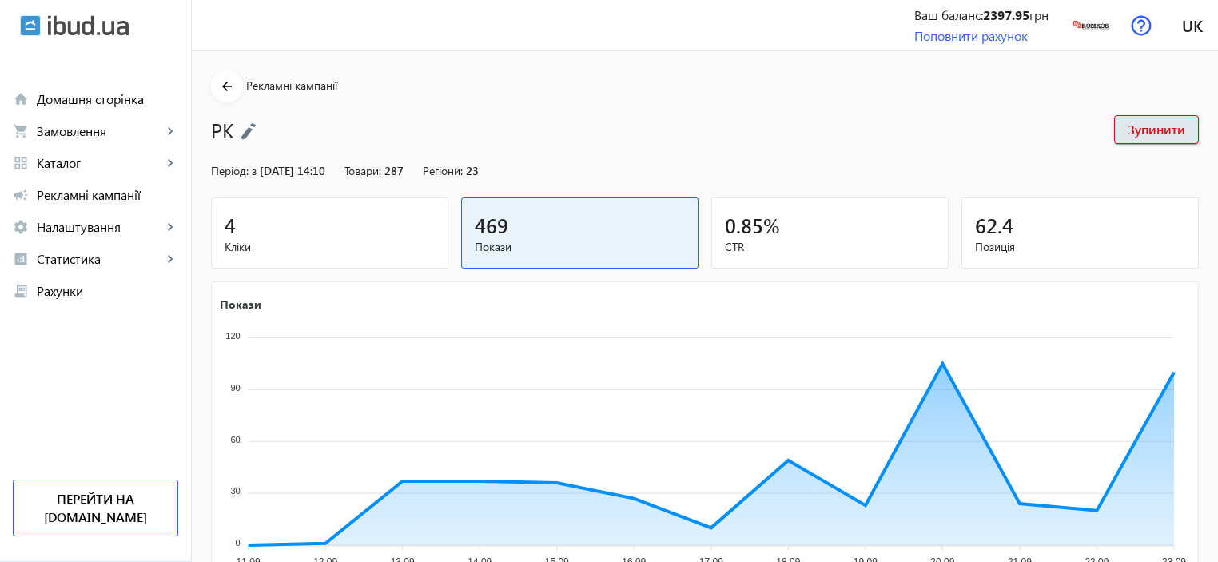
scroll to position [532, 0]
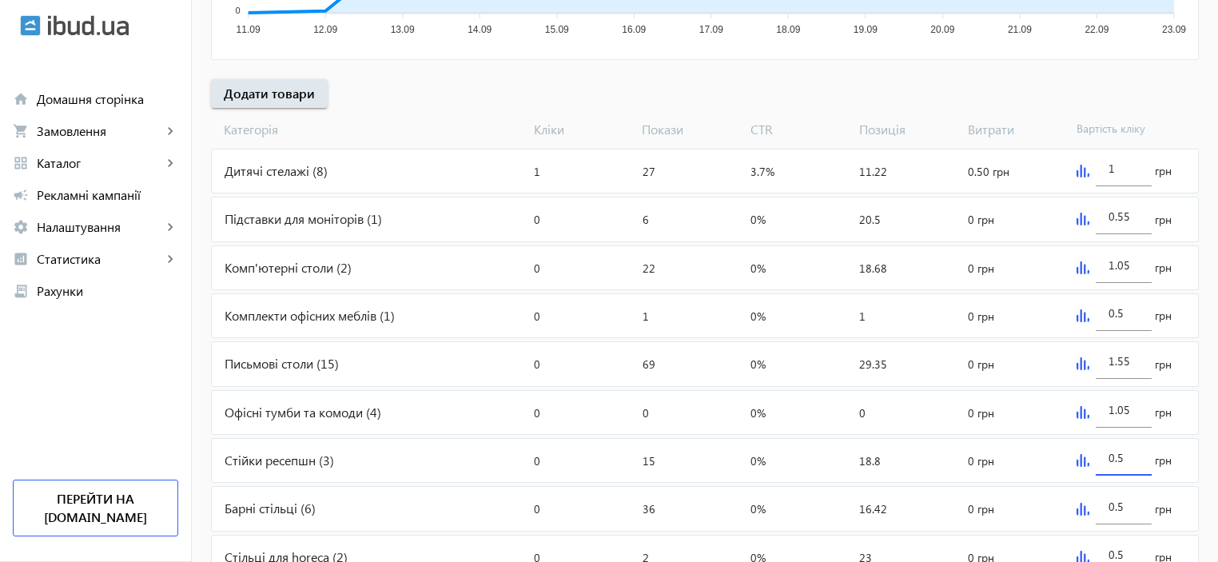
drag, startPoint x: 1129, startPoint y: 456, endPoint x: 1080, endPoint y: 450, distance: 49.2
click at [1080, 450] on div "0.5 грн" at bounding box center [1134, 460] width 128 height 43
click at [1077, 508] on img at bounding box center [1083, 509] width 13 height 13
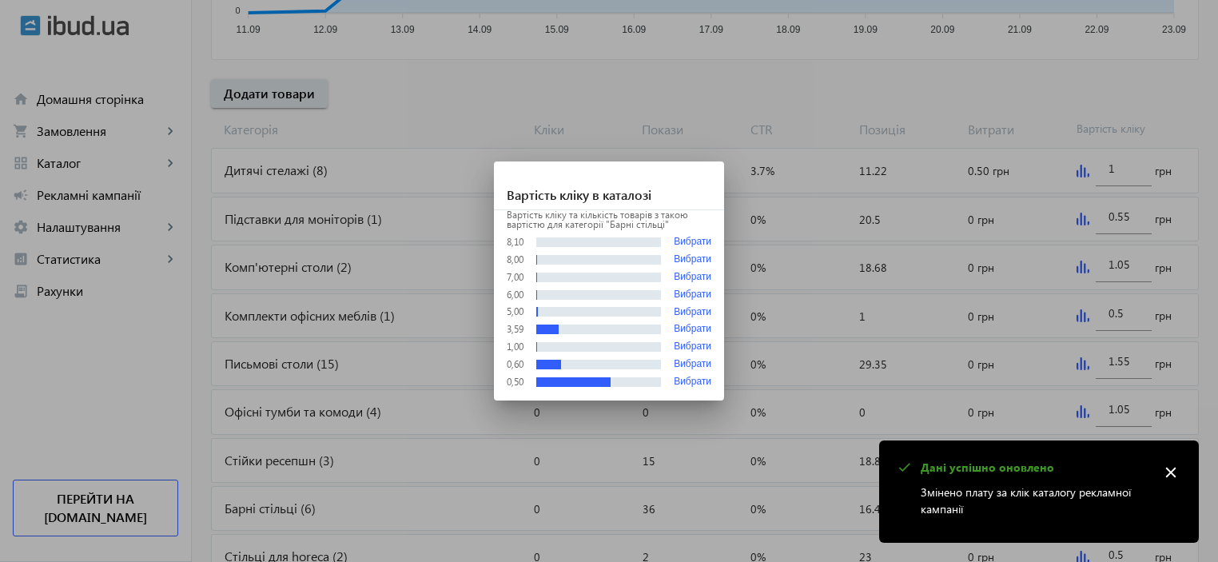
click at [1179, 471] on mat-icon "close" at bounding box center [1171, 472] width 24 height 24
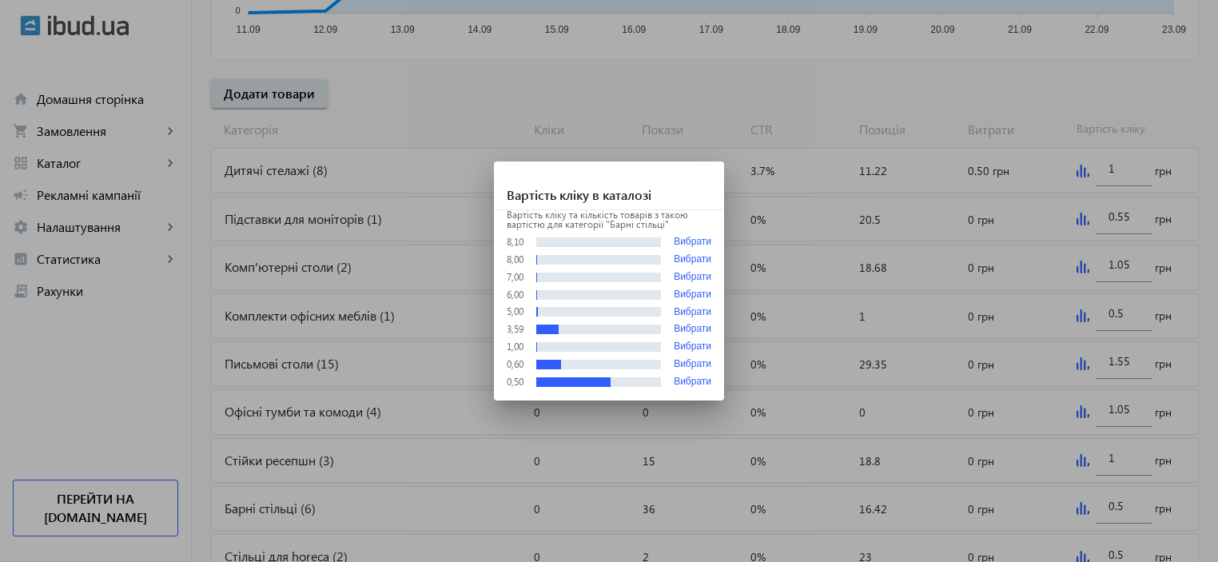
click at [1125, 456] on div at bounding box center [609, 281] width 1218 height 562
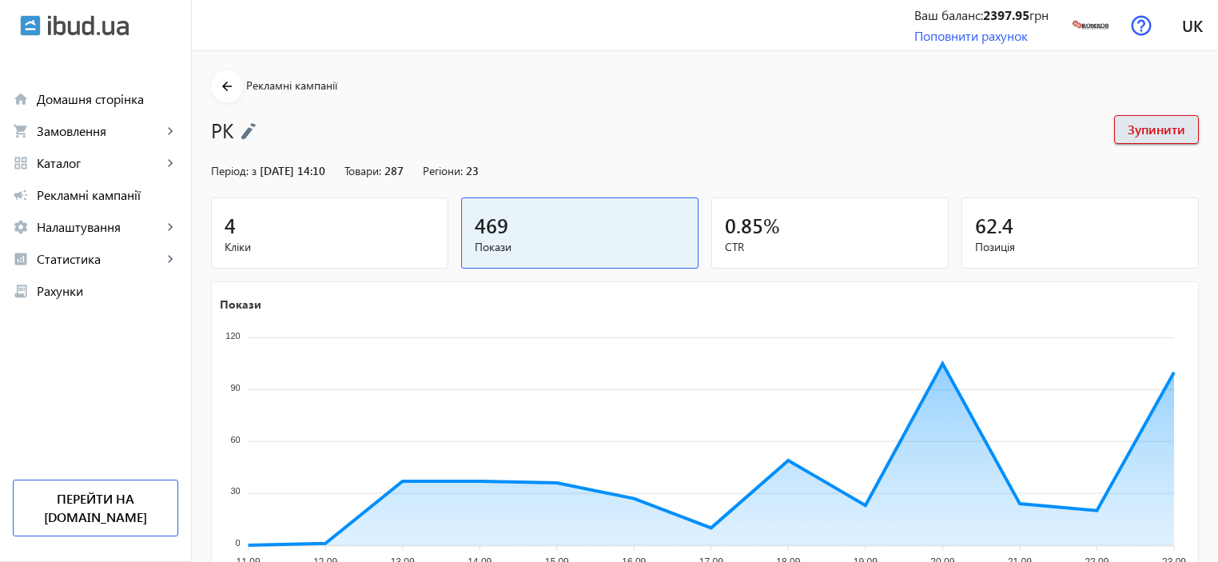
scroll to position [532, 0]
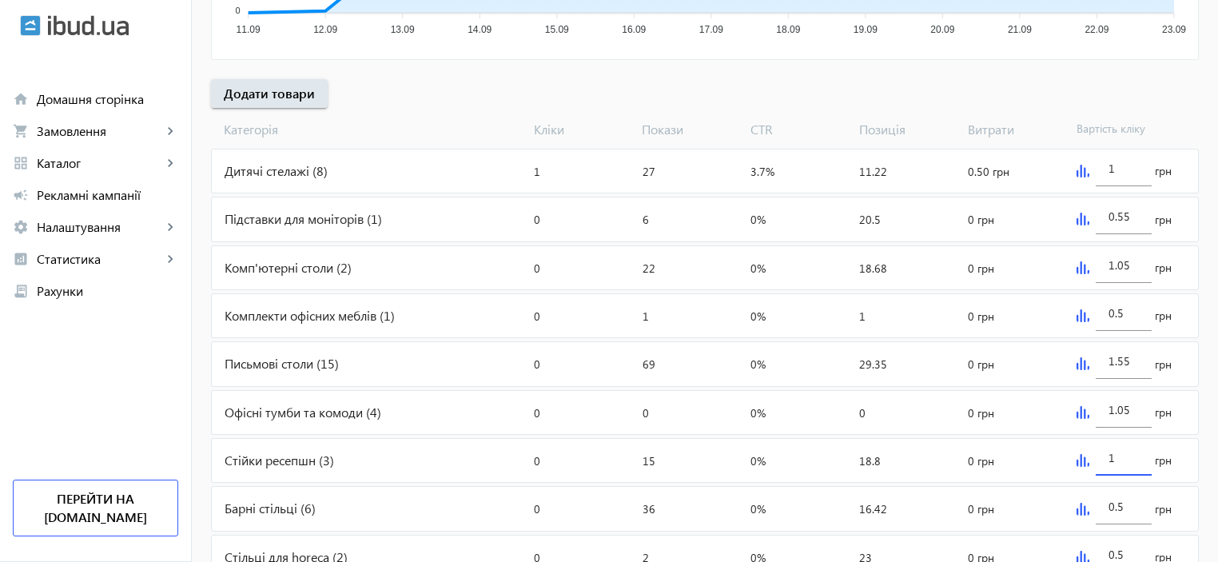
click at [1125, 454] on input "1" at bounding box center [1124, 457] width 30 height 15
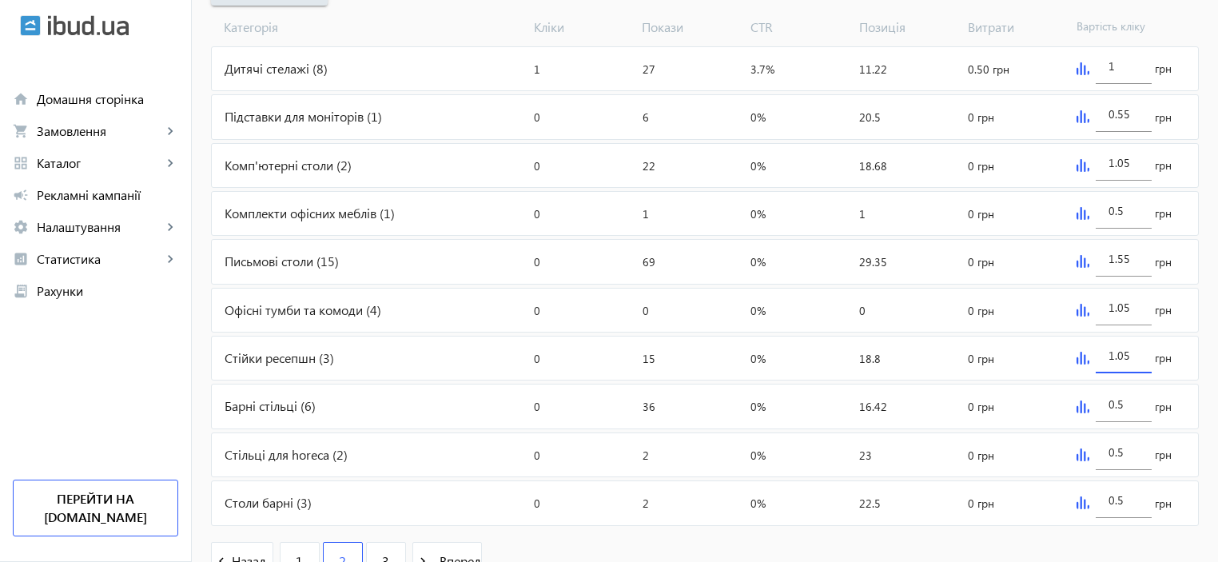
scroll to position [639, 0]
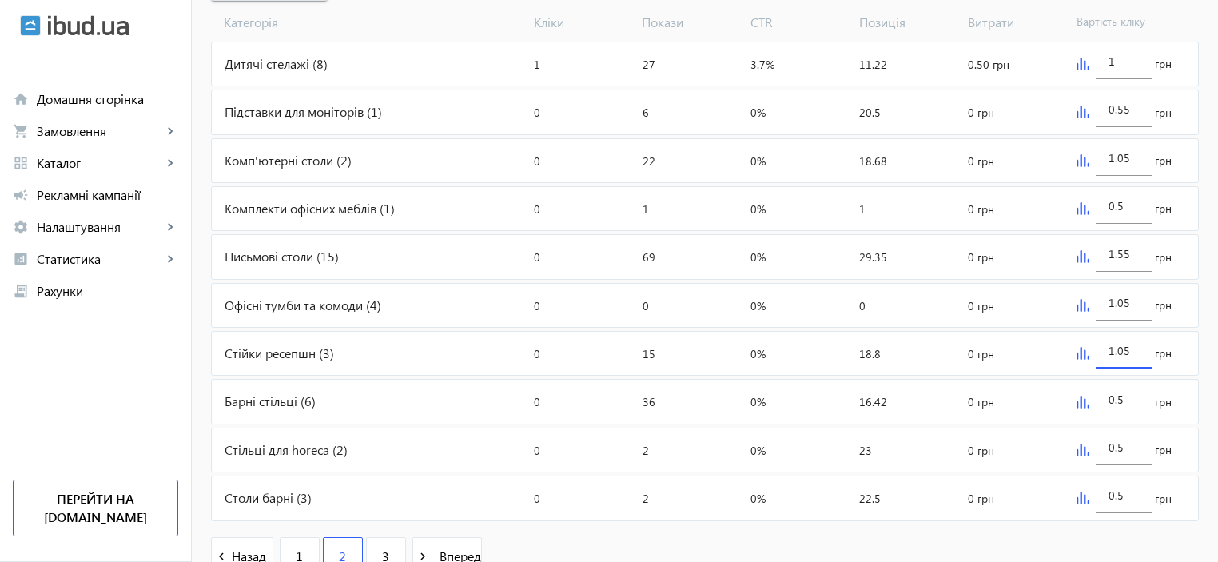
type input "1.05"
click at [1080, 400] on img at bounding box center [1083, 402] width 13 height 13
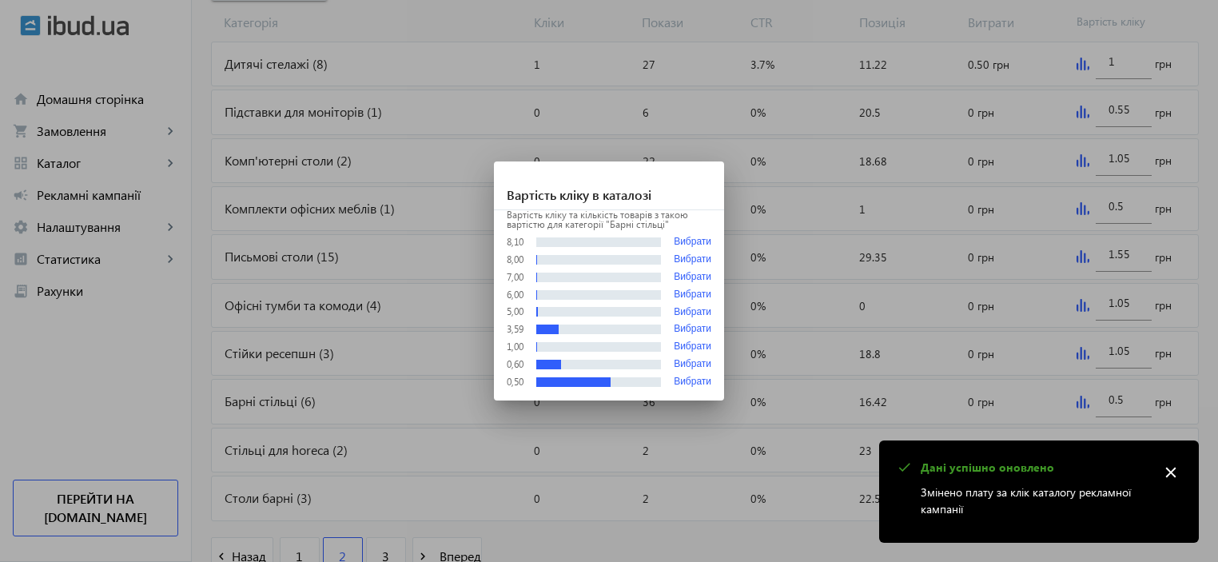
click at [1080, 400] on div at bounding box center [609, 281] width 1218 height 562
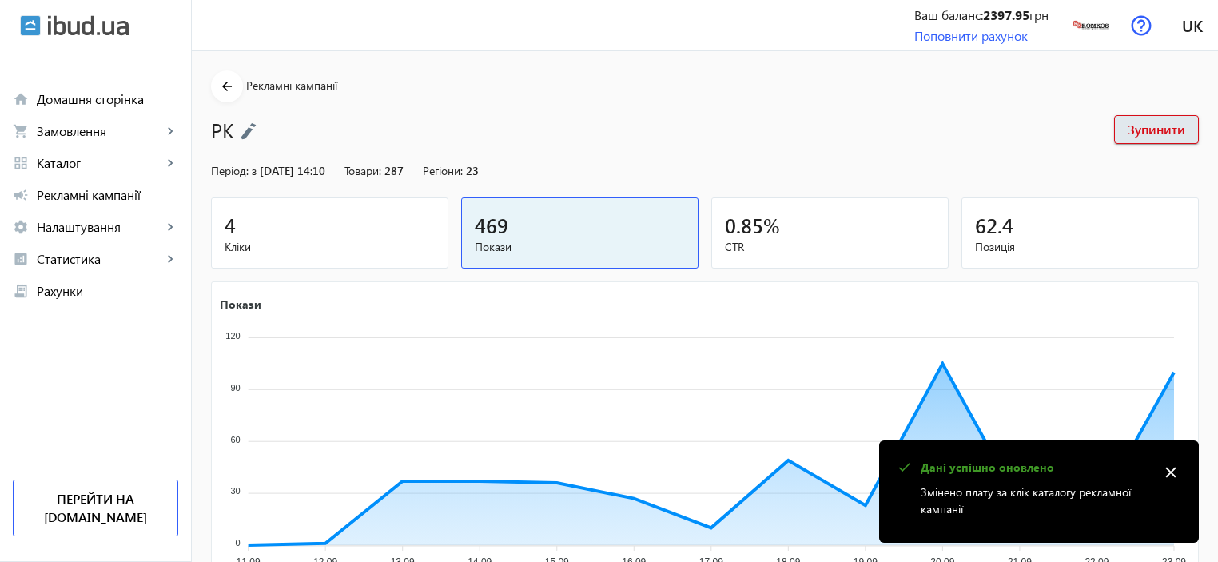
scroll to position [639, 0]
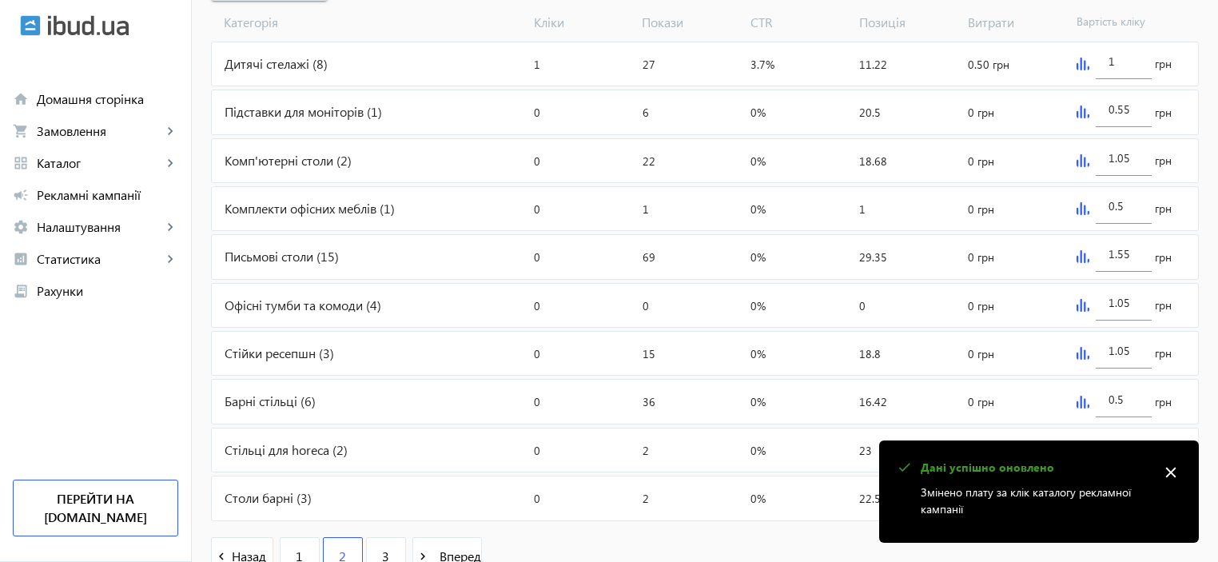
click at [1079, 400] on img at bounding box center [1083, 402] width 13 height 13
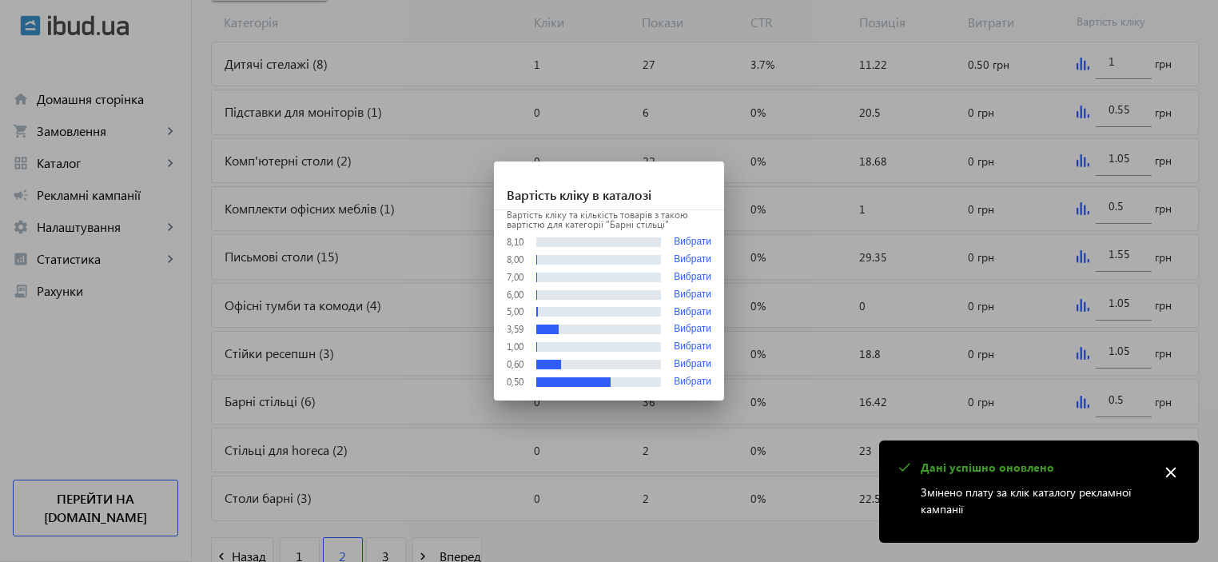
scroll to position [0, 0]
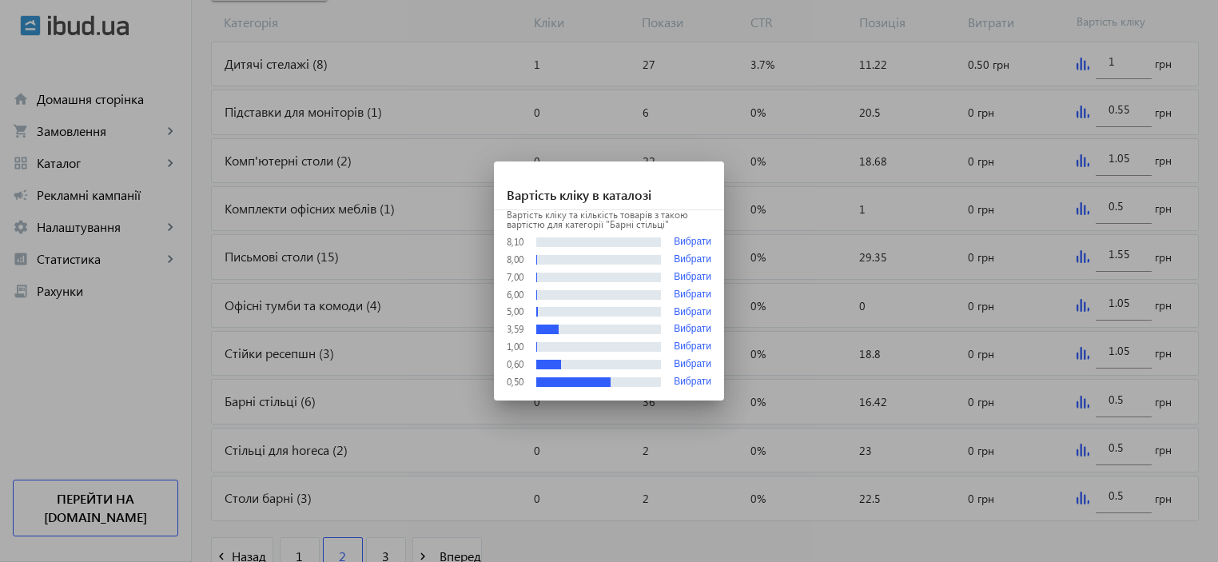
click at [1079, 400] on div at bounding box center [609, 281] width 1218 height 562
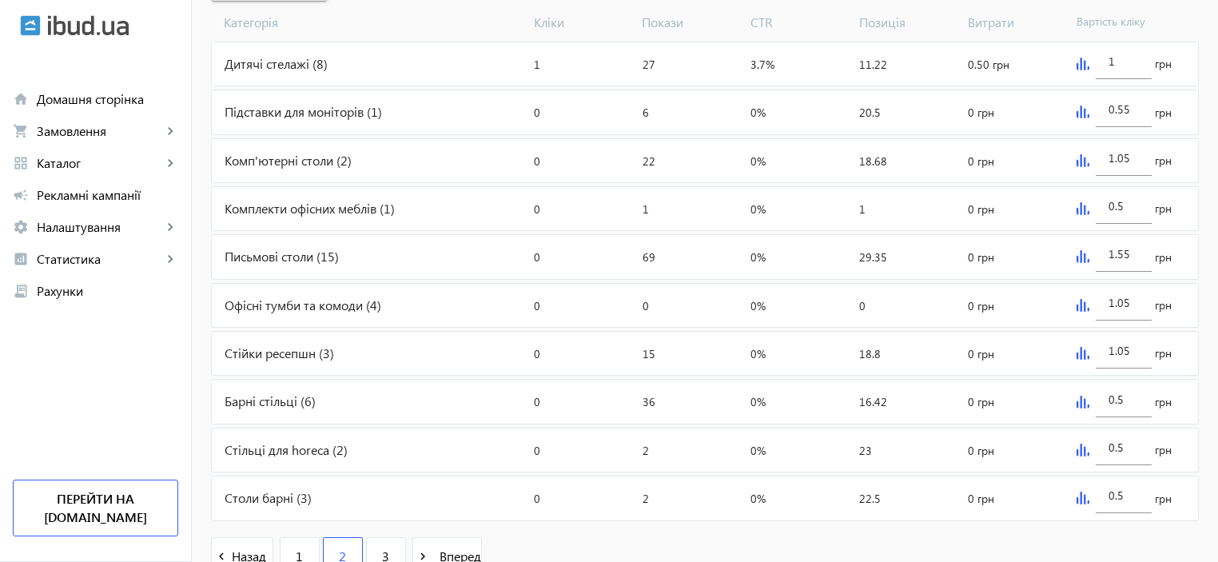
scroll to position [639, 0]
drag, startPoint x: 1130, startPoint y: 395, endPoint x: 1101, endPoint y: 394, distance: 28.8
click at [1101, 394] on div "0.5" at bounding box center [1124, 394] width 56 height 45
type input "1.05"
click at [1081, 450] on img at bounding box center [1083, 450] width 13 height 13
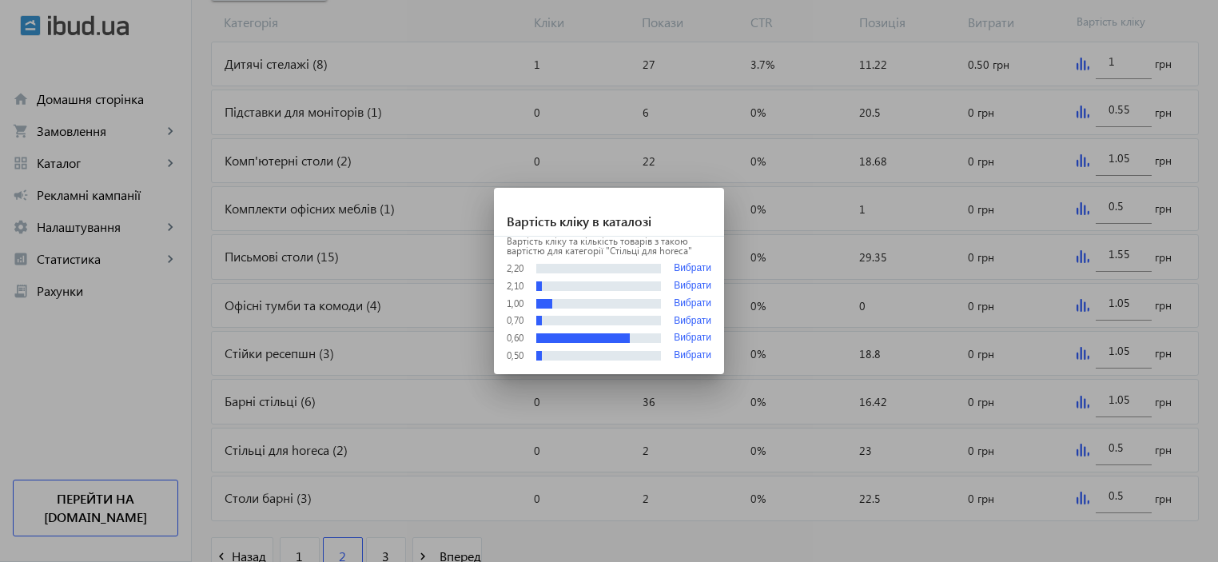
scroll to position [0, 0]
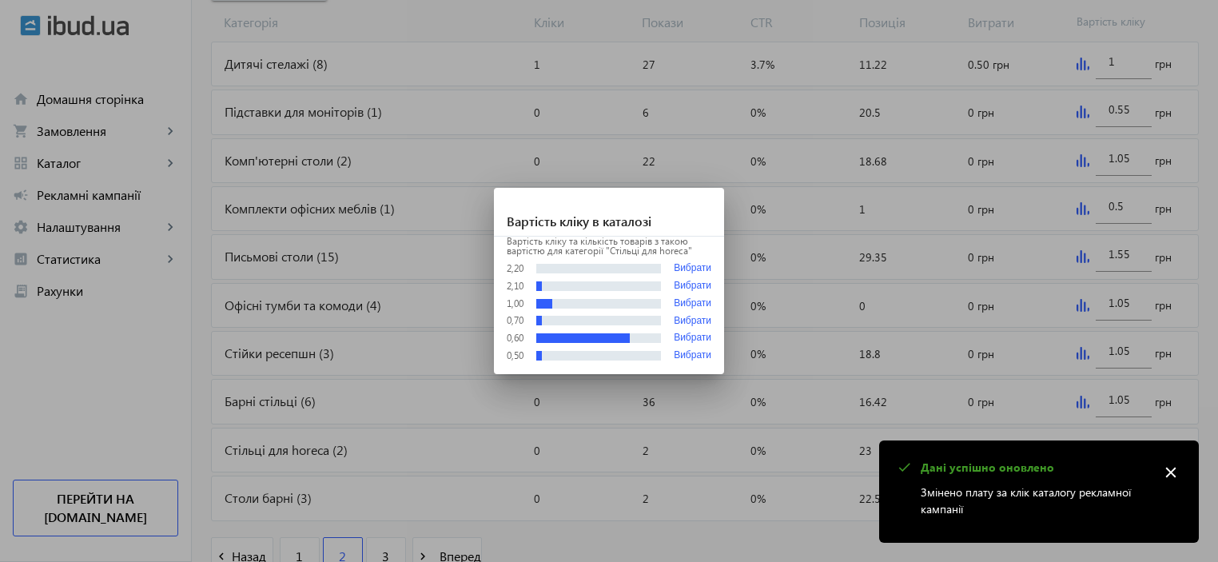
click at [1066, 428] on div at bounding box center [609, 281] width 1218 height 562
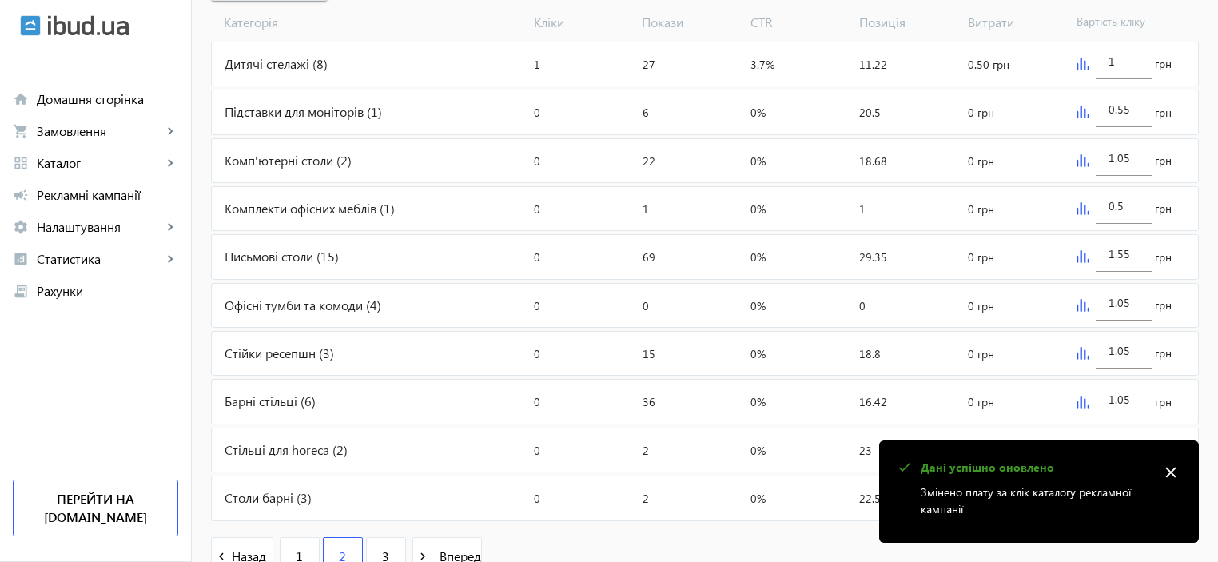
scroll to position [639, 0]
click at [1173, 470] on mat-icon "close" at bounding box center [1171, 472] width 24 height 24
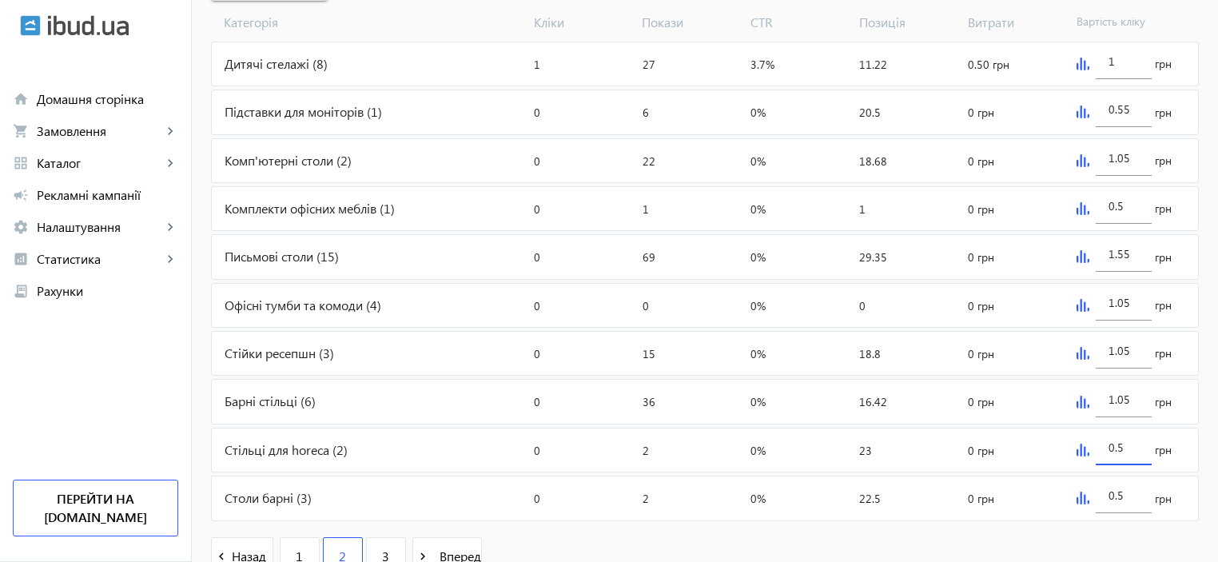
drag, startPoint x: 1127, startPoint y: 440, endPoint x: 1074, endPoint y: 433, distance: 53.2
click at [1079, 440] on div "0.5 грн" at bounding box center [1134, 449] width 128 height 43
type input "1.05"
click at [1080, 496] on img at bounding box center [1083, 498] width 13 height 13
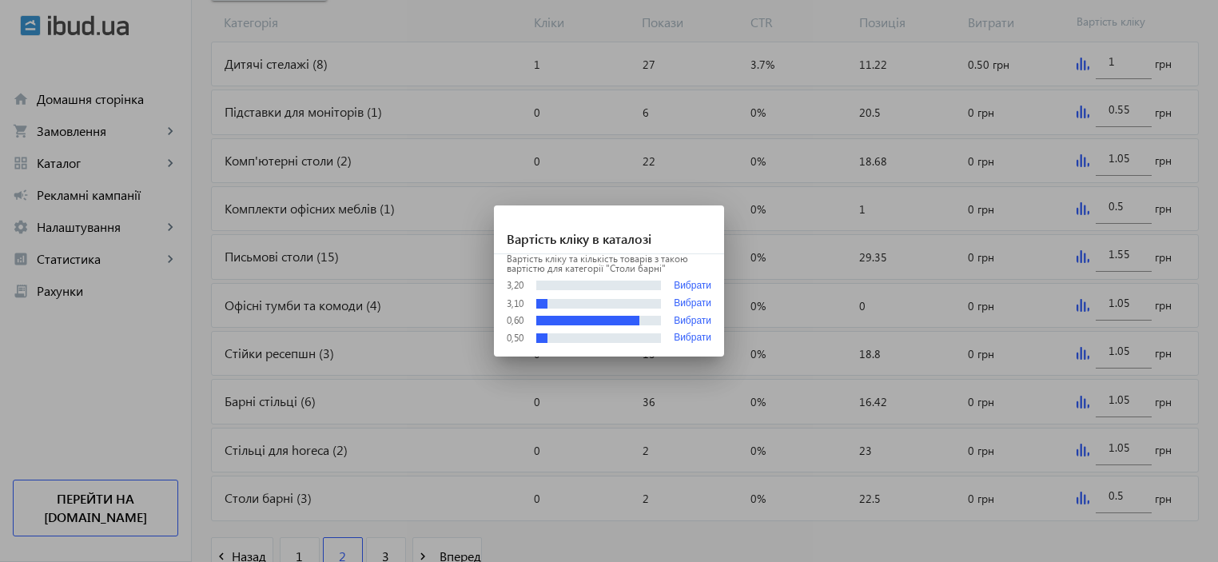
scroll to position [0, 0]
click at [1141, 491] on div at bounding box center [609, 281] width 1218 height 562
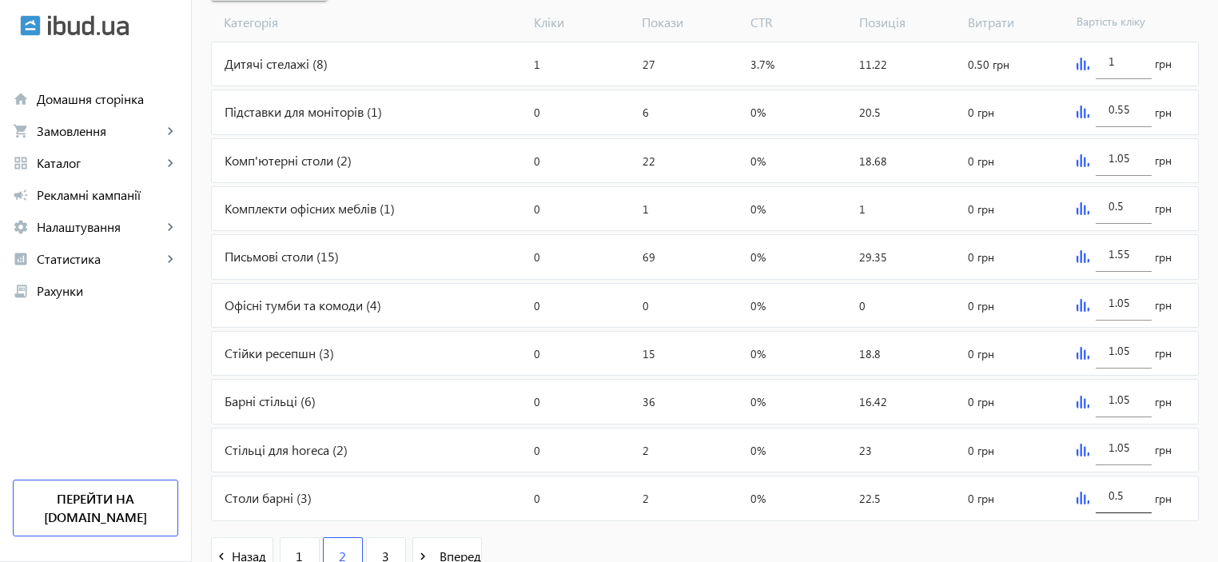
scroll to position [639, 0]
drag, startPoint x: 1127, startPoint y: 491, endPoint x: 1105, endPoint y: 491, distance: 21.6
click at [1105, 491] on div "0.5" at bounding box center [1124, 490] width 56 height 45
type input "0.7"
click at [372, 553] on link "3" at bounding box center [386, 557] width 40 height 40
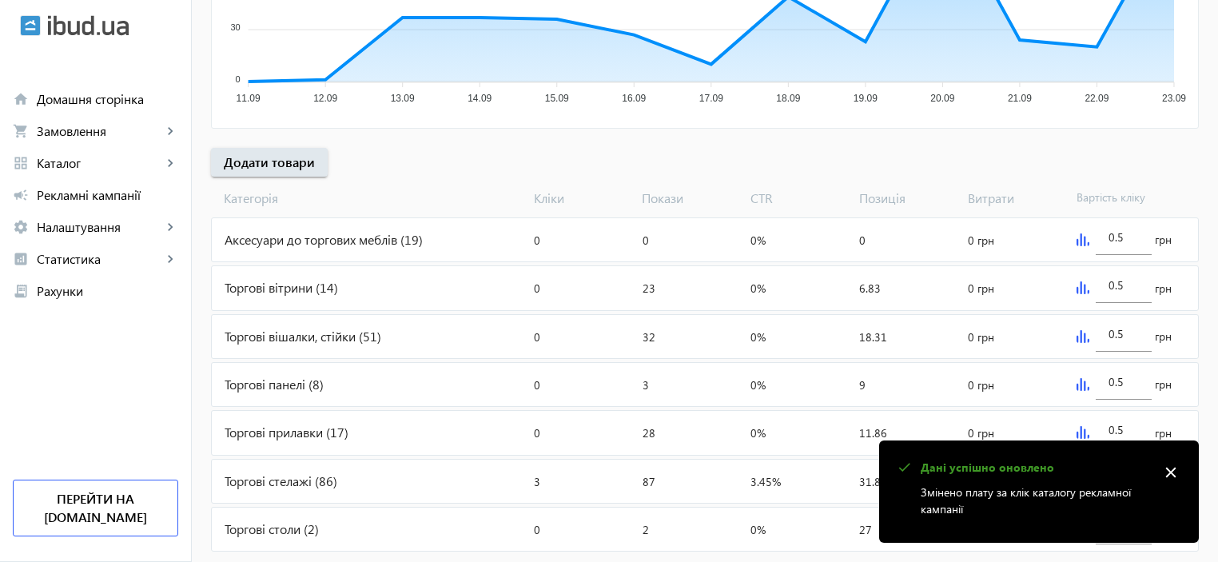
scroll to position [566, 0]
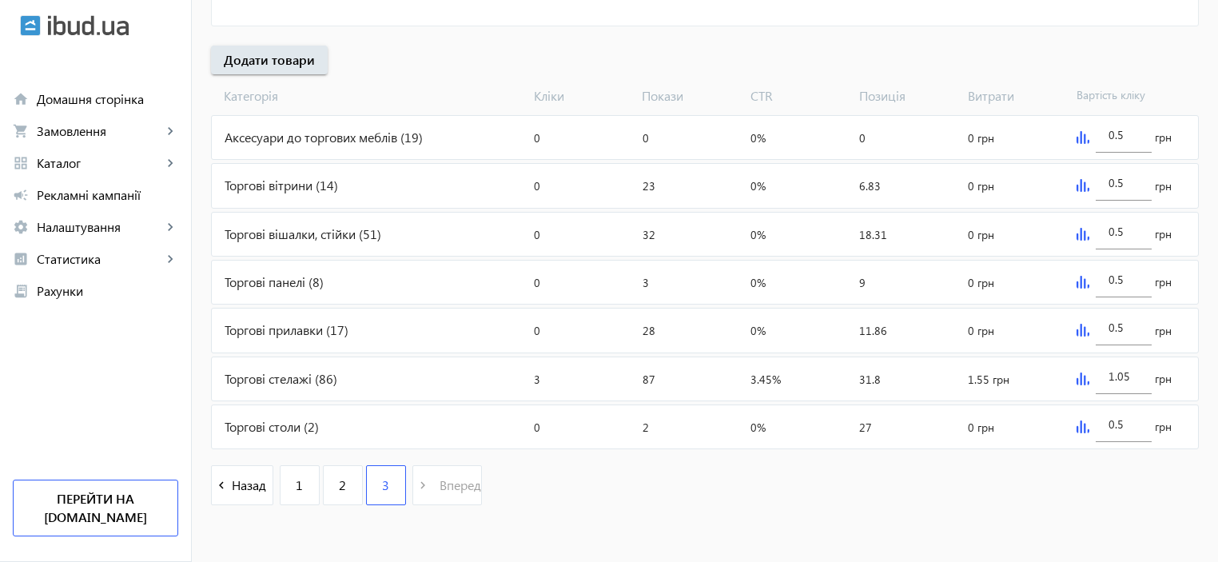
click at [1083, 136] on img at bounding box center [1083, 137] width 13 height 13
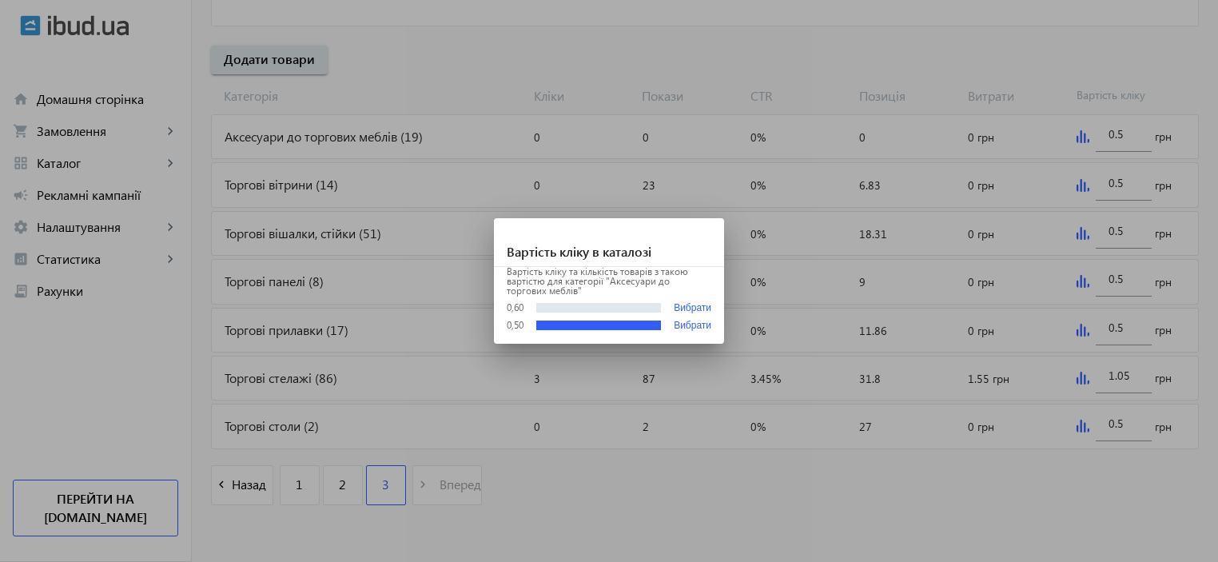
click at [1083, 136] on div at bounding box center [609, 281] width 1218 height 562
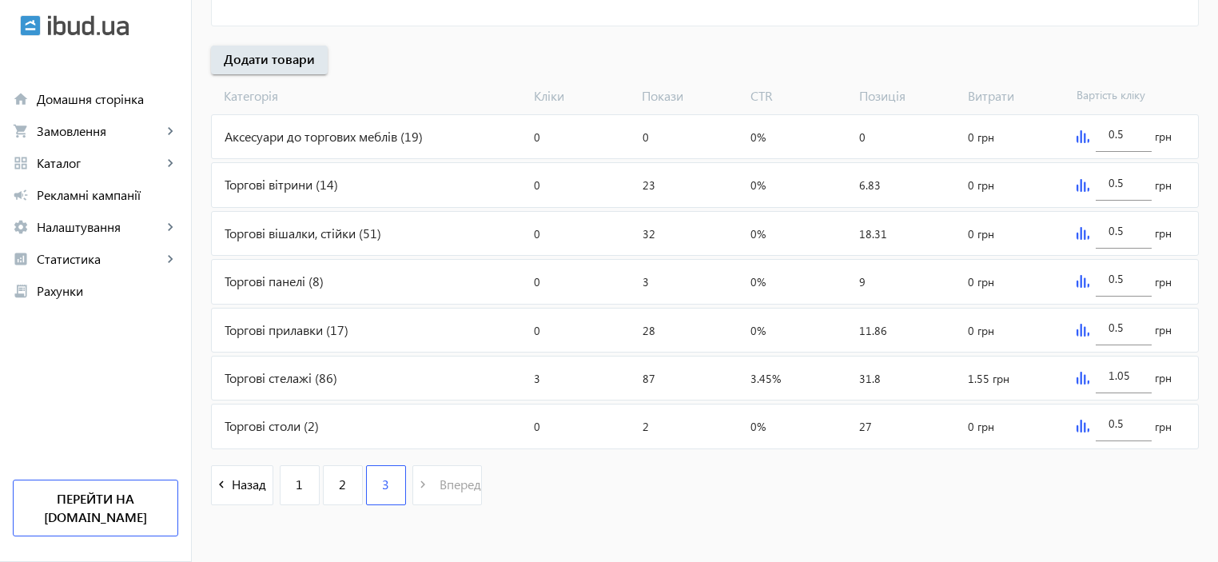
scroll to position [566, 0]
click at [1085, 184] on img at bounding box center [1083, 185] width 13 height 13
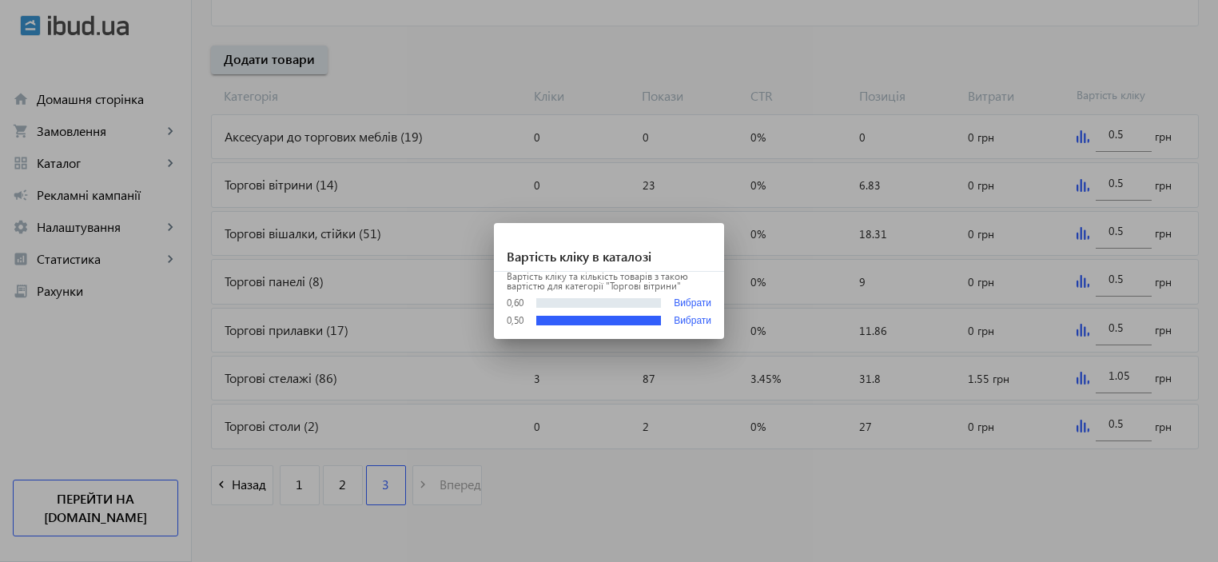
scroll to position [0, 0]
click at [1077, 185] on div at bounding box center [609, 281] width 1218 height 562
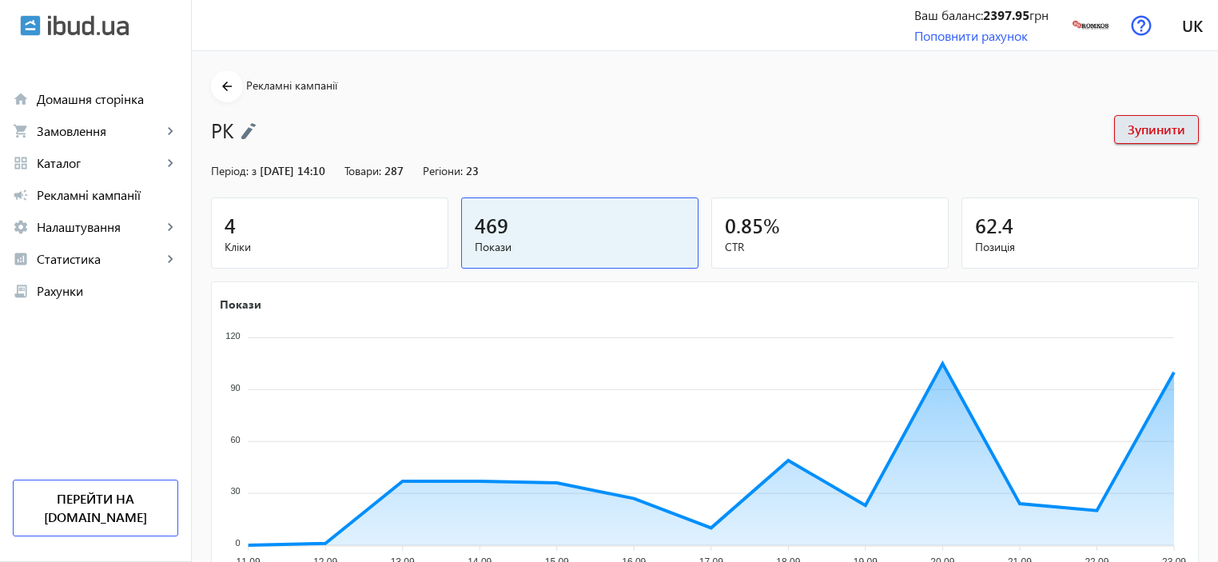
scroll to position [566, 0]
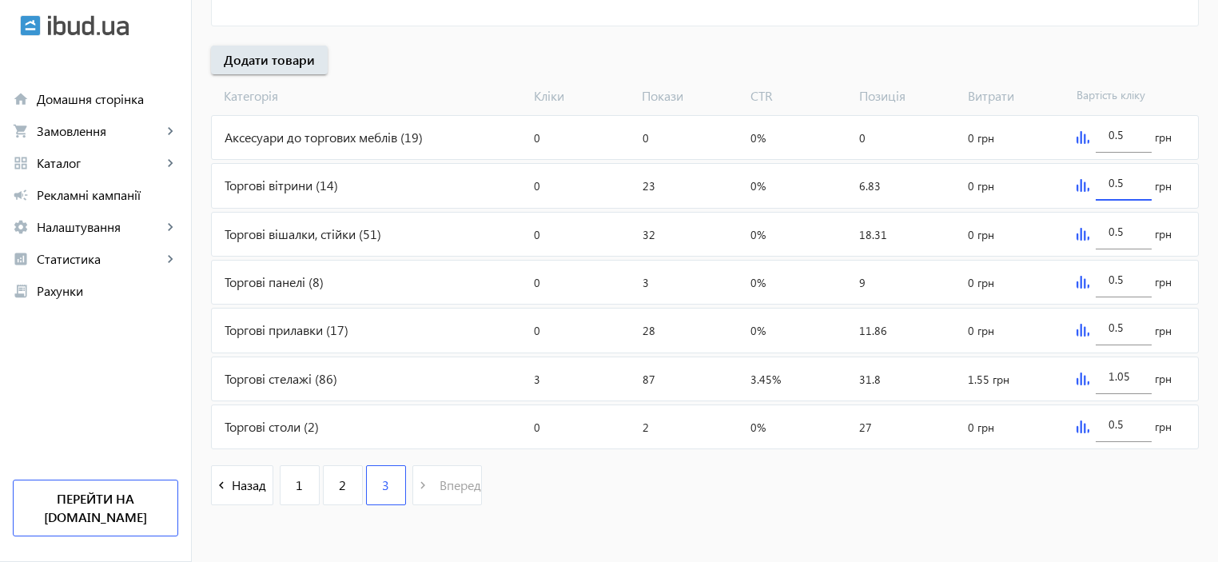
click at [1125, 180] on input "0.5" at bounding box center [1124, 182] width 30 height 15
click at [1080, 234] on img at bounding box center [1083, 234] width 13 height 13
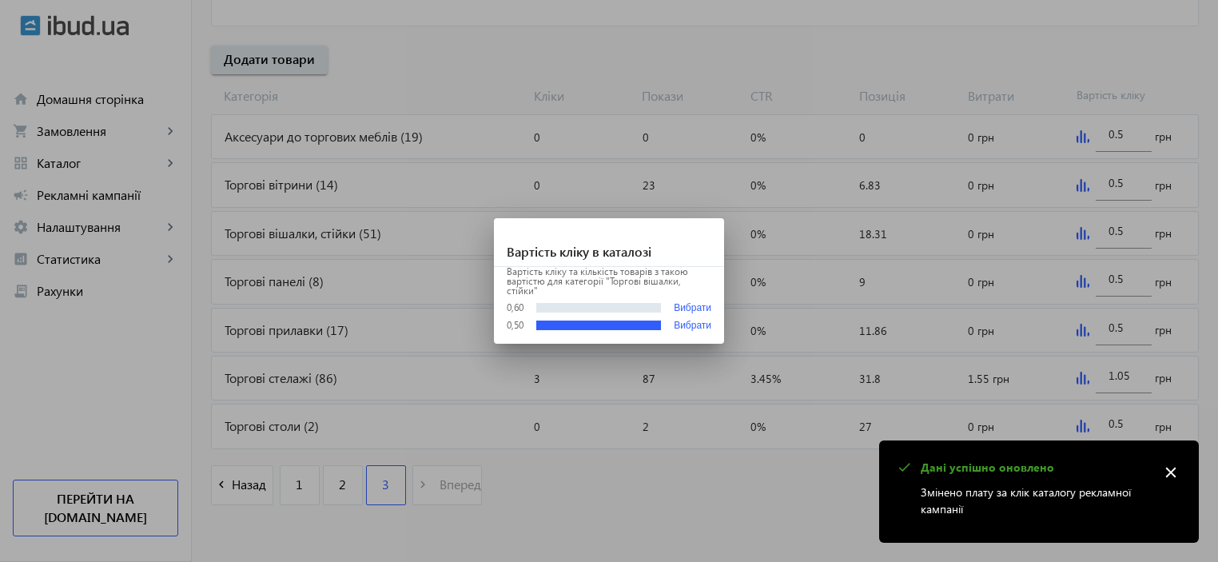
click at [1080, 234] on div at bounding box center [609, 281] width 1218 height 562
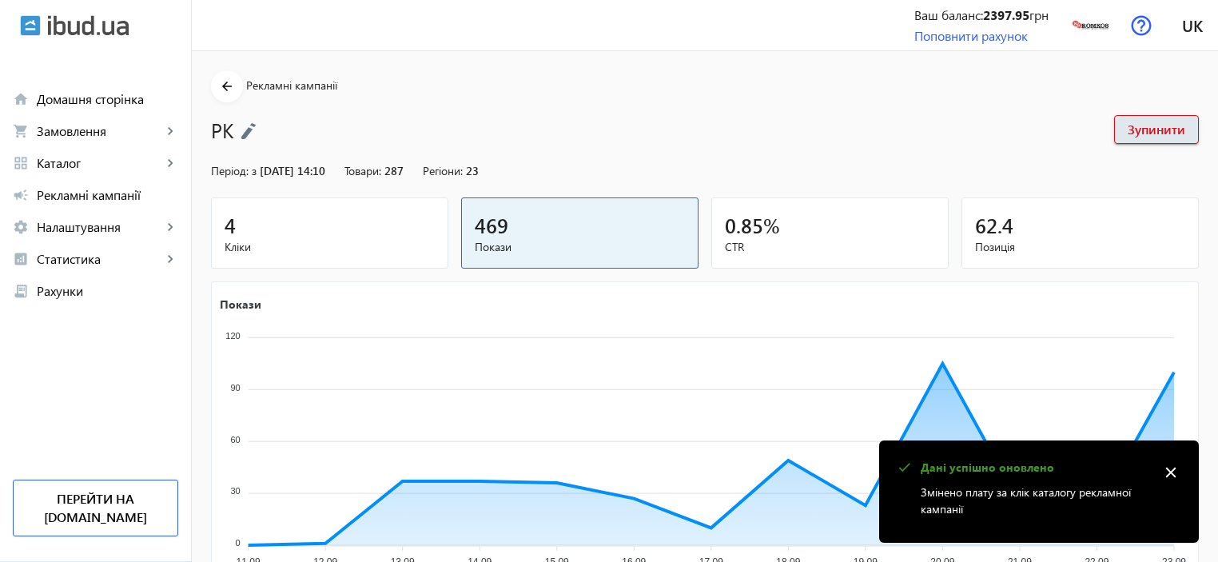
scroll to position [566, 0]
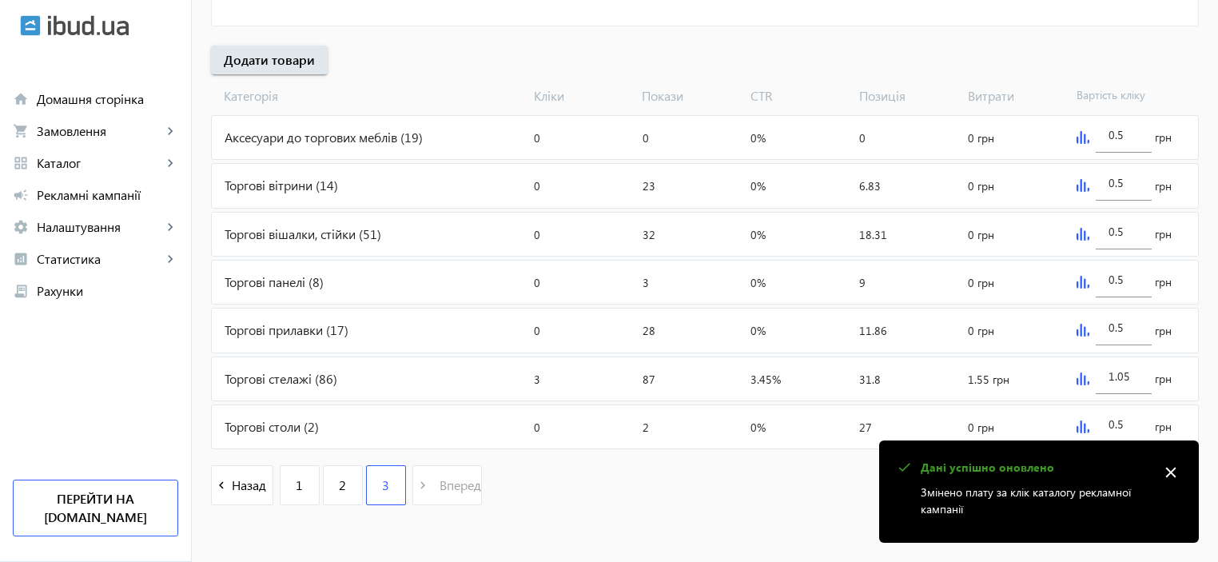
click at [1080, 234] on img at bounding box center [1083, 234] width 13 height 13
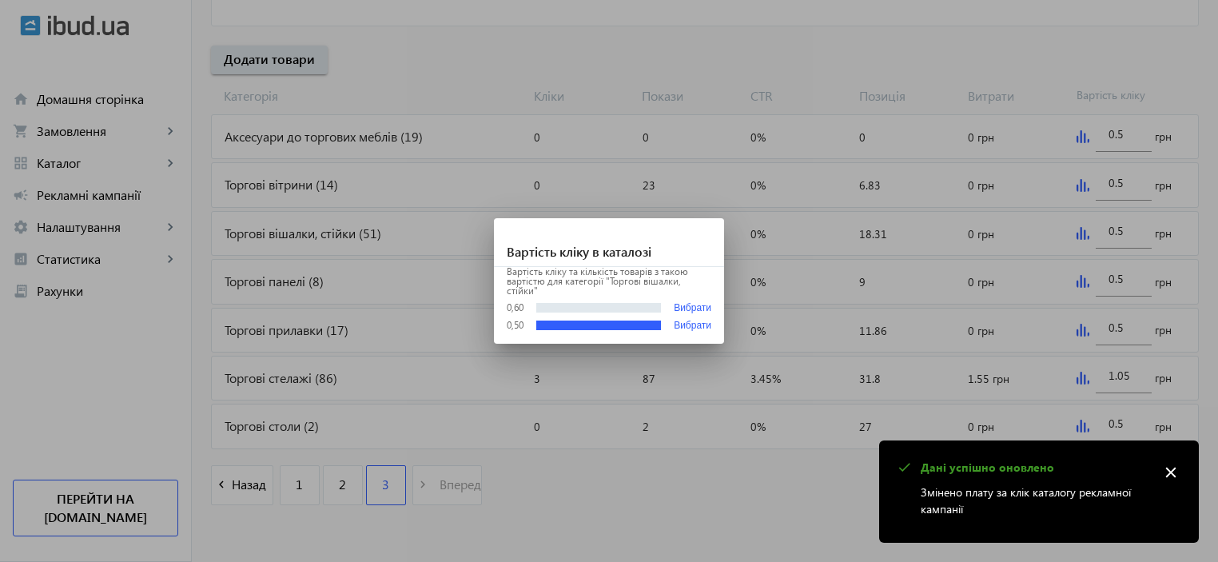
scroll to position [0, 0]
click at [1080, 234] on div at bounding box center [609, 281] width 1218 height 562
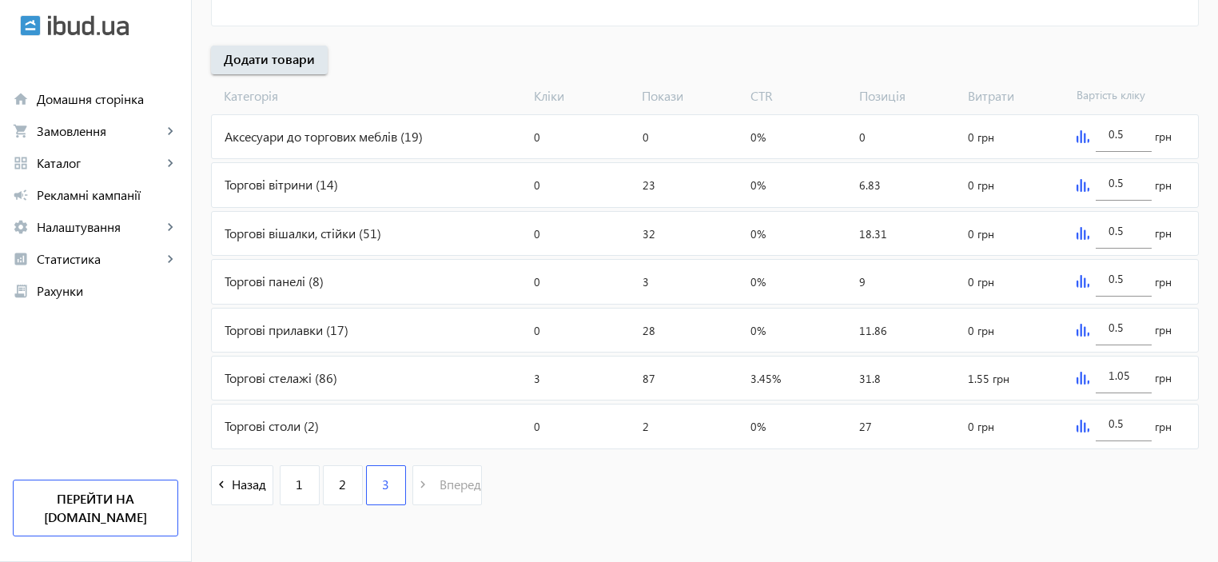
scroll to position [566, 0]
click at [1084, 234] on img at bounding box center [1083, 234] width 13 height 13
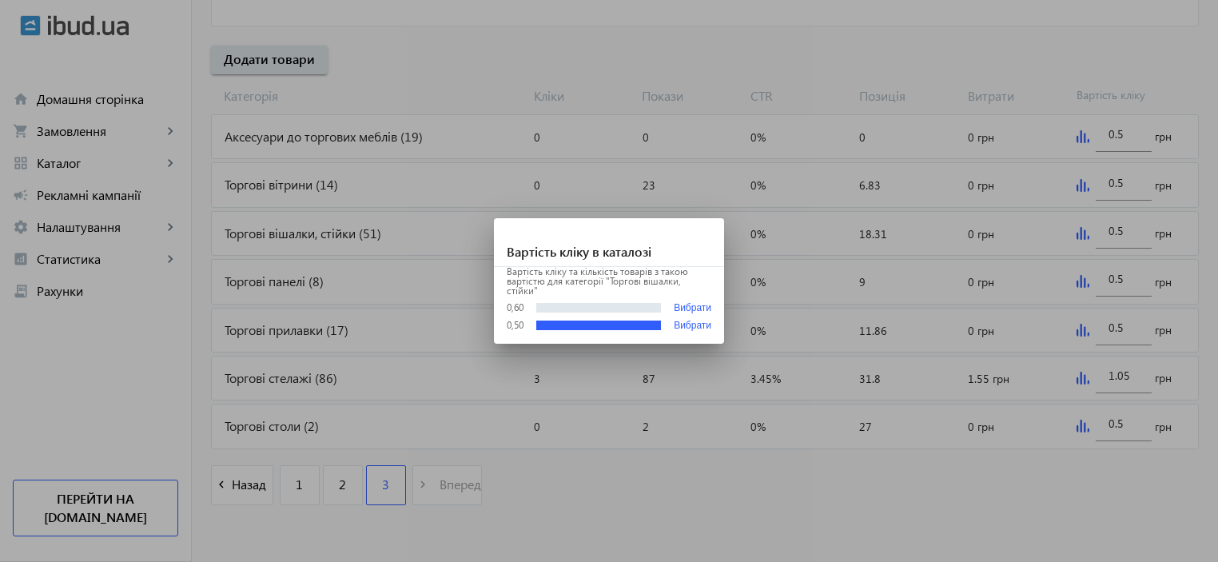
click at [1084, 234] on div at bounding box center [609, 281] width 1218 height 562
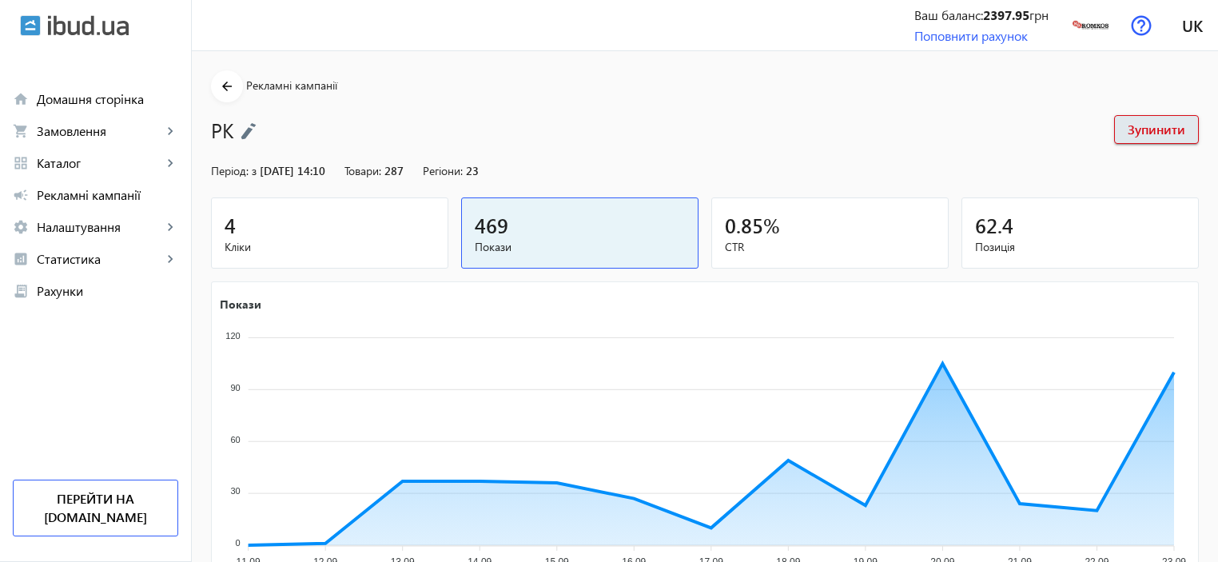
scroll to position [566, 0]
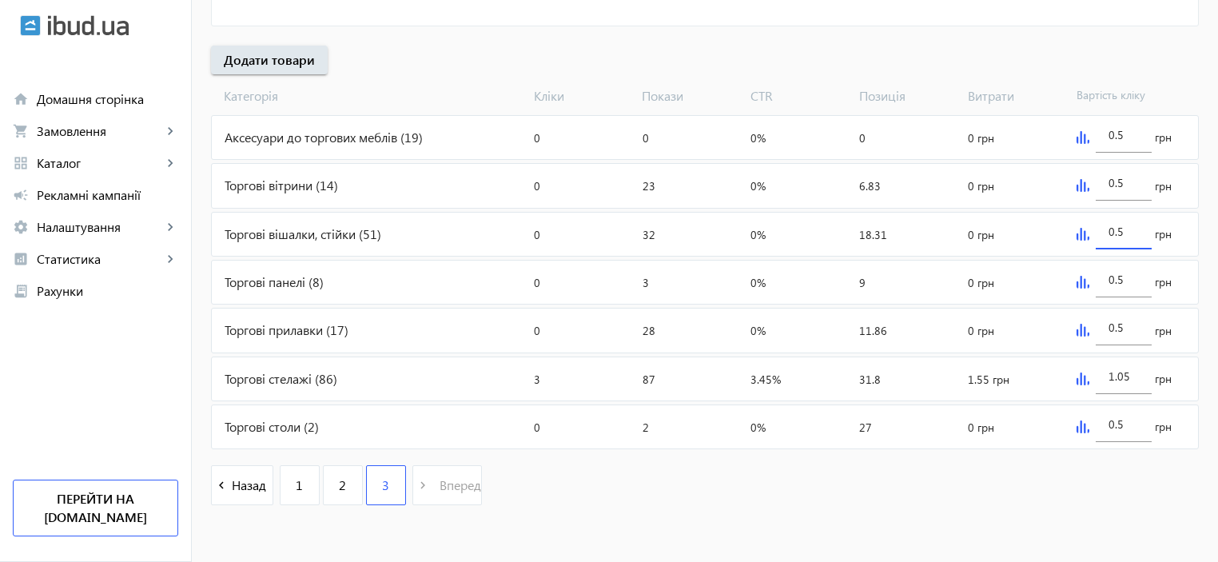
drag, startPoint x: 1125, startPoint y: 232, endPoint x: 1117, endPoint y: 229, distance: 9.1
click at [1117, 229] on input "0.5" at bounding box center [1124, 231] width 30 height 15
drag, startPoint x: 1128, startPoint y: 180, endPoint x: 1115, endPoint y: 180, distance: 12.8
click at [1115, 180] on input "0.5" at bounding box center [1124, 182] width 30 height 15
type input "0.6"
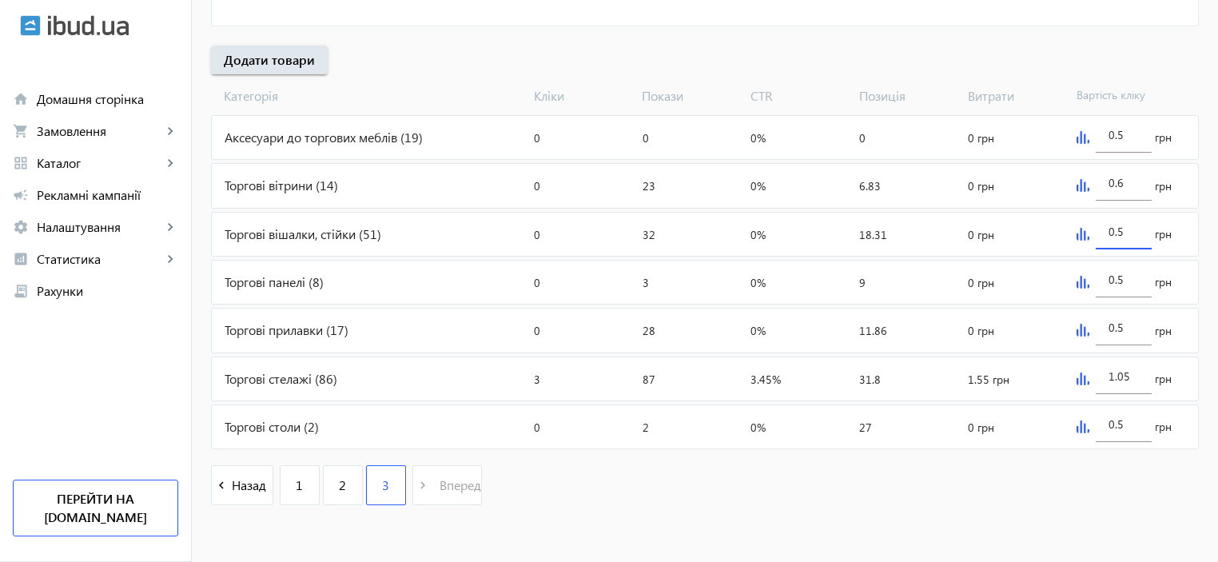
drag, startPoint x: 1127, startPoint y: 223, endPoint x: 1116, endPoint y: 226, distance: 11.6
click at [1116, 226] on input "0.5" at bounding box center [1124, 231] width 30 height 15
type input "0.6"
click at [1078, 283] on img at bounding box center [1083, 282] width 13 height 13
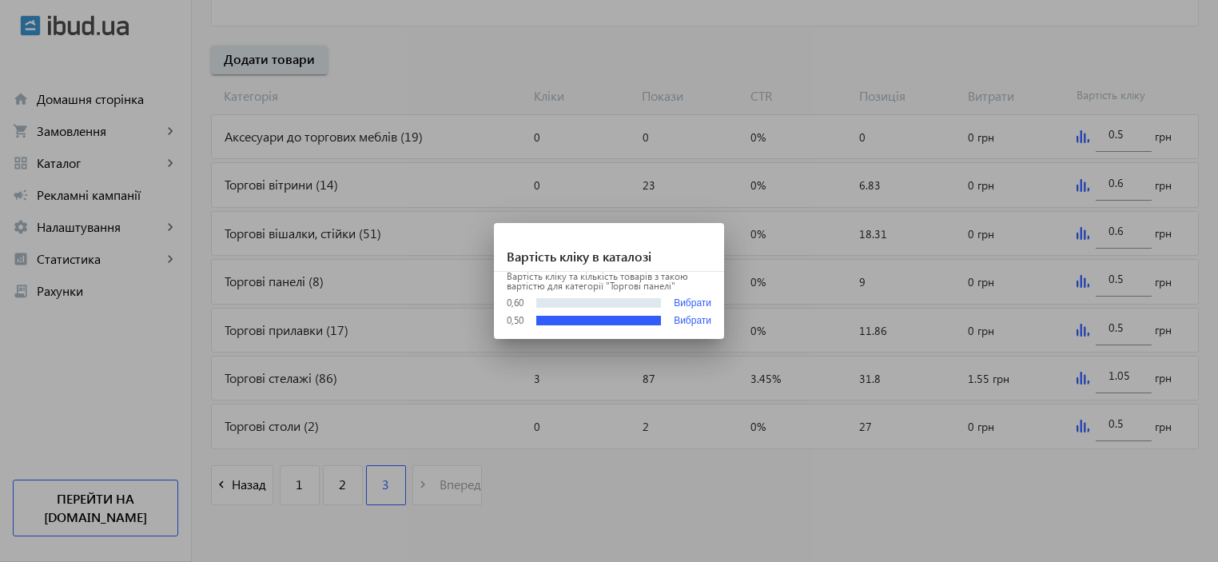
scroll to position [0, 0]
click at [1078, 283] on div at bounding box center [609, 281] width 1218 height 562
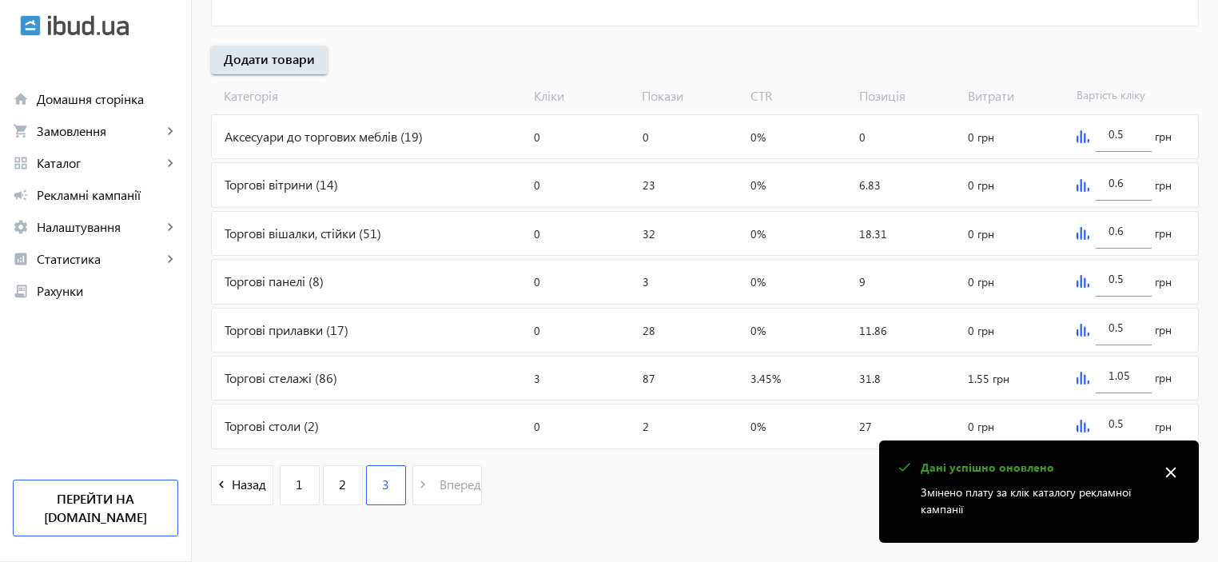
scroll to position [566, 0]
click at [1117, 278] on input "0.5" at bounding box center [1124, 279] width 30 height 15
type input "0.6"
click at [1085, 335] on div "0.5 грн" at bounding box center [1134, 330] width 128 height 43
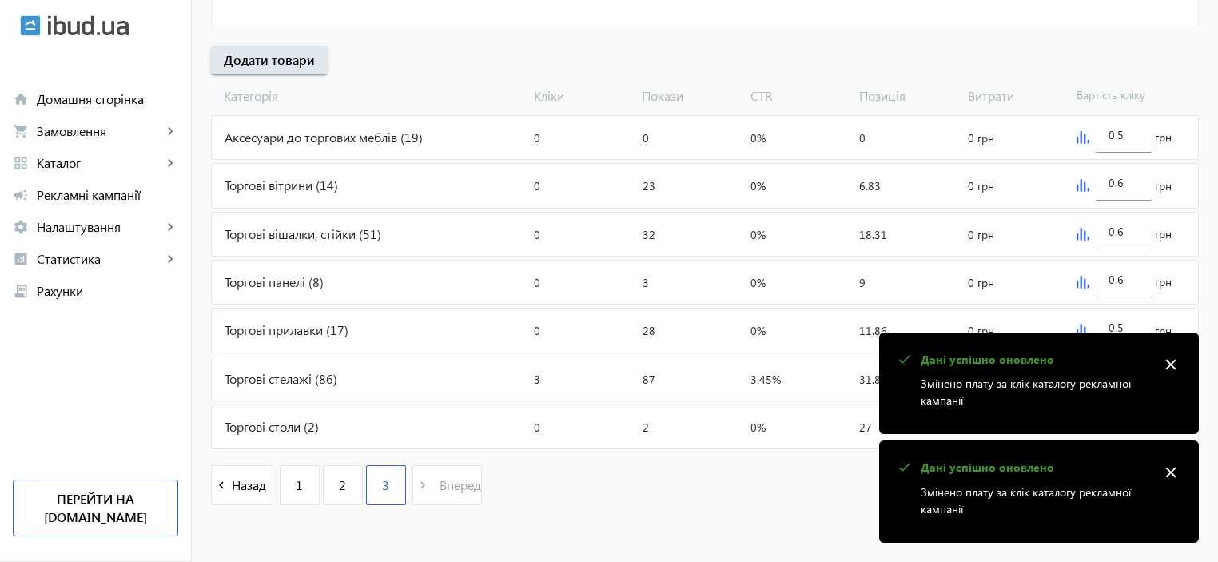
click at [1081, 329] on toasts-container "check Дані успішно оновлено Змінено плату за клік каталогу рекламної кампанії c…" at bounding box center [1039, 434] width 320 height 217
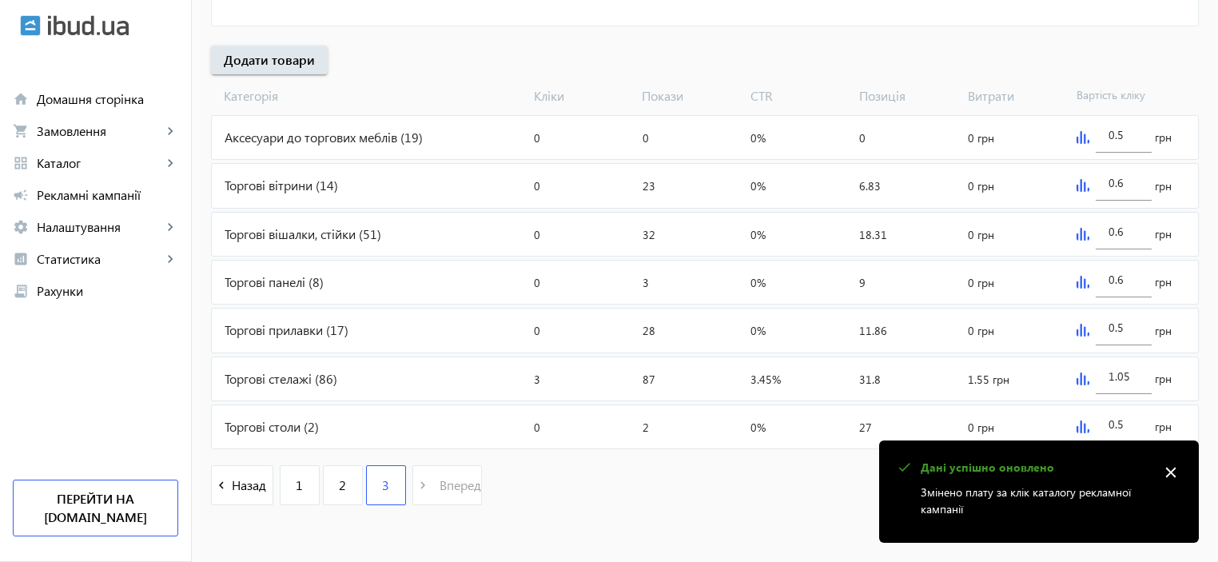
click at [1081, 333] on img at bounding box center [1083, 330] width 13 height 13
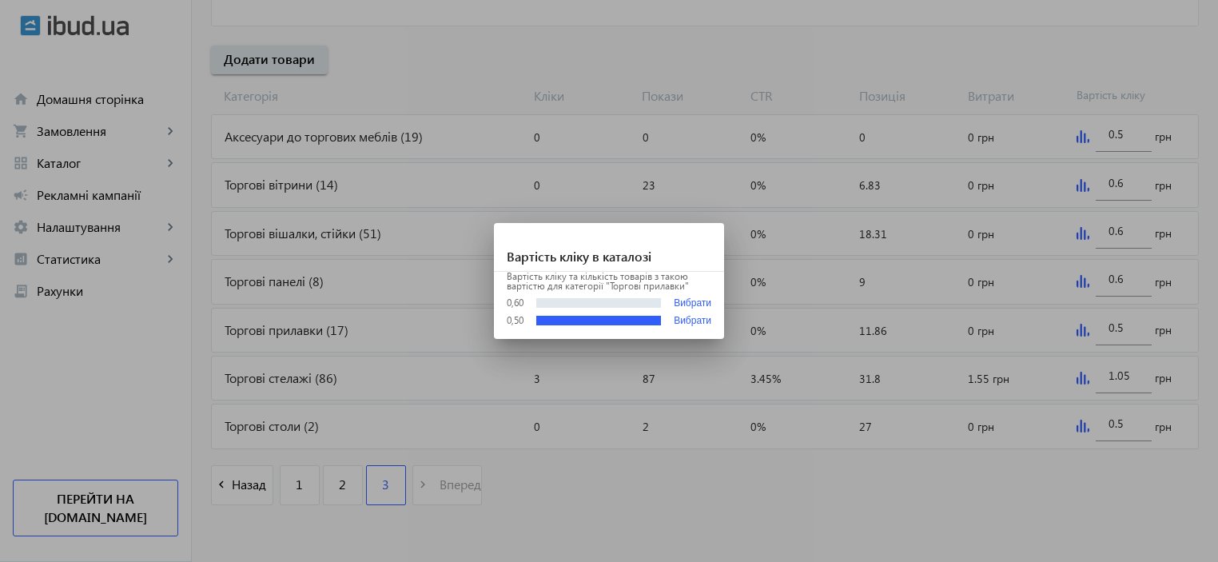
click at [1141, 329] on div at bounding box center [609, 281] width 1218 height 562
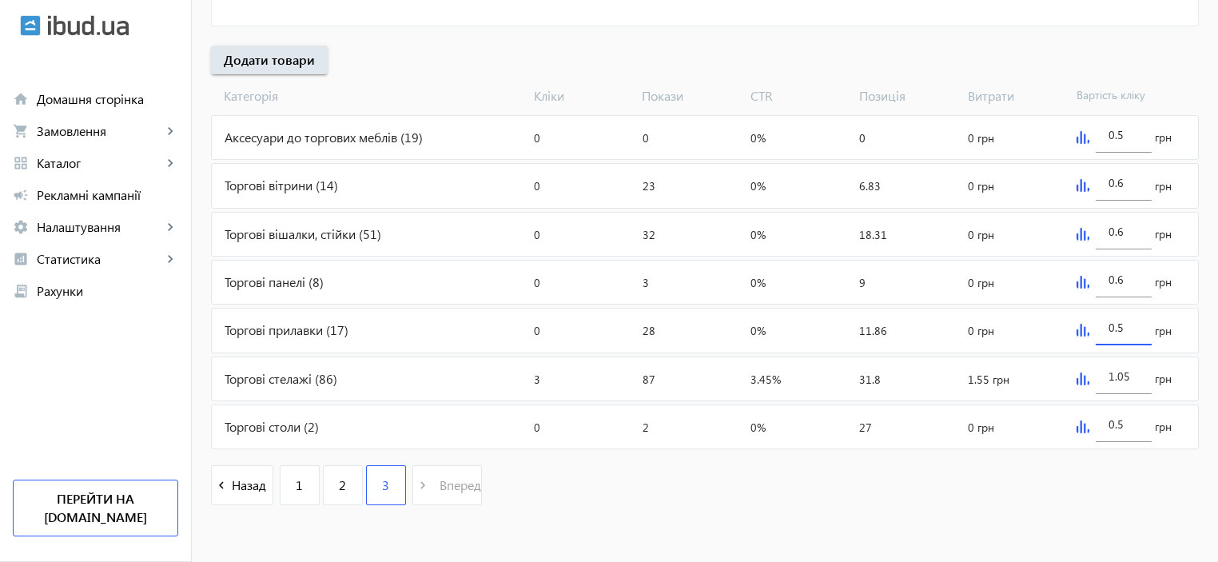
drag, startPoint x: 1126, startPoint y: 328, endPoint x: 1116, endPoint y: 325, distance: 10.7
click at [1116, 325] on input "0.5" at bounding box center [1124, 327] width 30 height 15
type input "0.6"
click at [1084, 374] on img at bounding box center [1083, 378] width 13 height 13
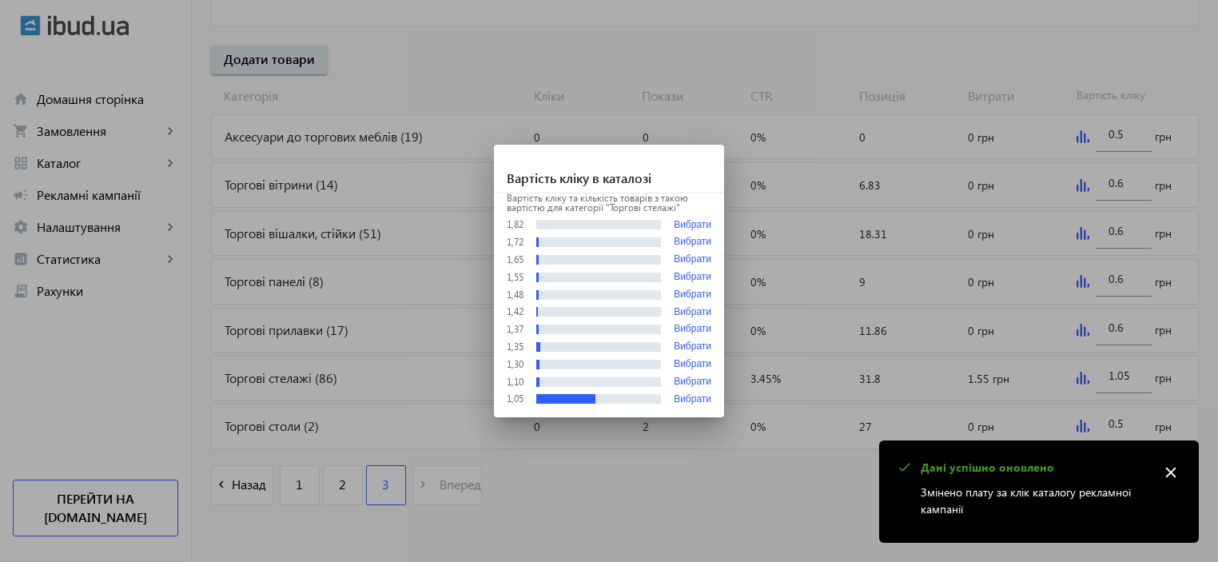
click at [1084, 374] on div at bounding box center [609, 281] width 1218 height 562
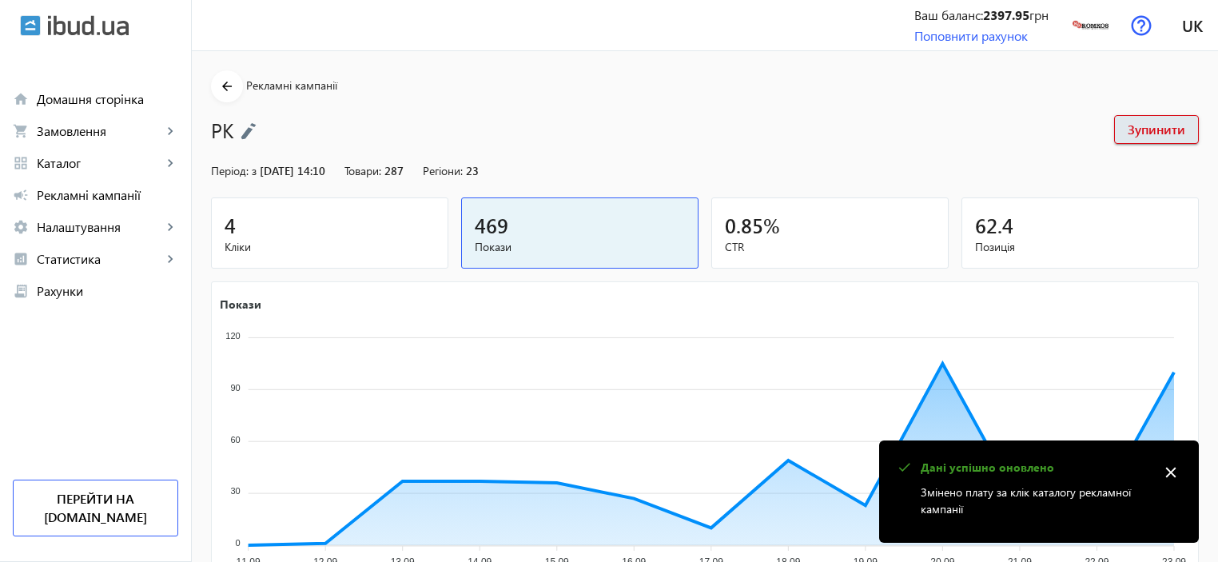
scroll to position [566, 0]
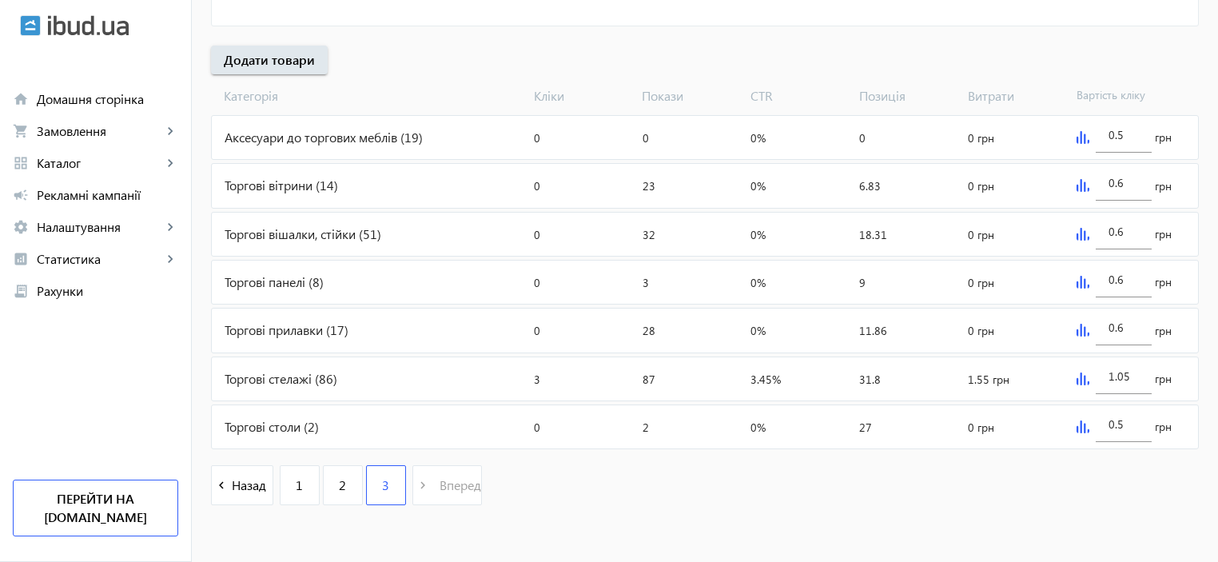
click at [1084, 372] on img at bounding box center [1083, 378] width 13 height 13
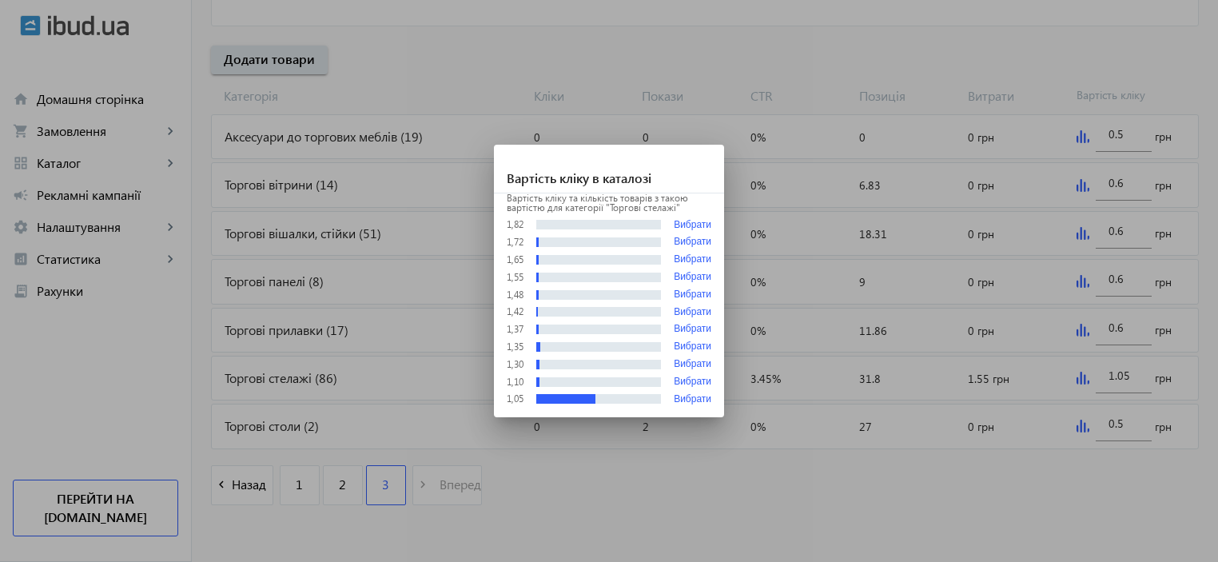
scroll to position [0, 0]
click at [1084, 372] on div at bounding box center [609, 281] width 1218 height 562
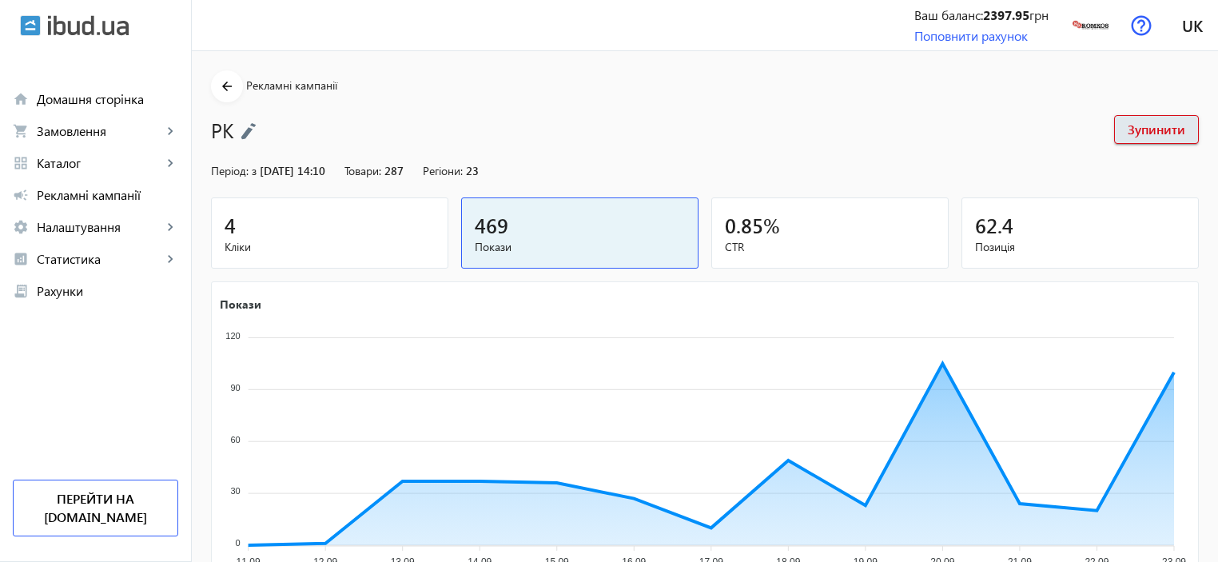
scroll to position [566, 0]
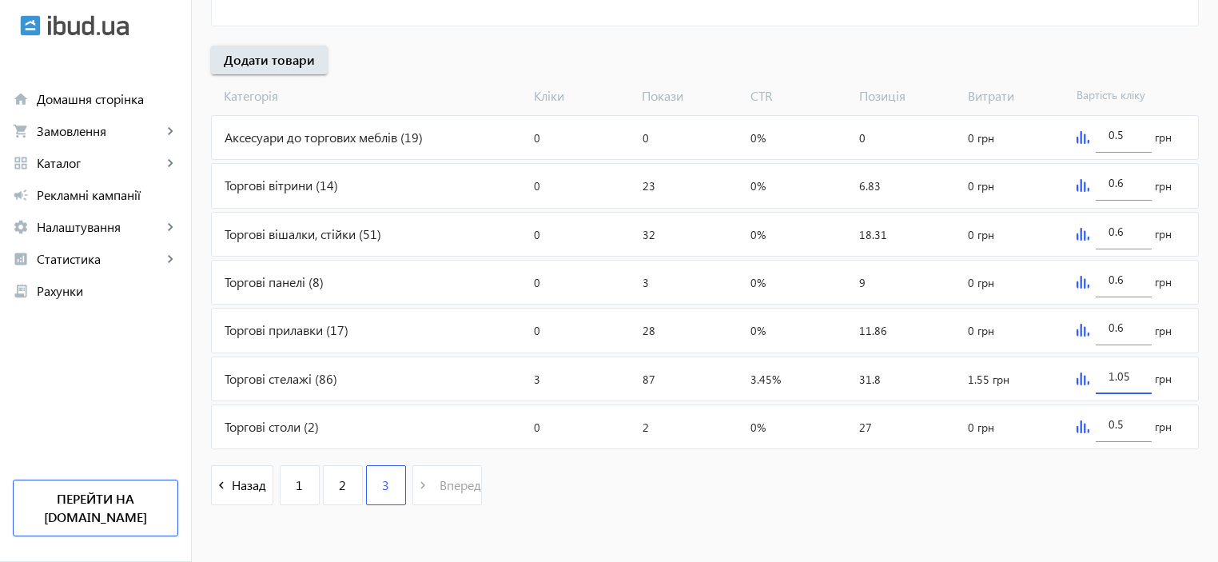
drag, startPoint x: 1129, startPoint y: 373, endPoint x: 1116, endPoint y: 374, distance: 12.8
click at [1116, 374] on input "1.05" at bounding box center [1124, 375] width 30 height 15
type input "1.75"
click at [1077, 424] on img at bounding box center [1083, 426] width 13 height 13
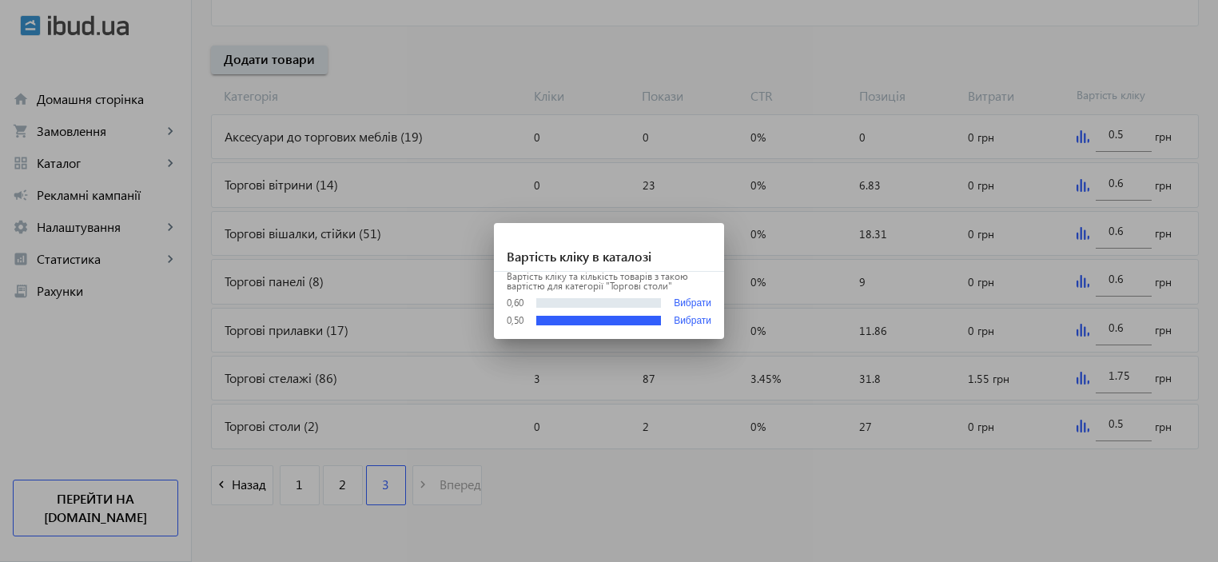
scroll to position [0, 0]
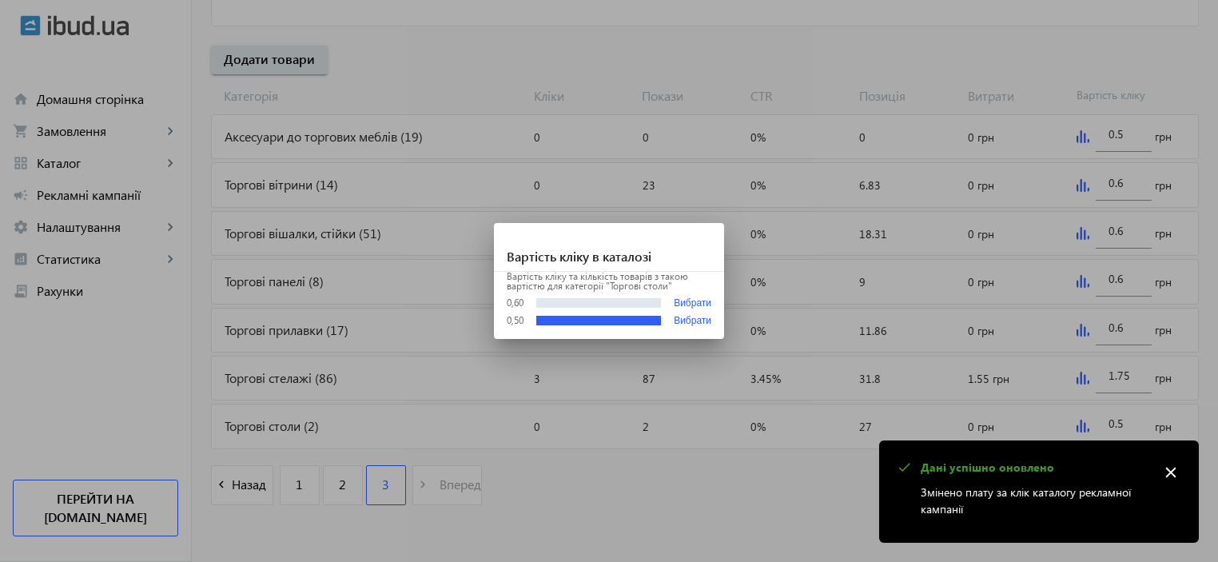
click at [1077, 424] on div at bounding box center [609, 281] width 1218 height 562
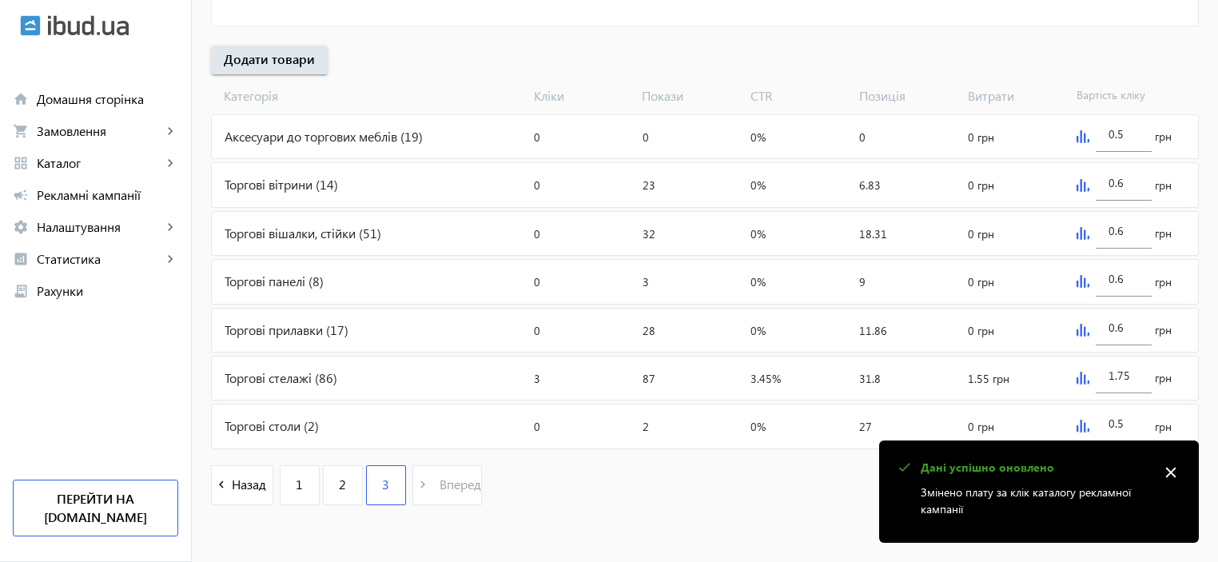
scroll to position [566, 0]
drag, startPoint x: 1124, startPoint y: 416, endPoint x: 1114, endPoint y: 416, distance: 9.6
click at [1114, 416] on input "0.5" at bounding box center [1124, 423] width 30 height 15
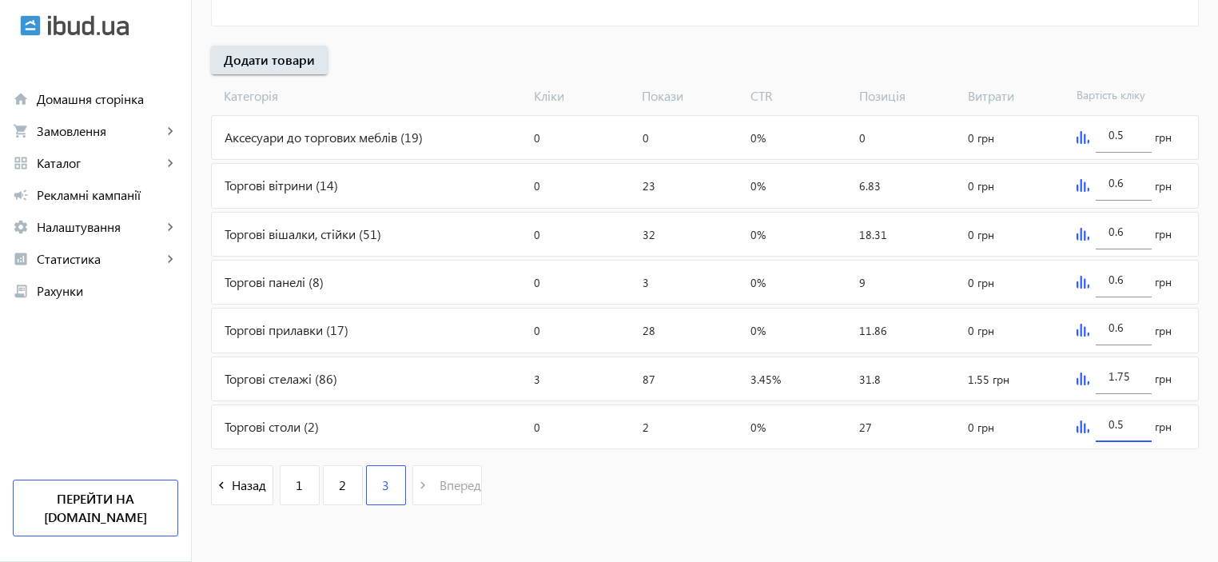
type input "0.6"
click at [340, 484] on link "2" at bounding box center [343, 485] width 40 height 40
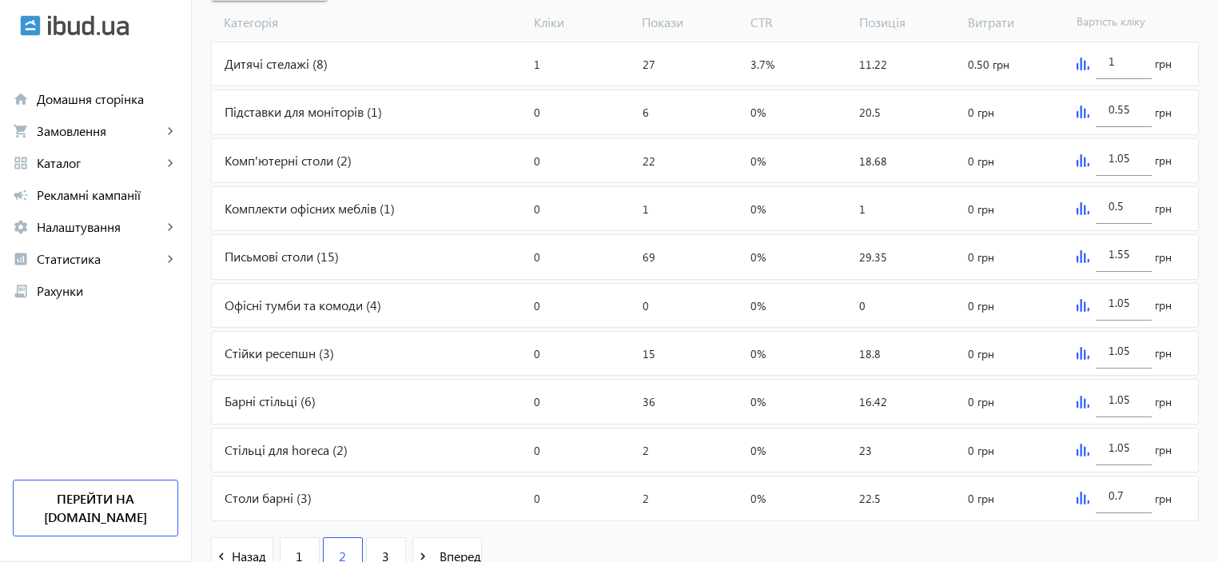
scroll to position [710, 0]
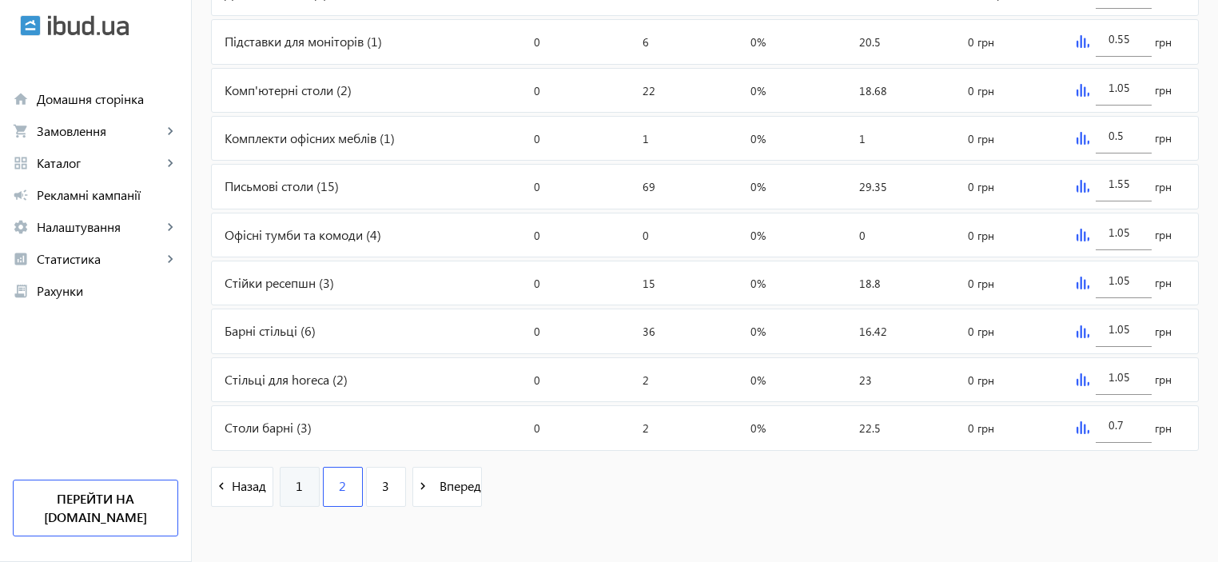
click at [296, 479] on span "1" at bounding box center [299, 486] width 7 height 18
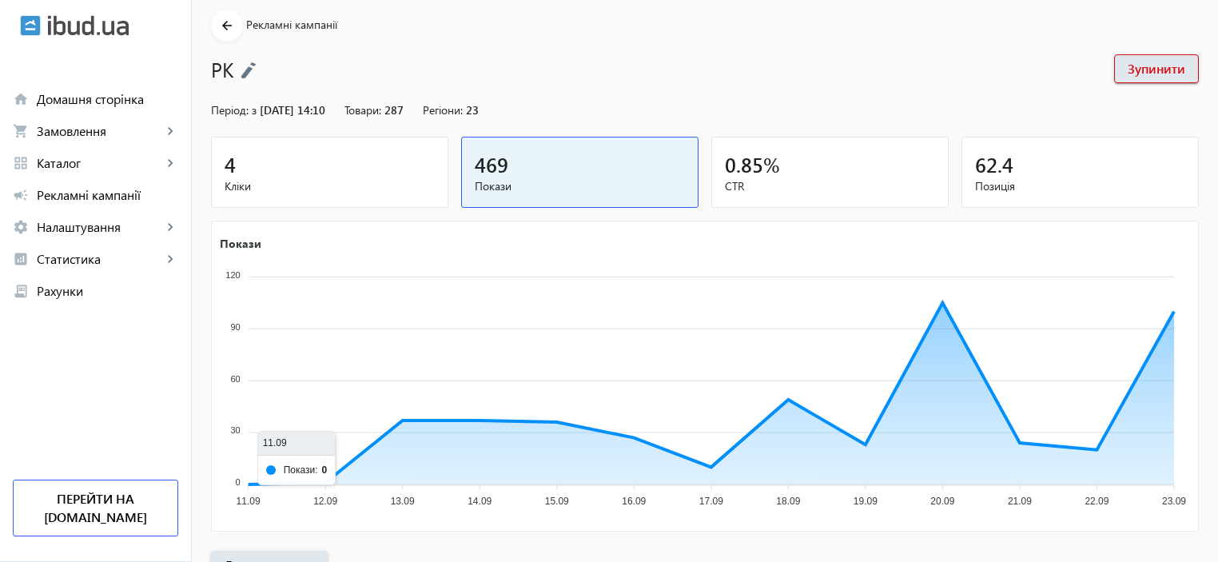
scroll to position [160, 0]
